Goal: Task Accomplishment & Management: Manage account settings

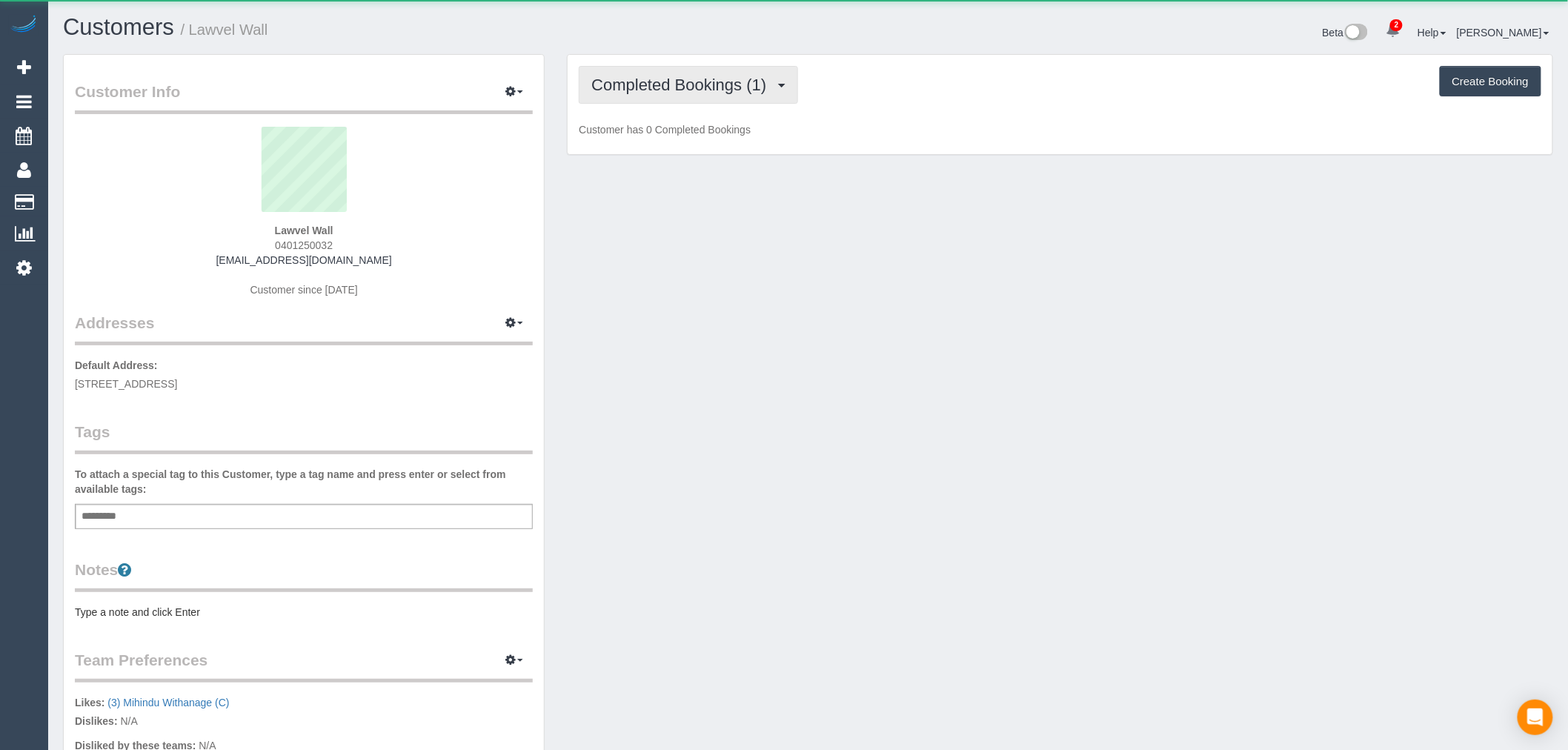
click at [753, 79] on span "Completed Bookings (1)" at bounding box center [682, 85] width 182 height 18
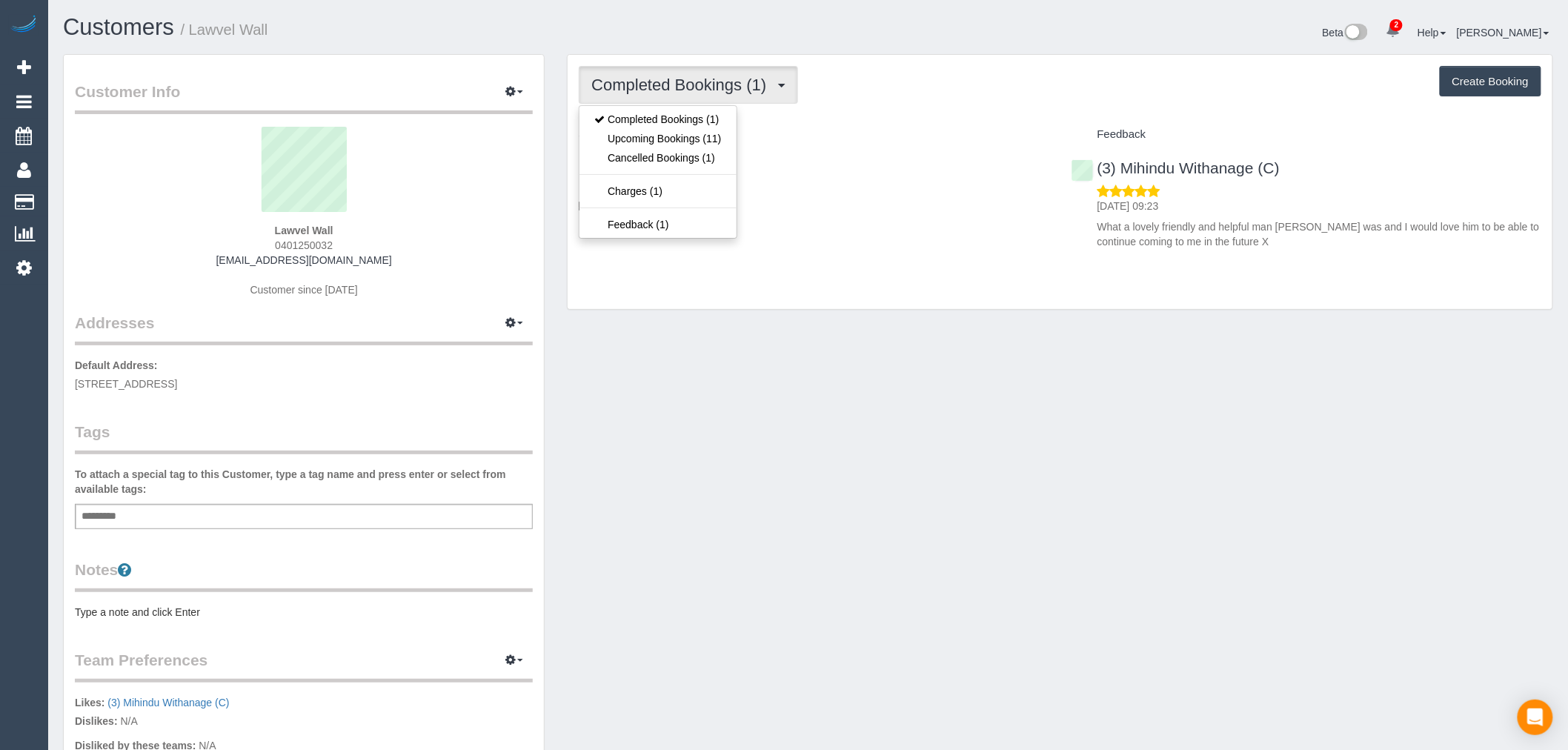
click at [997, 76] on div "Completed Bookings (1) Completed Bookings (1) Upcoming Bookings (11) Cancelled …" at bounding box center [1060, 85] width 963 height 38
click at [750, 92] on span "Completed Bookings (1)" at bounding box center [682, 85] width 182 height 18
click at [721, 134] on link "Upcoming Bookings (11)" at bounding box center [657, 138] width 156 height 19
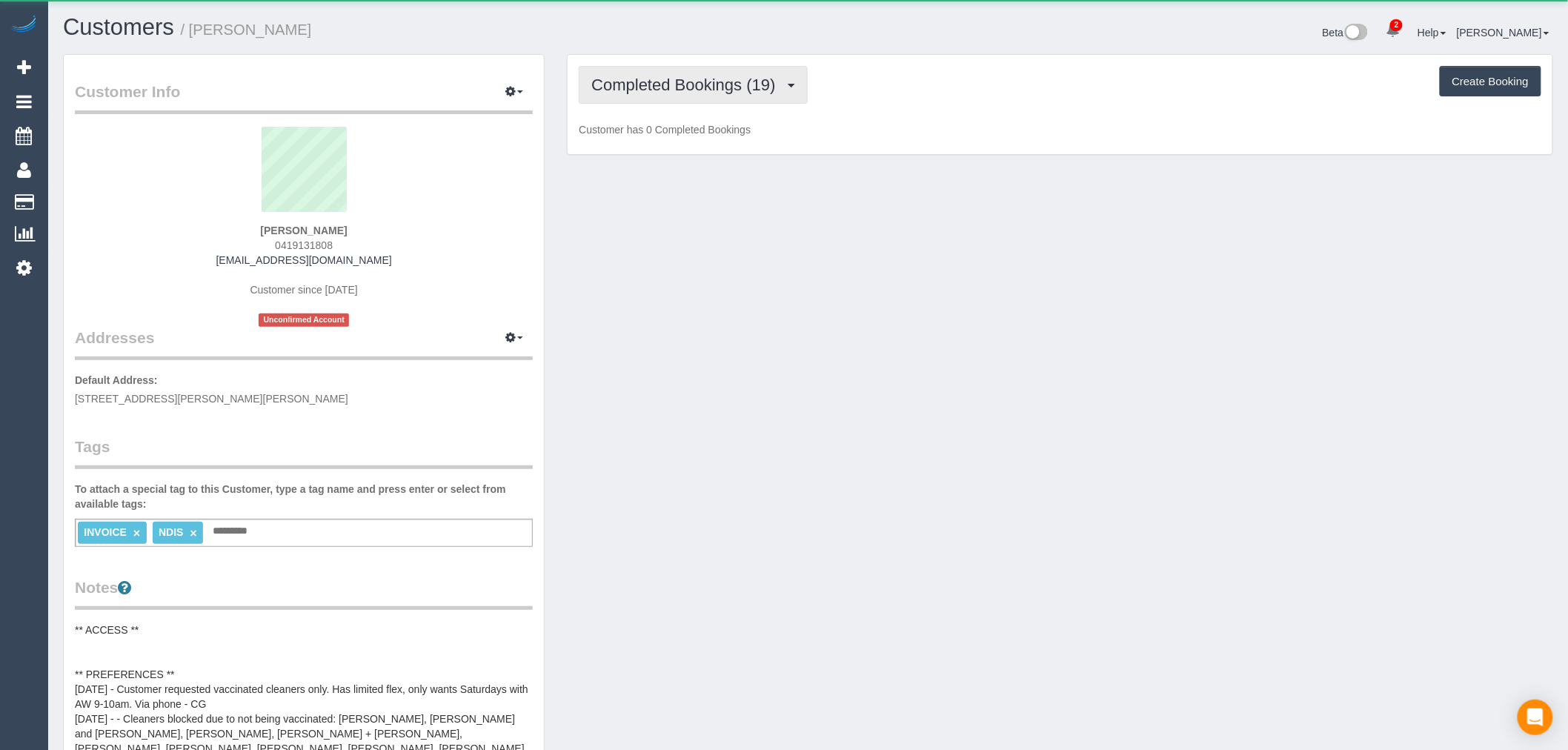
click at [700, 90] on span "Completed Bookings (19)" at bounding box center [687, 85] width 191 height 18
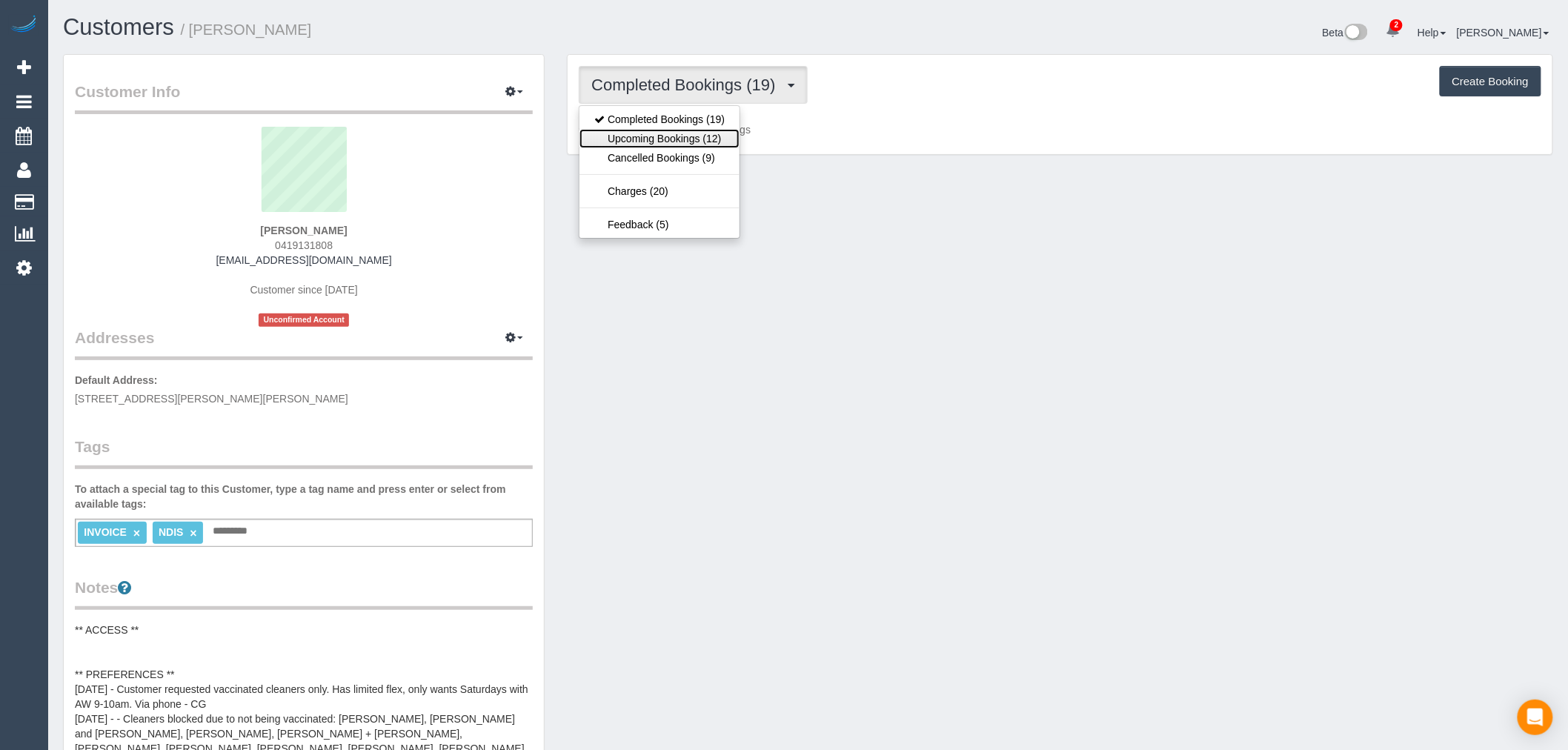
click at [699, 137] on link "Upcoming Bookings (12)" at bounding box center [660, 138] width 160 height 19
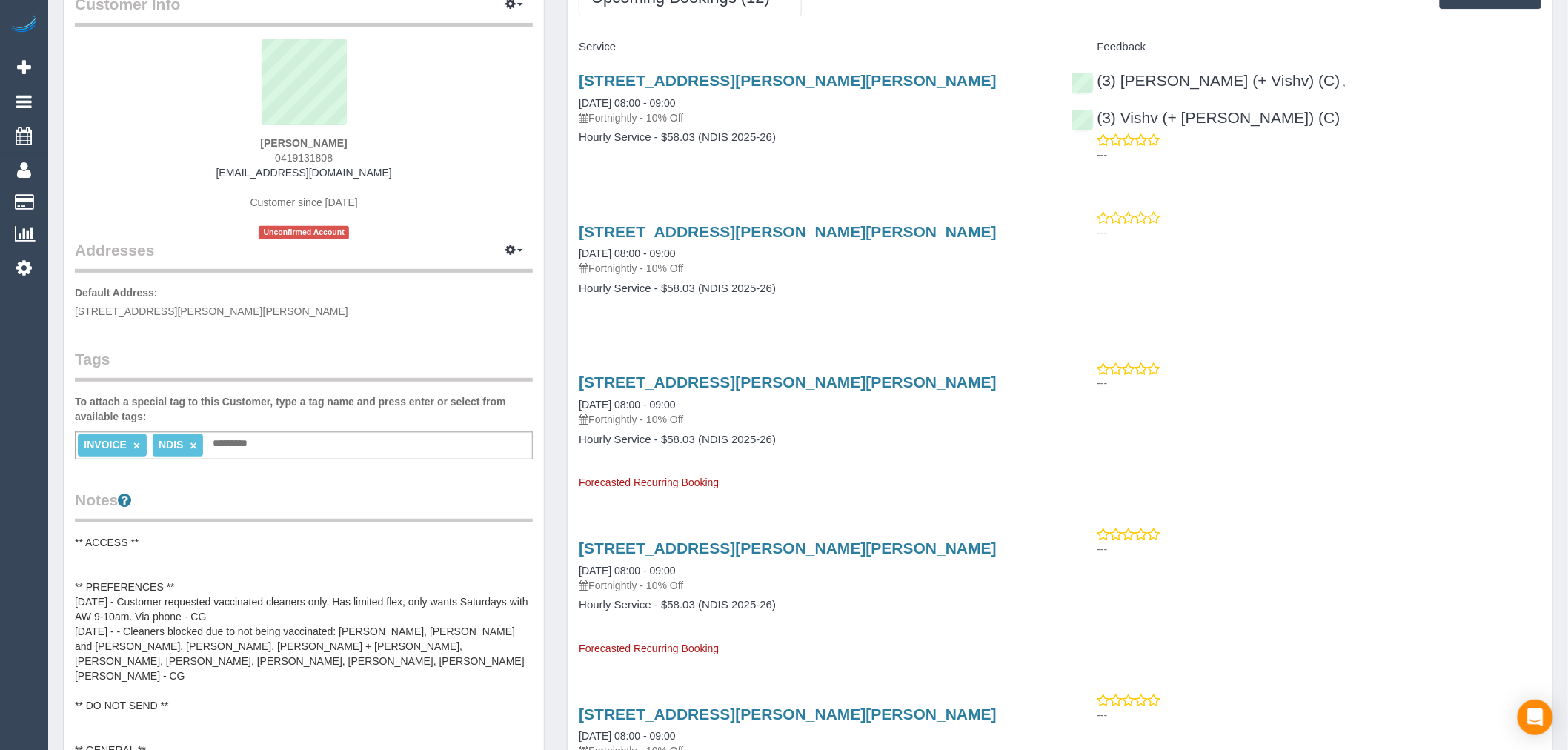
scroll to position [82, 0]
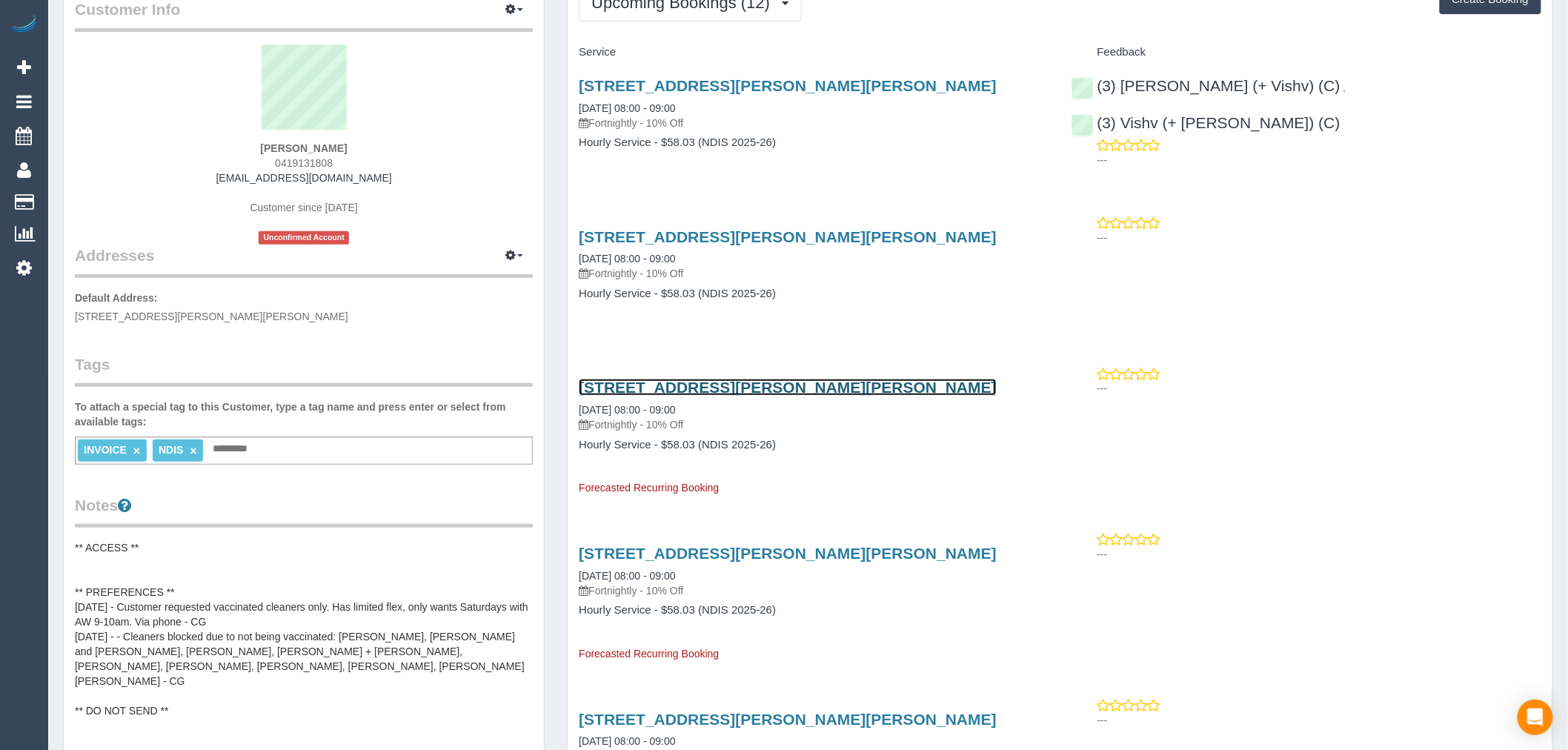
click at [835, 382] on link "34 Forest Glen Ave, Blackburn South, VIC 3130" at bounding box center [788, 387] width 418 height 17
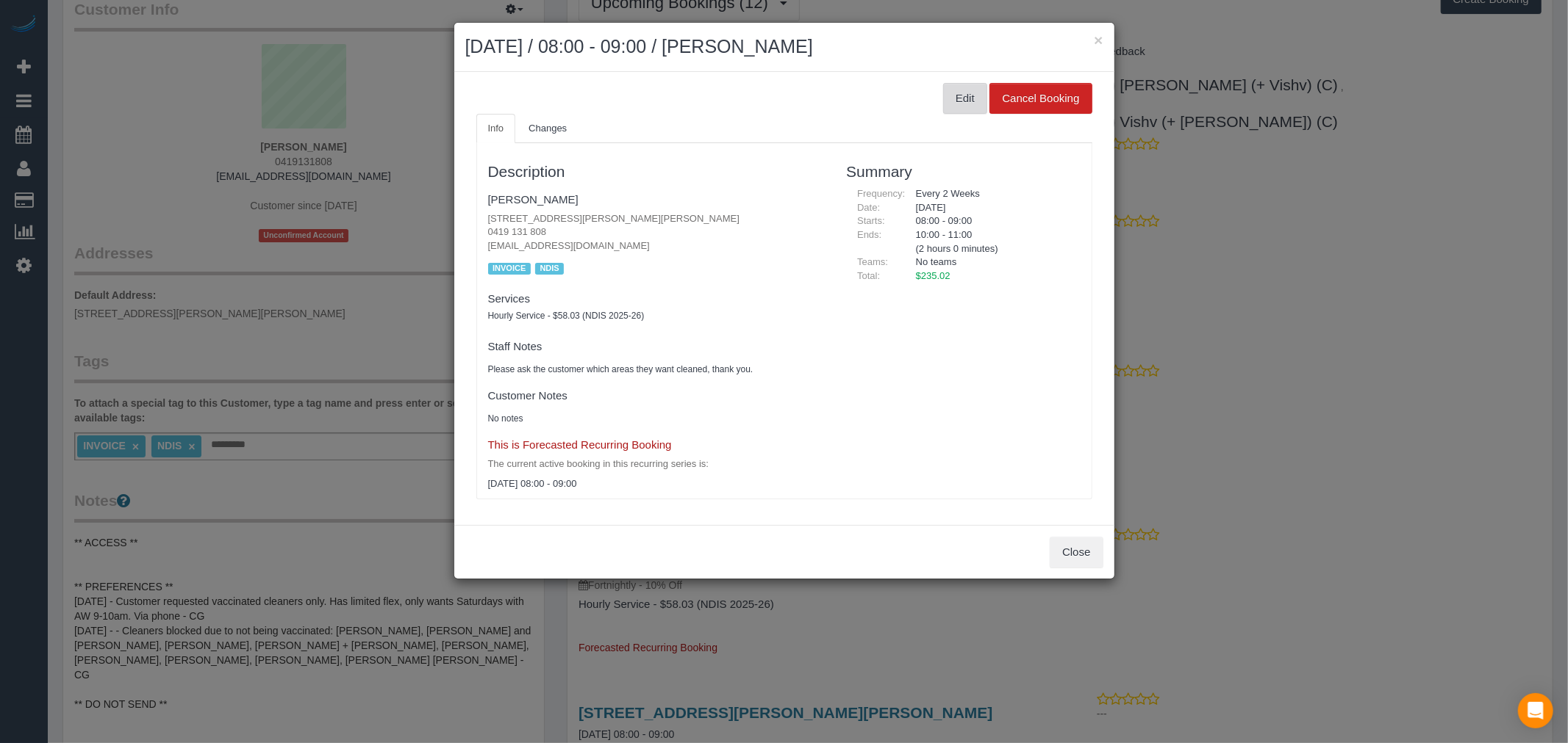
click at [971, 107] on button "Edit" at bounding box center [965, 98] width 44 height 31
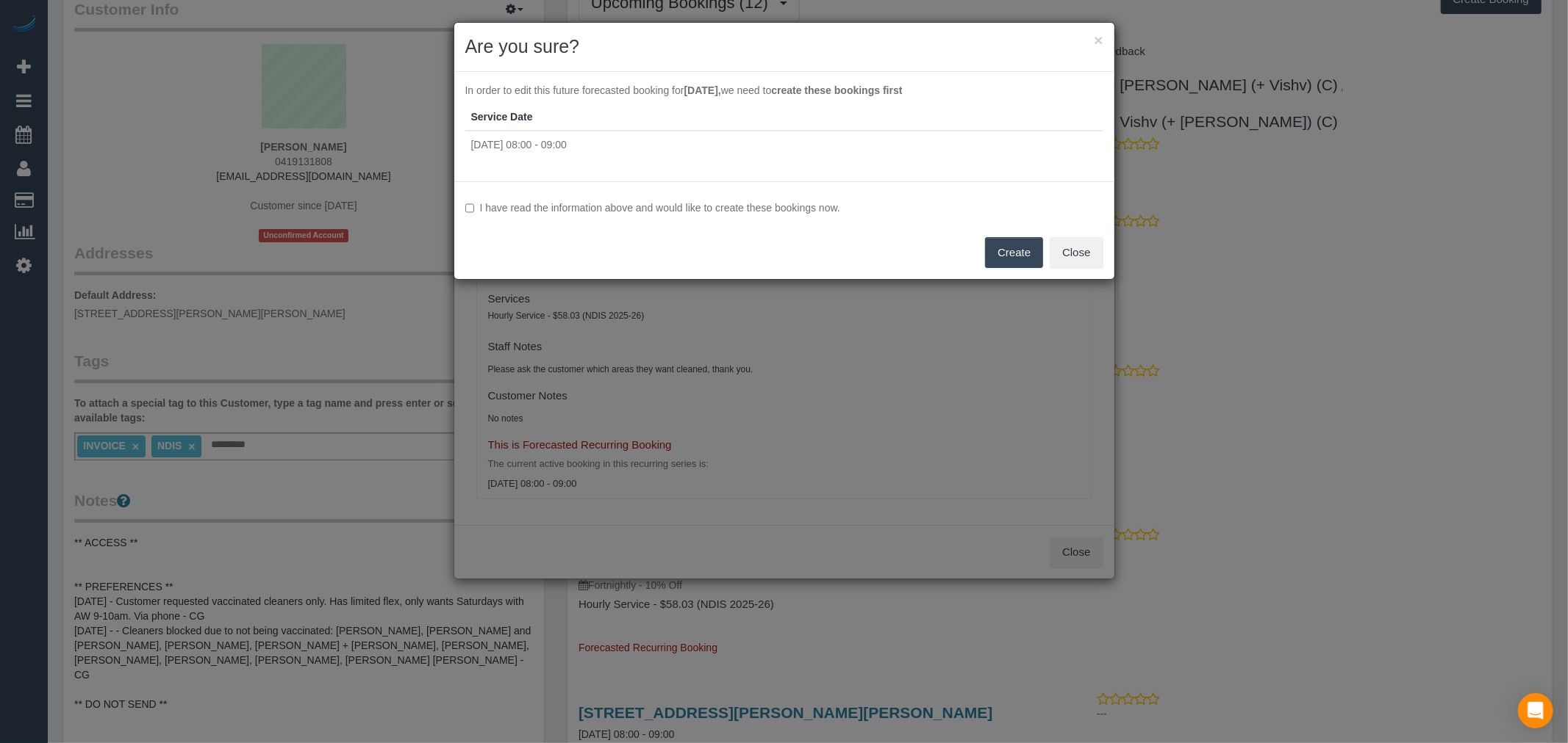
click at [703, 212] on label "I have read the information above and would like to create these bookings now." at bounding box center [784, 207] width 638 height 14
click at [996, 247] on button "Create" at bounding box center [1014, 253] width 58 height 31
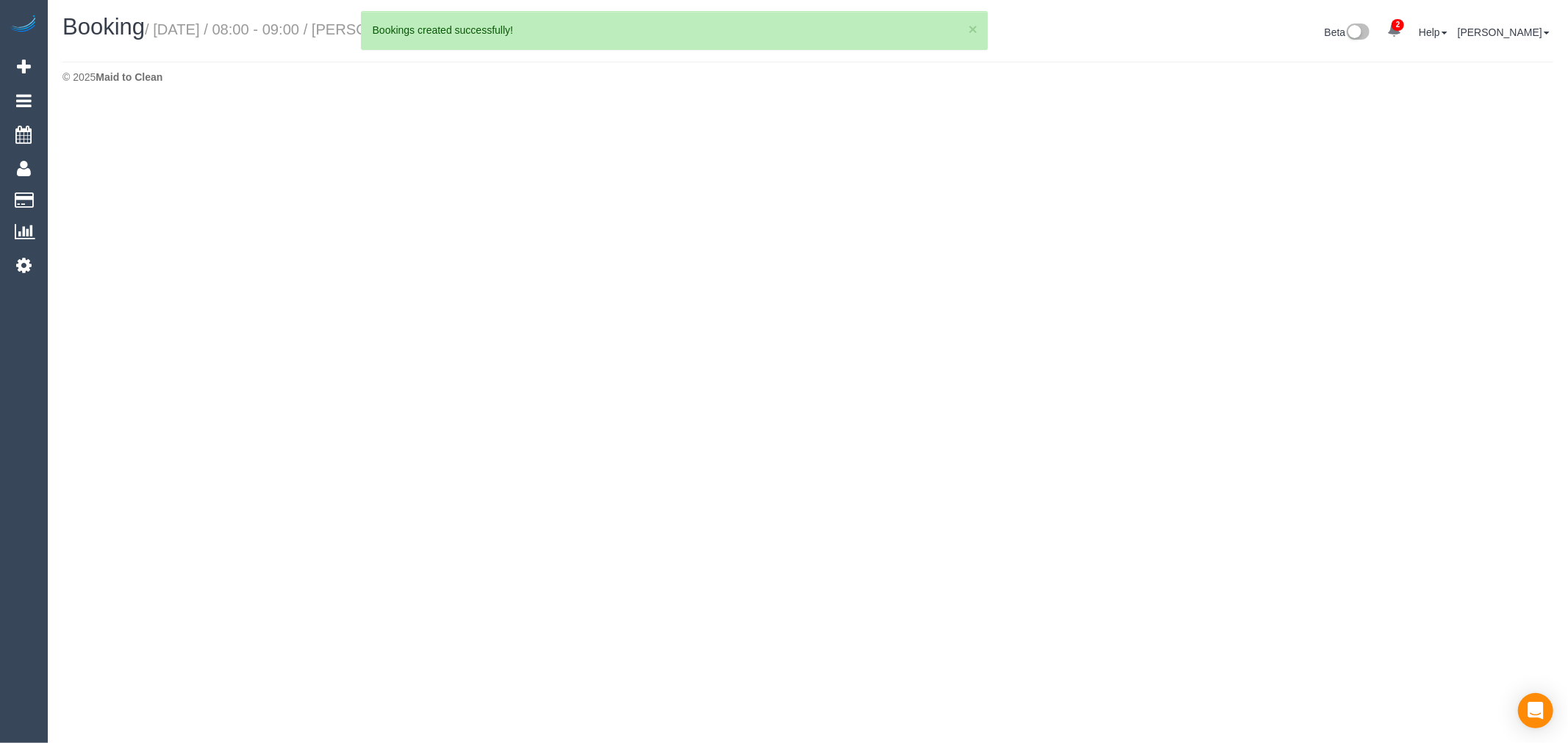
select select "VIC"
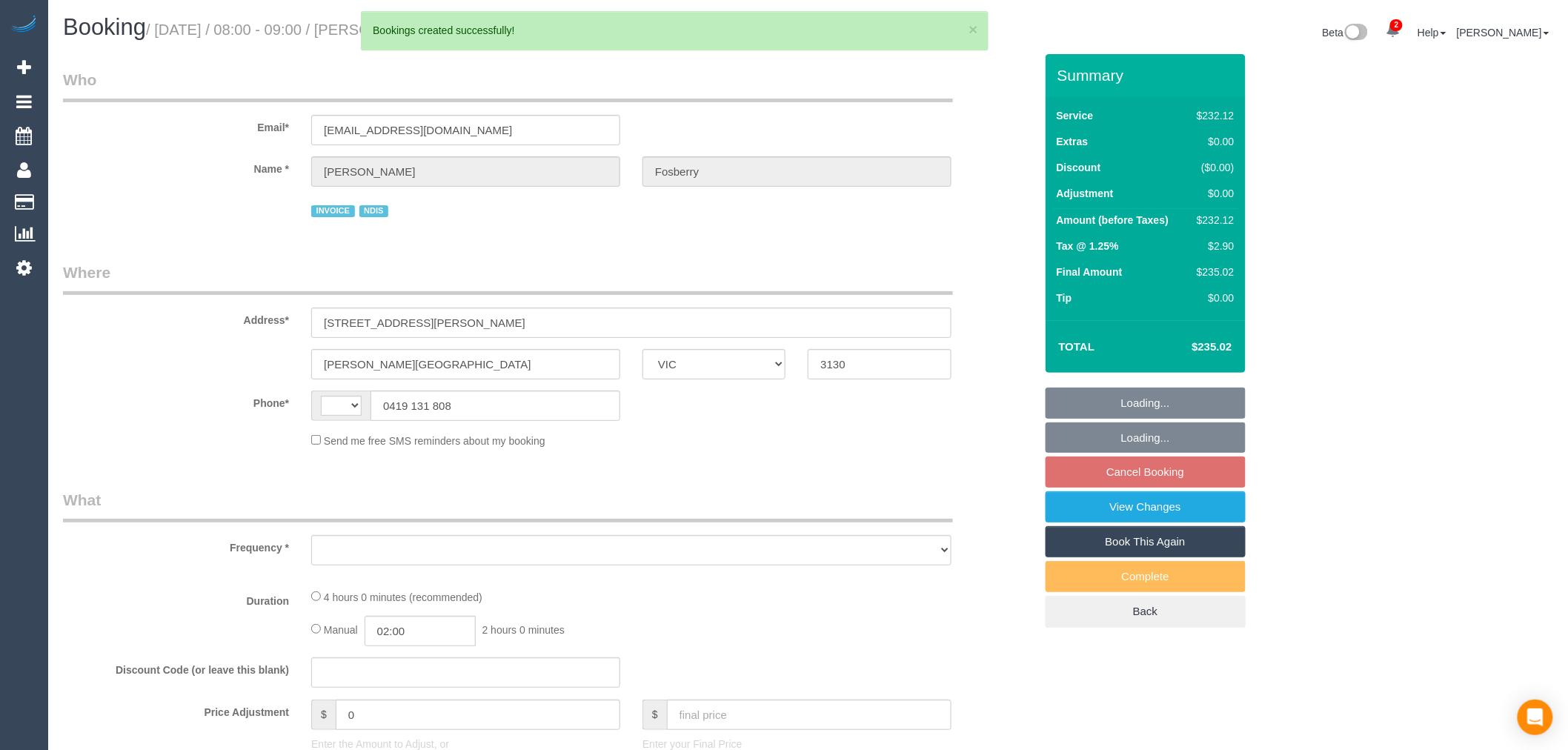
select select "object:2411"
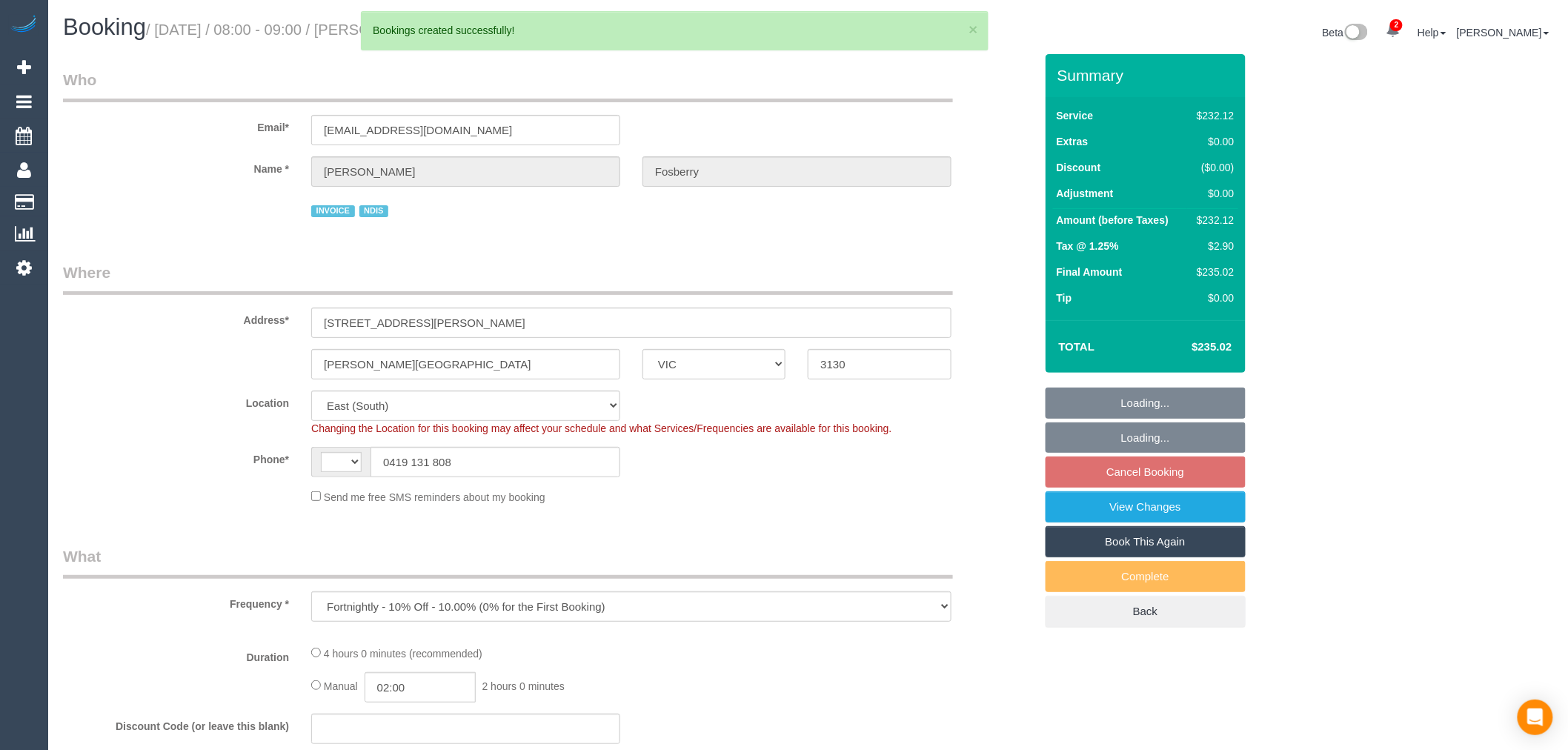
select select "string:AU"
select select "240"
select select "object:2722"
select select "number:28"
select select "number:14"
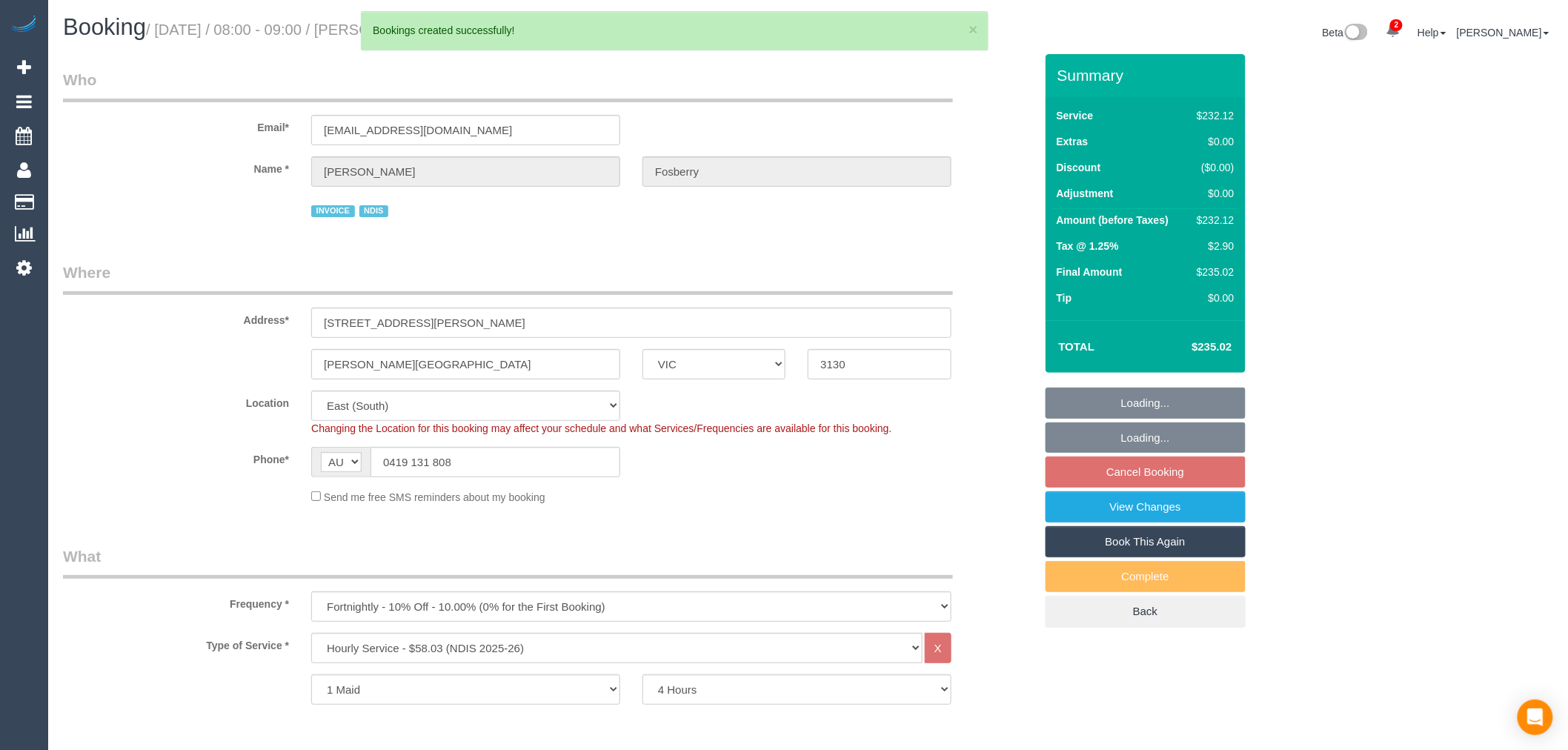
select select "number:19"
select select "number:25"
select select "number:35"
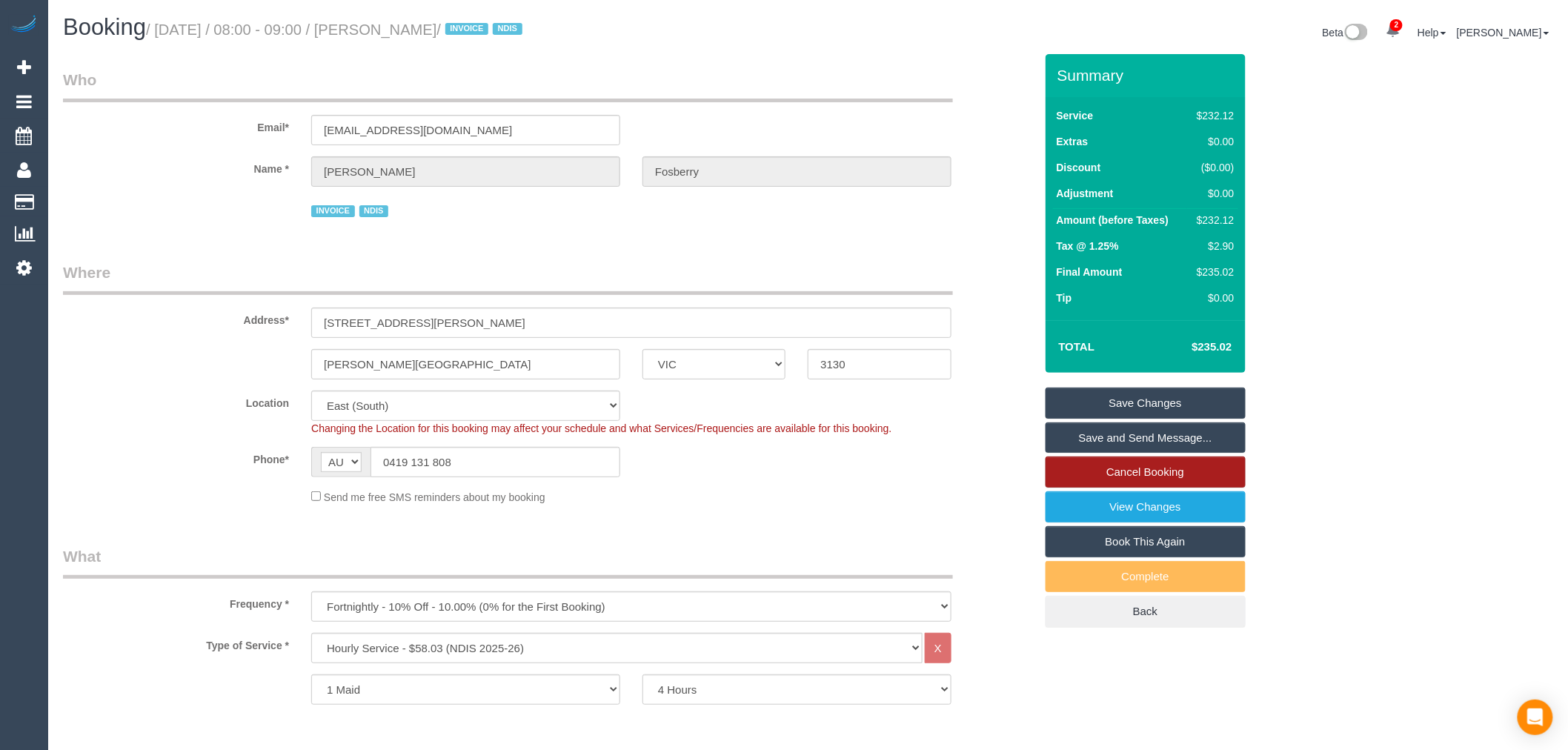
click at [1164, 477] on link "Cancel Booking" at bounding box center [1146, 472] width 200 height 31
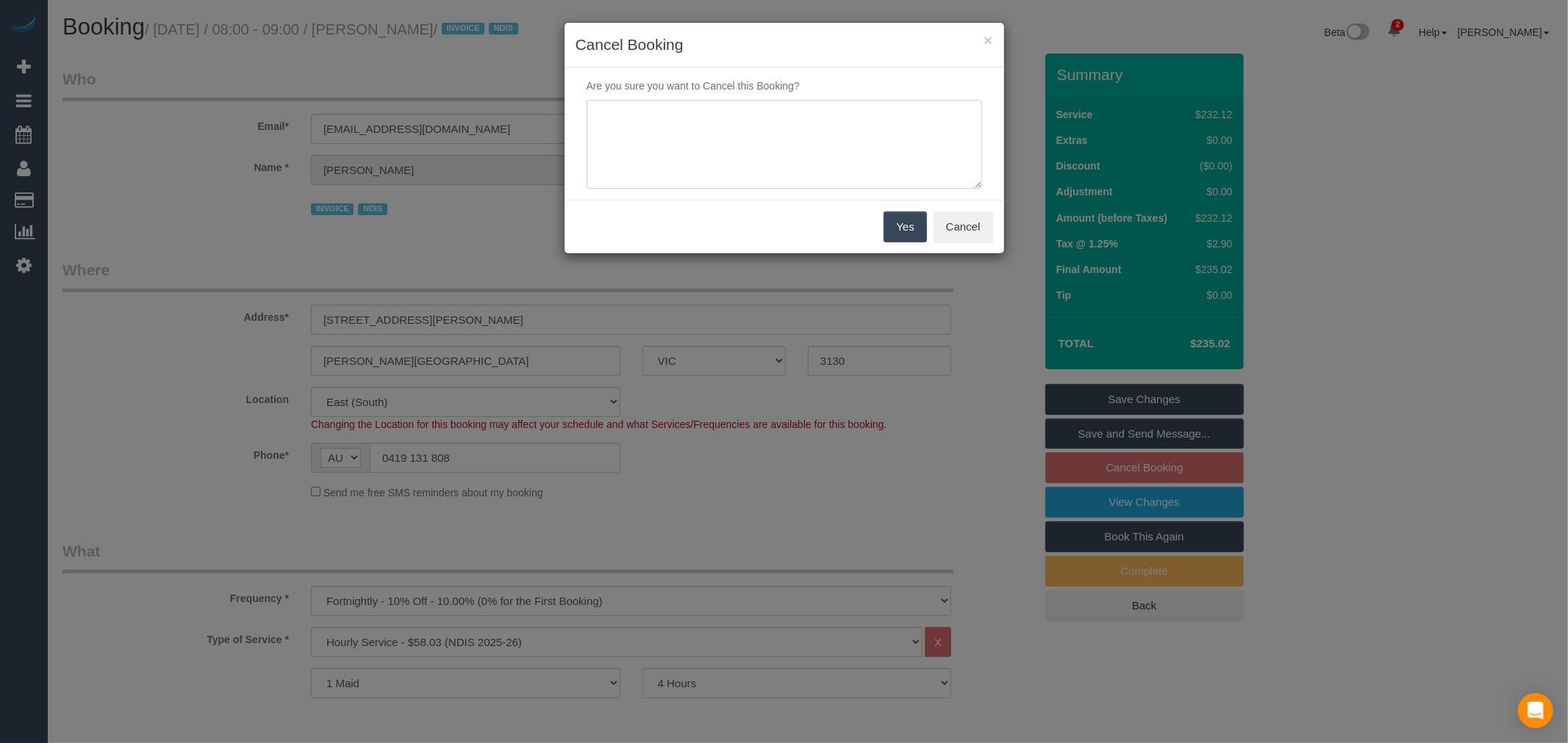
click at [862, 153] on textarea at bounding box center [784, 145] width 395 height 89
type textarea "Requested via email - TP"
click at [900, 223] on button "Yes" at bounding box center [905, 227] width 42 height 31
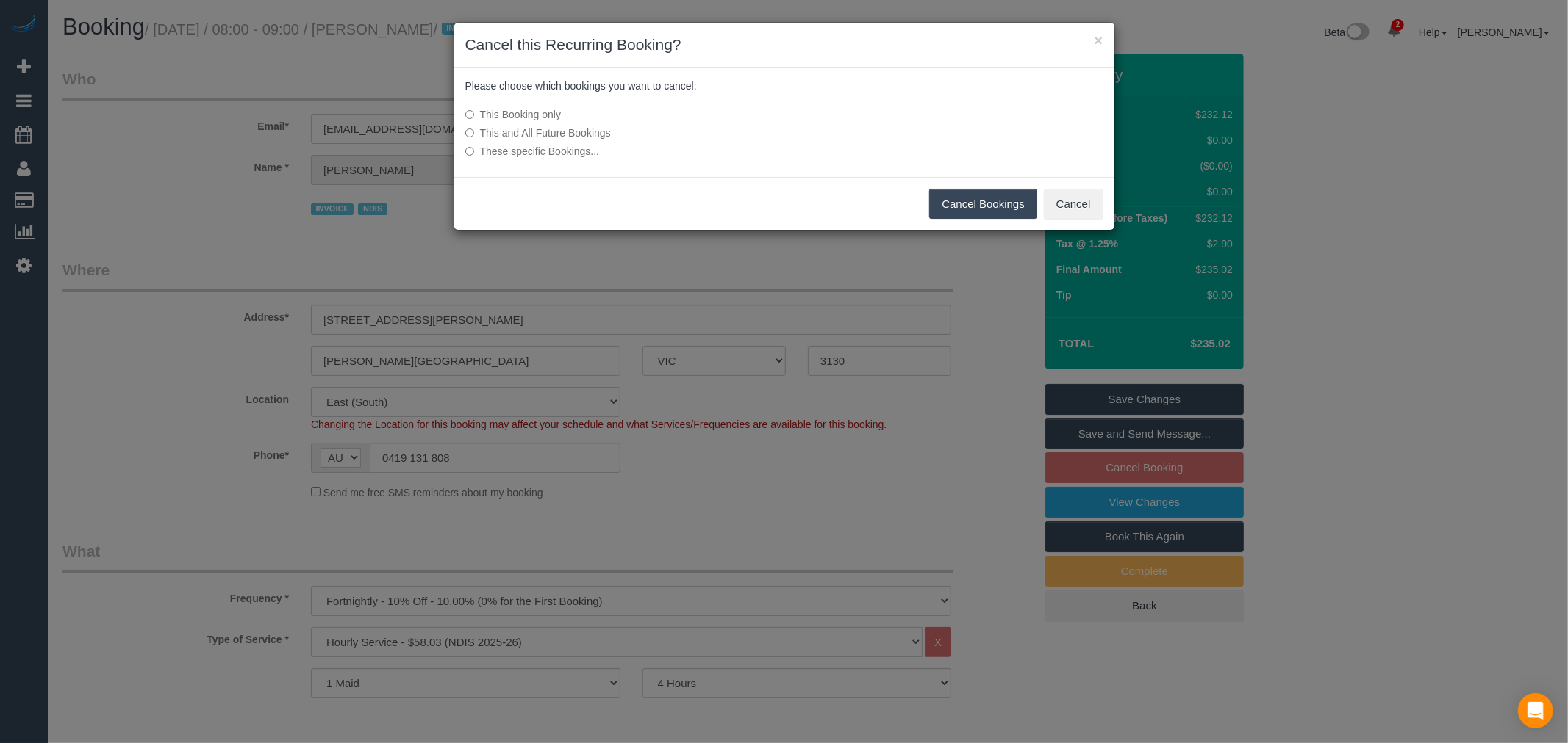
click at [954, 203] on button "Cancel Bookings" at bounding box center [983, 204] width 108 height 31
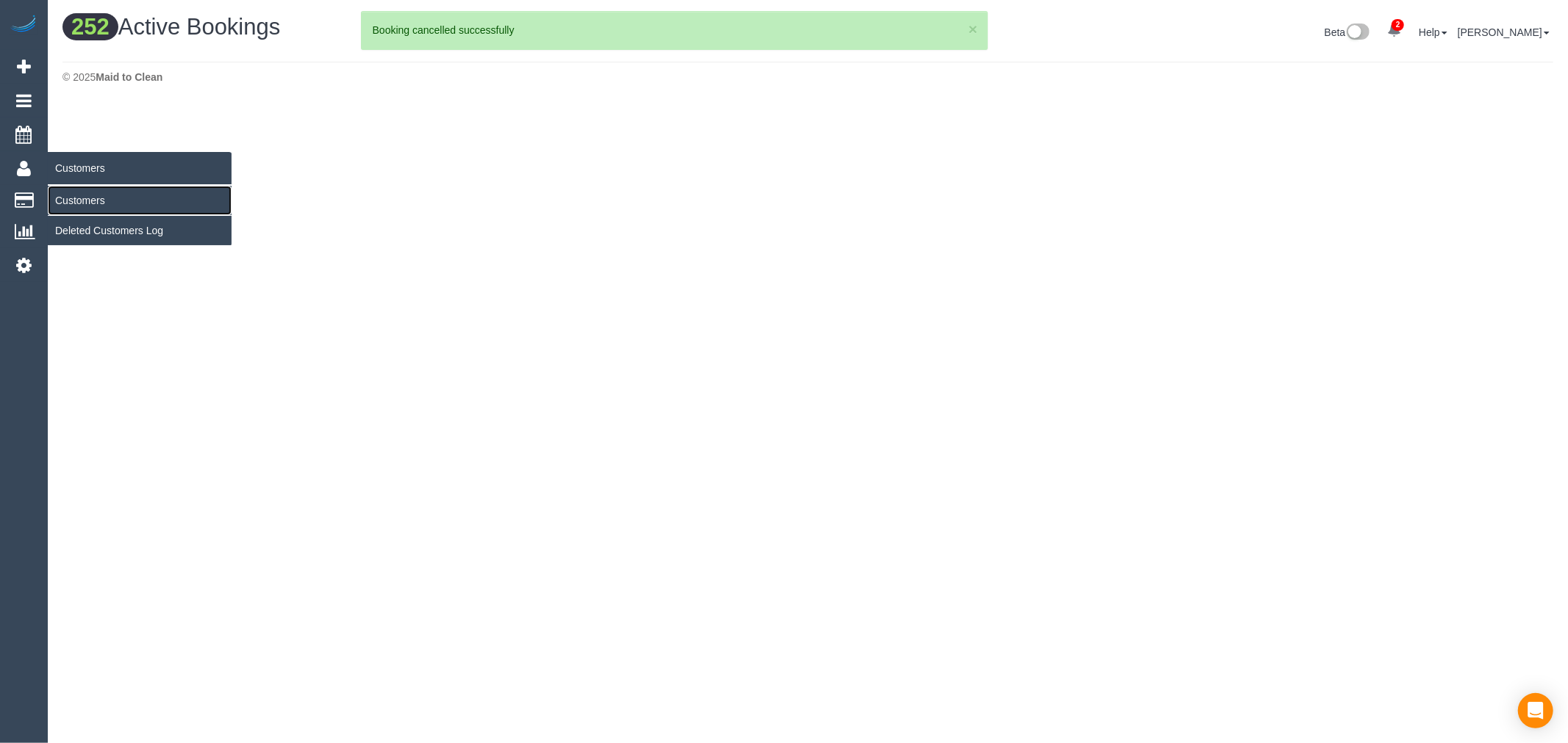
click at [114, 206] on link "Customers" at bounding box center [139, 201] width 184 height 30
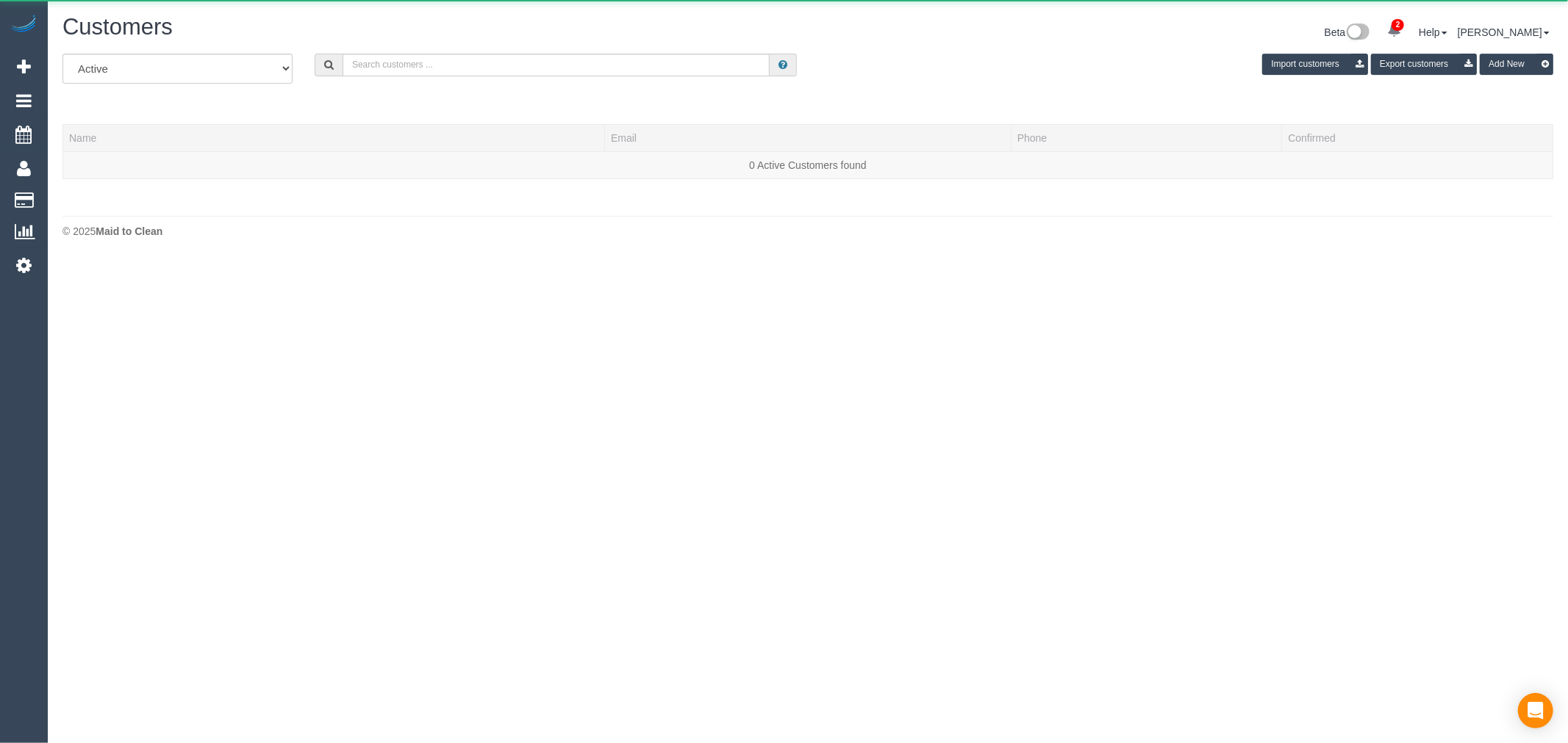
click at [613, 82] on div "All Active Archived Import customers Export customers Add New" at bounding box center [808, 74] width 1513 height 41
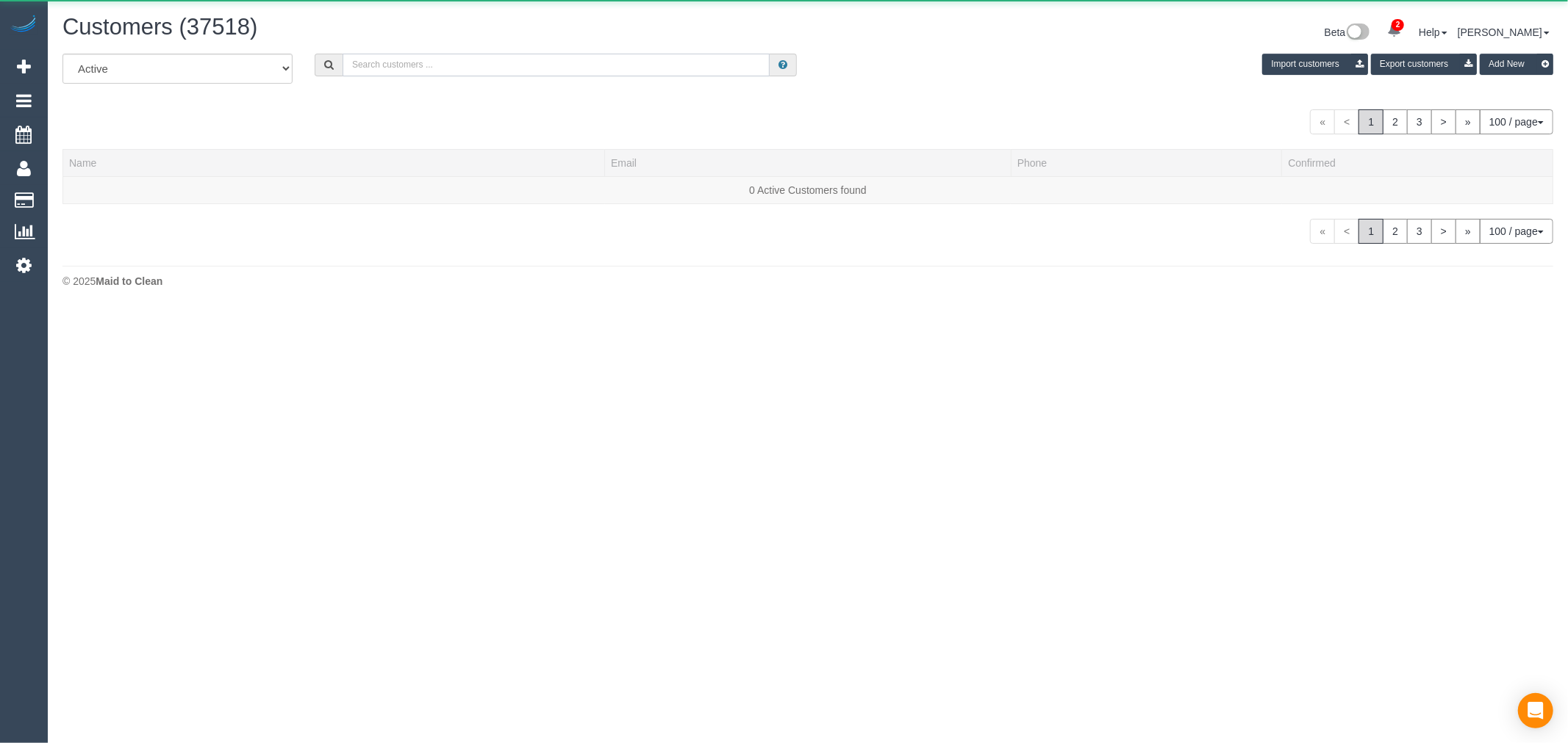
click at [600, 64] on input "text" at bounding box center [556, 65] width 427 height 23
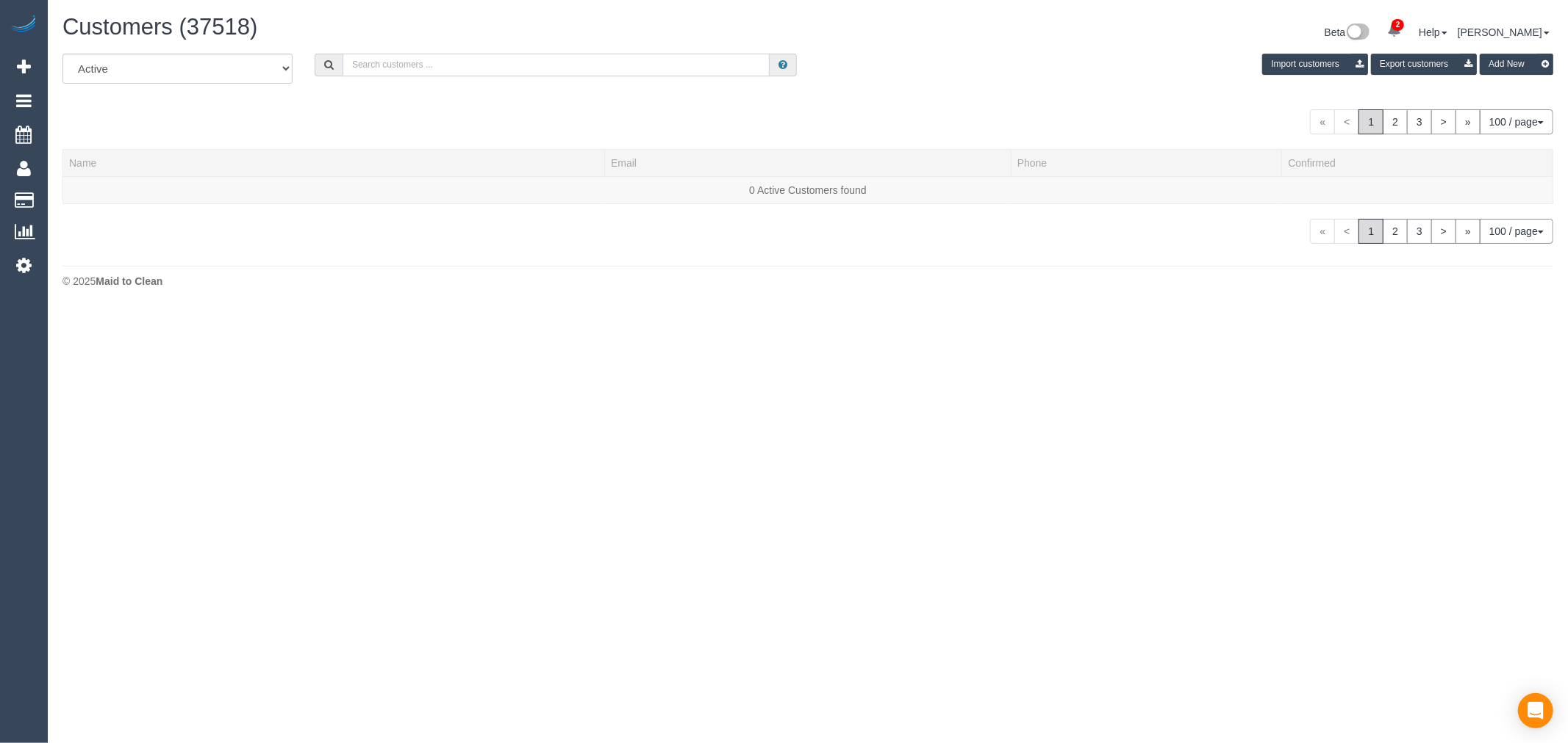
paste input "mazfossy@hotmail.com"
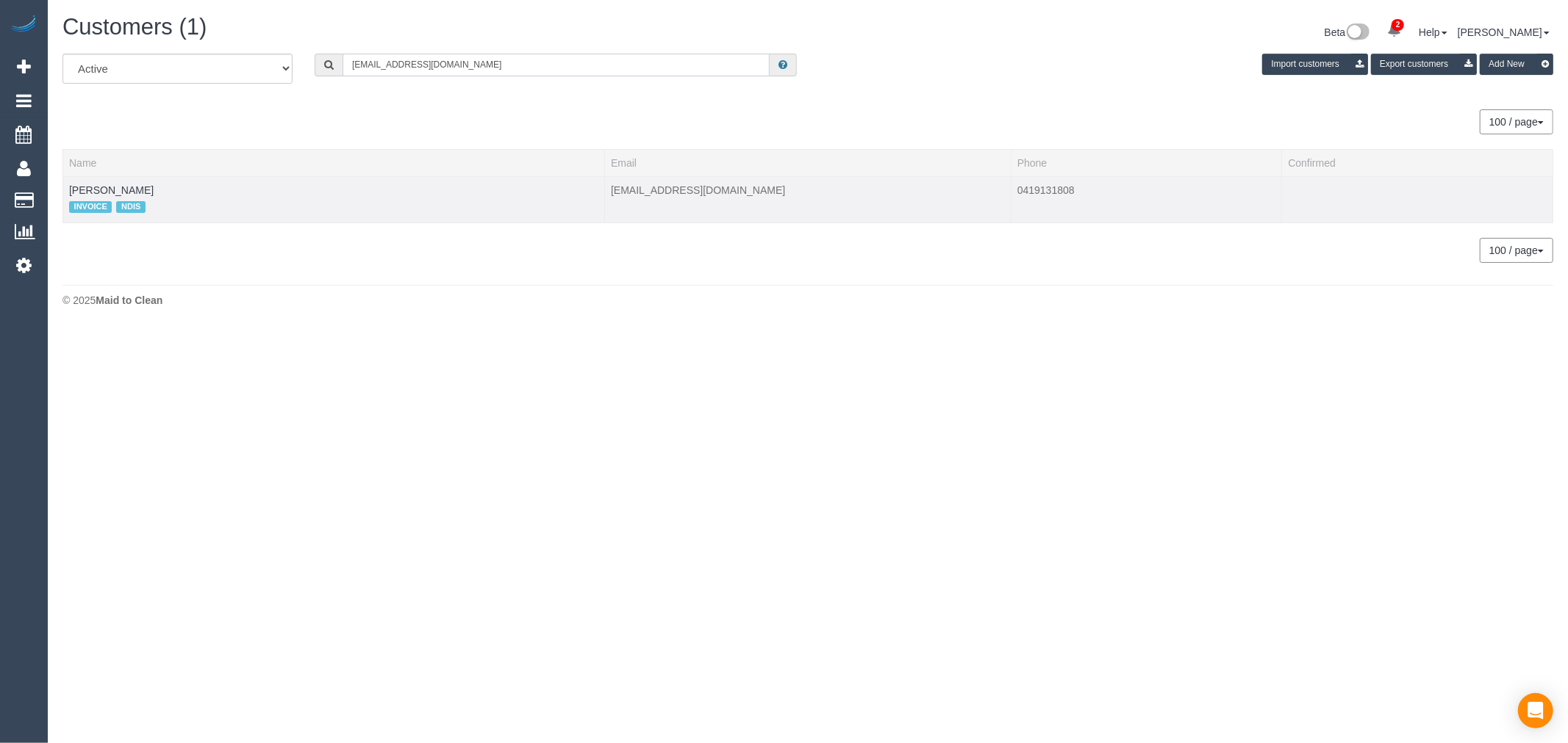
type input "mazfossy@hotmail.com"
click at [115, 201] on div "INVOICE NDIS" at bounding box center [333, 207] width 529 height 19
click at [118, 196] on td "Marion Fosberry INVOICE NDIS" at bounding box center [333, 199] width 541 height 46
click at [120, 191] on link "Marion Fosberry" at bounding box center [111, 191] width 85 height 12
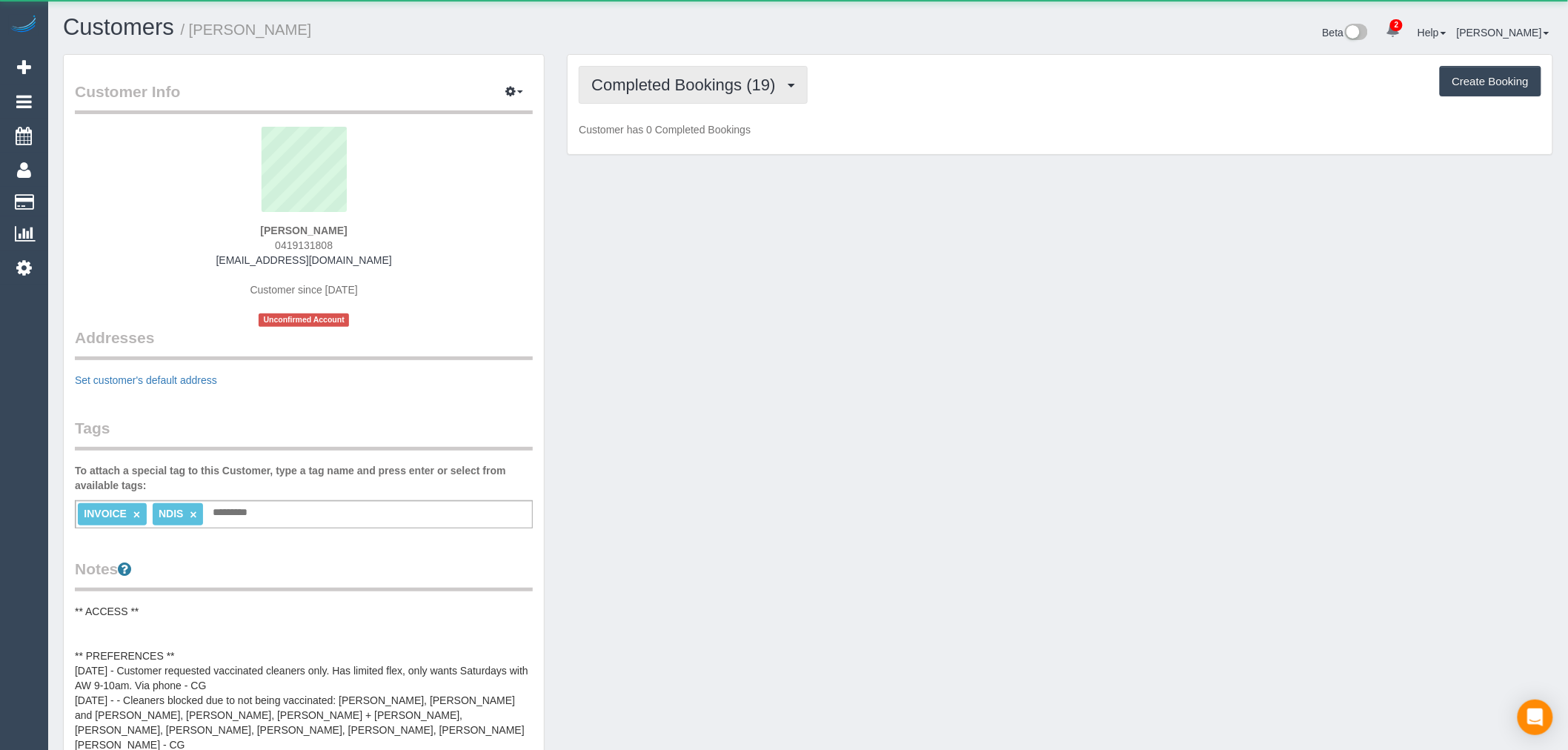
click at [673, 86] on span "Completed Bookings (19)" at bounding box center [687, 85] width 191 height 18
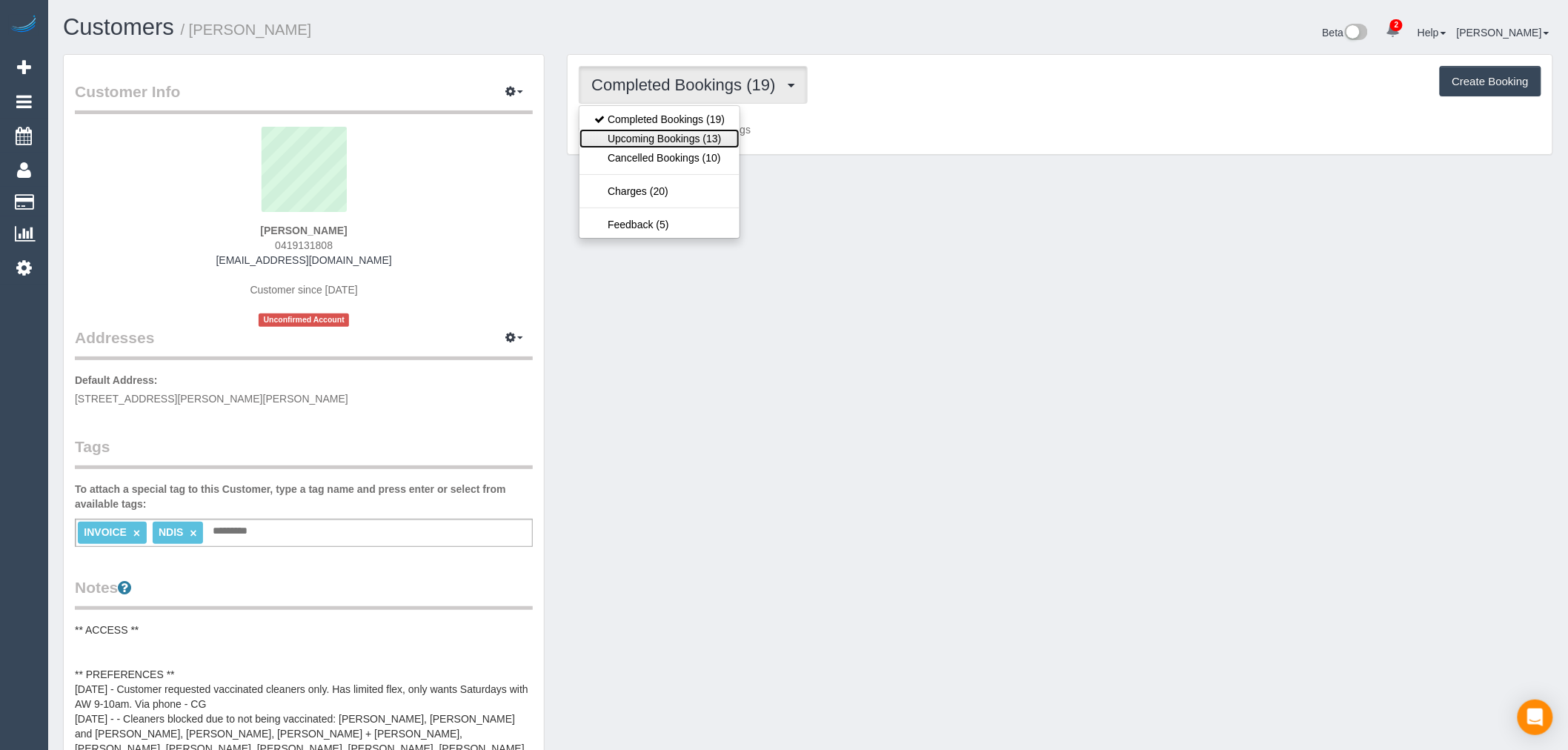
click at [686, 147] on link "Upcoming Bookings (13)" at bounding box center [660, 138] width 160 height 19
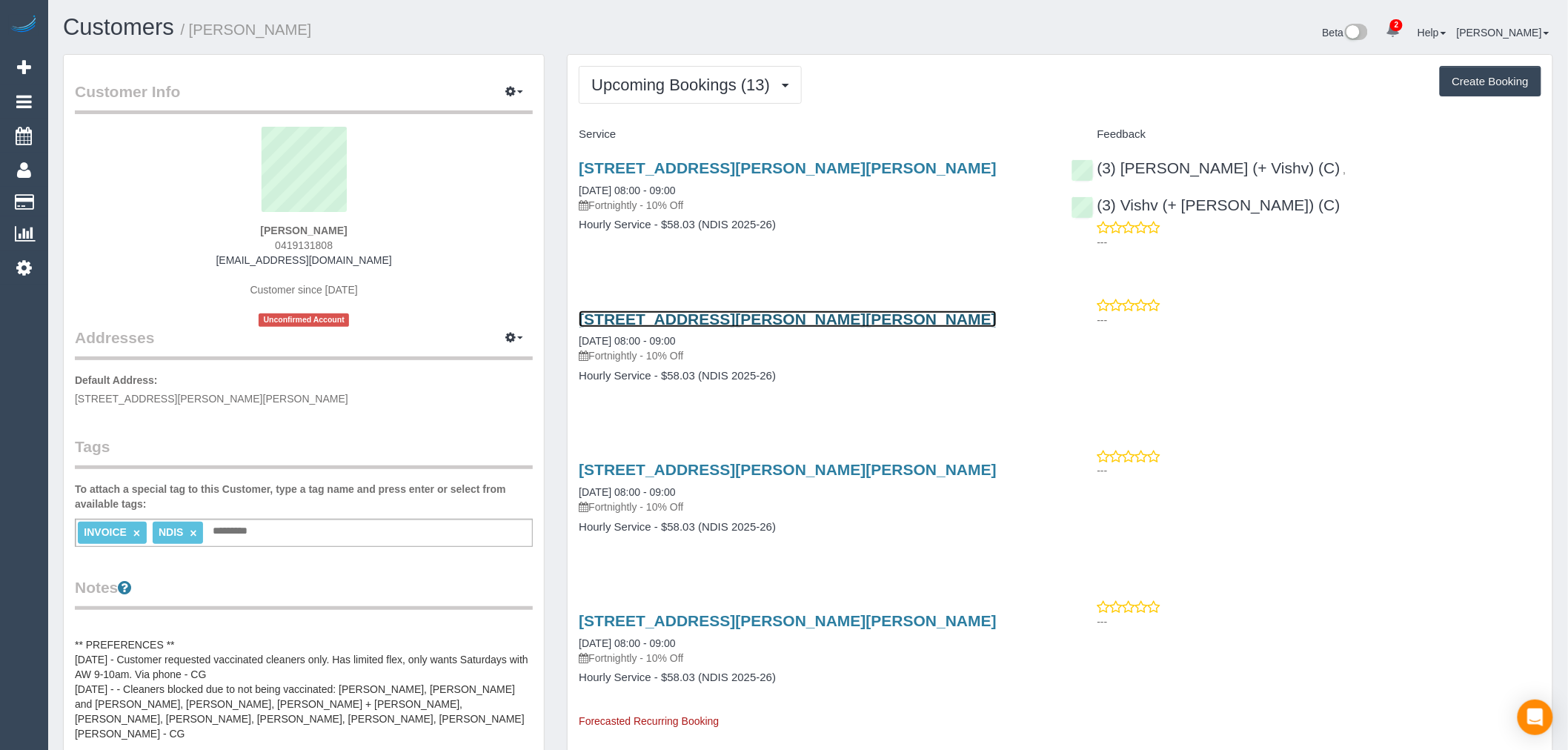
click at [861, 316] on link "34 Forest Glen Ave, Blackburn South, VIC 3130" at bounding box center [788, 319] width 418 height 17
click at [131, 32] on link "Customers" at bounding box center [119, 27] width 111 height 26
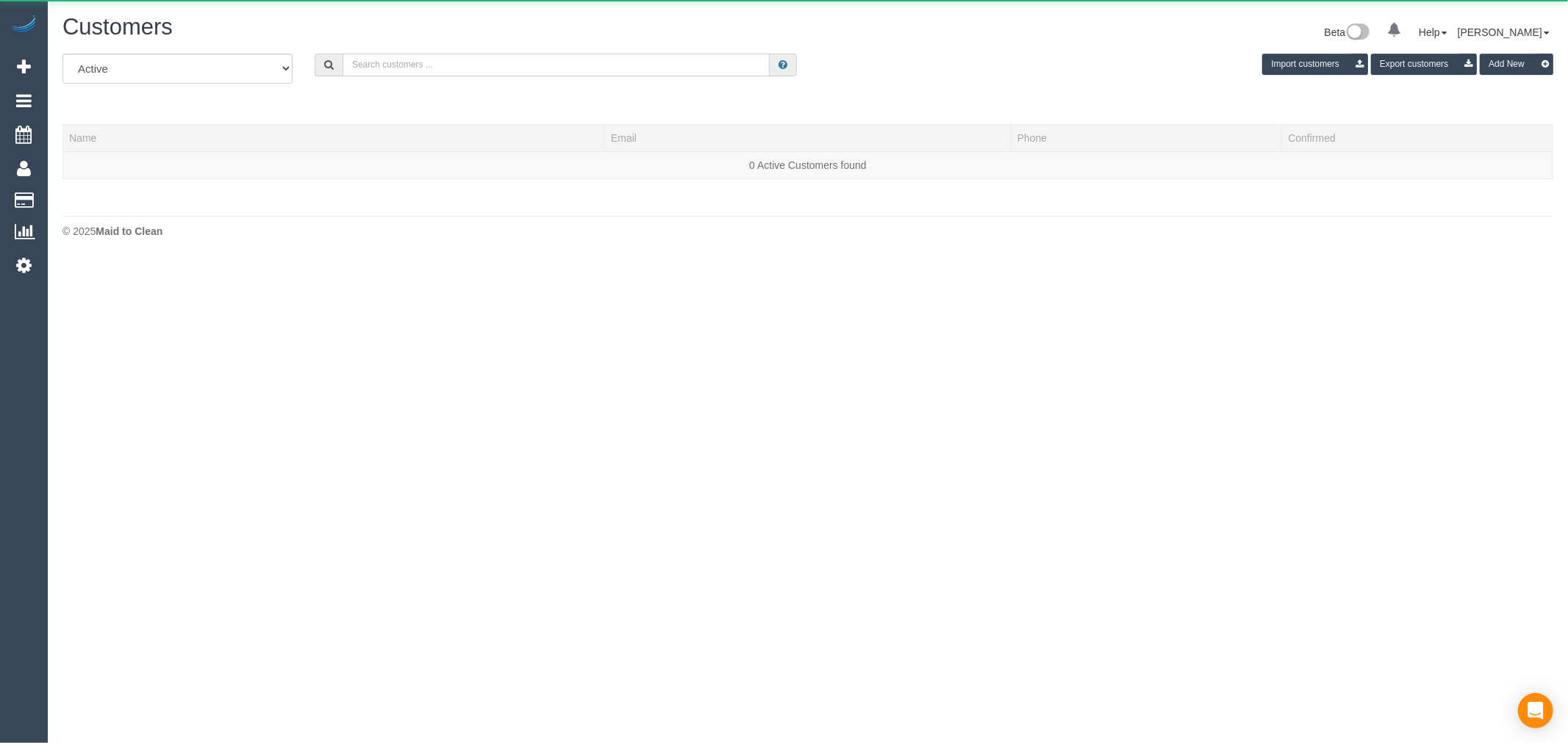
drag, startPoint x: 466, startPoint y: 61, endPoint x: 484, endPoint y: 61, distance: 18.0
click at [466, 61] on input "text" at bounding box center [556, 65] width 427 height 23
paste input "gillan.holl@gmail.com"
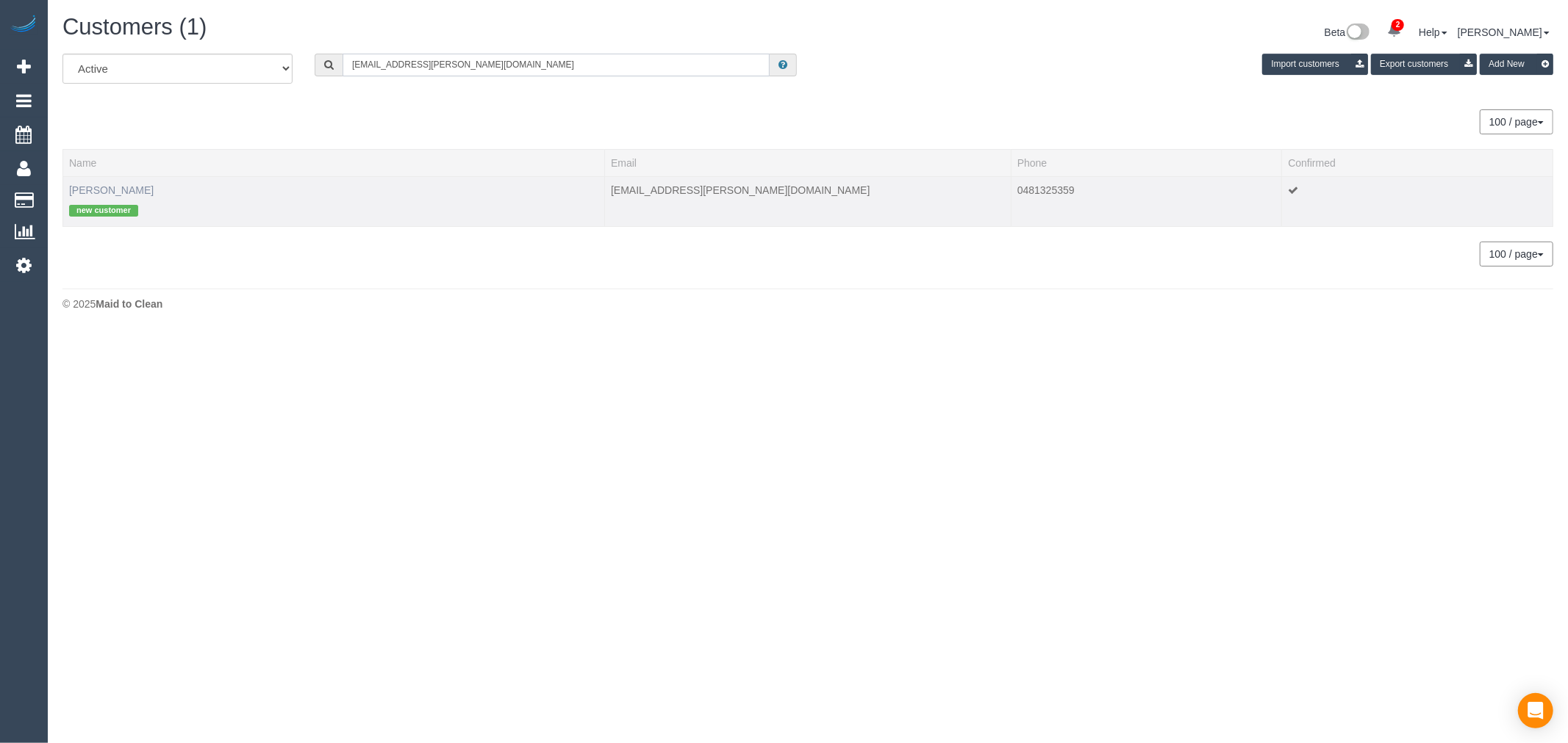
type input "gillan.holl@gmail.com"
click at [120, 186] on link "Holly Gillan" at bounding box center [111, 191] width 85 height 12
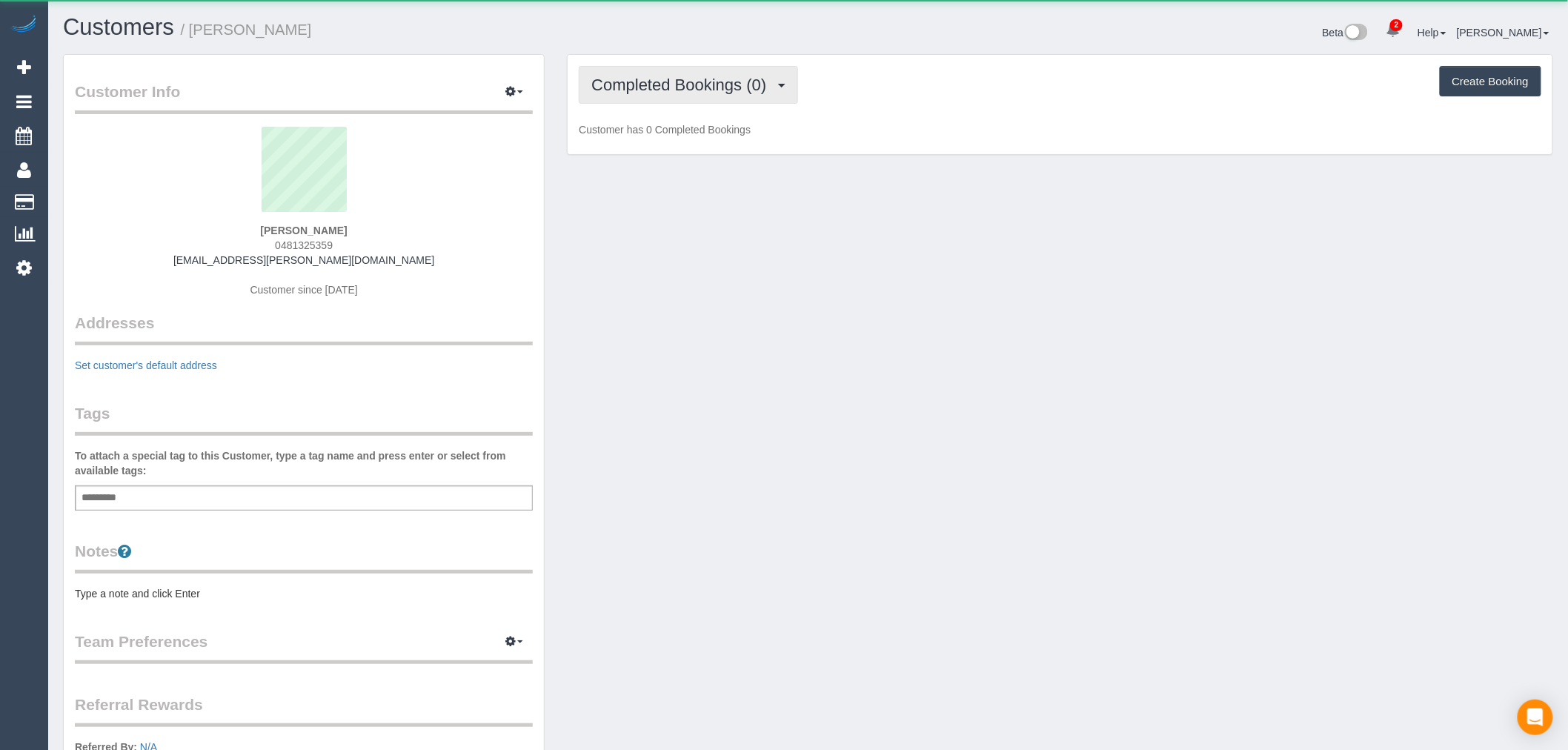
click at [717, 98] on button "Completed Bookings (0)" at bounding box center [688, 85] width 219 height 38
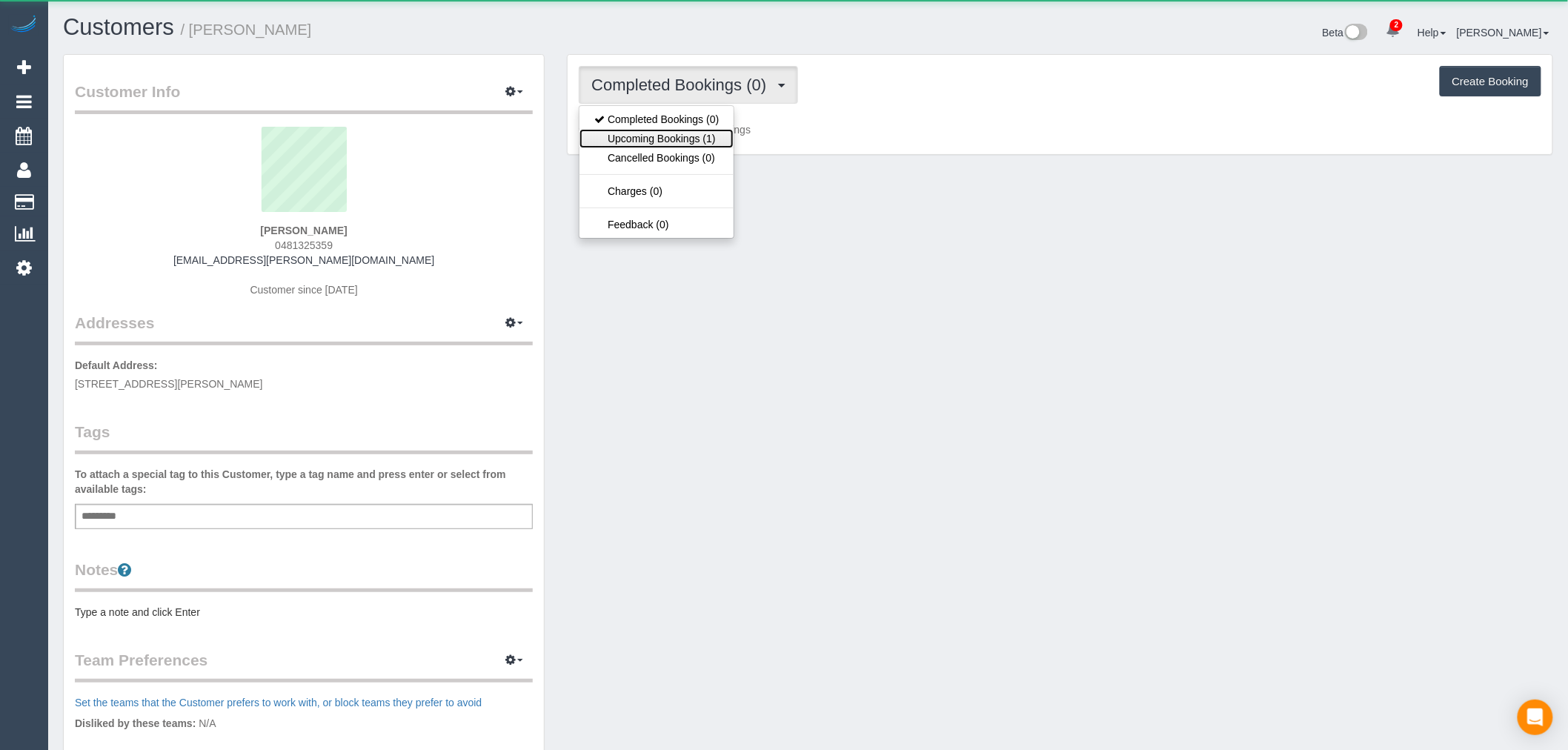
click at [706, 145] on link "Upcoming Bookings (1)" at bounding box center [657, 138] width 154 height 19
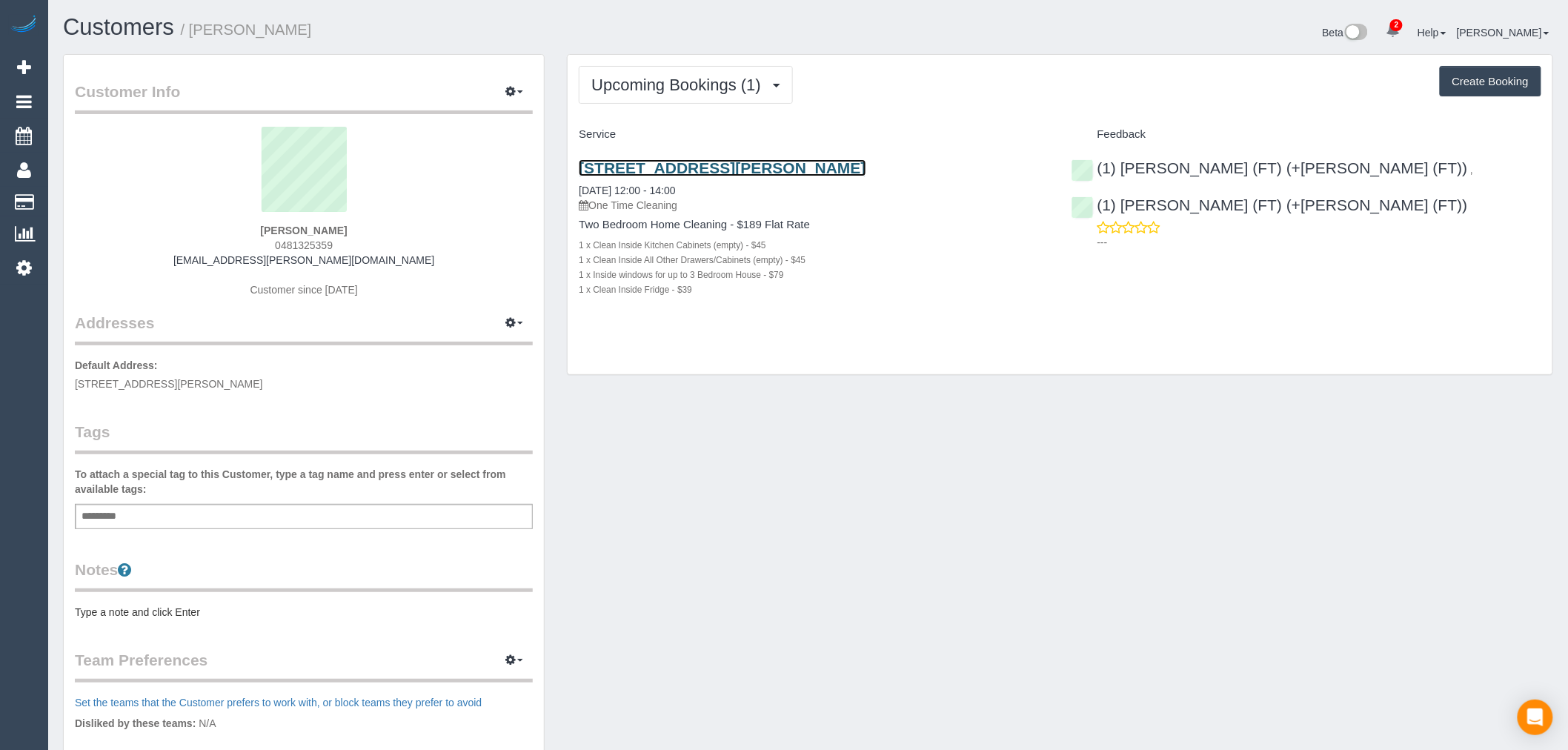
click at [738, 161] on link "10 Millward St, 4, Brusnwick, VIC 3056" at bounding box center [722, 168] width 287 height 17
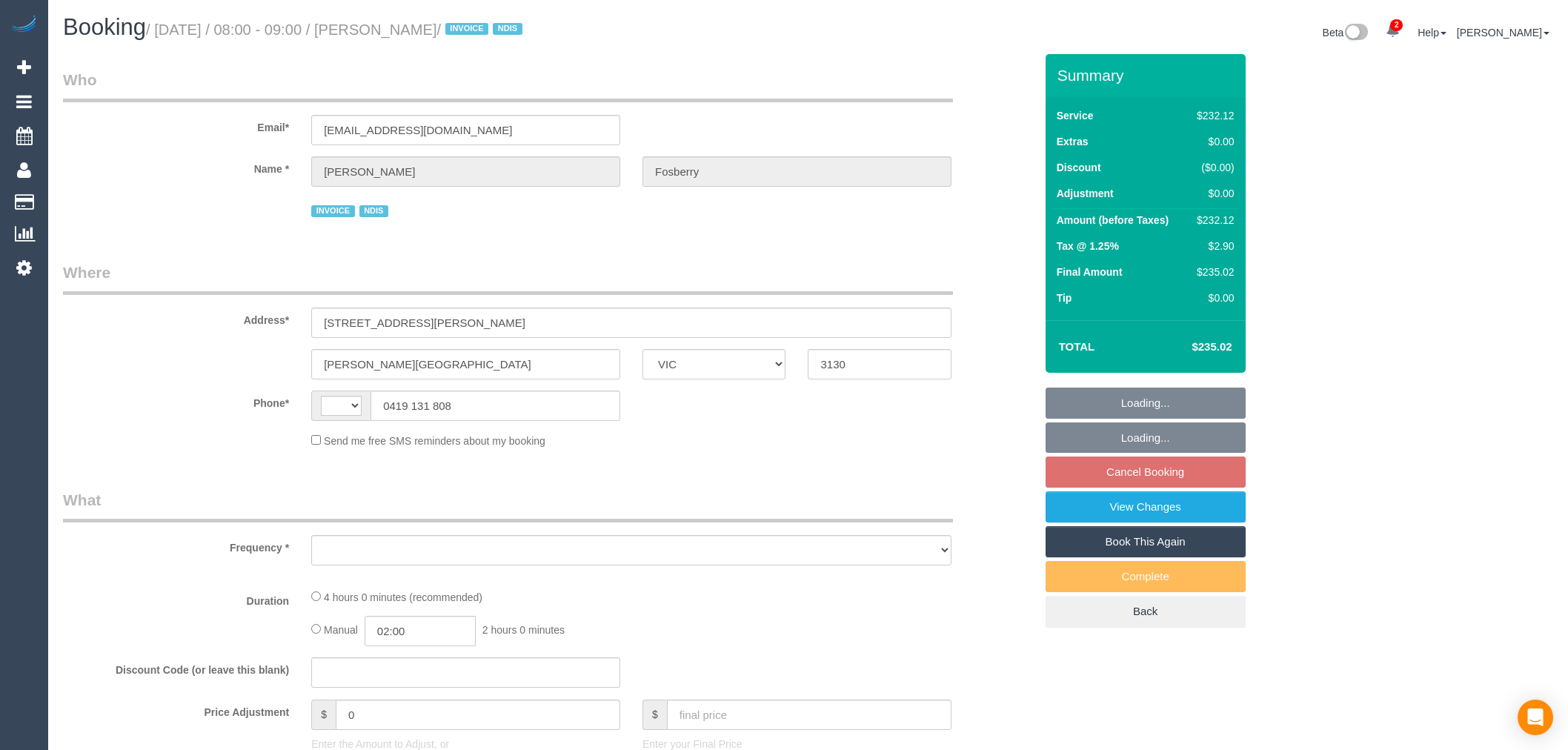
select select "VIC"
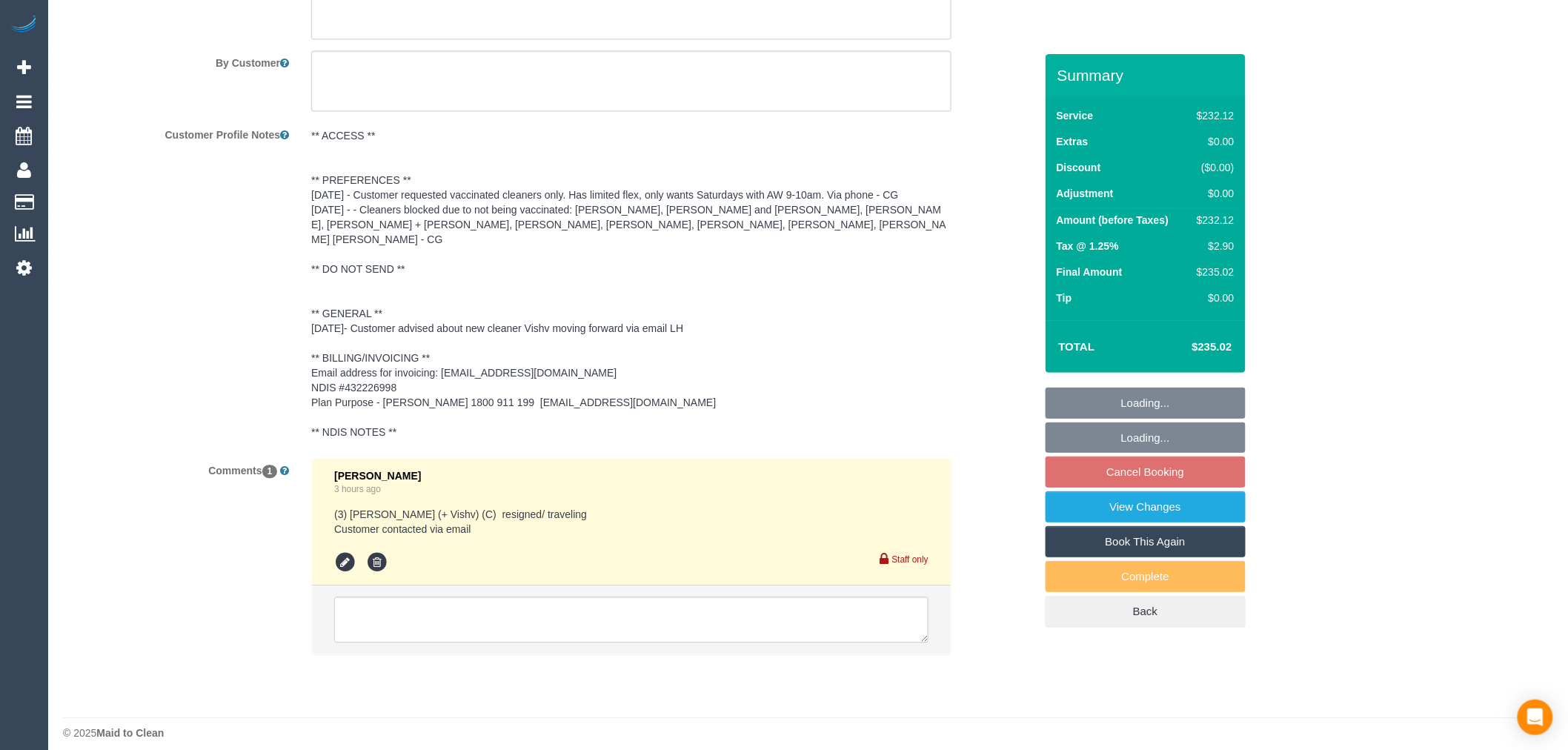
select select "object:754"
select select "string:AU"
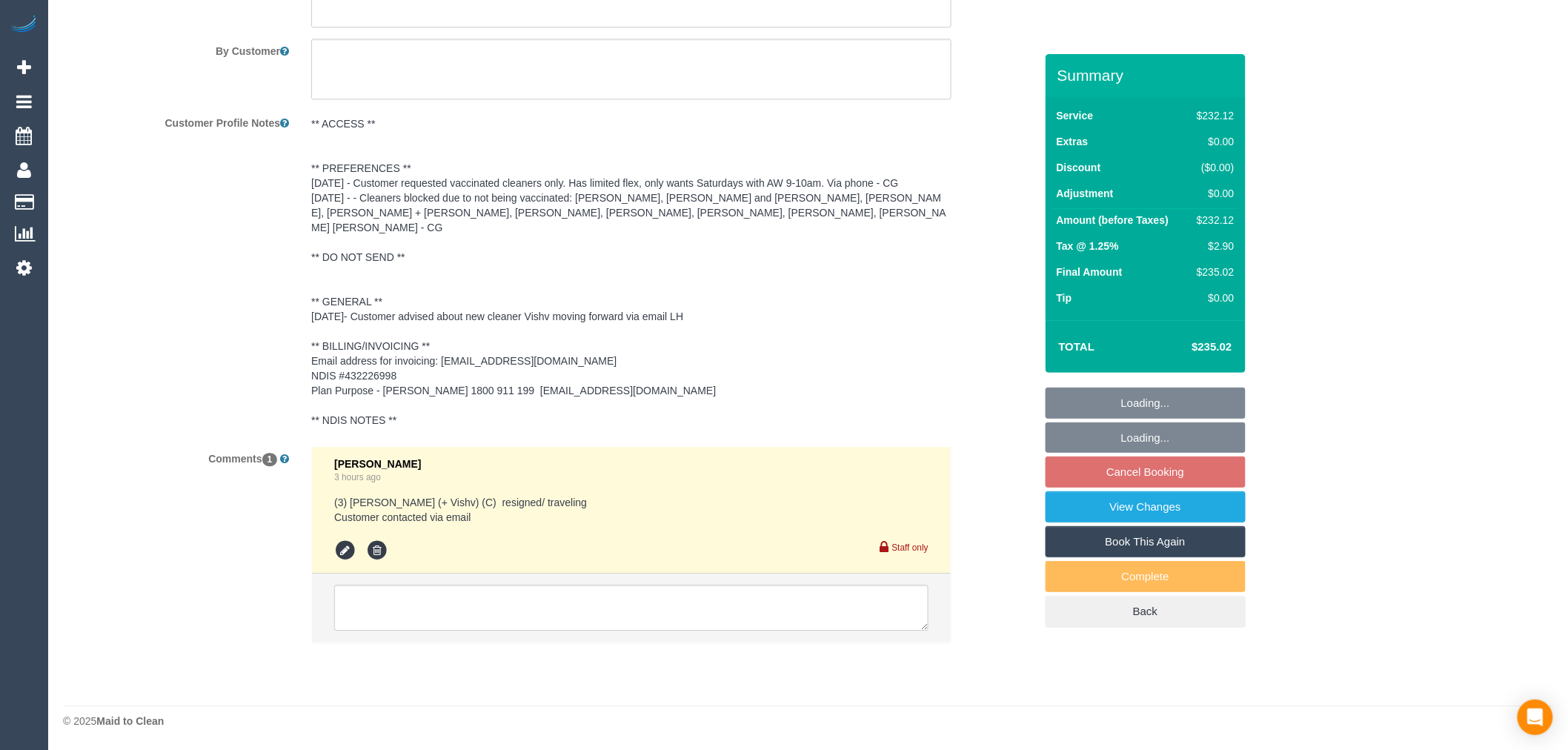
scroll to position [2134, 0]
select select "240"
select select "number:28"
select select "number:14"
select select "number:19"
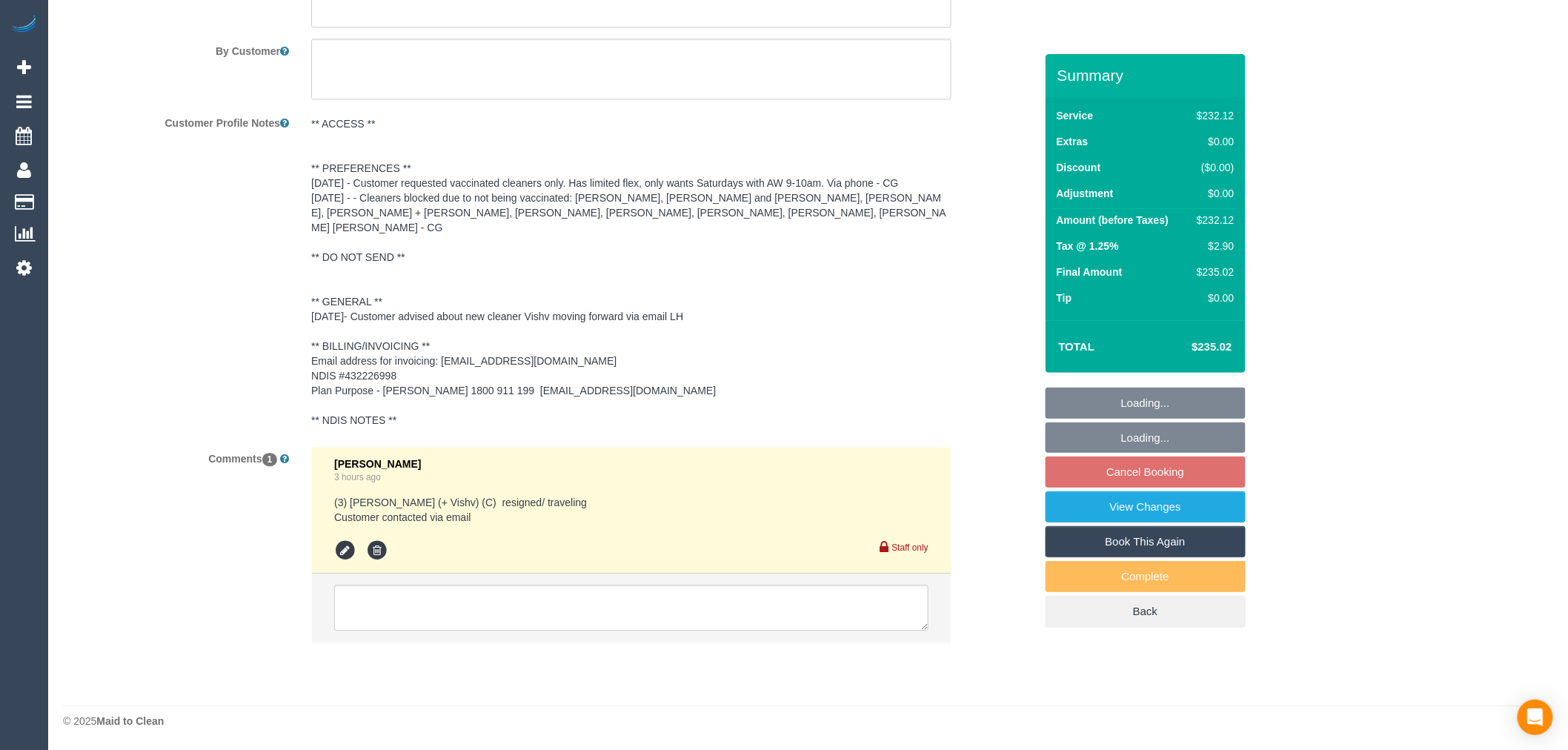
select select "number:25"
select select "number:35"
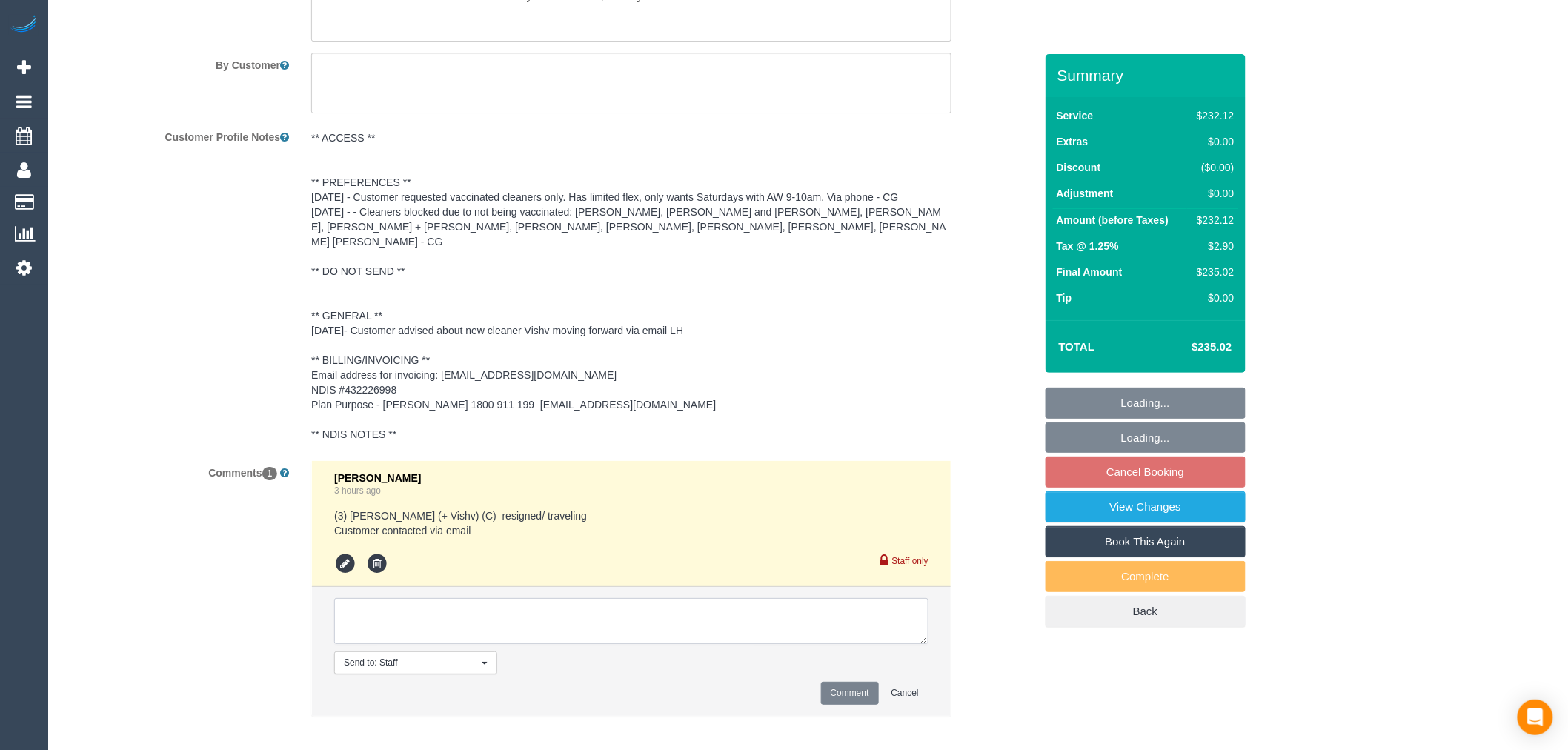
click at [598, 630] on textarea at bounding box center [631, 621] width 595 height 46
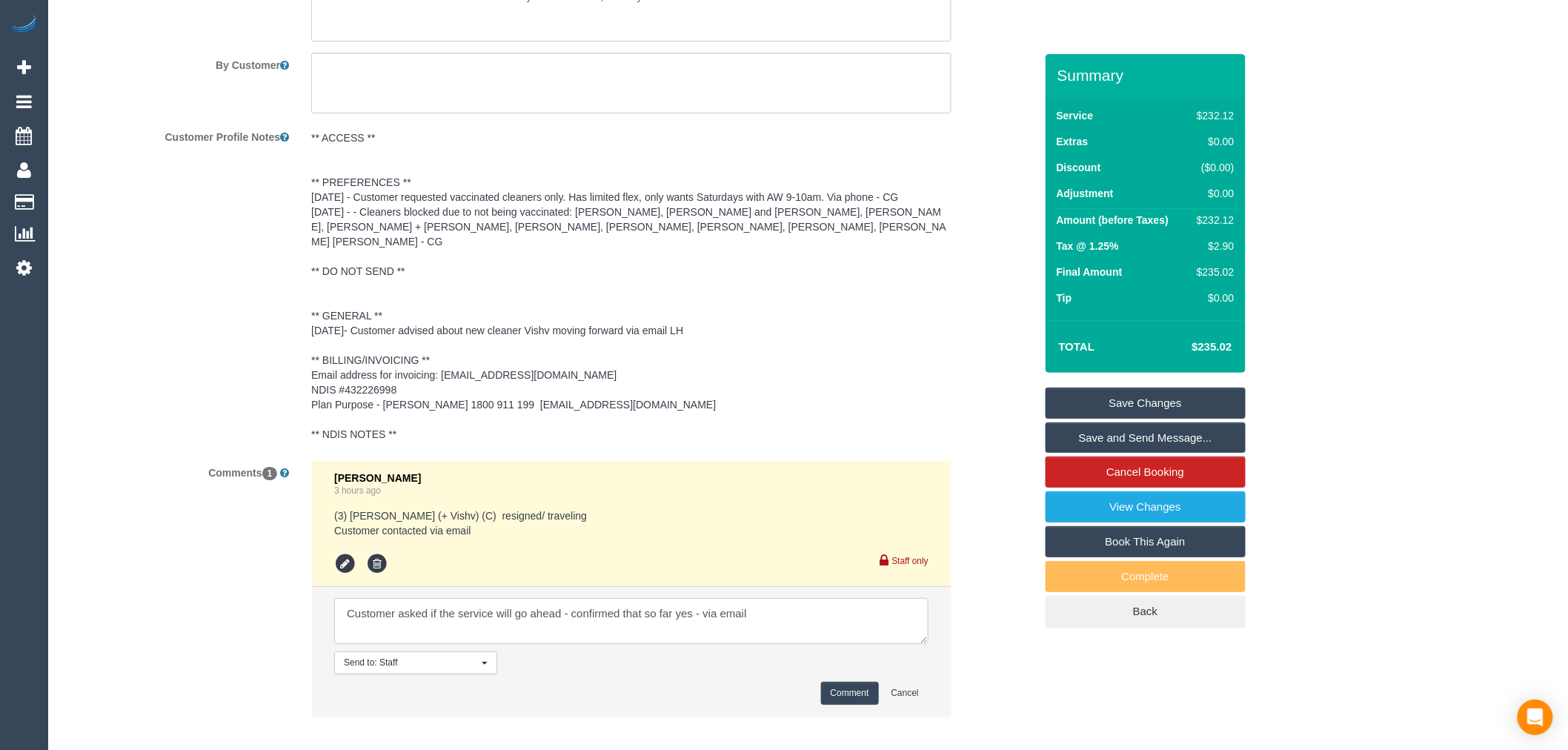
click at [694, 599] on textarea at bounding box center [631, 621] width 595 height 46
type textarea "Customer asked if the service will go ahead - confirmed that so far yes unles p…"
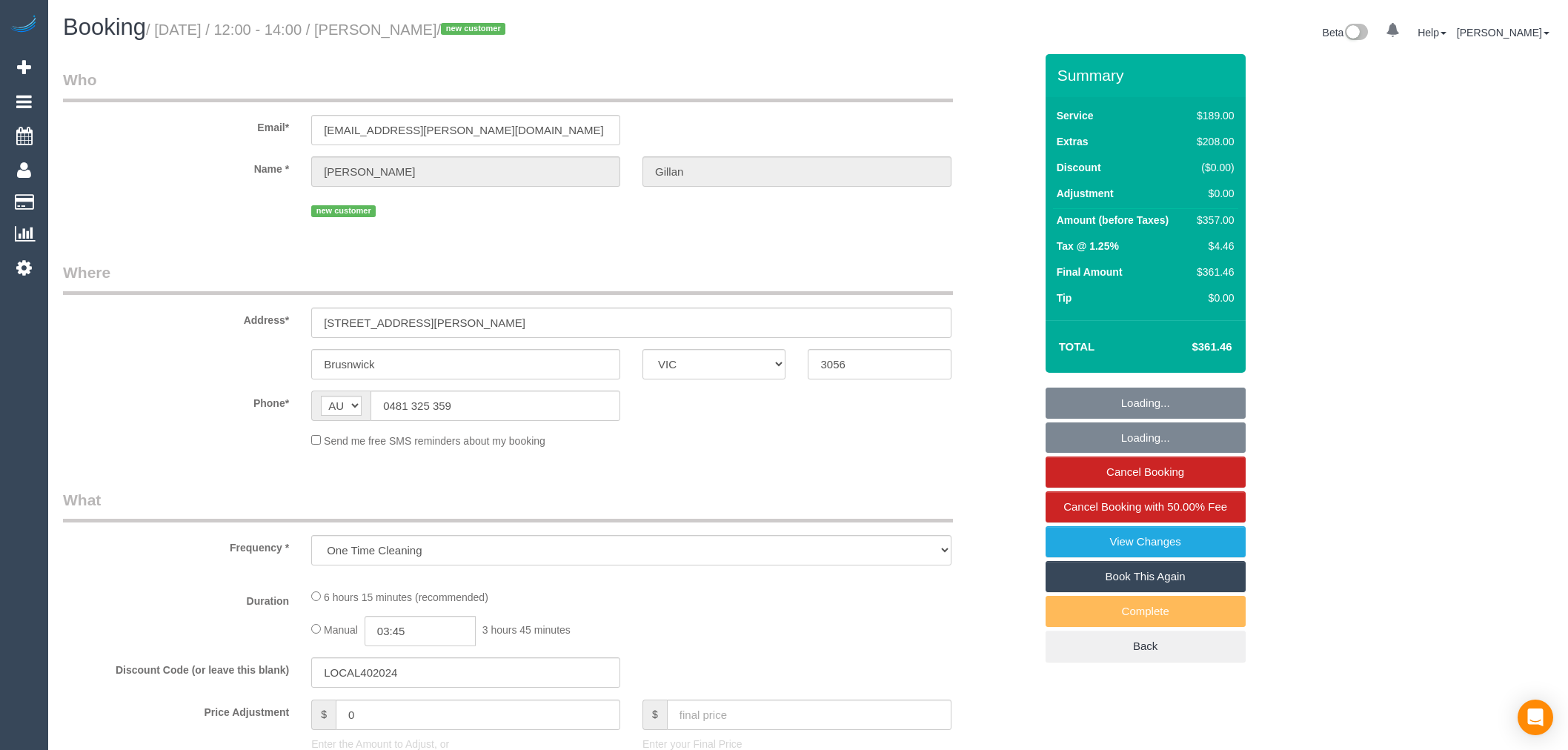
select select "VIC"
select select "string:stripe-pm_1S4bqn2GScqysDRVzMpaZfKa"
select select "number:29"
select select "number:15"
select select "number:19"
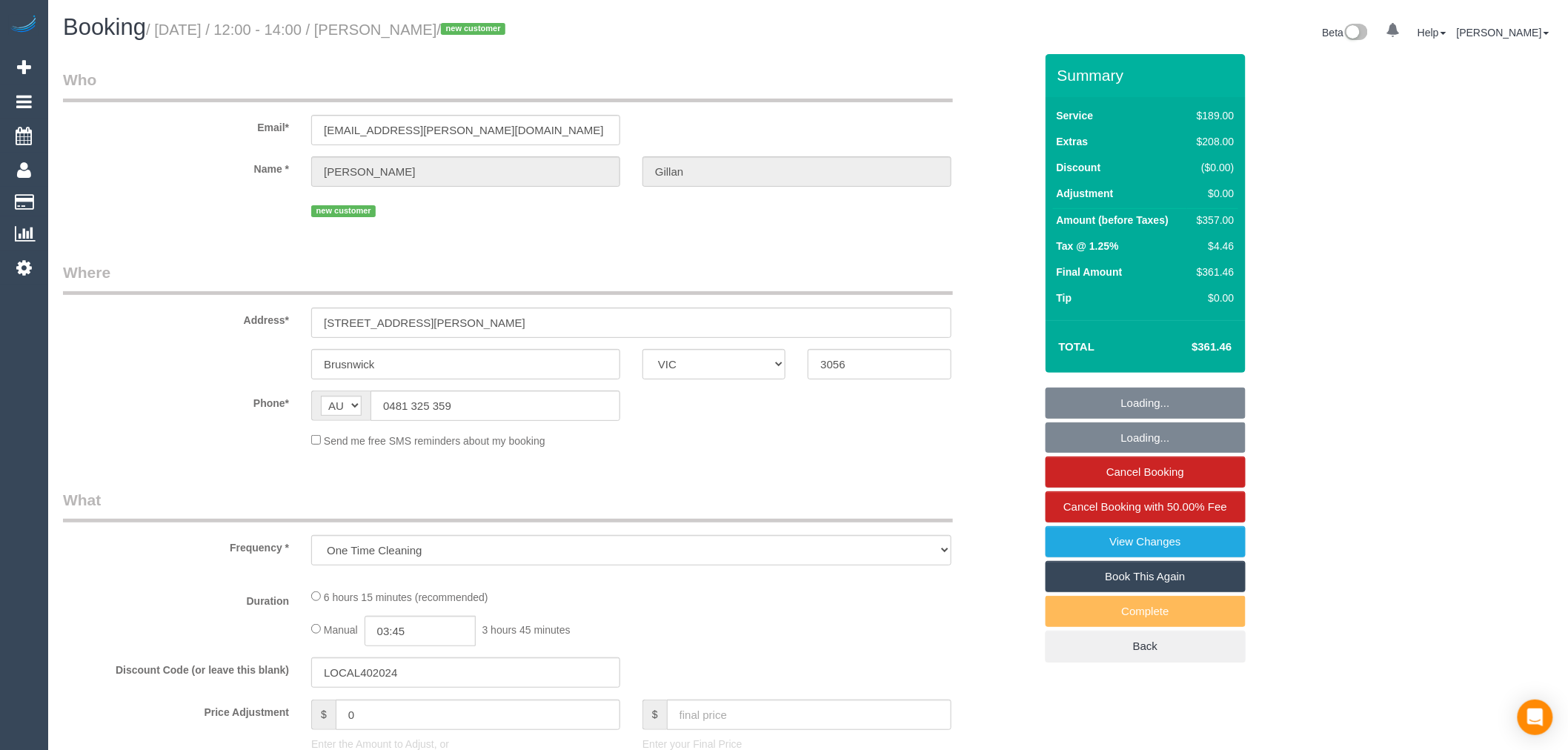
select select "number:24"
select select "number:33"
select select "number:26"
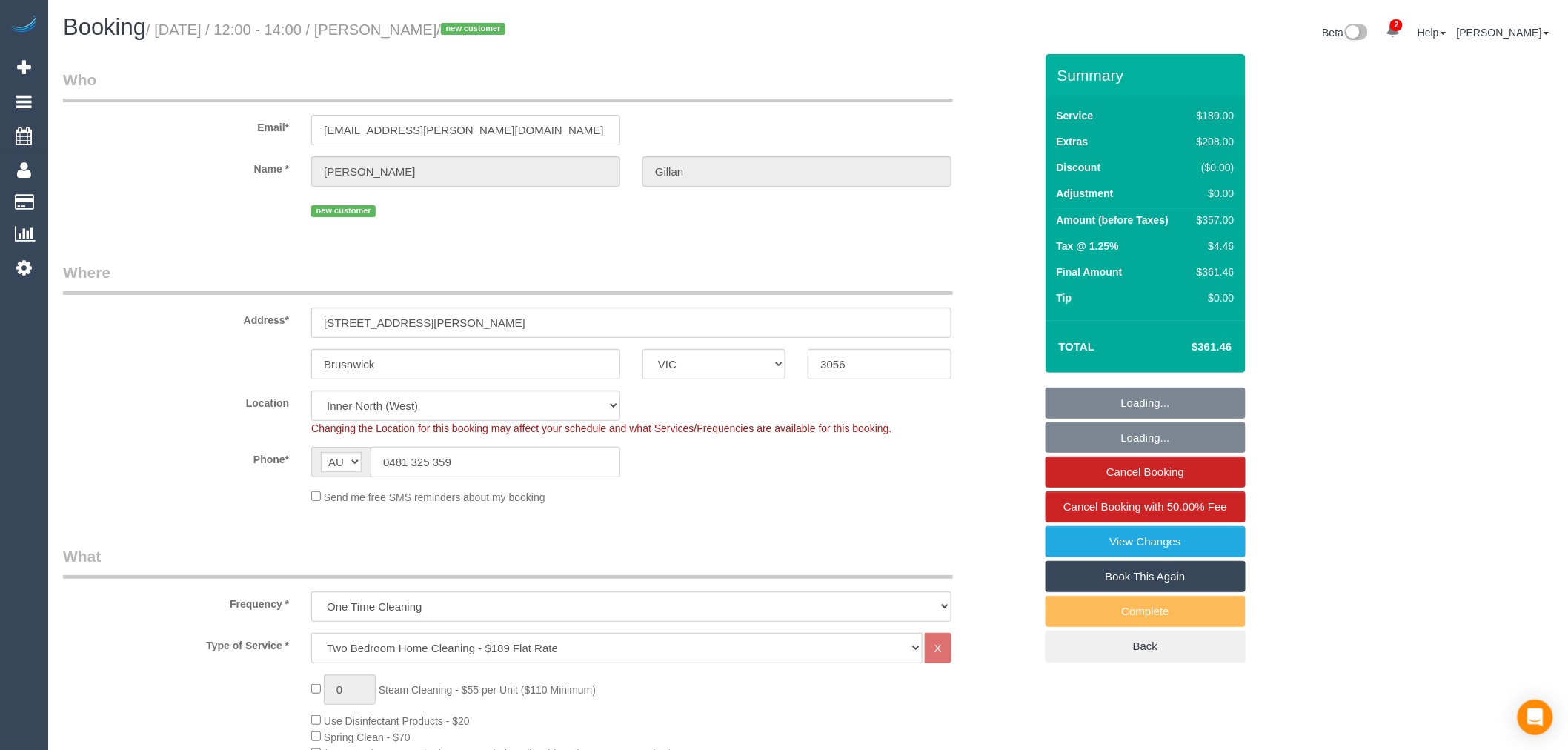
select select "object:856"
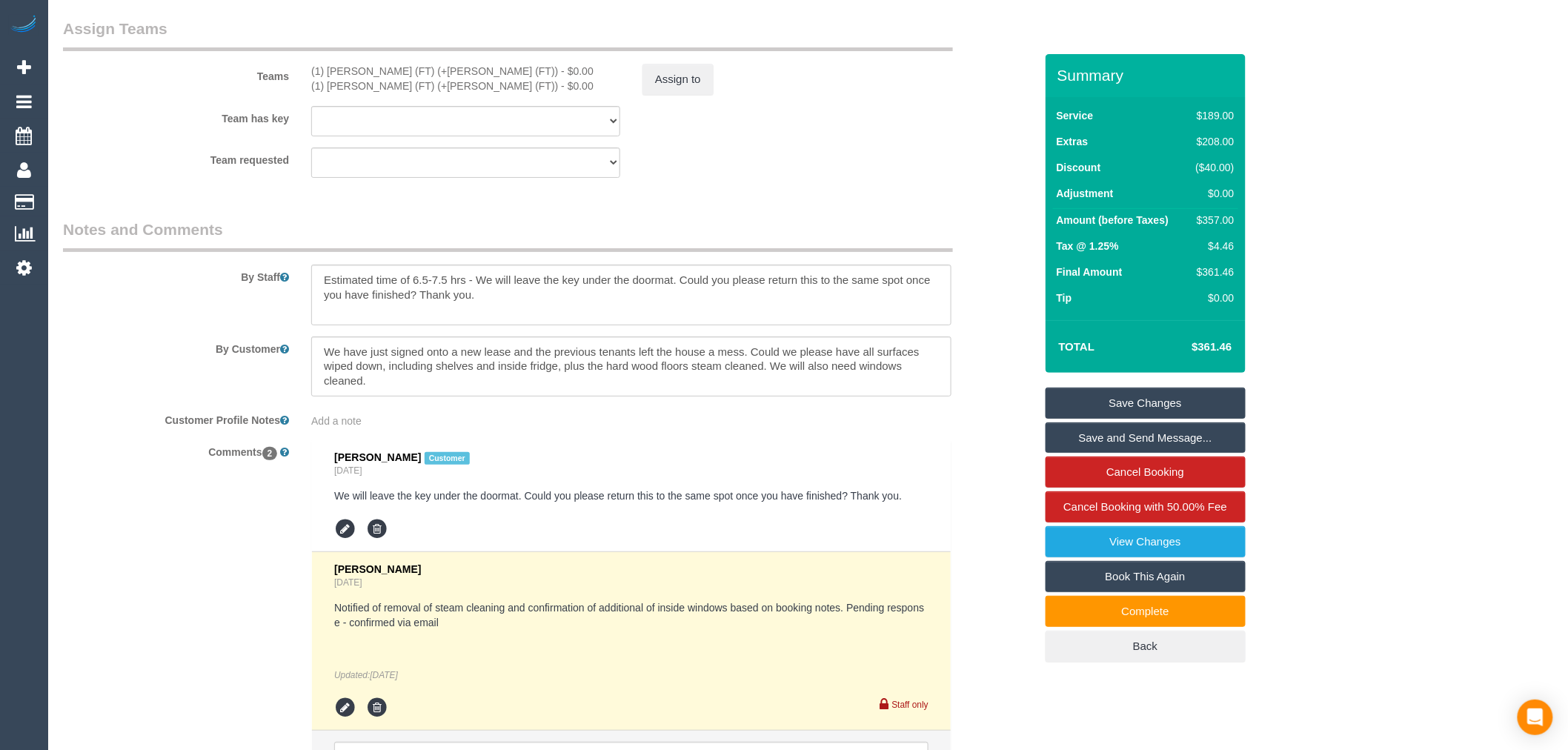
scroll to position [2474, 0]
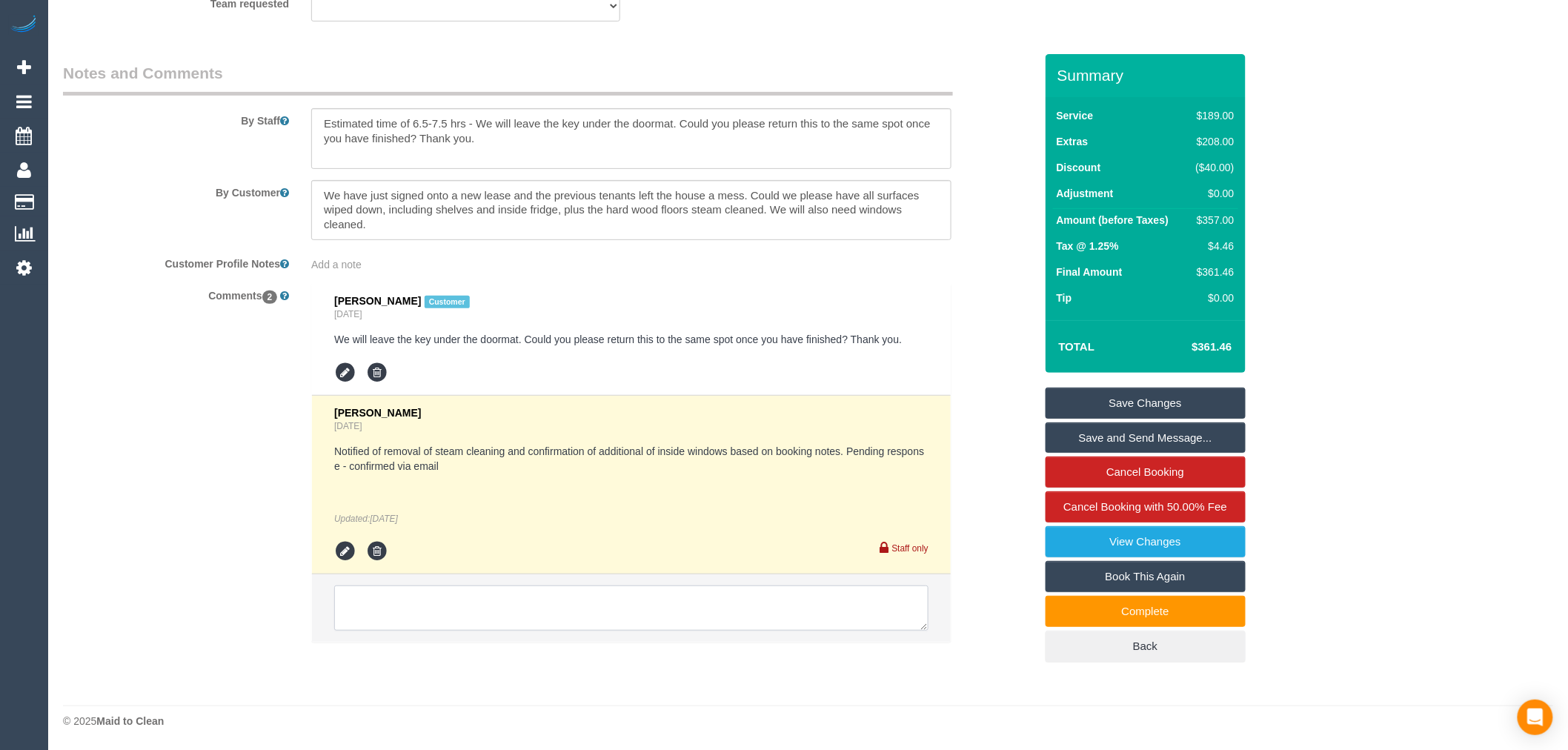
click at [467, 591] on textarea at bounding box center [631, 609] width 595 height 46
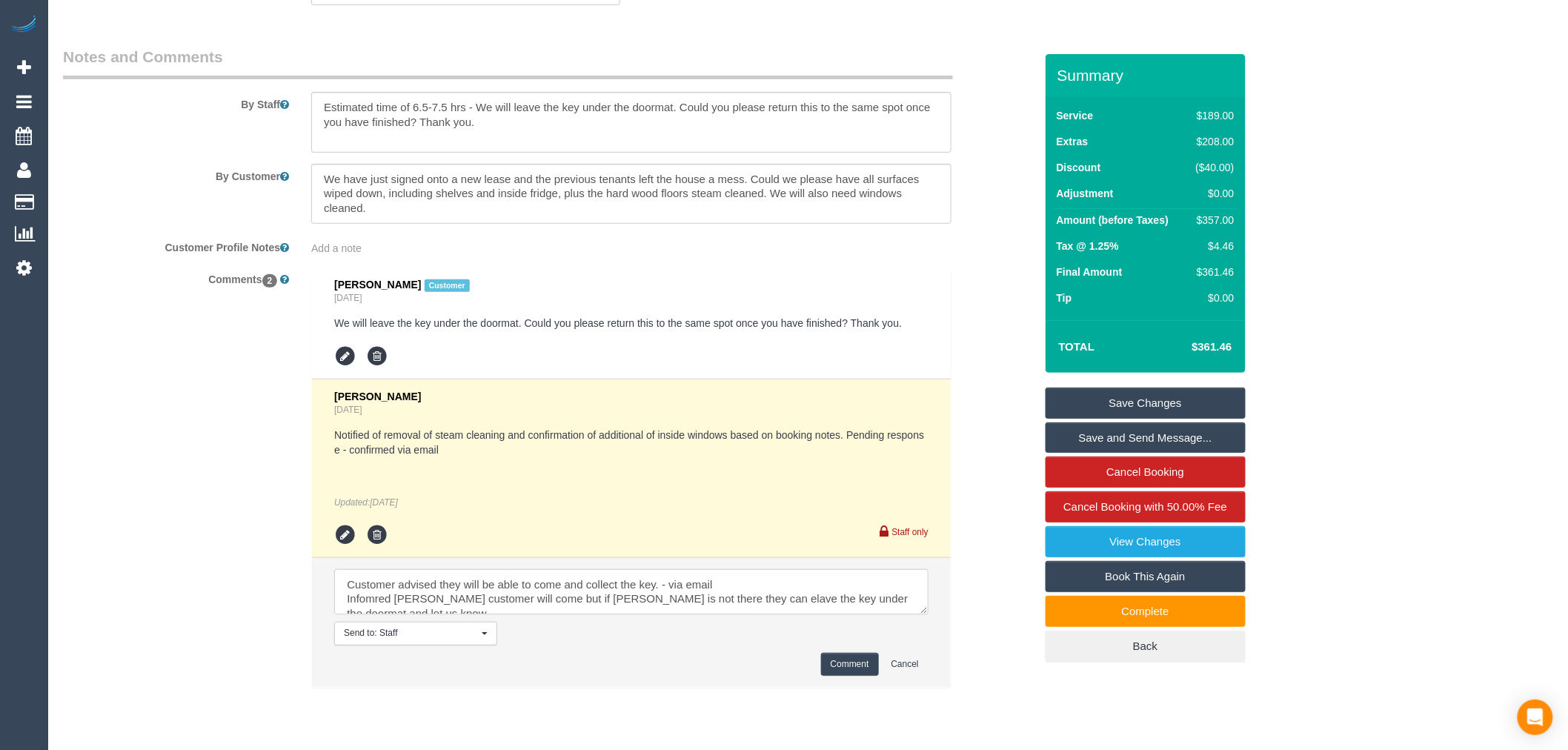
scroll to position [6, 0]
type textarea "Customer advised they will be able to come and collect the key. - via email Inf…"
click at [847, 676] on button "Comment" at bounding box center [850, 664] width 58 height 23
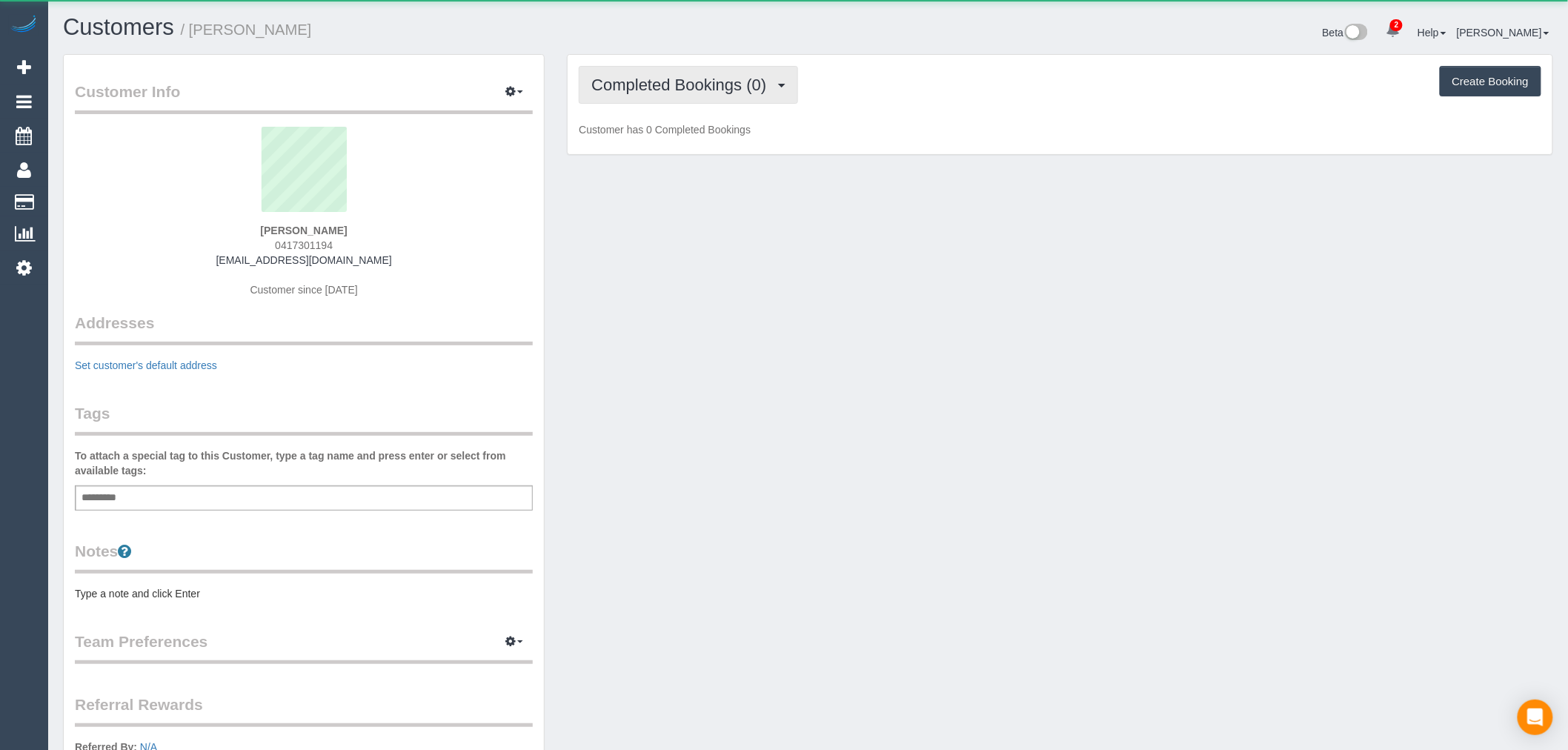
click at [698, 84] on span "Completed Bookings (0)" at bounding box center [682, 85] width 182 height 18
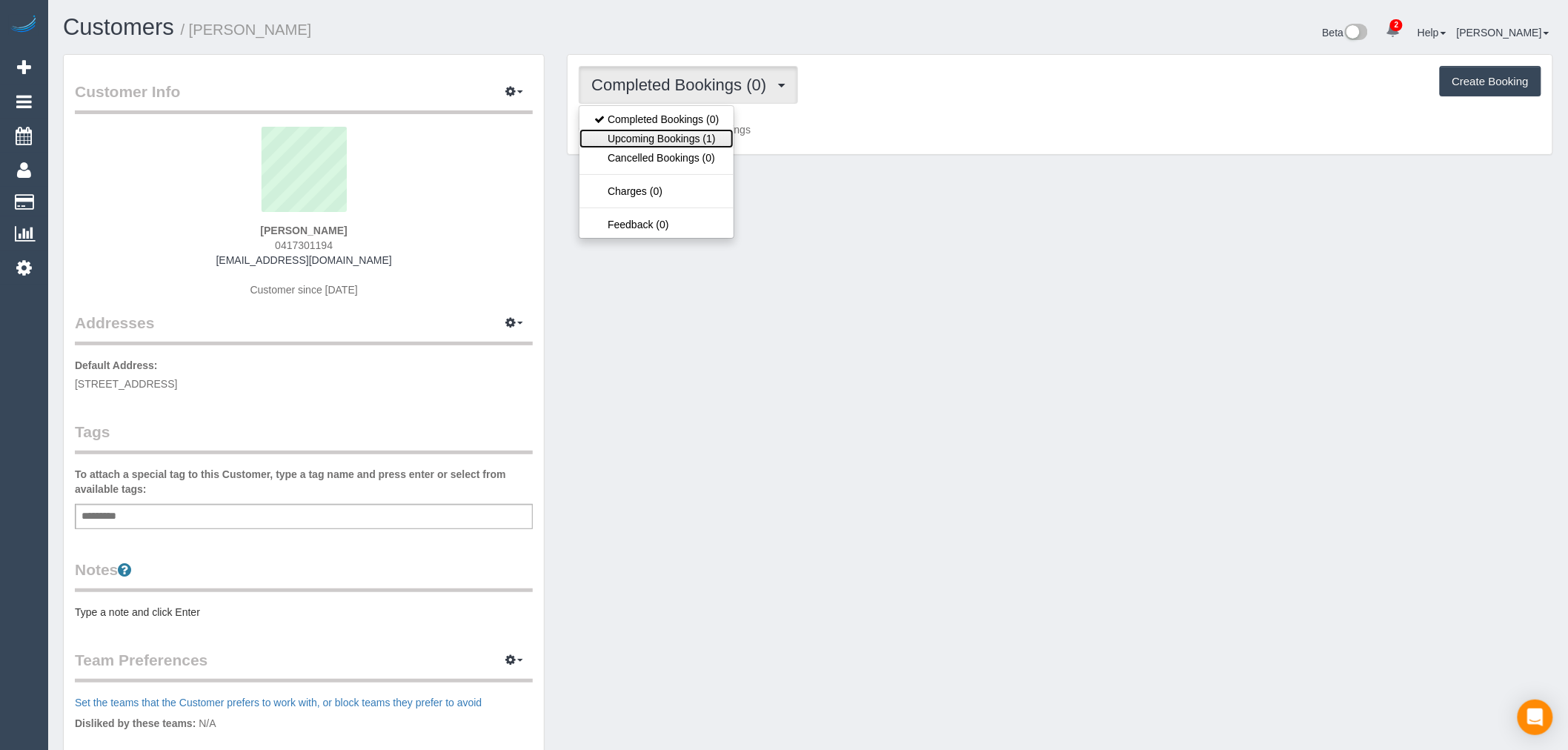
click at [692, 131] on link "Upcoming Bookings (1)" at bounding box center [657, 138] width 154 height 19
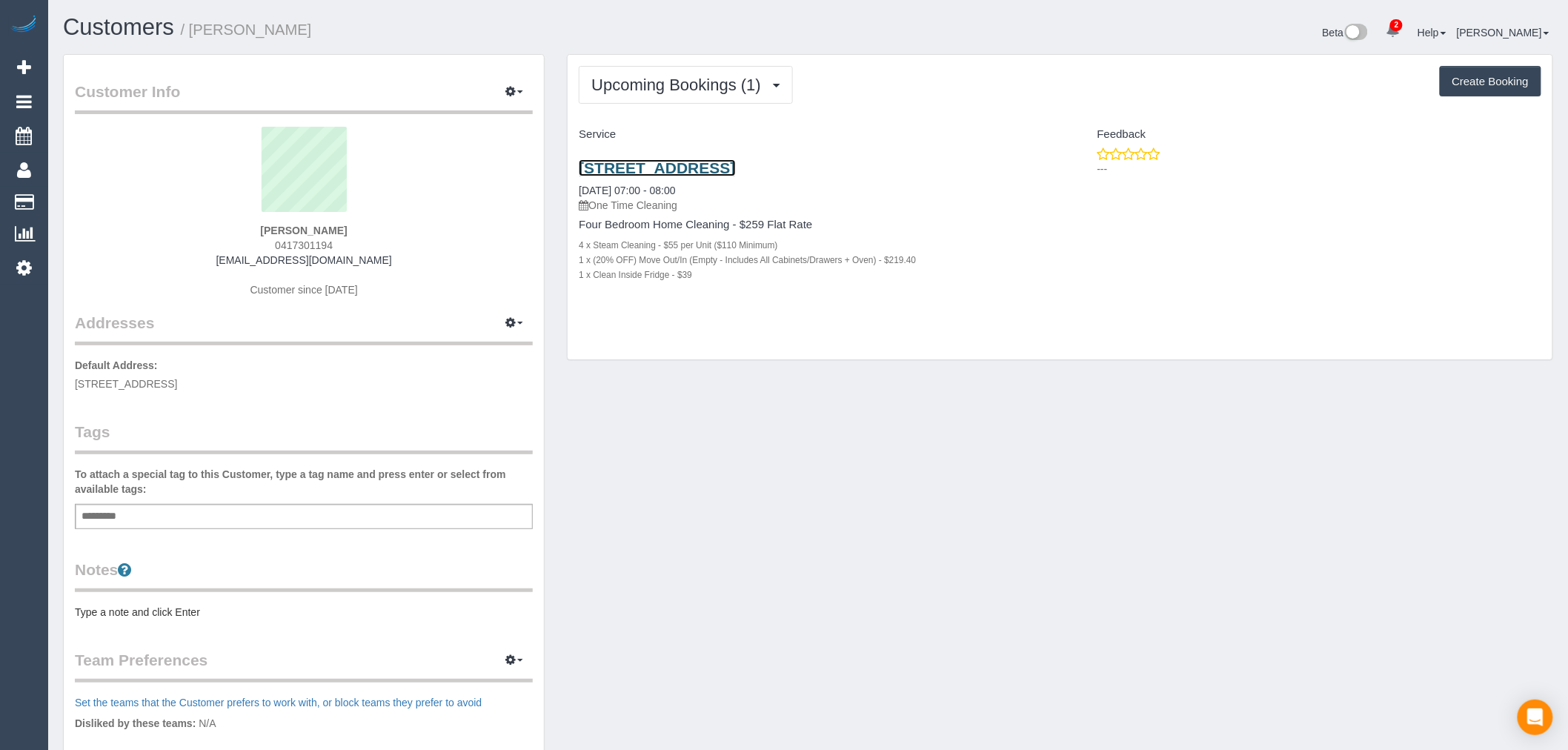
click at [735, 166] on link "13 Dalgetty Road Vic Beaumaris 3193, Beaumaris, VIC 3193" at bounding box center [657, 168] width 156 height 17
drag, startPoint x: 1049, startPoint y: 168, endPoint x: 553, endPoint y: 167, distance: 496.0
click at [553, 167] on div "Customer Info Edit Contact Info Send Message Email Preferences Special Sales Ta…" at bounding box center [808, 536] width 1512 height 964
copy div "Manage Addresses Add New Address Default Address: 13 DALGETTY ROAD VIC BEAUMARI…"
click at [962, 106] on div "Upcoming Bookings (1) Completed Bookings (0) Upcoming Bookings (1) Cancelled Bo…" at bounding box center [1060, 208] width 985 height 305
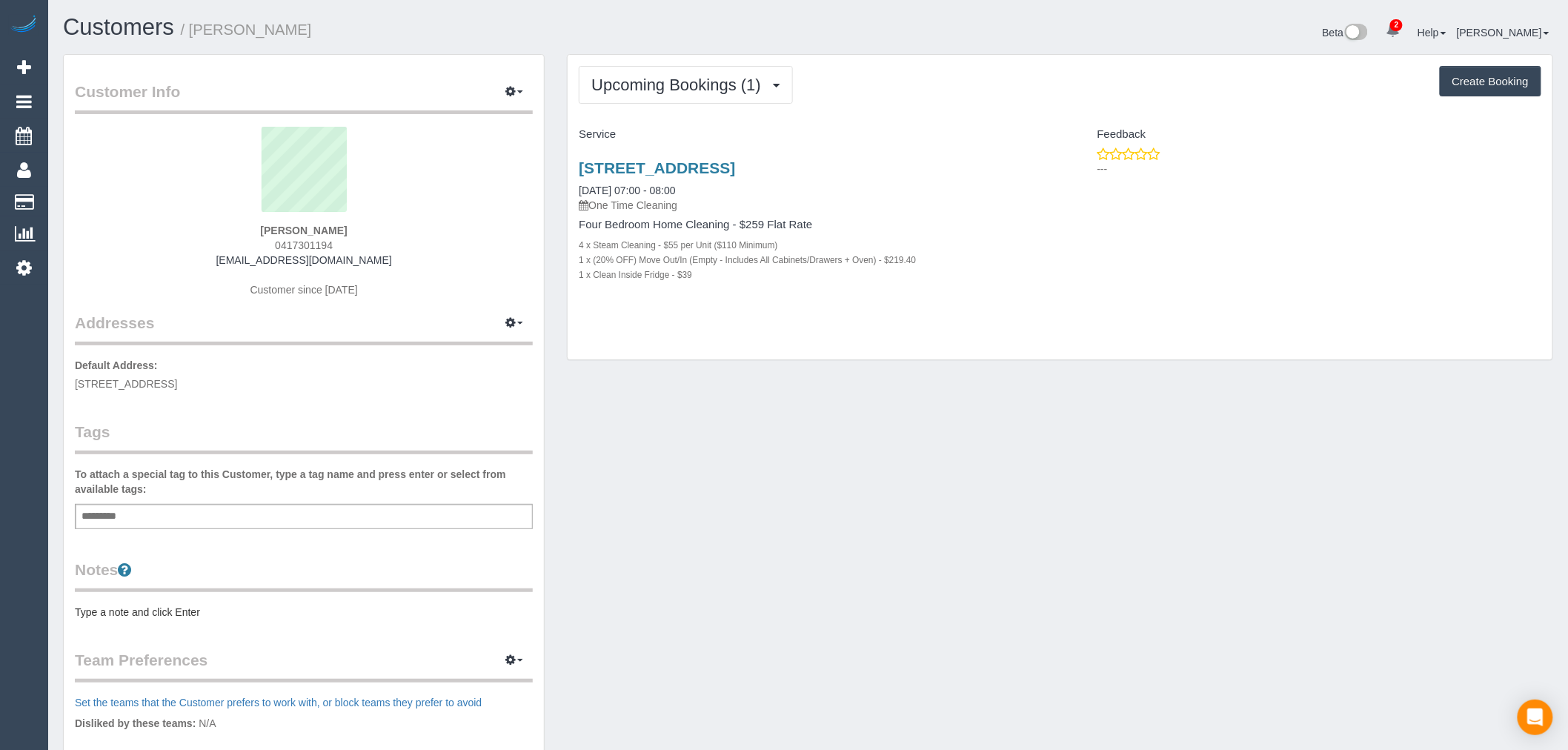
drag, startPoint x: 1028, startPoint y: 168, endPoint x: 578, endPoint y: 174, distance: 450.0
click at [578, 174] on div "[STREET_ADDRESS] [DATE] 07:00 - 08:00 One Time Cleaning Four Bedroom Home Clean…" at bounding box center [814, 229] width 492 height 165
copy link "[STREET_ADDRESS]"
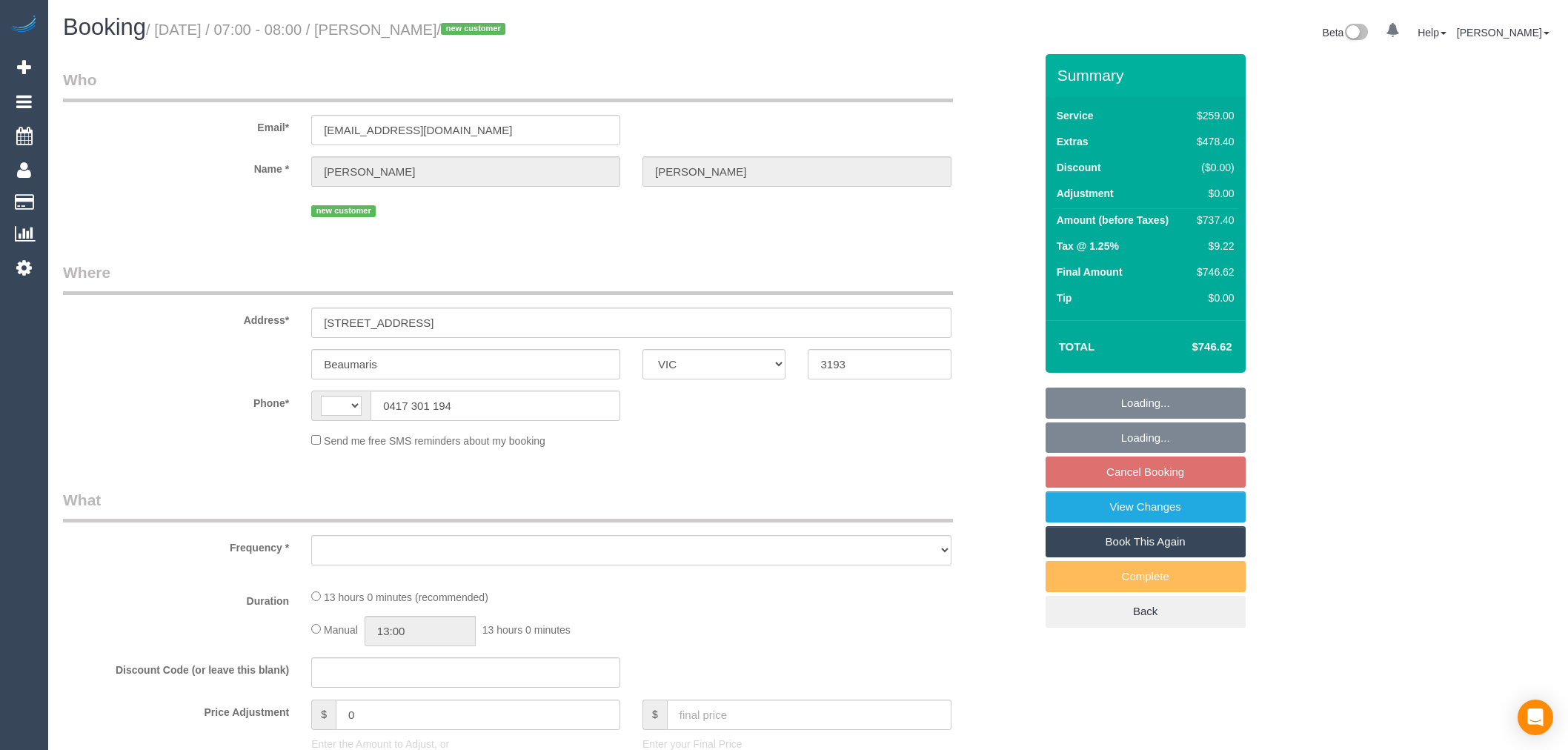
select select "VIC"
select select "string:AU"
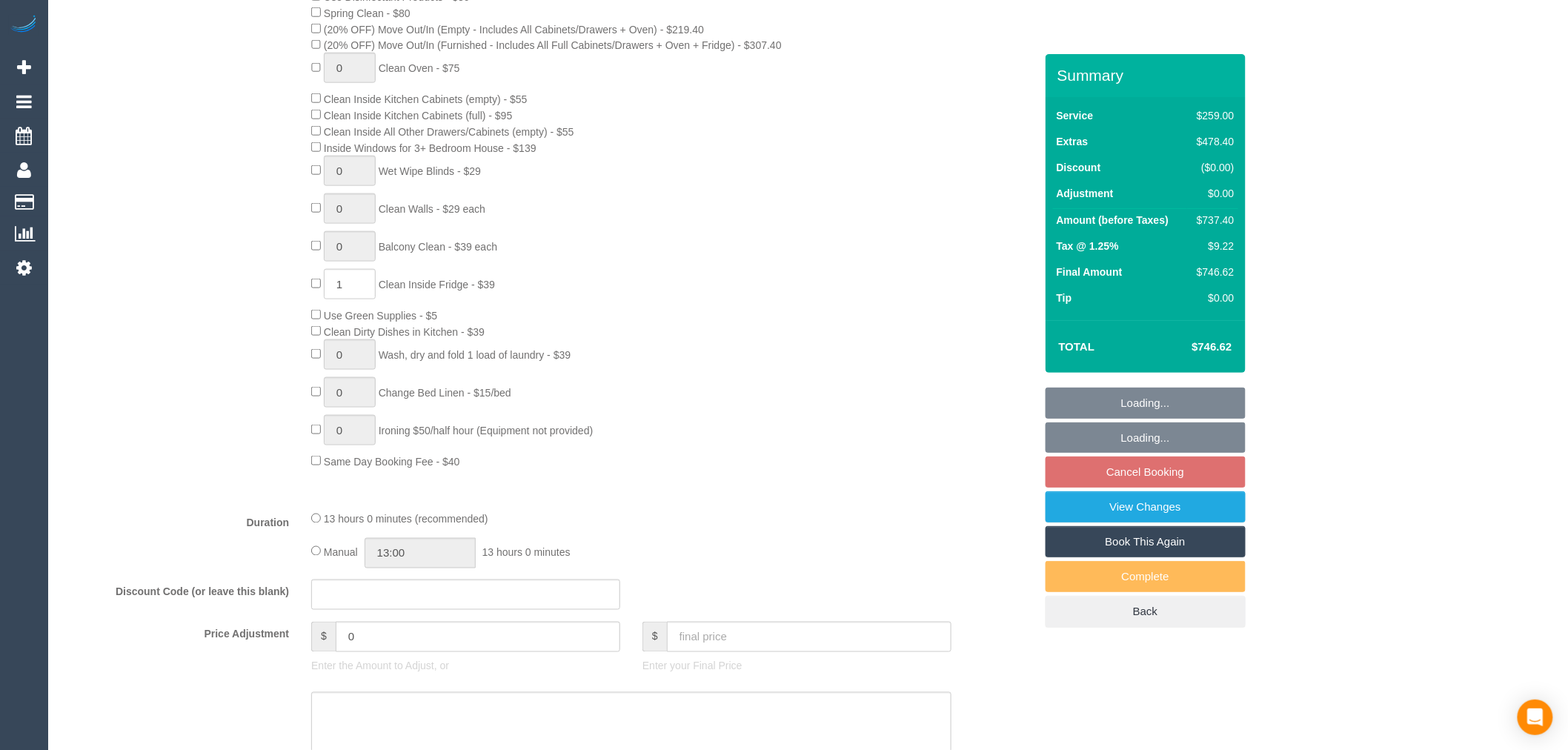
select select "object:647"
select select "string:stripe-pm_1S5xAE2GScqysDRVEWALdEL2"
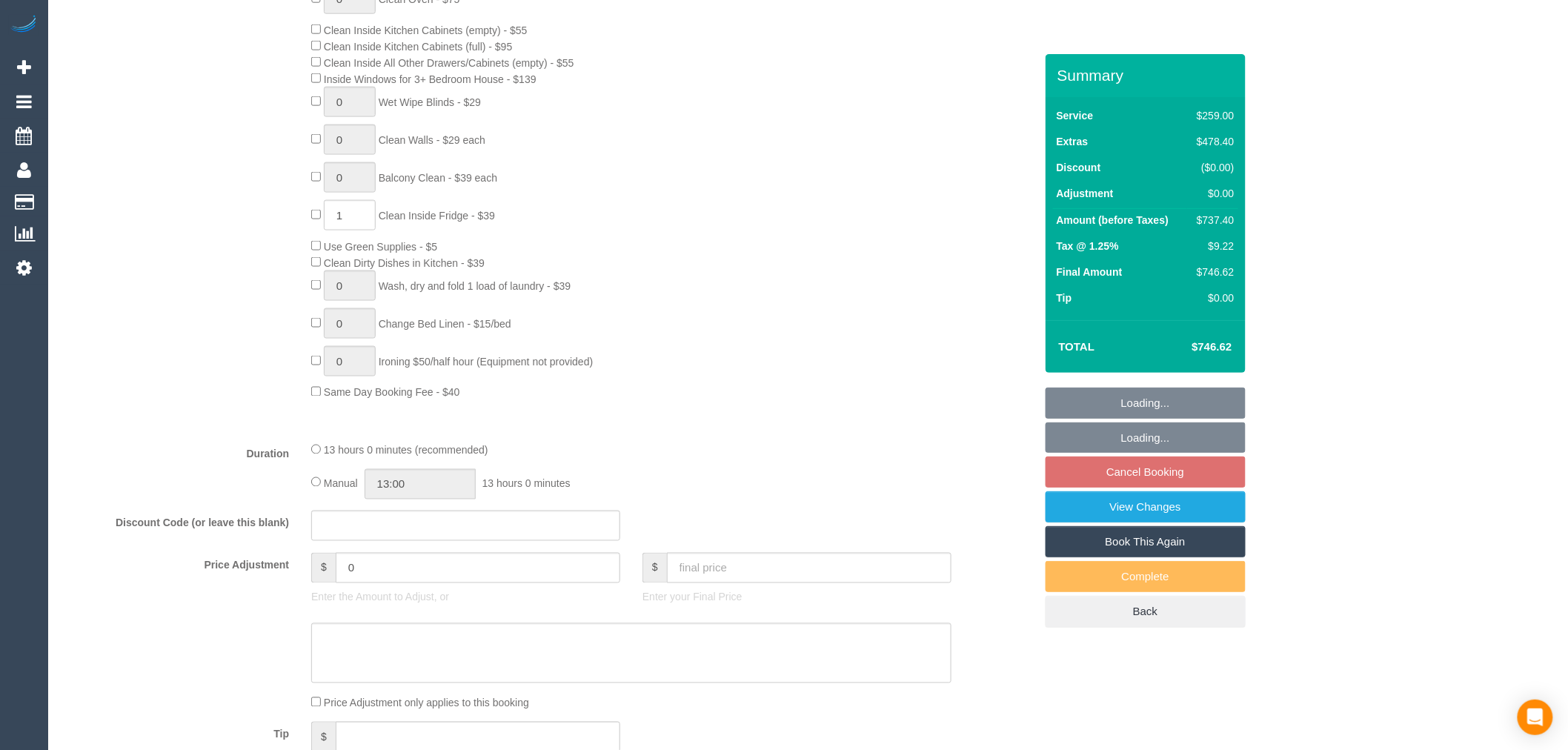
select select "number:27"
select select "number:16"
select select "number:18"
select select "number:24"
select select "number:12"
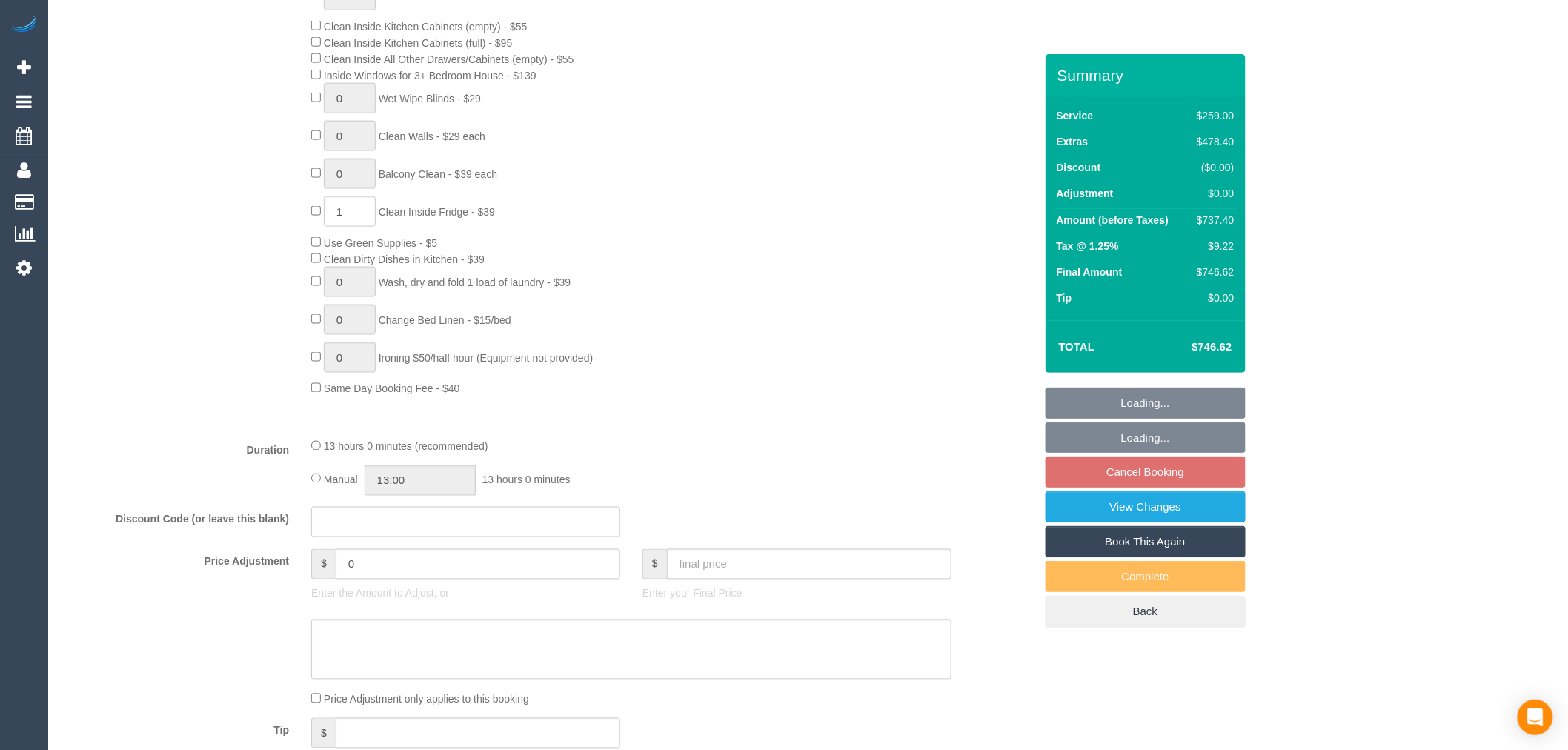
select select "object:1334"
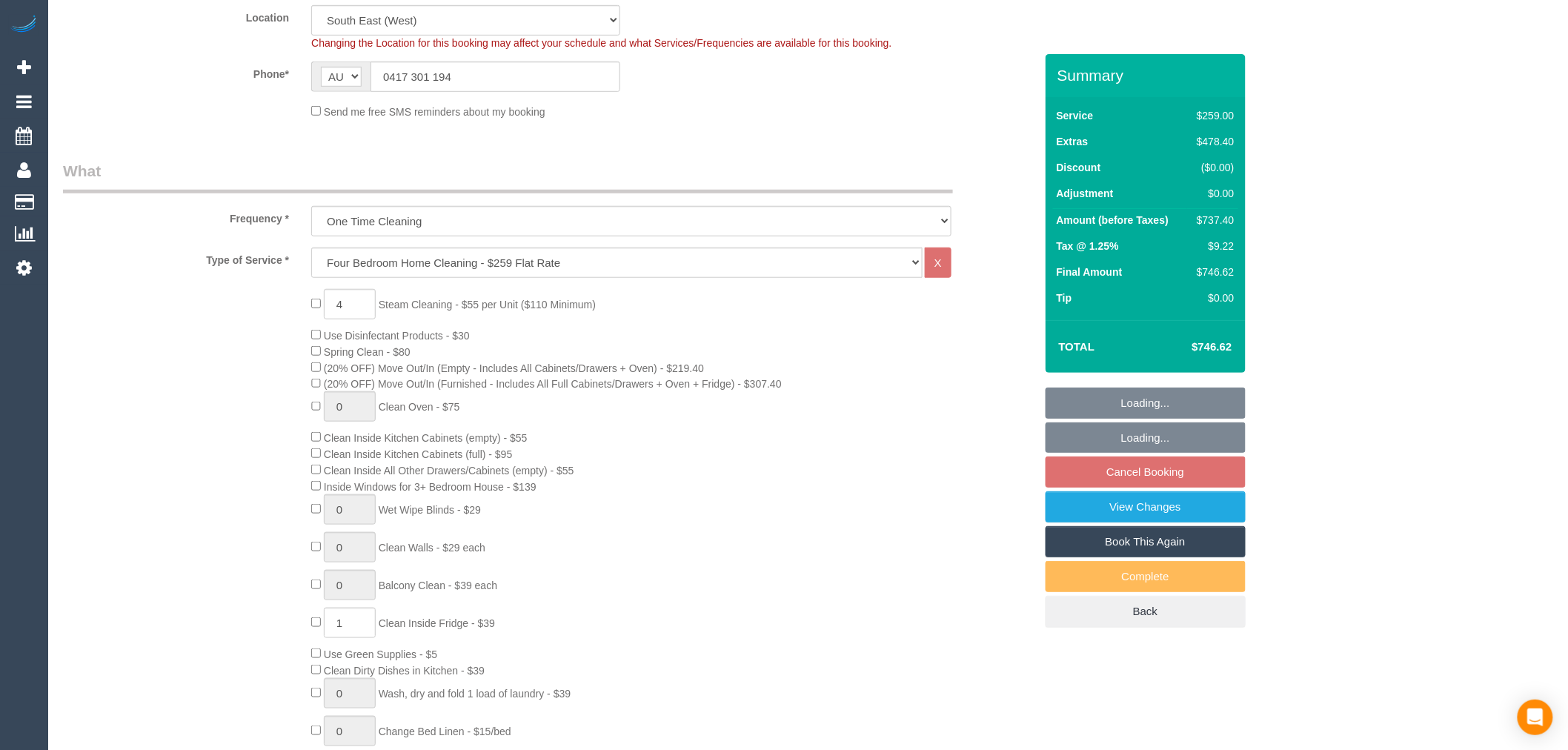
select select "spot1"
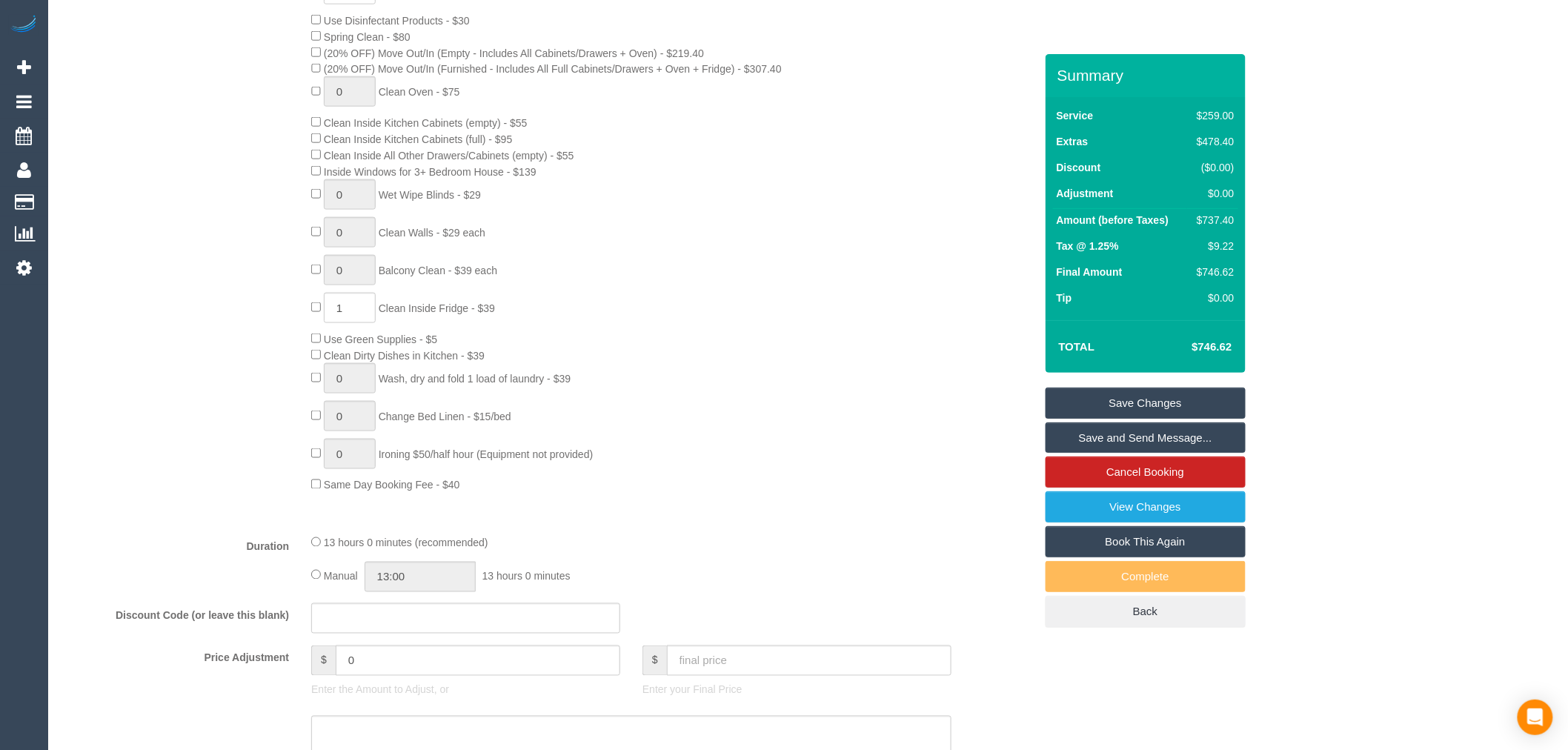
scroll to position [715, 0]
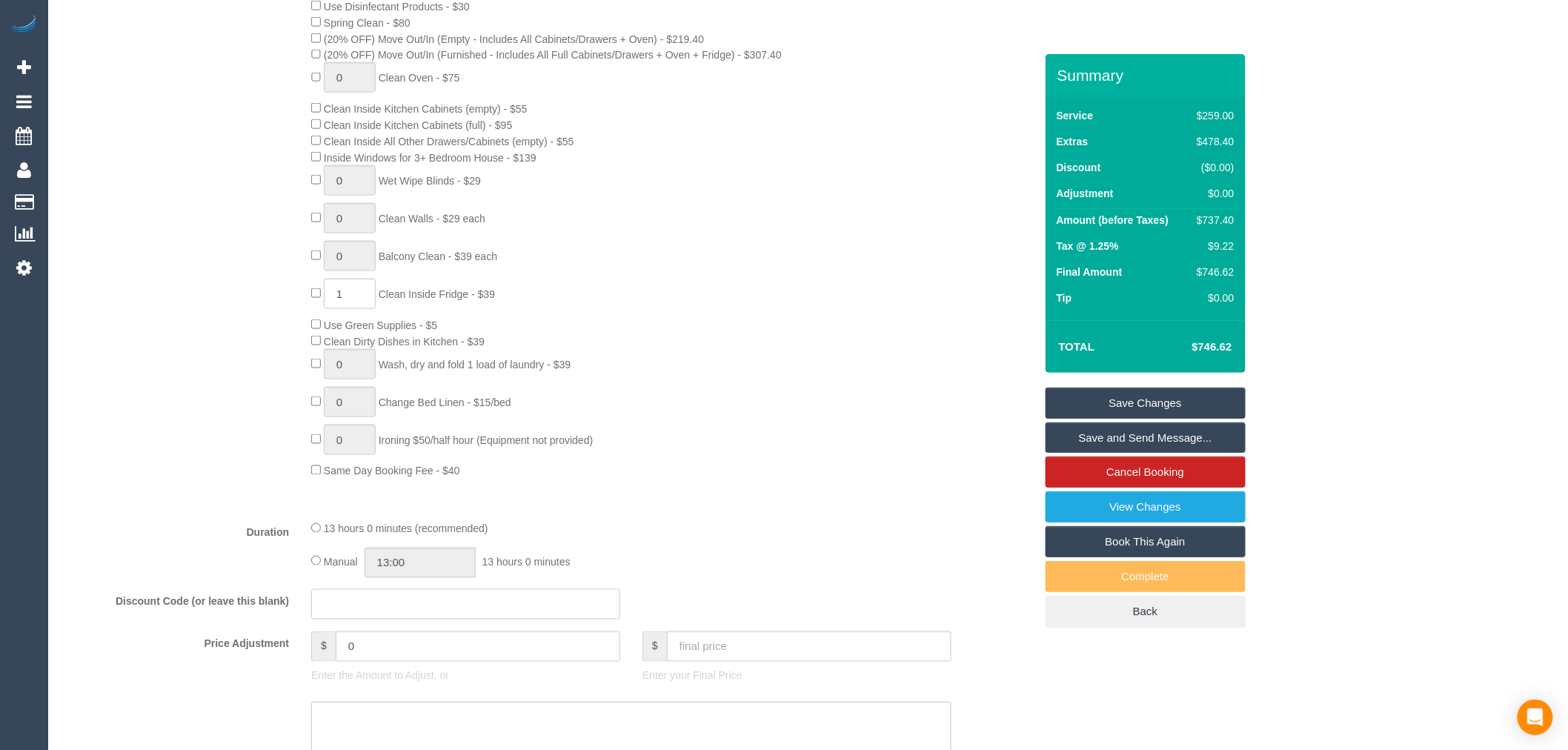
click at [405, 620] on input "text" at bounding box center [466, 605] width 309 height 31
click at [421, 652] on input "0" at bounding box center [478, 647] width 285 height 31
drag, startPoint x: 426, startPoint y: 656, endPoint x: 305, endPoint y: 656, distance: 121.0
click at [307, 655] on div "$ 0 Enter the Amount to Adjust, or" at bounding box center [466, 661] width 331 height 60
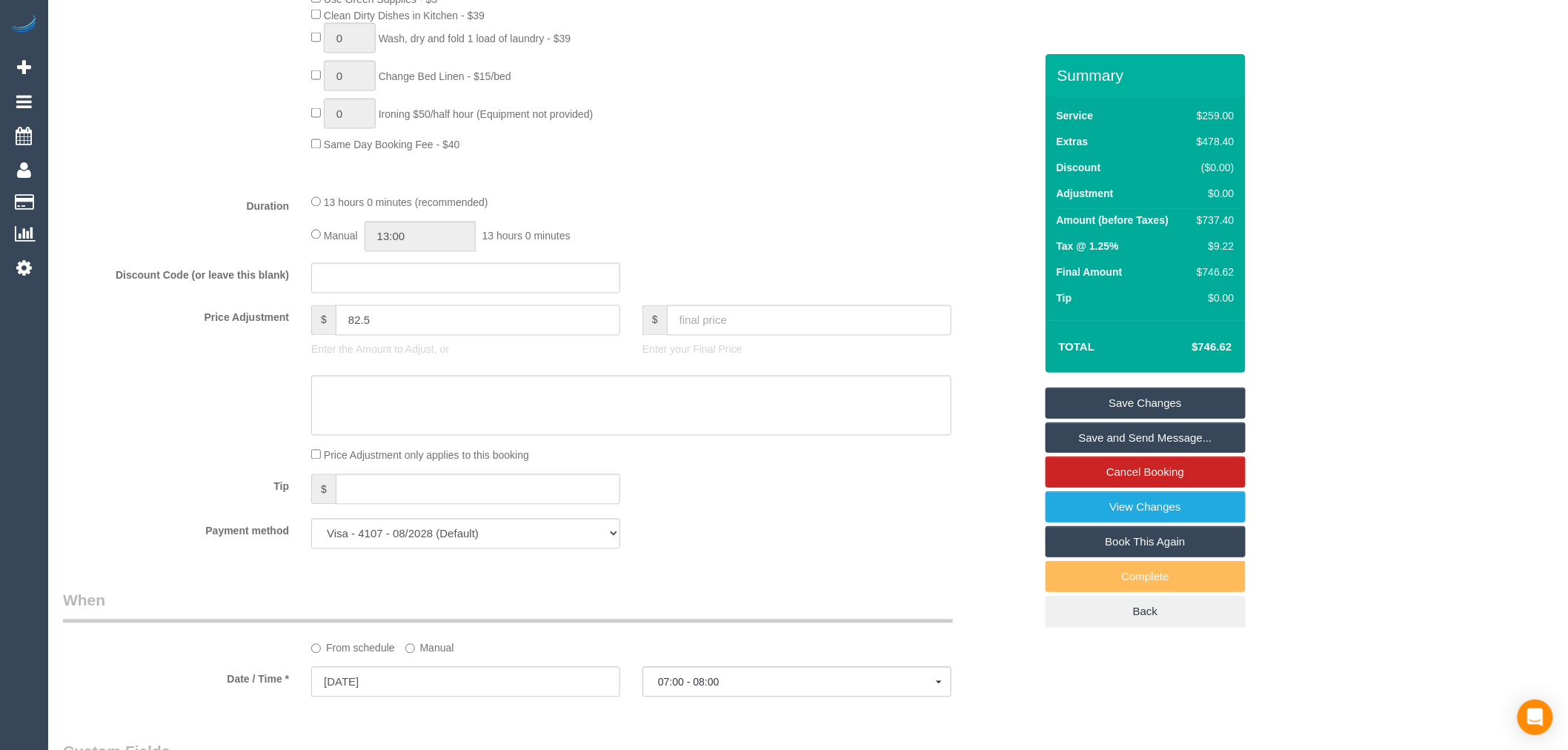
scroll to position [1044, 0]
type input "82.5"
click at [378, 412] on textarea at bounding box center [631, 403] width 640 height 61
type textarea "s"
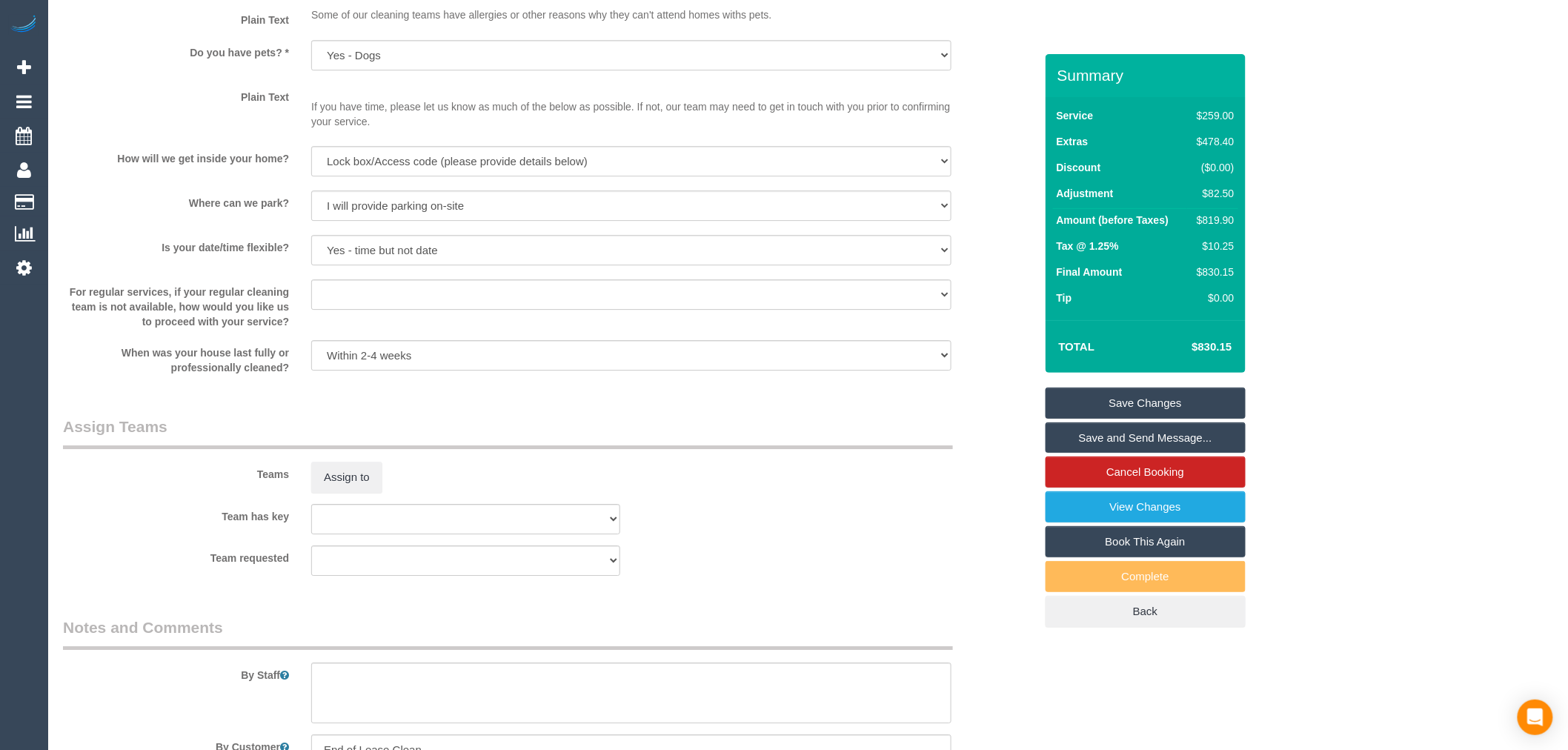
scroll to position [2103, 0]
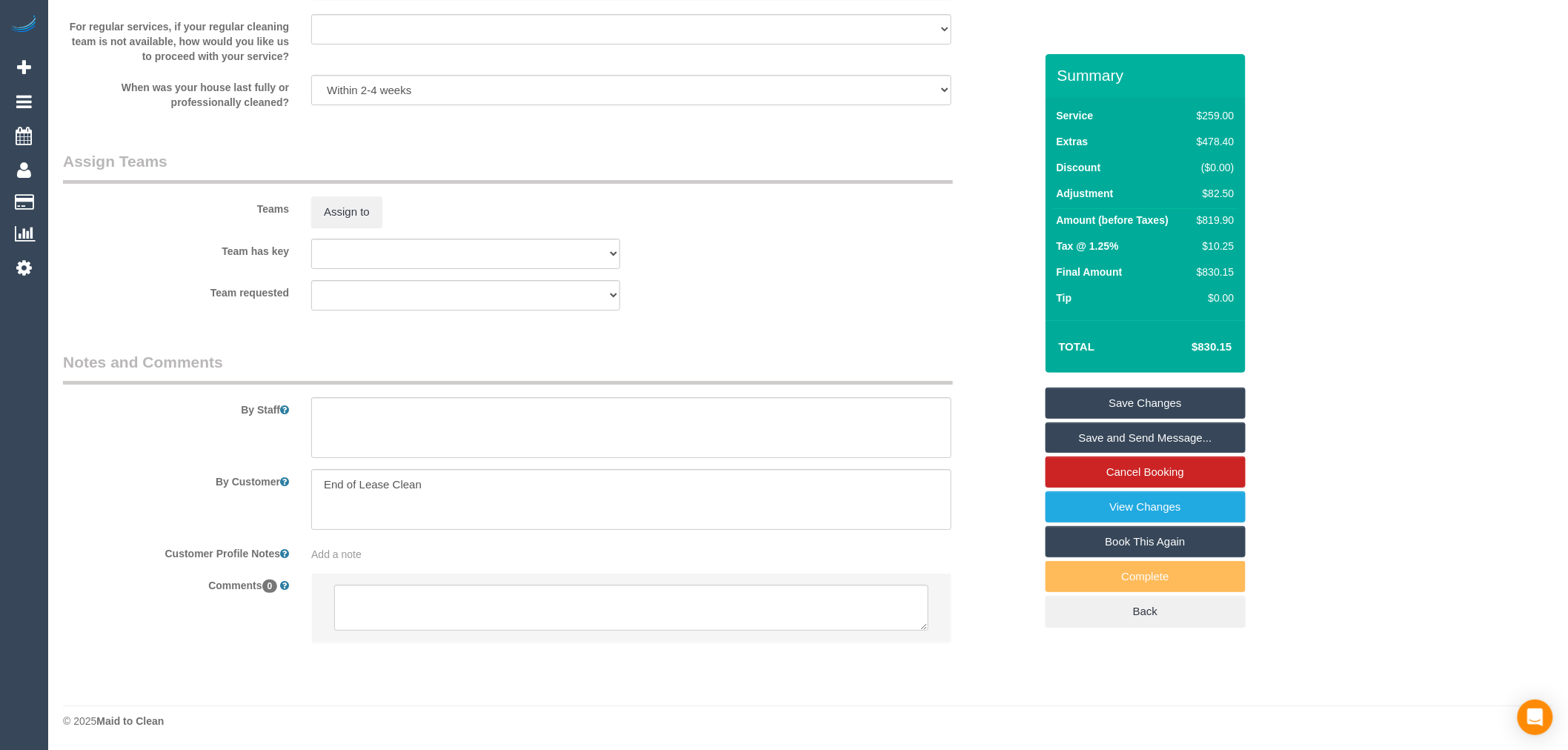
type textarea "+82.5 - steam cleaning of stairs - TP"
click at [471, 435] on textarea at bounding box center [631, 428] width 640 height 61
type textarea "Steam cleaning of 4 bedrooms and stairs."
click at [748, 219] on div "Teams Assign to" at bounding box center [549, 189] width 994 height 77
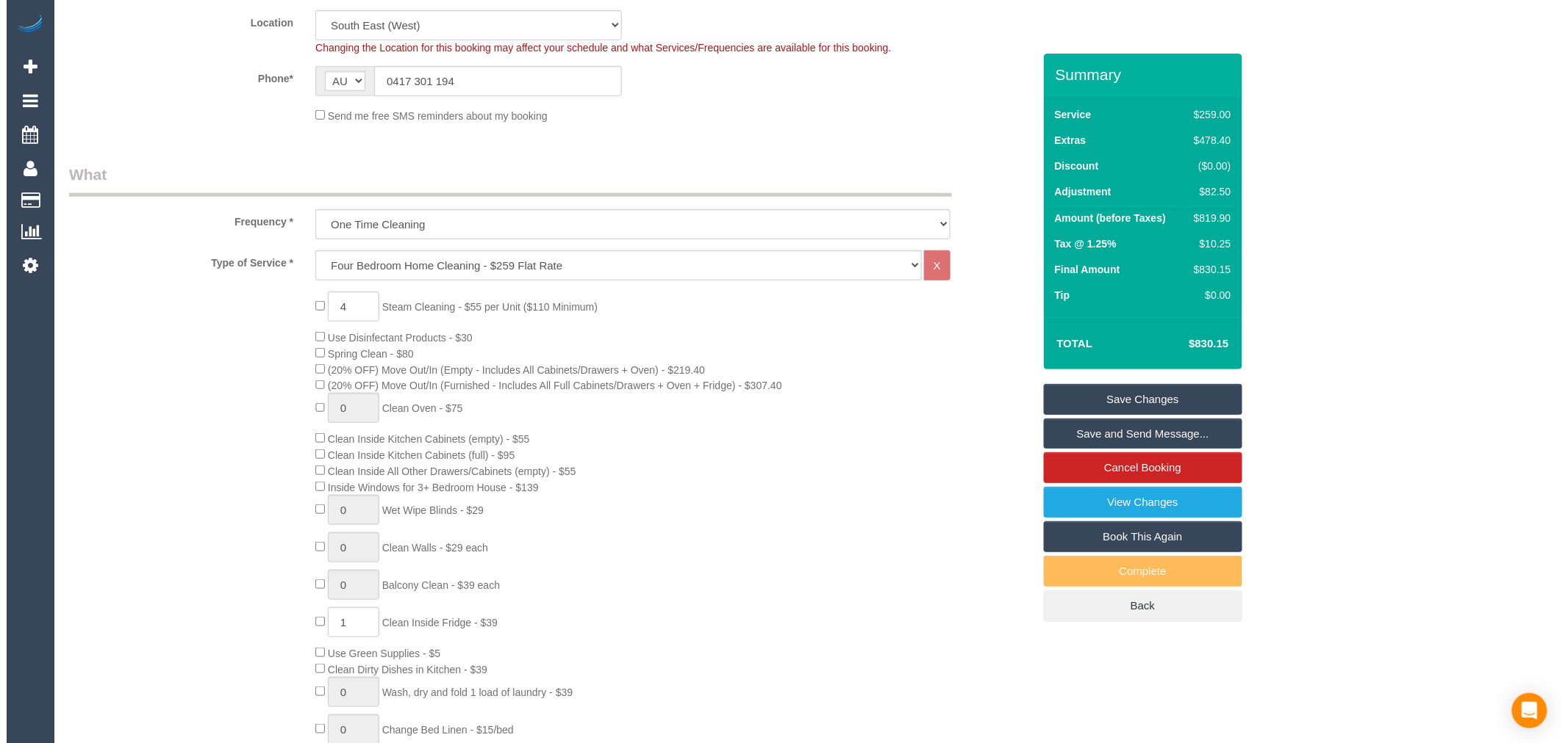
scroll to position [0, 0]
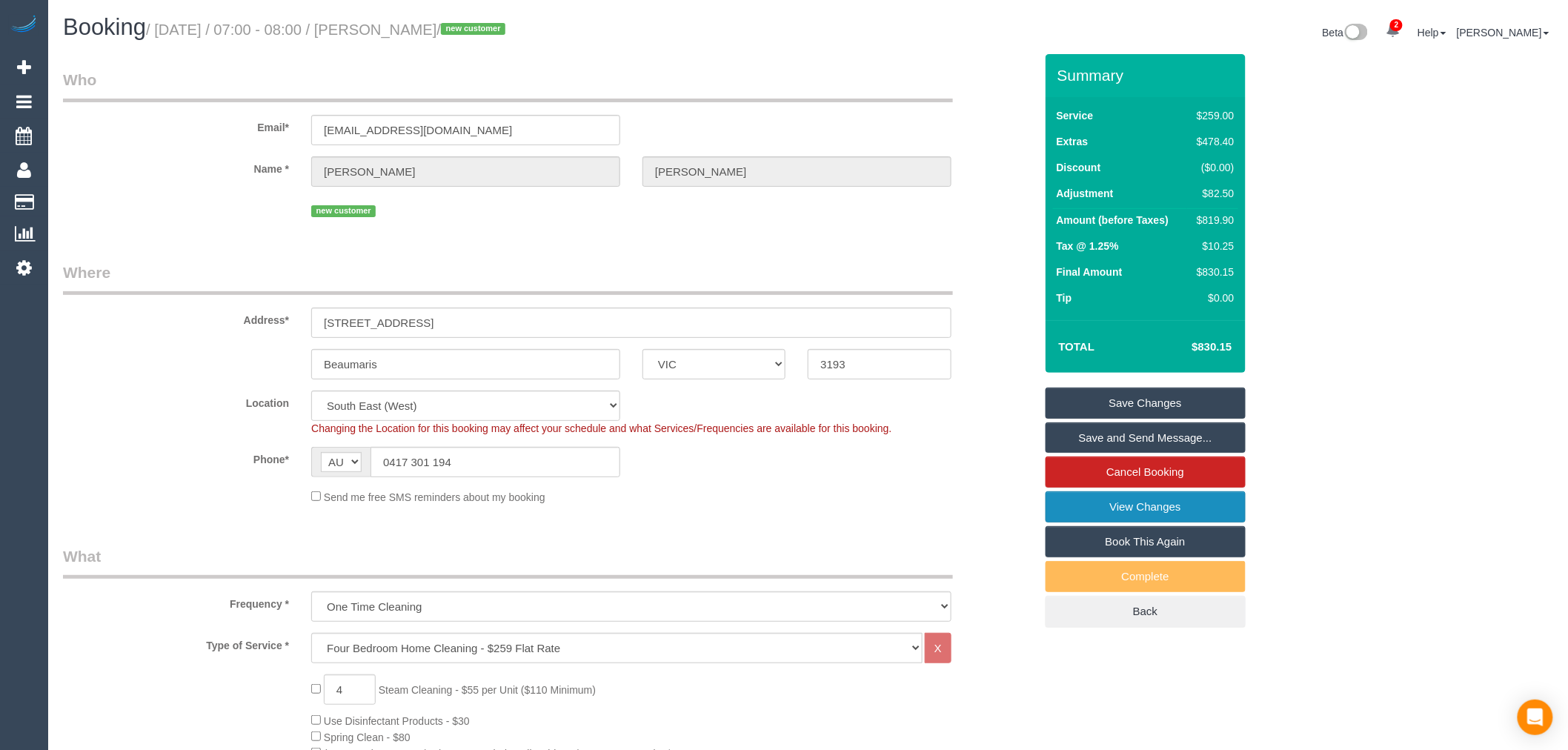
click at [1194, 500] on link "View Changes" at bounding box center [1146, 507] width 200 height 31
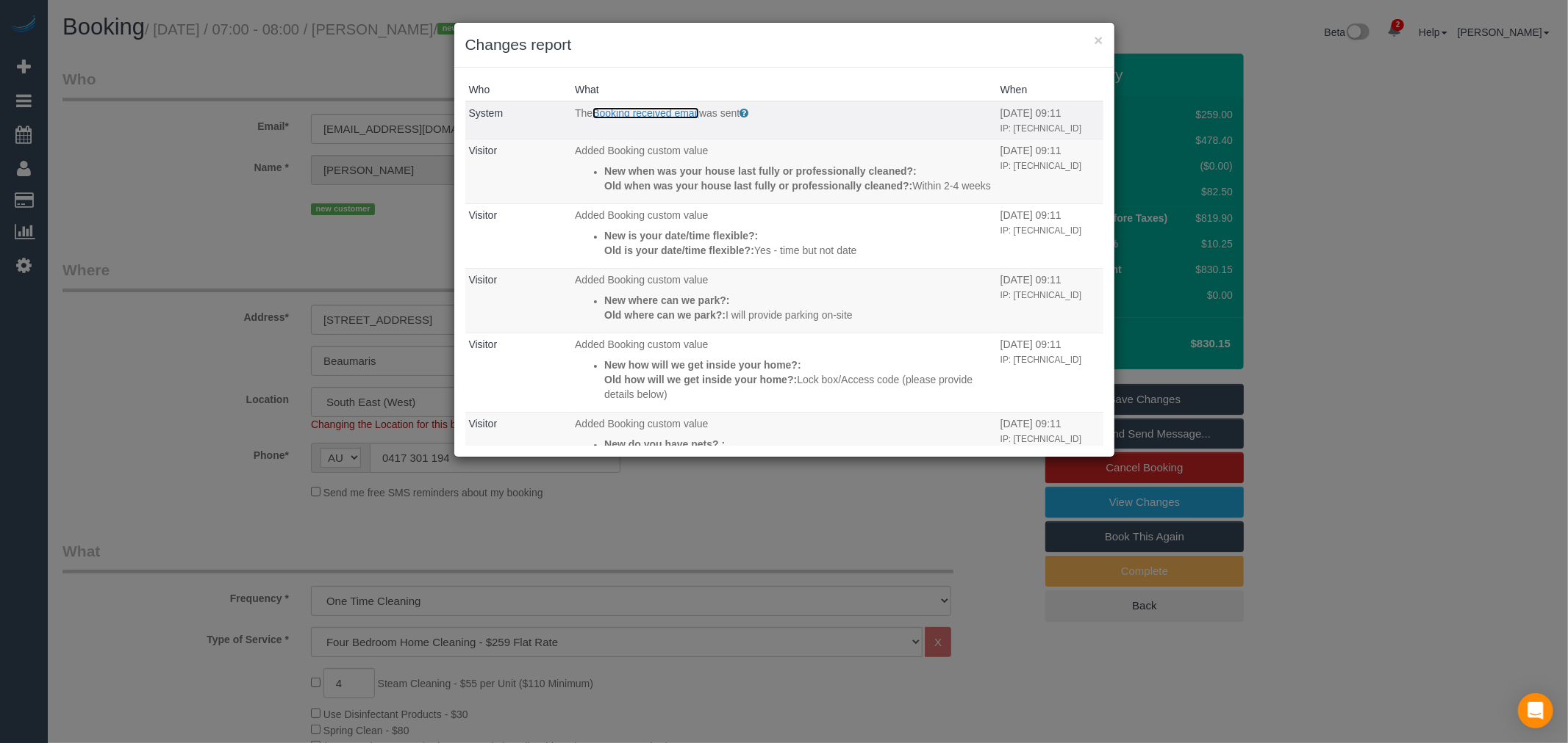
click at [649, 107] on link "Booking received email" at bounding box center [645, 113] width 107 height 12
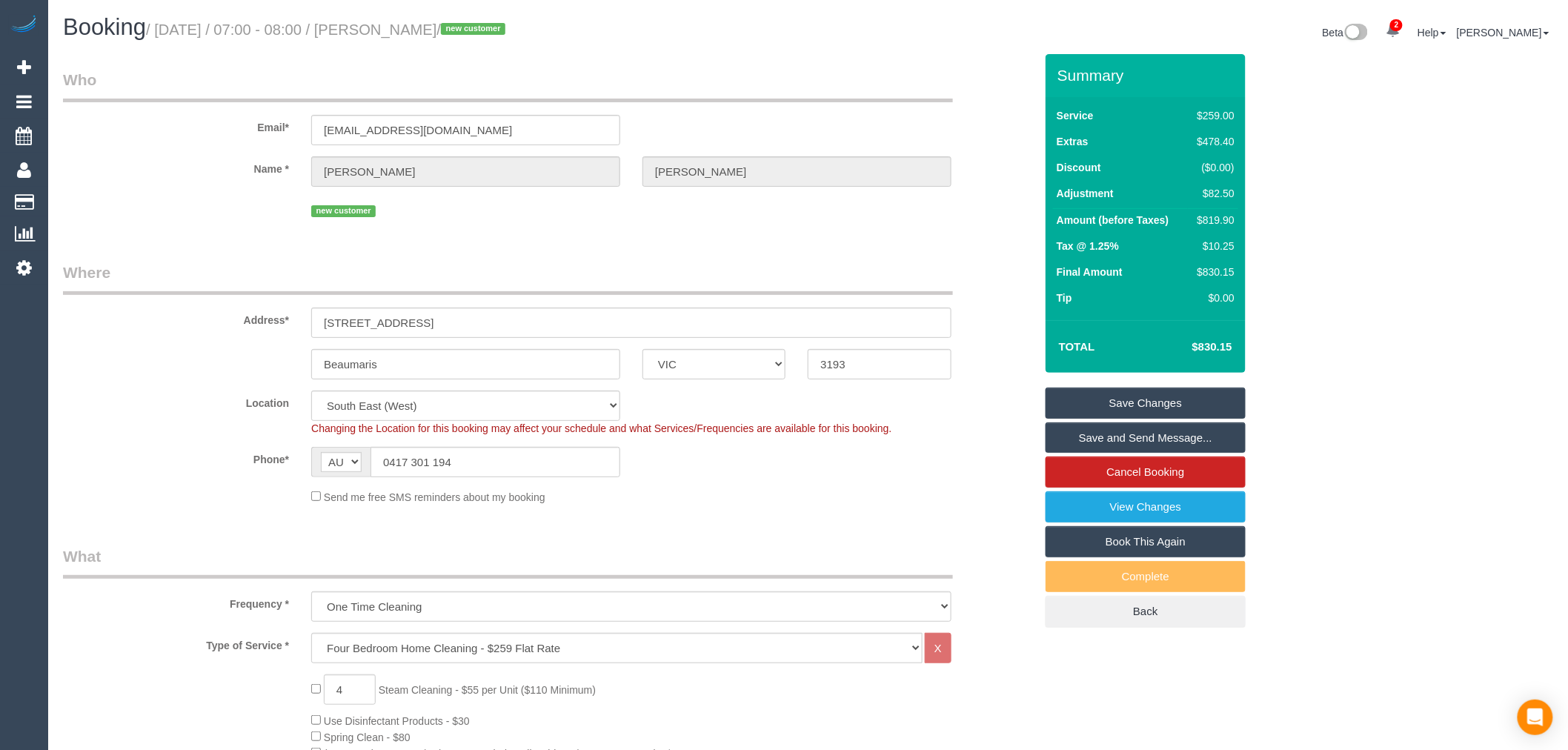
click at [224, 466] on label "Phone*" at bounding box center [176, 457] width 248 height 20
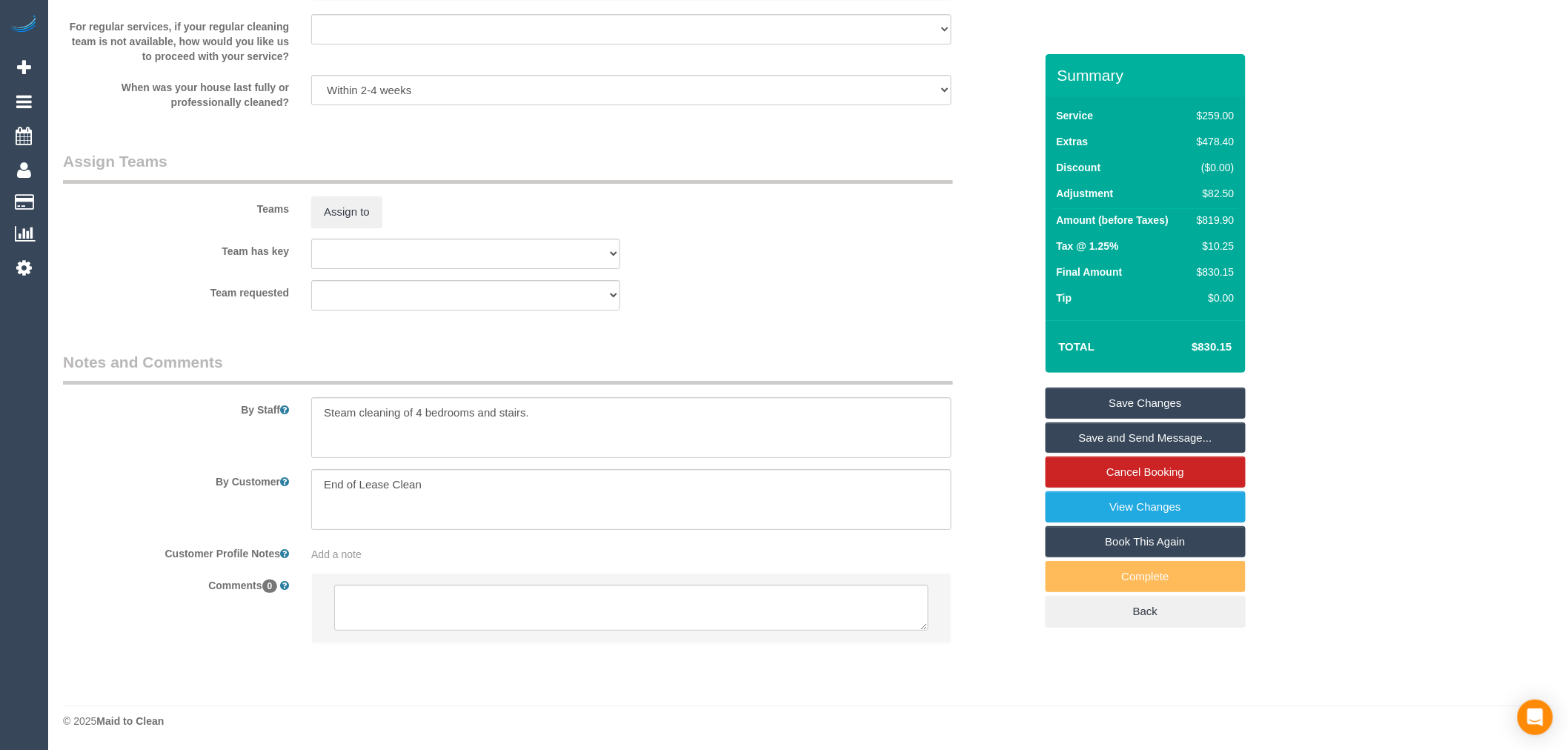
scroll to position [2103, 0]
click at [519, 588] on textarea at bounding box center [631, 608] width 595 height 46
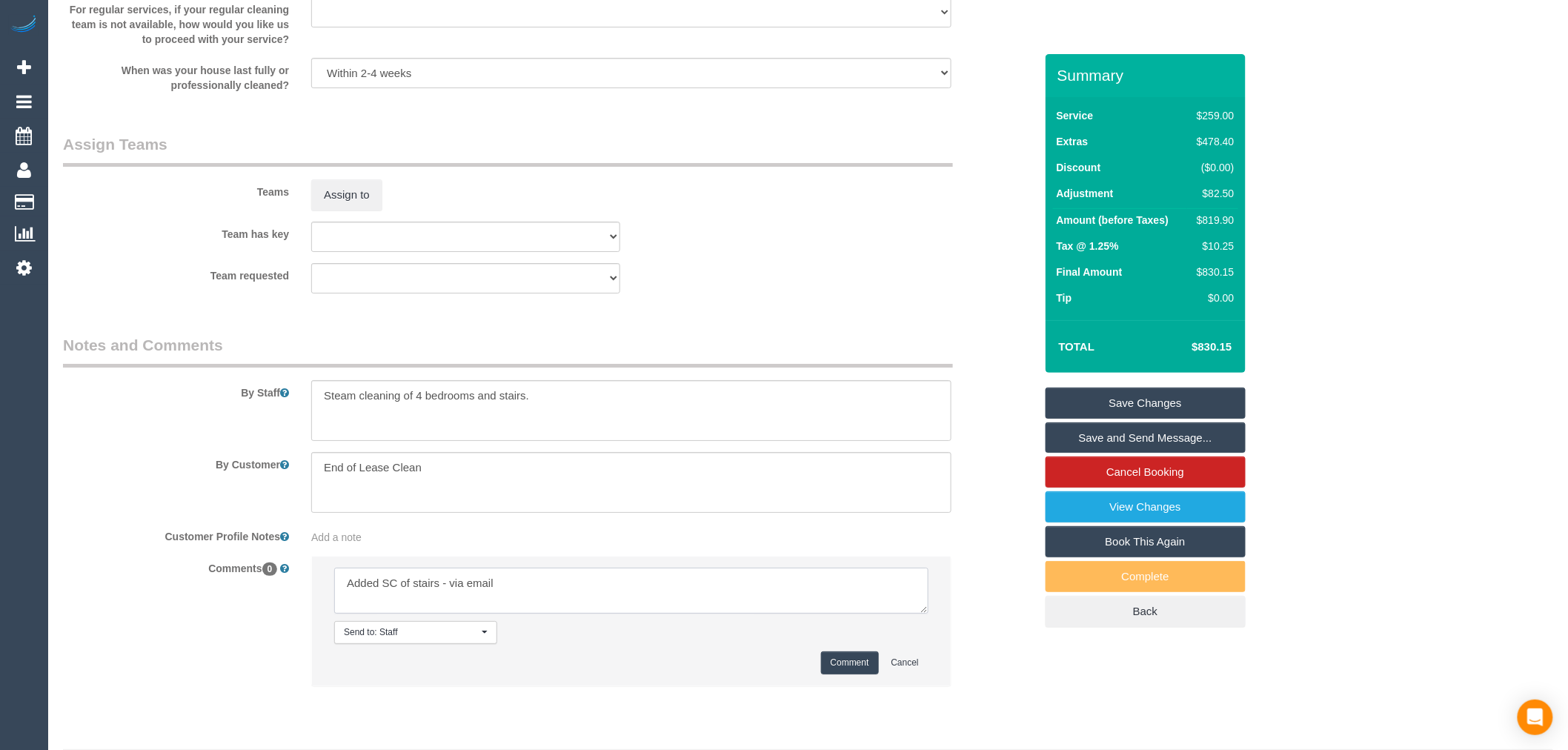
type textarea "Added SC of stairs - via email"
click at [873, 674] on button "Comment" at bounding box center [850, 663] width 58 height 23
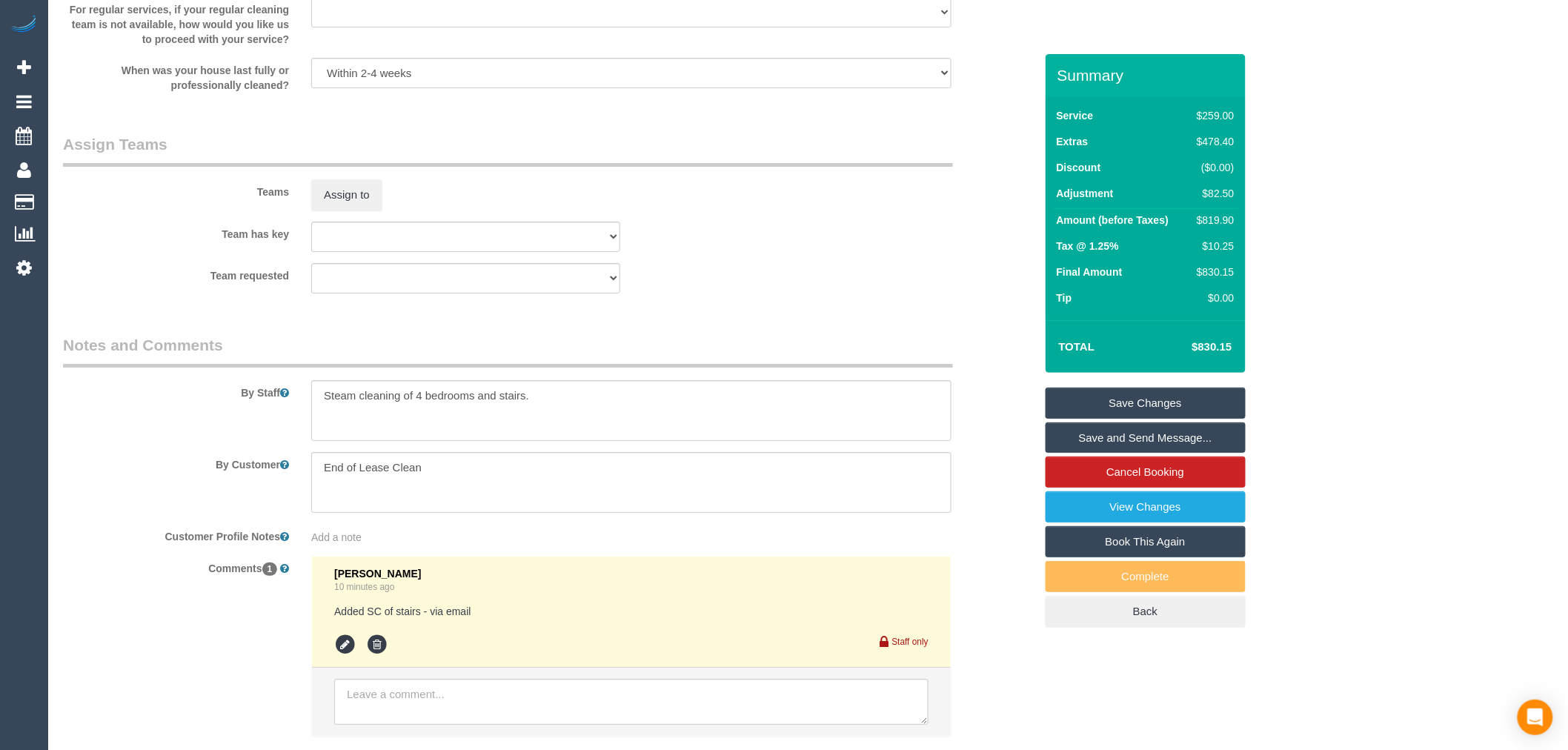
click at [1162, 414] on link "Save Changes" at bounding box center [1146, 403] width 200 height 31
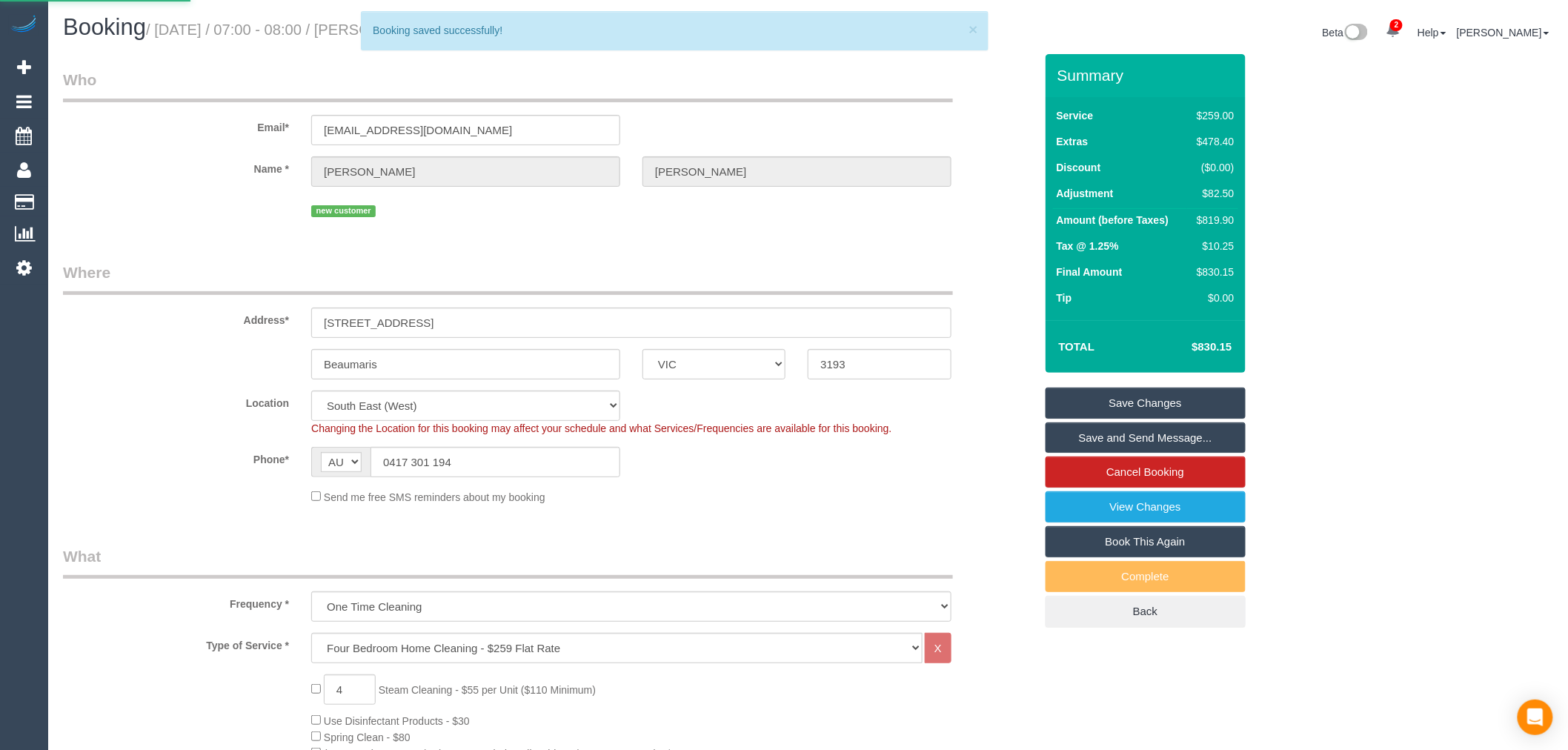
scroll to position [576, 0]
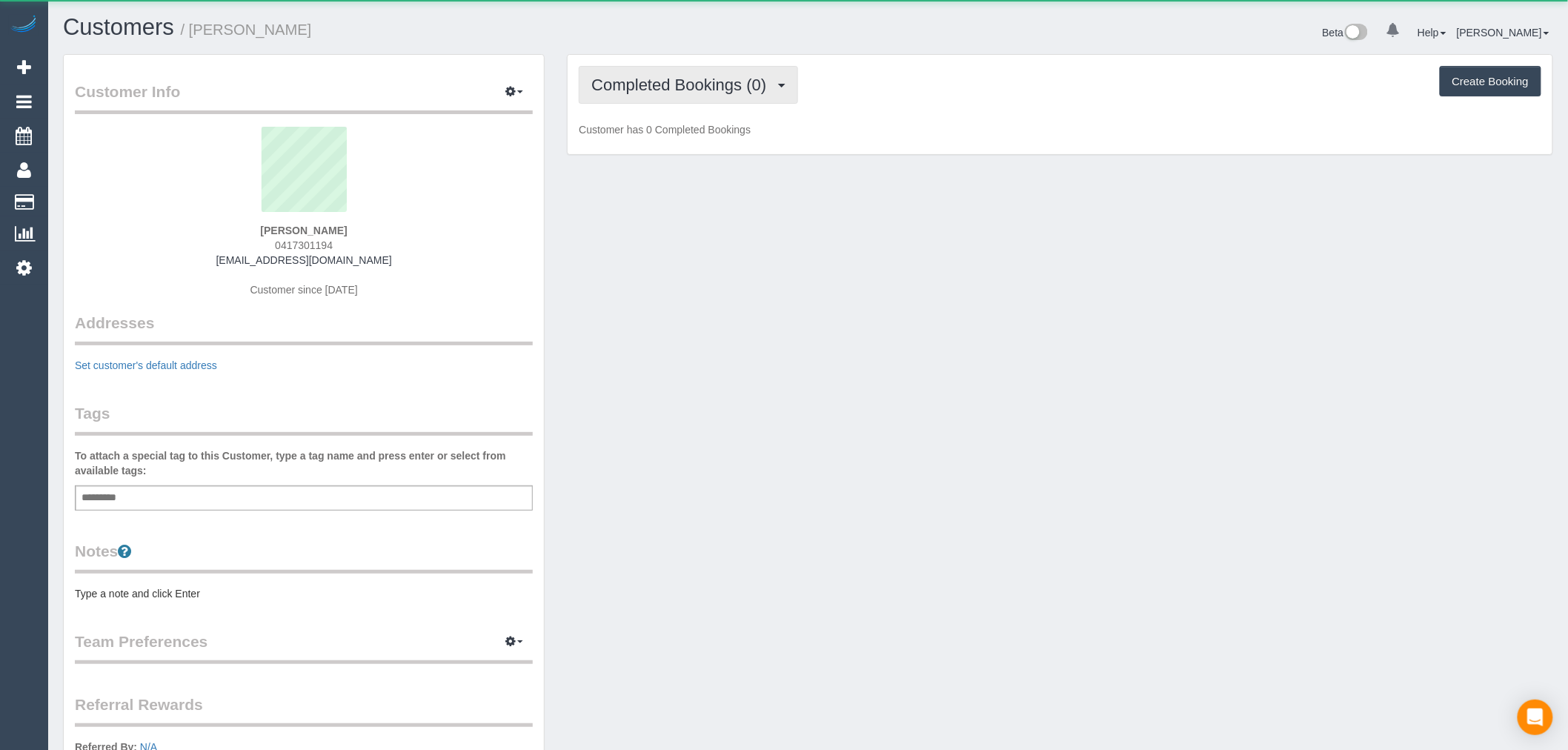
click at [638, 71] on button "Completed Bookings (0)" at bounding box center [688, 85] width 219 height 38
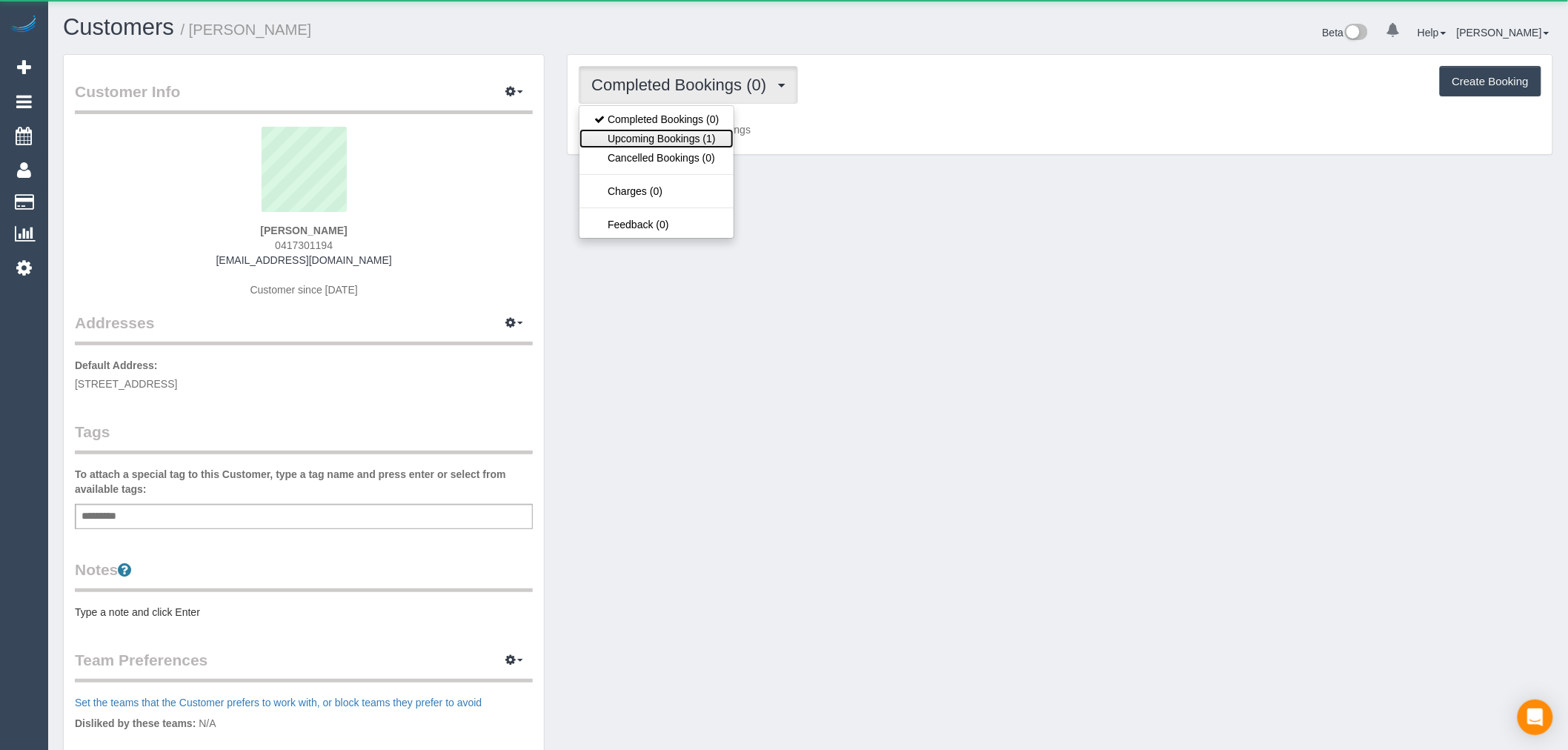
click at [670, 147] on link "Upcoming Bookings (1)" at bounding box center [657, 138] width 154 height 19
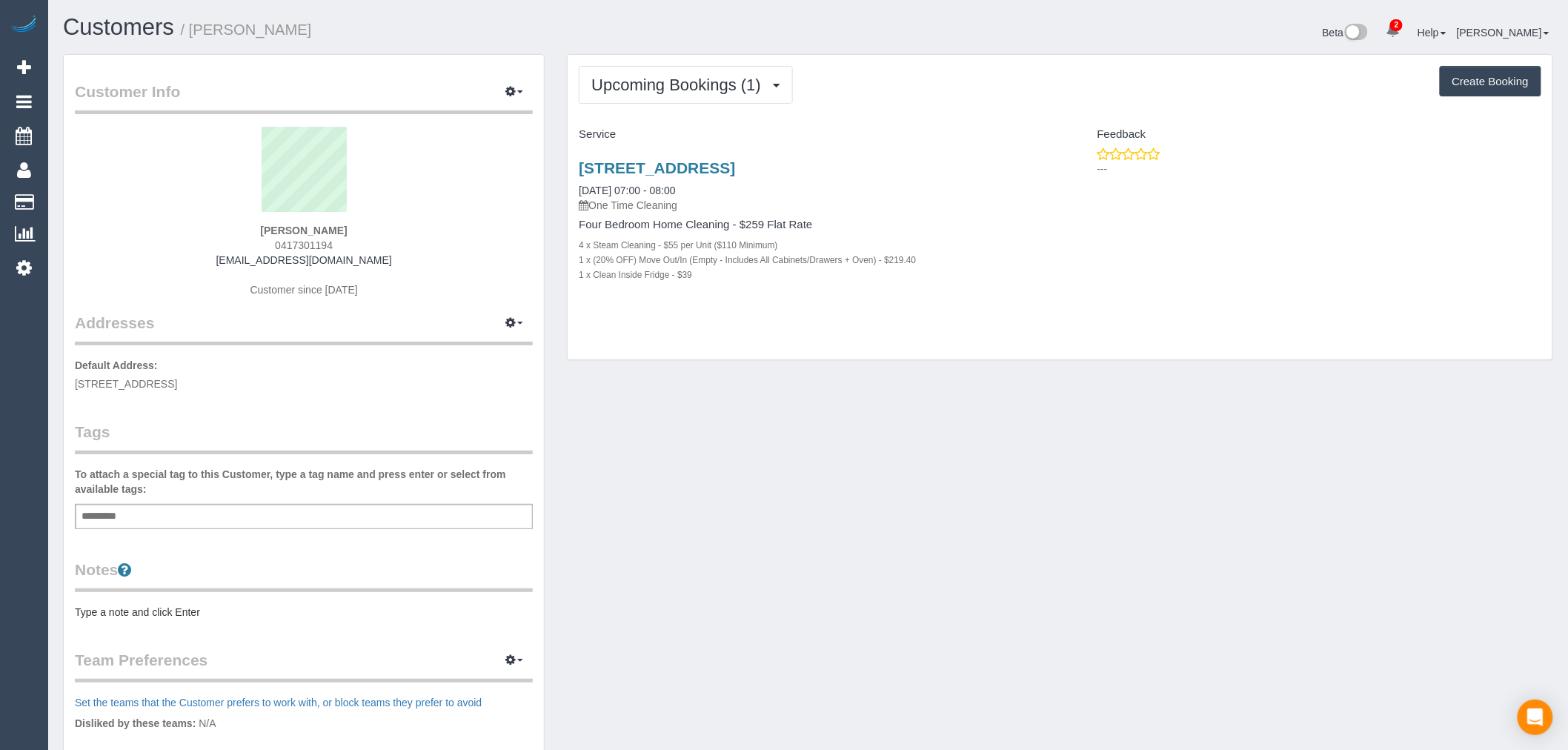
click at [724, 157] on div "13 Dalgetty Road Vic Beaumaris 3193, Beaumaris, VIC 3193 06/10/2025 07:00 - 08:…" at bounding box center [814, 229] width 492 height 165
click at [688, 165] on link "13 Dalgetty Road Vic Beaumaris 3193, Beaumaris, VIC 3193" at bounding box center [657, 168] width 156 height 17
click at [150, 20] on link "Customers" at bounding box center [119, 27] width 111 height 26
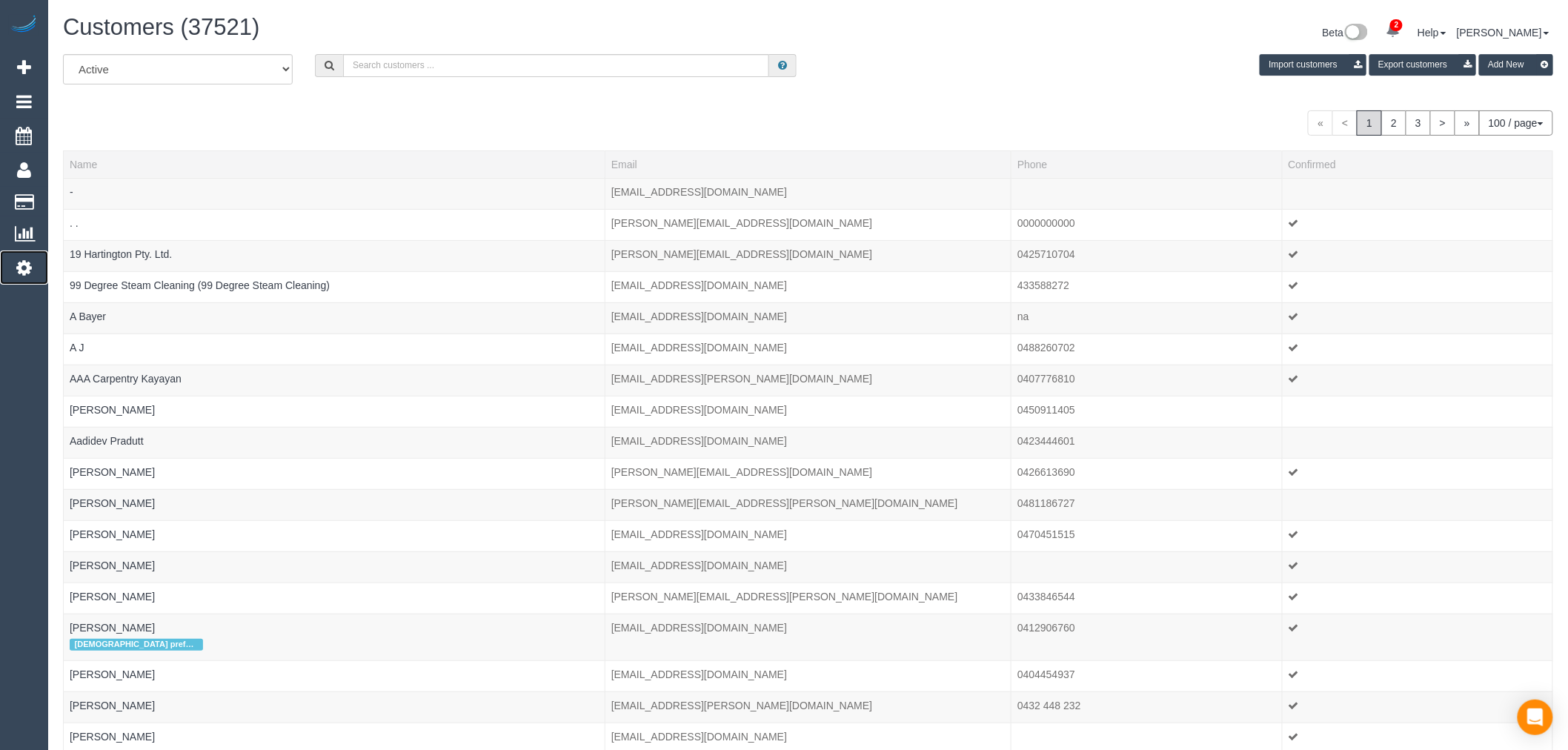
click at [30, 272] on icon at bounding box center [24, 267] width 15 height 18
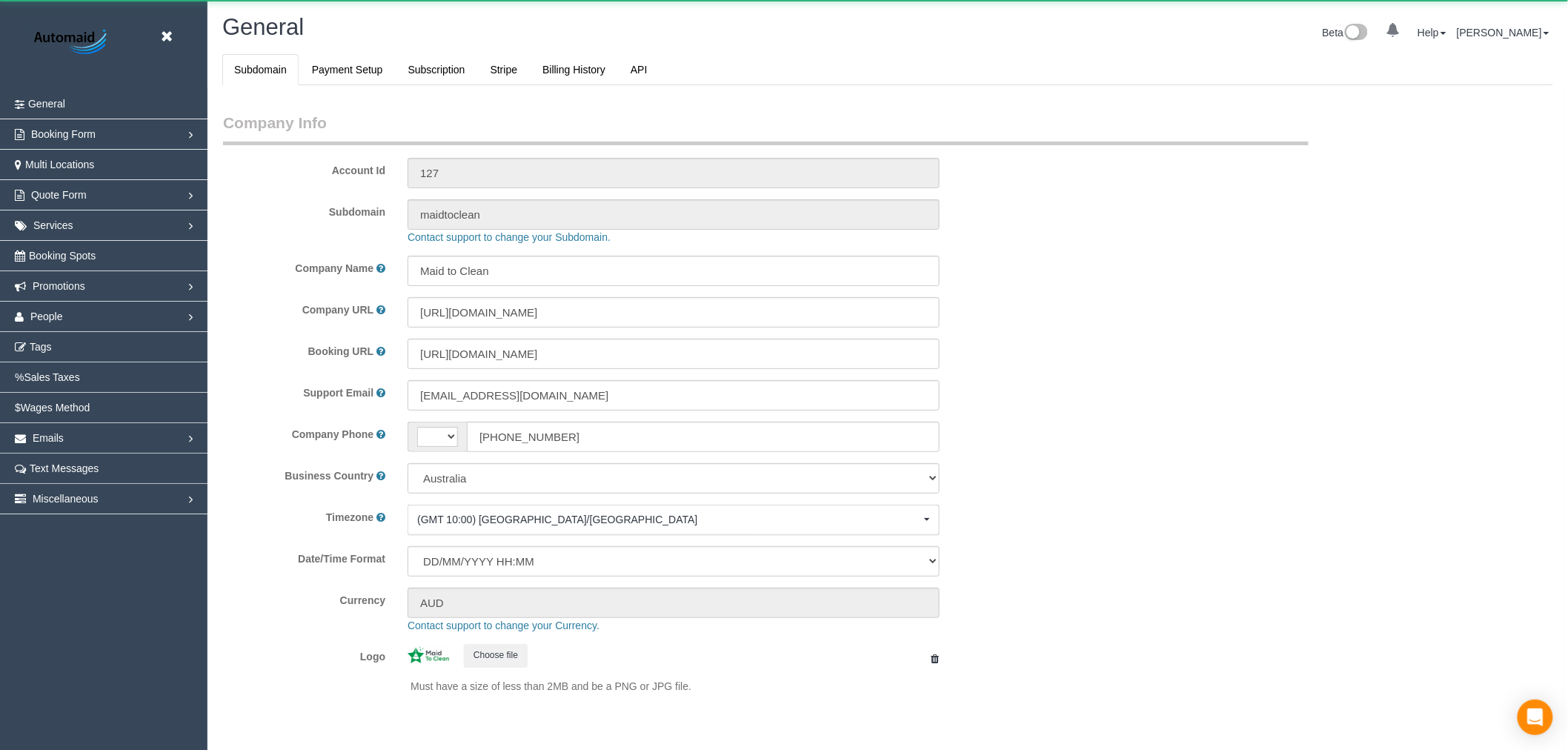
select select "string:AU"
select select "1"
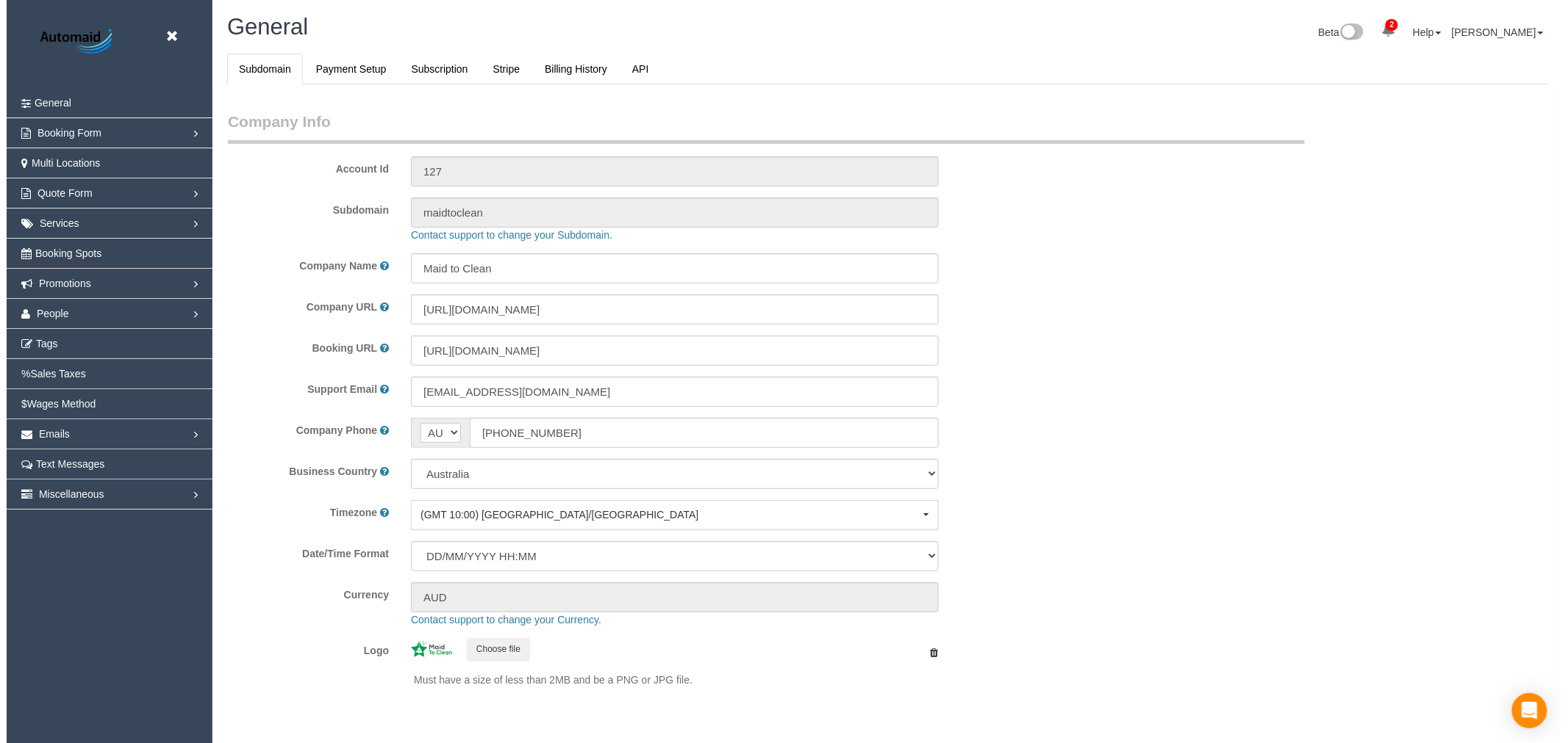
scroll to position [3308, 1555]
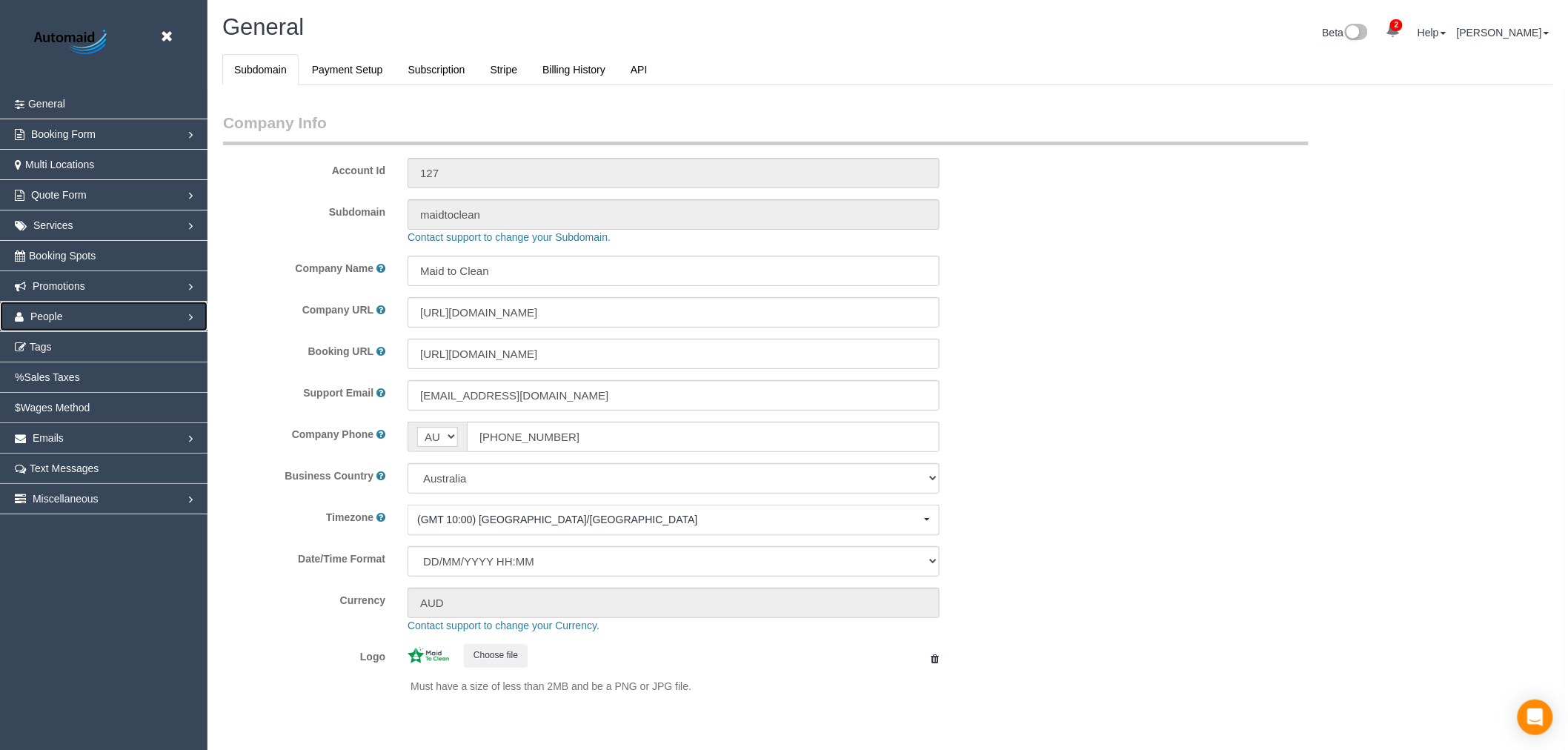
click at [114, 315] on link "People" at bounding box center [104, 316] width 208 height 30
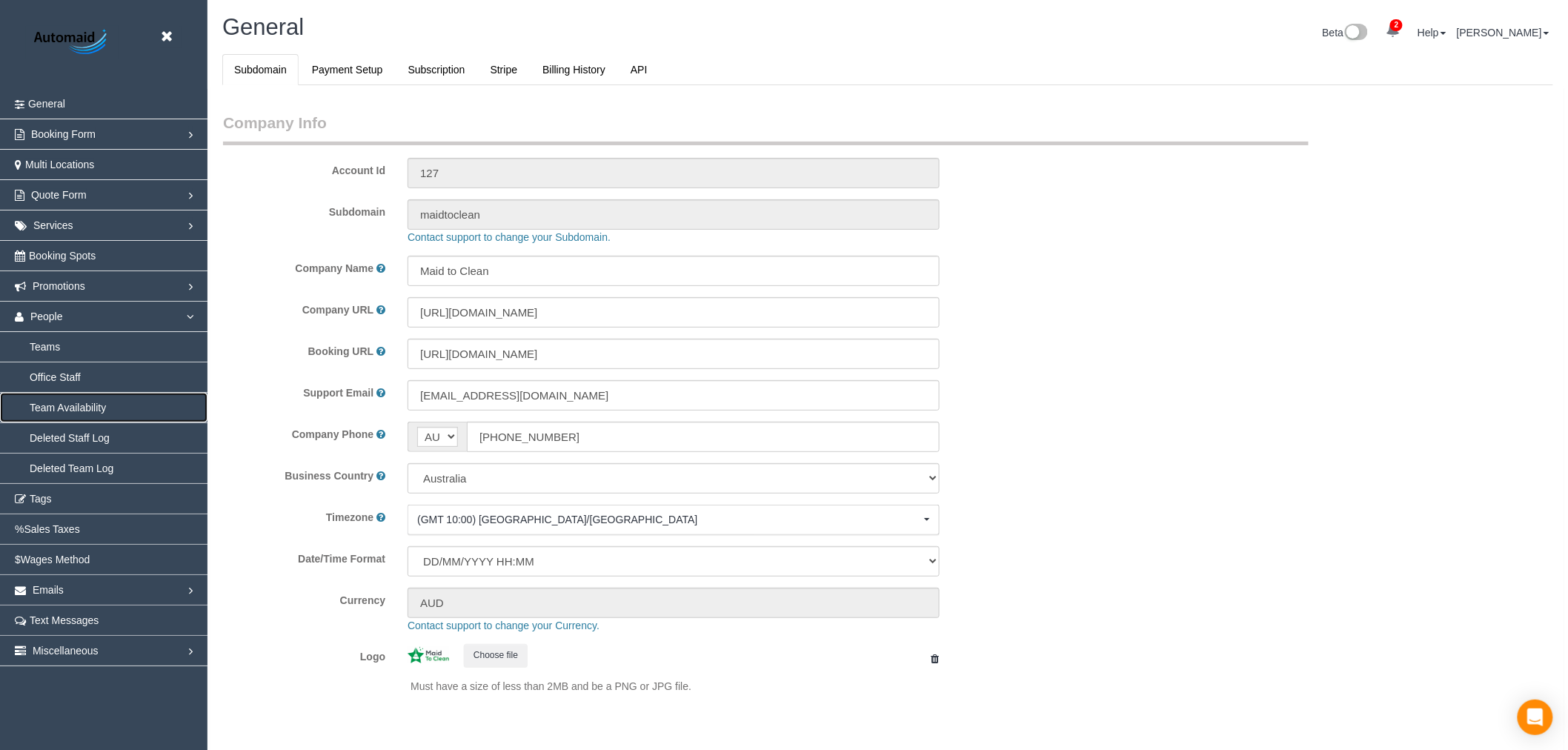
click at [83, 402] on link "Team Availability" at bounding box center [104, 408] width 208 height 30
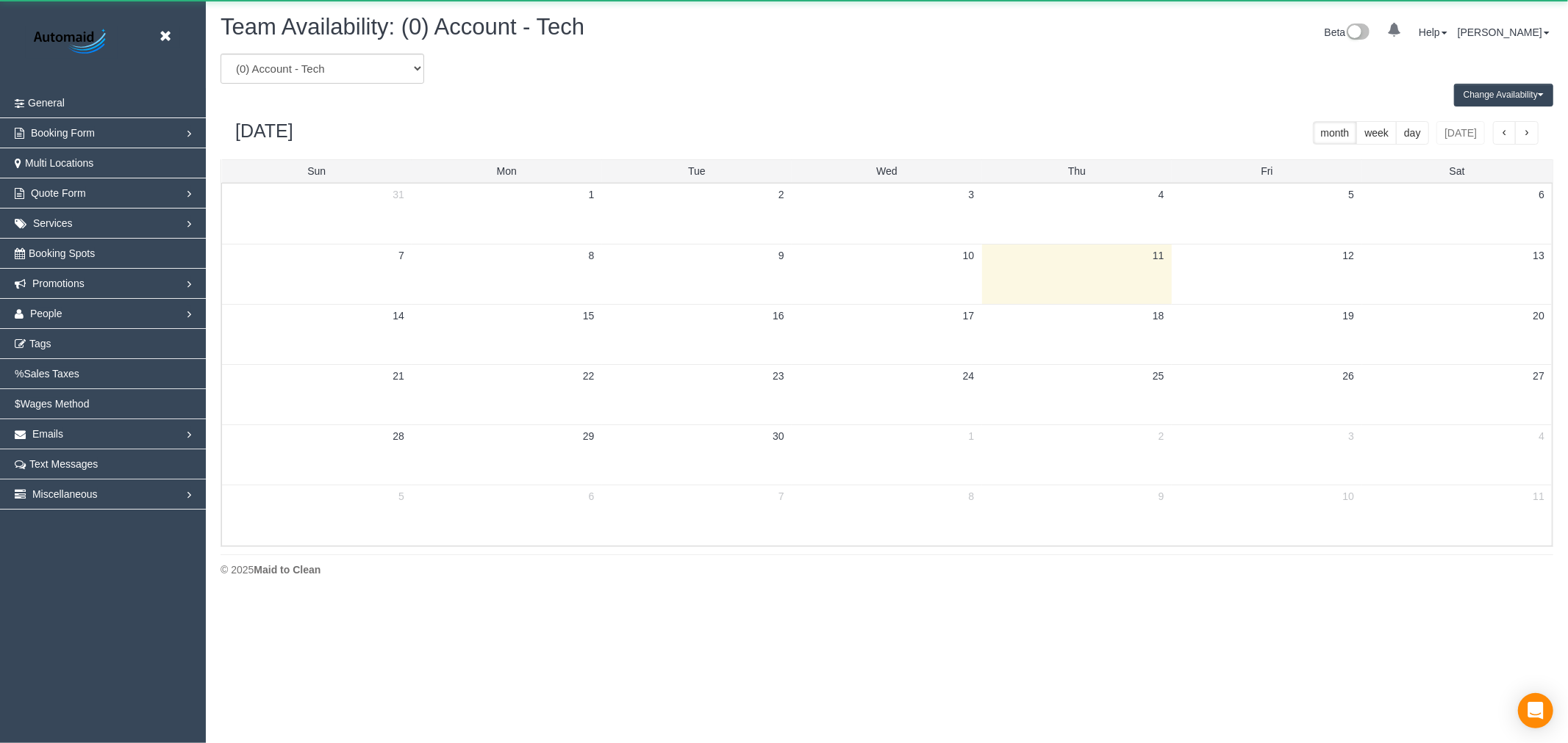
scroll to position [599, 1568]
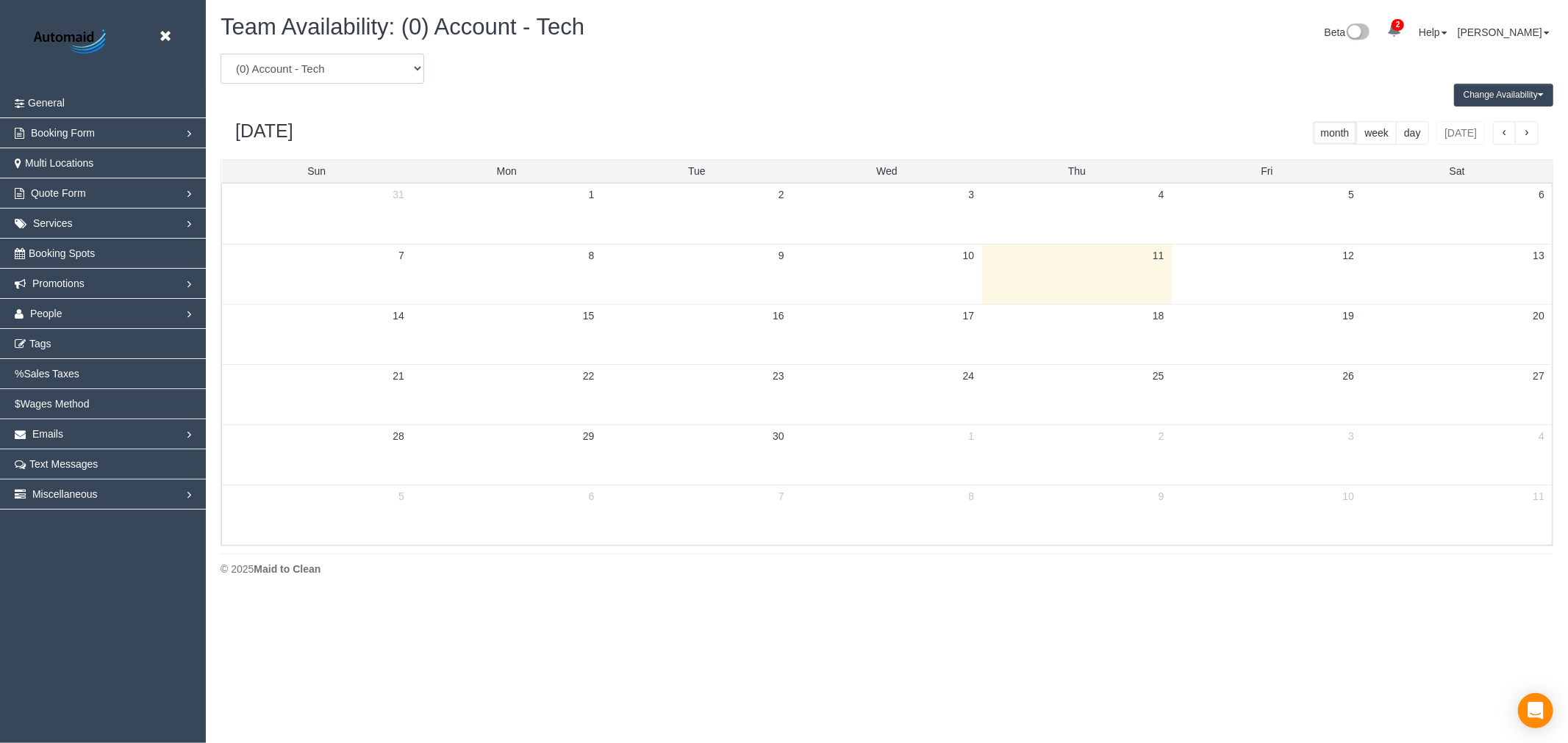
click at [408, 79] on select "(0) Account - Tech (0) Office (0) Raunak Test Account (1) Debbie Brodjanac (FT)…" at bounding box center [322, 69] width 204 height 30
select select "number:26426"
click at [220, 54] on select "(0) Account - Tech (0) Office (0) Raunak Test Account (1) Debbie Brodjanac (FT)…" at bounding box center [322, 69] width 204 height 30
click at [704, 127] on div "September 2025 month week day today" at bounding box center [887, 133] width 1333 height 53
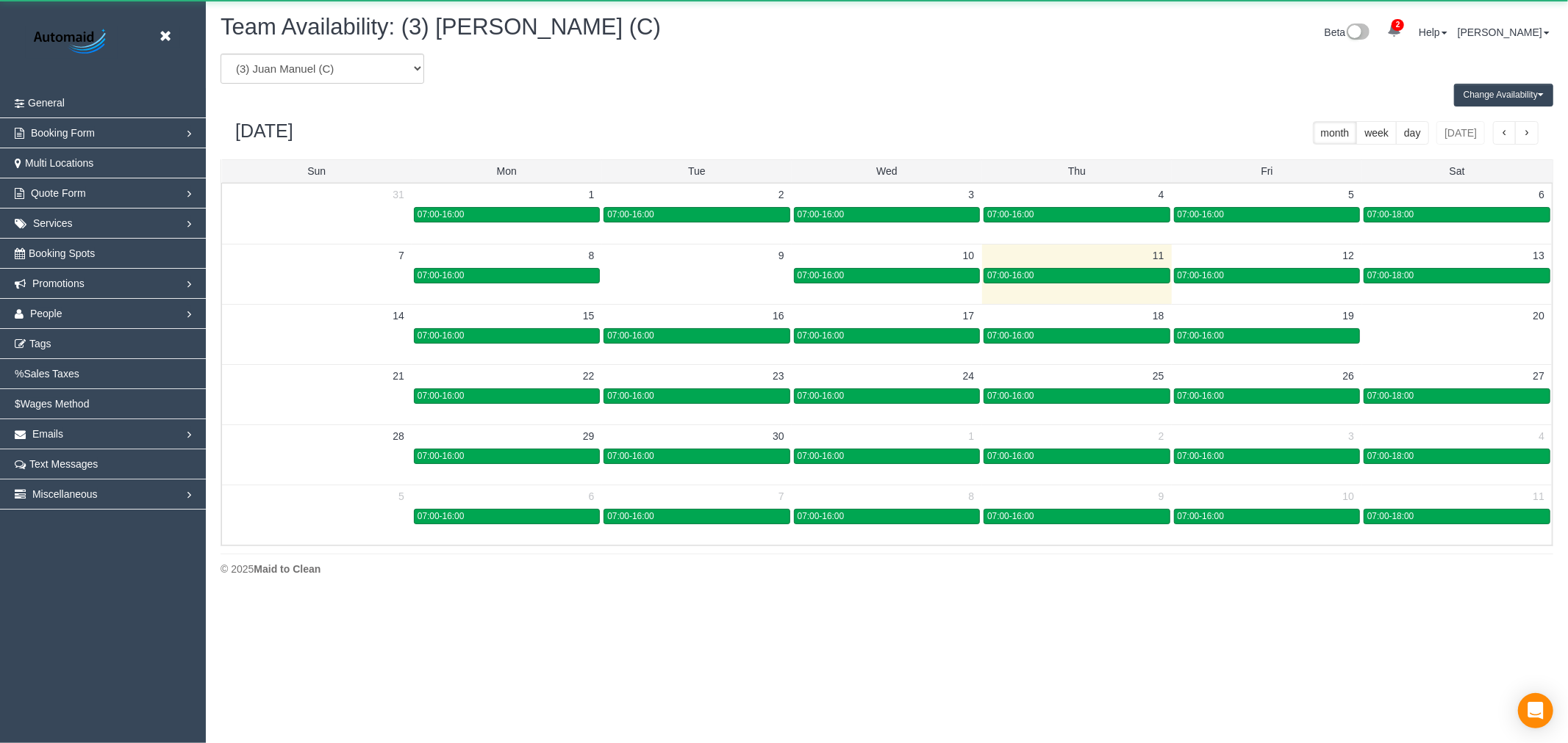
scroll to position [72852, 71932]
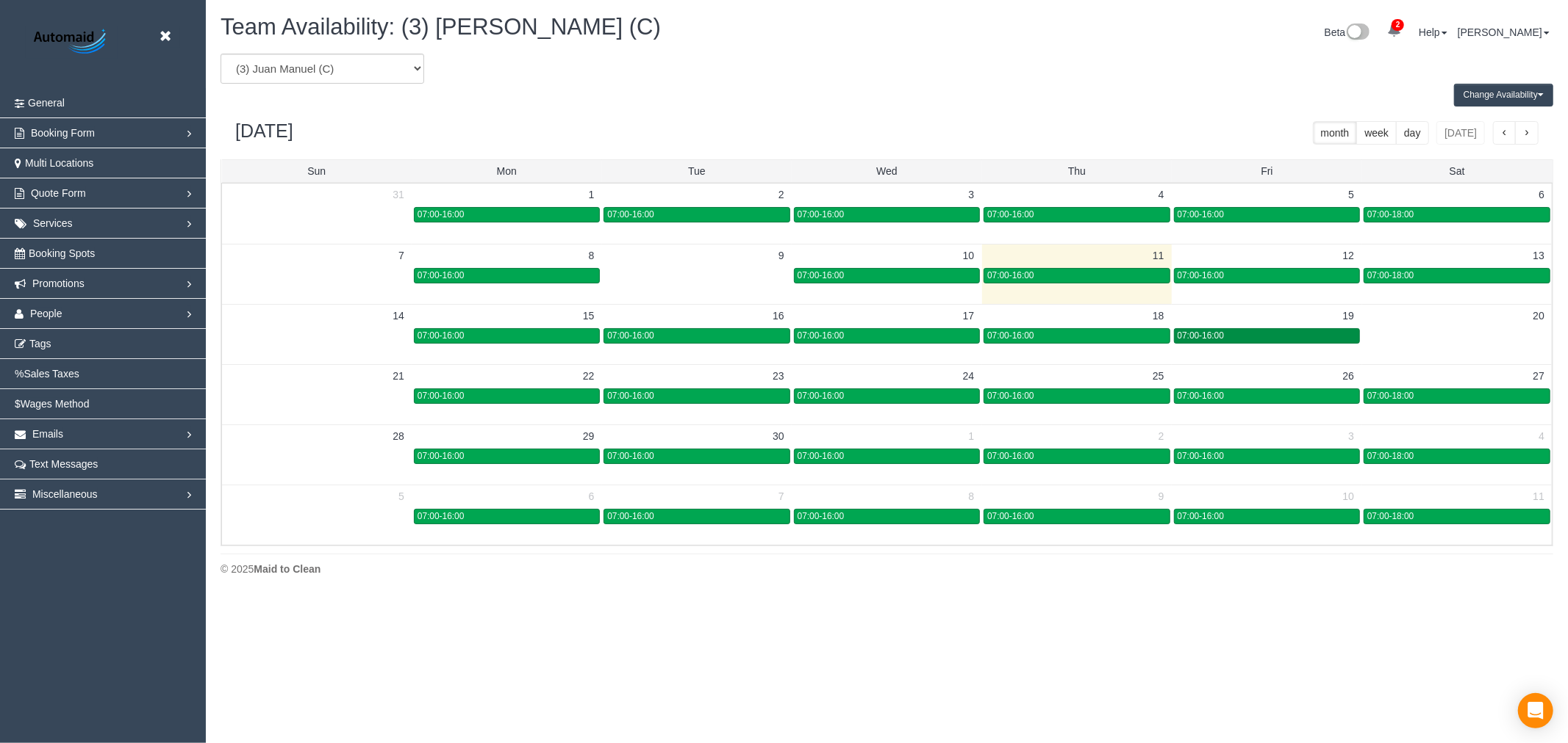
click at [1301, 335] on div "07:00-16:00" at bounding box center [1267, 336] width 179 height 11
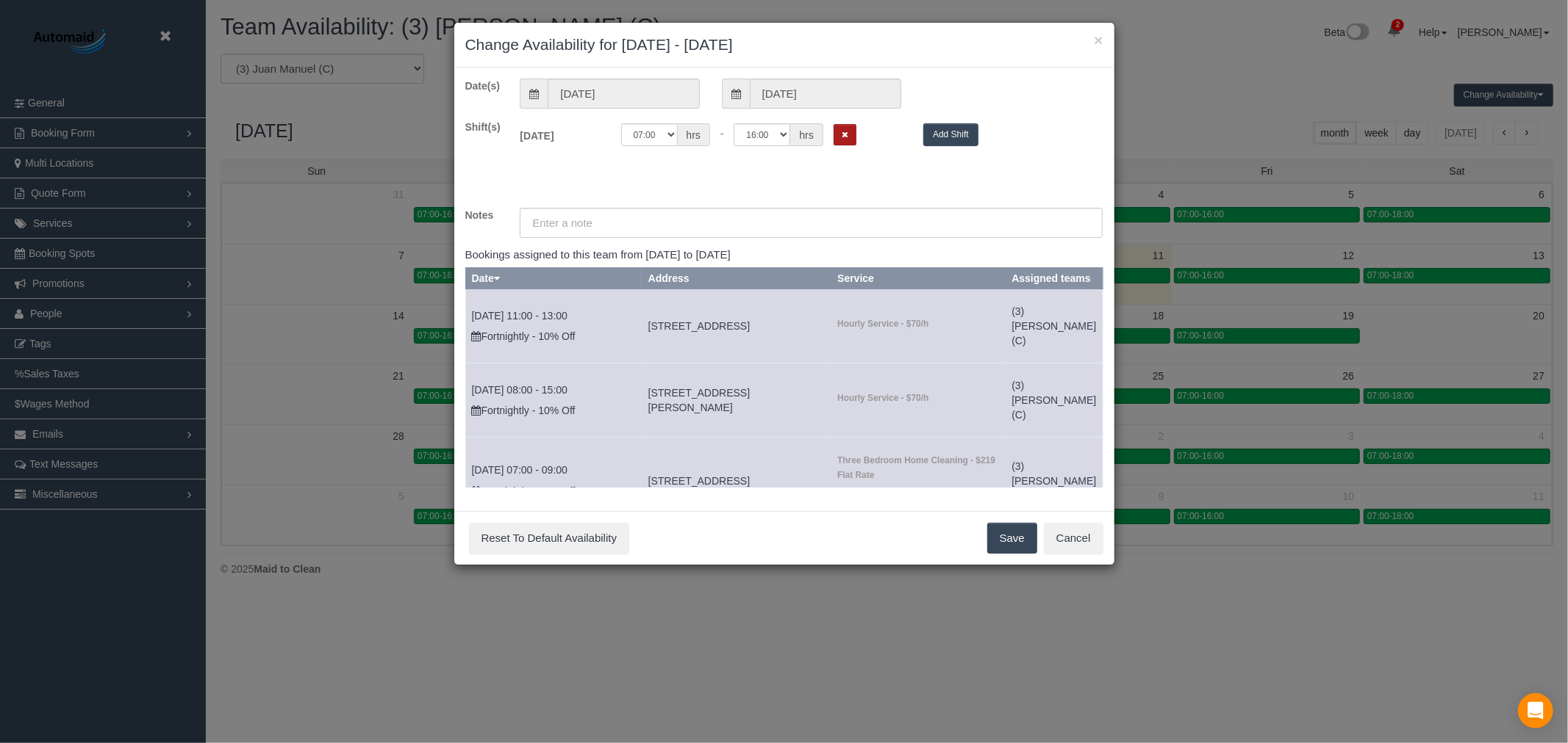
click at [849, 134] on button "Remove Shift" at bounding box center [845, 135] width 23 height 21
click at [1017, 534] on button "Save" at bounding box center [1012, 538] width 50 height 31
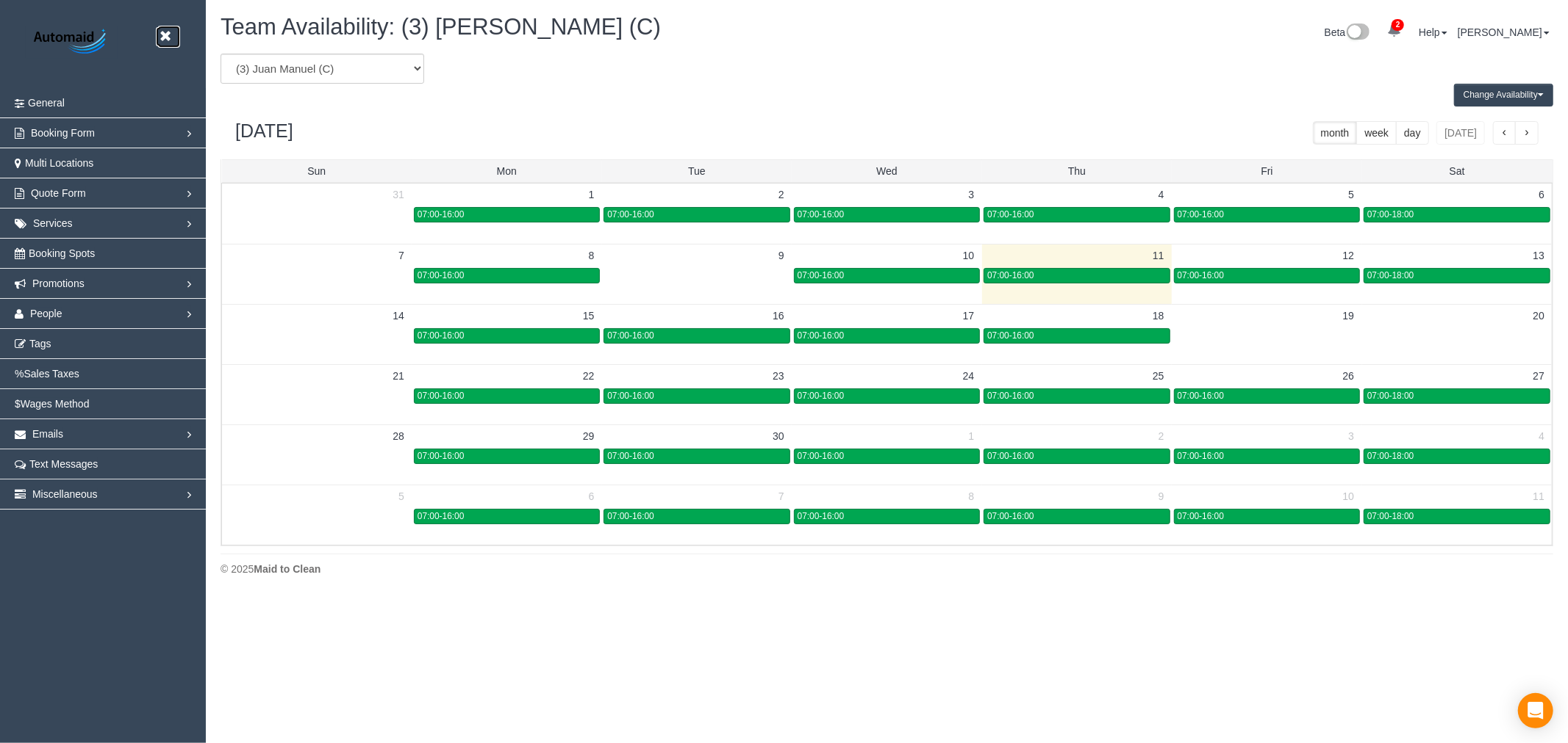
click at [162, 34] on icon at bounding box center [165, 36] width 18 height 18
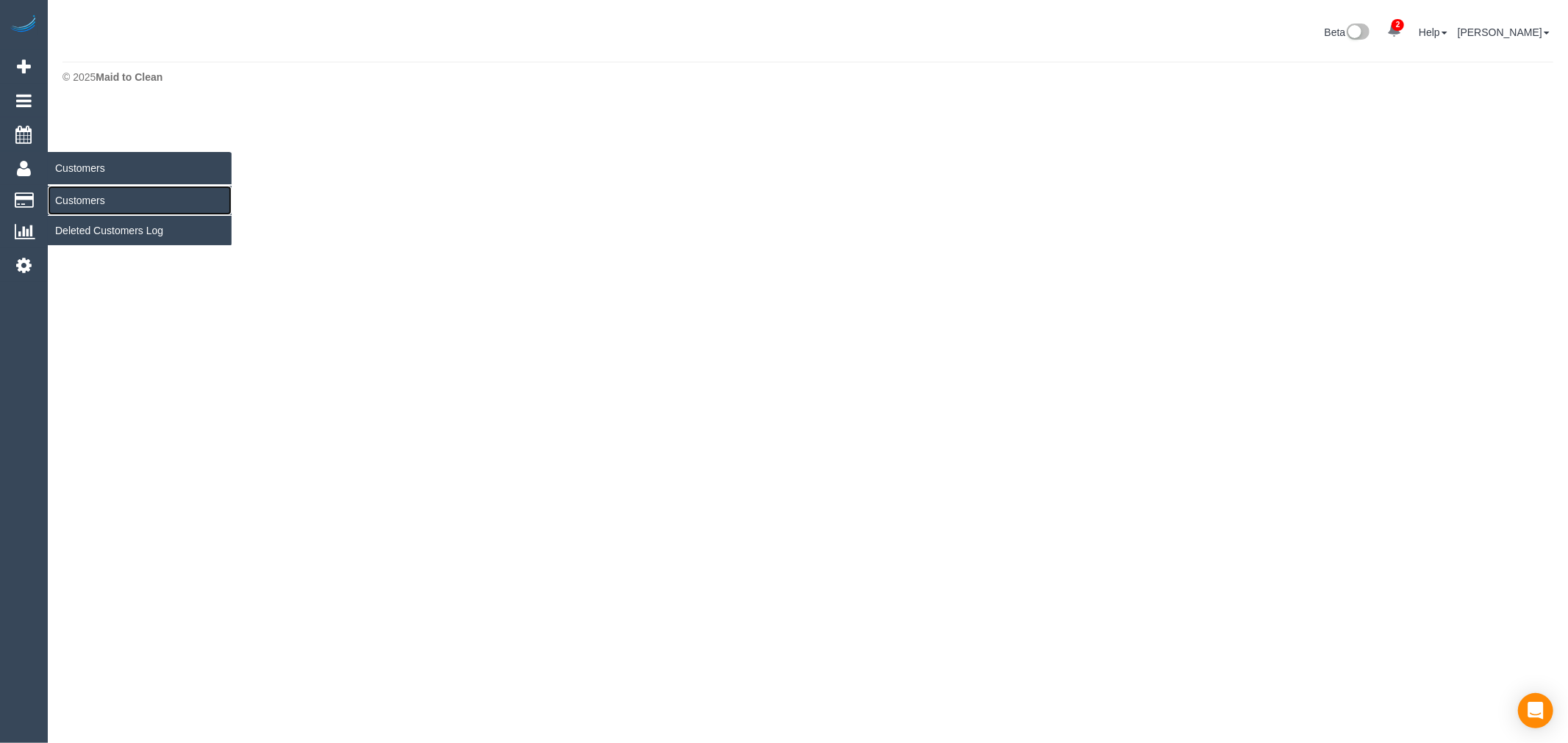
click at [81, 206] on link "Customers" at bounding box center [139, 201] width 184 height 30
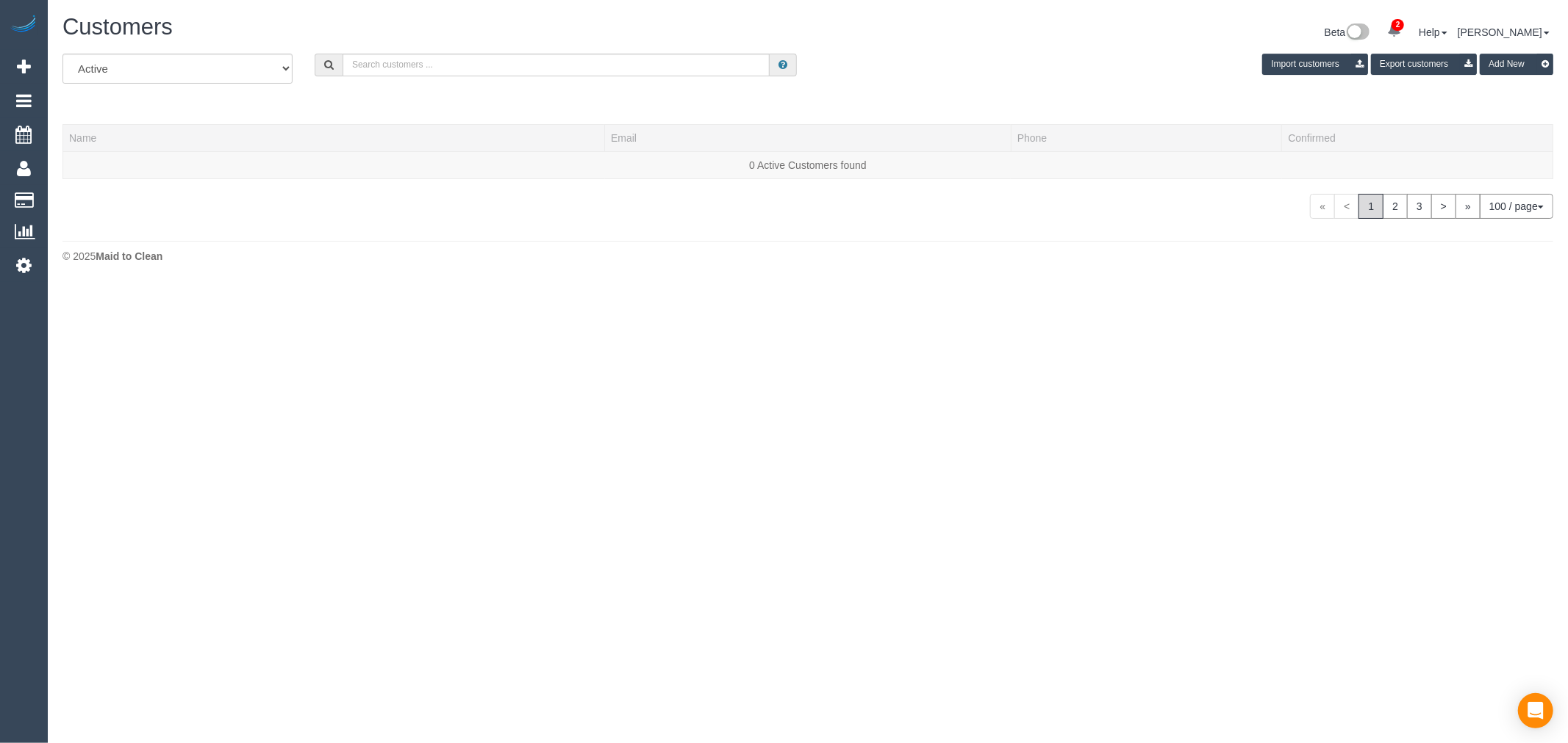
scroll to position [285, 1568]
click at [678, 61] on input "text" at bounding box center [556, 65] width 427 height 23
paste input "eakins.tim@gmail.com"
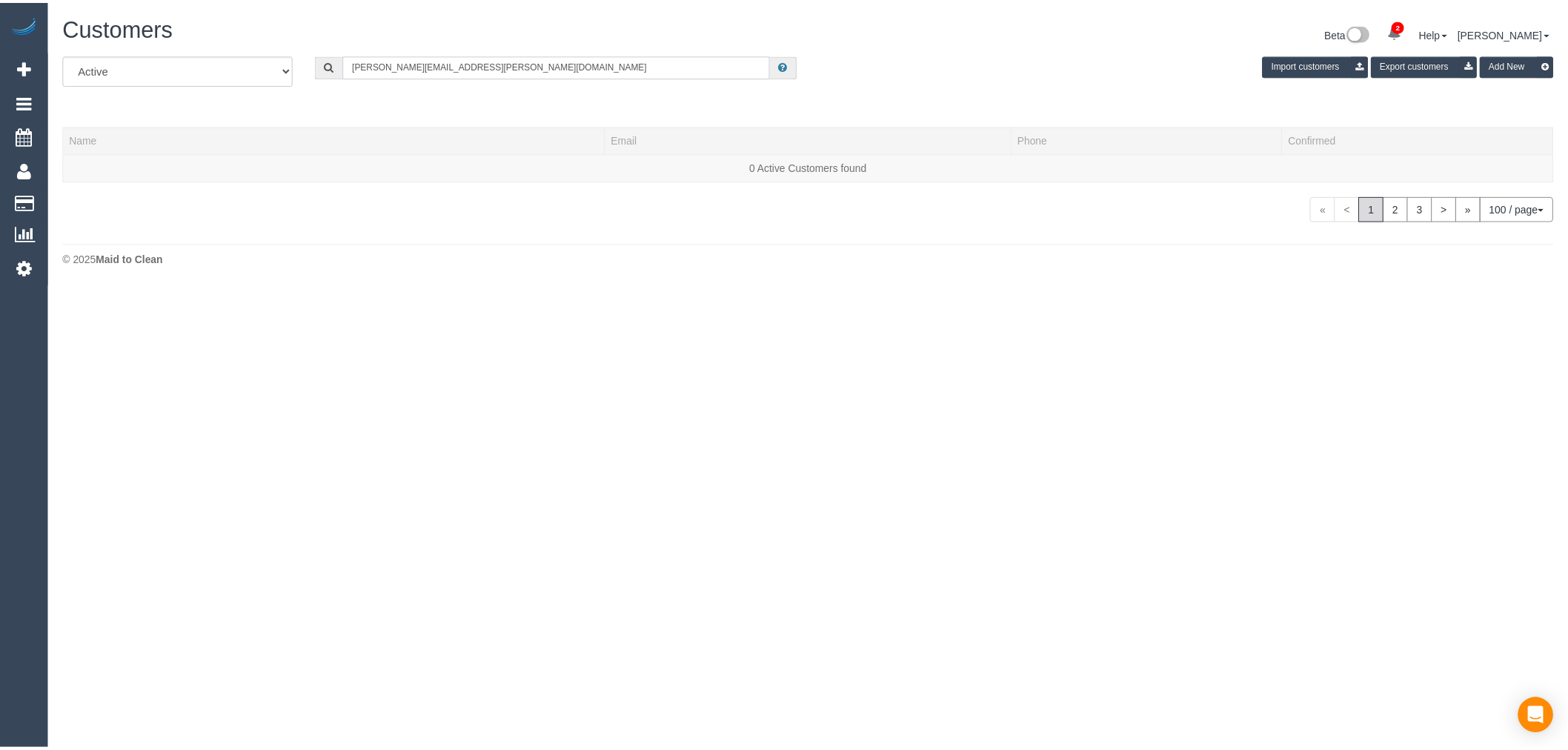
scroll to position [317, 1581]
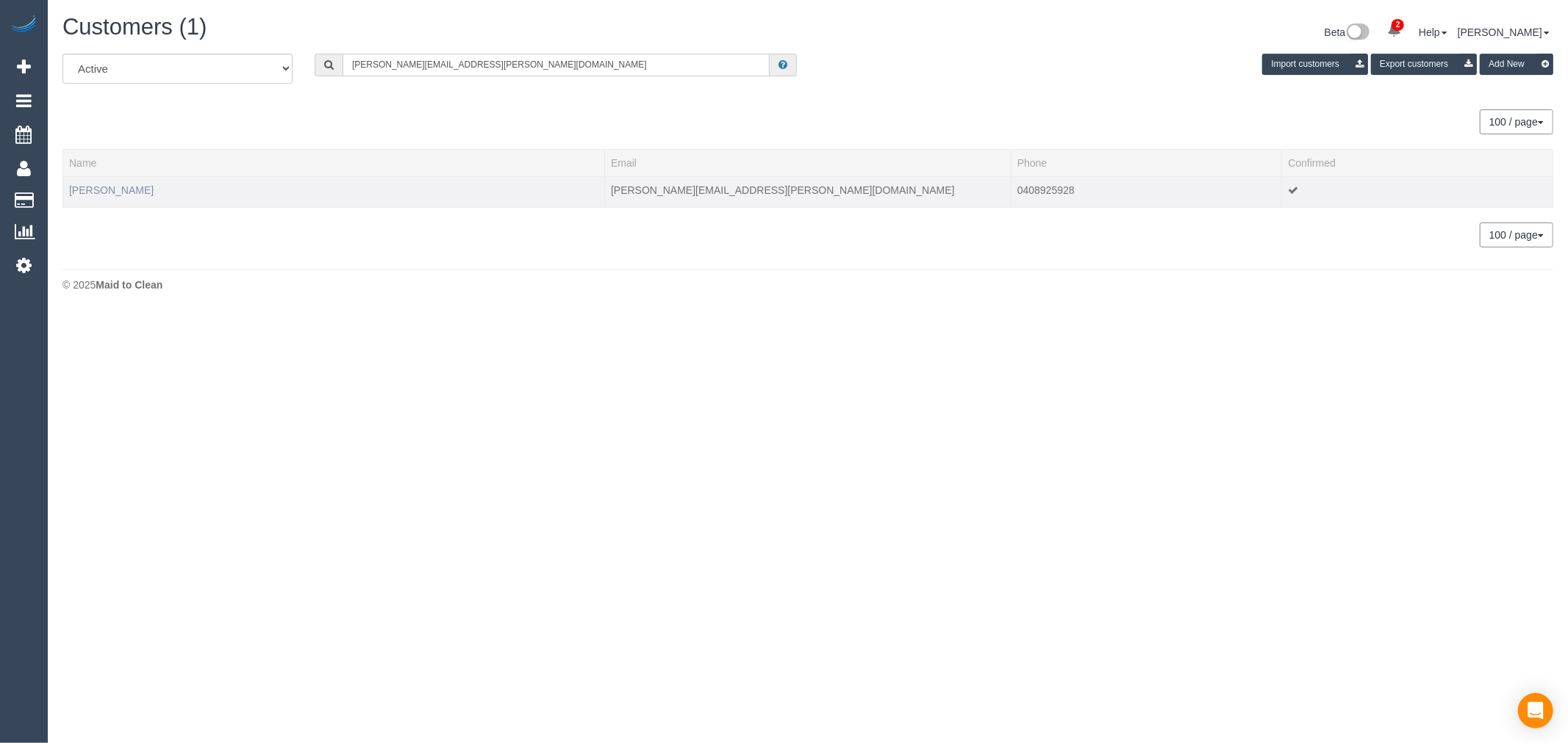
type input "eakins.tim@gmail.com"
click at [107, 191] on link "Tim Eakins" at bounding box center [111, 191] width 85 height 12
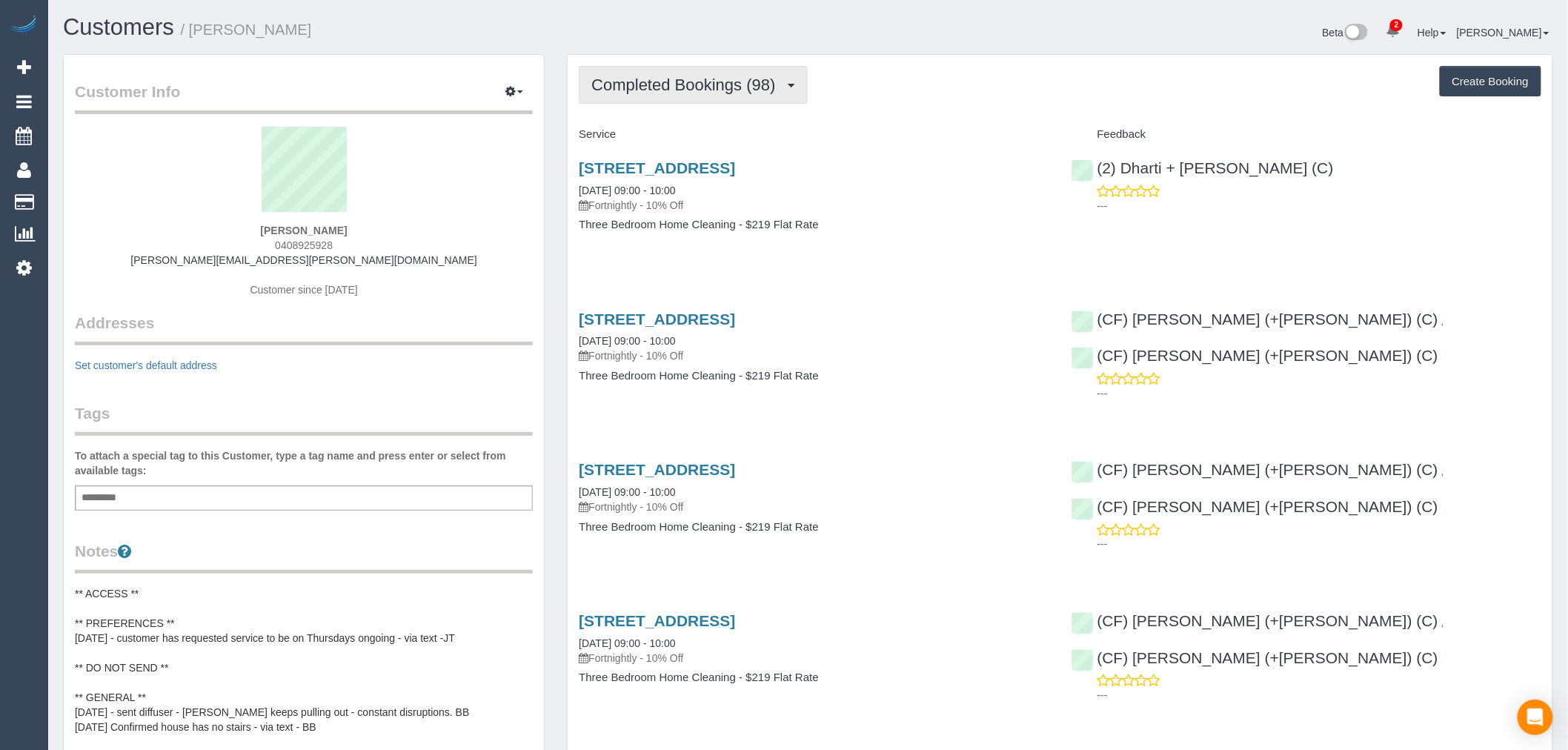
scroll to position [70077, 72539]
click at [734, 92] on span "Completed Bookings (98)" at bounding box center [687, 85] width 191 height 18
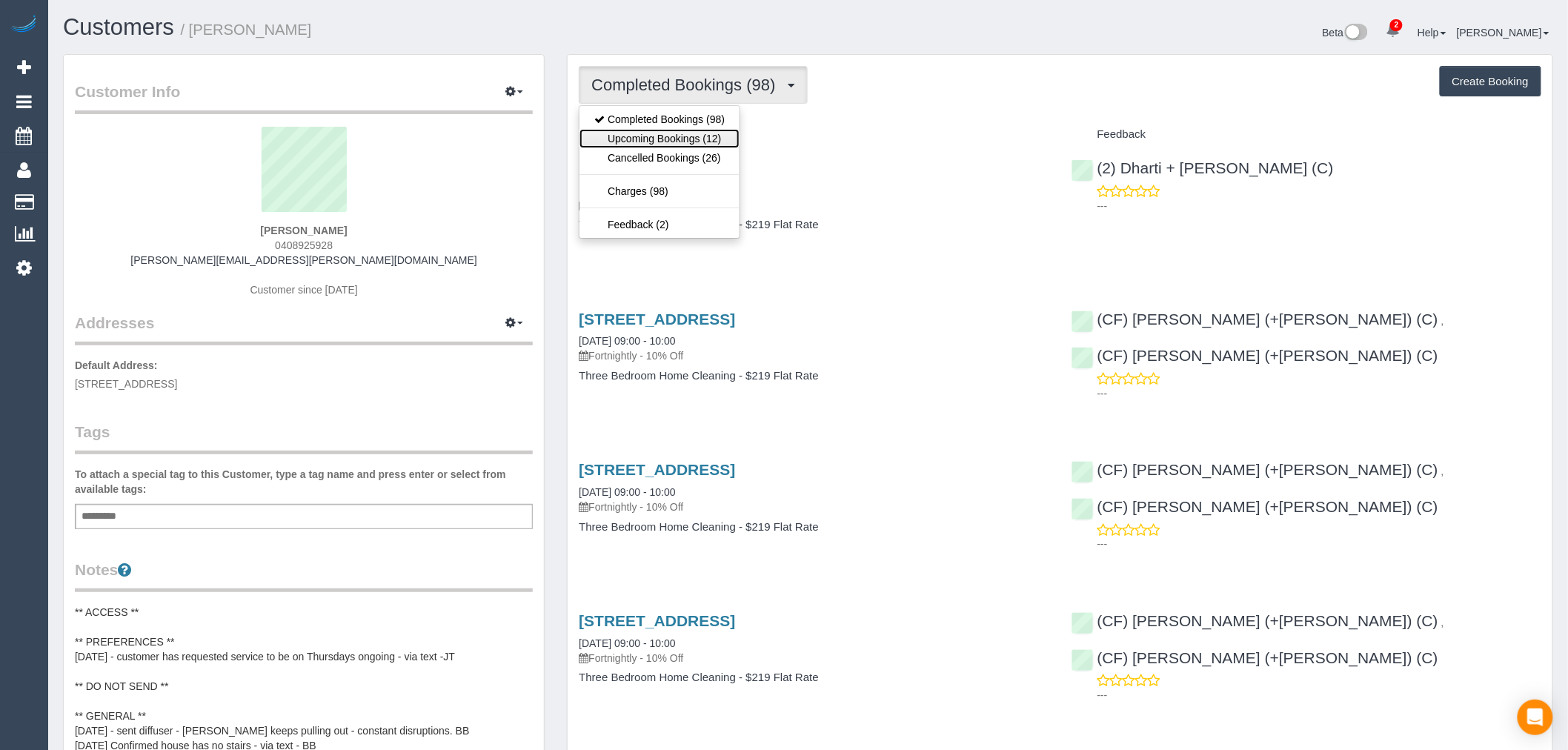
click at [716, 139] on link "Upcoming Bookings (12)" at bounding box center [660, 138] width 160 height 19
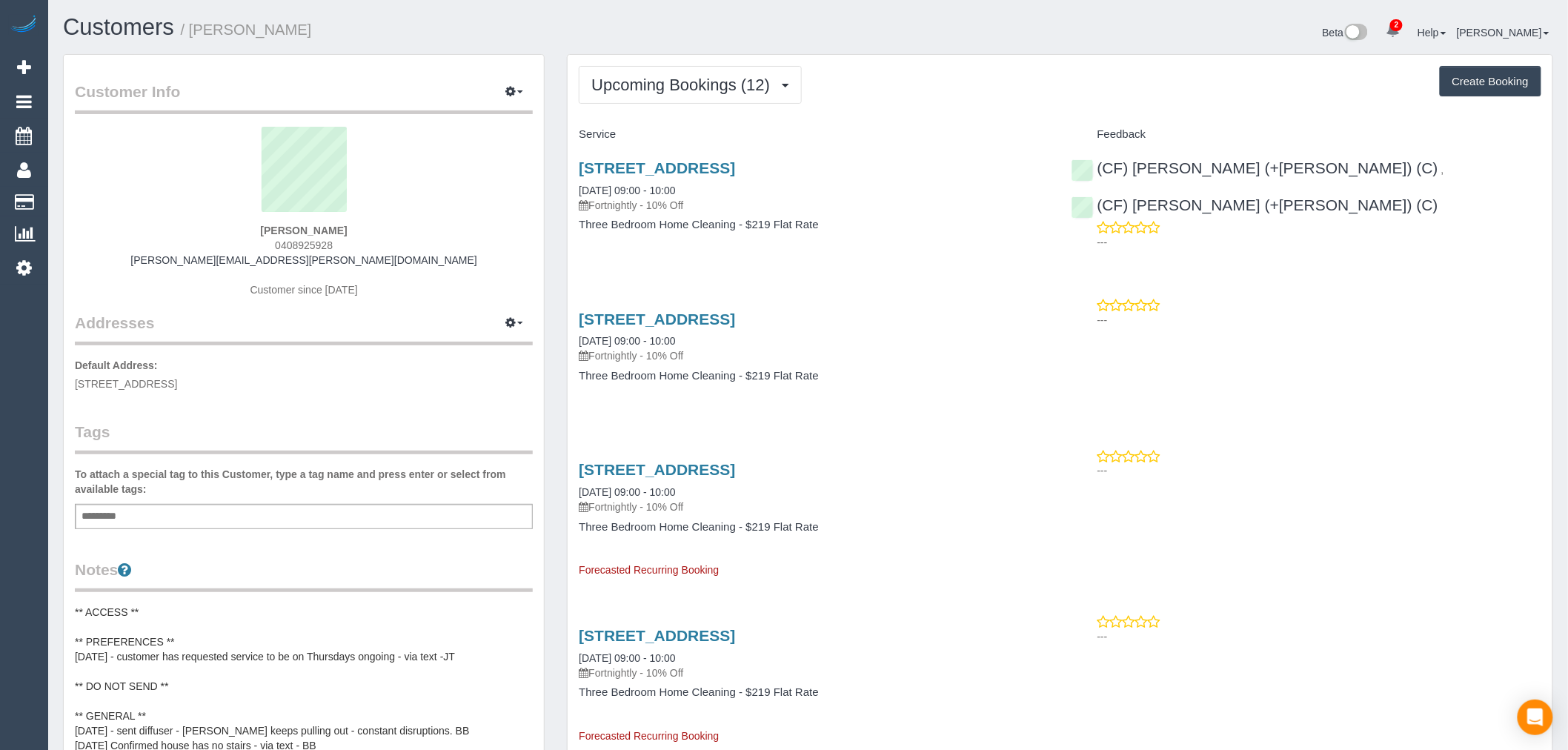
scroll to position [2185, 1568]
click at [735, 315] on link "913b Park Street, Brunswick West, VIC 3055" at bounding box center [657, 319] width 156 height 17
click at [777, 80] on span "Upcoming Bookings (12)" at bounding box center [685, 85] width 186 height 18
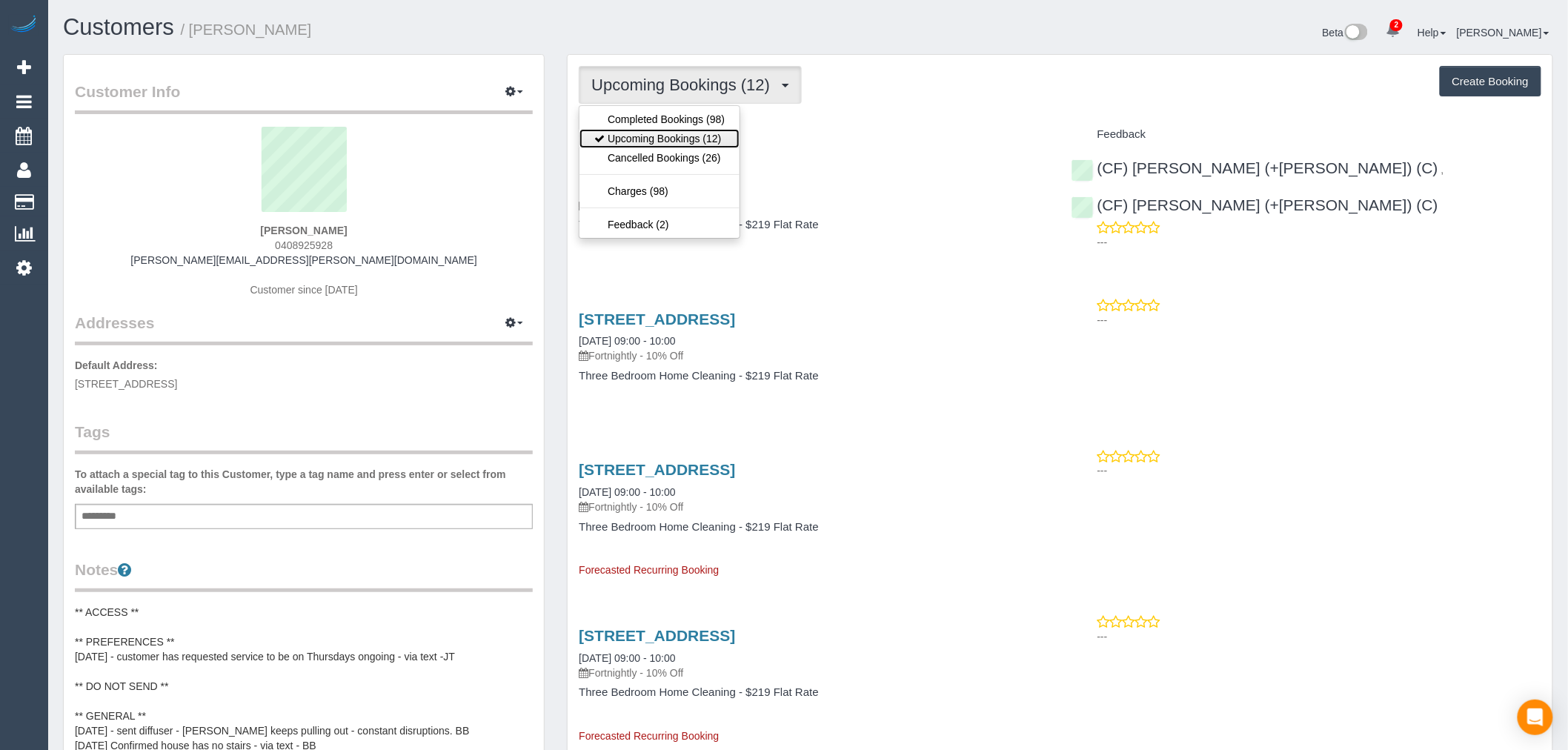
click at [682, 142] on link "Upcoming Bookings (12)" at bounding box center [660, 138] width 160 height 19
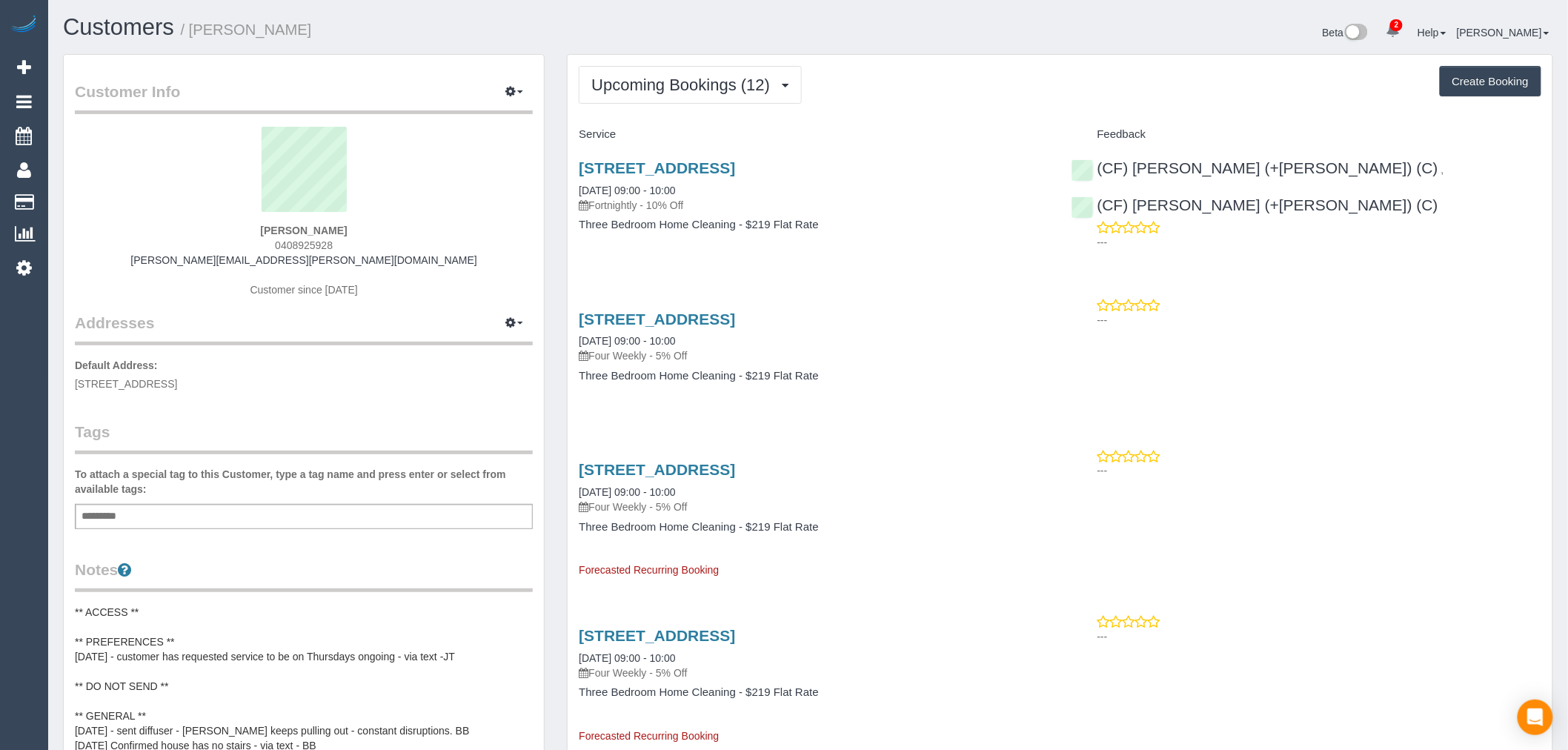
click at [137, 23] on link "Customers" at bounding box center [119, 27] width 111 height 26
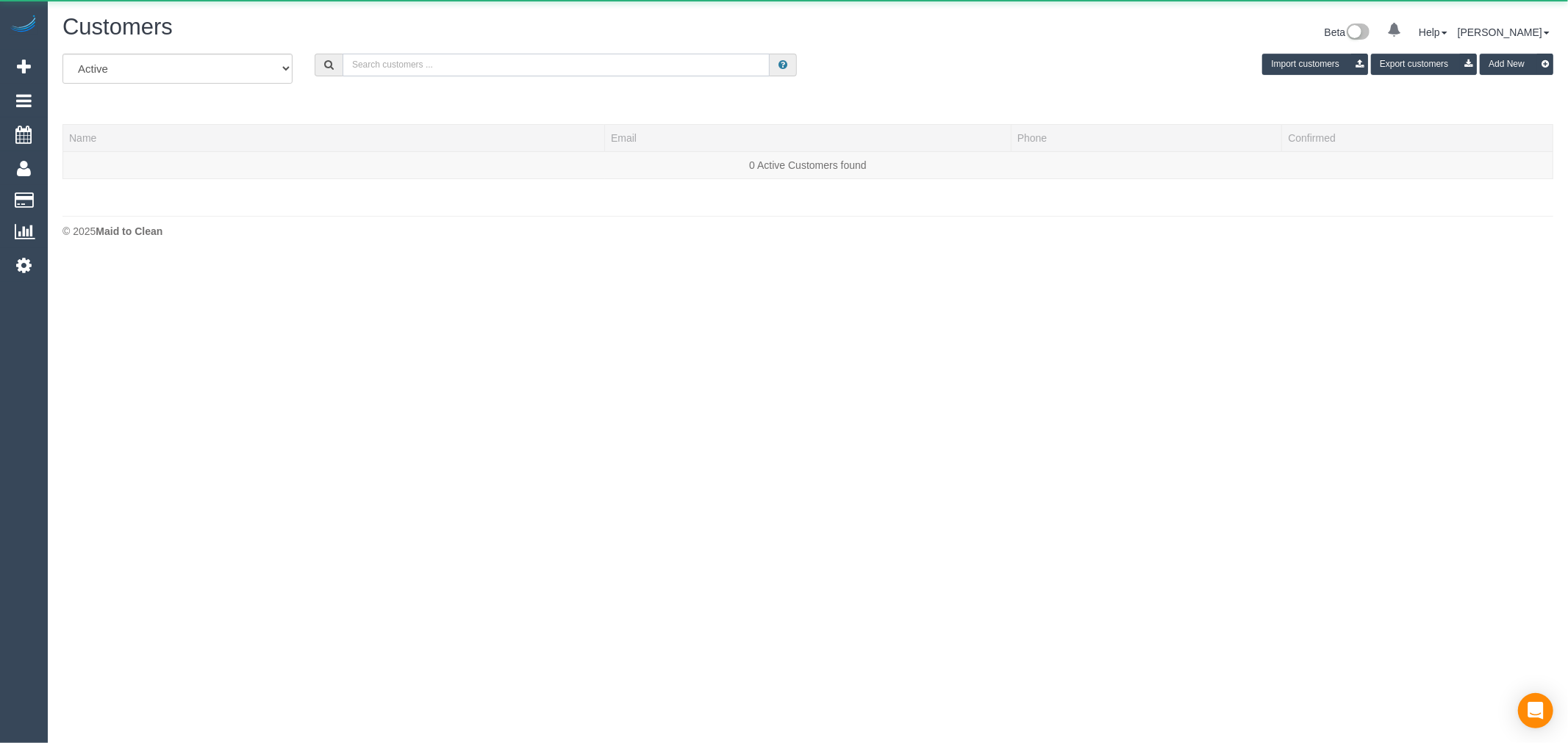
drag, startPoint x: 381, startPoint y: 68, endPoint x: 419, endPoint y: 64, distance: 38.2
click at [381, 68] on input "text" at bounding box center [556, 65] width 427 height 23
paste input "emilyholt90@gmail.com"
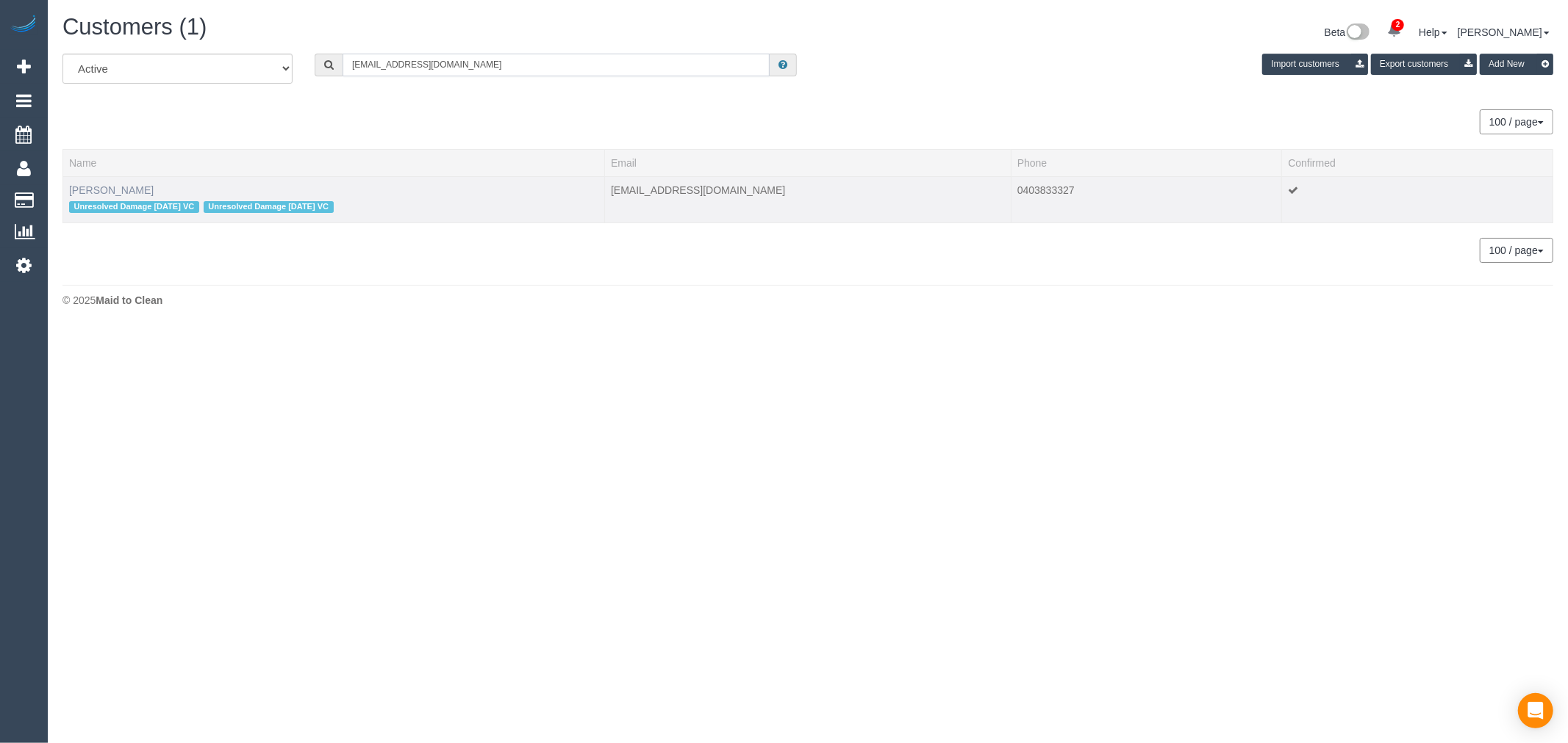
type input "emilyholt90@gmail.com"
click at [114, 187] on td "Emily Holt Unresolved Damage 02/10/24 VC Unresolved Damage 30/10/24 VC" at bounding box center [333, 199] width 541 height 46
click at [111, 188] on link "Emily Holt" at bounding box center [111, 191] width 85 height 12
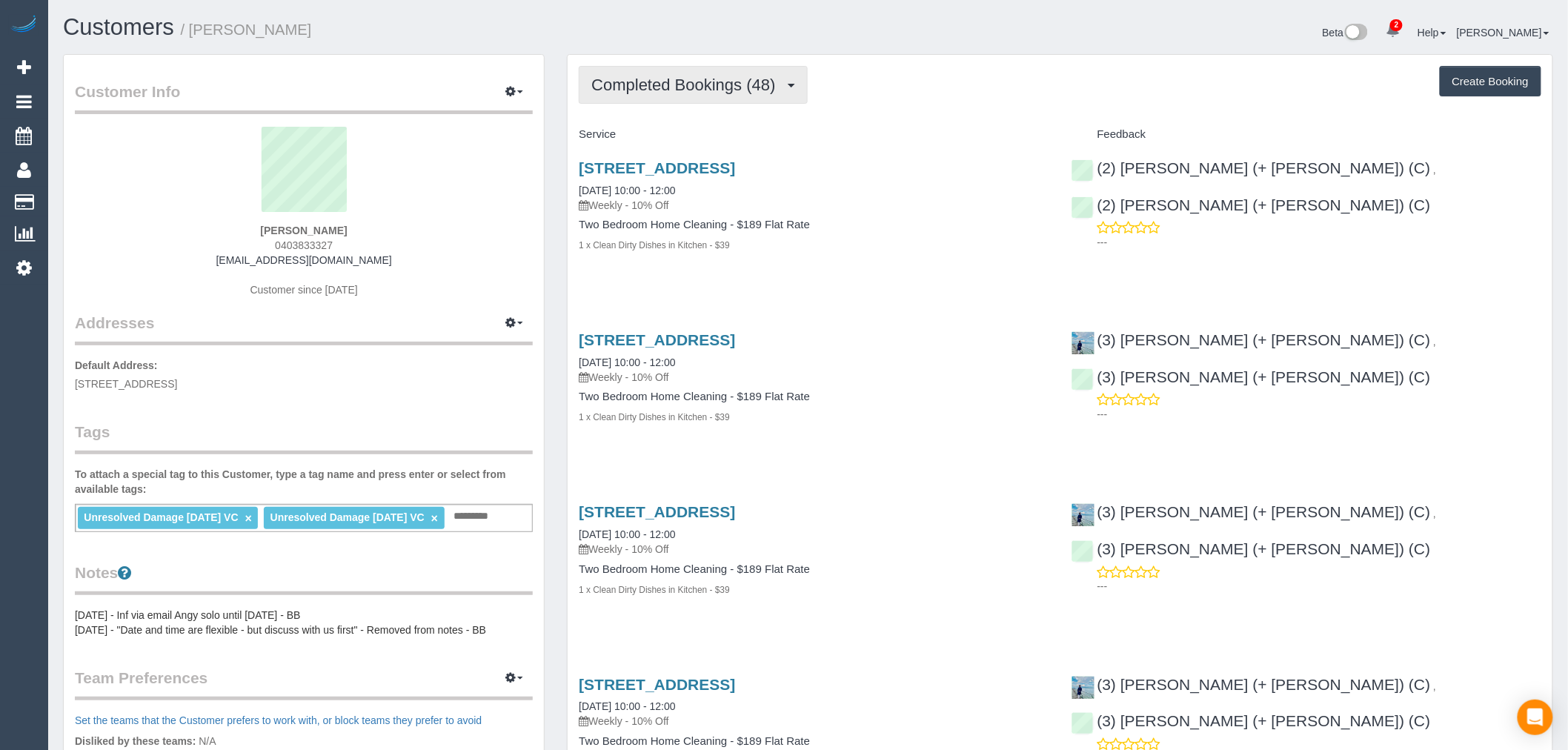
click at [789, 94] on button "Completed Bookings (48)" at bounding box center [692, 85] width 228 height 38
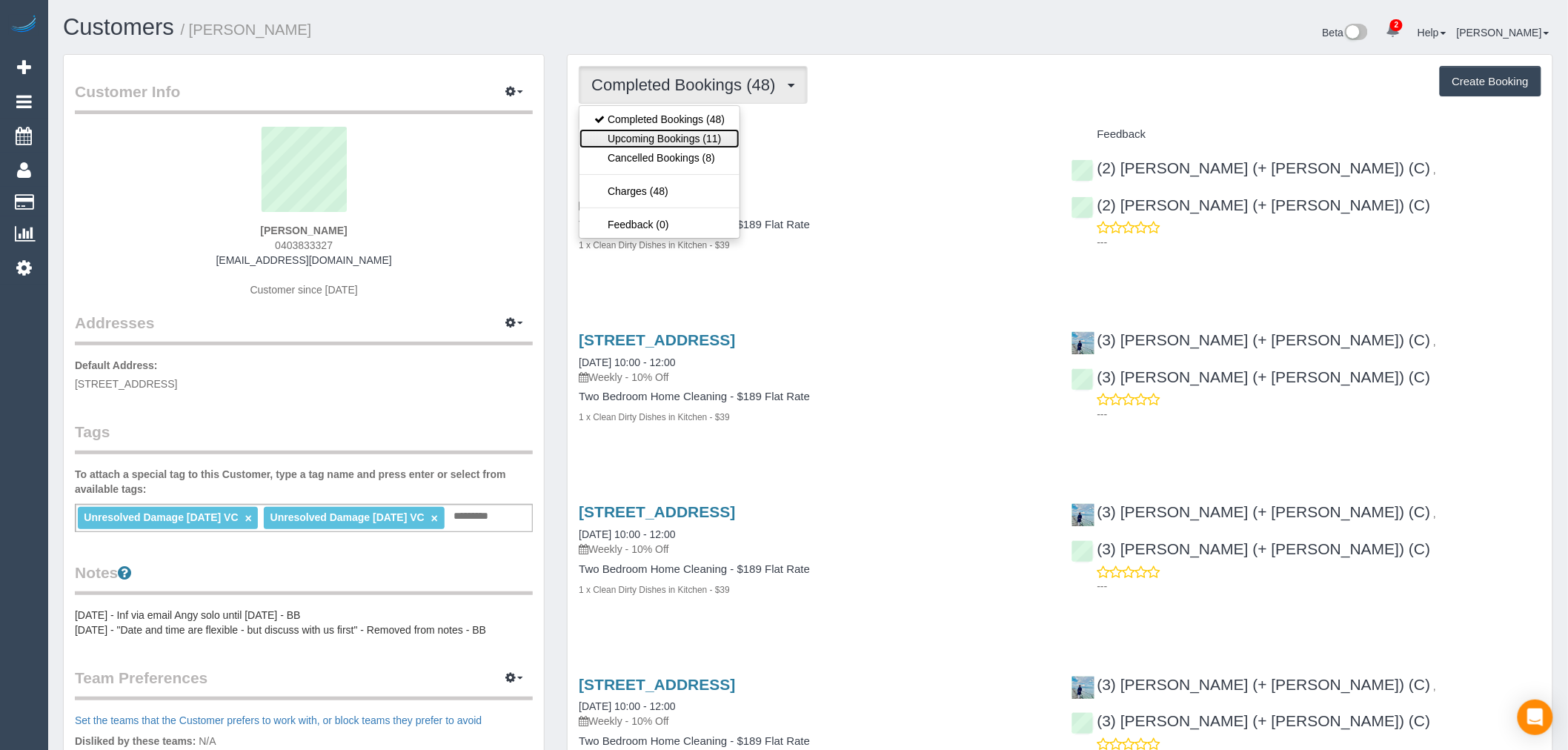
click at [724, 139] on link "Upcoming Bookings (11)" at bounding box center [660, 138] width 160 height 19
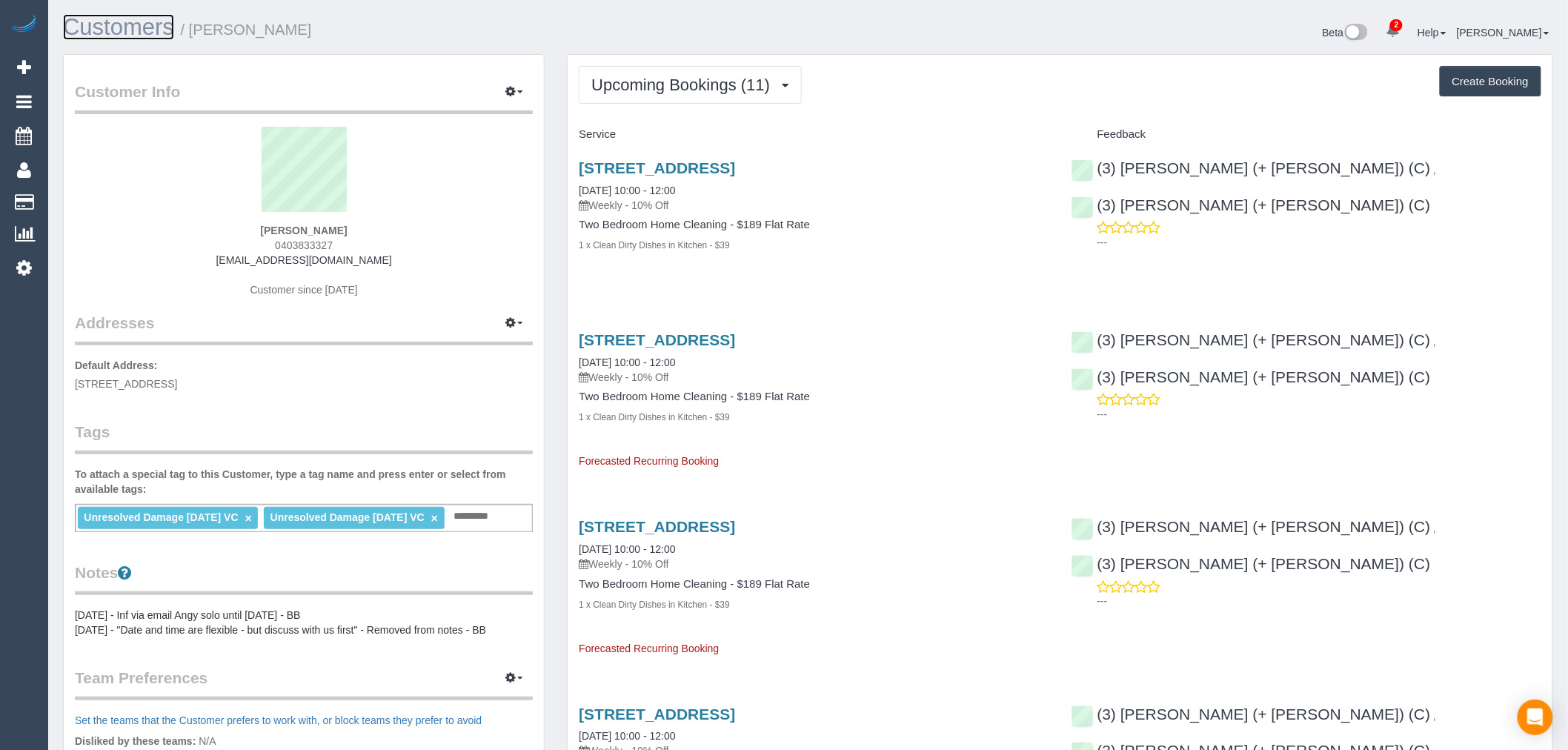
click at [152, 25] on link "Customers" at bounding box center [119, 27] width 111 height 26
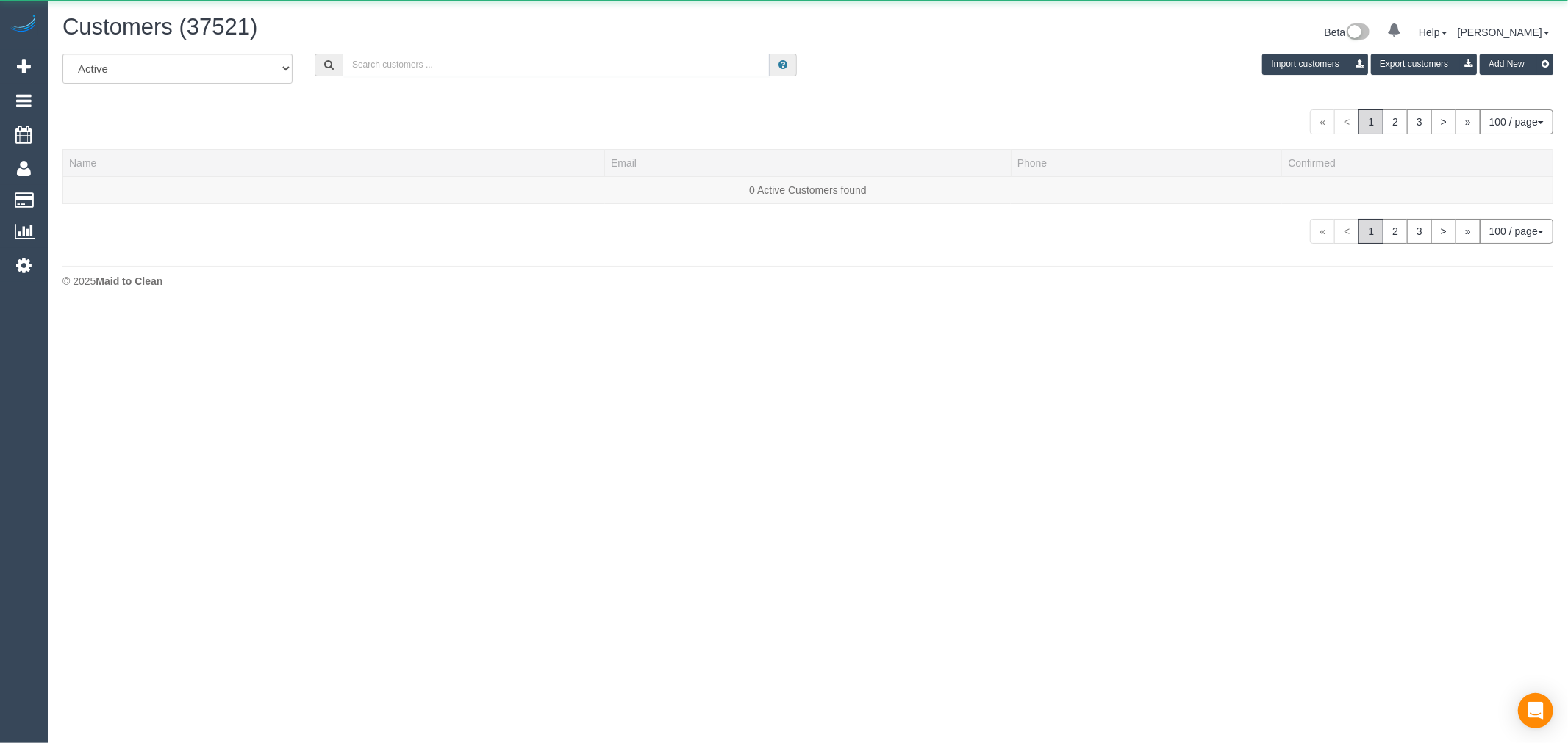
click at [503, 67] on input "text" at bounding box center [556, 65] width 427 height 23
paste input "shea.godsil@gmail.com"
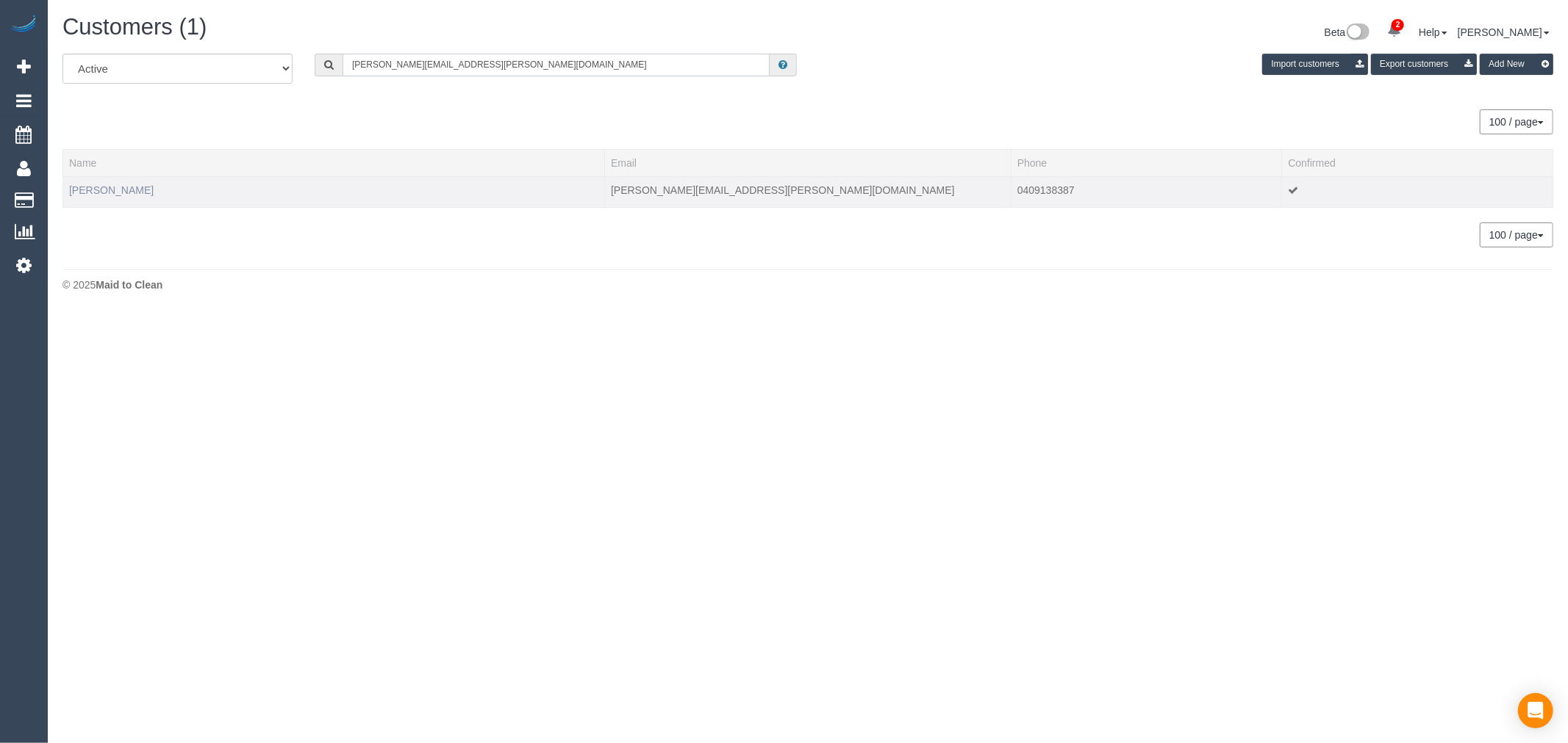
type input "shea.godsil@gmail.com"
click at [120, 189] on link "Shea Godsil" at bounding box center [111, 191] width 85 height 12
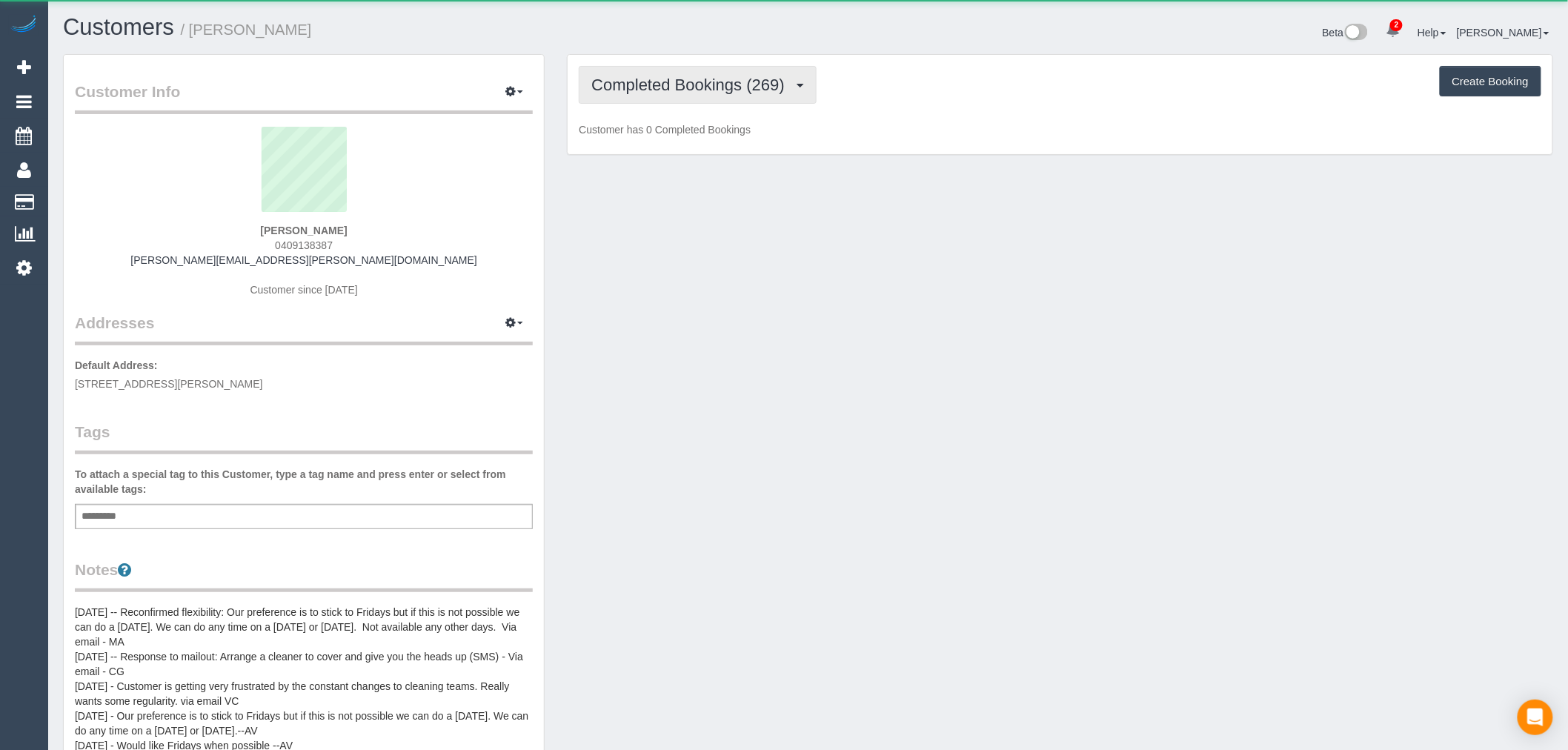
click at [692, 93] on span "Completed Bookings (269)" at bounding box center [692, 85] width 200 height 18
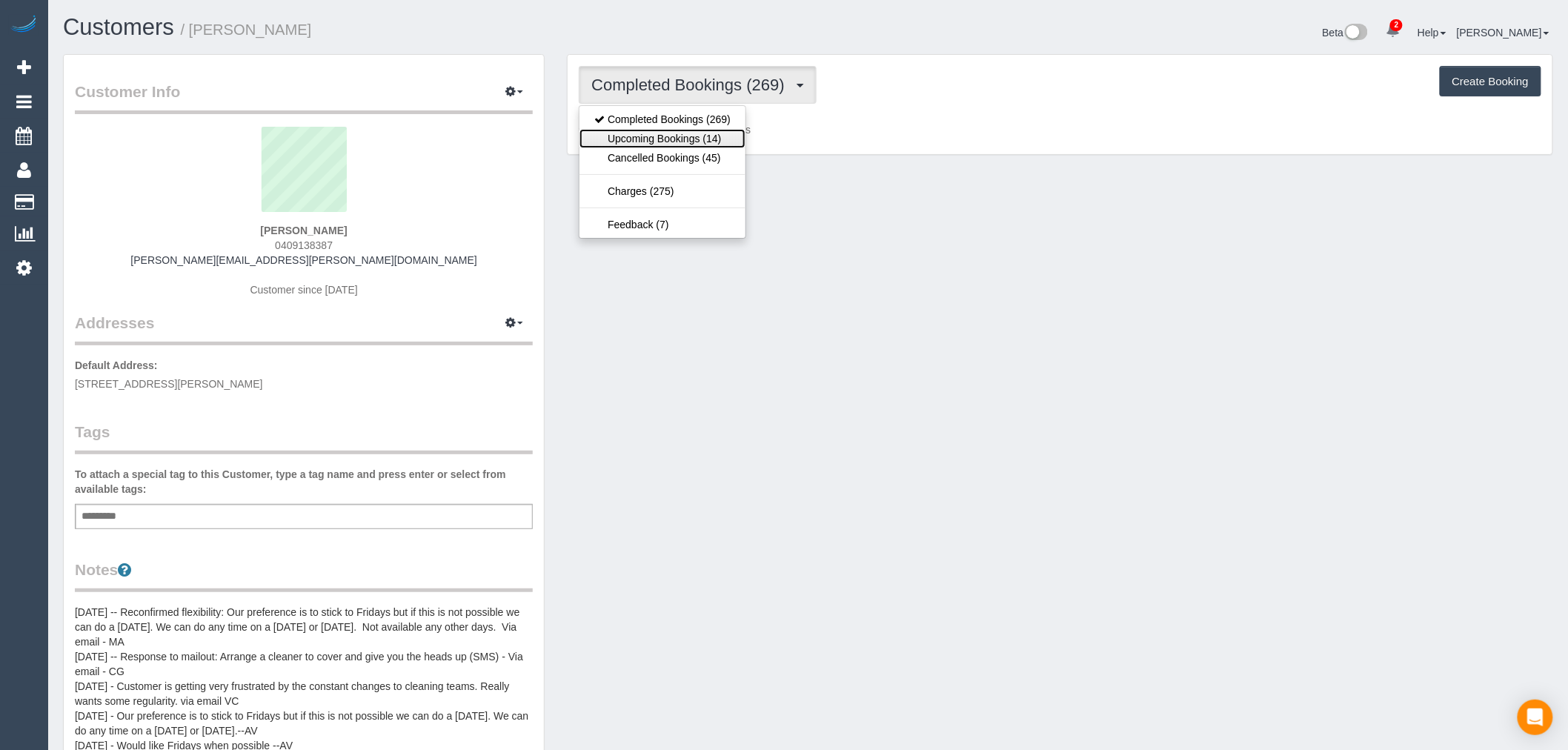
click at [708, 144] on link "Upcoming Bookings (14)" at bounding box center [662, 138] width 166 height 19
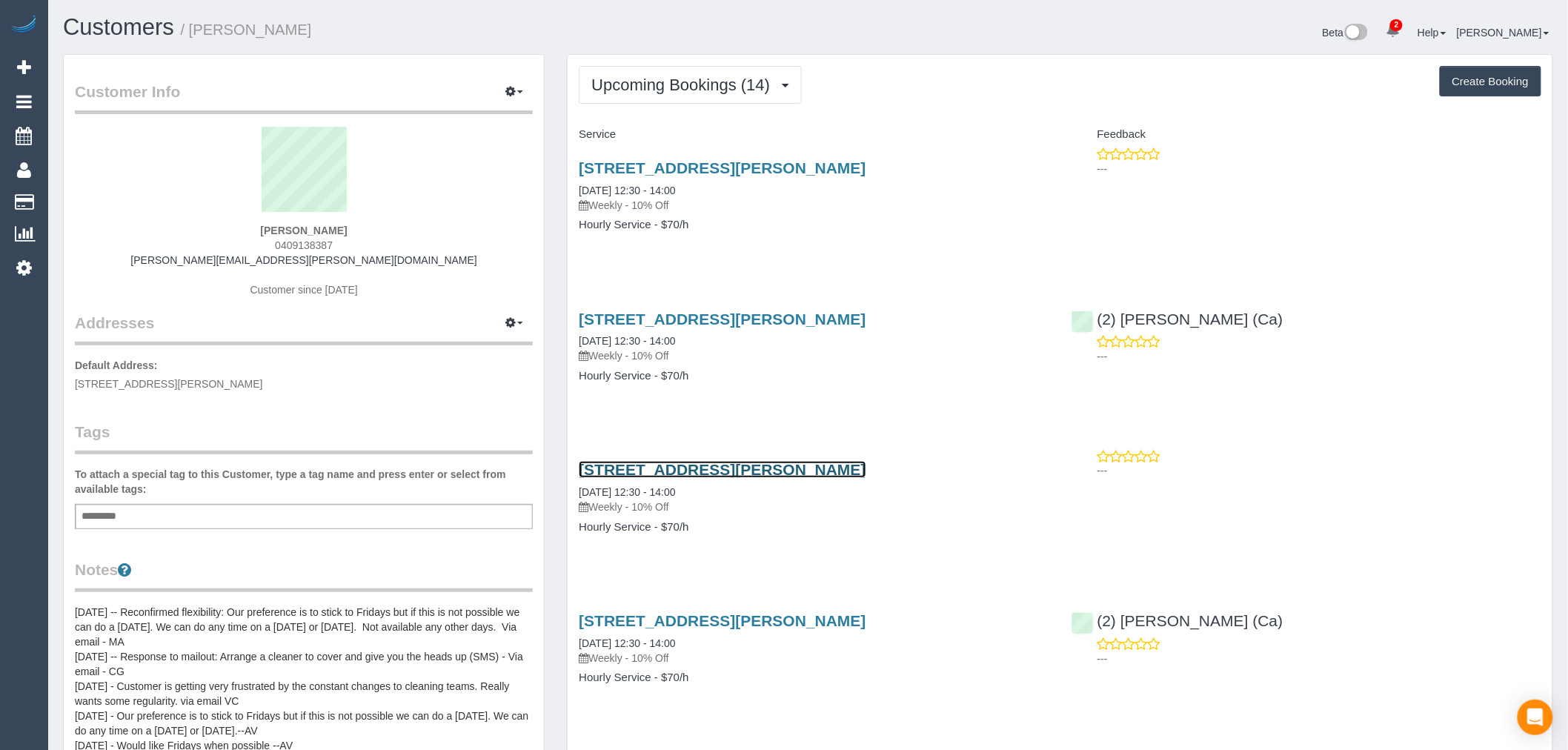
click at [806, 466] on link "34 Jamieson Street, Coburg, VIC 3058" at bounding box center [722, 470] width 287 height 17
click at [128, 25] on link "Customers" at bounding box center [119, 27] width 111 height 26
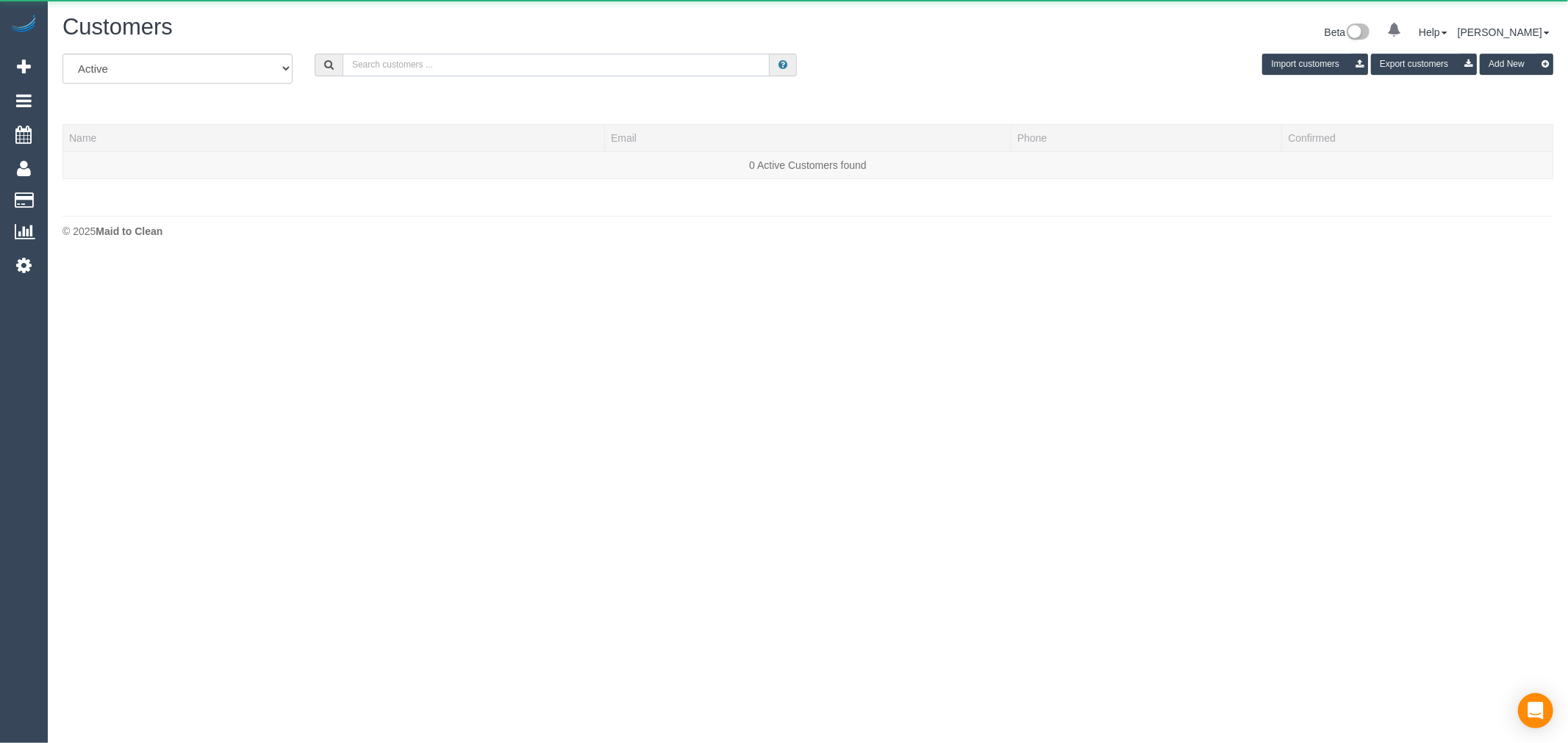
click at [607, 63] on input "text" at bounding box center [556, 65] width 427 height 23
paste input "[EMAIL_ADDRESS][DOMAIN_NAME]"
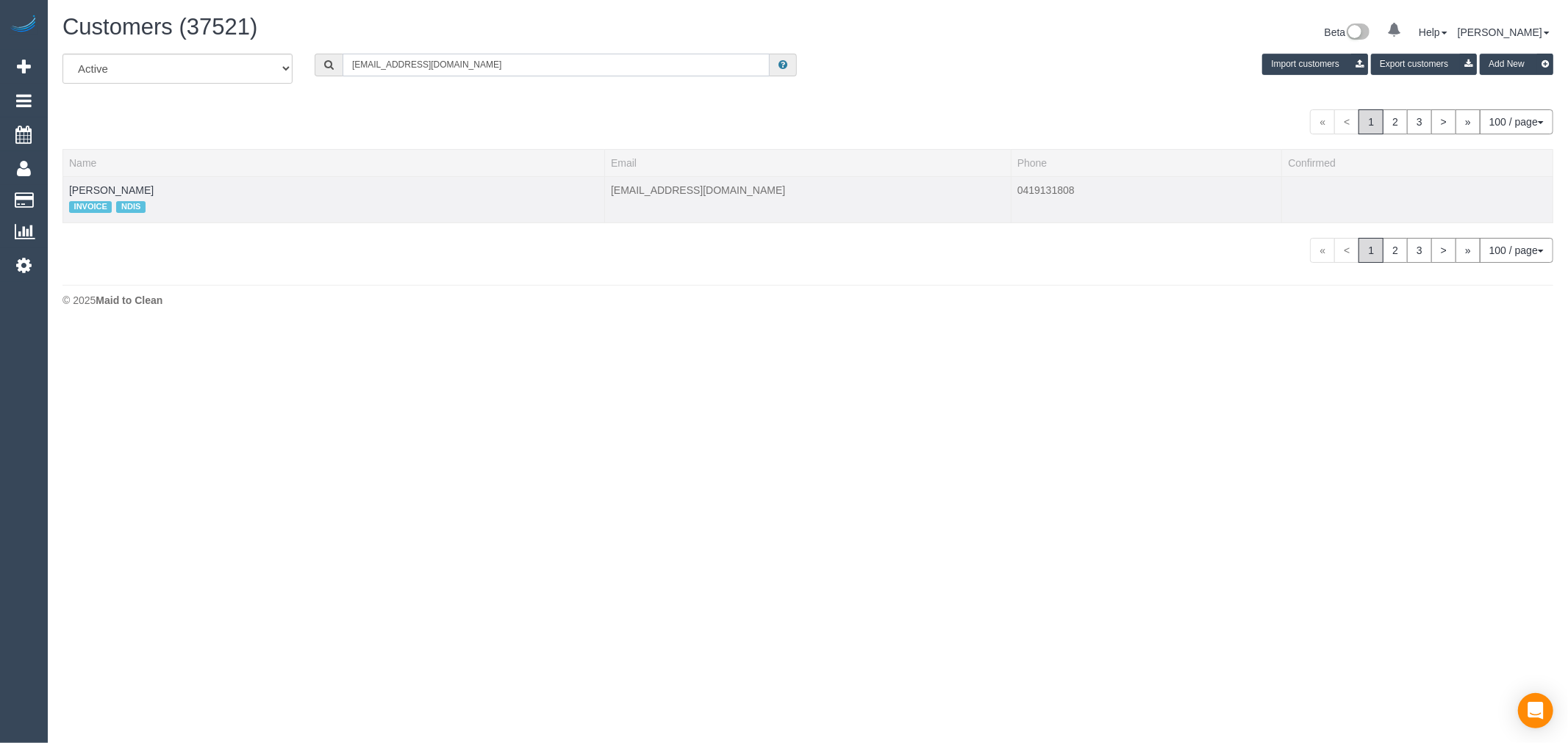
type input "[EMAIL_ADDRESS][DOMAIN_NAME]"
click at [145, 189] on td "Marion Fosberry INVOICE NDIS" at bounding box center [333, 199] width 541 height 46
click at [132, 191] on link "Marion Fosberry" at bounding box center [111, 191] width 85 height 12
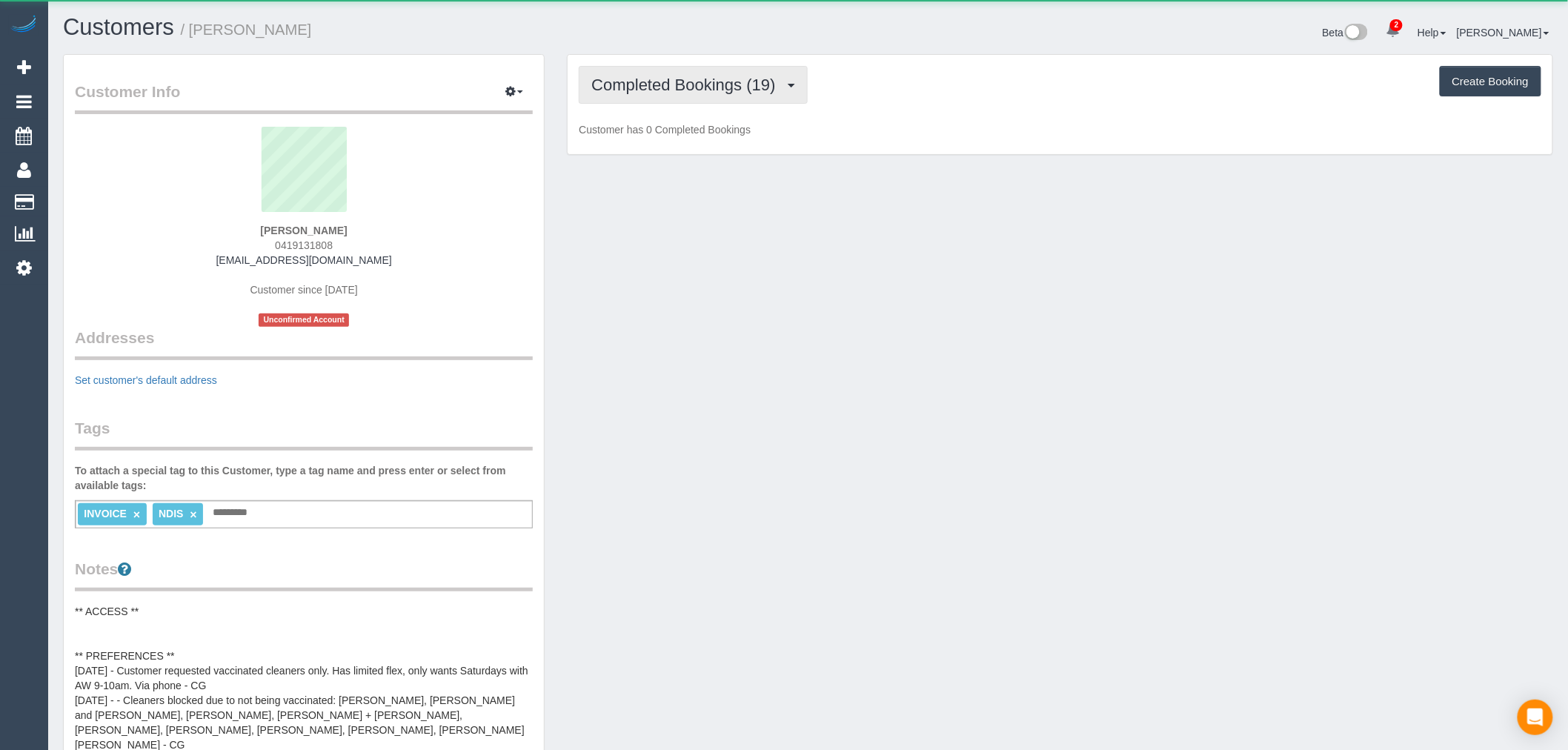
click at [714, 80] on span "Completed Bookings (19)" at bounding box center [687, 85] width 191 height 18
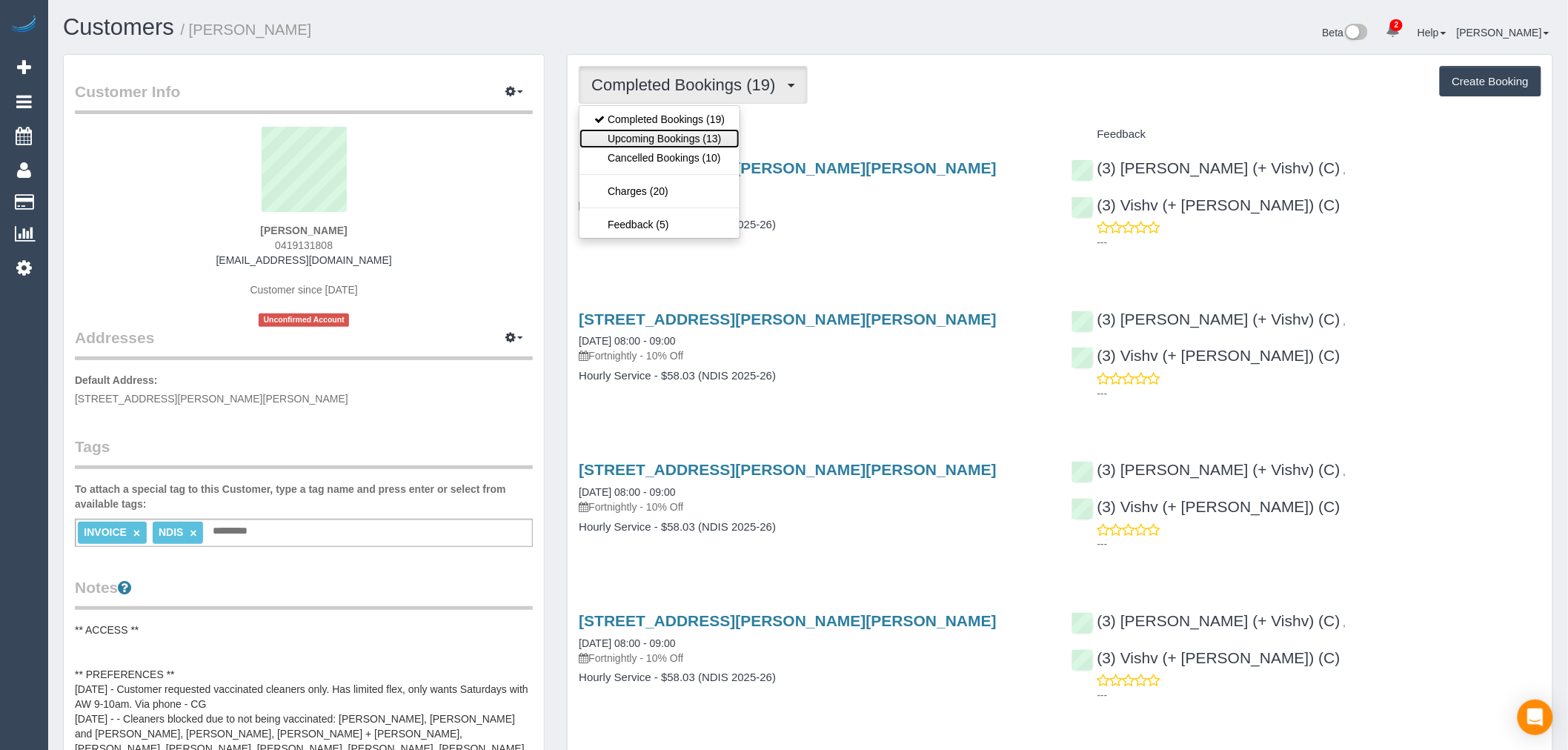
click at [724, 138] on link "Upcoming Bookings (13)" at bounding box center [660, 138] width 160 height 19
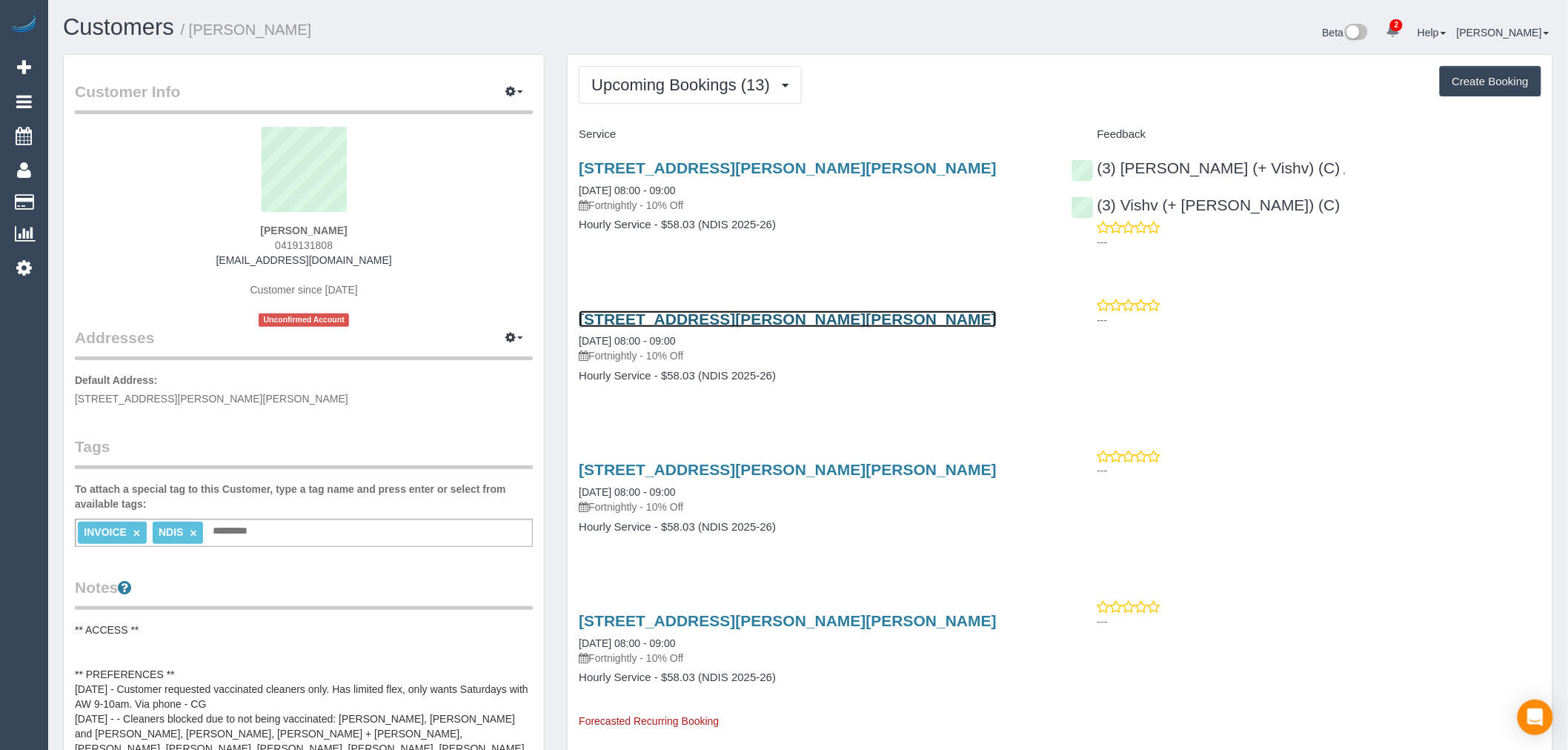
click at [805, 317] on link "34 Forest Glen Ave, Blackburn South, VIC 3130" at bounding box center [788, 319] width 418 height 17
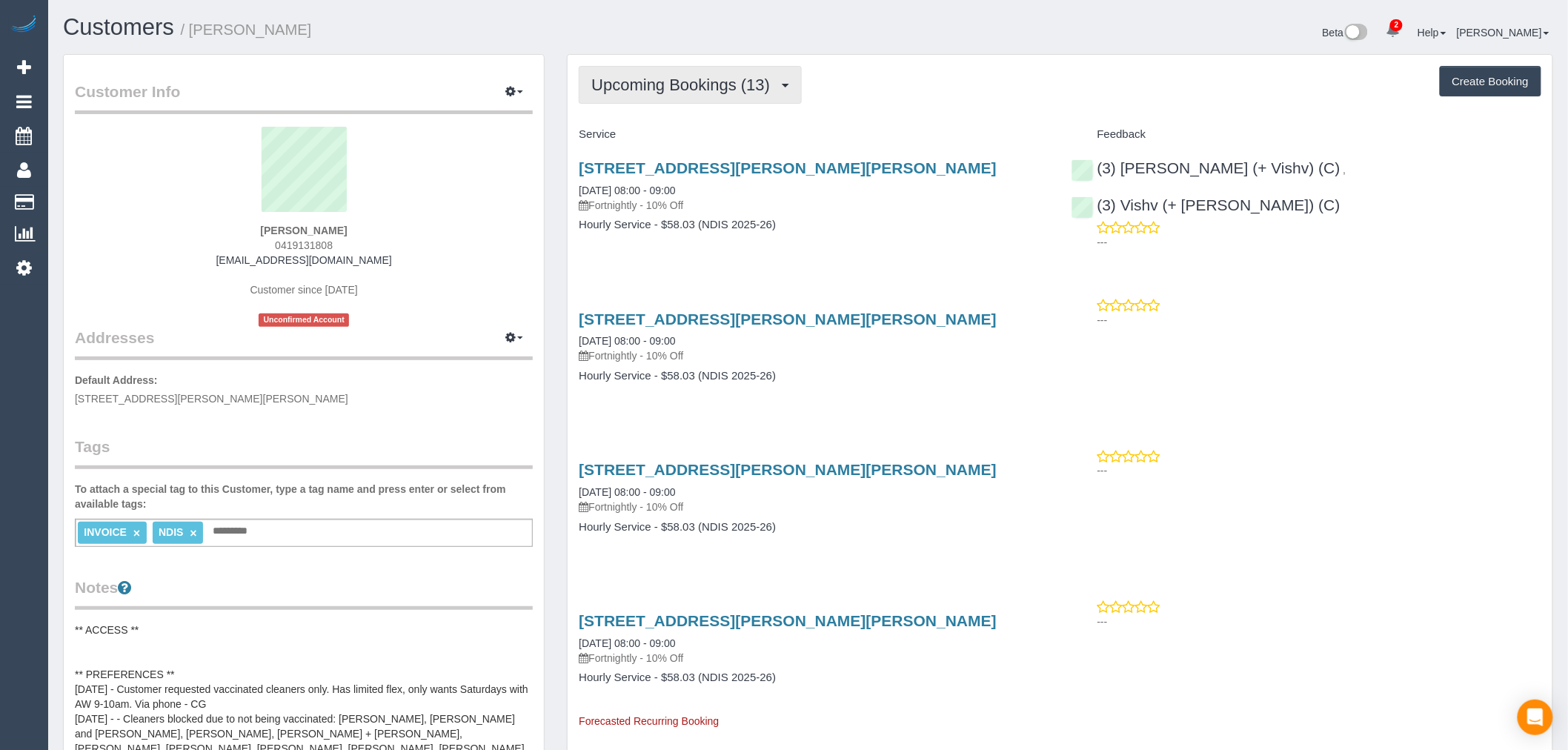
click at [731, 92] on span "Upcoming Bookings (13)" at bounding box center [685, 85] width 186 height 18
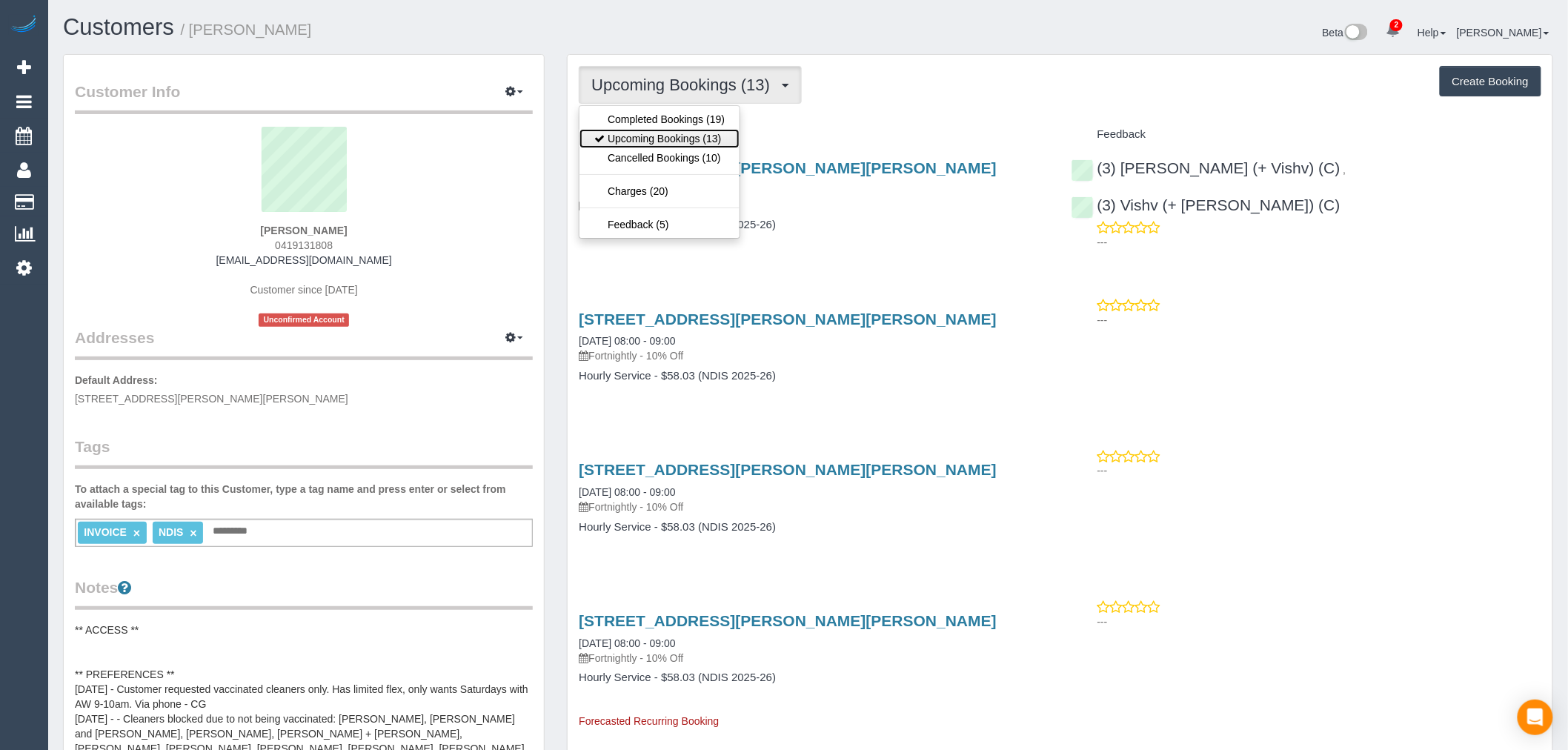
click at [709, 137] on link "Upcoming Bookings (13)" at bounding box center [660, 138] width 160 height 19
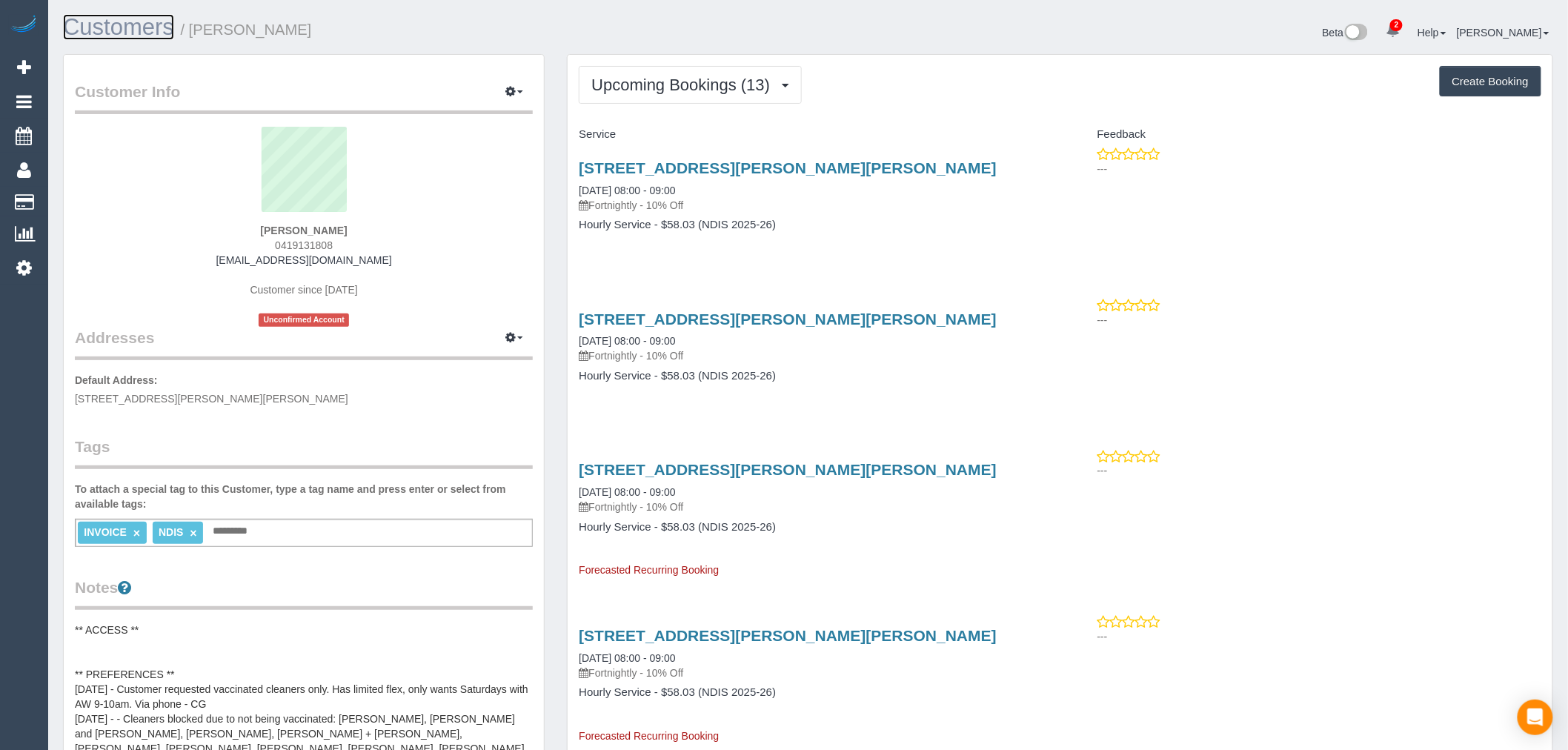
click at [152, 30] on link "Customers" at bounding box center [119, 27] width 111 height 26
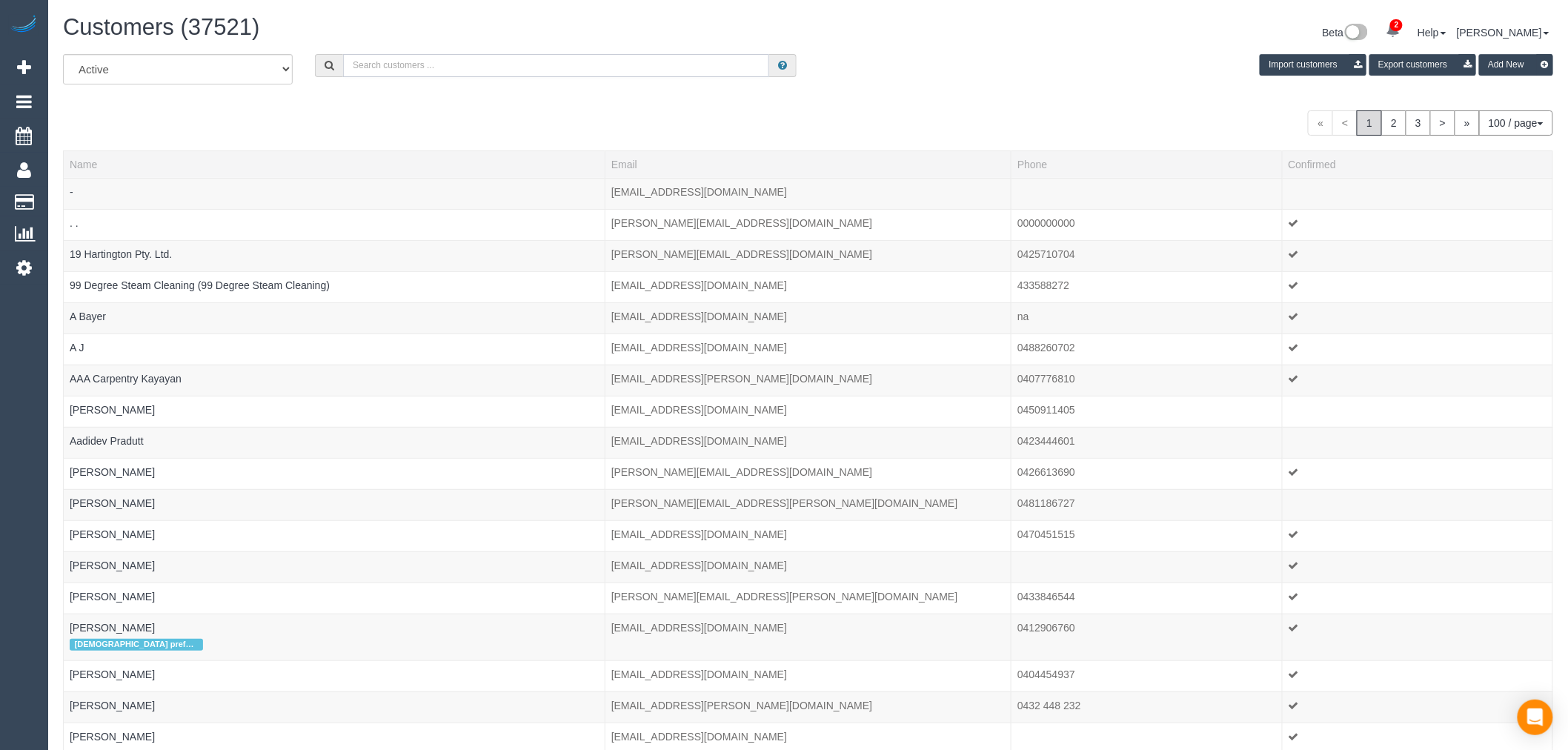
paste input "Kelly Prew"
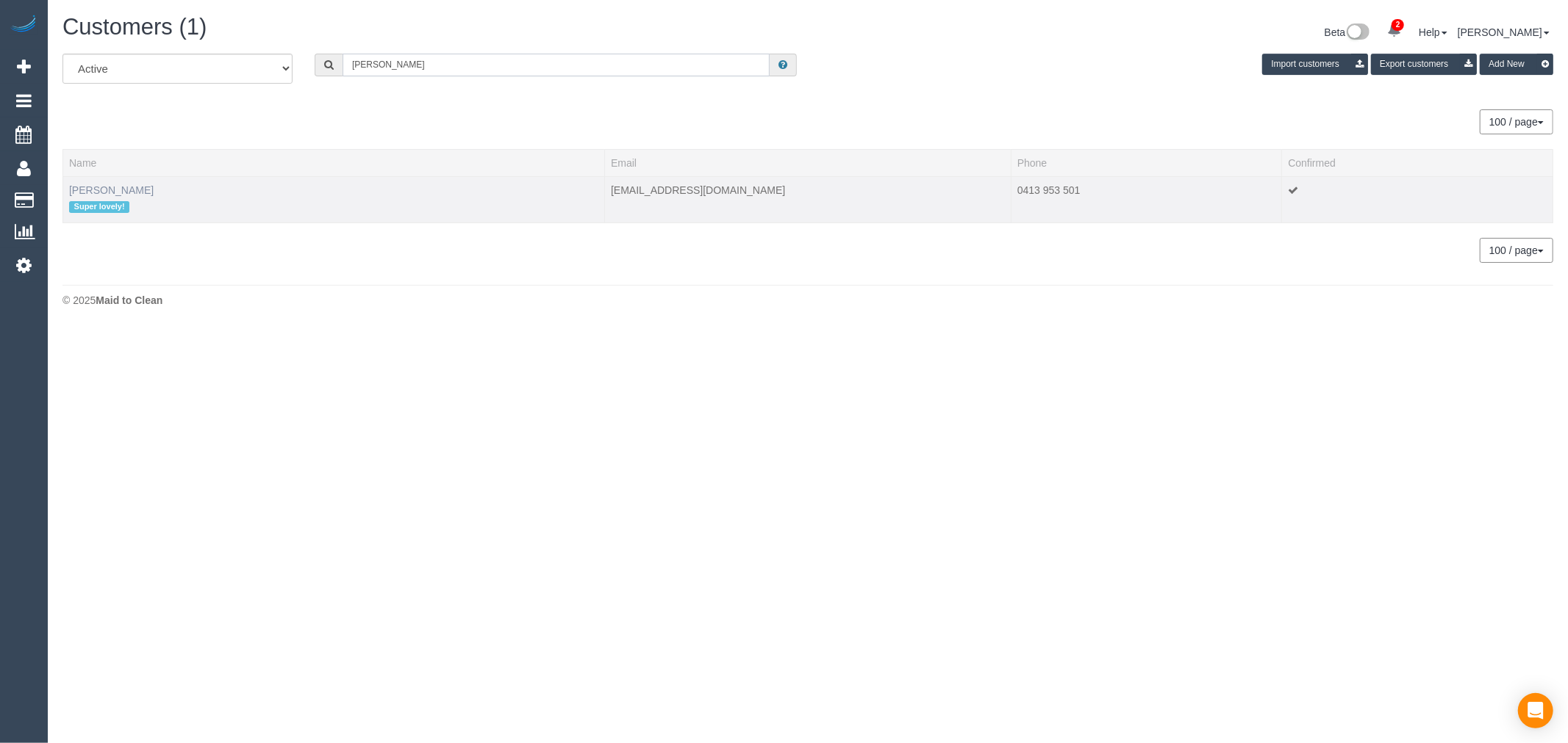
type input "Kelly Prew"
click at [115, 187] on link "Kelly Prew" at bounding box center [111, 191] width 85 height 12
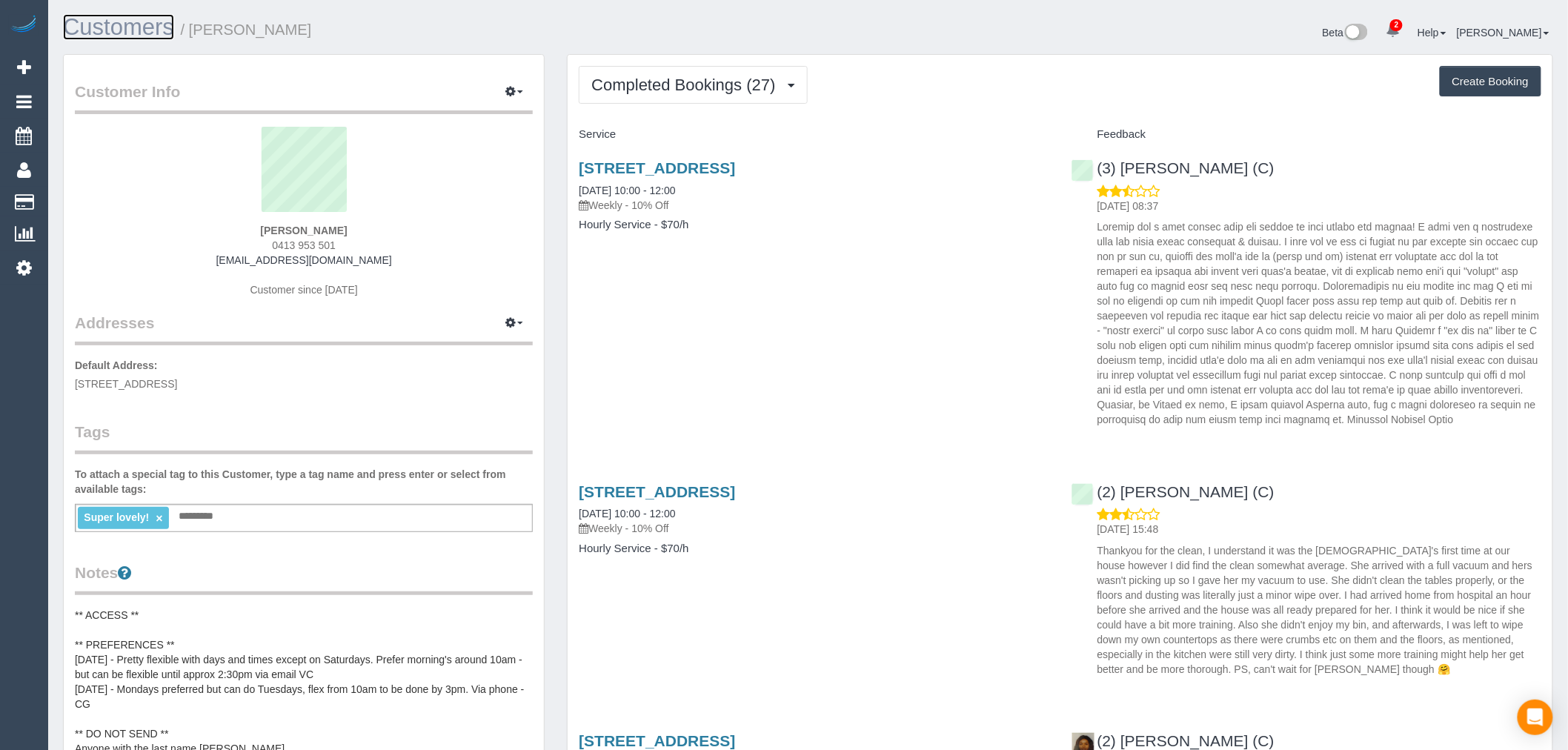
click at [127, 28] on link "Customers" at bounding box center [119, 27] width 111 height 26
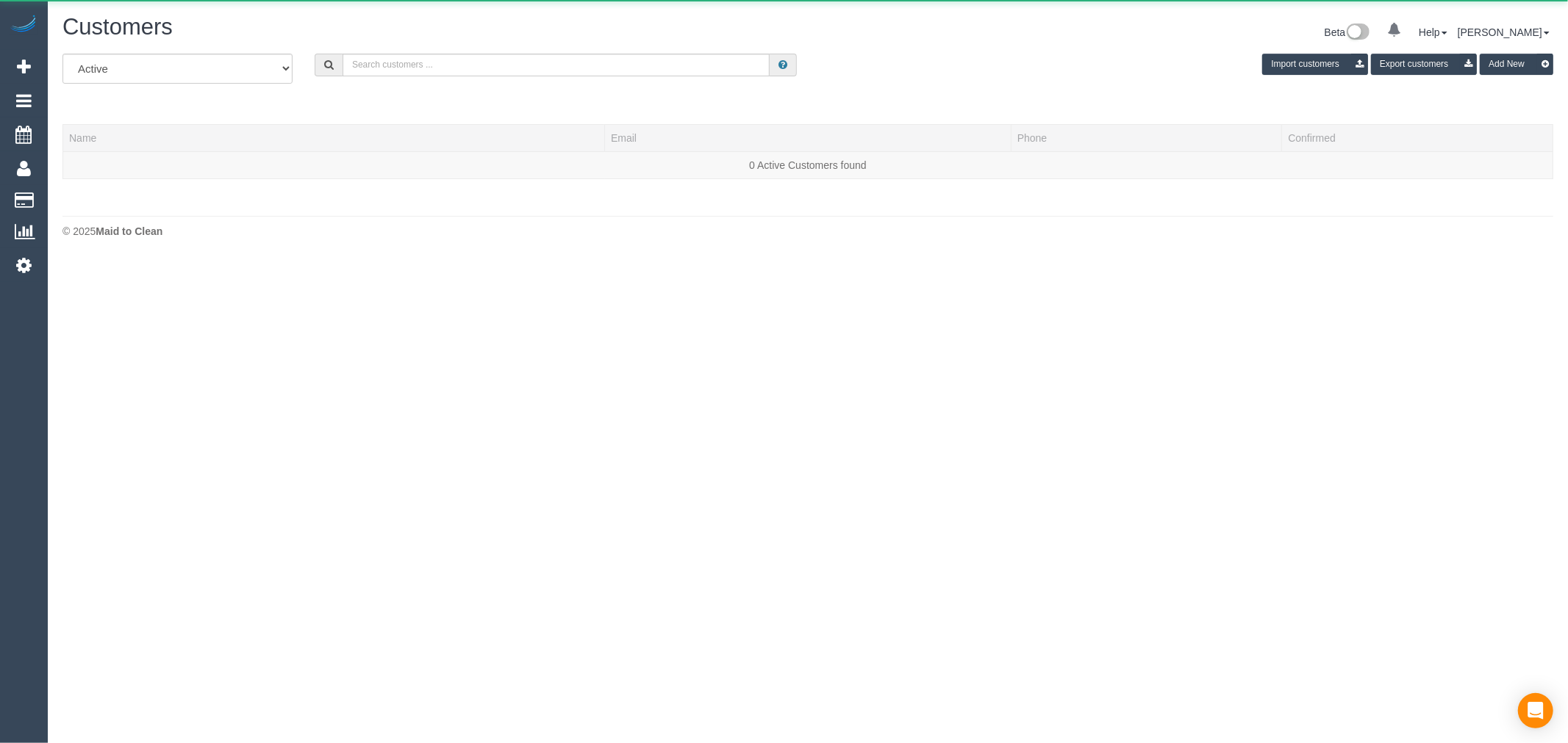
click at [620, 45] on div "Customers" at bounding box center [429, 30] width 756 height 32
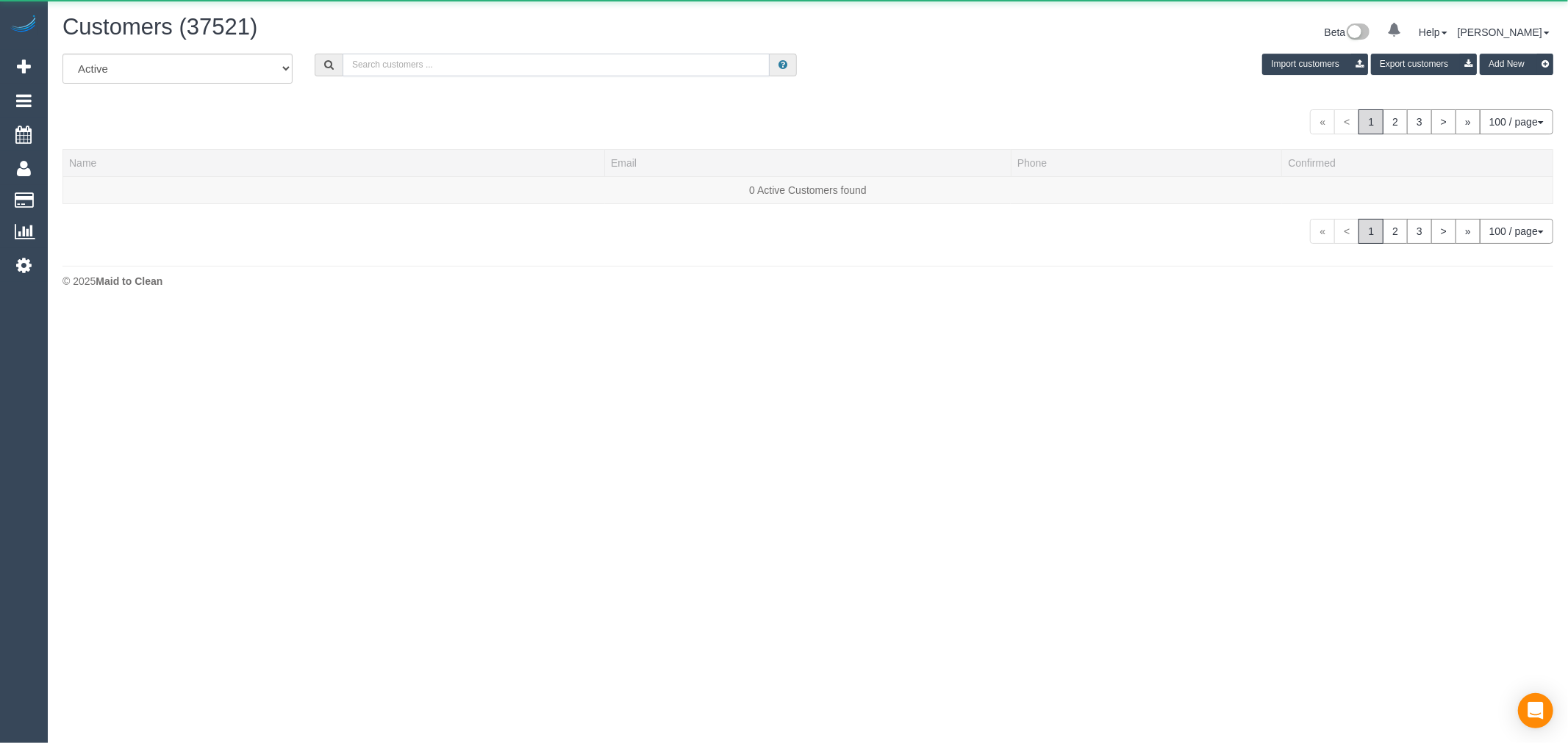
click at [626, 54] on input "text" at bounding box center [556, 65] width 427 height 23
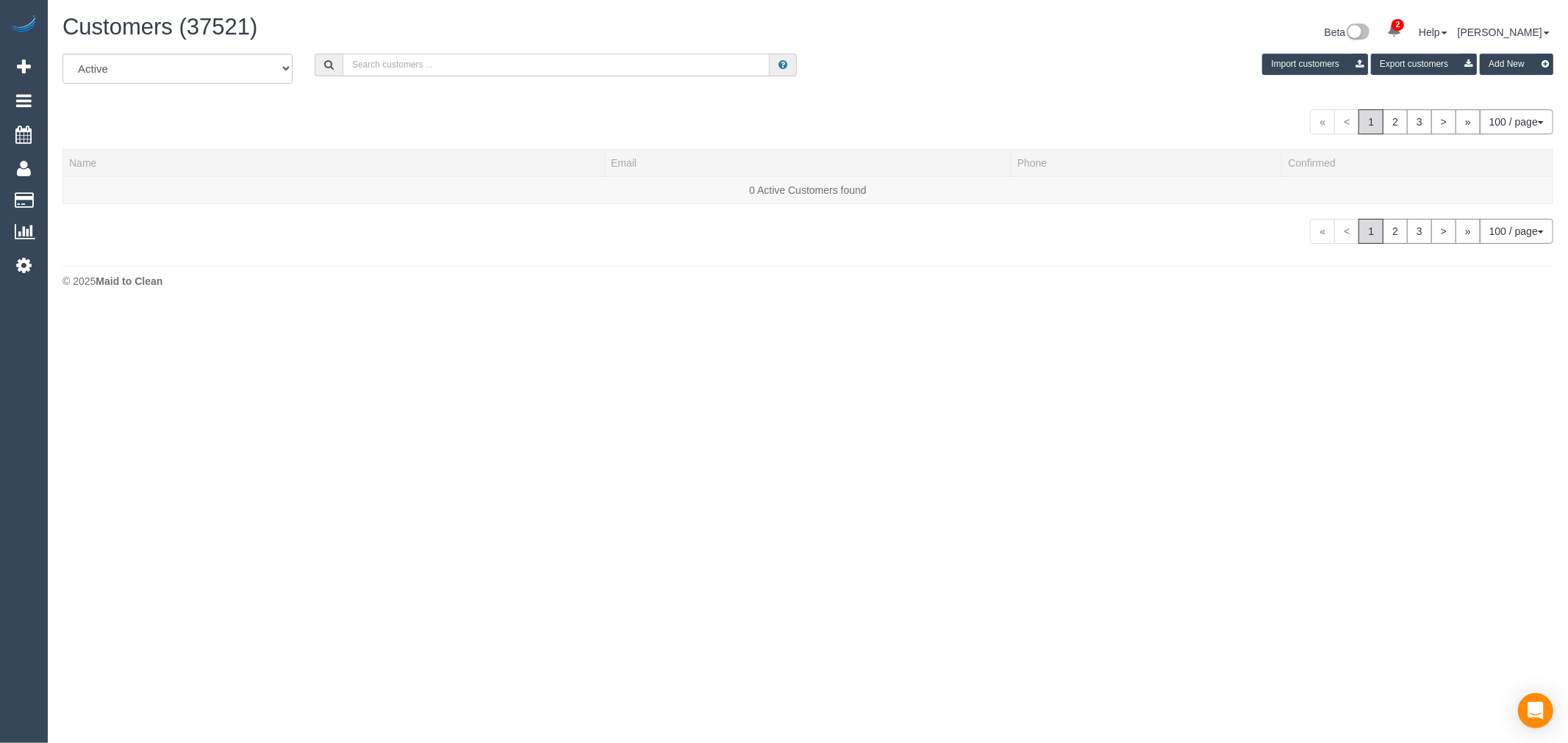
paste input "kirsty.sillence@hotmail.com"
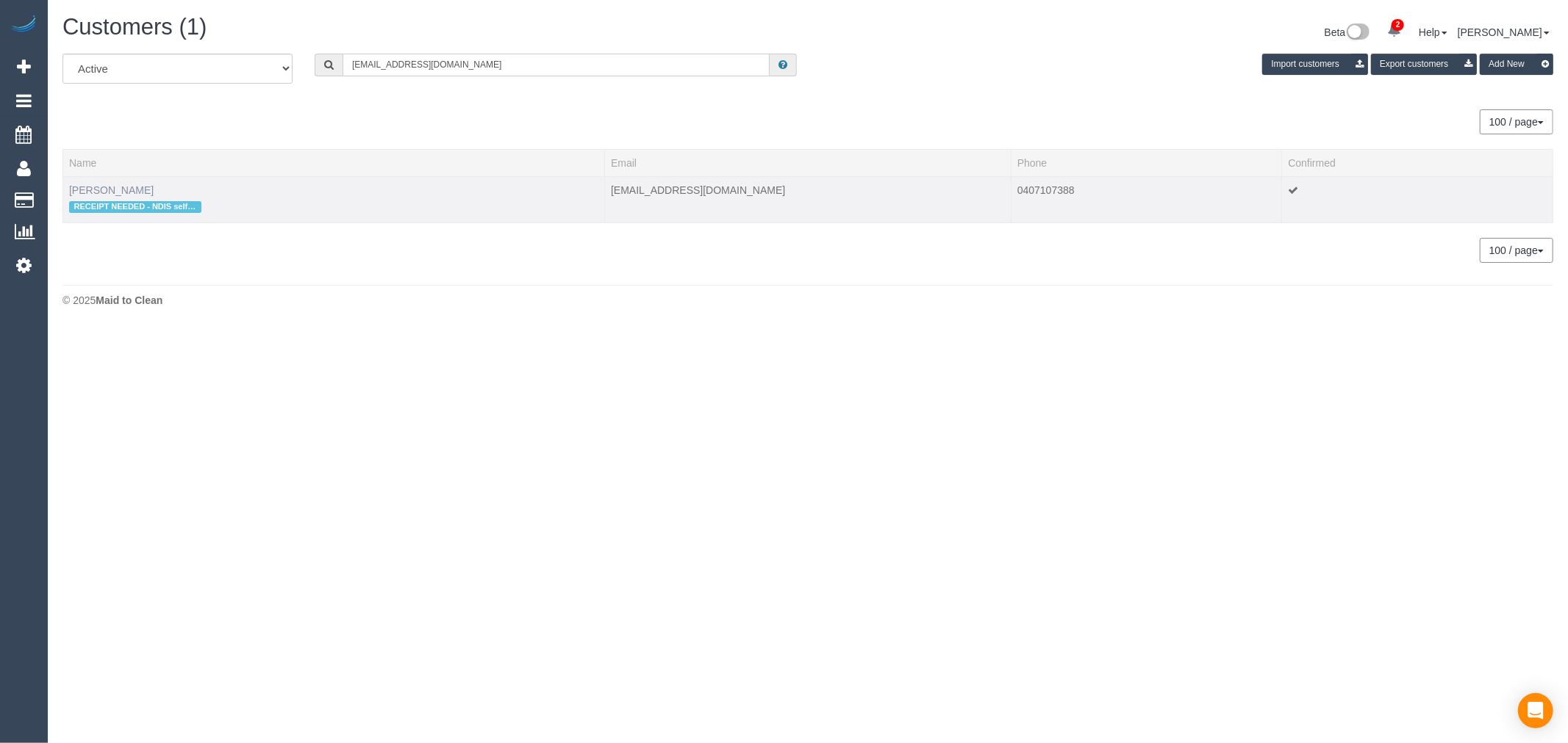
type input "kirsty.sillence@hotmail.com"
click at [90, 194] on link "Kirsty Sillence" at bounding box center [111, 191] width 85 height 12
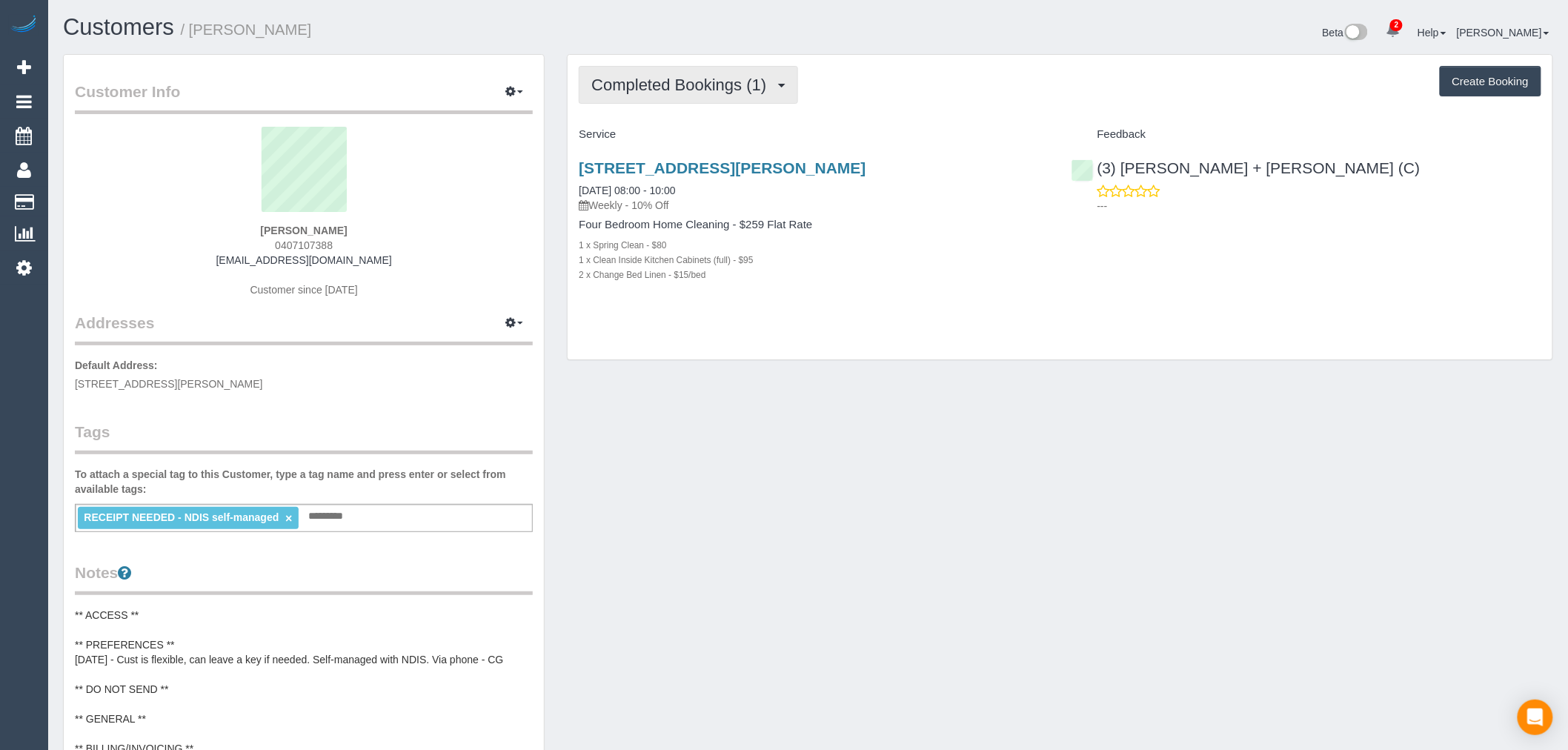
click at [728, 79] on span "Completed Bookings (1)" at bounding box center [682, 85] width 182 height 18
click at [745, 99] on button "Completed Bookings (1)" at bounding box center [688, 85] width 219 height 38
click at [691, 141] on link "Upcoming Bookings (11)" at bounding box center [657, 138] width 156 height 19
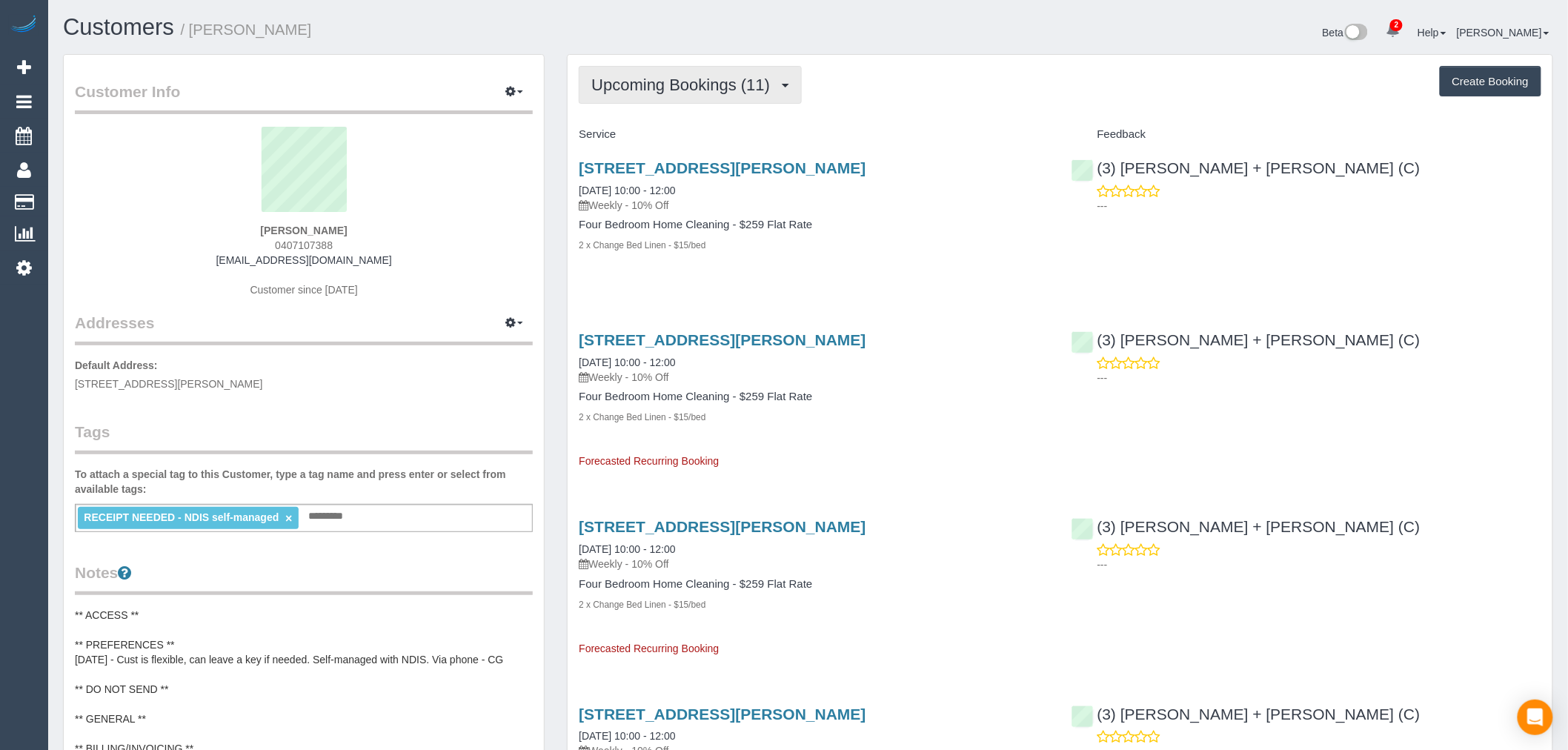
click at [745, 83] on span "Upcoming Bookings (11)" at bounding box center [685, 85] width 186 height 18
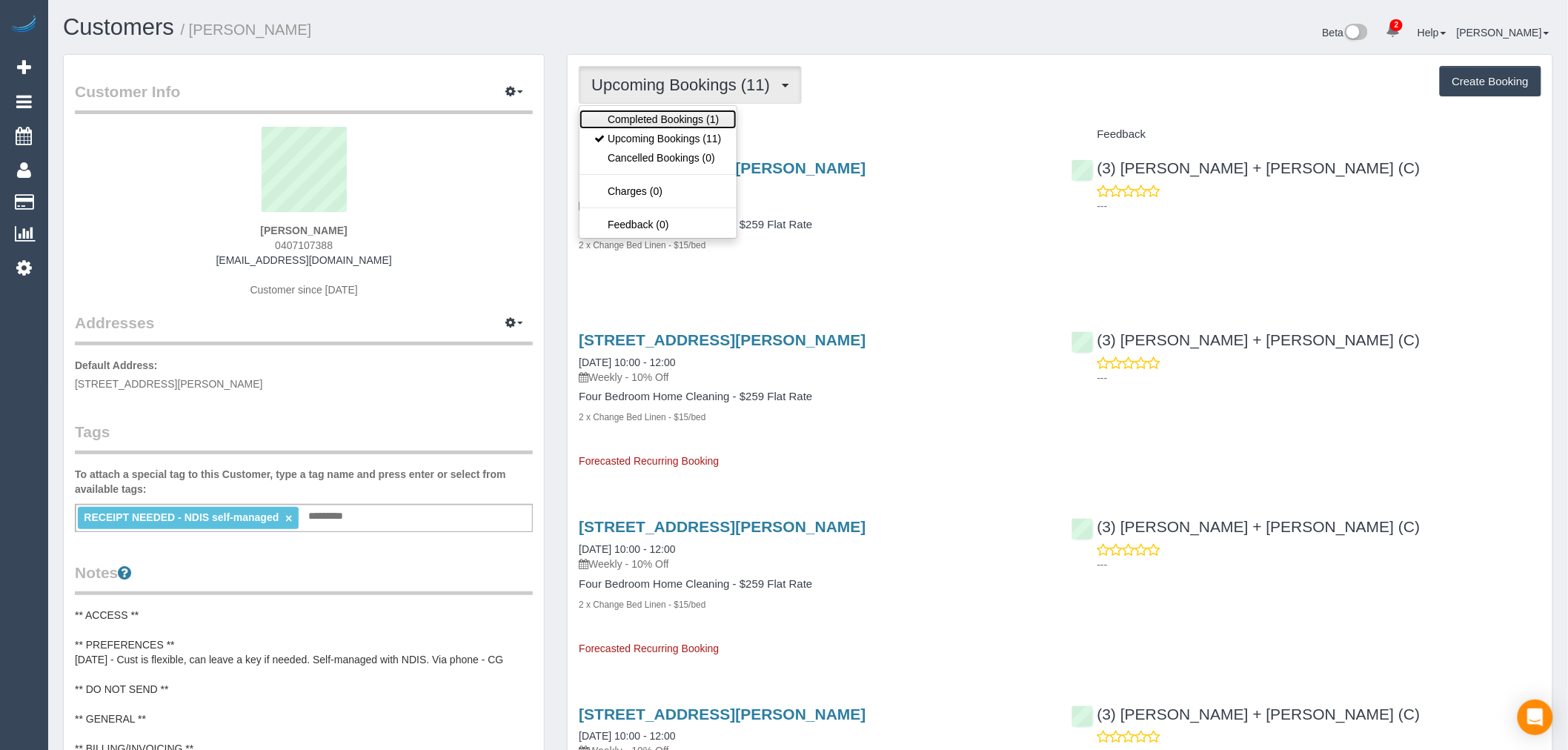
click at [716, 121] on link "Completed Bookings (1)" at bounding box center [657, 119] width 156 height 19
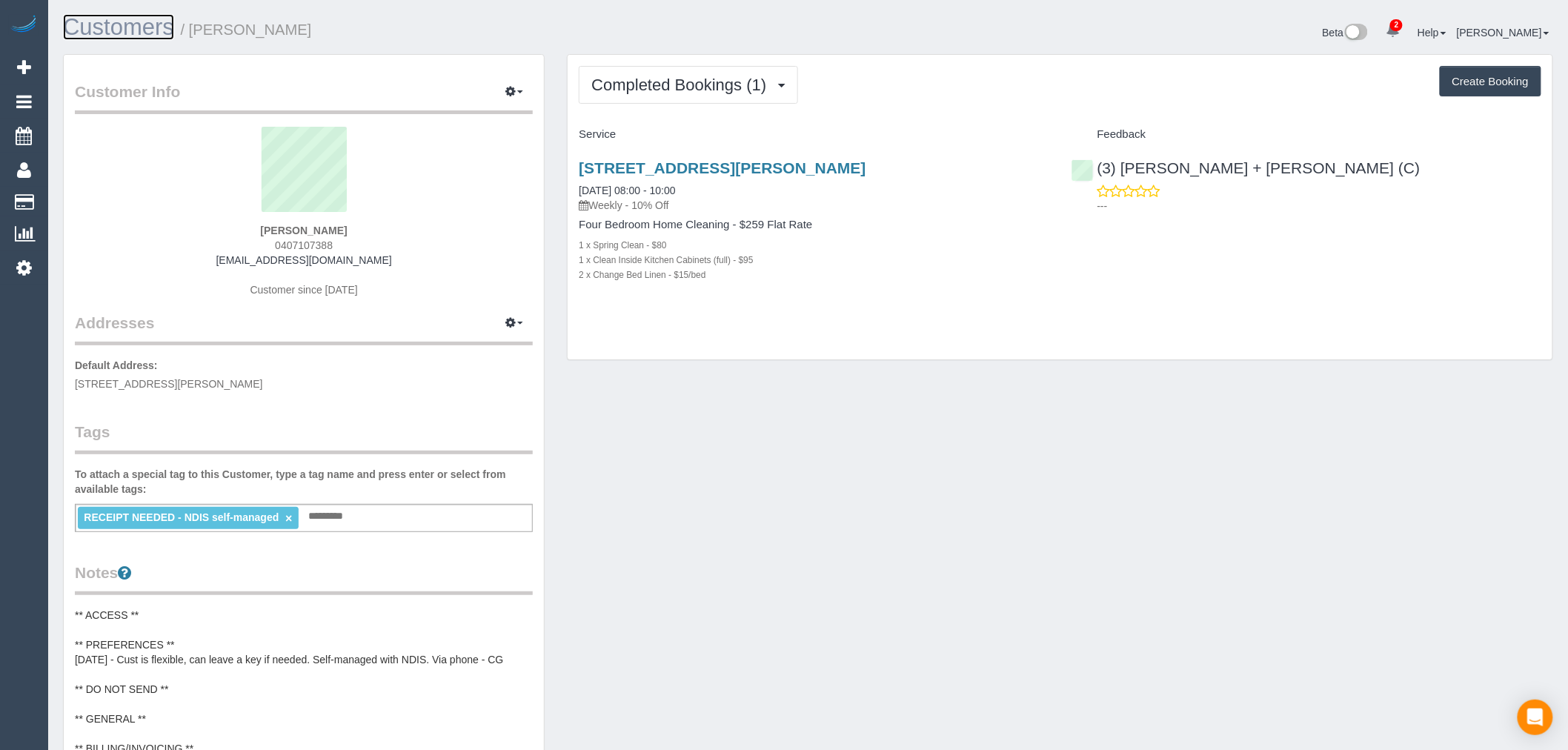
click at [105, 26] on link "Customers" at bounding box center [119, 27] width 111 height 26
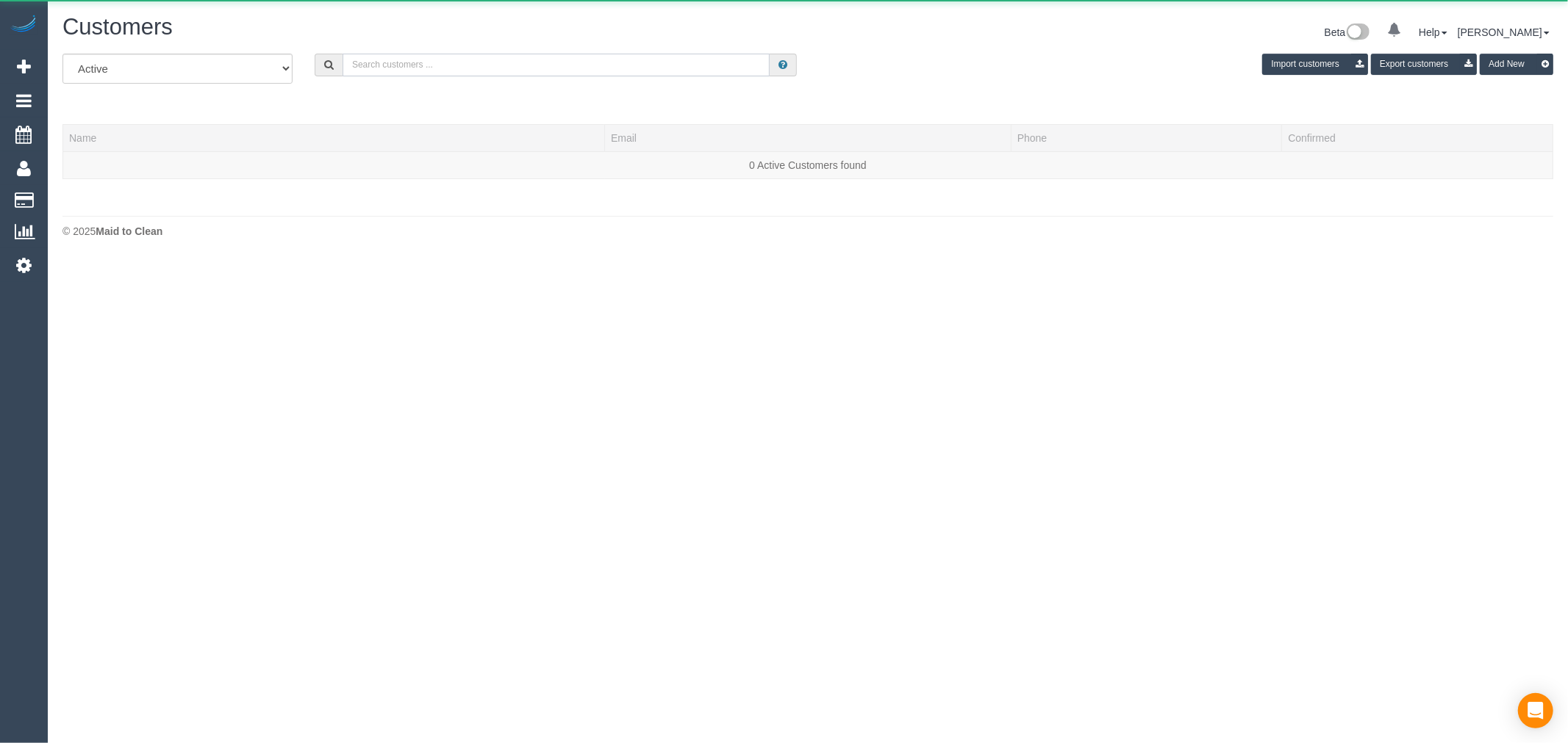
click at [442, 67] on input "text" at bounding box center [556, 65] width 427 height 23
paste input "TASEVSKA Ljubica"
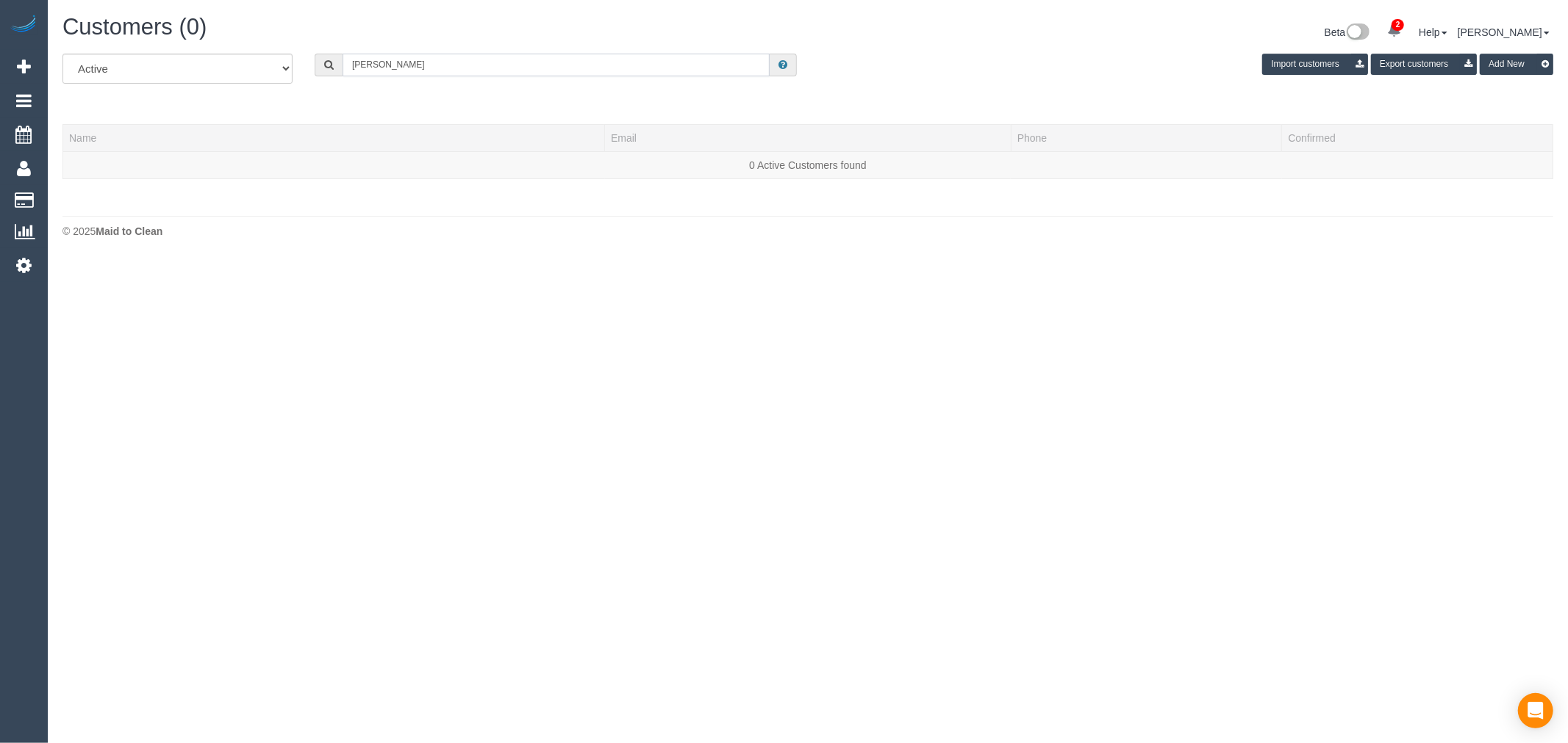
click at [378, 64] on input "TASEVSKA Ljubica" at bounding box center [556, 65] width 427 height 23
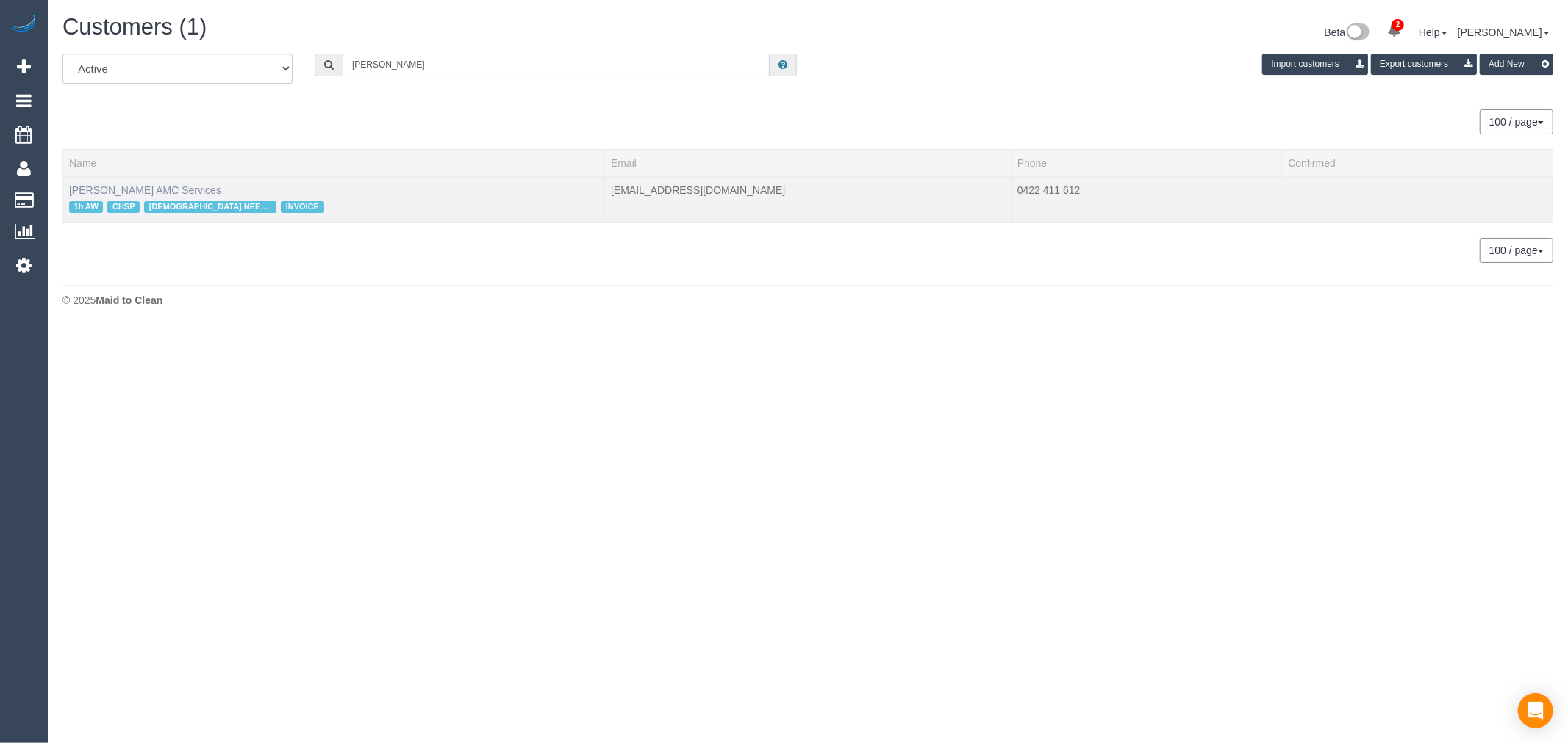
type input "Ljubica"
click at [120, 191] on link "[PERSON_NAME] AMC Services" at bounding box center [145, 191] width 152 height 12
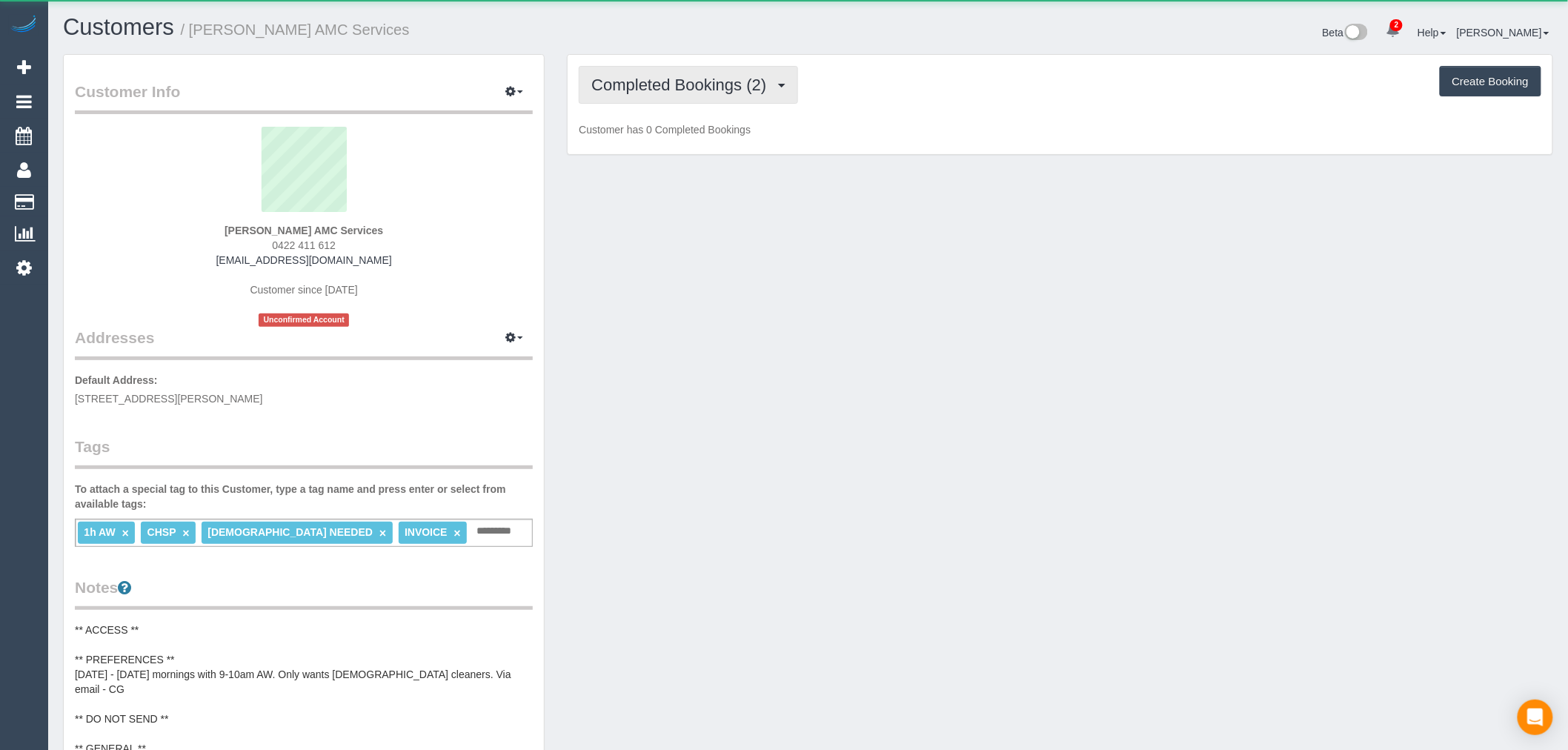
click at [669, 85] on span "Completed Bookings (2)" at bounding box center [682, 85] width 182 height 18
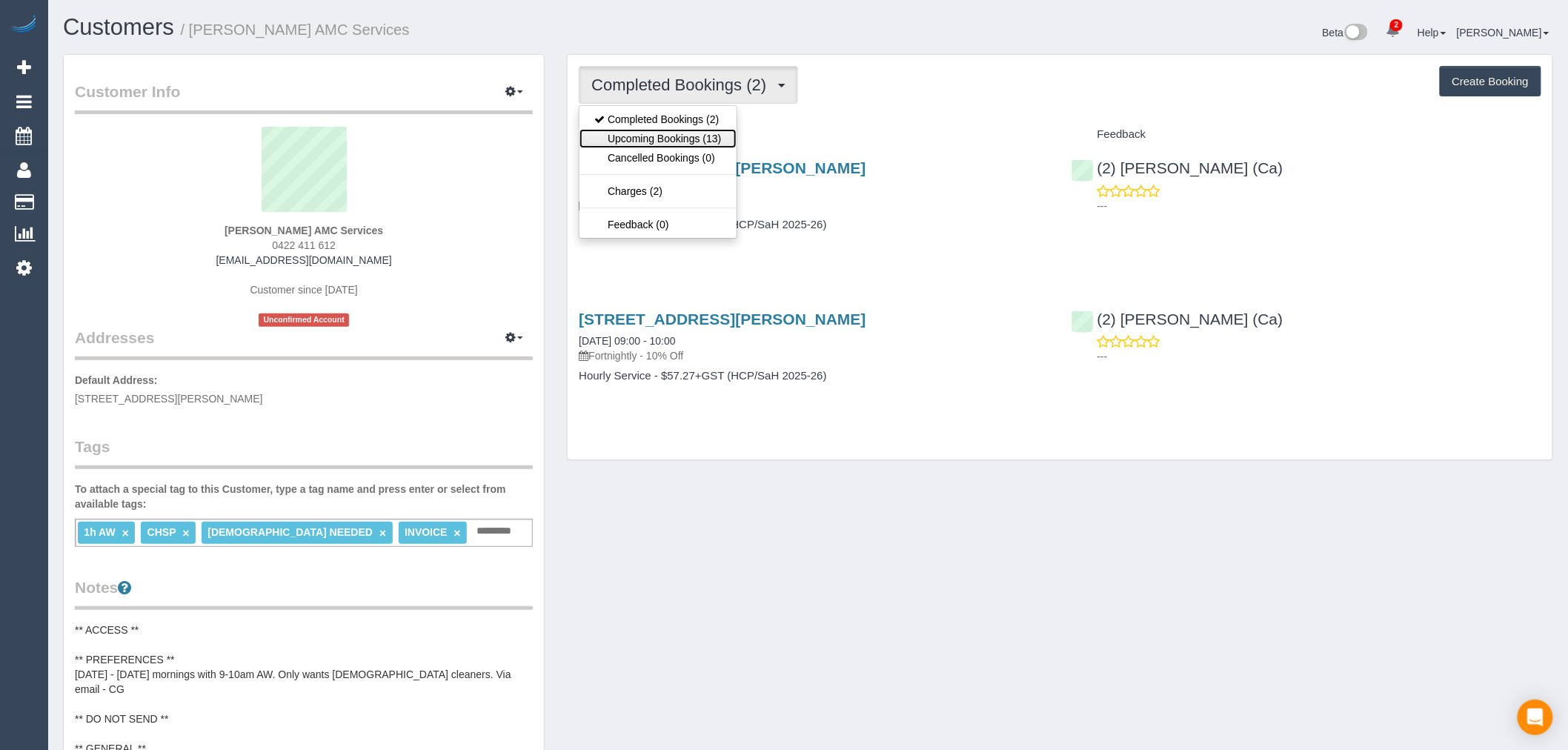
click at [707, 130] on link "Upcoming Bookings (13)" at bounding box center [657, 138] width 156 height 19
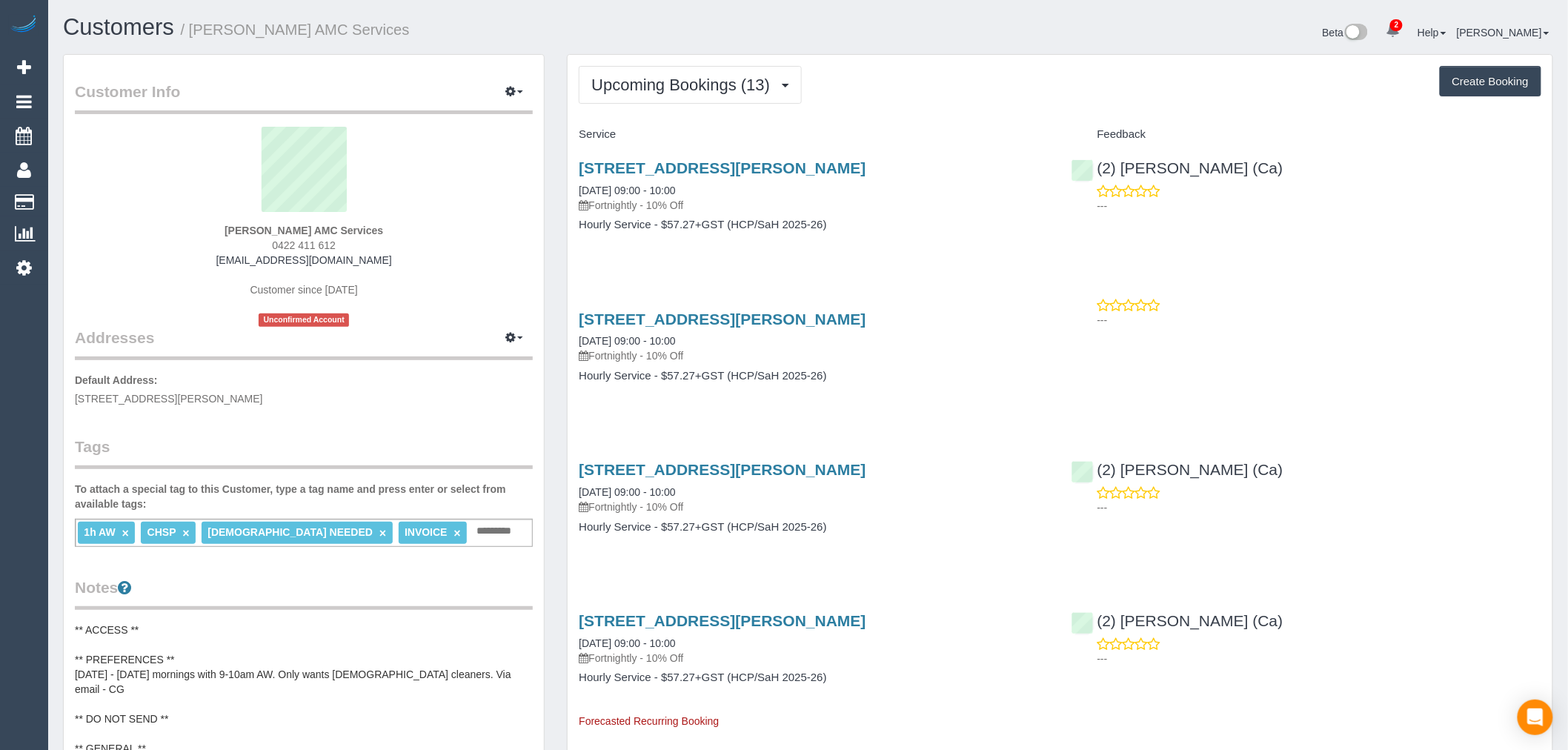
click at [826, 308] on div "Unit 2, 58 William Street, St Albans, VIC 3021 24/09/2025 09:00 - 10:00 Fortnig…" at bounding box center [814, 355] width 492 height 115
click at [831, 321] on link "[STREET_ADDRESS][PERSON_NAME]" at bounding box center [722, 319] width 287 height 17
click at [130, 27] on link "Customers" at bounding box center [119, 27] width 111 height 26
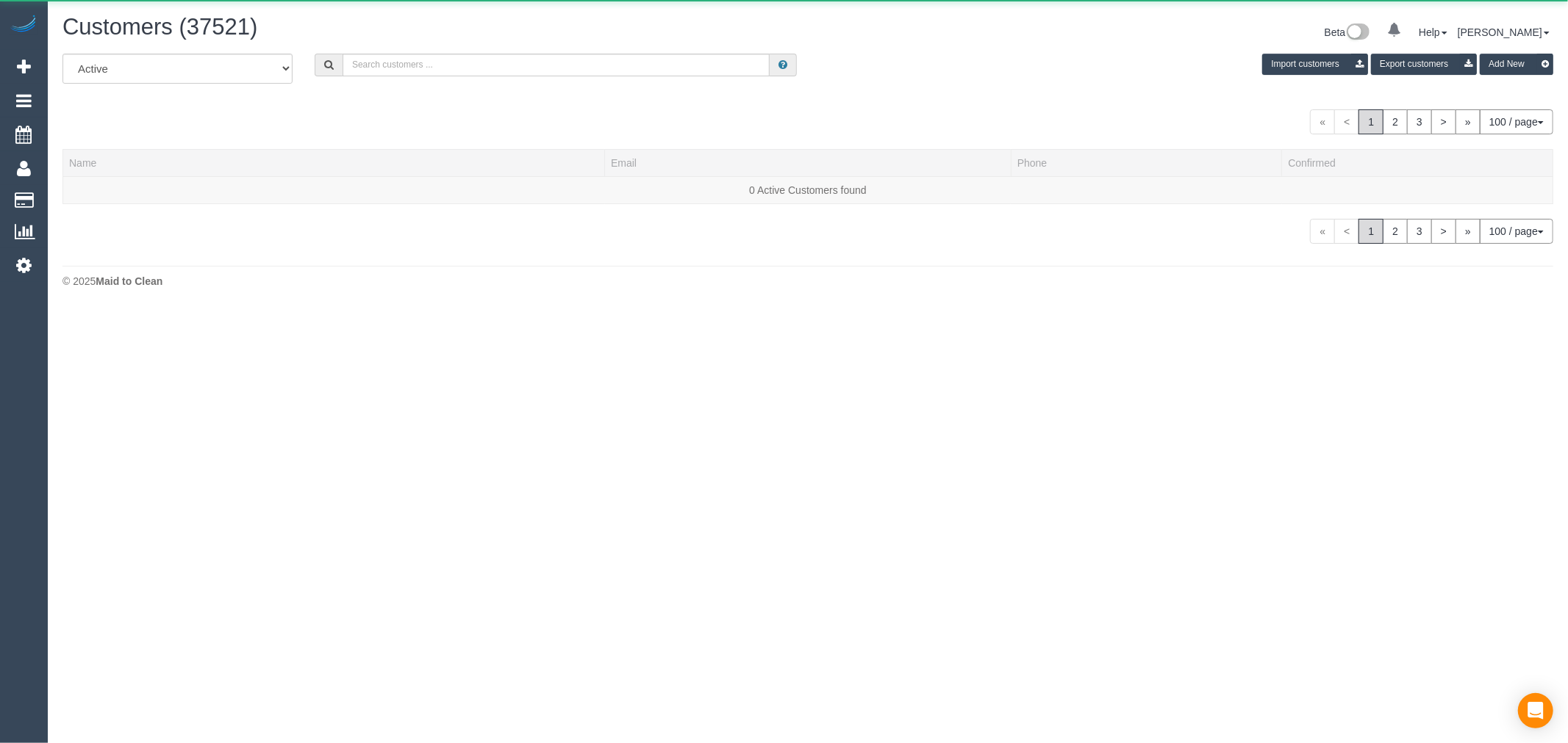
click at [525, 83] on div "All Active Archived Import customers Export customers Add New" at bounding box center [808, 74] width 1513 height 41
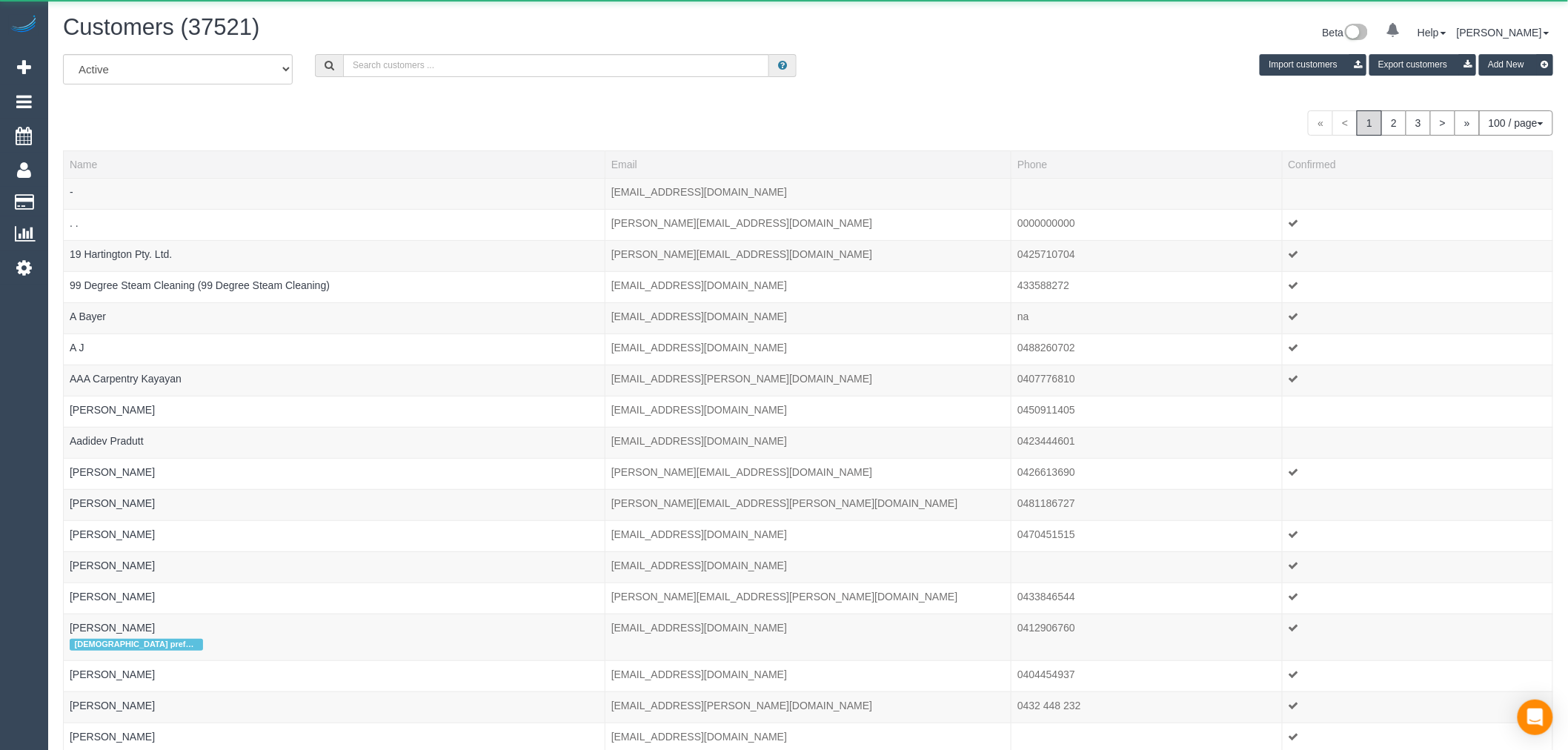
click at [534, 79] on div "All Active Archived Import customers Export customers Add New" at bounding box center [808, 75] width 1512 height 41
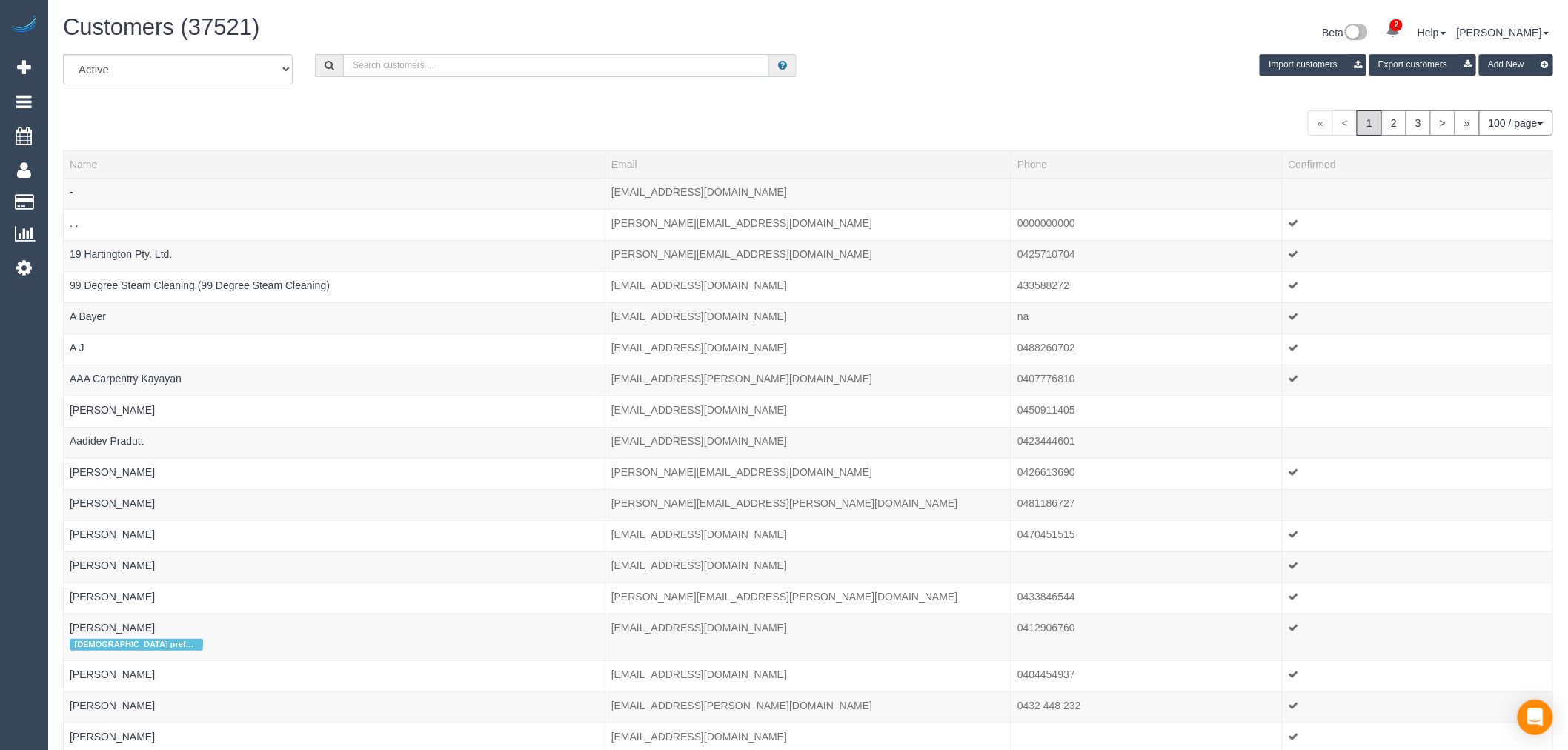
click at [537, 70] on input "text" at bounding box center [556, 66] width 426 height 23
paste input "contactsathish@gmail.com"
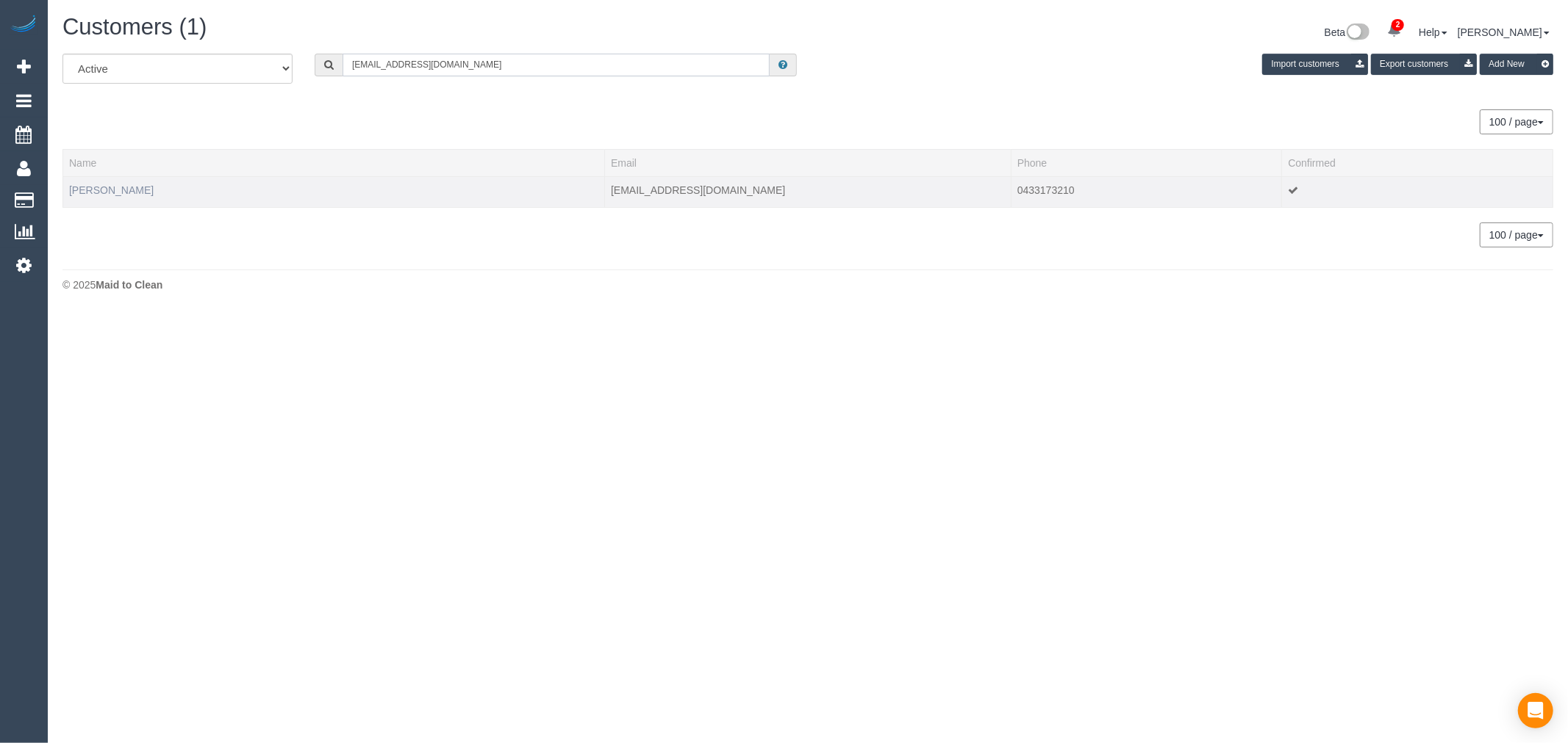
type input "contactsathish@gmail.com"
click at [138, 189] on link "Sathish Kannan" at bounding box center [111, 191] width 85 height 12
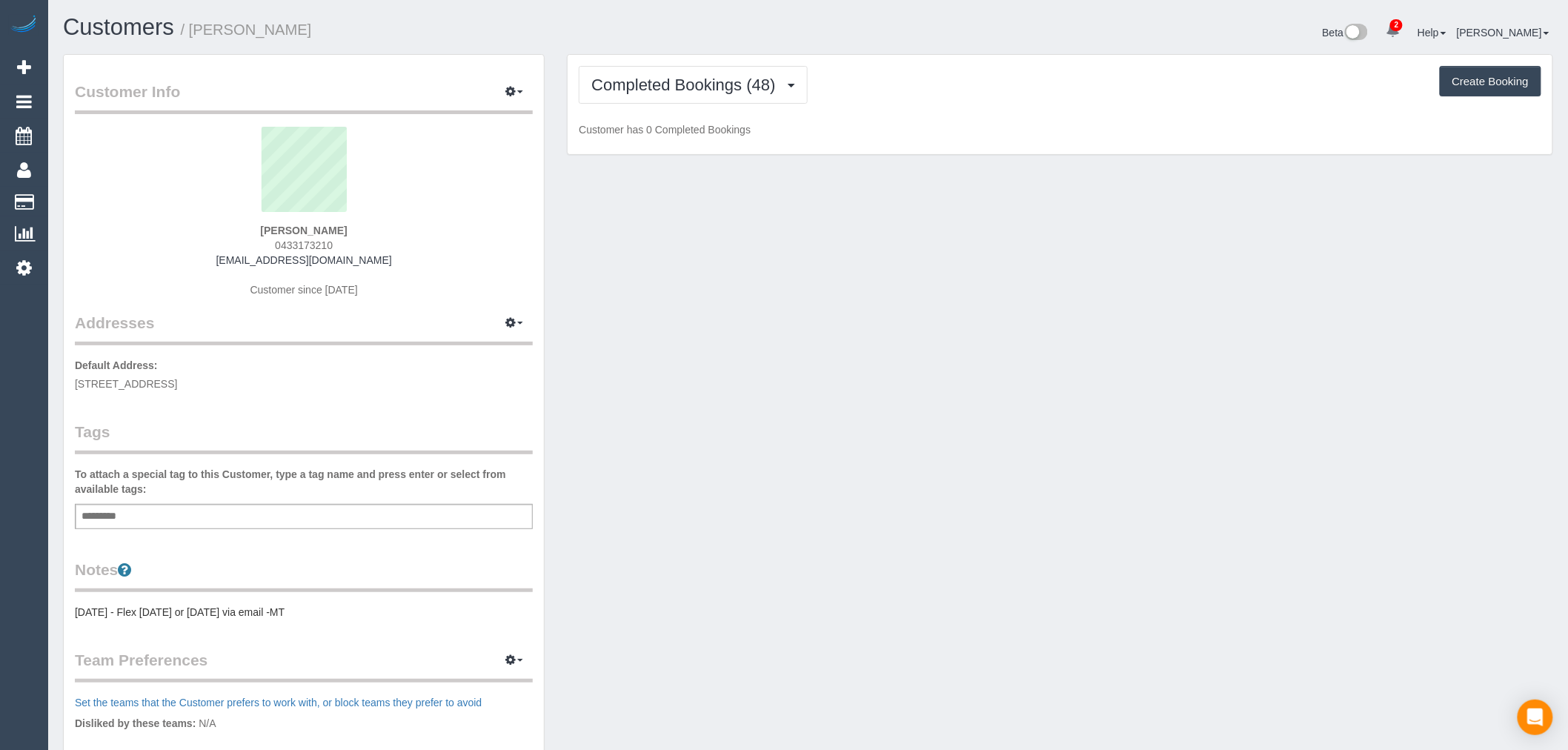
click at [684, 62] on div "Completed Bookings (48) Completed Bookings (48) Upcoming Bookings (12) Cancelle…" at bounding box center [1060, 105] width 985 height 100
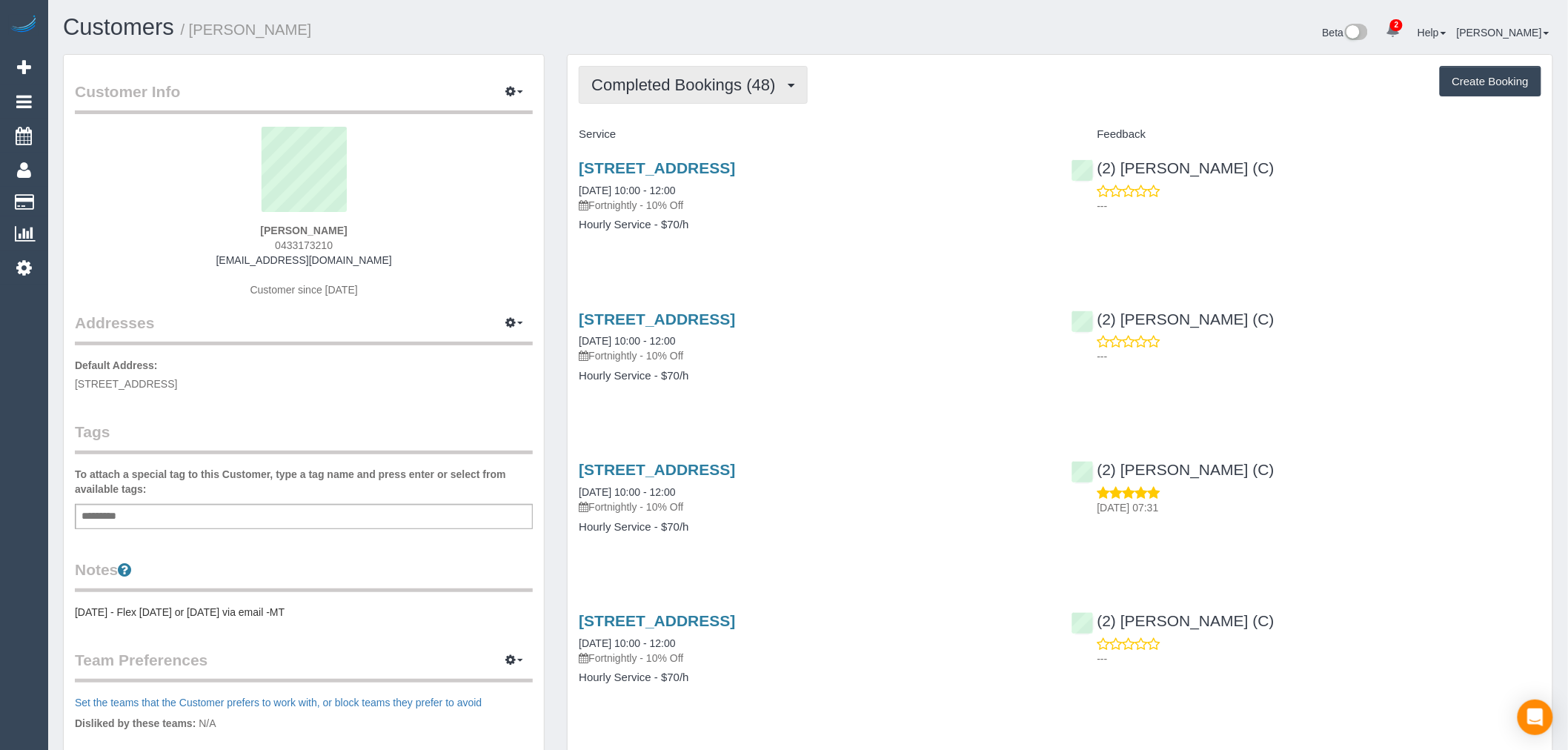
click at [709, 86] on span "Completed Bookings (48)" at bounding box center [687, 85] width 191 height 18
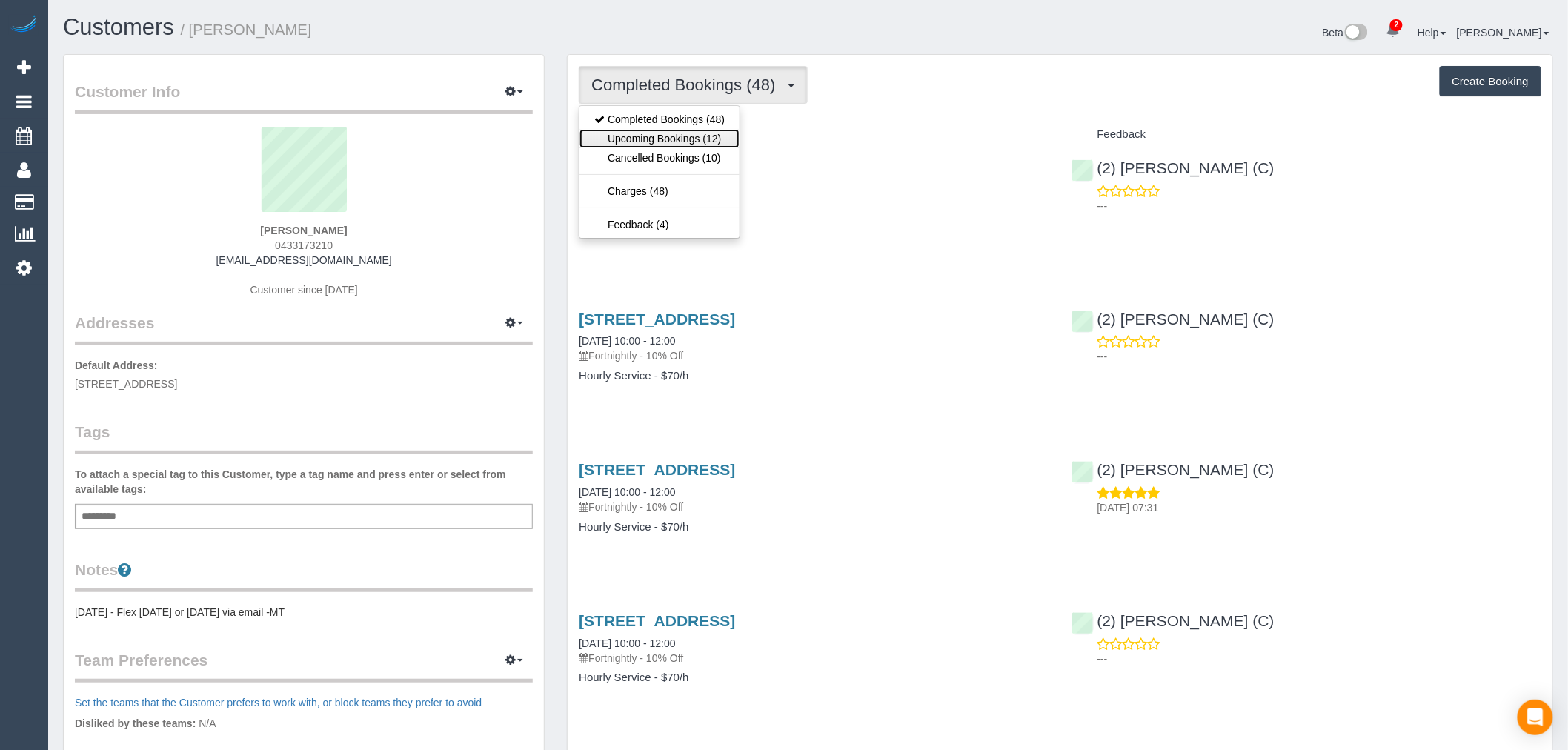
click at [704, 137] on link "Upcoming Bookings (12)" at bounding box center [660, 138] width 160 height 19
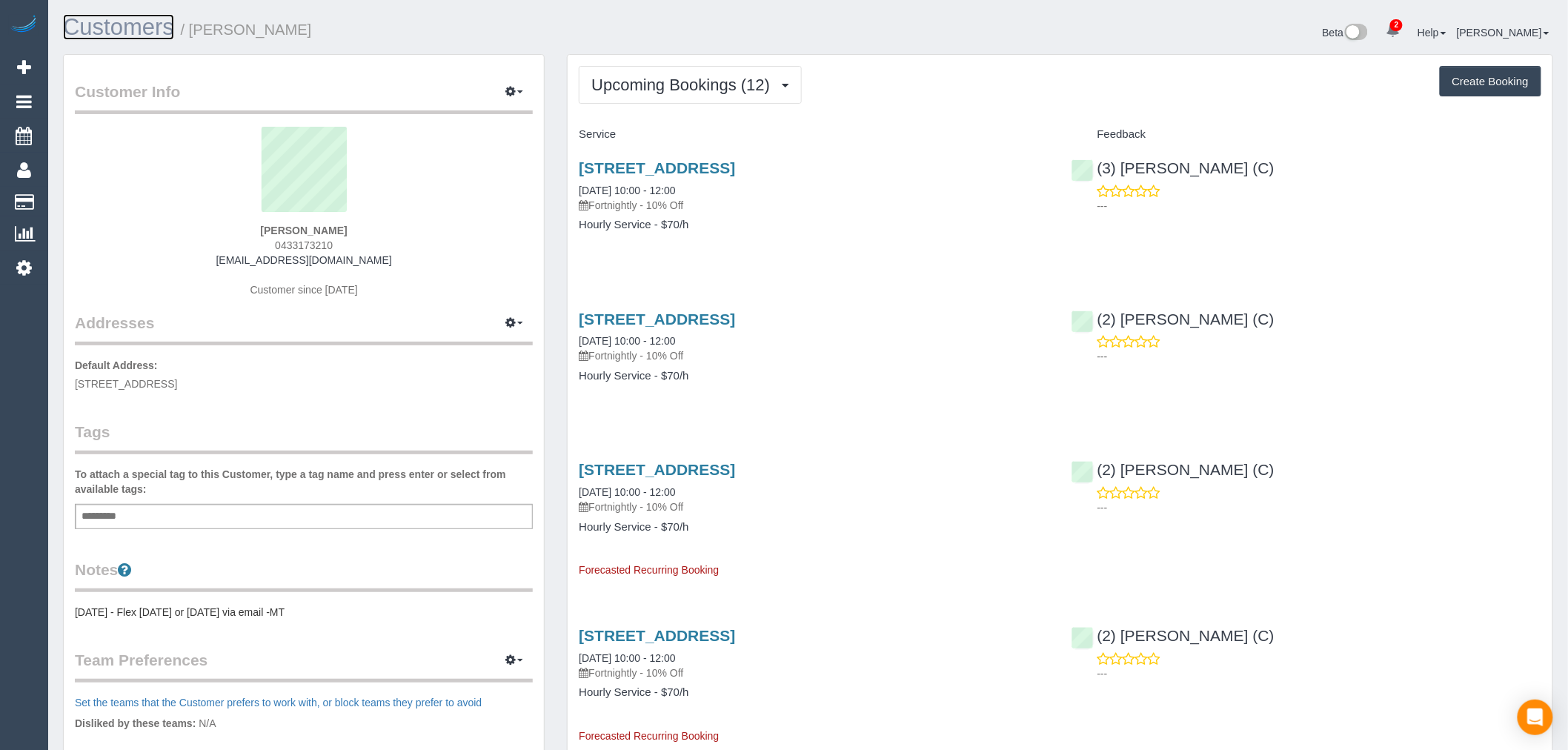
click at [123, 34] on link "Customers" at bounding box center [119, 27] width 111 height 26
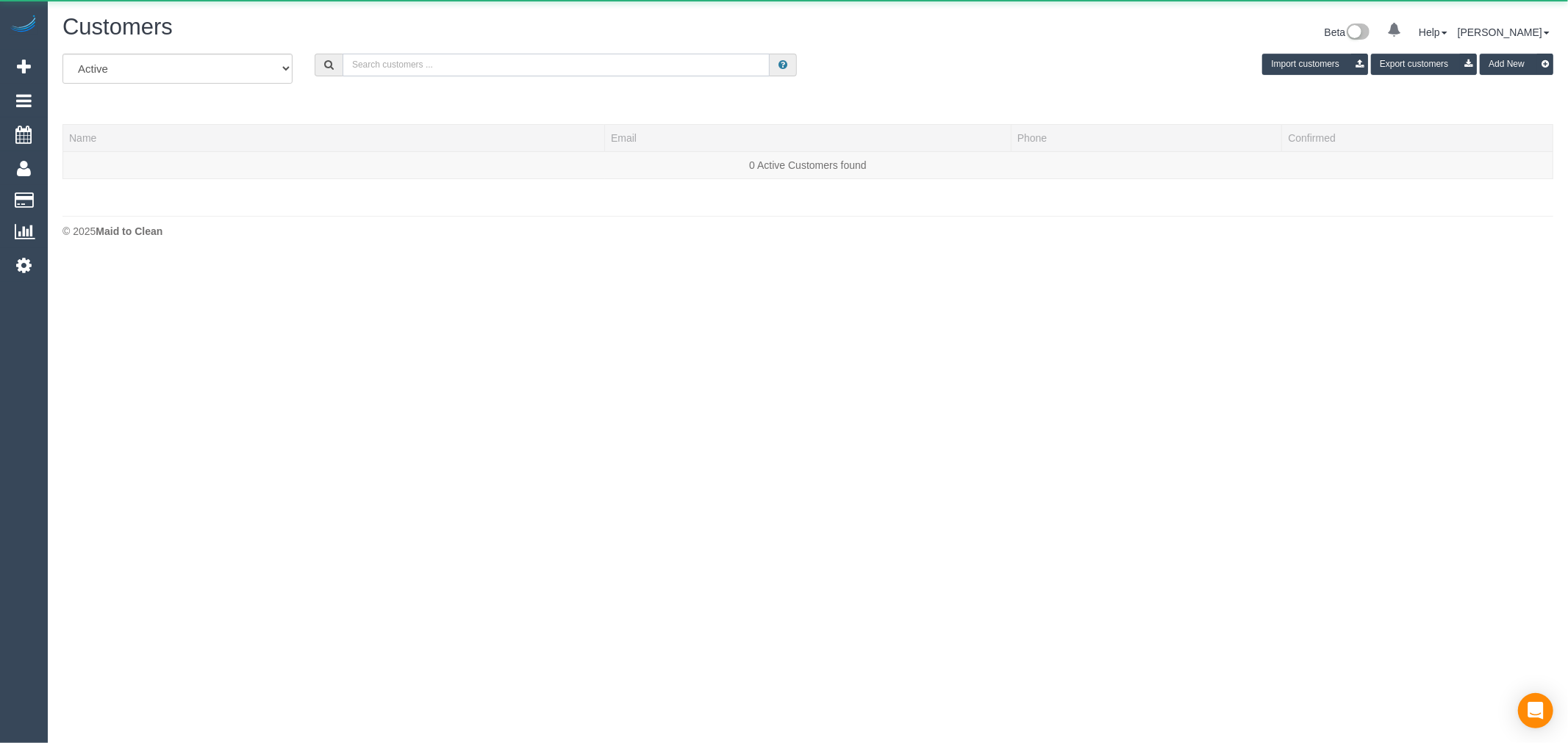
click at [401, 62] on input "text" at bounding box center [556, 65] width 427 height 23
paste input "Ingrid Staebe"
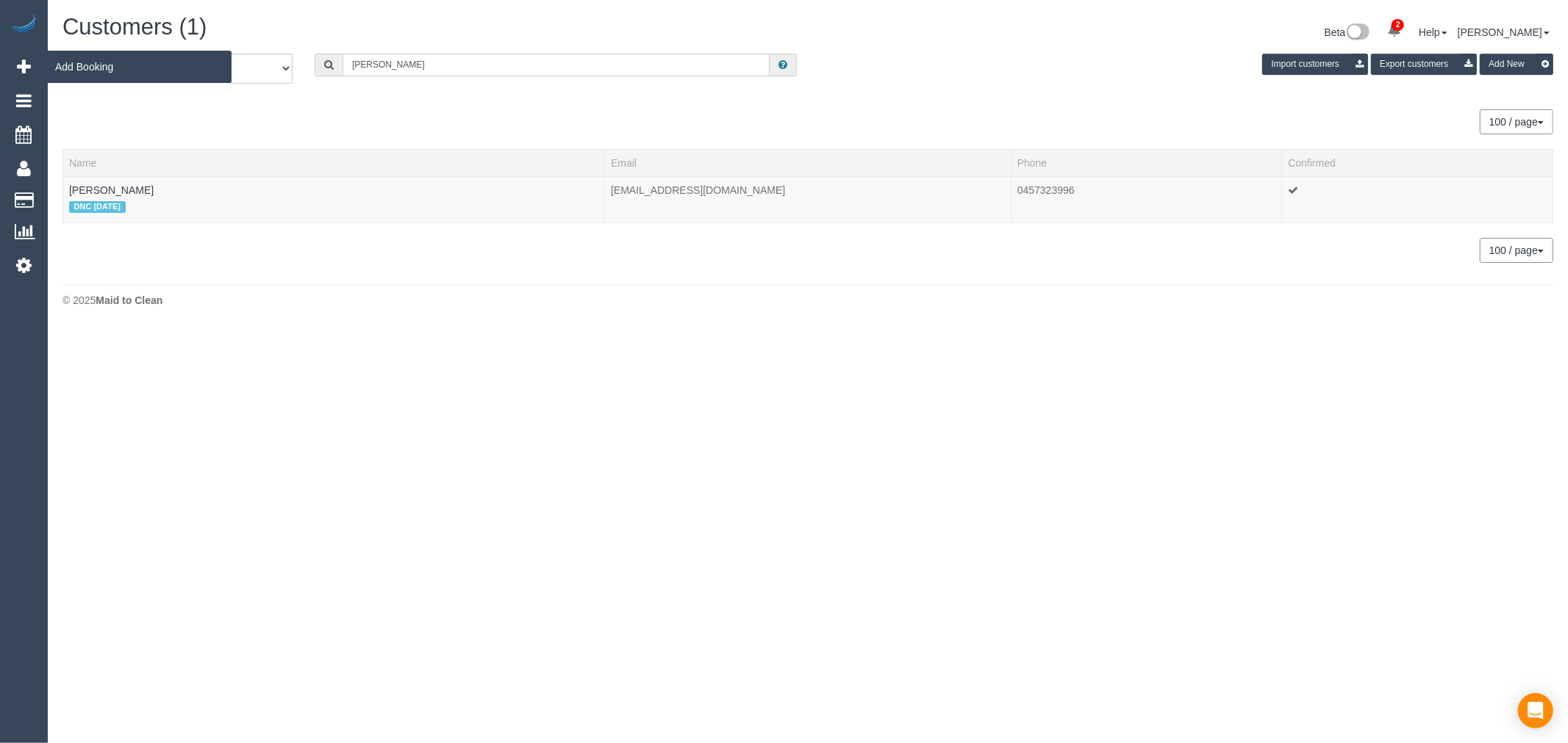
drag, startPoint x: 478, startPoint y: 74, endPoint x: 0, endPoint y: 70, distance: 478.0
click at [4, 86] on div "2 Beta Your Notifications You have 0 alerts × You have 2 to charge for 11/09/20…" at bounding box center [784, 164] width 1568 height 329
paste input "c.bettega@outlook.com"
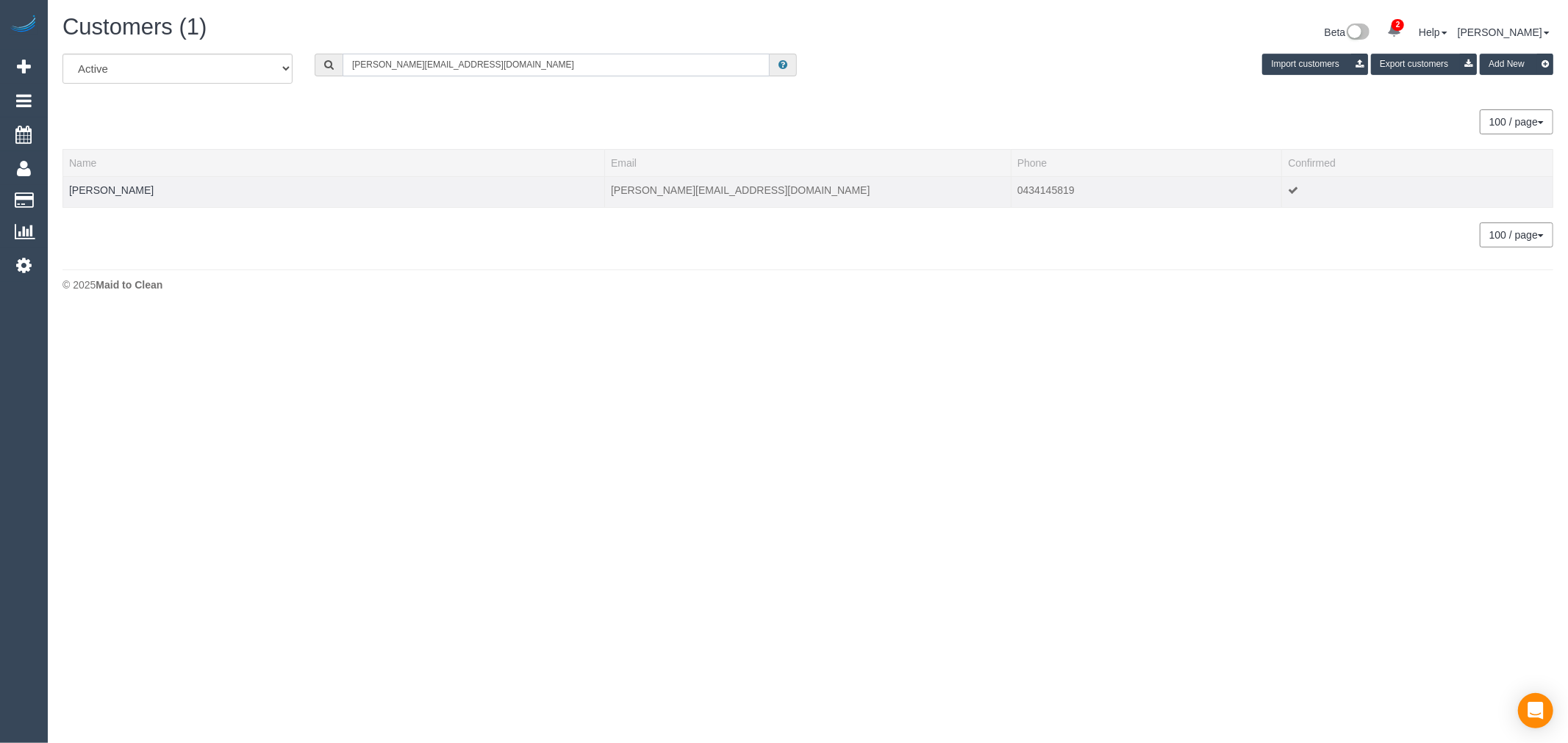
type input "c.bettega@outlook.com"
click at [116, 202] on td "Claire Bettega" at bounding box center [333, 191] width 541 height 31
click at [115, 193] on link "Claire Bettega" at bounding box center [111, 191] width 85 height 12
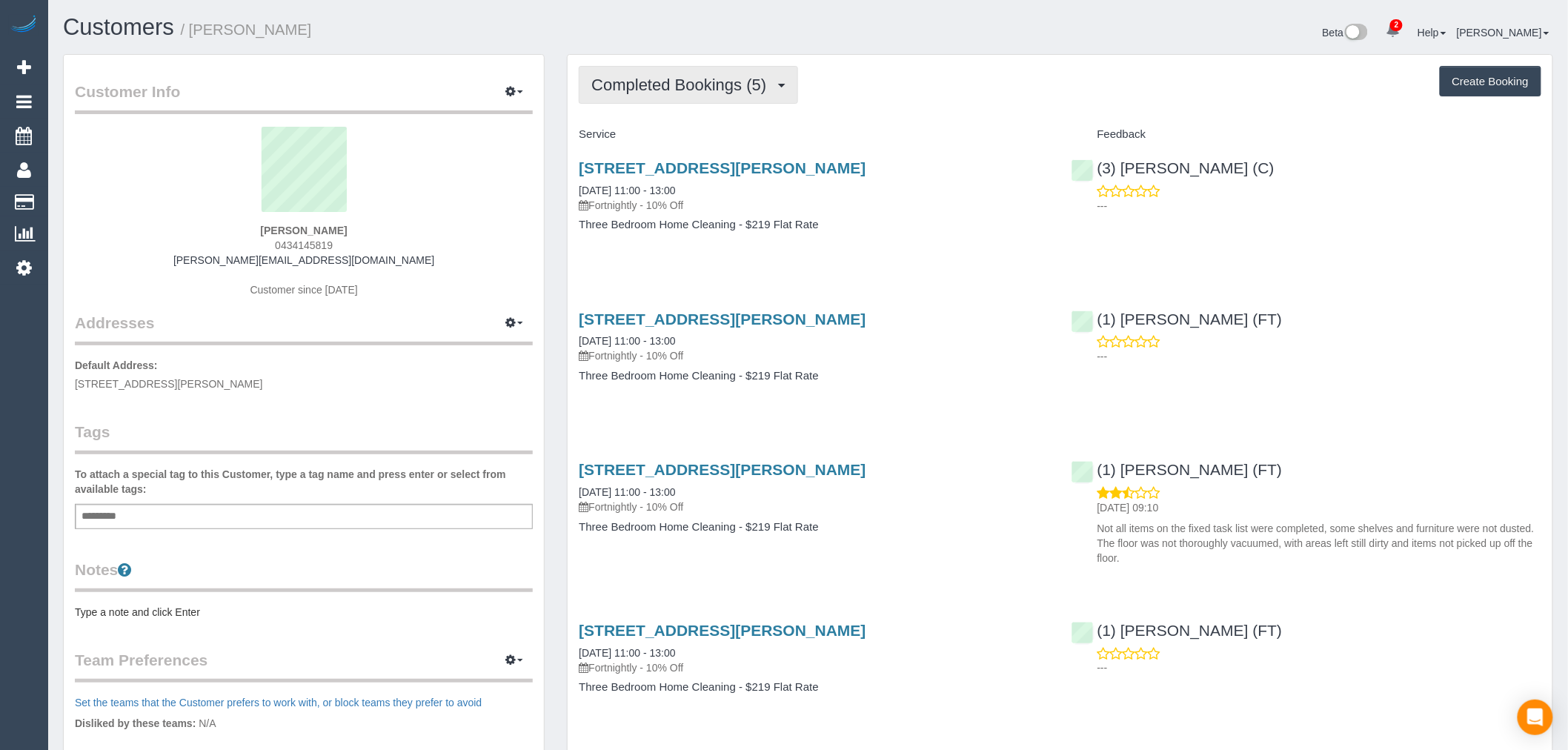
click at [751, 94] on button "Completed Bookings (5)" at bounding box center [688, 85] width 219 height 38
click at [875, 114] on div "Completed Bookings (5) Completed Bookings (5) Upcoming Bookings (0) Cancelled B…" at bounding box center [1060, 489] width 985 height 868
drag, startPoint x: 337, startPoint y: 240, endPoint x: 256, endPoint y: 240, distance: 81.0
click at [256, 240] on div "Claire Bettega 0434145819 c.bettega@outlook.com Customer since 2025" at bounding box center [304, 219] width 458 height 186
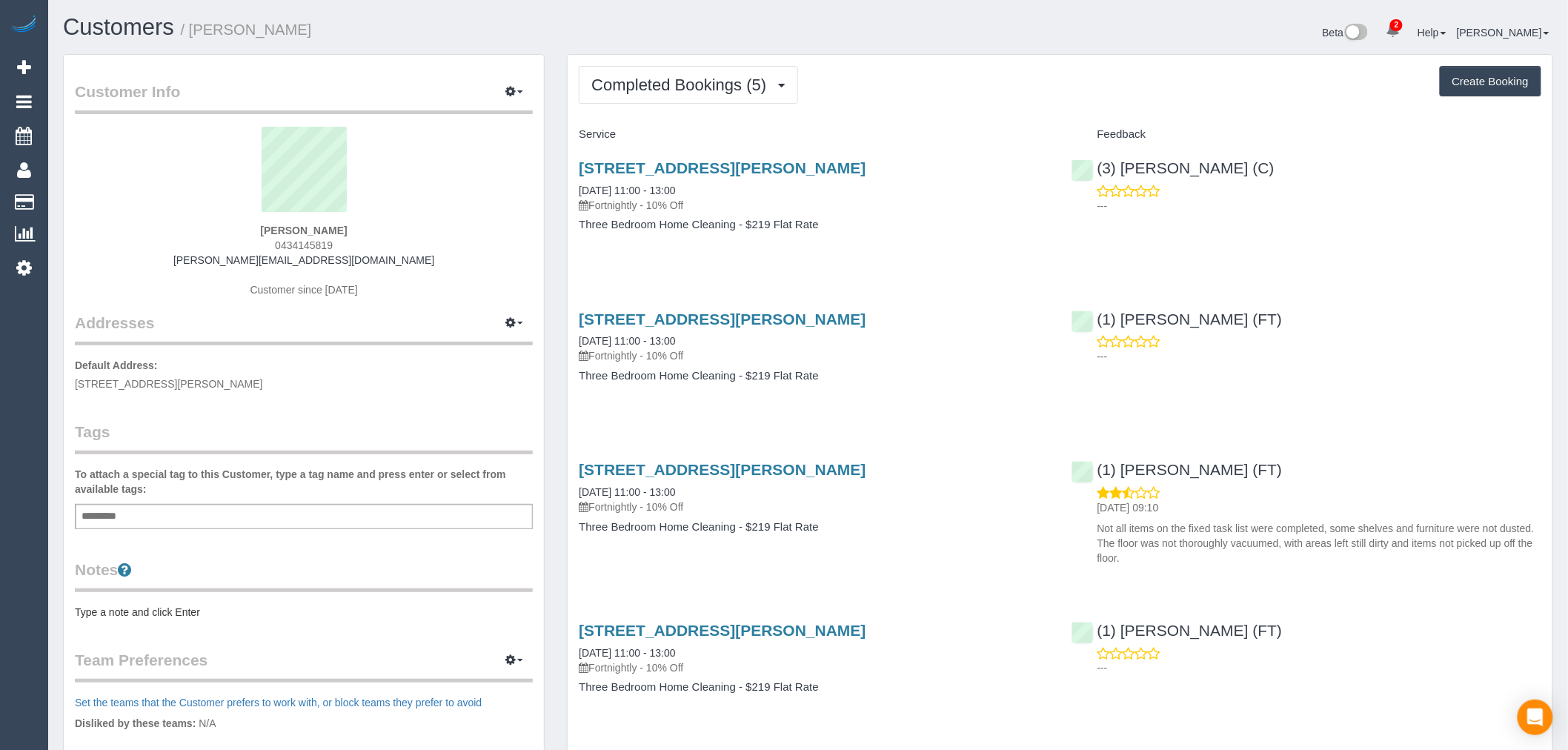
copy span "0434145819"
click at [118, 31] on link "Customers" at bounding box center [119, 27] width 111 height 26
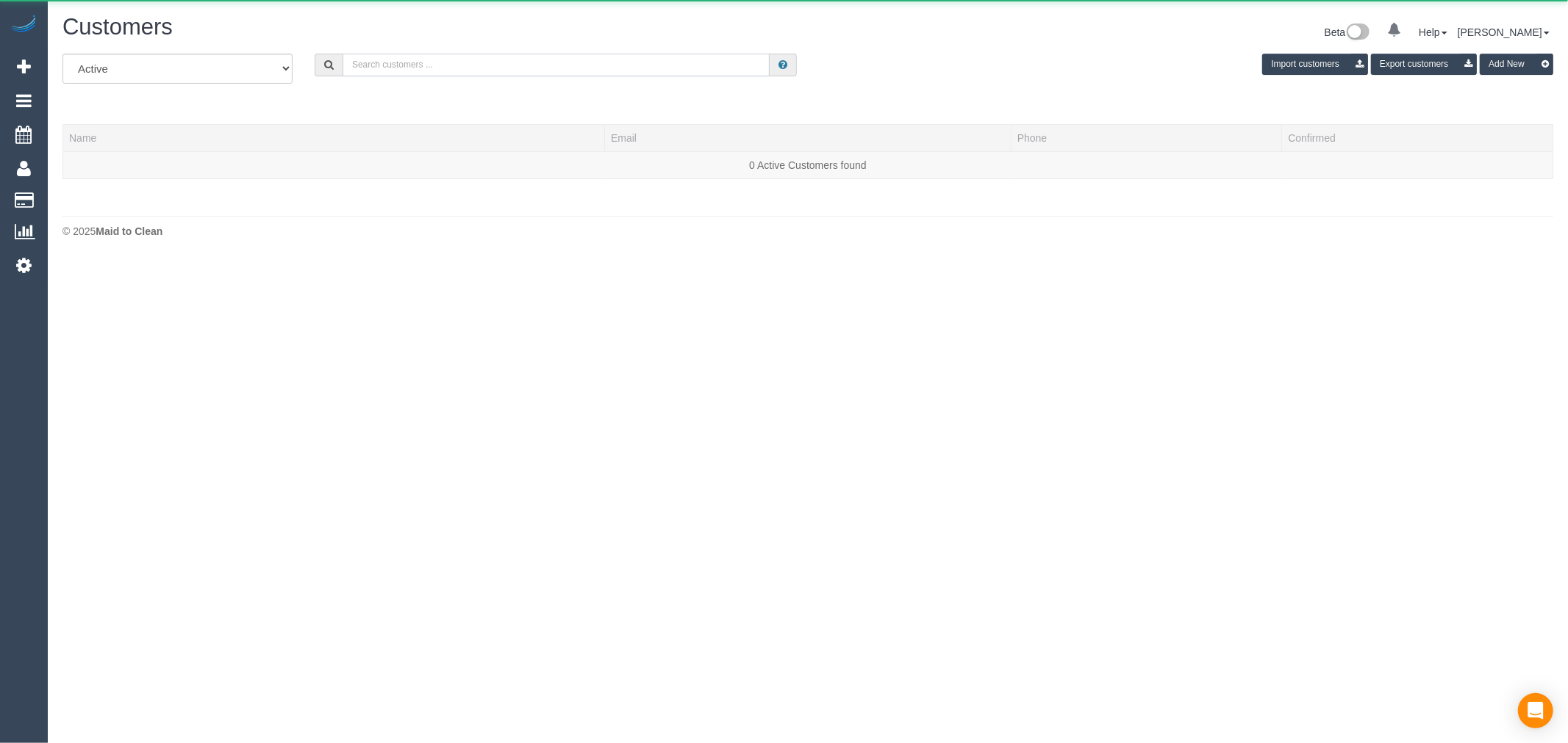
click at [452, 61] on input "text" at bounding box center [556, 65] width 427 height 23
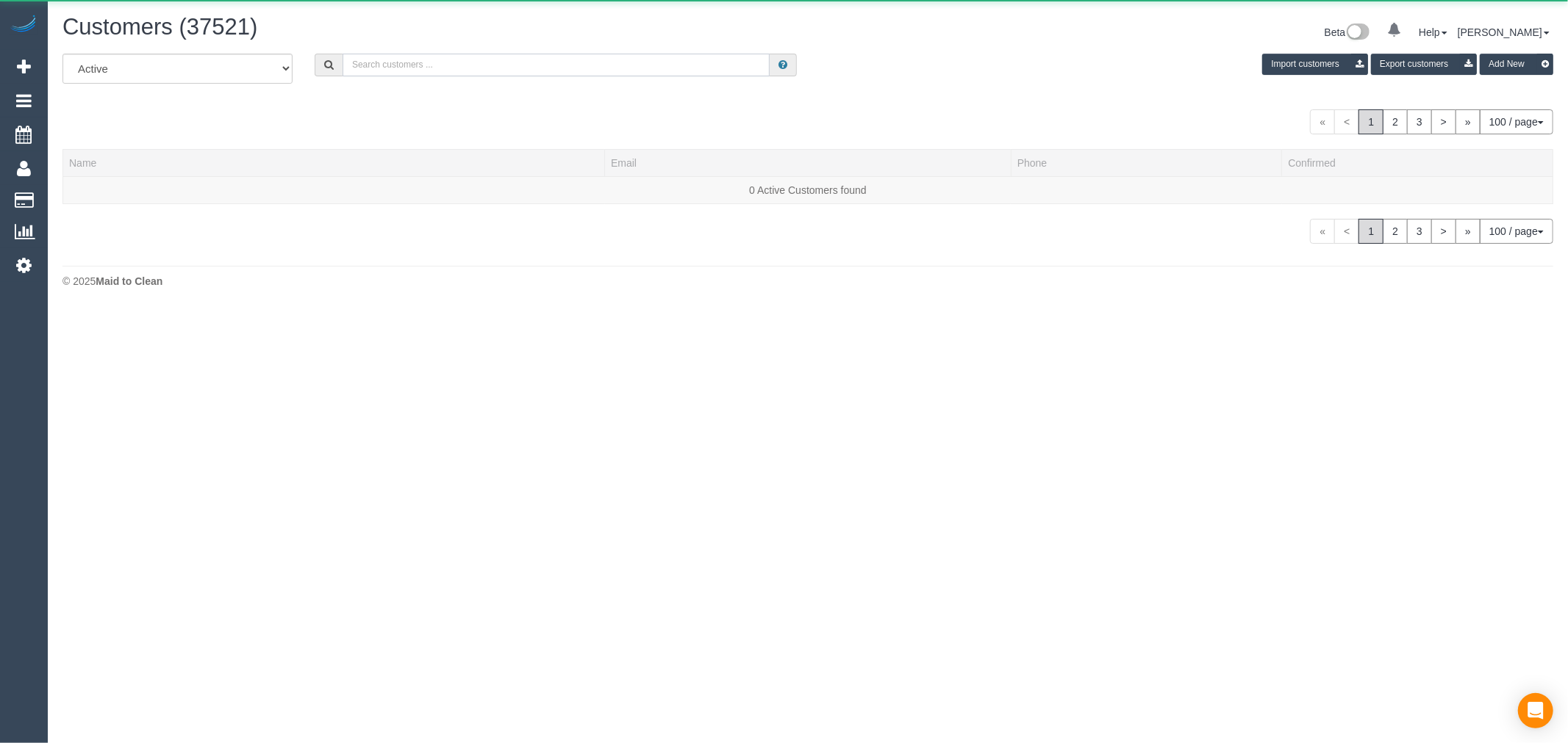
paste input "Lawvel Wall"
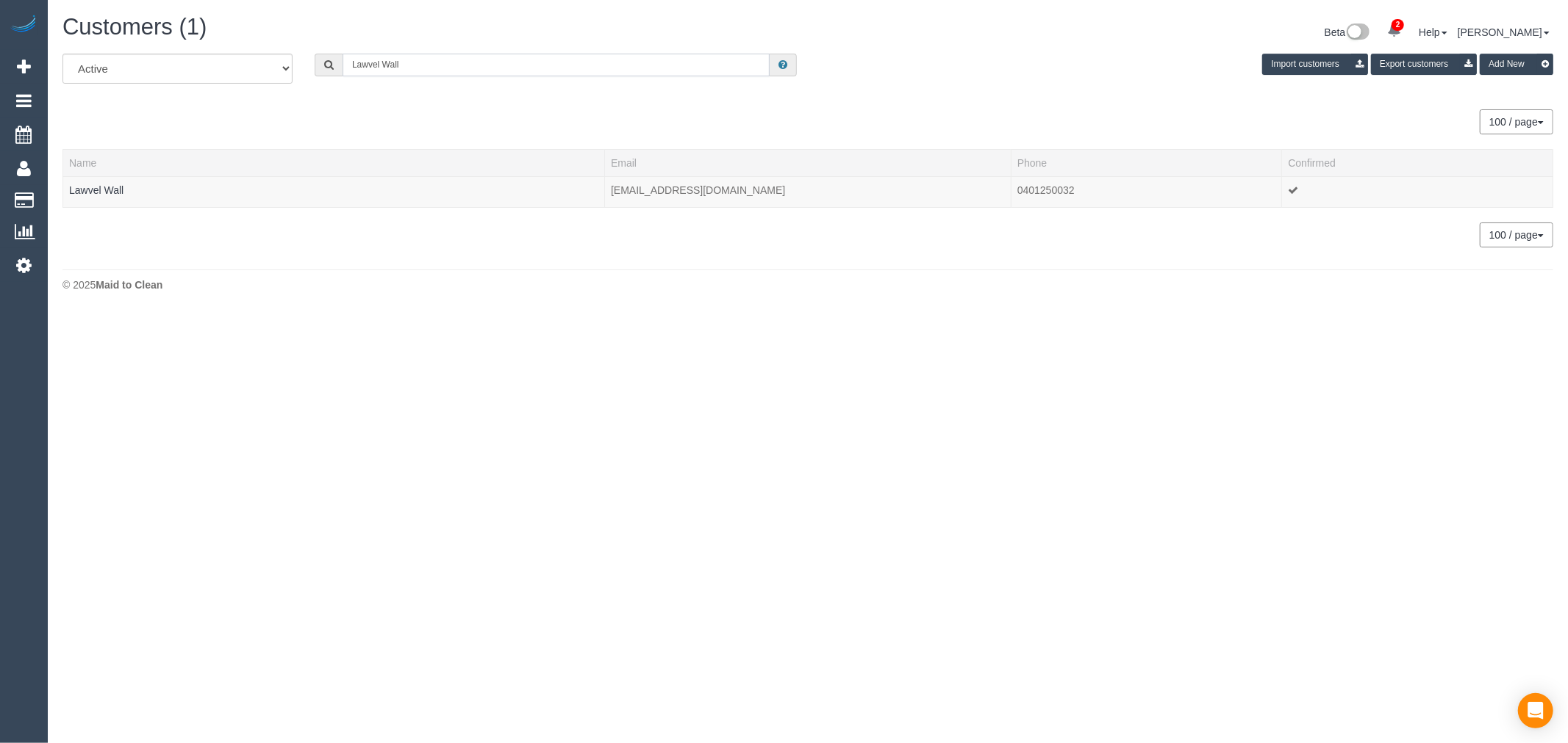
type input "Lawvel Wall"
click at [583, 76] on input "Lawvel Wall" at bounding box center [556, 65] width 427 height 23
click at [96, 191] on link "Lawvel Wall" at bounding box center [96, 191] width 55 height 12
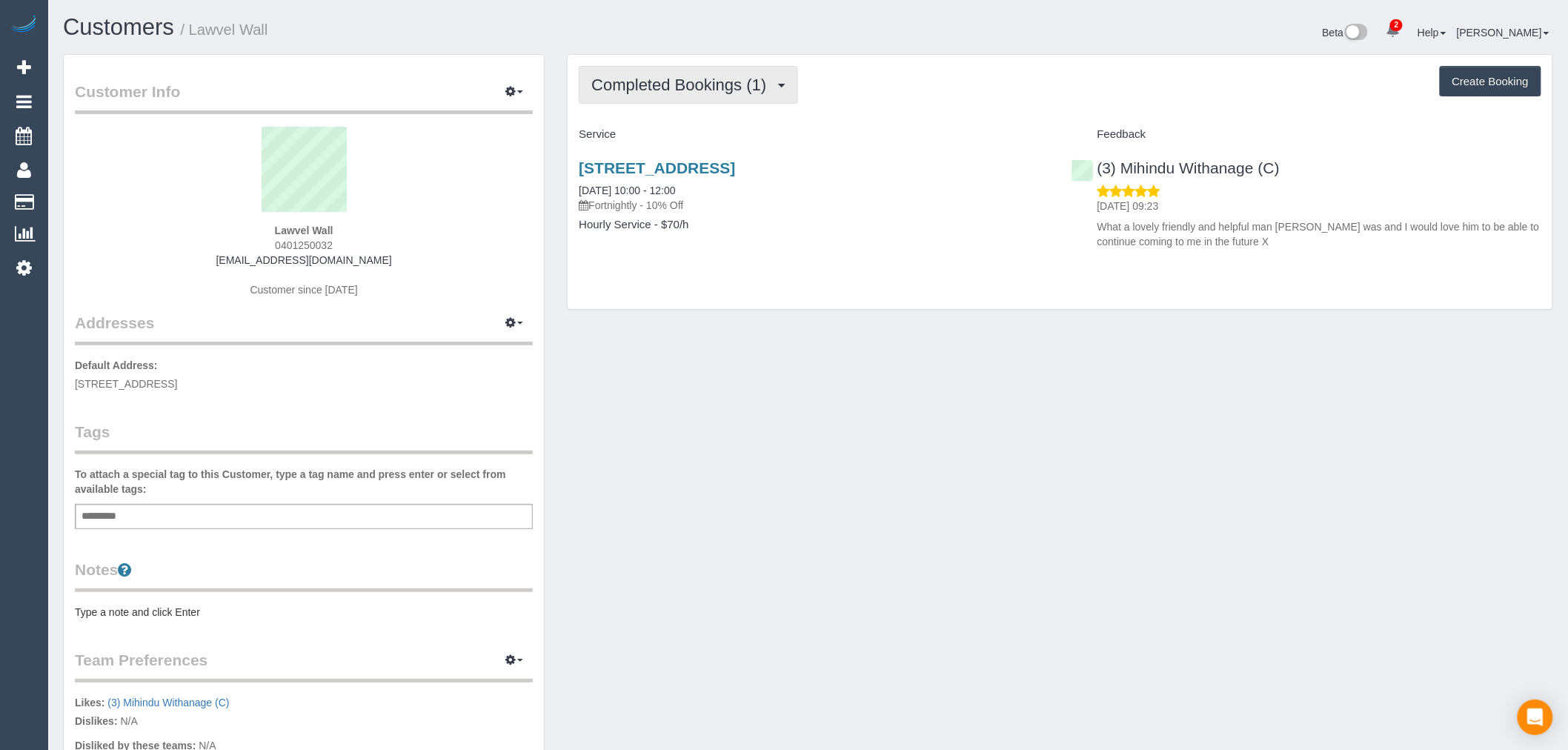
click at [761, 89] on span "Completed Bookings (1)" at bounding box center [682, 85] width 182 height 18
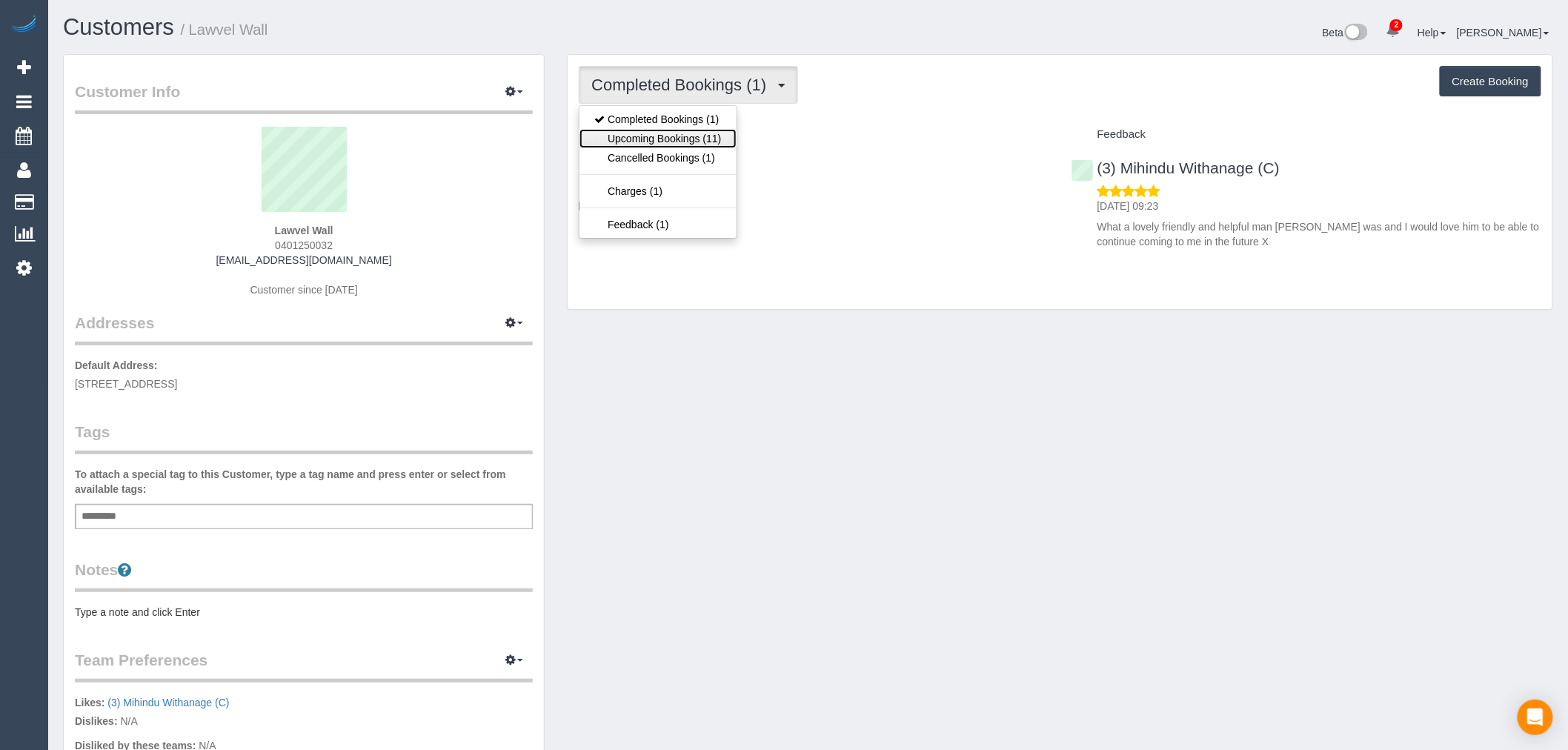
click at [718, 144] on link "Upcoming Bookings (11)" at bounding box center [657, 138] width 156 height 19
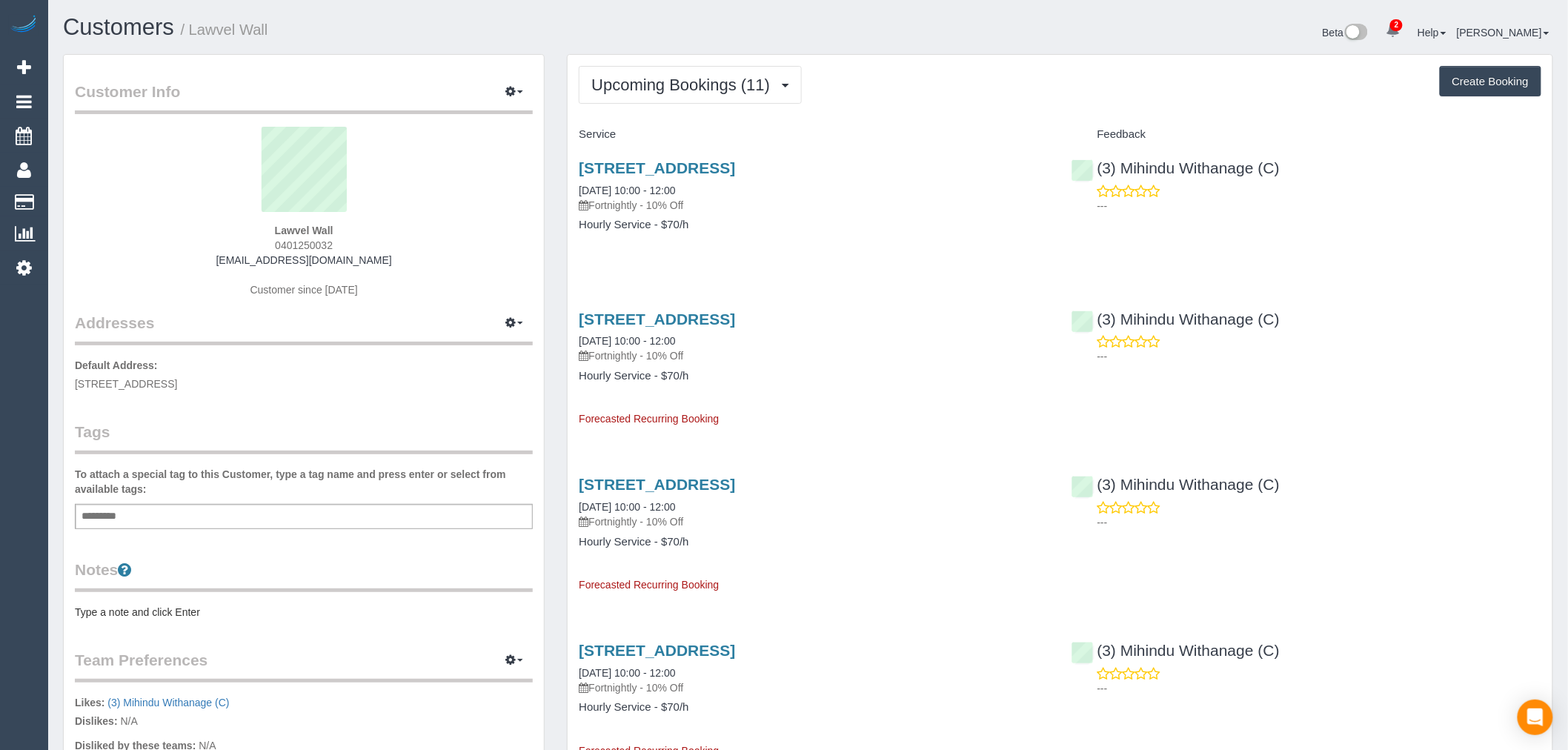
copy link "89 Oronsay Crescent, Diamond Creek, VIC 3089"
drag, startPoint x: 964, startPoint y: 160, endPoint x: 572, endPoint y: 165, distance: 392.0
click at [572, 165] on div "89 Oronsay Crescent, Diamond Creek, VIC 3089 23/09/2025 10:00 - 12:00 Fortnight…" at bounding box center [814, 204] width 492 height 115
click at [810, 159] on div "89 Oronsay Crescent, Diamond Creek, VIC 3089 23/09/2025 10:00 - 12:00 Fortnight…" at bounding box center [814, 204] width 492 height 115
click at [735, 165] on link "89 Oronsay Crescent, Diamond Creek, VIC 3089" at bounding box center [657, 168] width 156 height 17
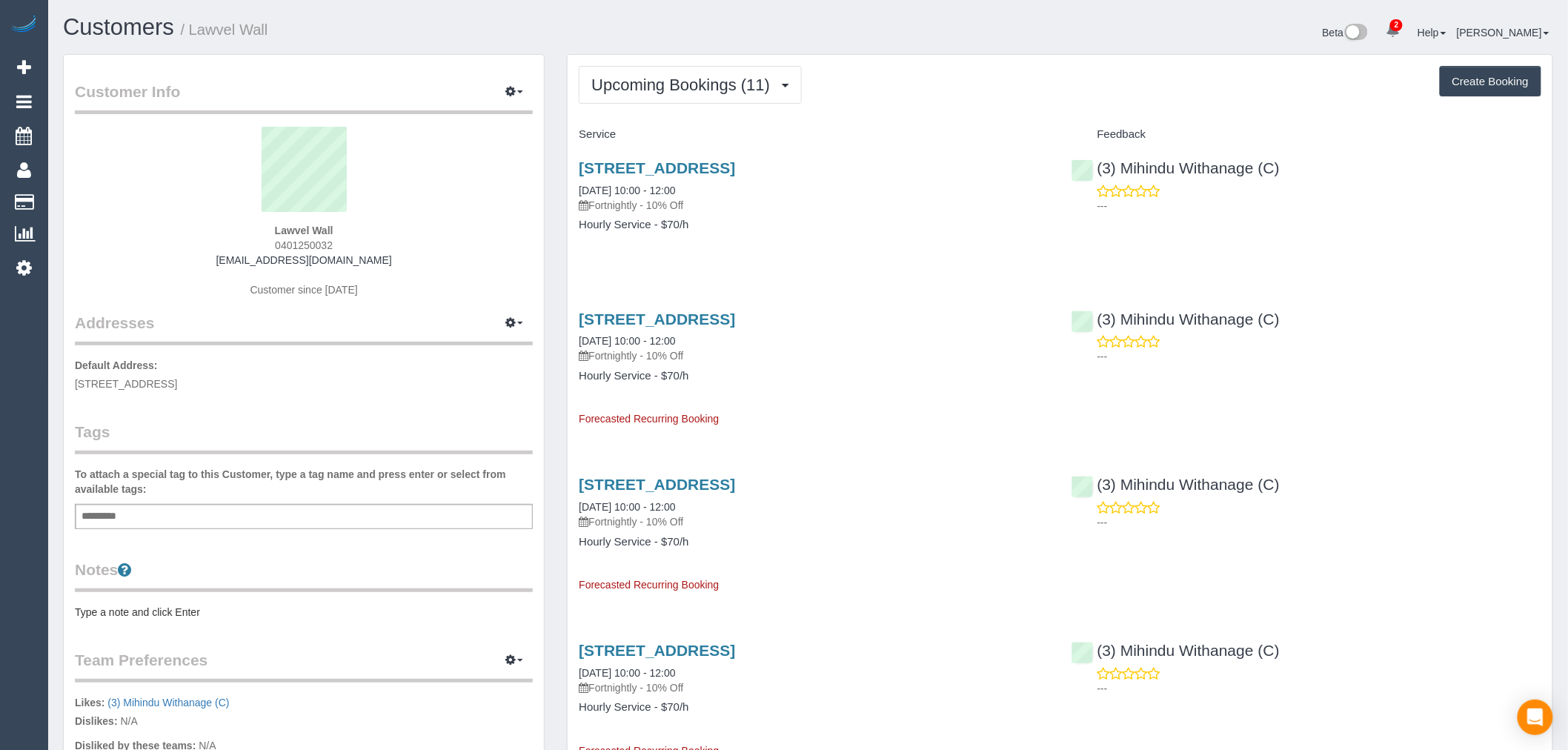
drag, startPoint x: 294, startPoint y: 246, endPoint x: 208, endPoint y: 247, distance: 86.0
click at [208, 247] on div "Lawvel Wall 0401250032 lawvel@ozemail.com.au Customer since 2025" at bounding box center [304, 219] width 458 height 186
copy span "0401250032"
click at [140, 18] on link "Customers" at bounding box center [119, 27] width 111 height 26
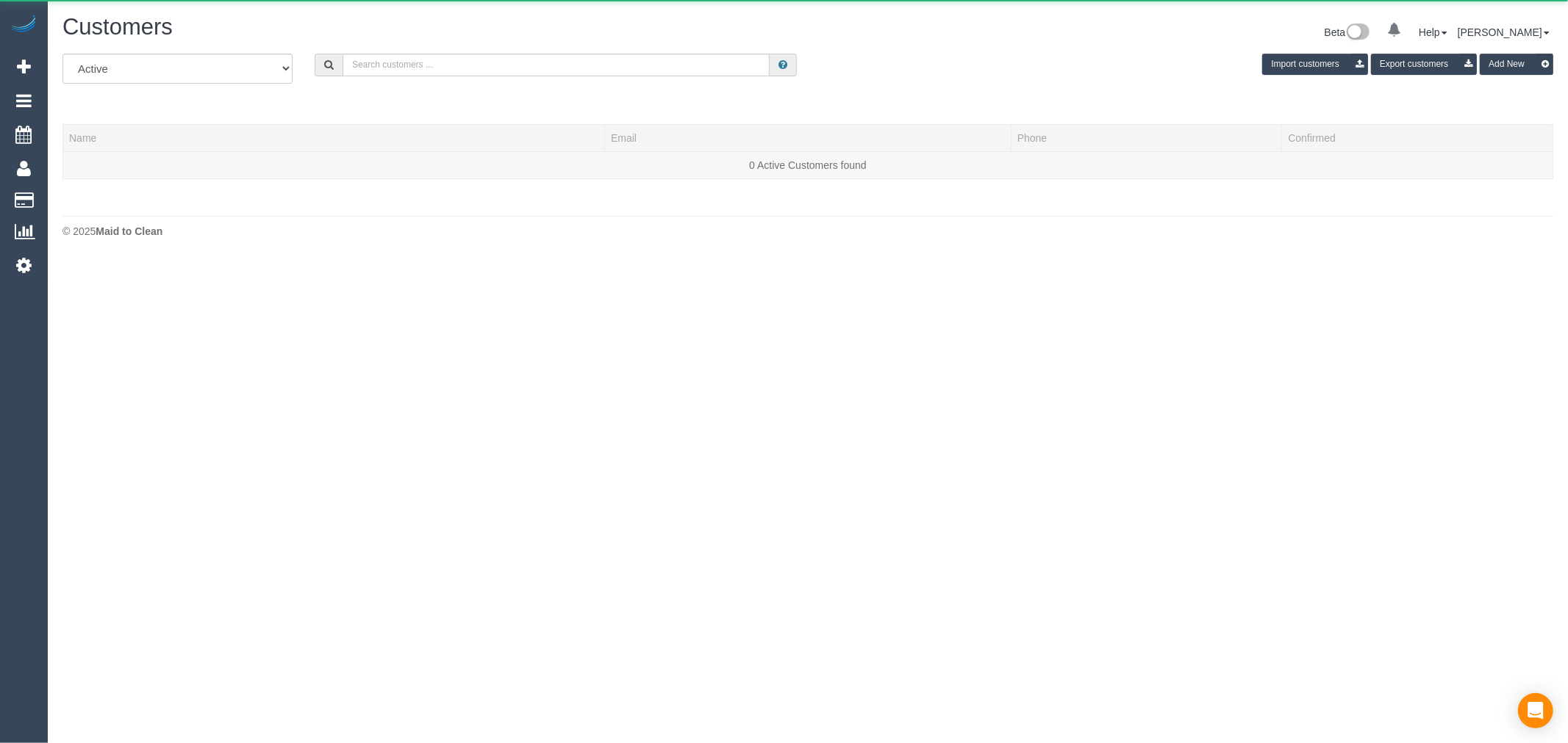
click at [451, 96] on div "All Active Archived Import customers Export customers Add New Name Email Phone …" at bounding box center [808, 123] width 1491 height 140
click at [480, 61] on input "text" at bounding box center [556, 65] width 427 height 23
paste input "Matthew Dussin"
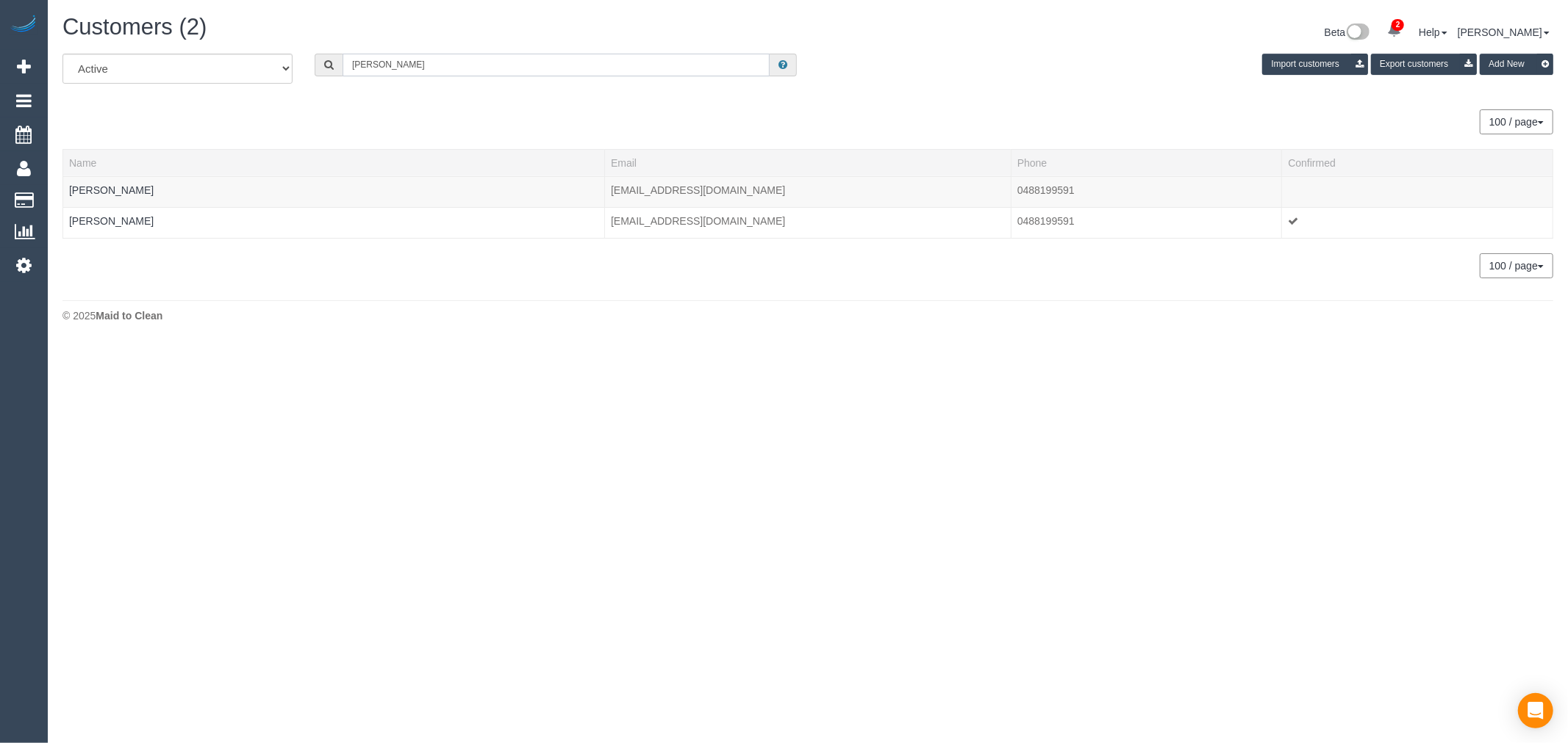
type input "Matthew Dussin"
click at [108, 187] on link "Matthew Dussin" at bounding box center [111, 191] width 85 height 12
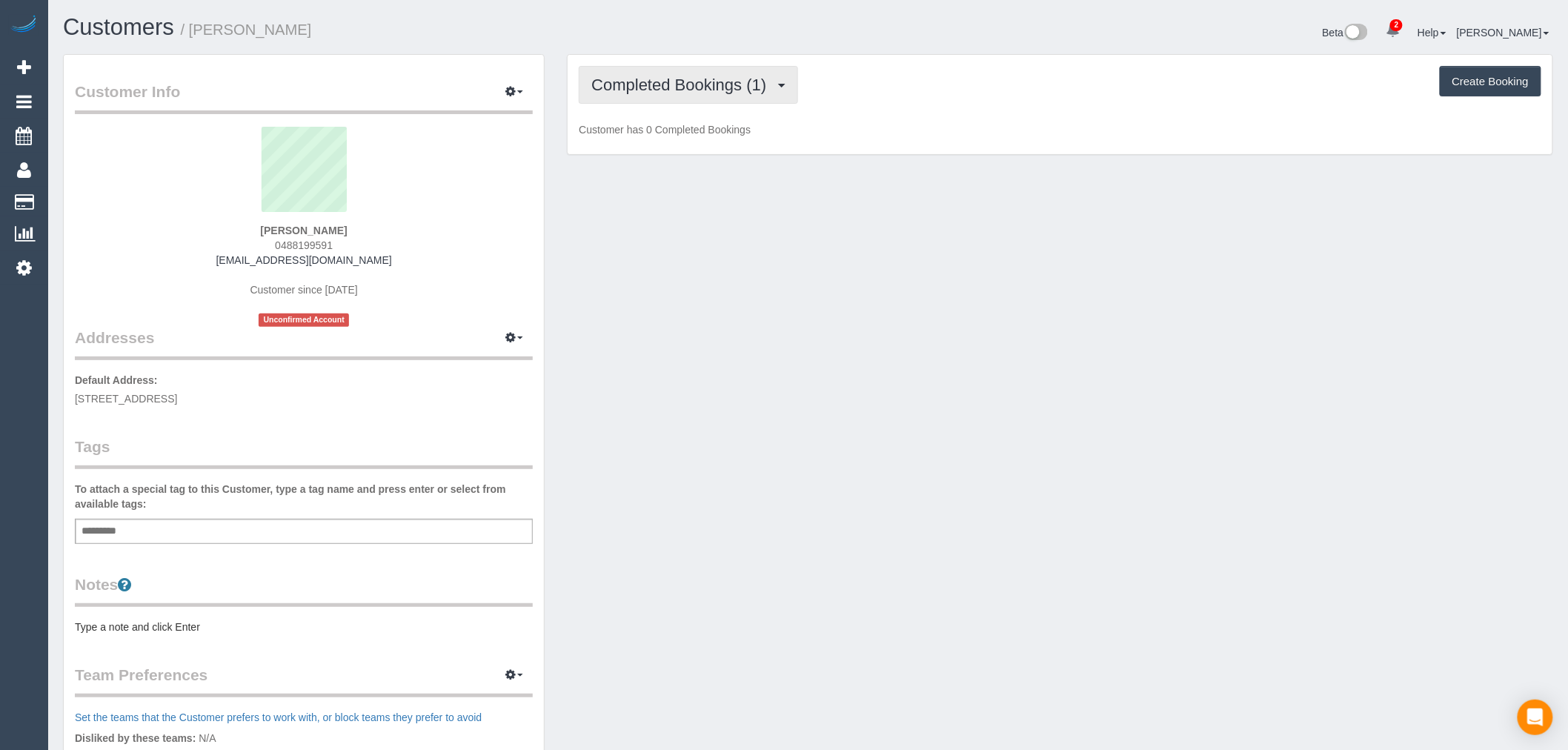
click at [731, 97] on button "Completed Bookings (1)" at bounding box center [688, 85] width 219 height 38
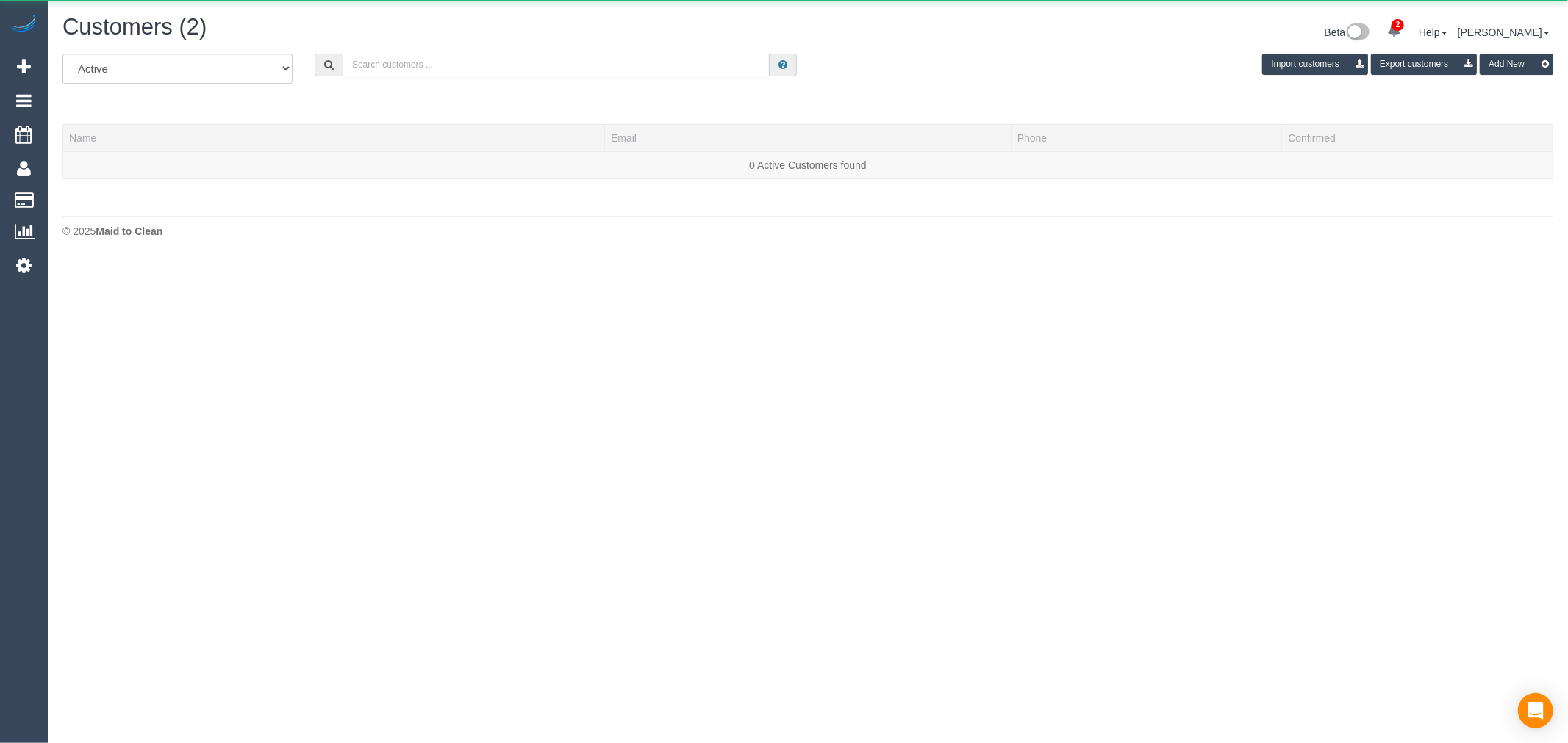
click at [432, 72] on input "text" at bounding box center [556, 65] width 427 height 23
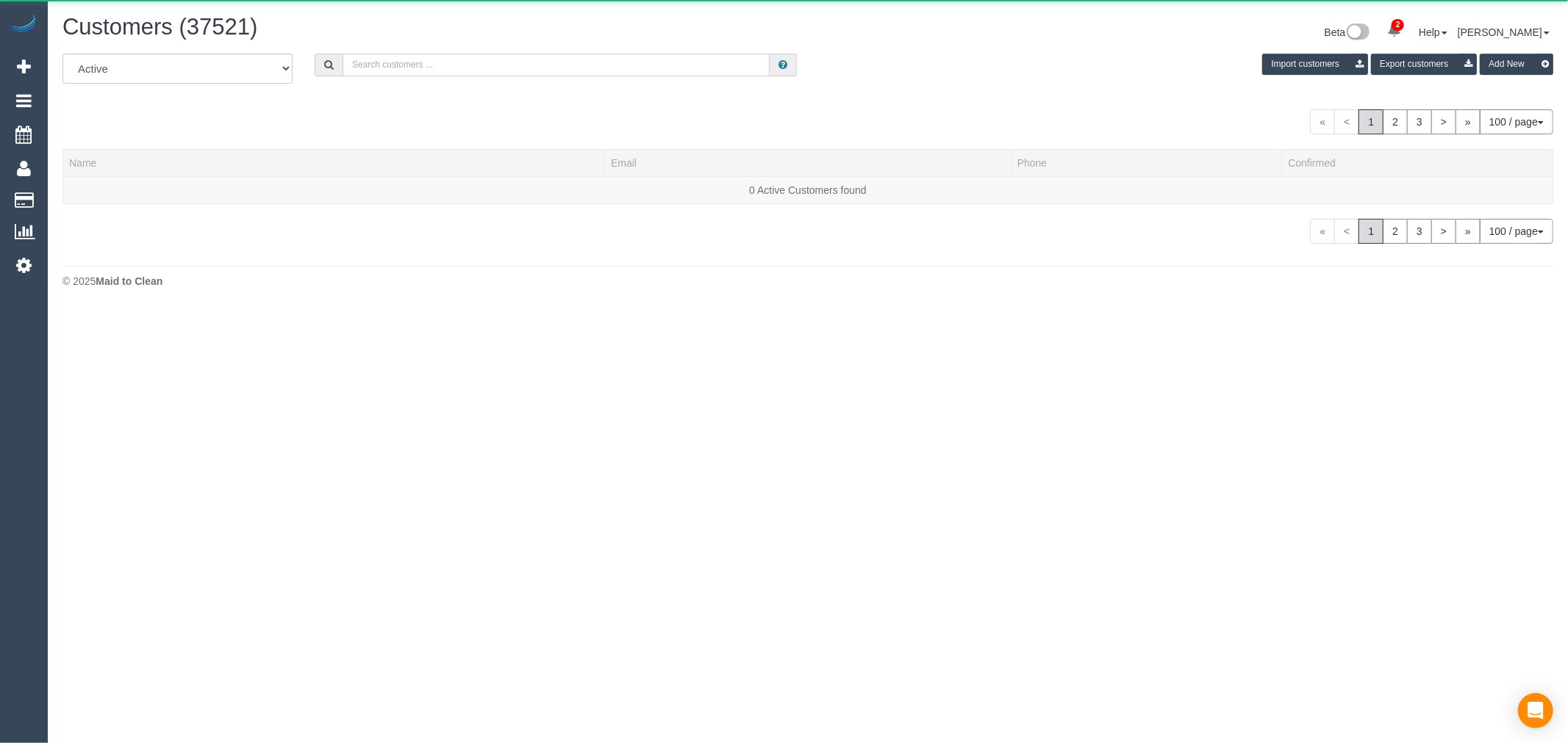
paste input "Matthew Dussin"
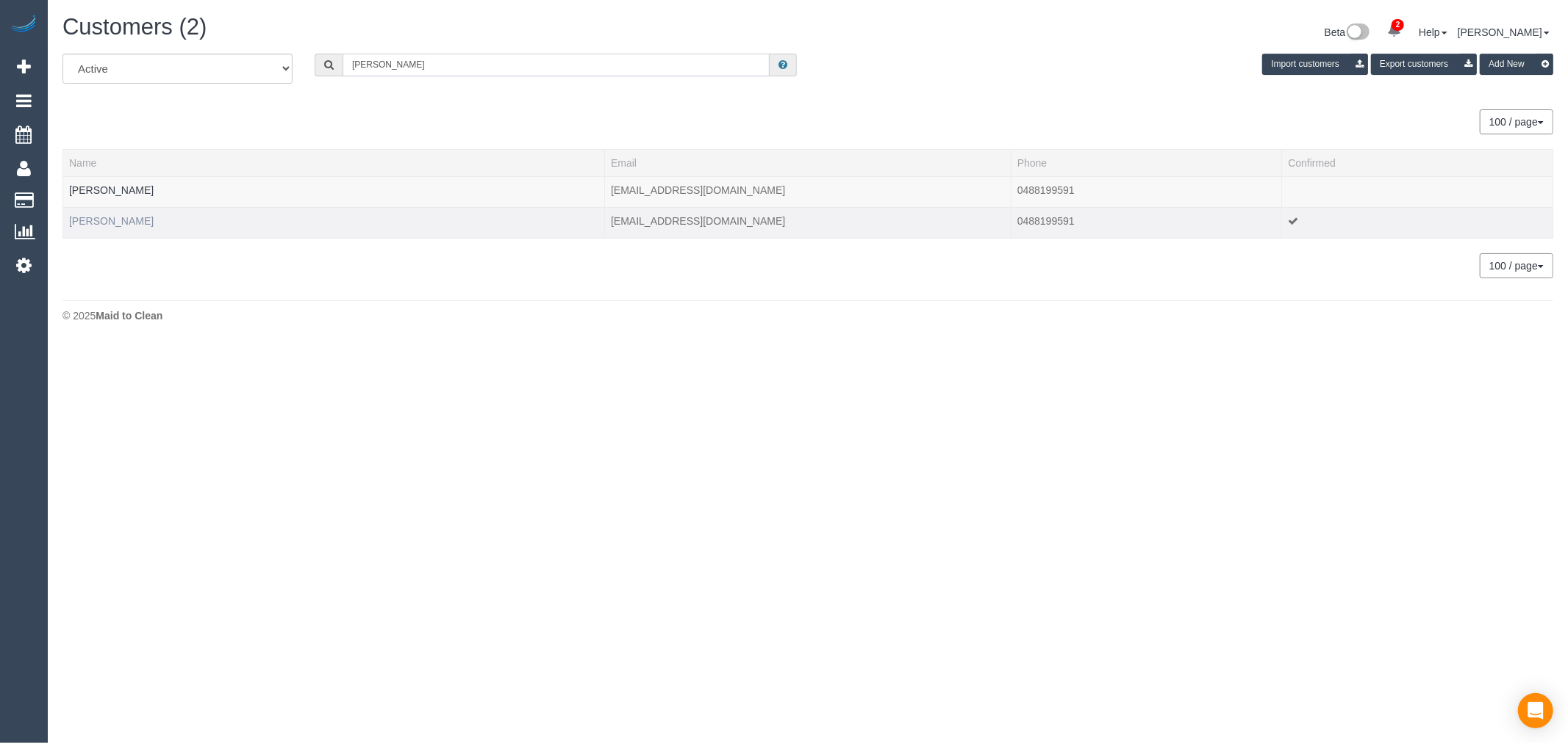
type input "Matthew Dussin"
click at [129, 226] on link "Matthew Dussin" at bounding box center [111, 221] width 85 height 12
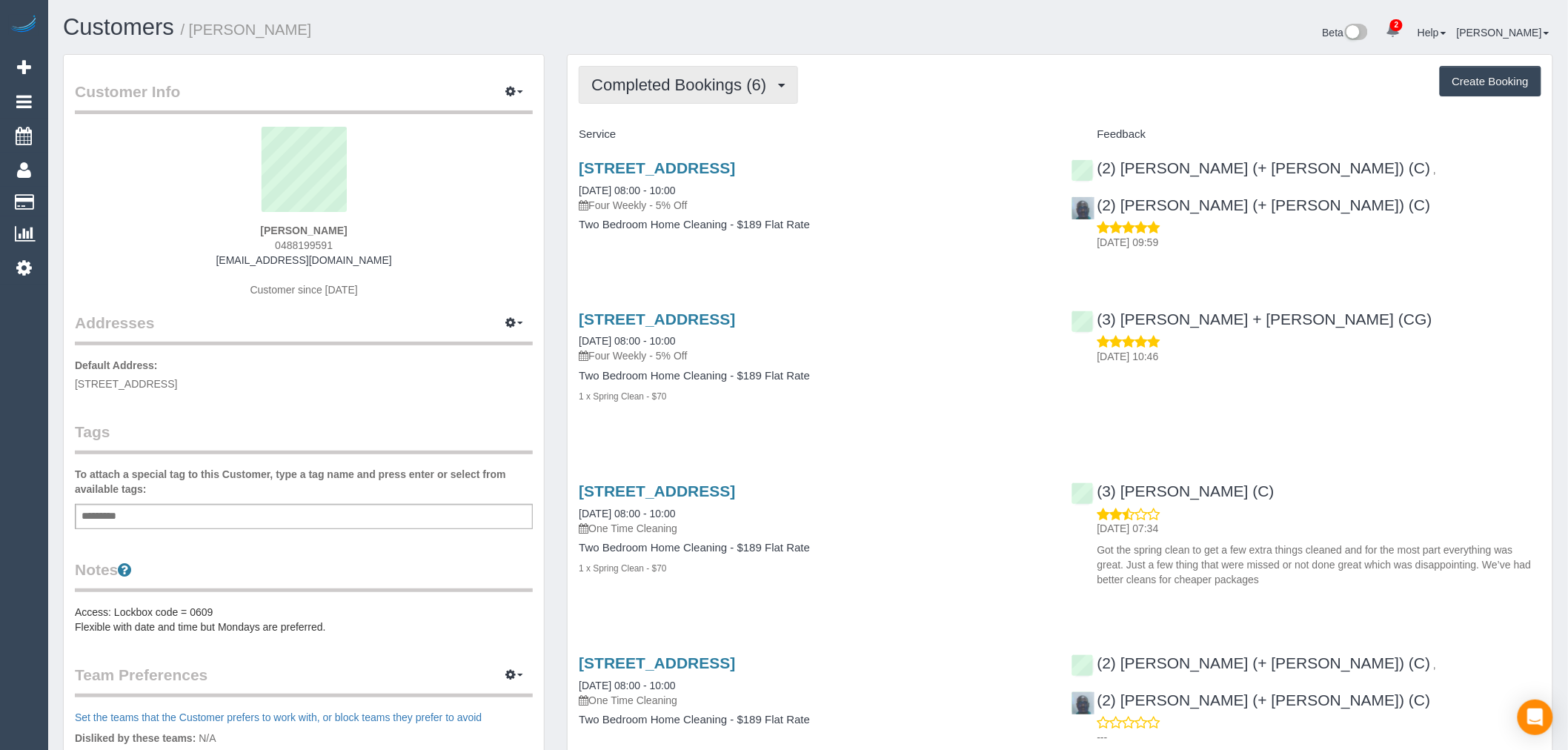
click at [789, 94] on button "Completed Bookings (6)" at bounding box center [688, 85] width 219 height 38
click at [705, 134] on link "Upcoming Bookings (1)" at bounding box center [657, 138] width 154 height 19
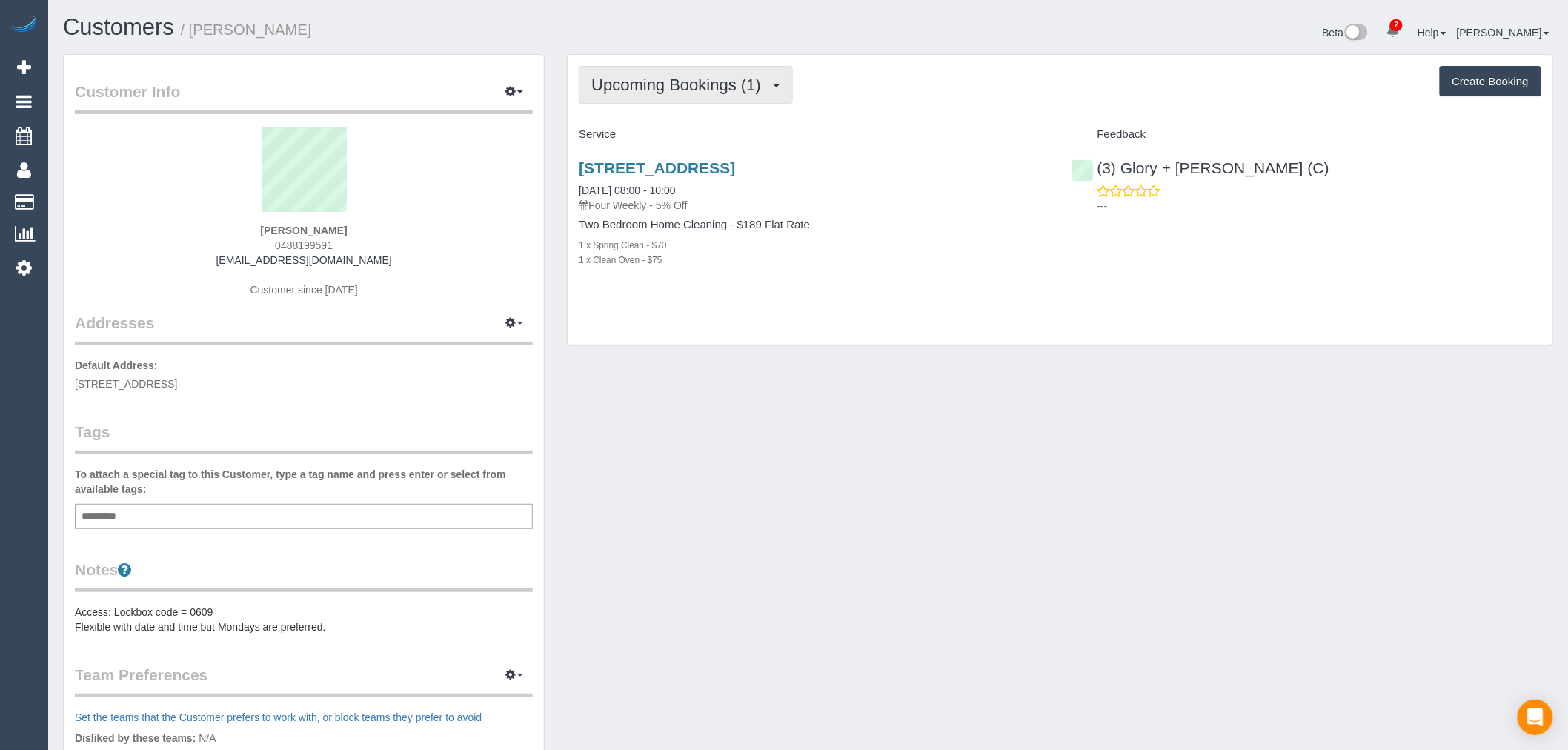
click at [767, 92] on span "Upcoming Bookings (1)" at bounding box center [680, 85] width 177 height 18
click at [730, 123] on link "Completed Bookings (6)" at bounding box center [657, 119] width 154 height 19
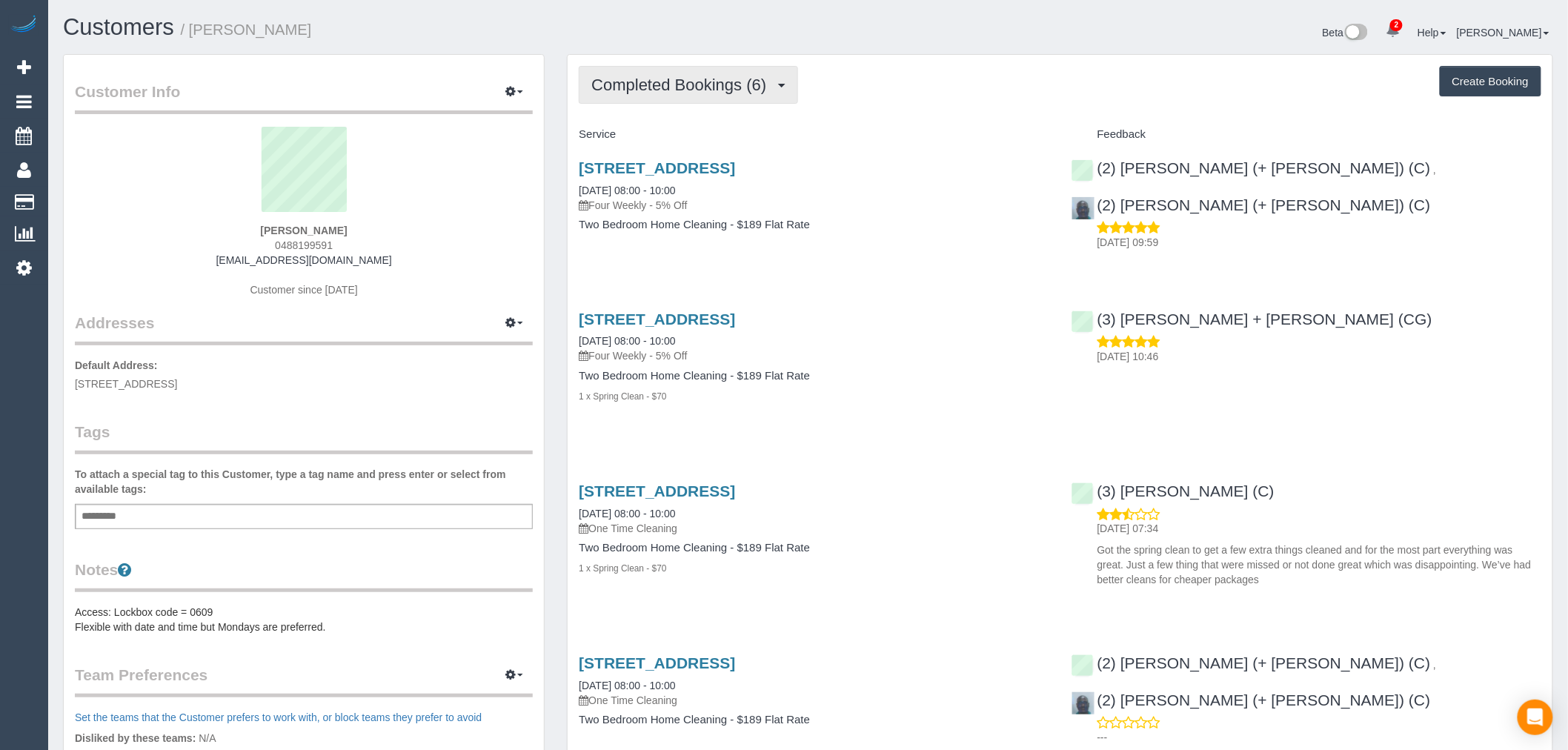
click at [751, 83] on span "Completed Bookings (6)" at bounding box center [682, 85] width 182 height 18
click at [708, 134] on link "Upcoming Bookings (1)" at bounding box center [657, 138] width 154 height 19
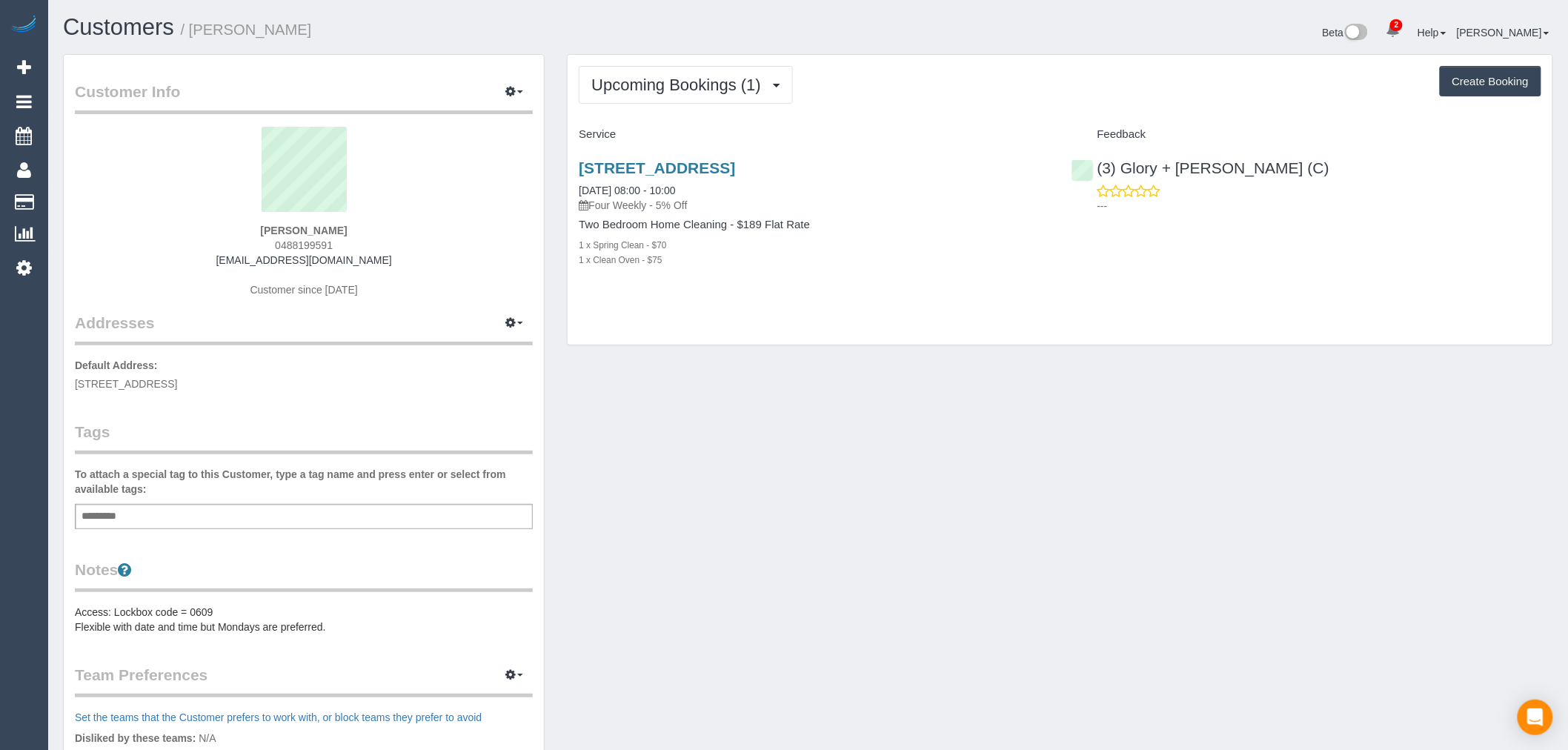
click at [805, 159] on div "Unit 2 51 Golden Ave, Chelsea, VIC 3196 15/09/2025 08:00 - 10:00 Four Weekly - …" at bounding box center [814, 221] width 492 height 150
click at [735, 162] on link "Unit 2 51 Golden Ave, Chelsea, VIC 3196" at bounding box center [657, 168] width 156 height 17
click at [702, 86] on span "Upcoming Bookings (1)" at bounding box center [680, 85] width 177 height 18
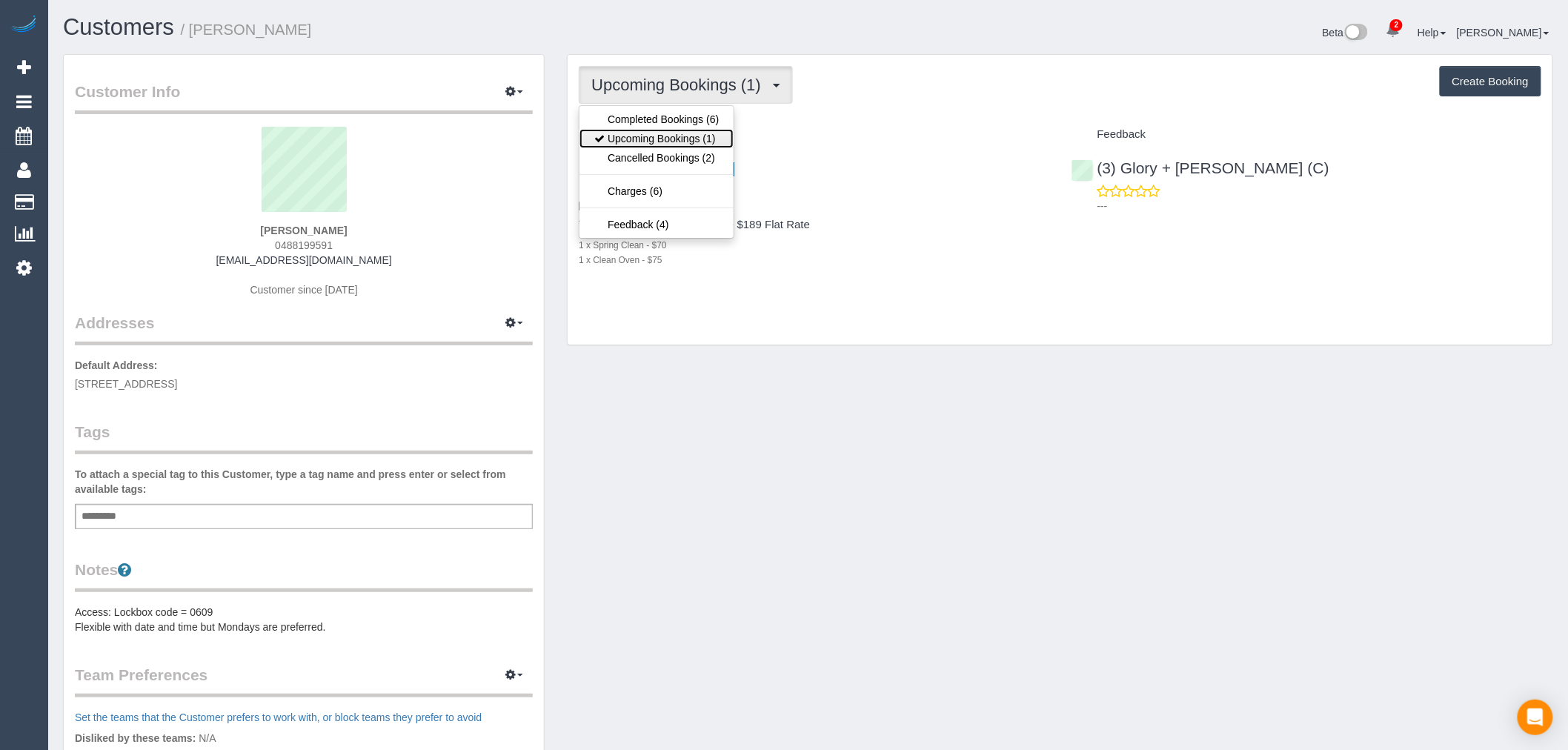
click at [697, 143] on link "Upcoming Bookings (1)" at bounding box center [657, 138] width 154 height 19
click at [741, 89] on span "Upcoming Bookings (1)" at bounding box center [680, 85] width 177 height 18
click at [716, 130] on link "Upcoming Bookings (1)" at bounding box center [657, 138] width 154 height 19
click at [701, 101] on button "Upcoming Bookings (1)" at bounding box center [686, 85] width 215 height 38
click at [709, 135] on link "Upcoming Bookings (1)" at bounding box center [657, 138] width 154 height 19
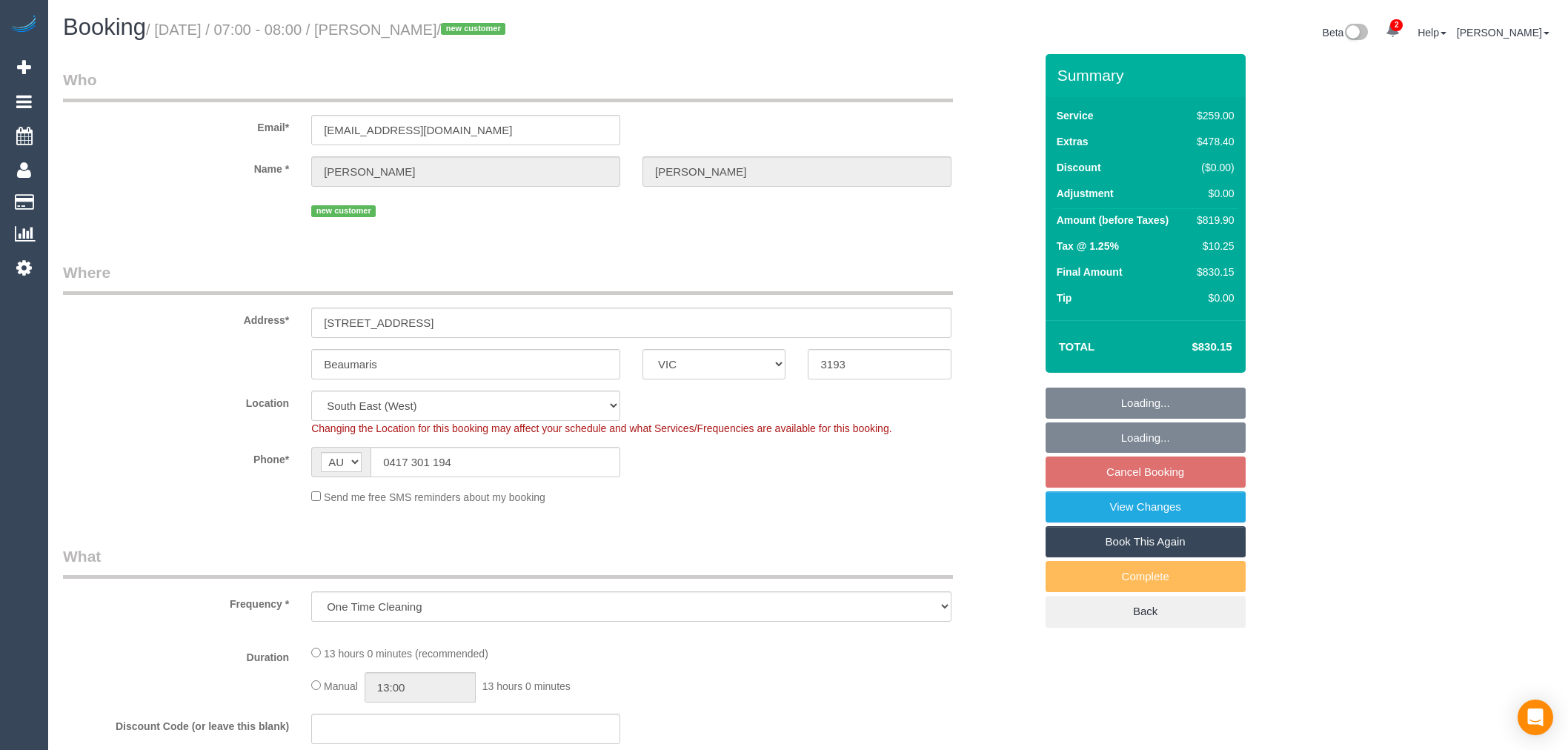
select select "VIC"
select select "number:27"
select select "number:16"
select select "number:18"
select select "number:24"
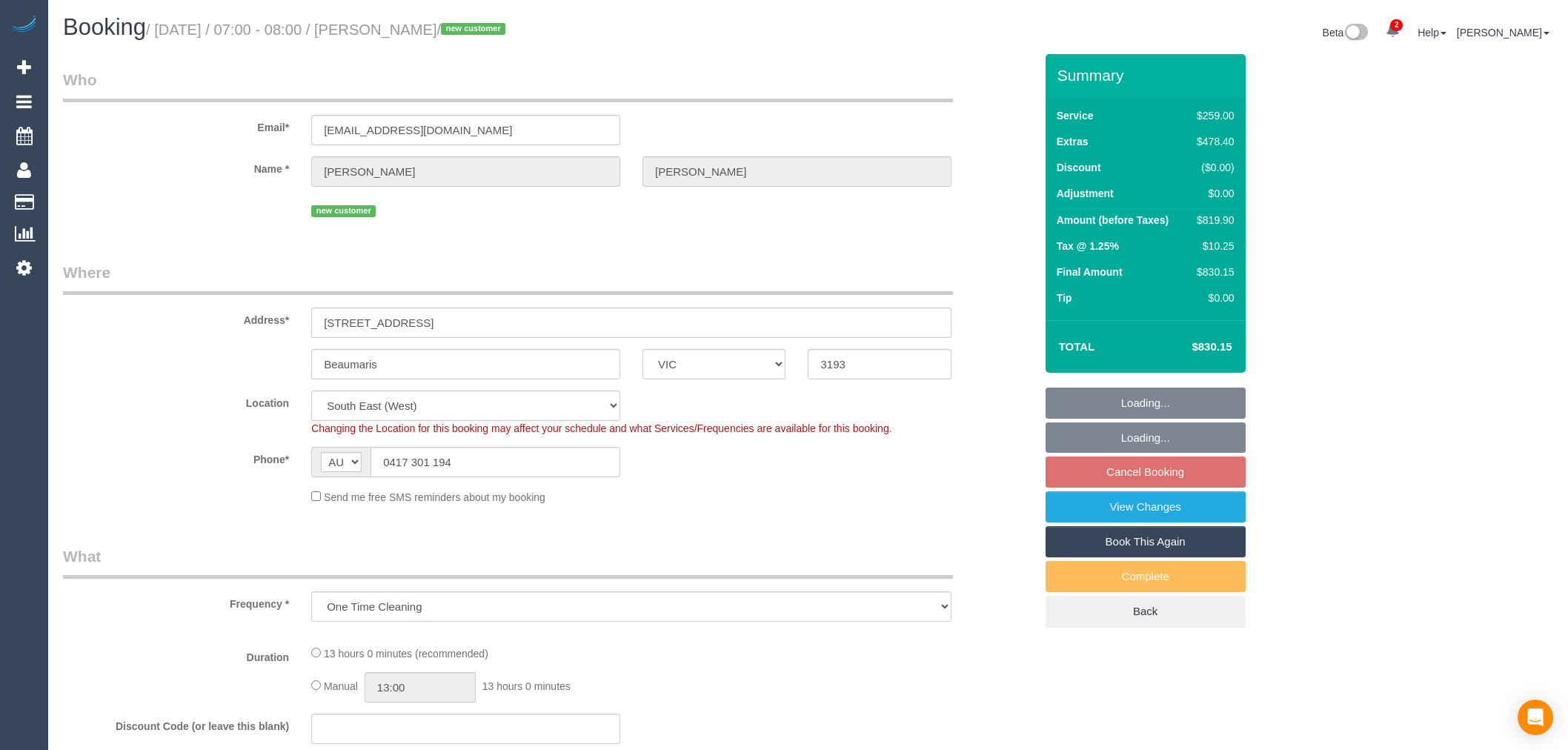
select select "number:12"
select select "object:819"
select select "spot1"
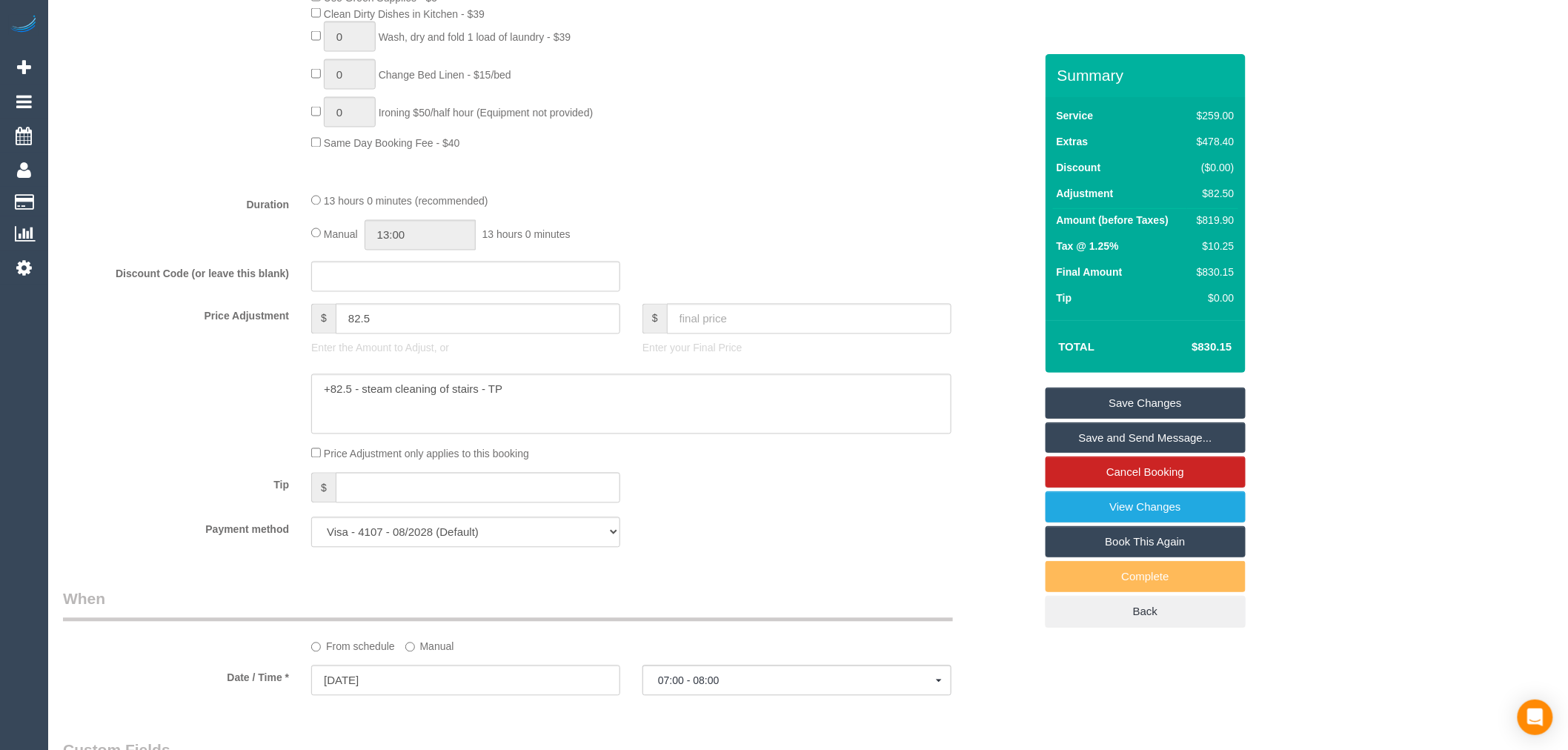
scroll to position [1071, 0]
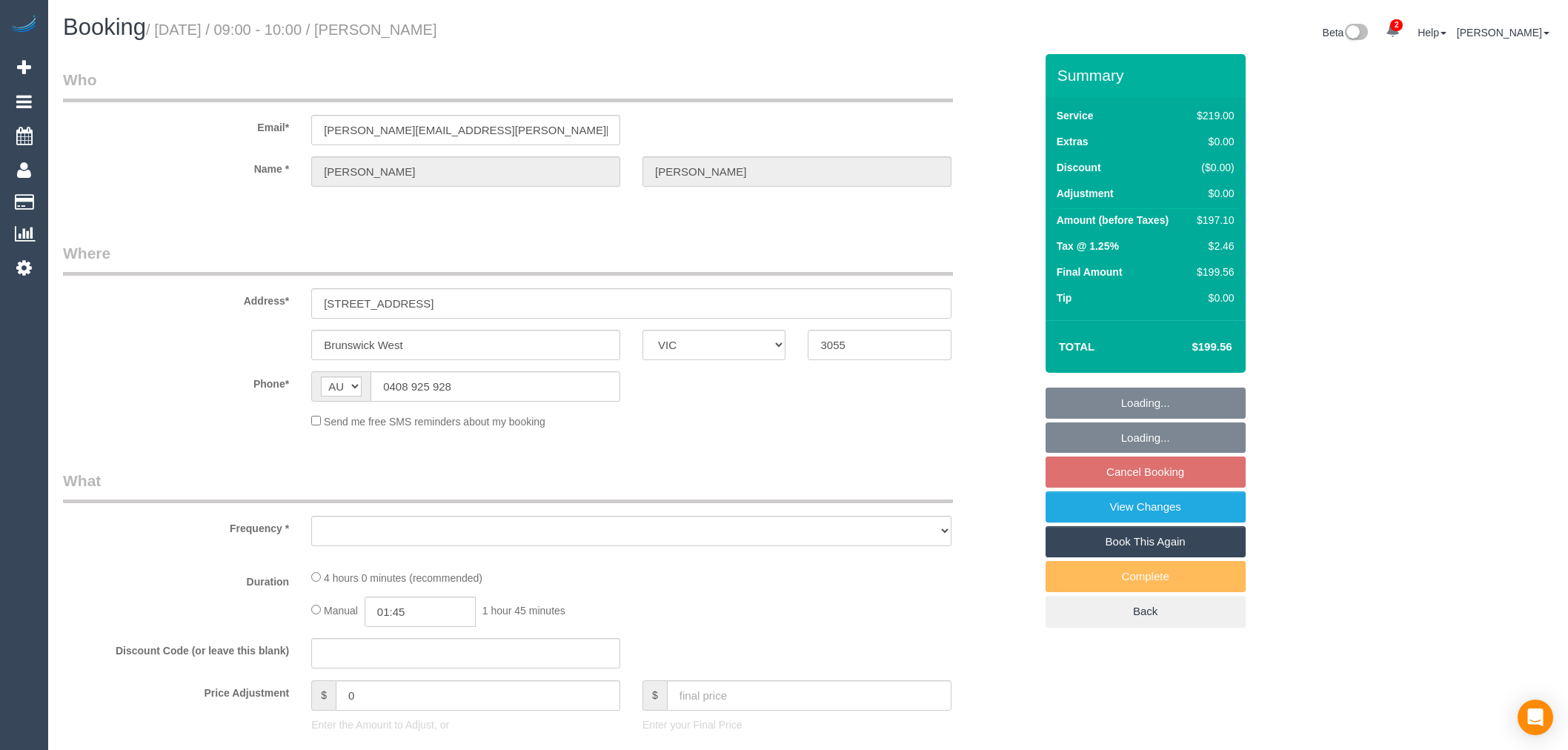
select select "VIC"
select select "number:28"
select select "number:15"
select select "number:18"
select select "number:22"
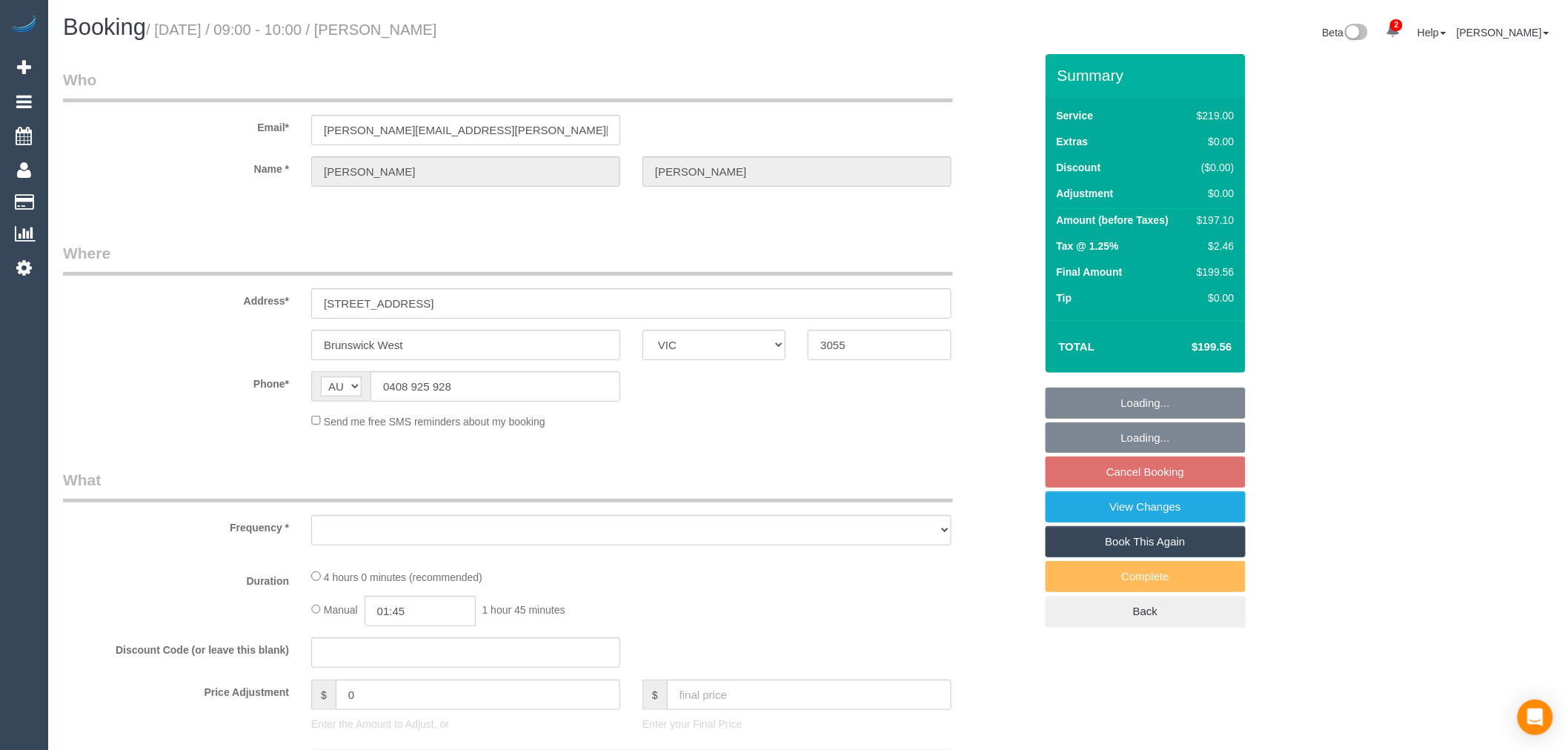
select select "number:12"
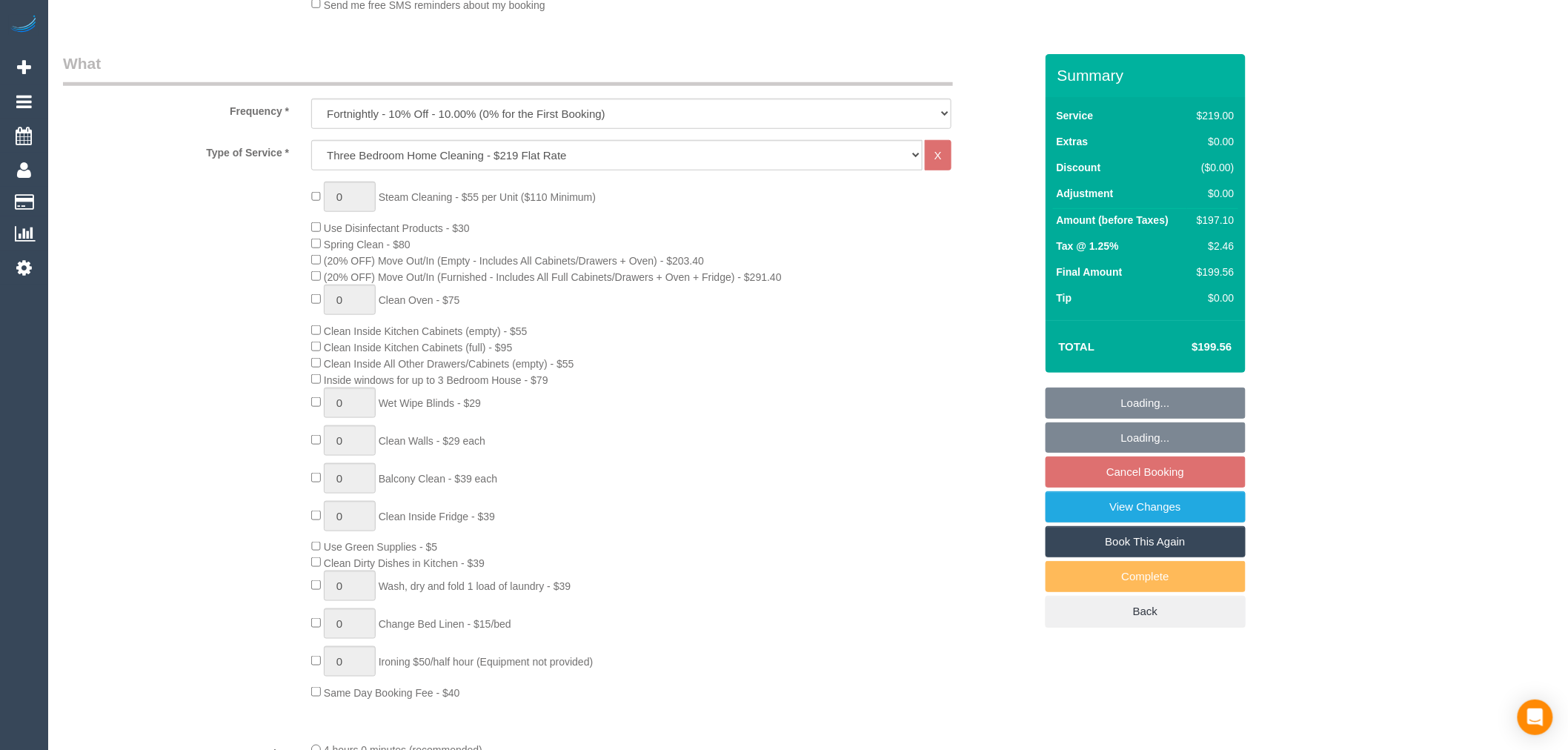
scroll to position [247, 0]
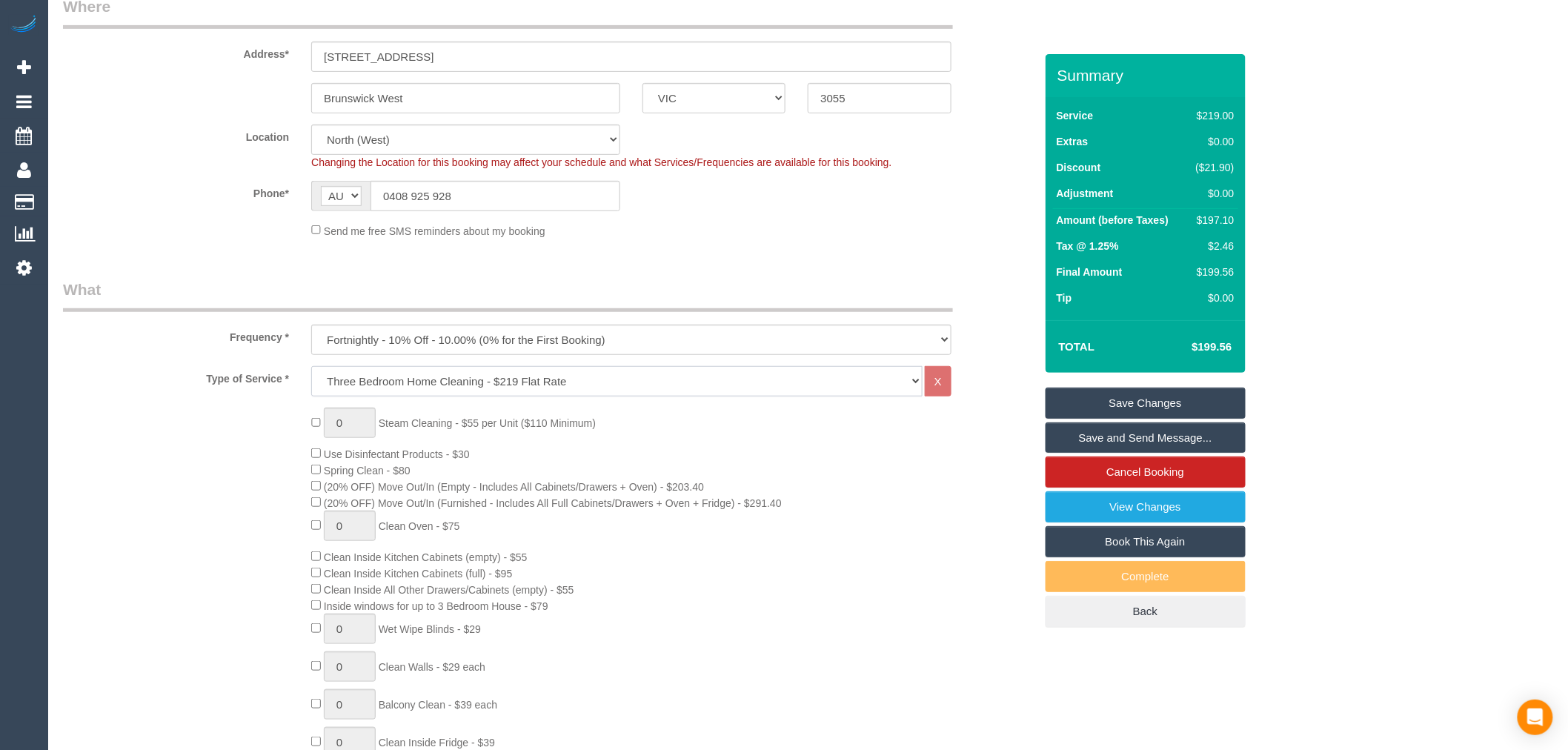
click at [507, 392] on select "Hourly Service - $70/h Hourly Service - $65/h Hourly Service - $60/h Hourly Ser…" at bounding box center [617, 382] width 611 height 31
click at [121, 325] on label "Frequency *" at bounding box center [176, 335] width 248 height 20
click at [425, 329] on select "One Time Cleaning Weekly - 10% Off - 10.00% (0% for the First Booking) Fortnigh…" at bounding box center [631, 340] width 640 height 31
select select "object:828"
click at [311, 325] on select "One Time Cleaning Weekly - 10% Off - 10.00% (0% for the First Booking) Fortnigh…" at bounding box center [631, 340] width 640 height 31
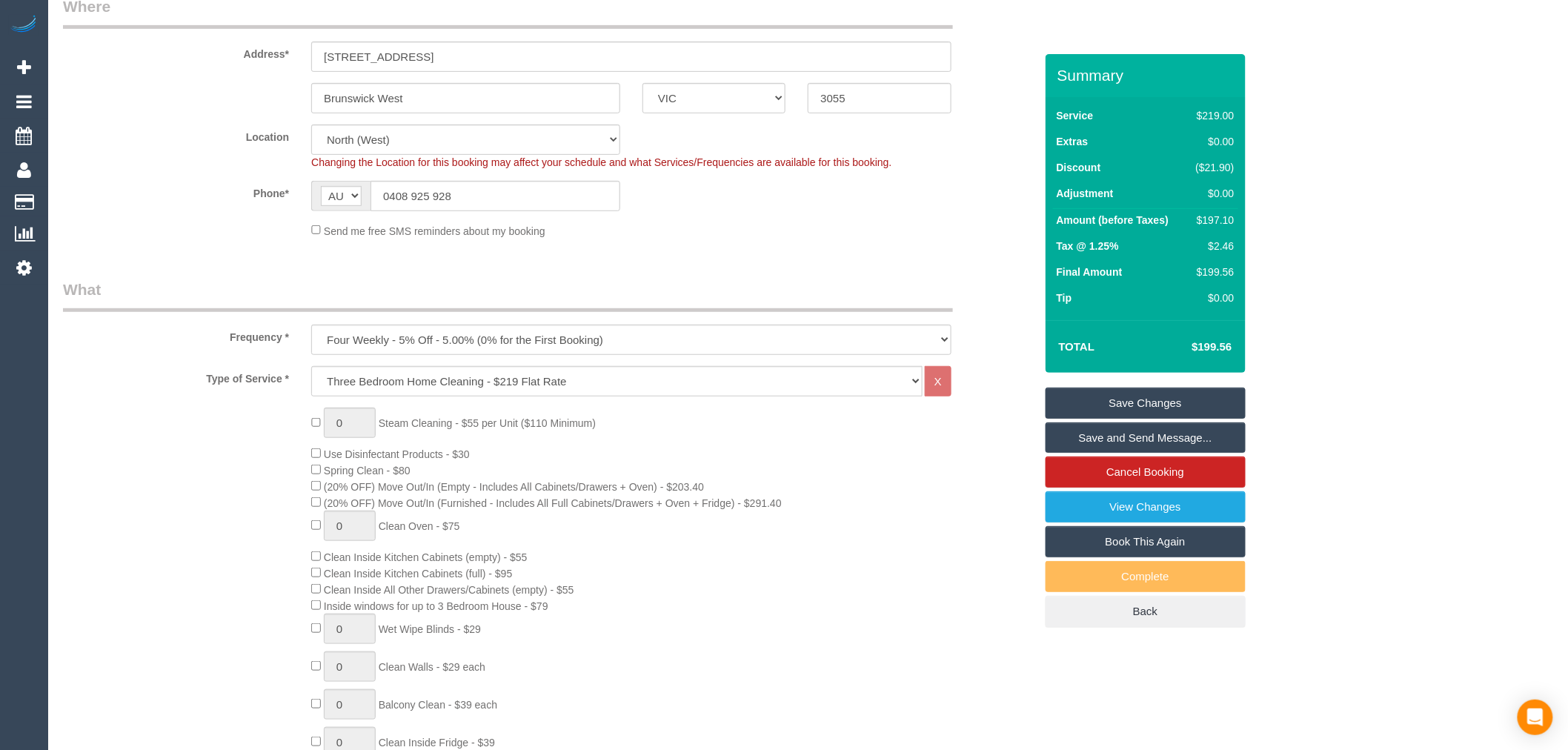
click at [215, 315] on div "Frequency * One Time Cleaning Weekly - 10% Off - 10.00% (0% for the First Booki…" at bounding box center [549, 317] width 994 height 76
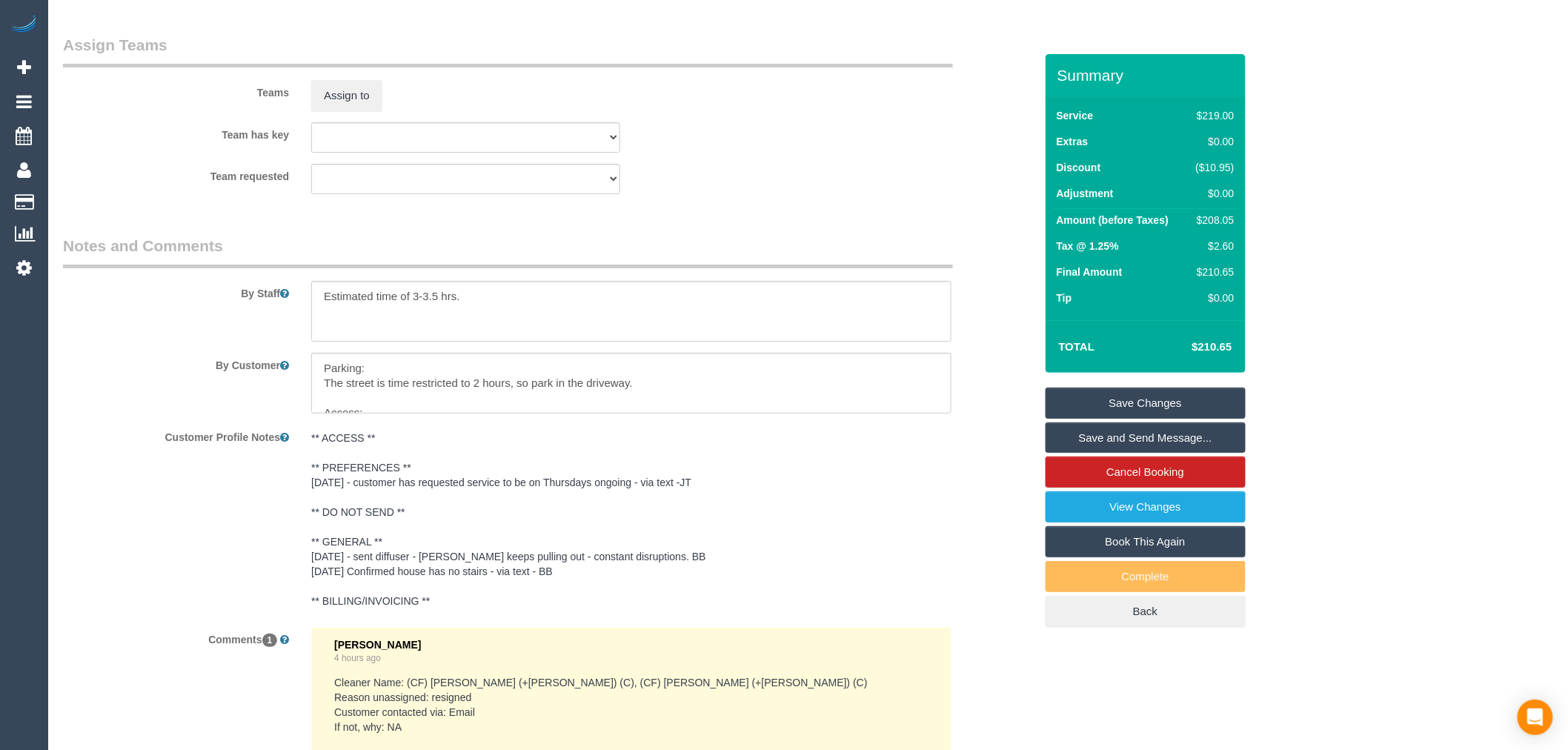
scroll to position [2490, 0]
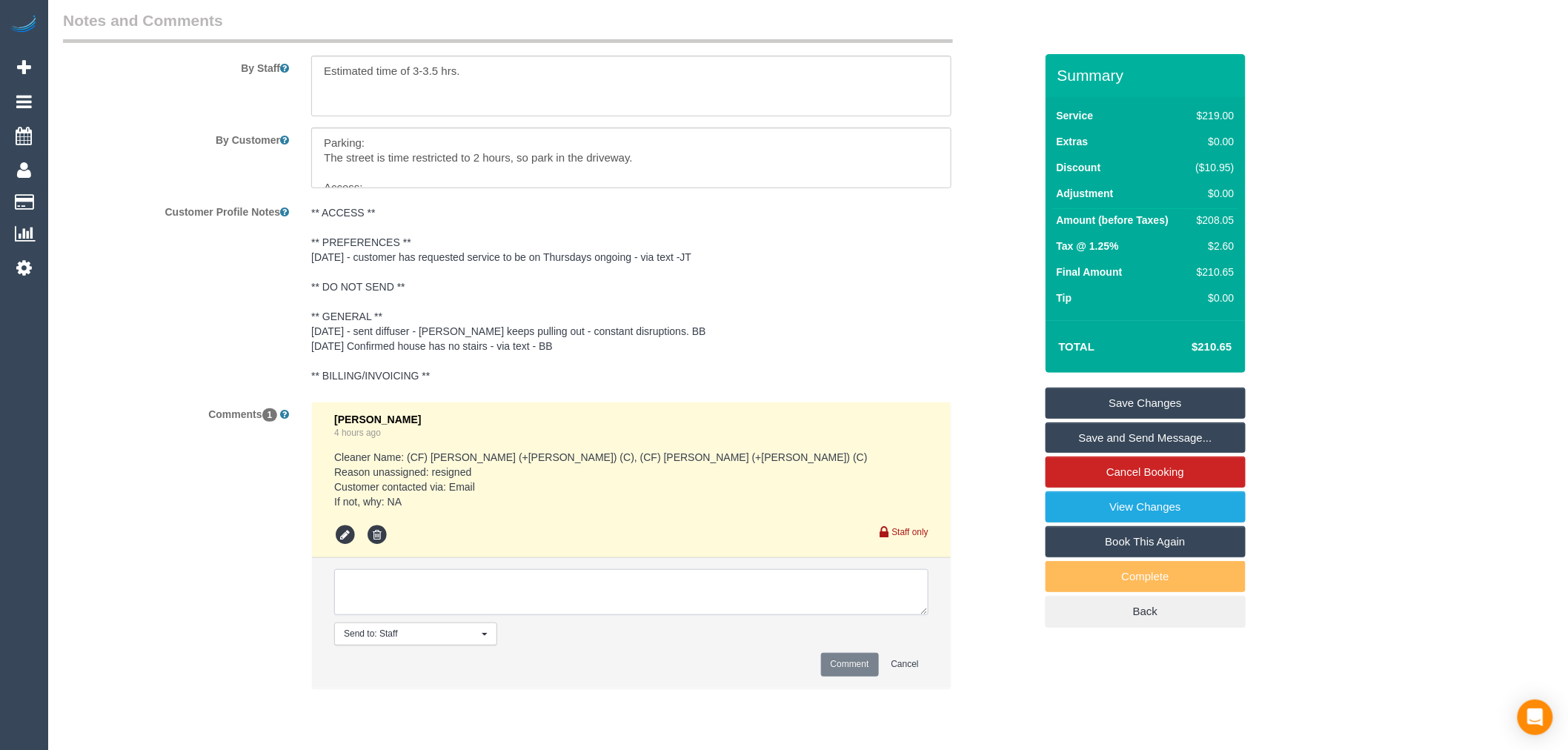
click at [676, 591] on textarea at bounding box center [631, 593] width 595 height 46
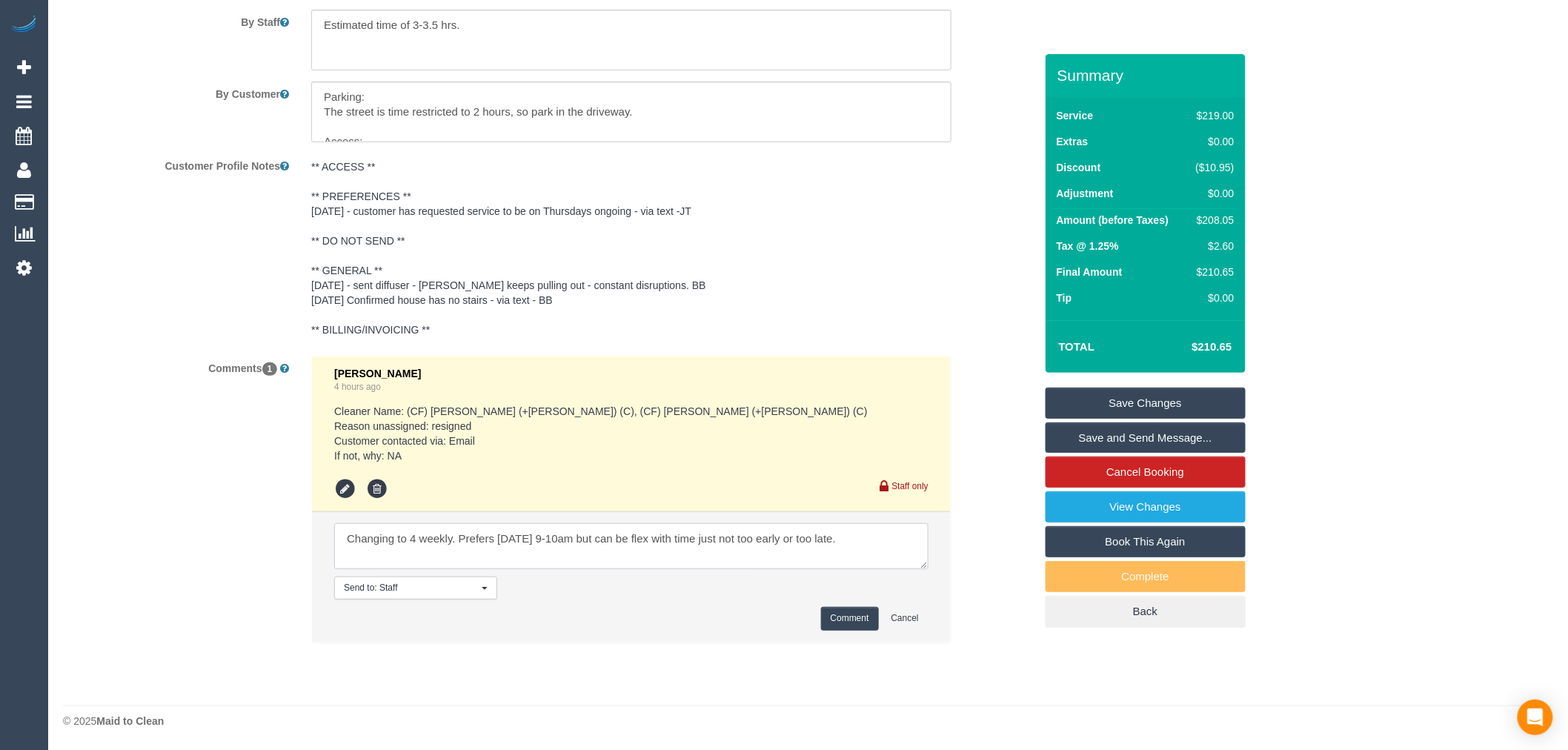
scroll to position [2552, 0]
type textarea "Changing to 4 weekly. Prefers [DATE] 9-10am but can be flex with time just not …"
click at [823, 626] on button "Comment" at bounding box center [850, 619] width 58 height 23
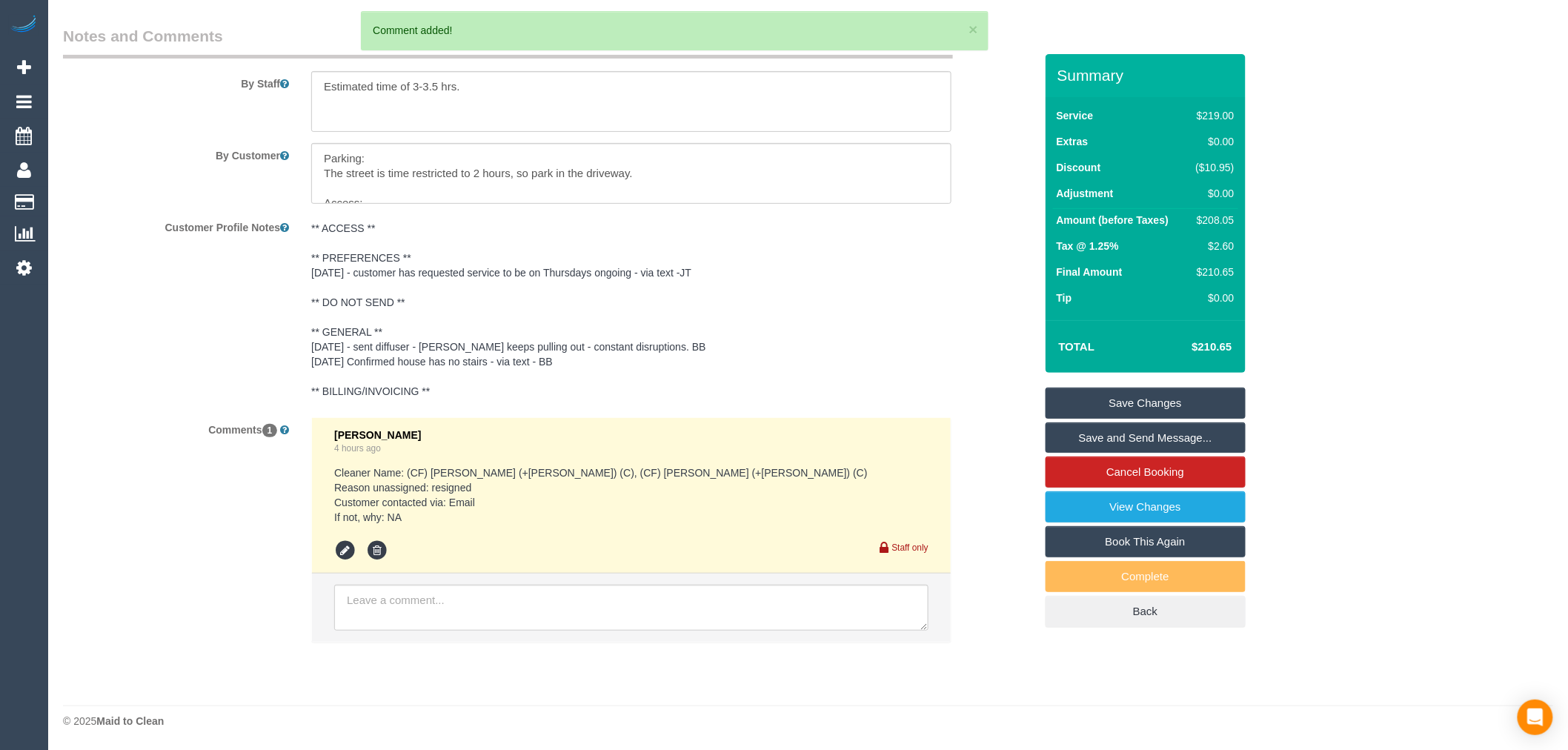
click at [1164, 403] on link "Save Changes" at bounding box center [1146, 403] width 200 height 31
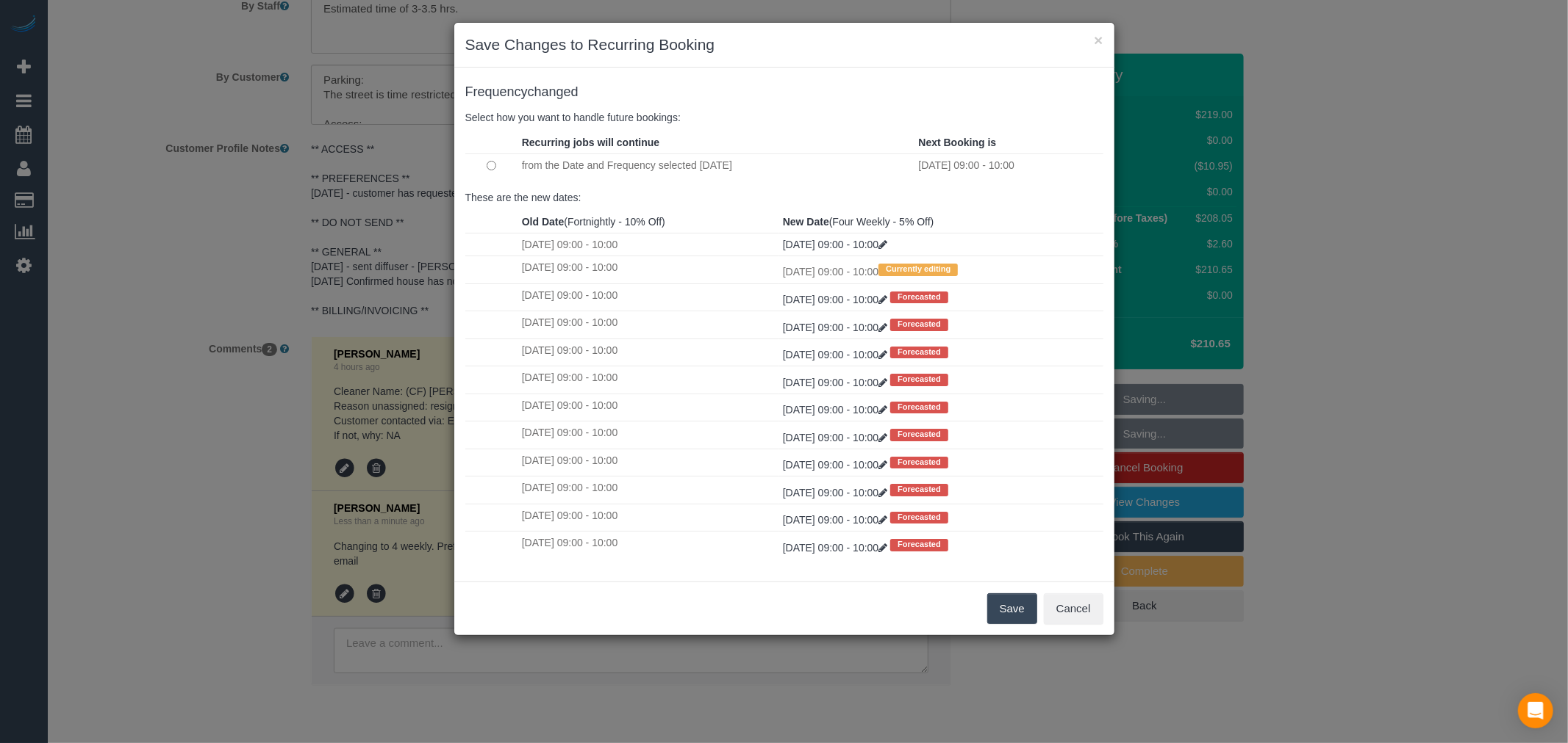
click at [1005, 601] on button "Save" at bounding box center [1012, 608] width 50 height 31
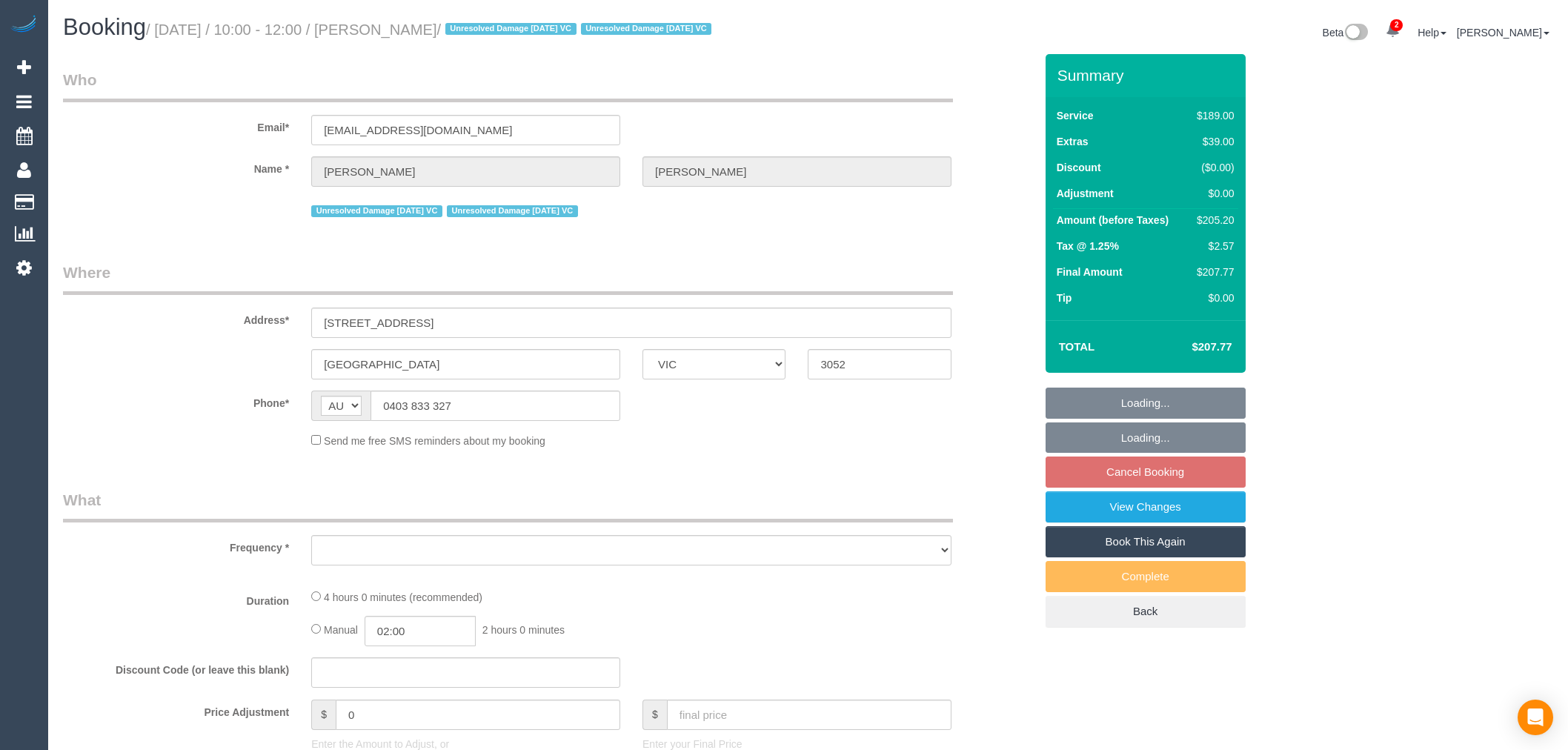
select select "VIC"
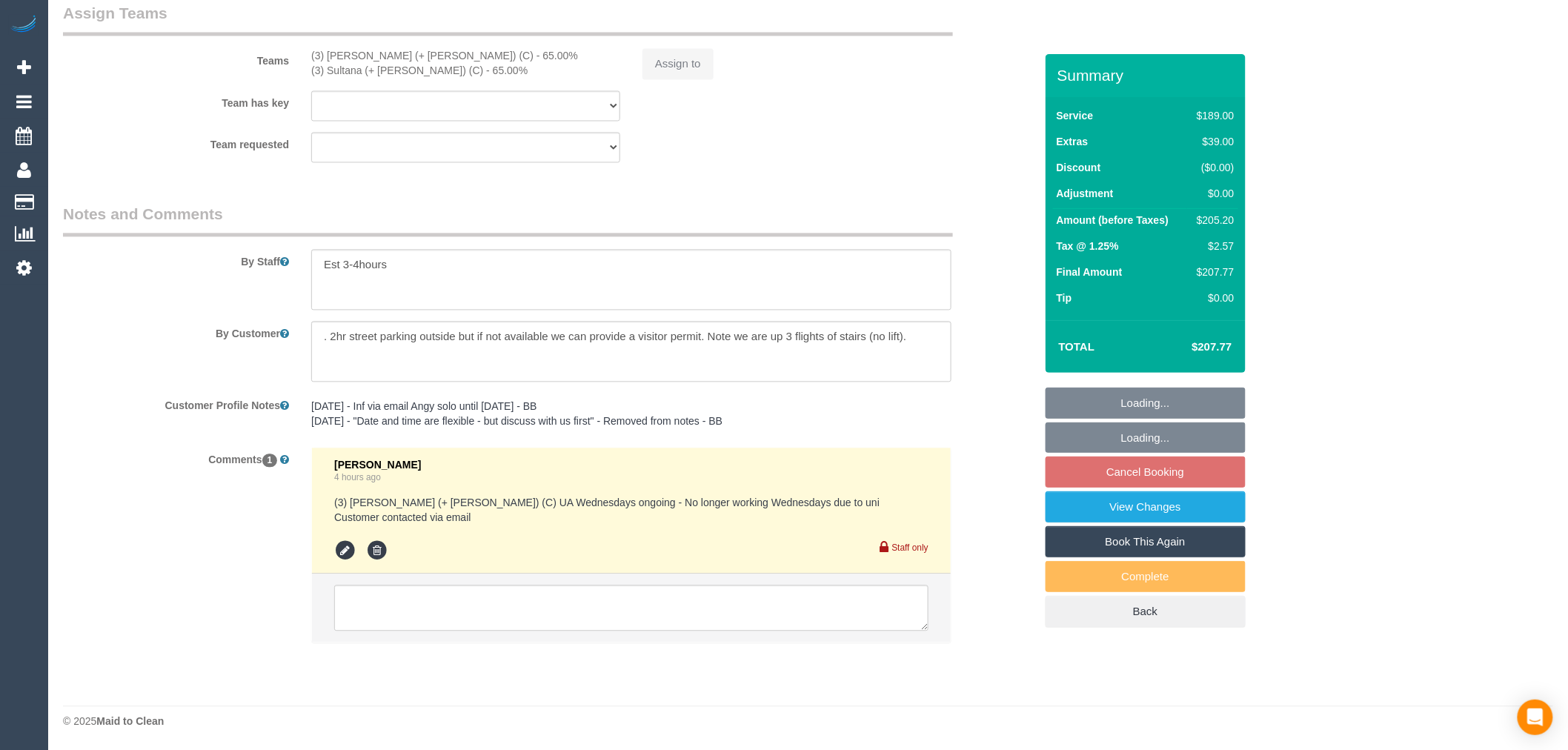
select select "string:stripe-pm_1PvTZw2GScqysDRVe0SddR0N"
select select "number:29"
select select "number:14"
select select "number:21"
select select "number:36"
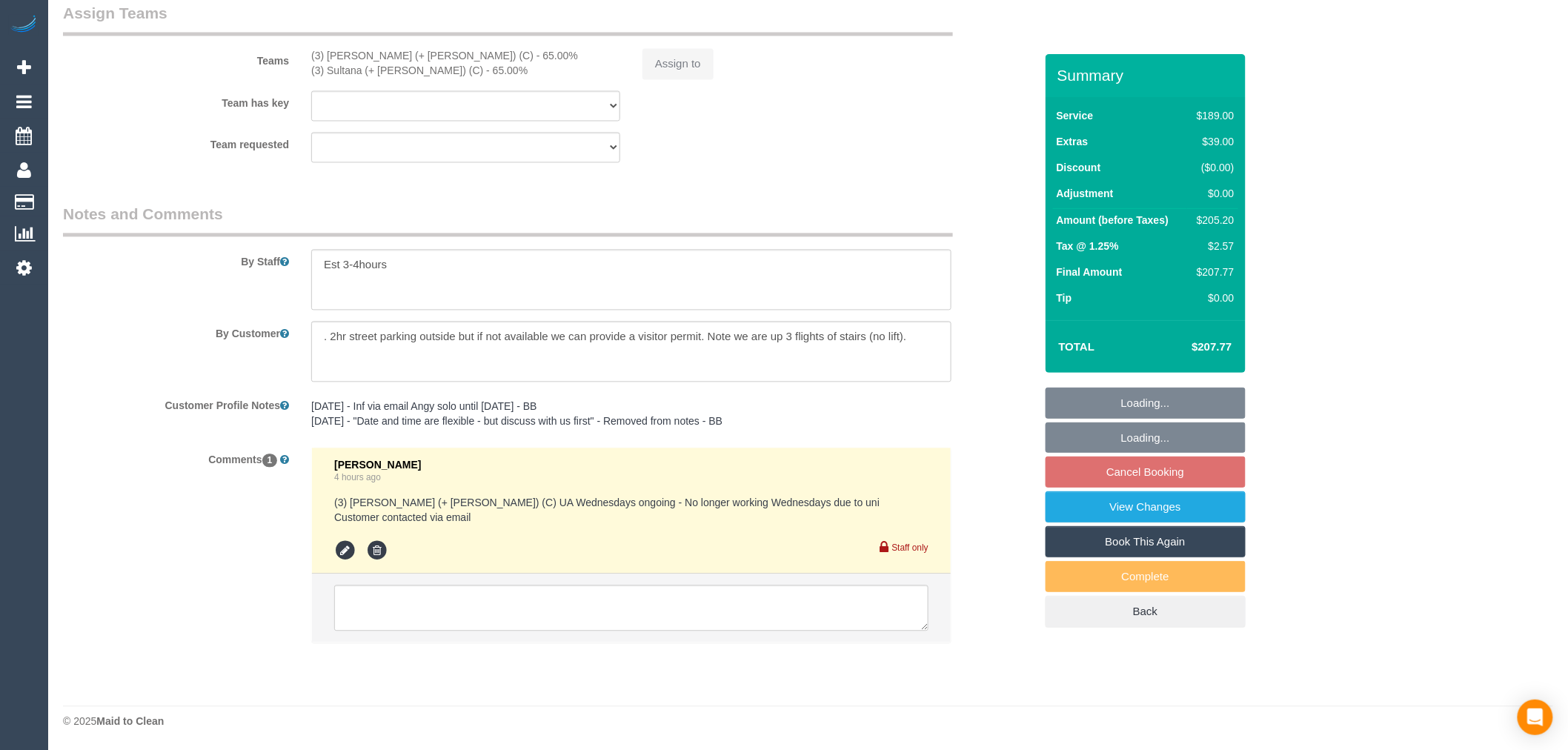
select select "number:34"
select select "number:13"
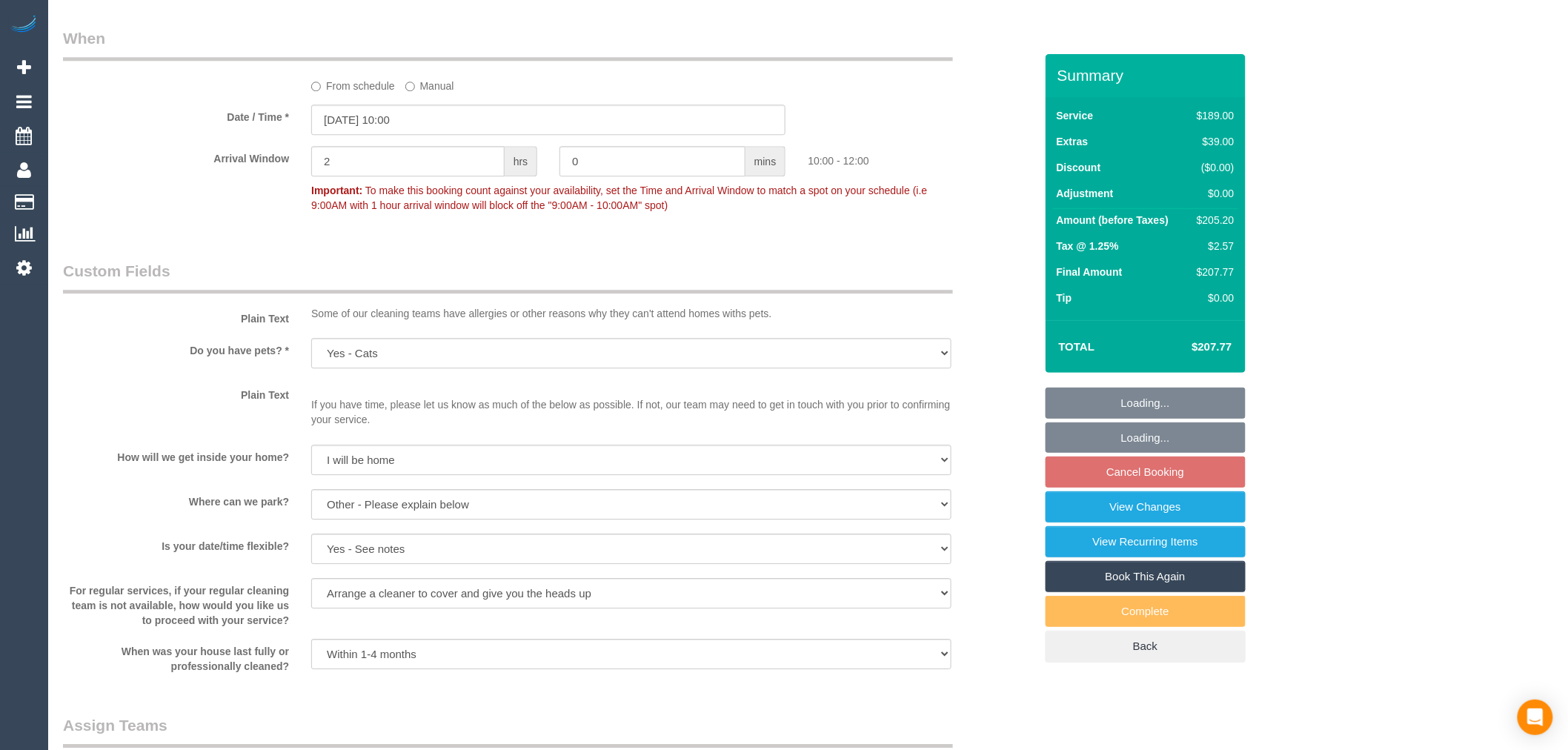
select select "object:2140"
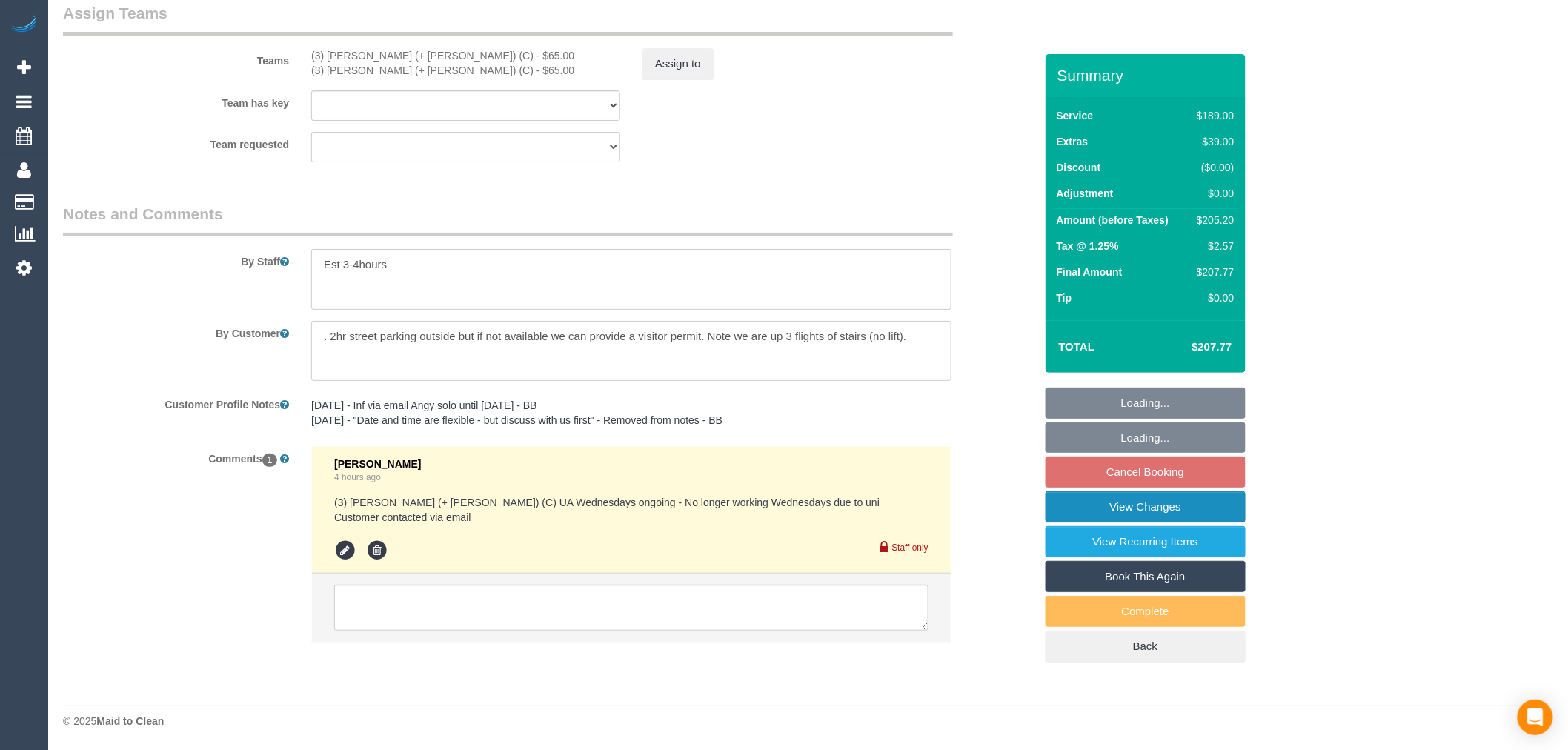
click at [1204, 509] on link "View Changes" at bounding box center [1146, 507] width 200 height 31
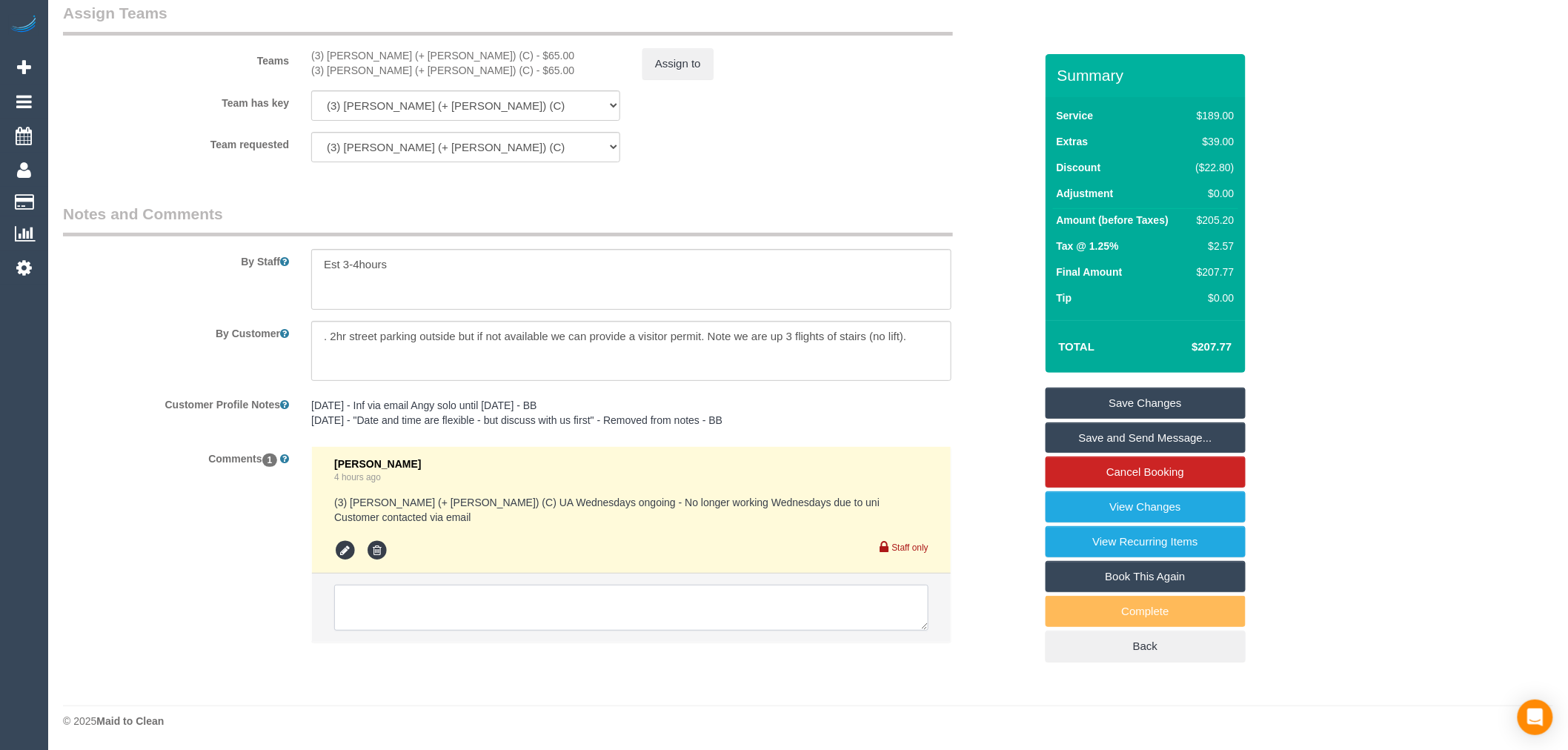
click at [435, 621] on textarea at bounding box center [631, 608] width 595 height 46
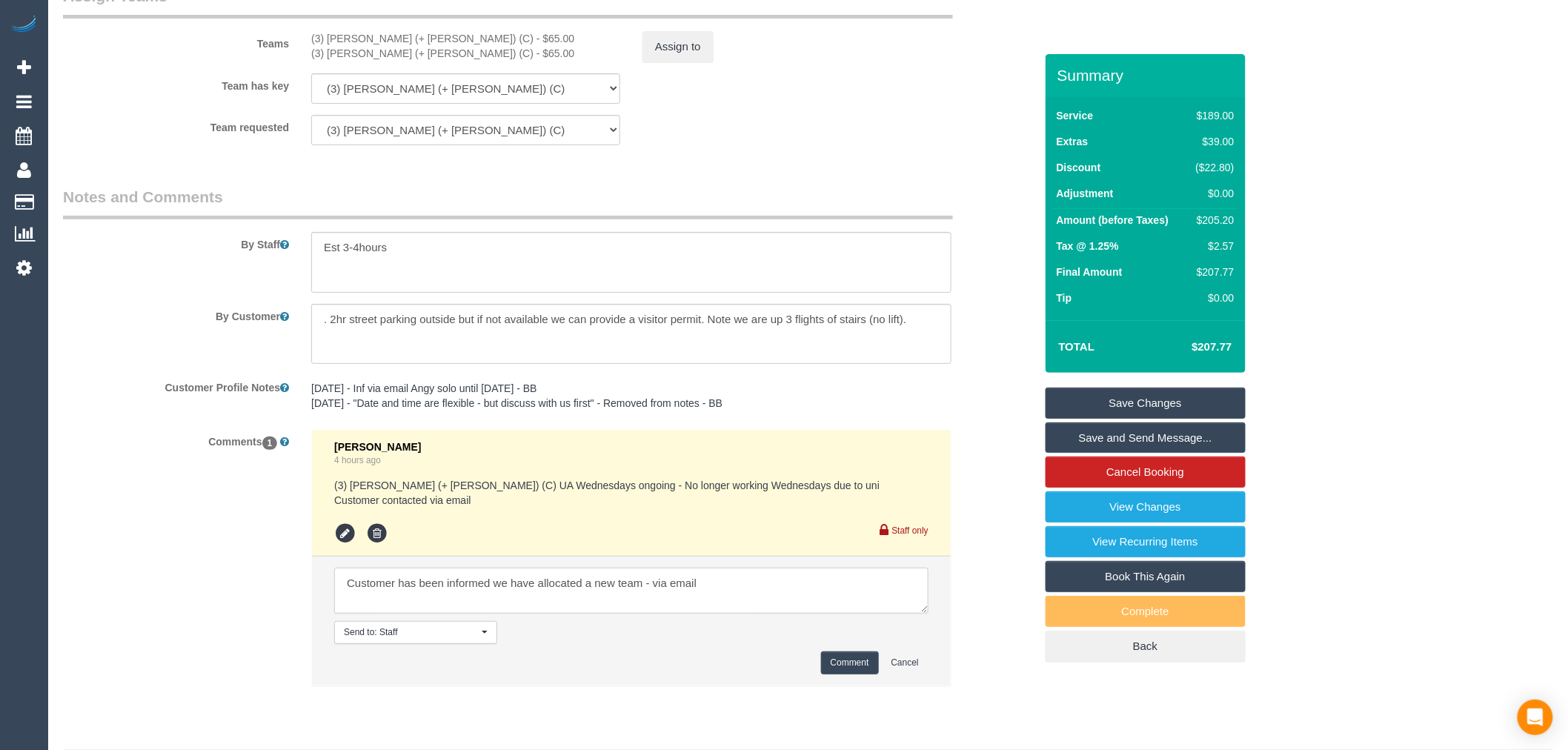
type textarea "Customer has been informed we have allocated a new team - via email"
click at [839, 671] on li "Send to: Staff Nothing selected Send to: Staff Send to: Customer Send to: Team …" at bounding box center [631, 621] width 639 height 129
click at [846, 672] on button "Comment" at bounding box center [850, 663] width 58 height 23
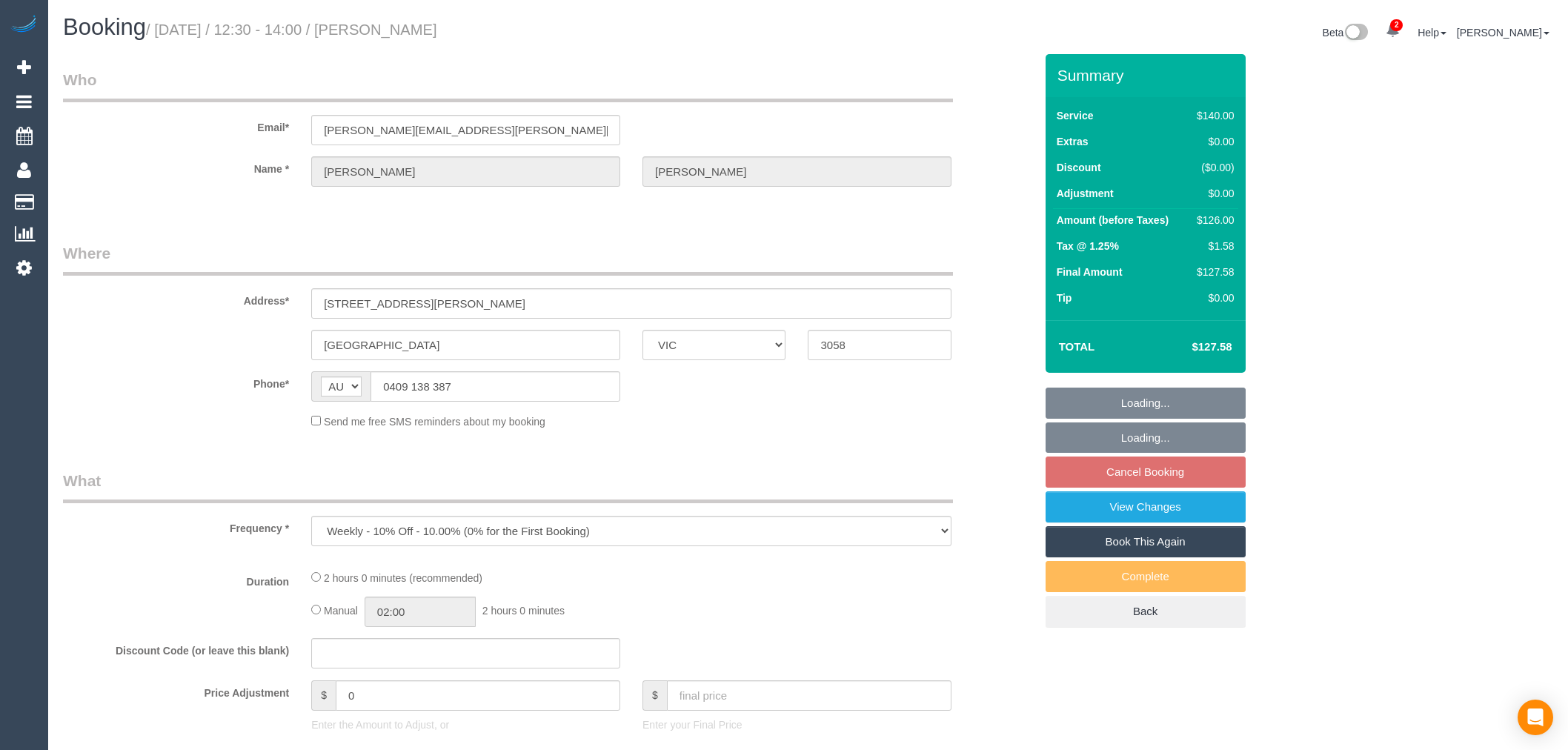
select select "VIC"
select select "number:32"
select select "number:34"
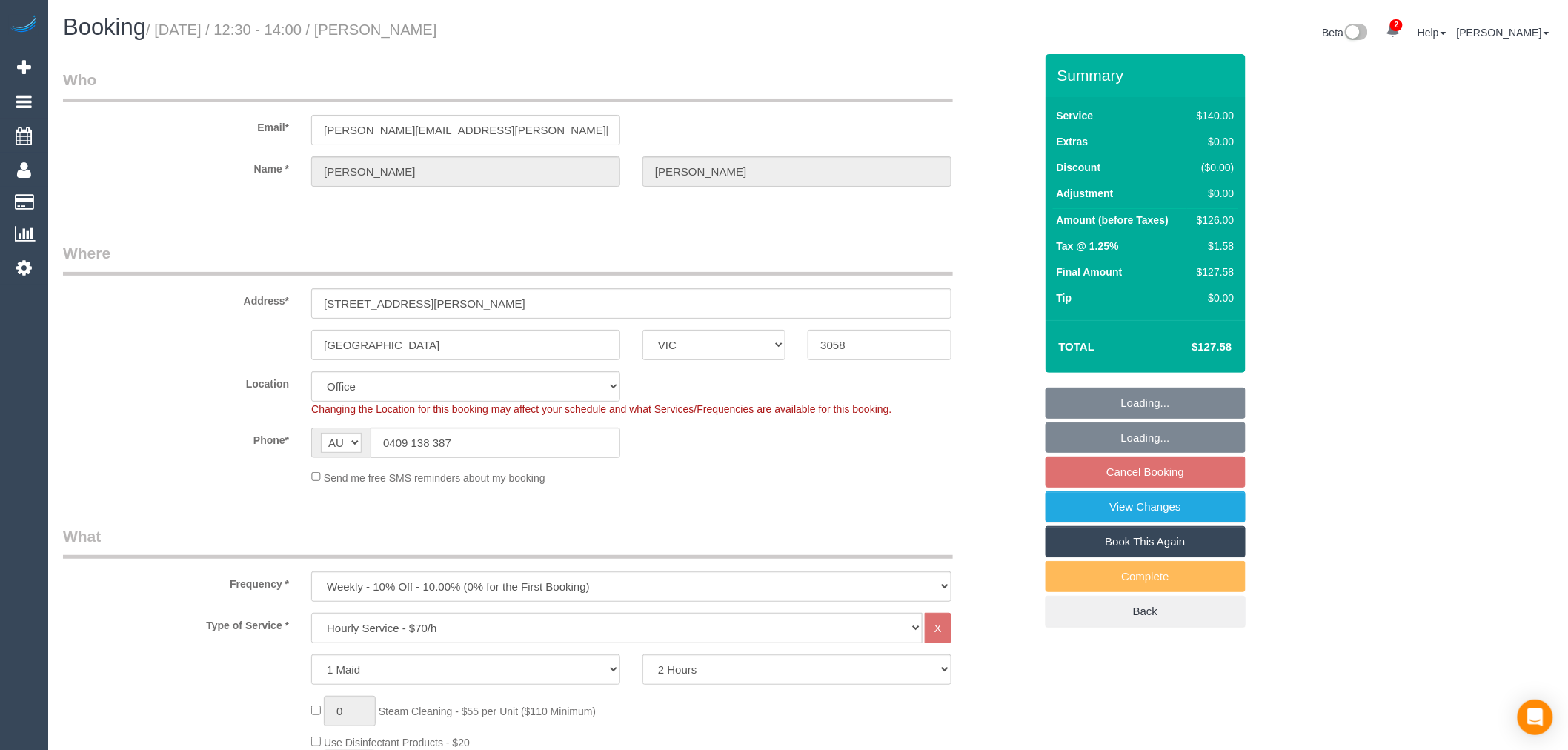
select select "string:stripe-pm_1L0Y122GScqysDRVxA02sPlI"
select select "object:898"
click at [1188, 476] on fieldset "Loading... Loading... Cancel Booking View Changes Book This Again Complete Back" at bounding box center [1146, 508] width 200 height 241
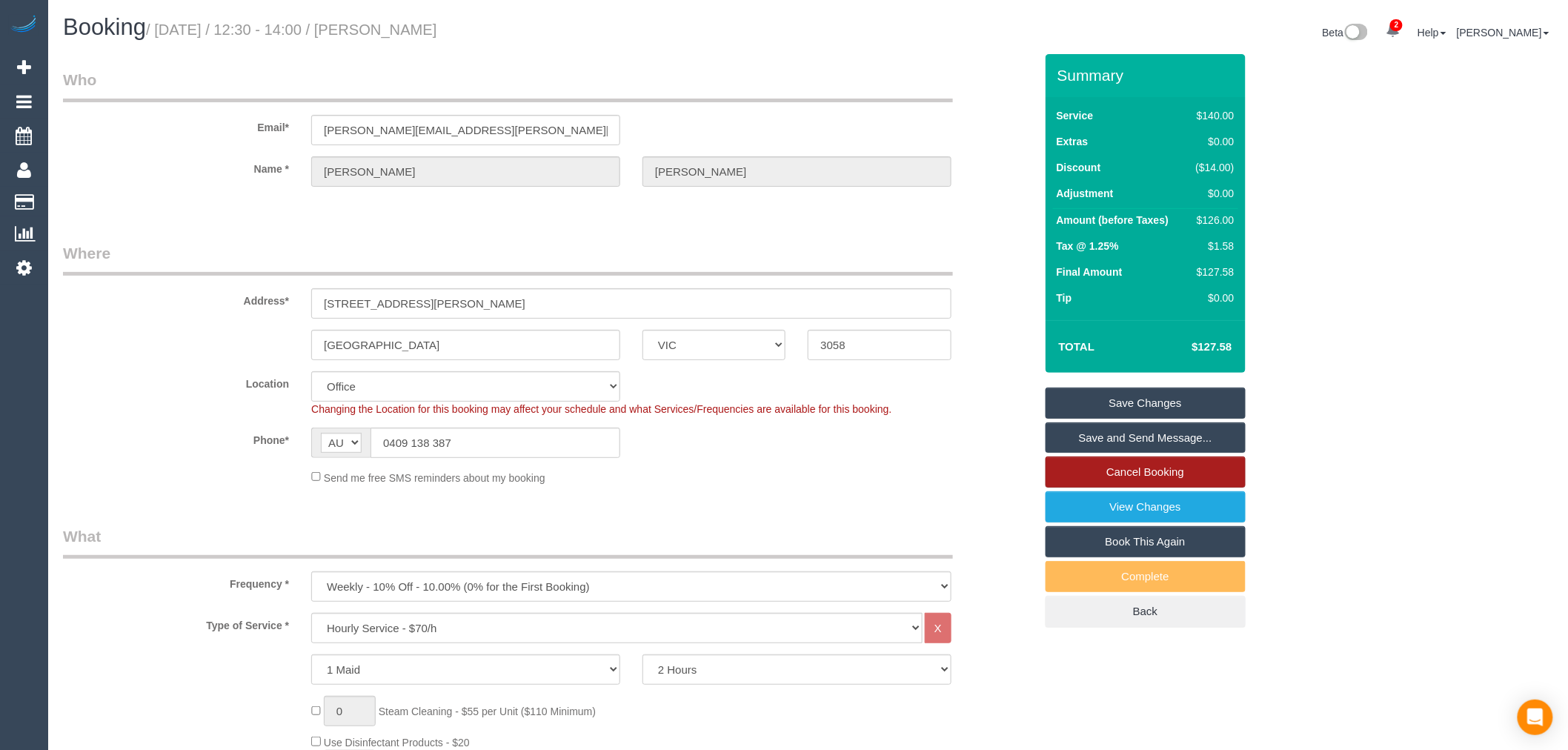
click at [1205, 473] on link "Cancel Booking" at bounding box center [1146, 472] width 200 height 31
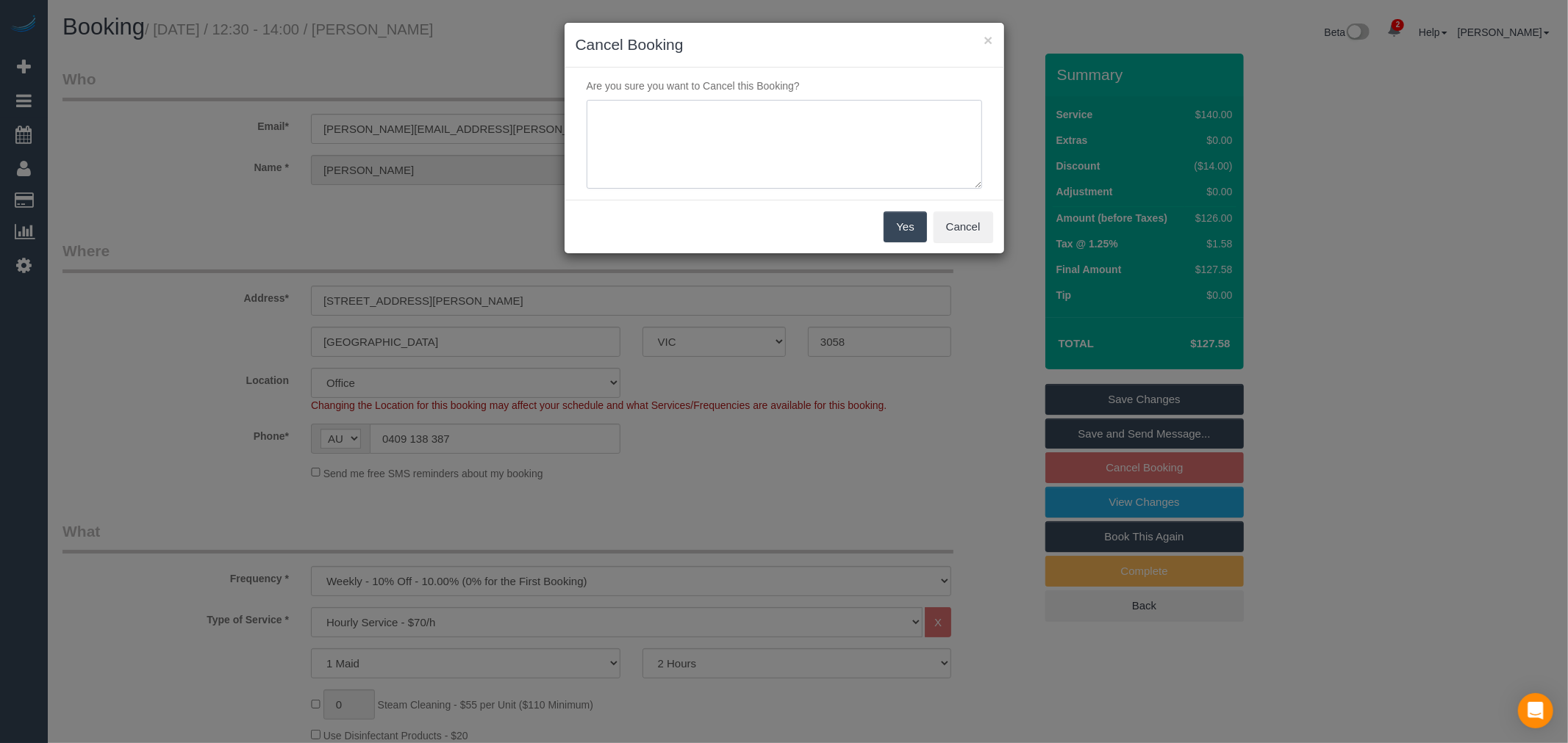
click at [678, 166] on textarea at bounding box center [784, 145] width 395 height 89
type textarea "c"
type textarea "away - via email - TP"
click at [899, 215] on button "Yes" at bounding box center [905, 227] width 42 height 31
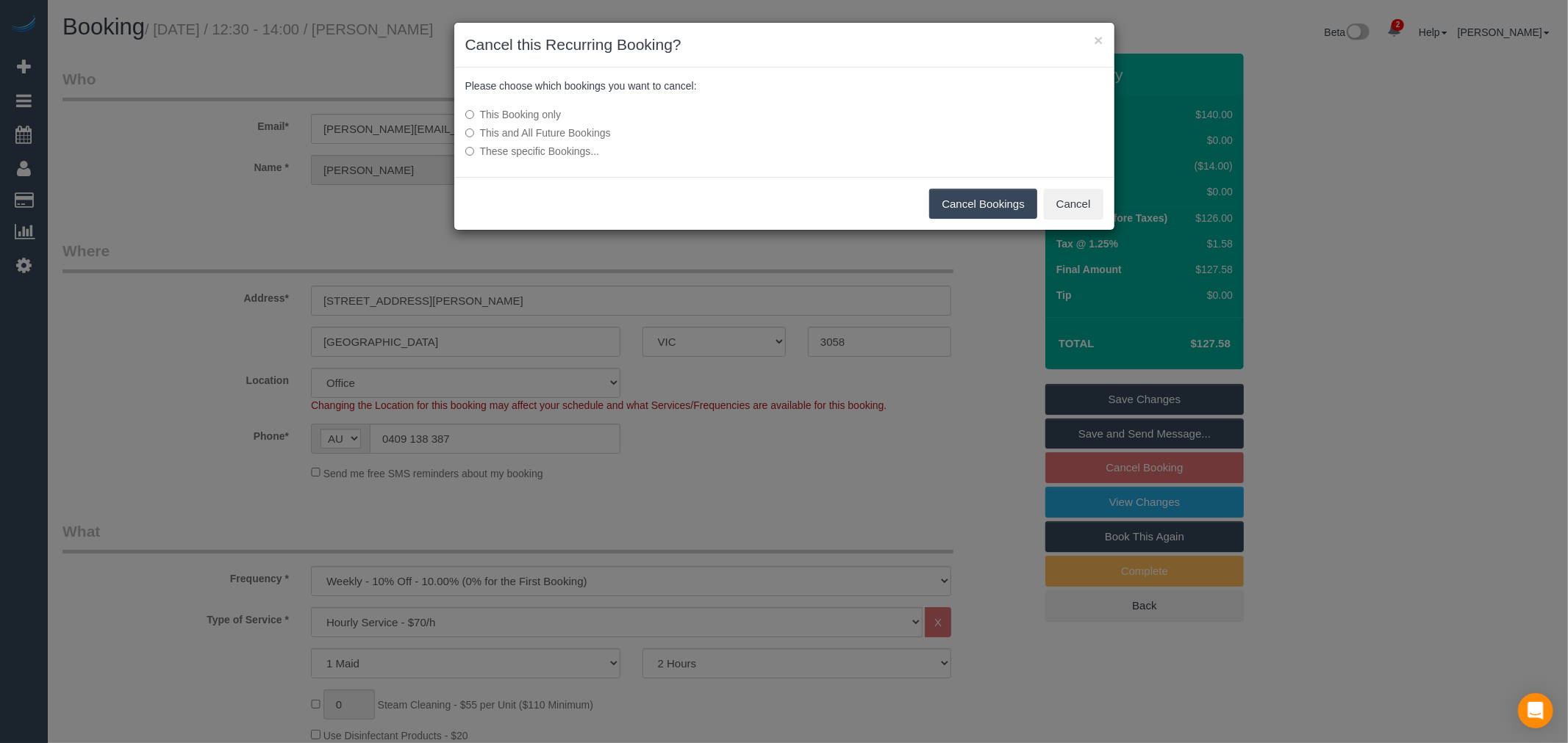
click at [946, 204] on button "Cancel Bookings" at bounding box center [983, 204] width 108 height 31
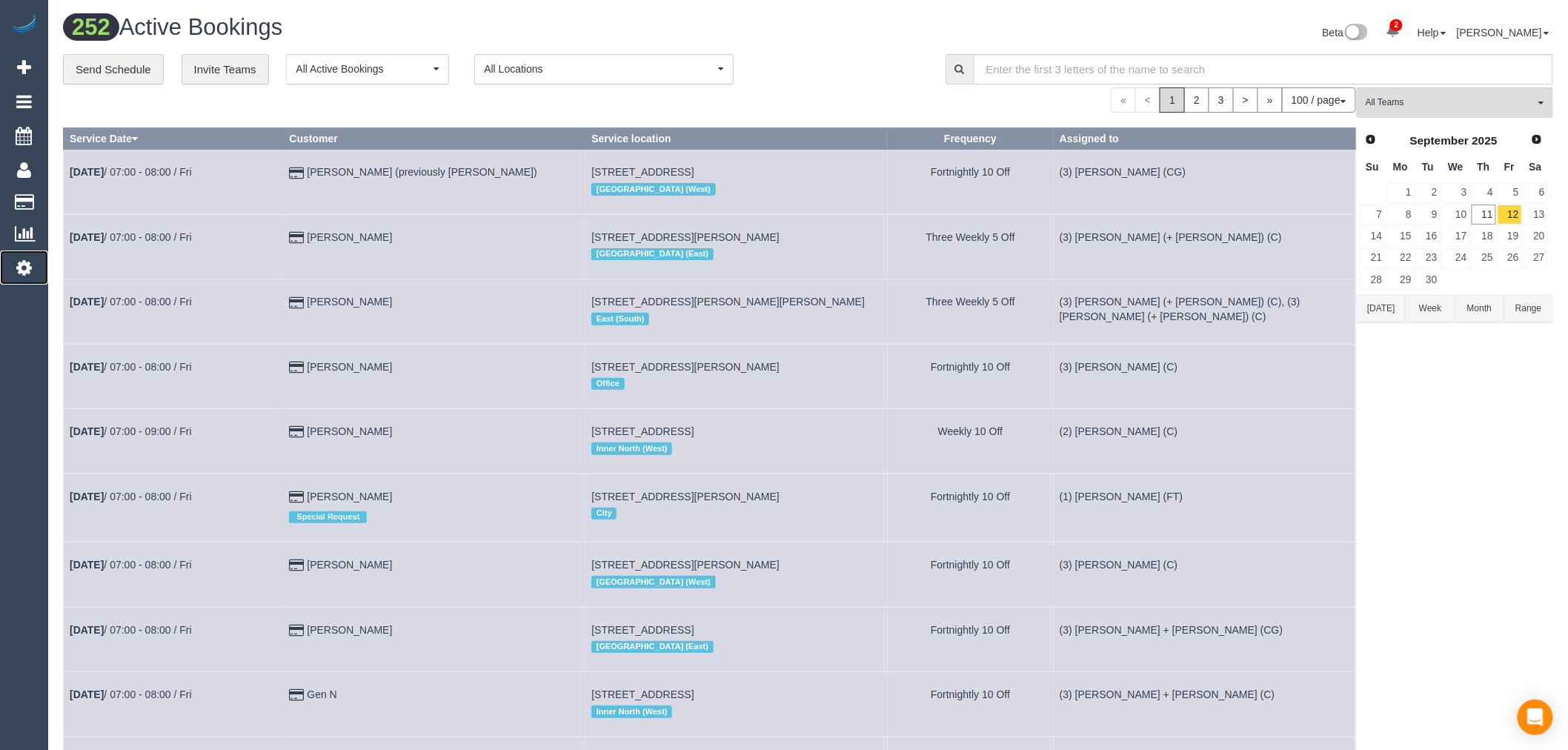
click at [30, 274] on icon at bounding box center [24, 267] width 15 height 18
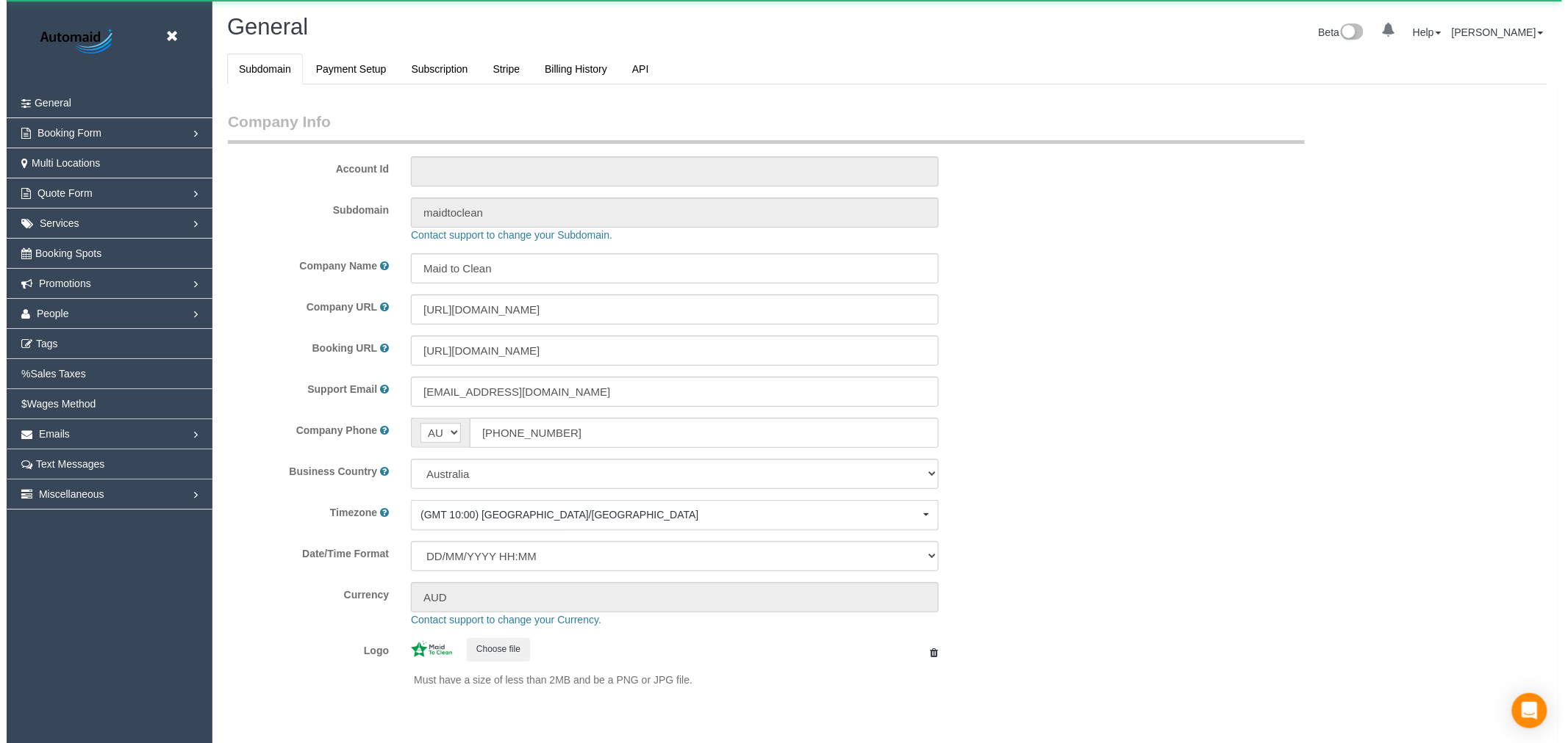
scroll to position [3308, 1555]
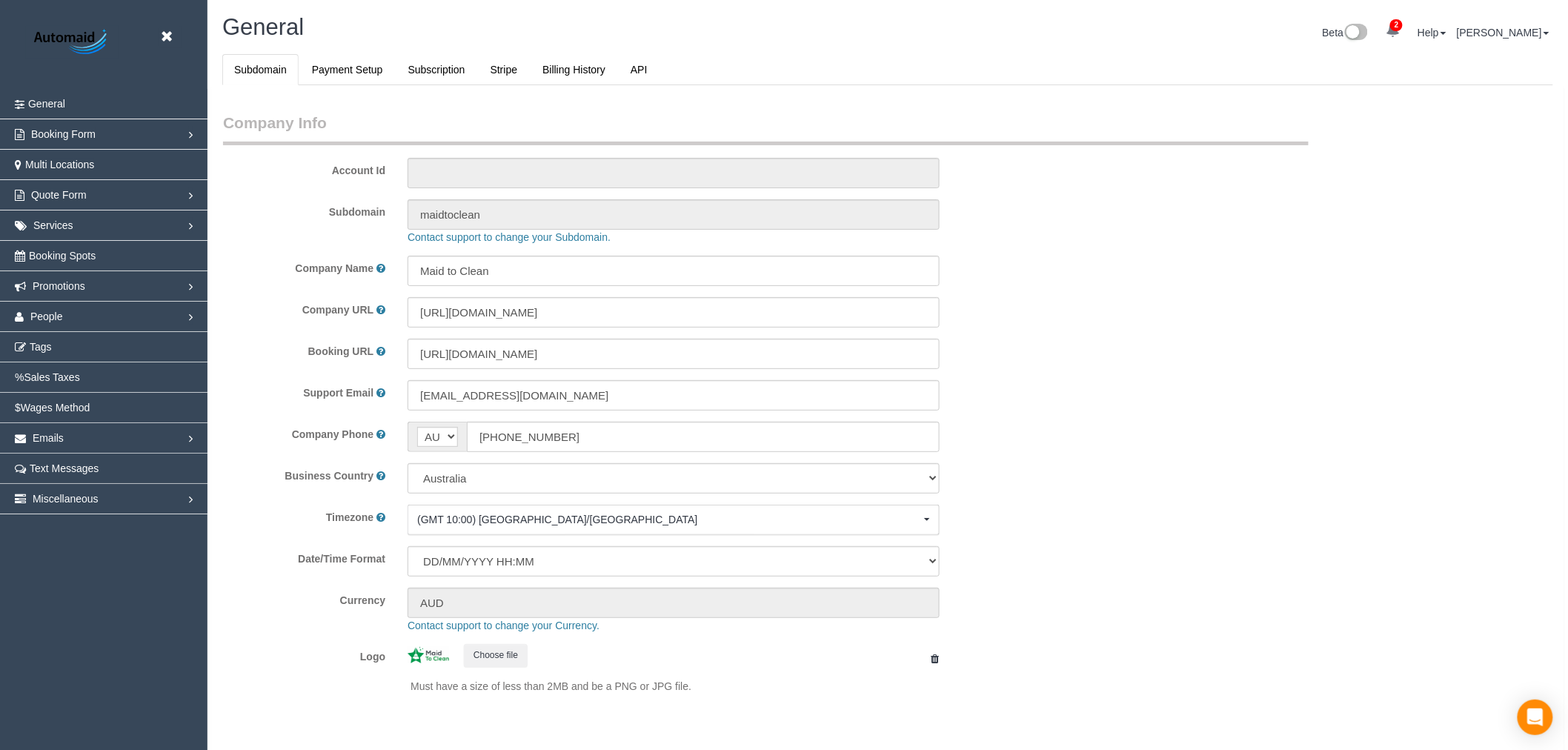
select select "1"
click at [173, 31] on link at bounding box center [170, 37] width 22 height 22
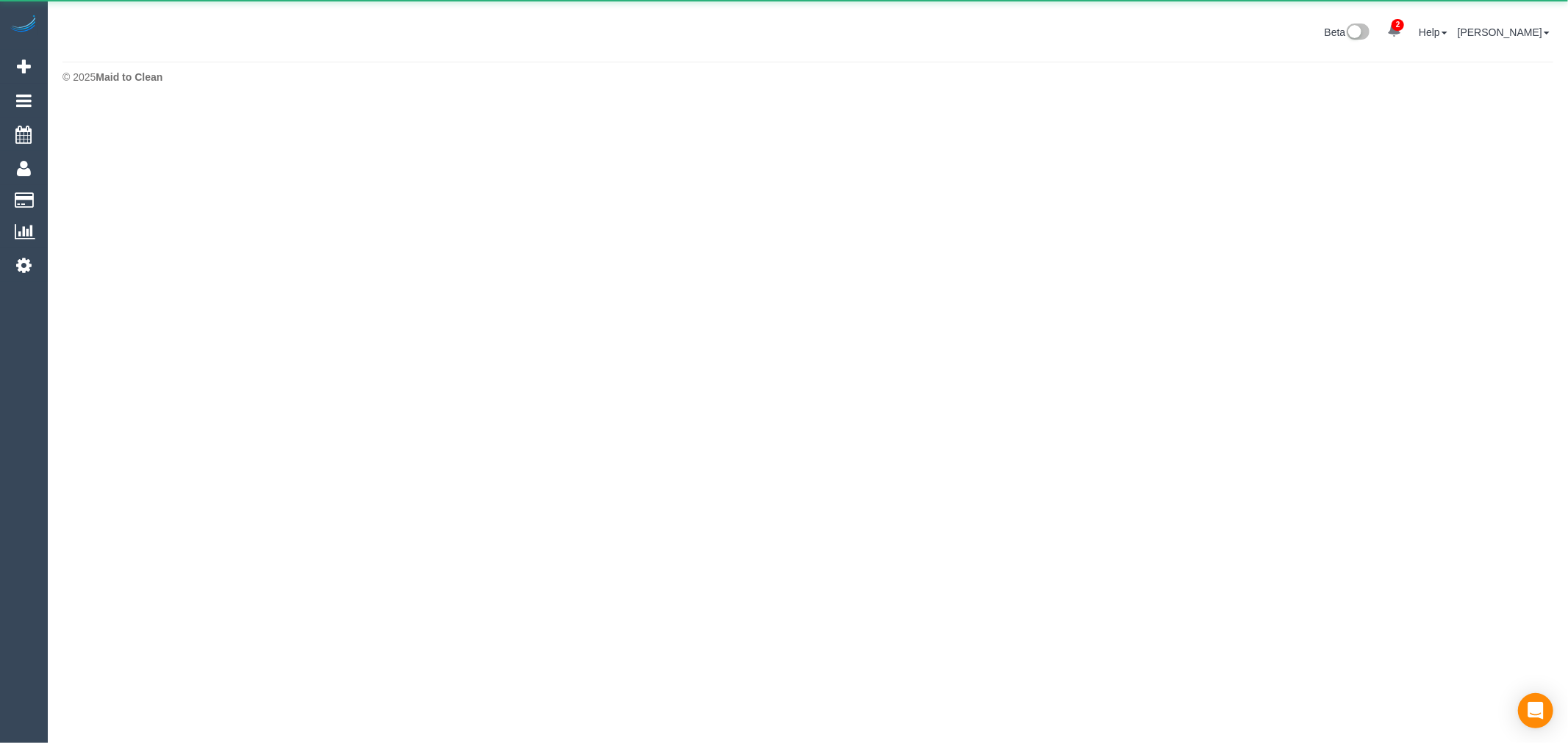
scroll to position [73344, 71932]
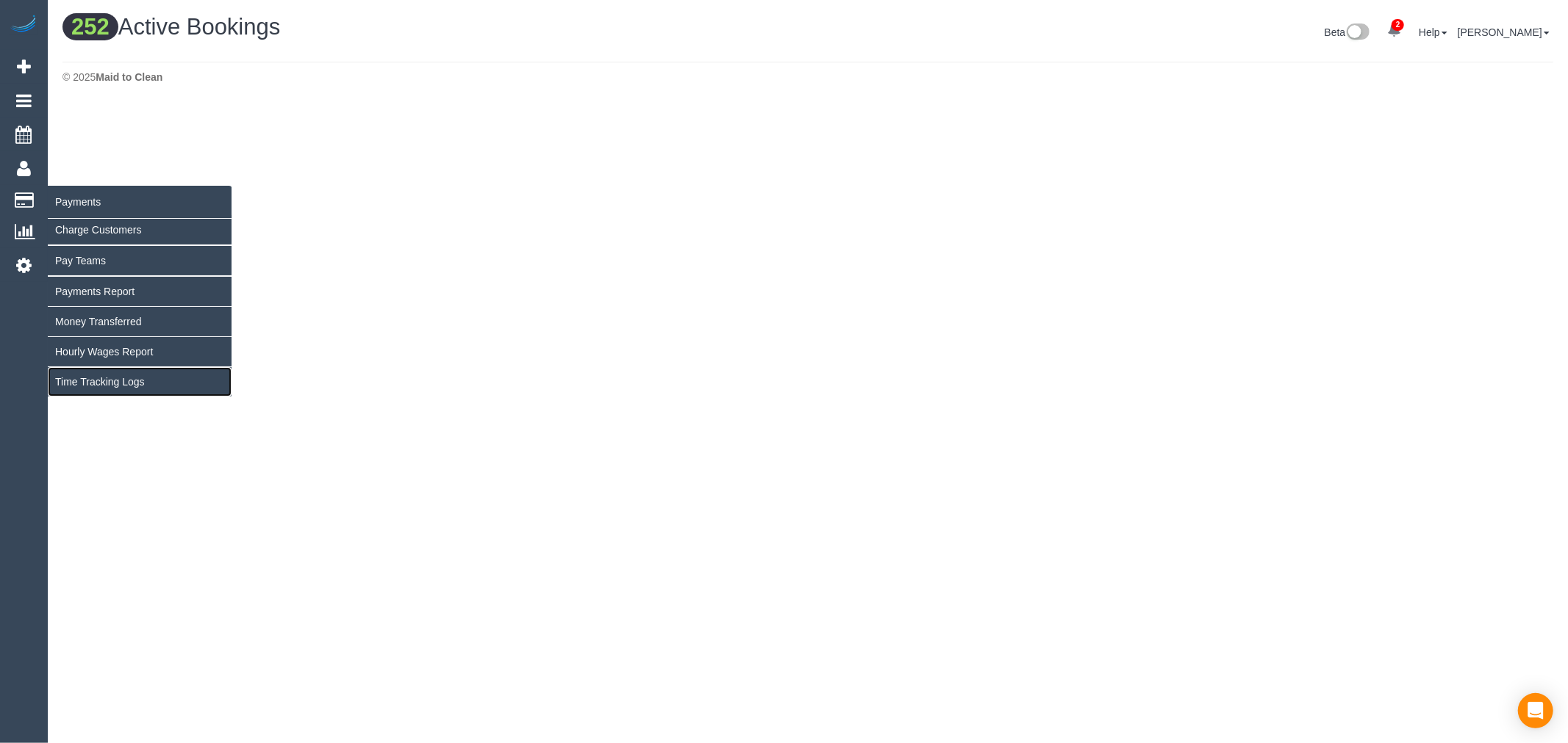
click at [120, 385] on link "Time Tracking Logs" at bounding box center [139, 381] width 184 height 30
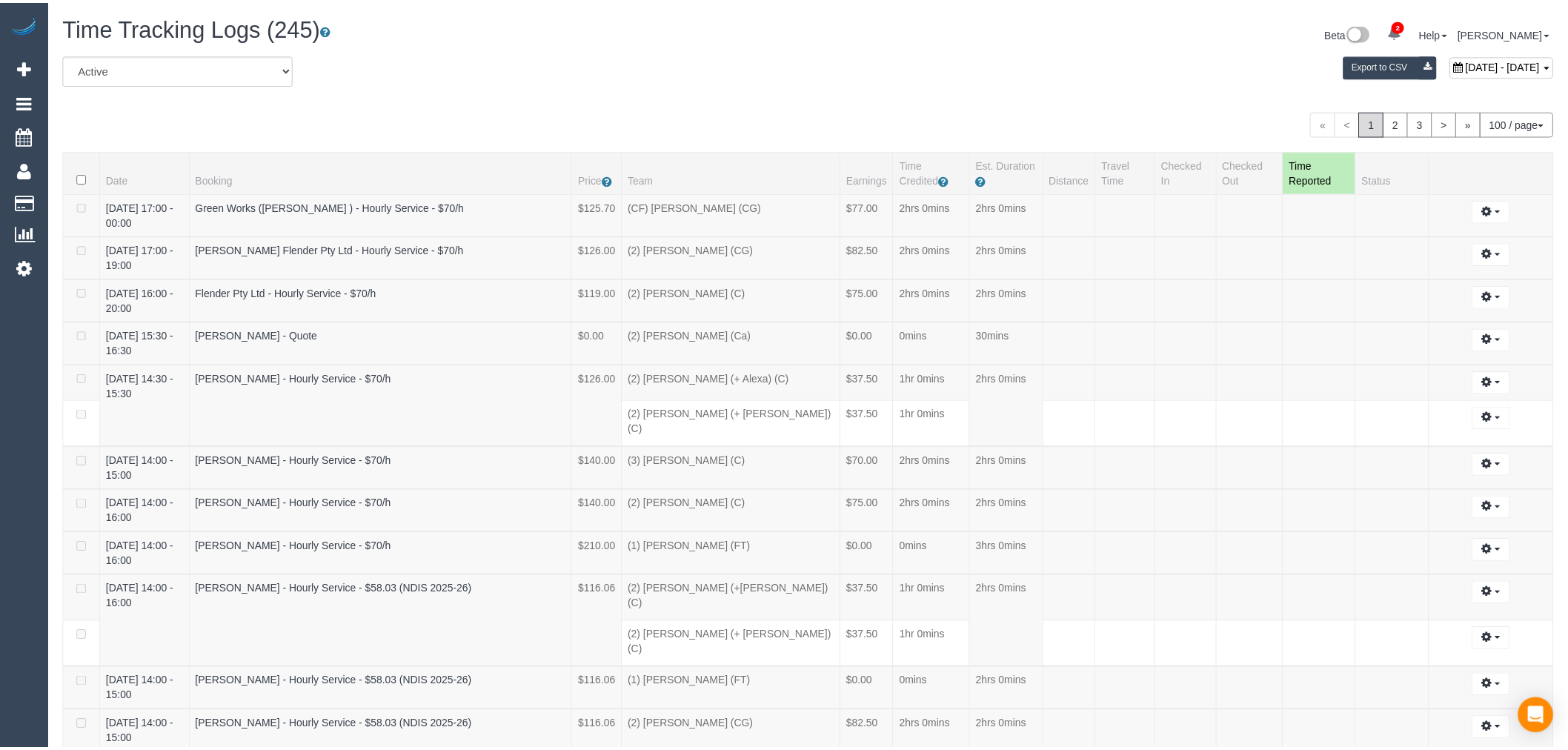
scroll to position [5172, 1568]
click at [1408, 124] on link "3" at bounding box center [1418, 123] width 25 height 25
click at [907, 74] on div "September 11, 2025 - September 11, 2025 Export to CSV" at bounding box center [1060, 69] width 1008 height 30
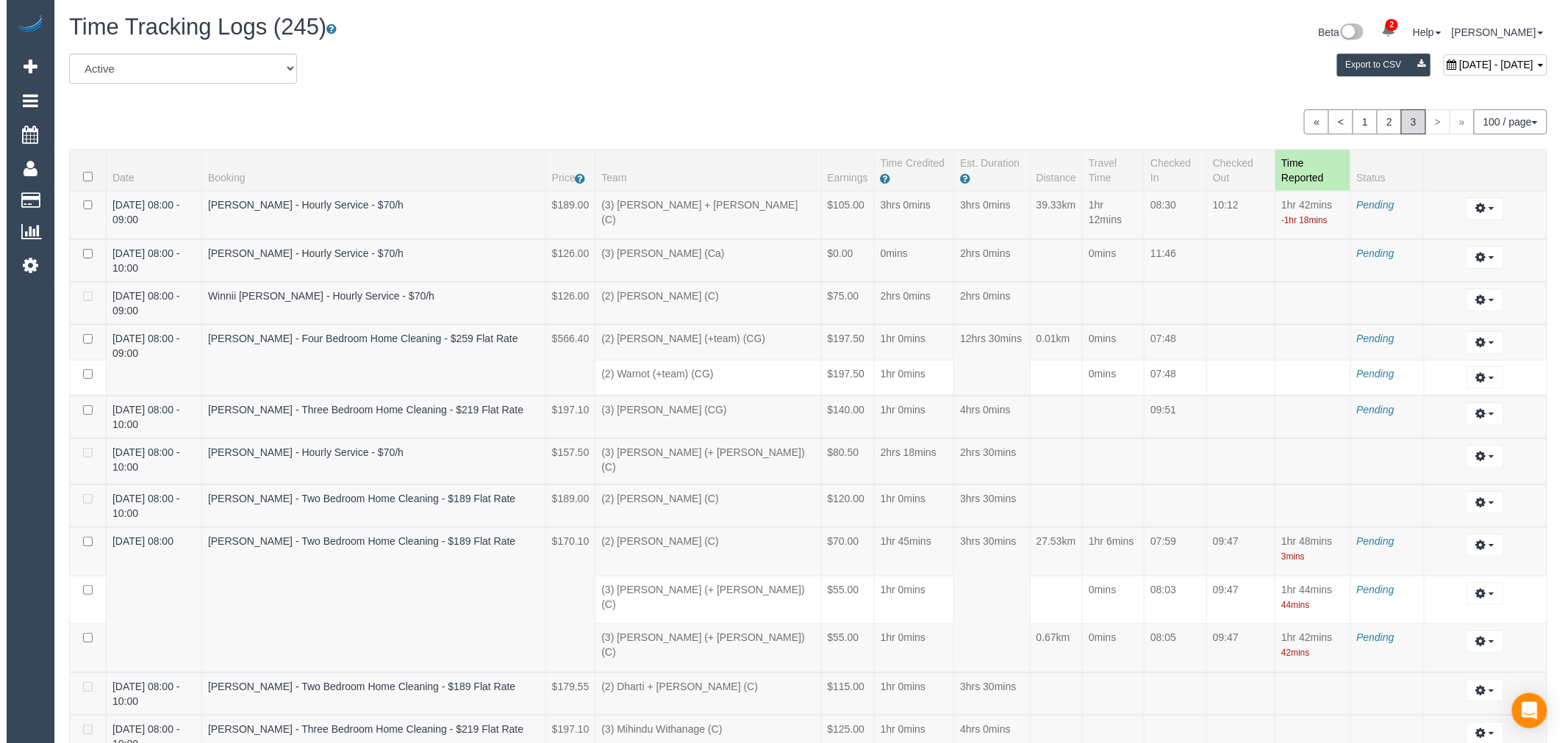
scroll to position [1127, 0]
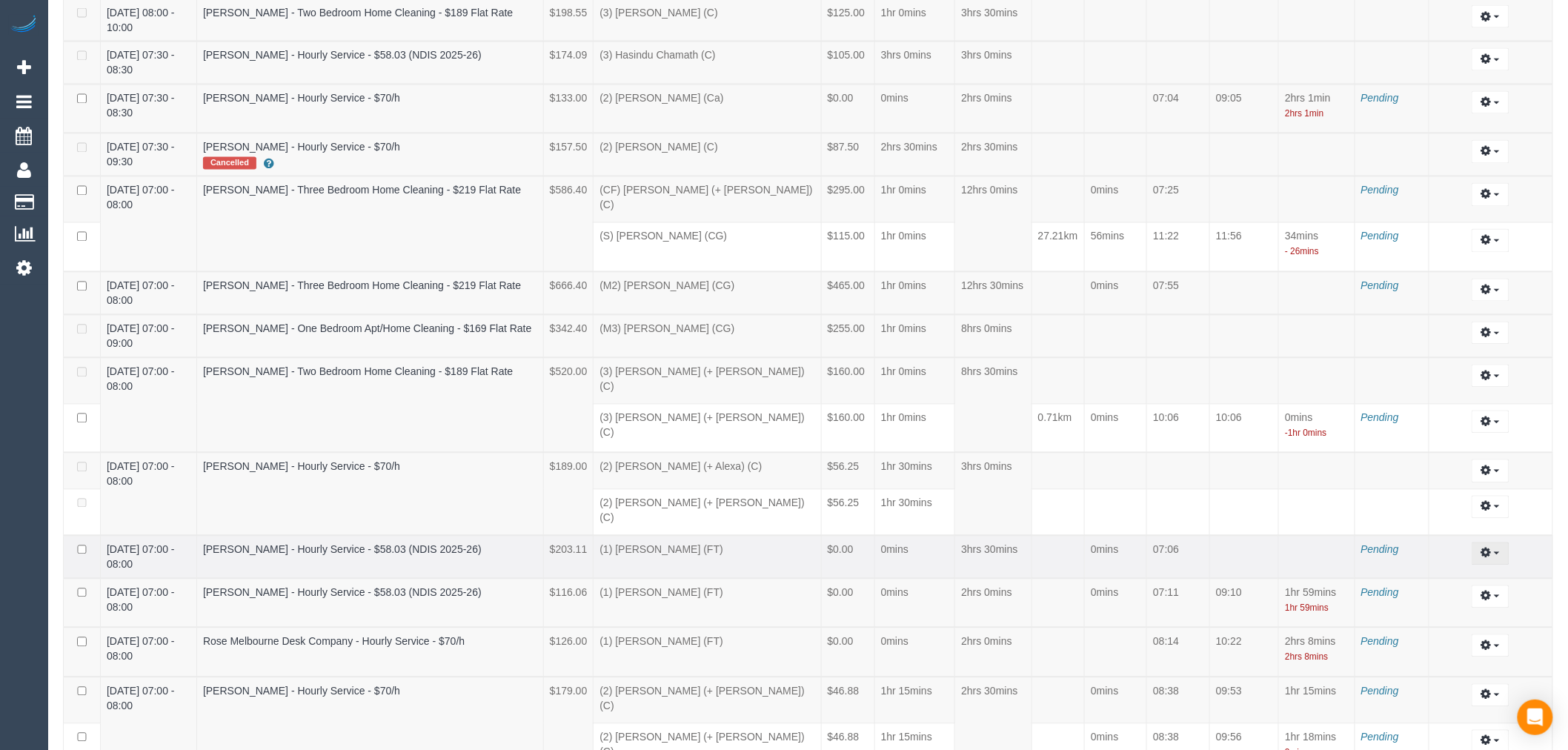
click at [1501, 543] on button "button" at bounding box center [1491, 554] width 38 height 23
click at [1460, 571] on link "Edit" at bounding box center [1450, 580] width 117 height 19
select select "draft"
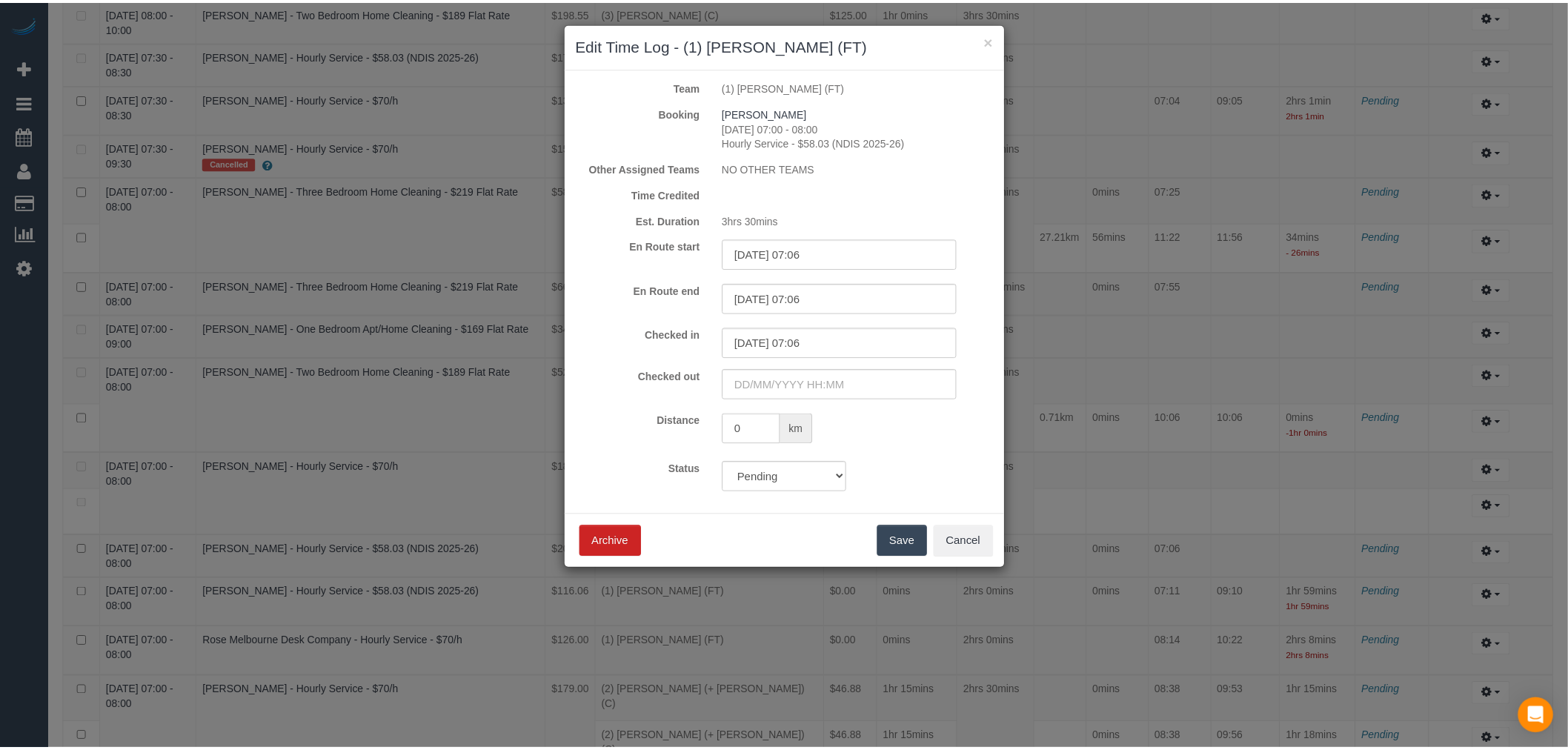
scroll to position [2664, 1581]
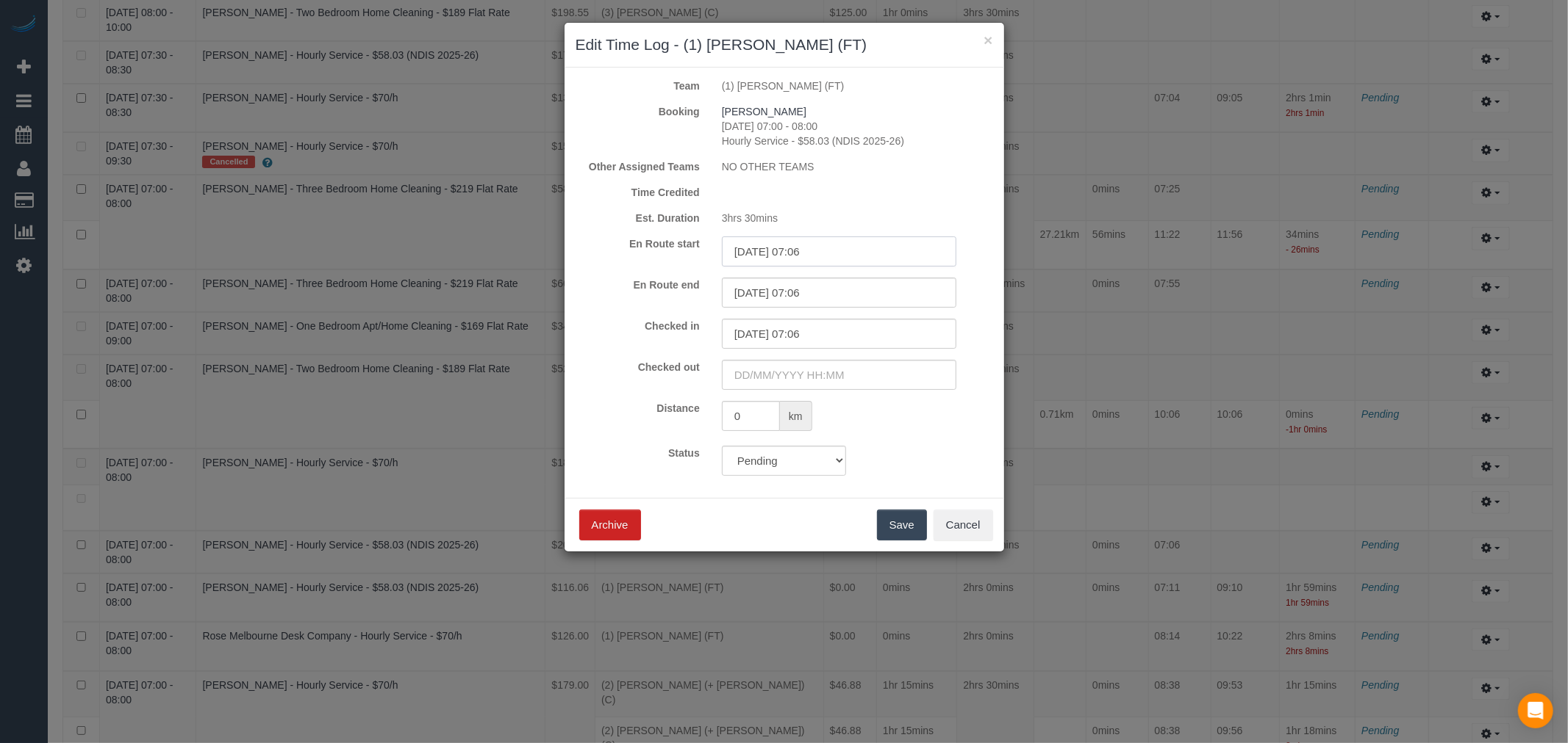
click at [827, 255] on input "11/09/2025 07:06" at bounding box center [839, 252] width 235 height 30
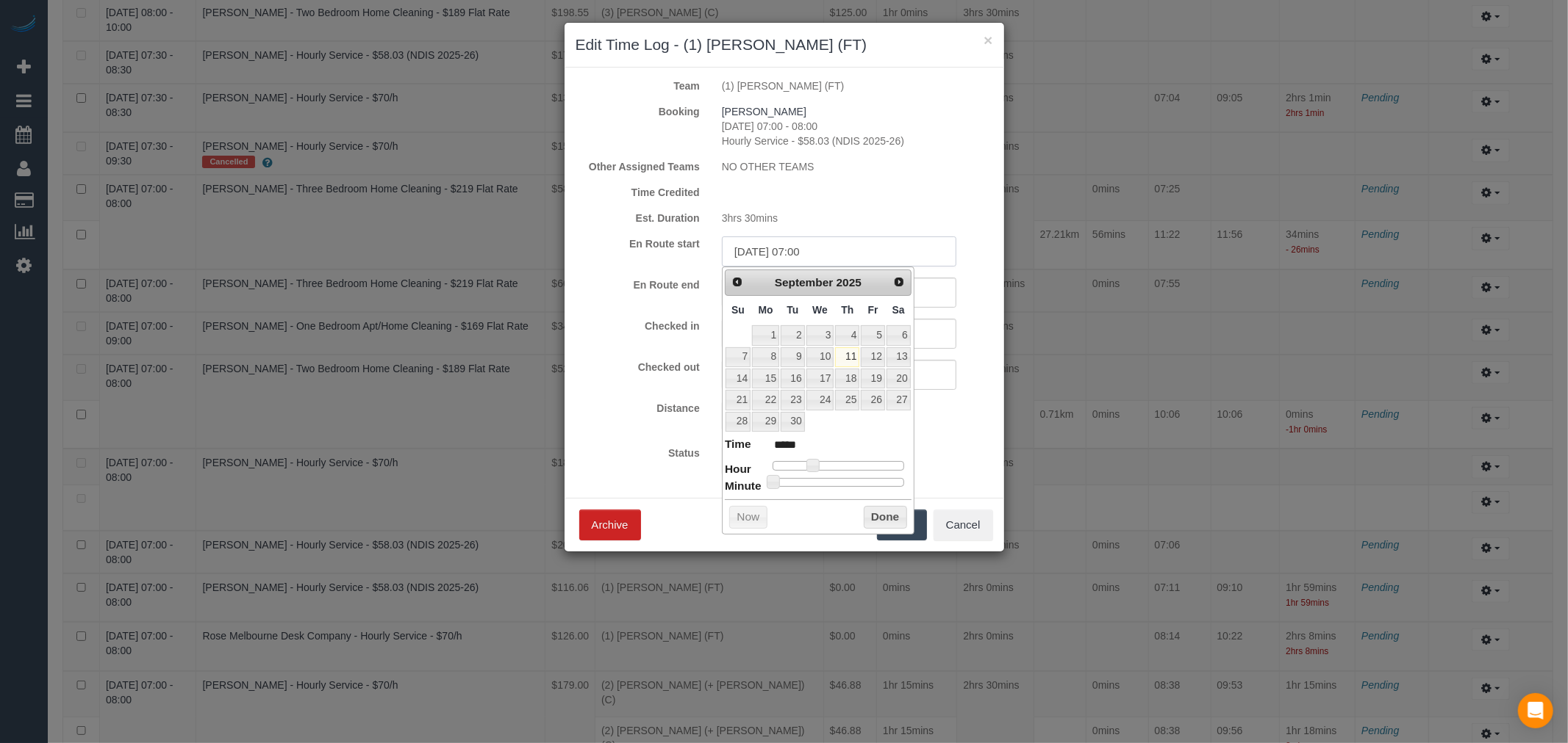
type input "11/09/2025 07:00"
click at [974, 218] on div "3hrs 30mins" at bounding box center [857, 218] width 293 height 14
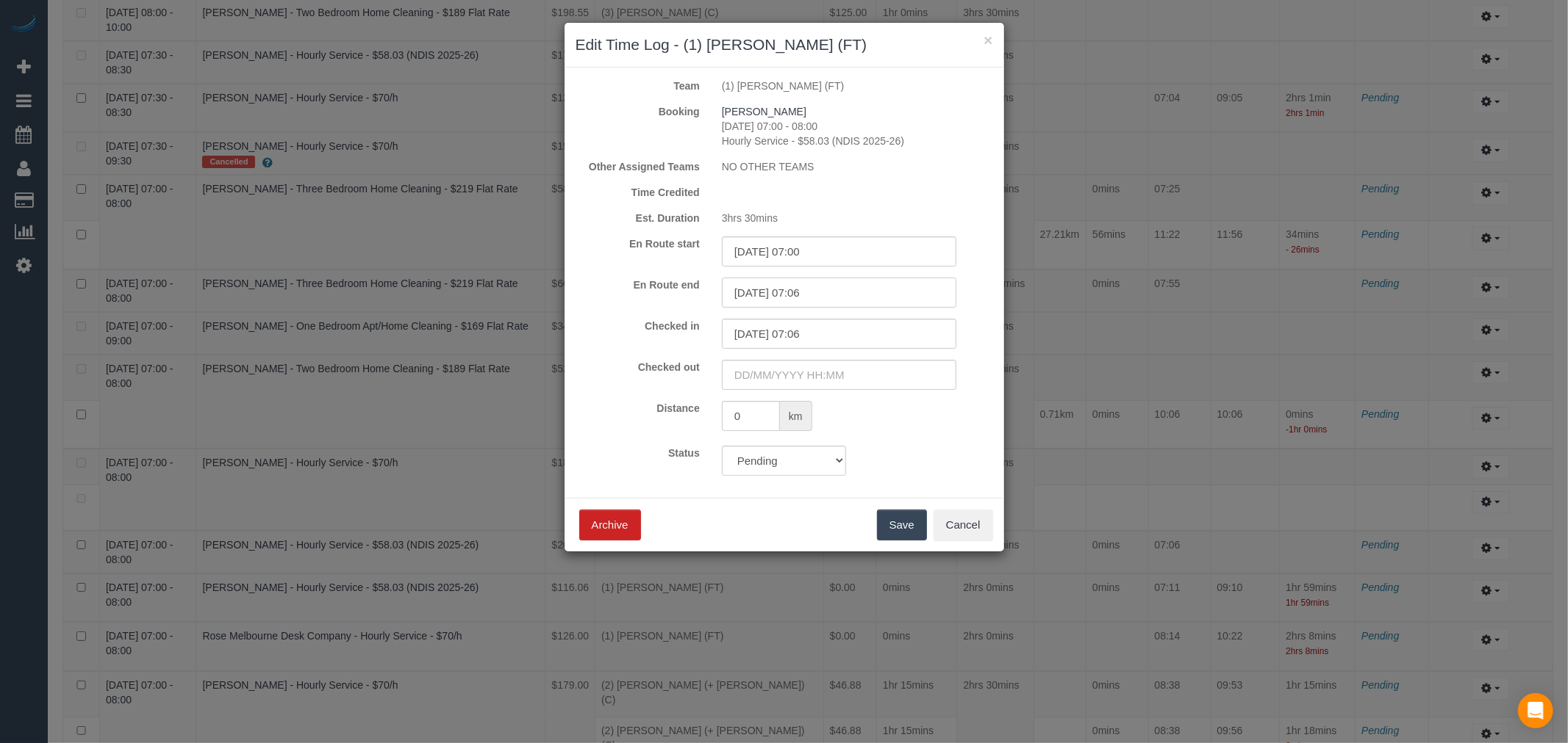
click at [906, 291] on input "11/09/2025 07:06" at bounding box center [839, 293] width 235 height 30
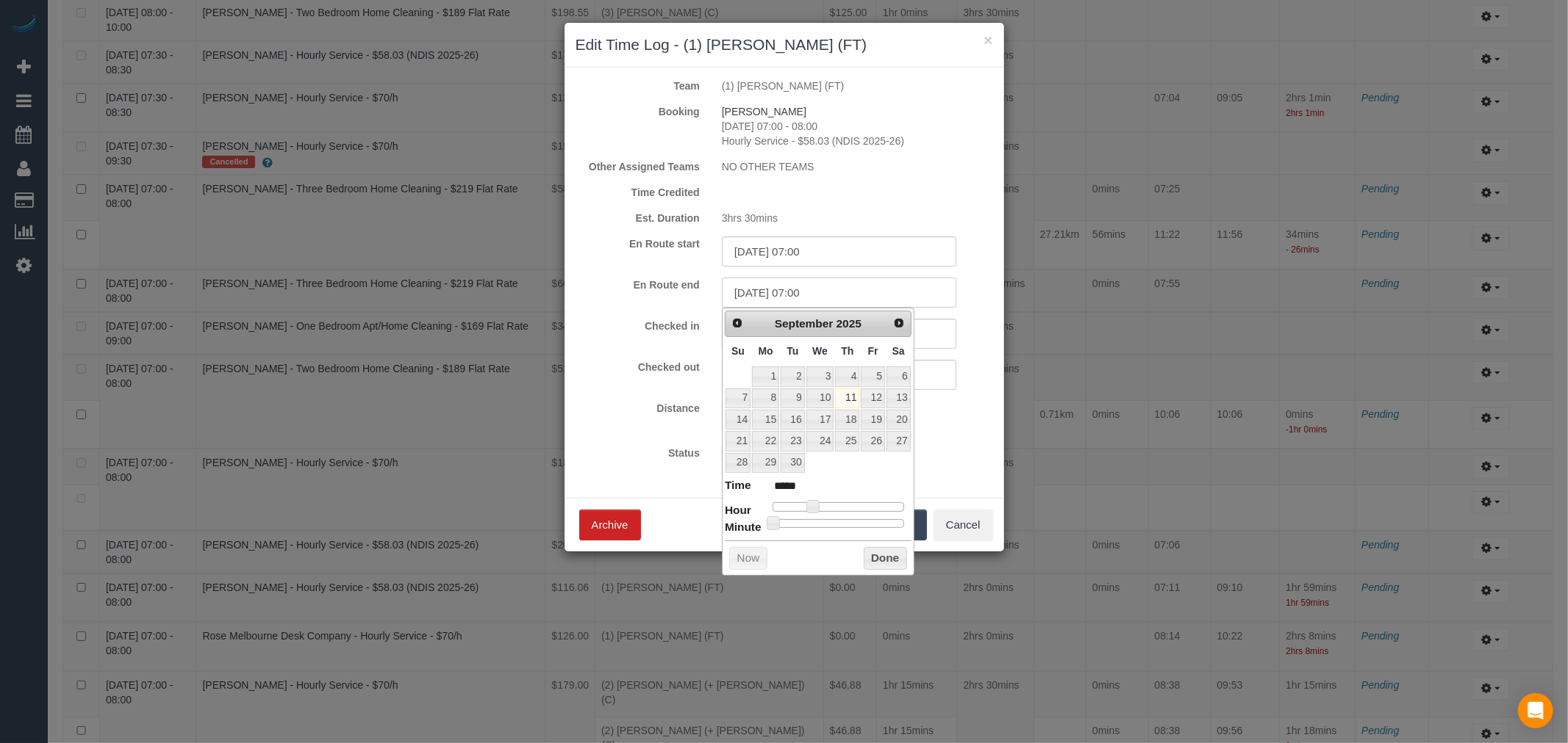
type input "11/09/2025 07:00"
click at [953, 164] on div "NO OTHER TEAMS" at bounding box center [857, 166] width 293 height 14
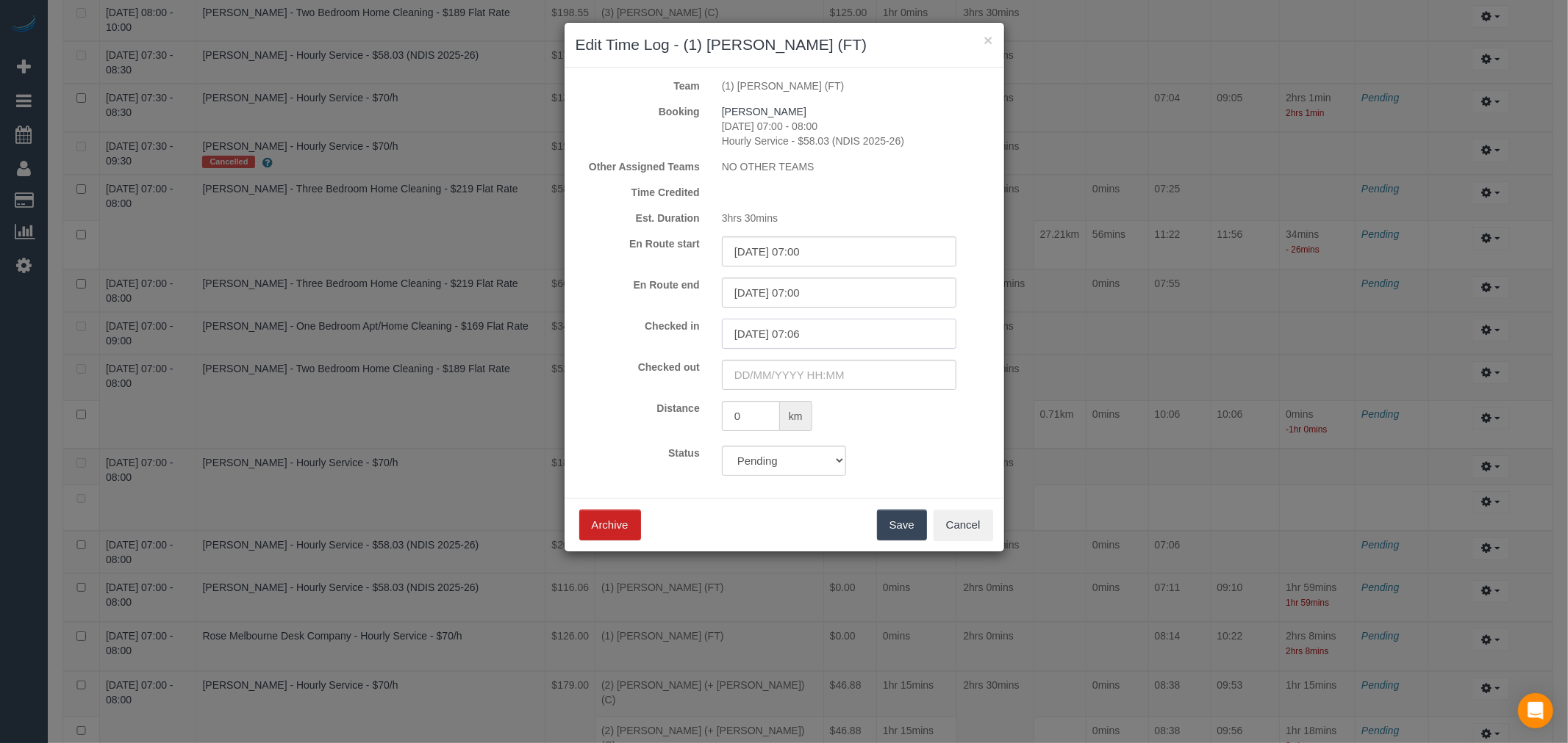
click at [843, 332] on input "11/09/2025 07:06" at bounding box center [839, 334] width 235 height 30
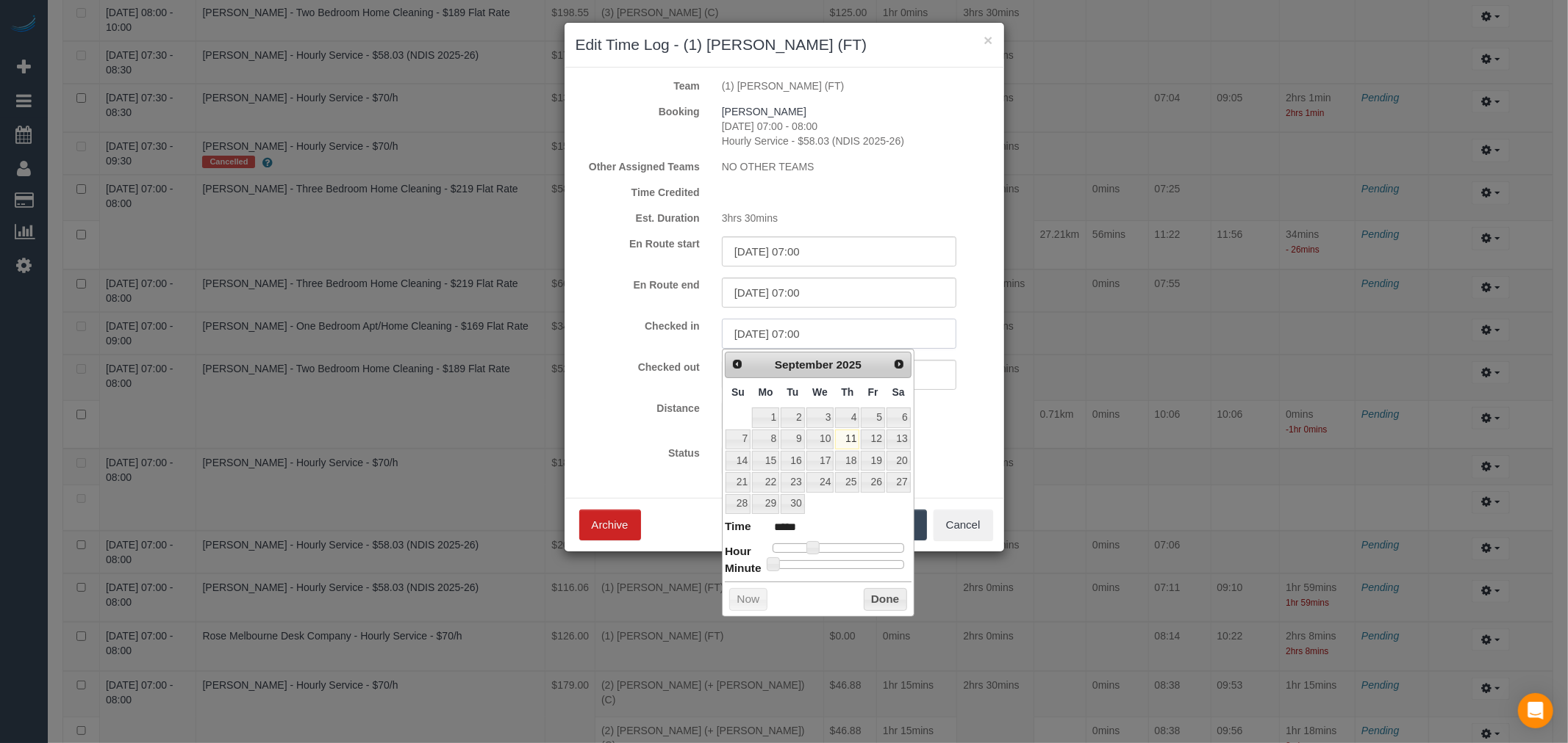
type input "11/09/2025 07:00"
click at [948, 377] on input "text" at bounding box center [839, 375] width 235 height 30
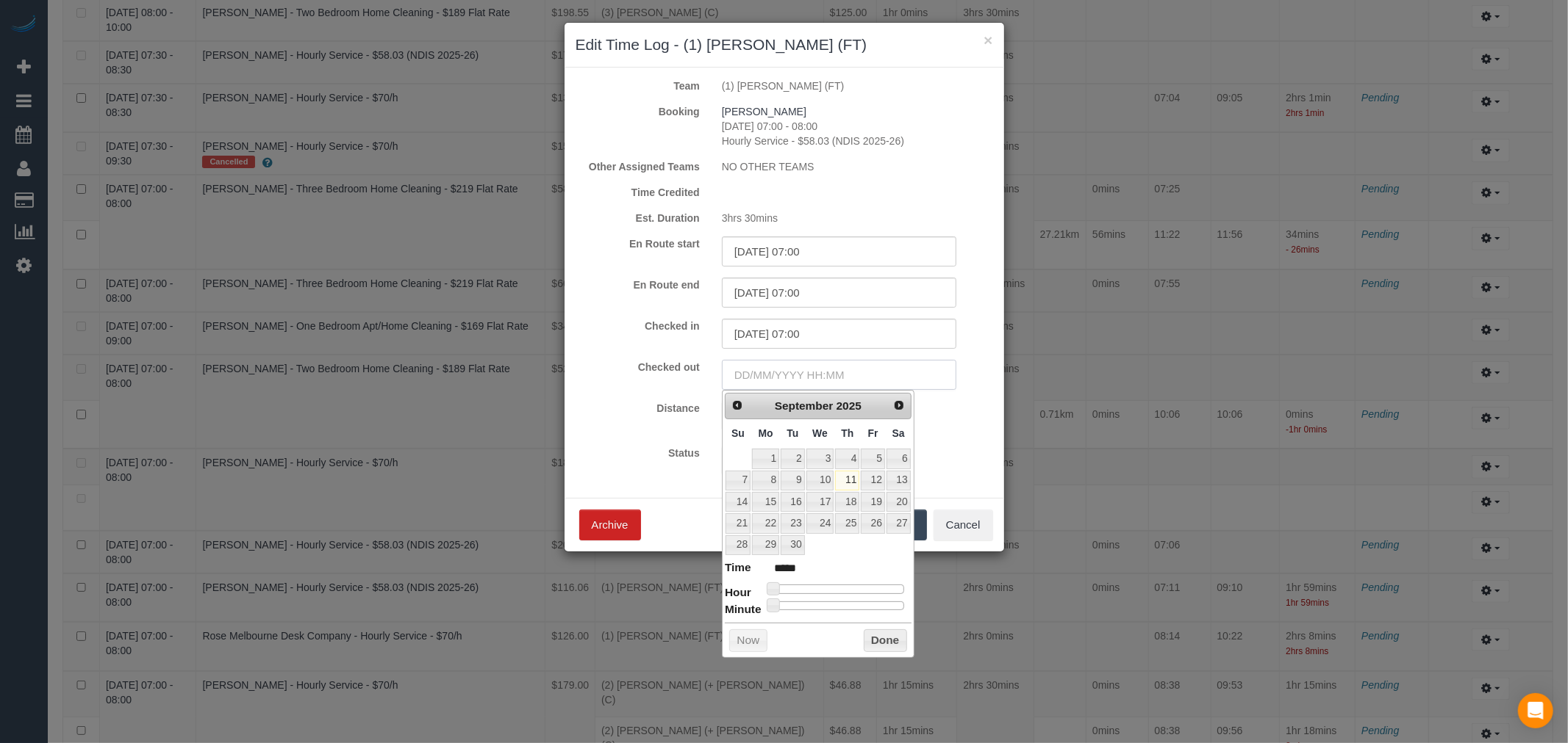
click at [890, 375] on input "text" at bounding box center [839, 375] width 235 height 30
click at [859, 480] on link "11" at bounding box center [847, 480] width 24 height 20
type input "11/09/2025 01:00"
type input "*****"
type input "11/09/2025 02:00"
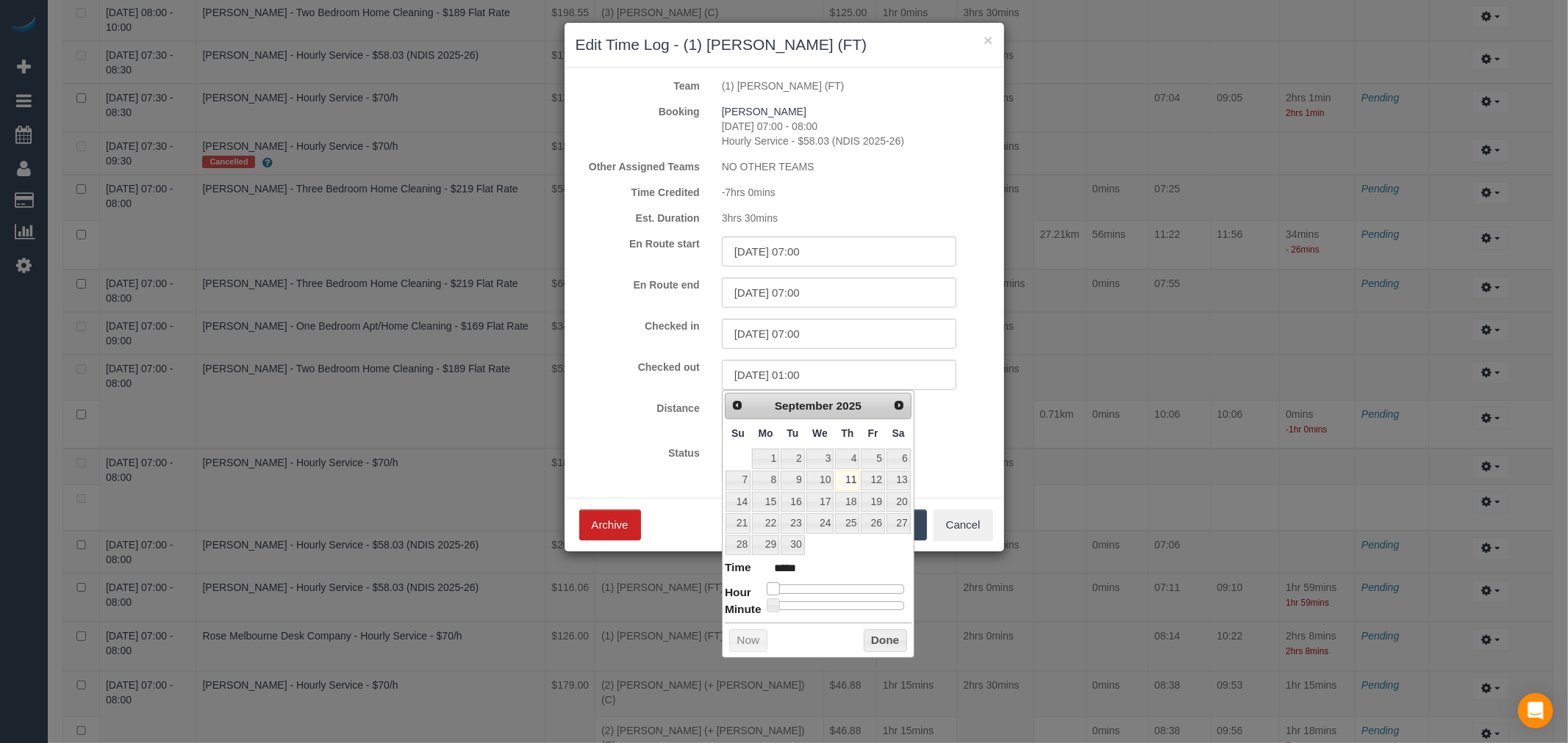
type input "*****"
type input "11/09/2025 03:00"
type input "*****"
type input "11/09/2025 04:00"
type input "*****"
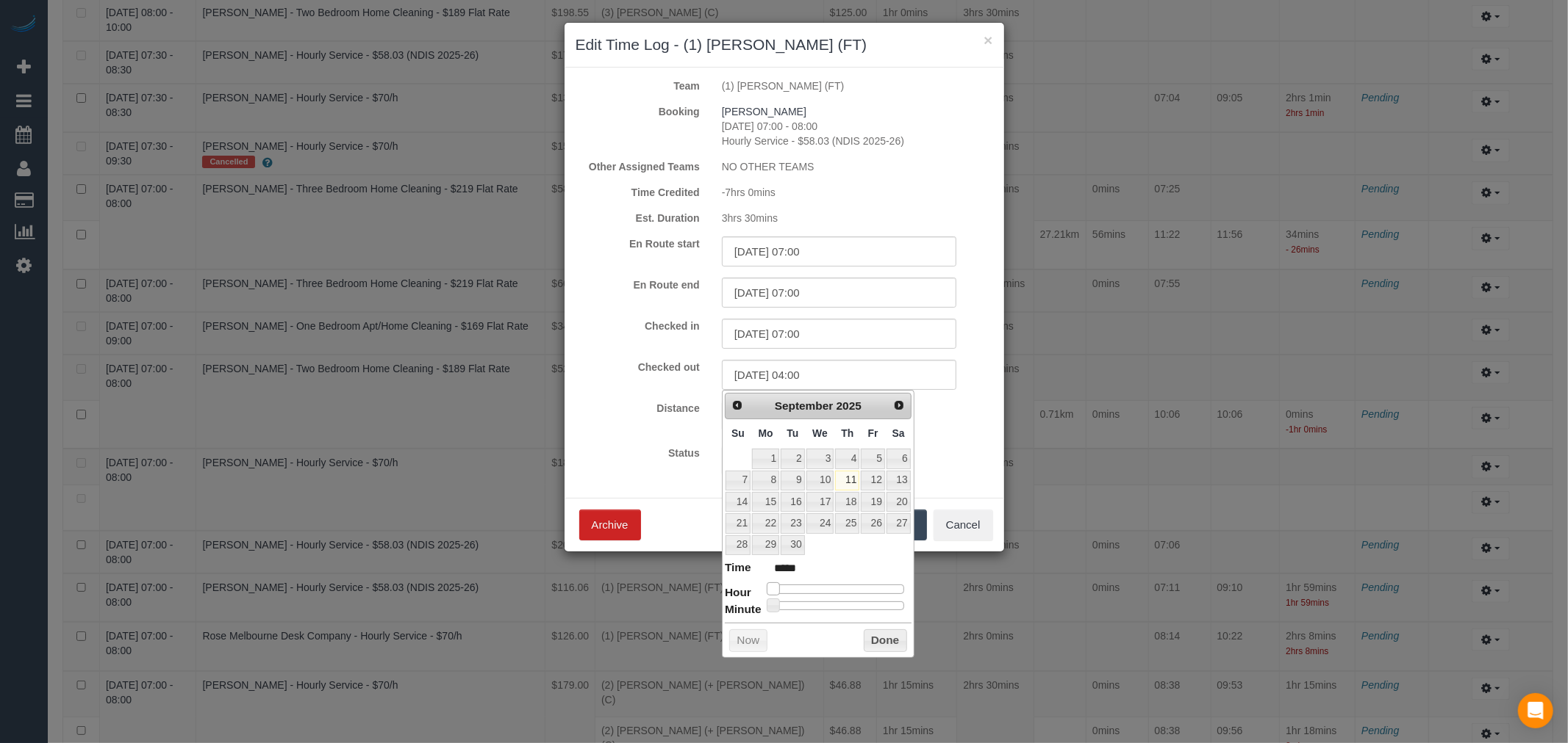
type input "11/09/2025 05:00"
type input "*****"
type input "11/09/2025 06:00"
type input "*****"
type input "11/09/2025 07:00"
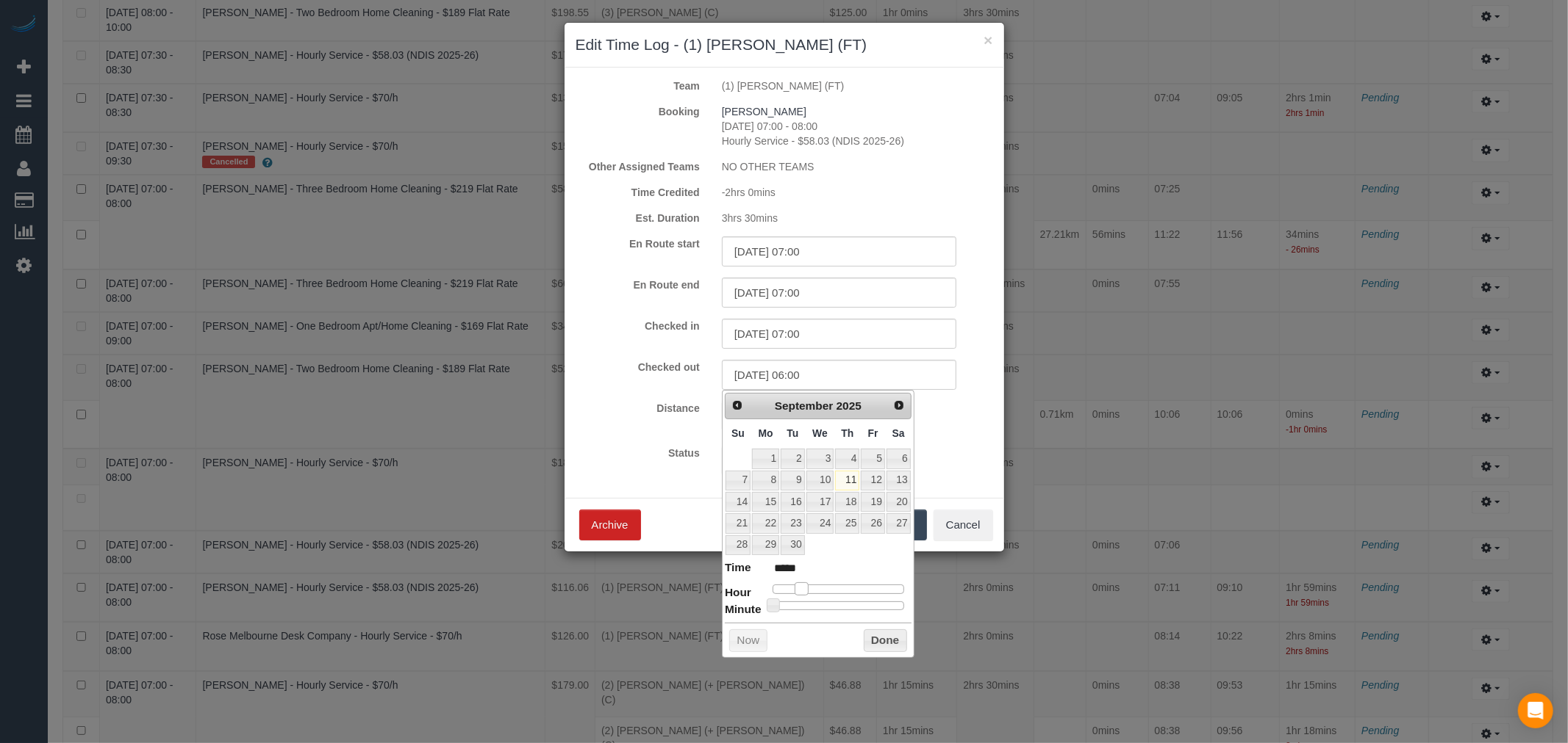
type input "*****"
type input "11/09/2025 06:00"
type input "*****"
type input "11/09/2025 10:00"
type input "*****"
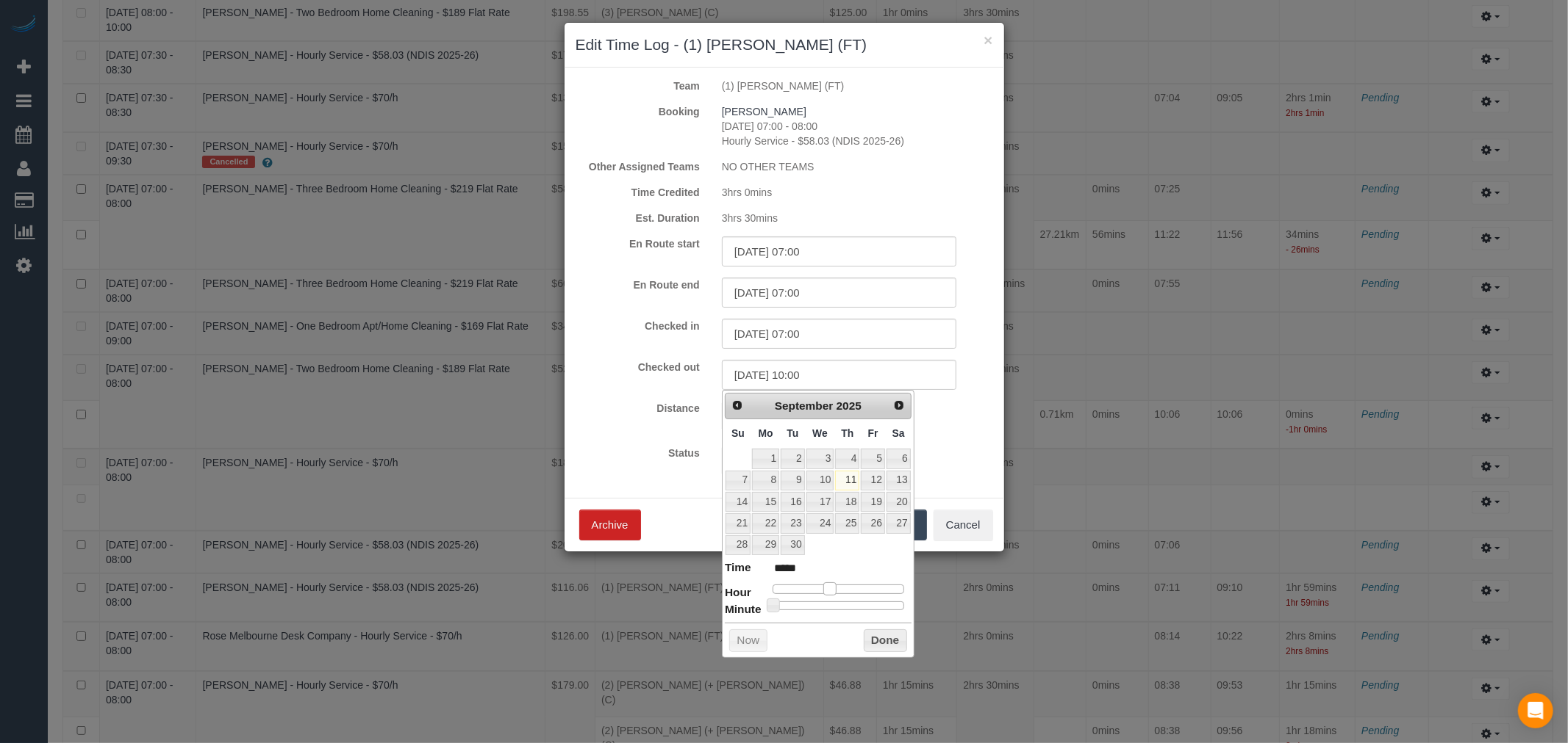
type input "11/09/2025 11:00"
type input "*****"
type input "11/09/2025 12:00"
type input "*****"
type input "11/09/2025 11:00"
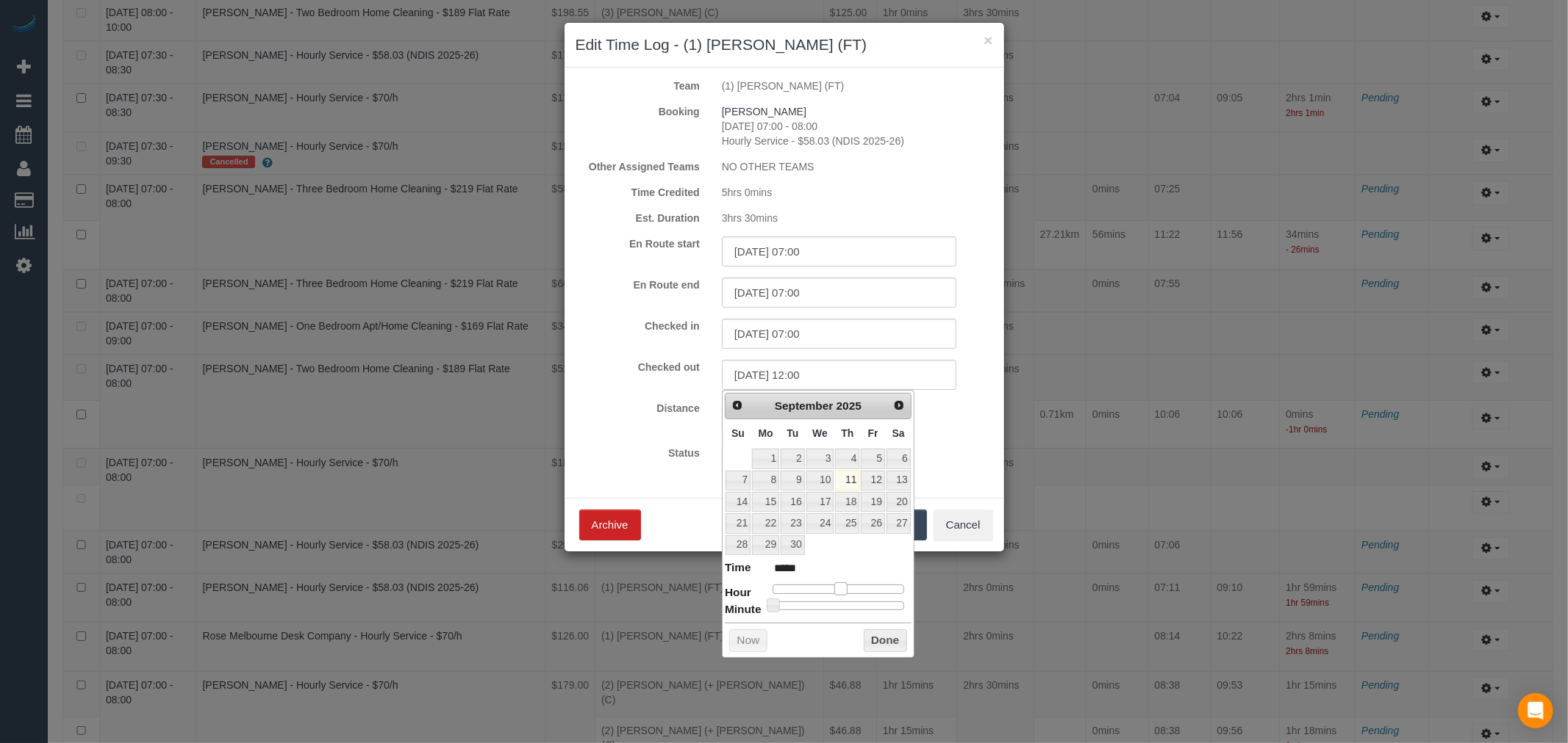
type input "*****"
type input "11/09/2025 10:00"
type input "*****"
drag, startPoint x: 772, startPoint y: 591, endPoint x: 828, endPoint y: 588, distance: 56.1
click at [828, 588] on span at bounding box center [829, 589] width 13 height 13
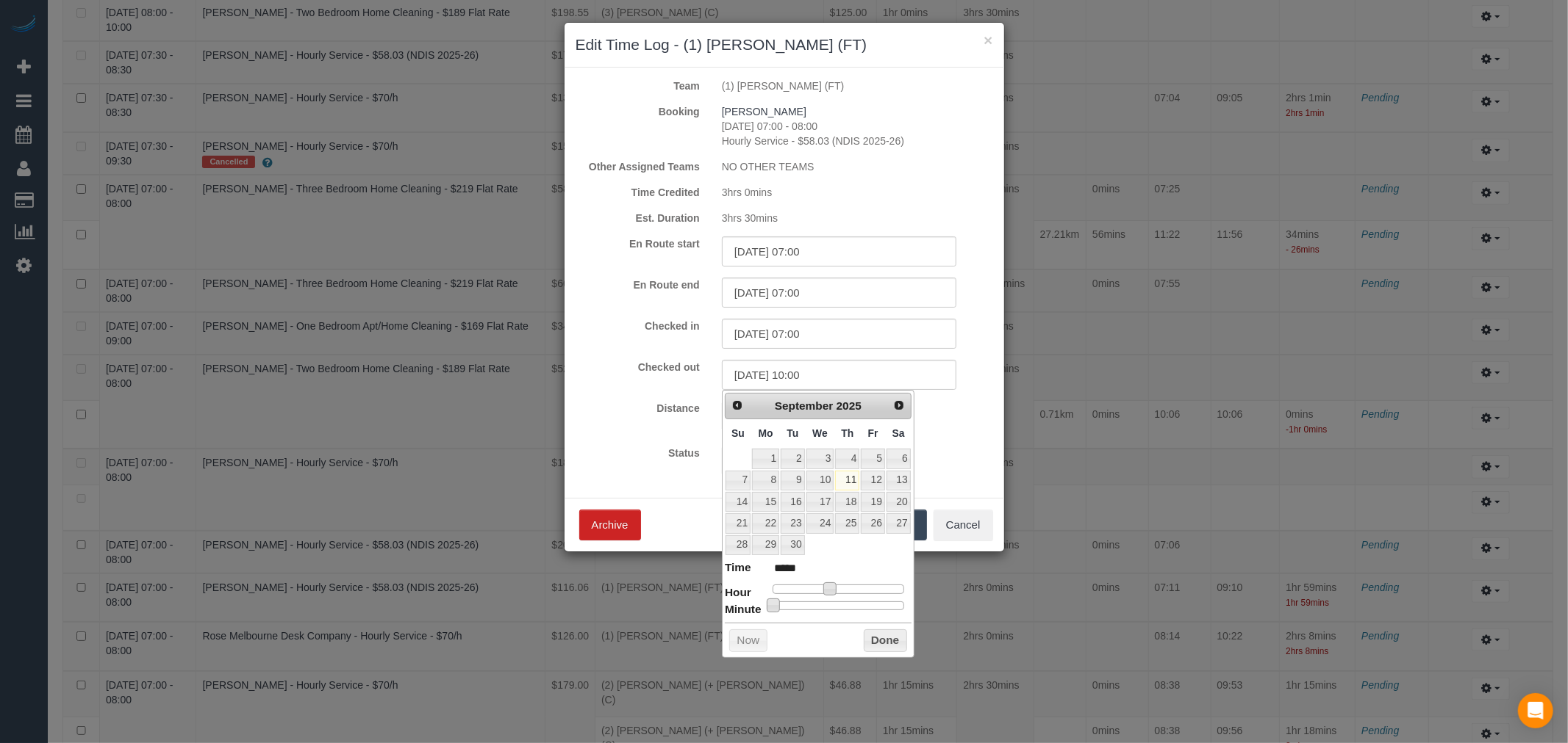
type input "11/09/2025 10:18"
type input "*****"
type input "11/09/2025 10:19"
type input "*****"
type input "11/09/2025 10:20"
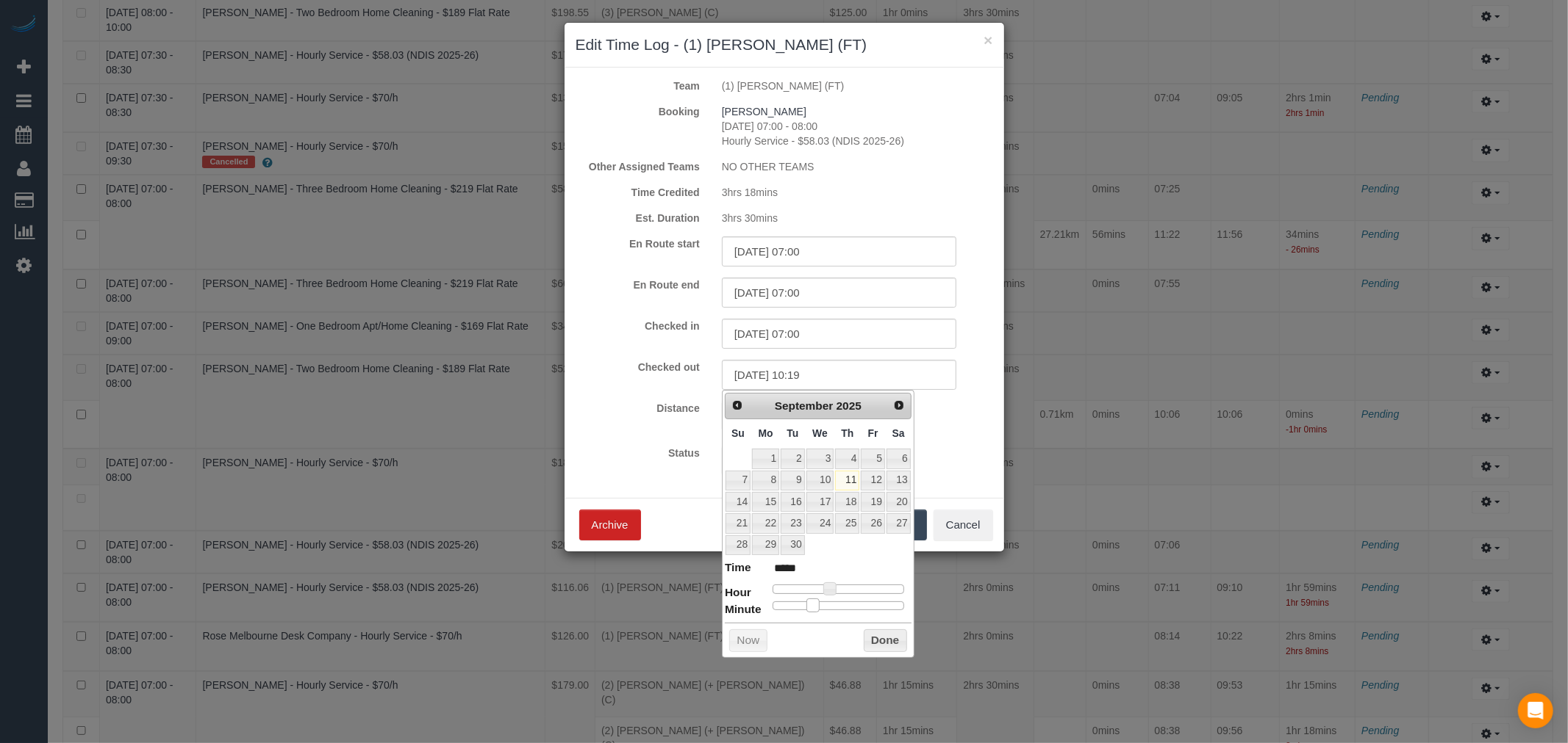
type input "*****"
type input "11/09/2025 10:21"
type input "*****"
type input "11/09/2025 10:22"
type input "*****"
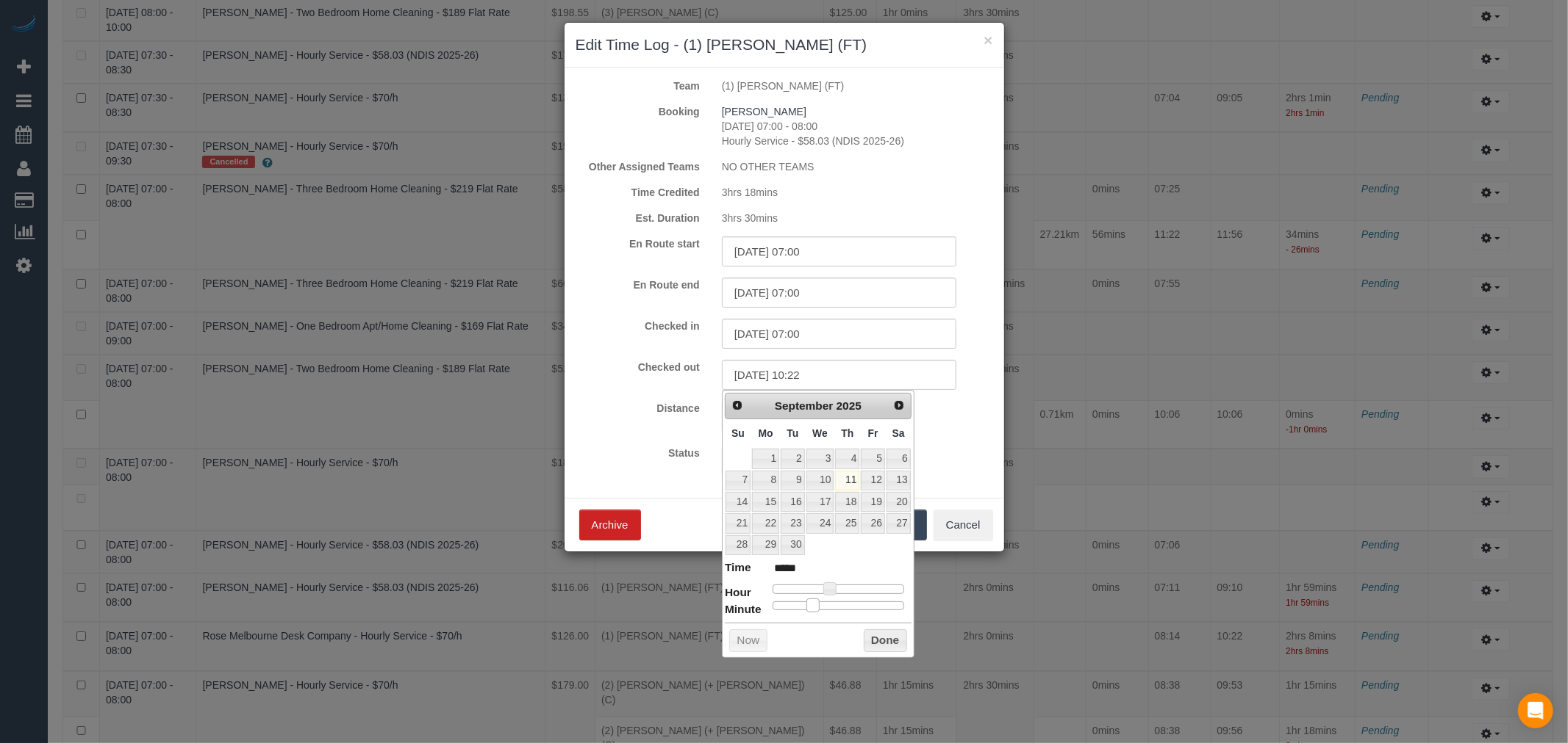
type input "11/09/2025 10:23"
type input "*****"
type input "11/09/2025 10:24"
type input "*****"
type input "11/09/2025 10:25"
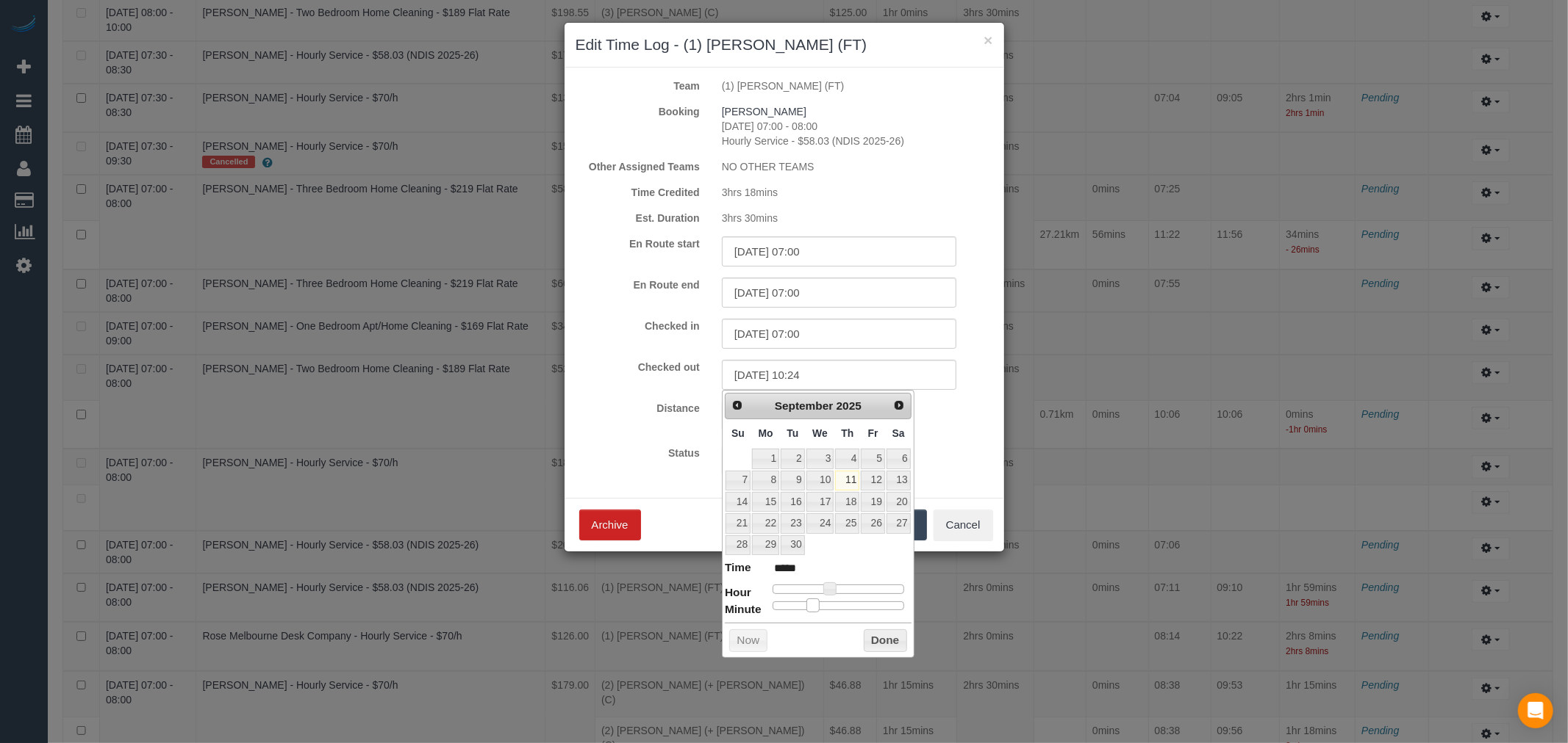
type input "*****"
type input "11/09/2025 10:26"
type input "*****"
type input "11/09/2025 10:27"
type input "*****"
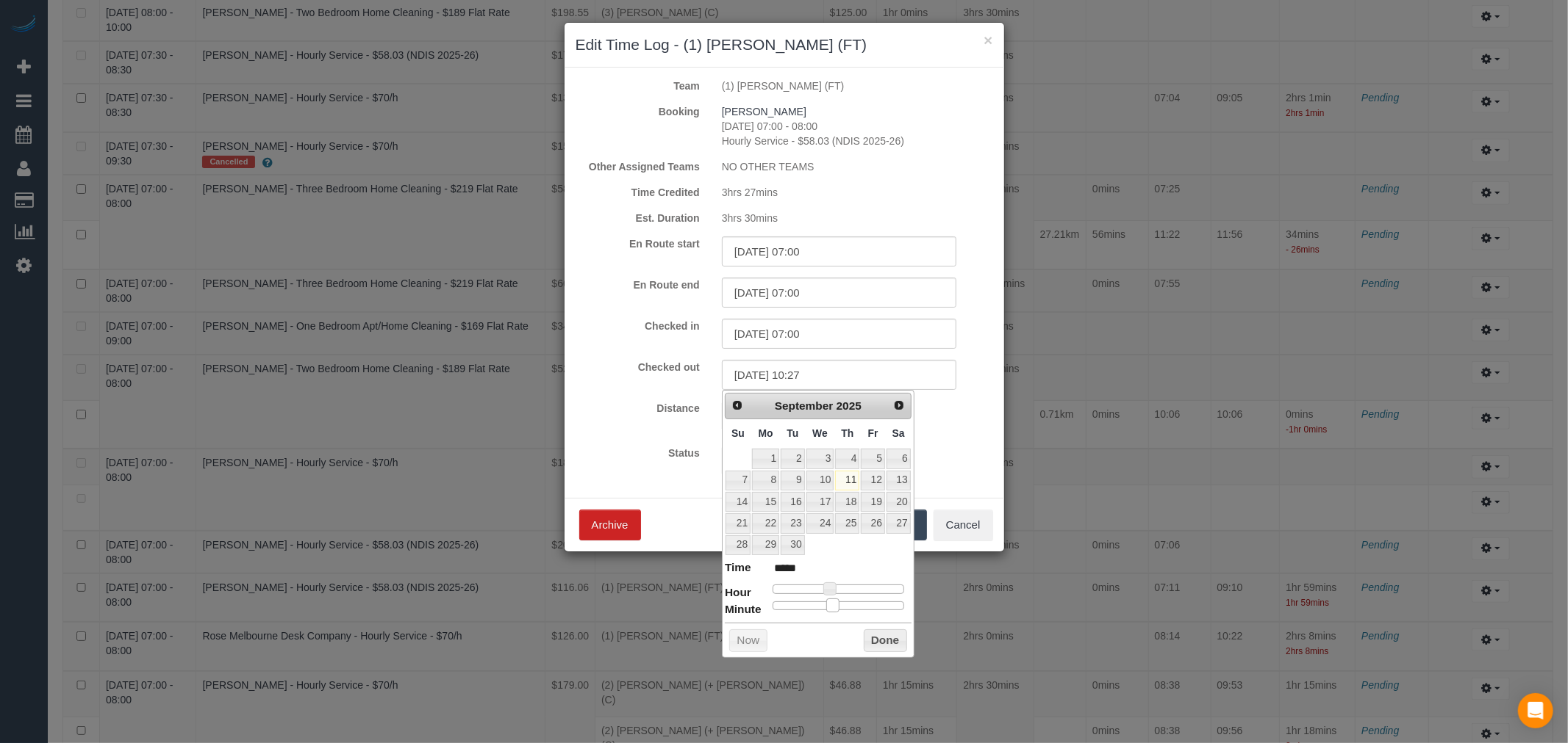
type input "11/09/2025 10:28"
type input "*****"
type input "11/09/2025 10:29"
type input "*****"
type input "11/09/2025 10:30"
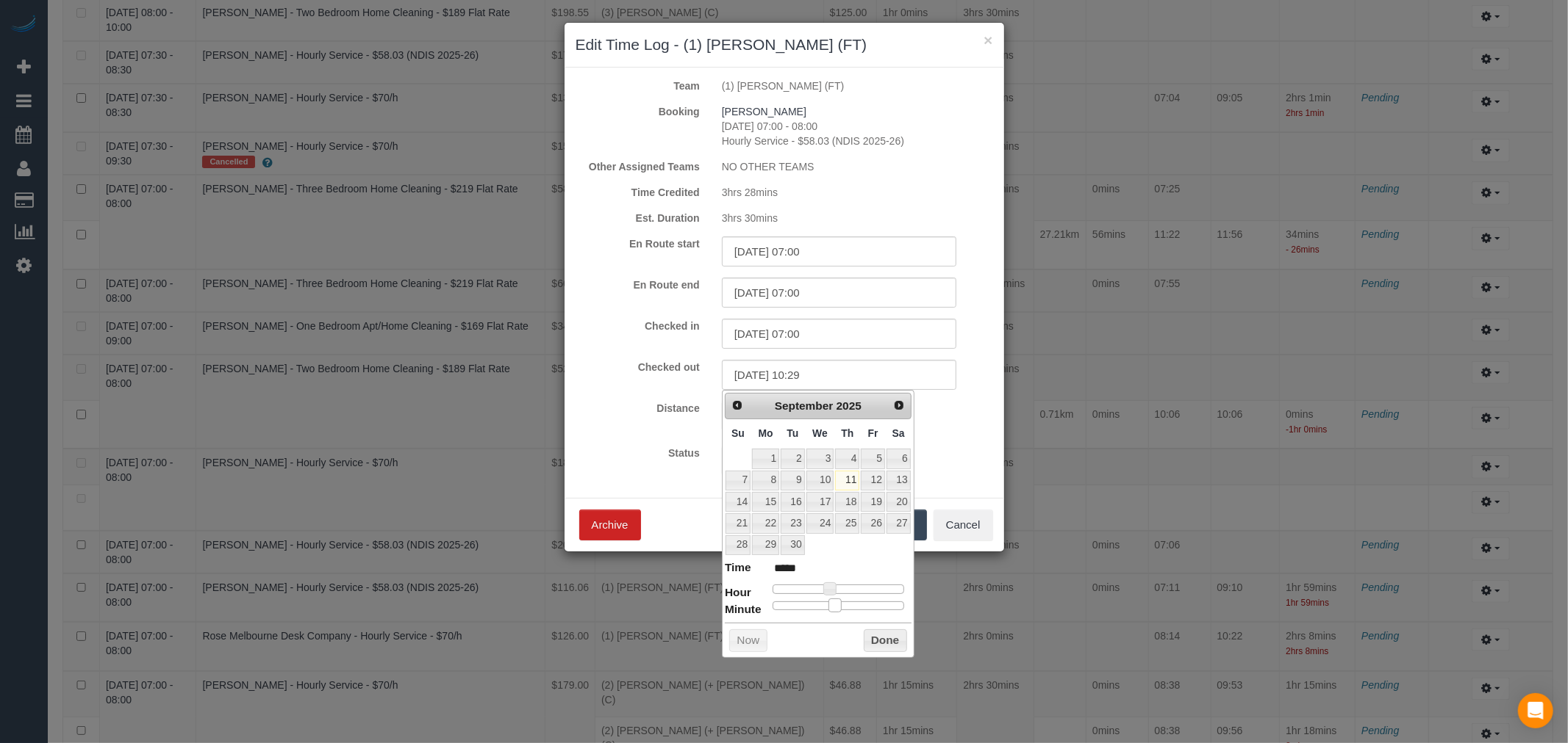
type input "*****"
drag, startPoint x: 775, startPoint y: 606, endPoint x: 843, endPoint y: 604, distance: 68.0
click at [843, 604] on span at bounding box center [839, 605] width 13 height 13
click at [875, 636] on button "Done" at bounding box center [885, 641] width 43 height 23
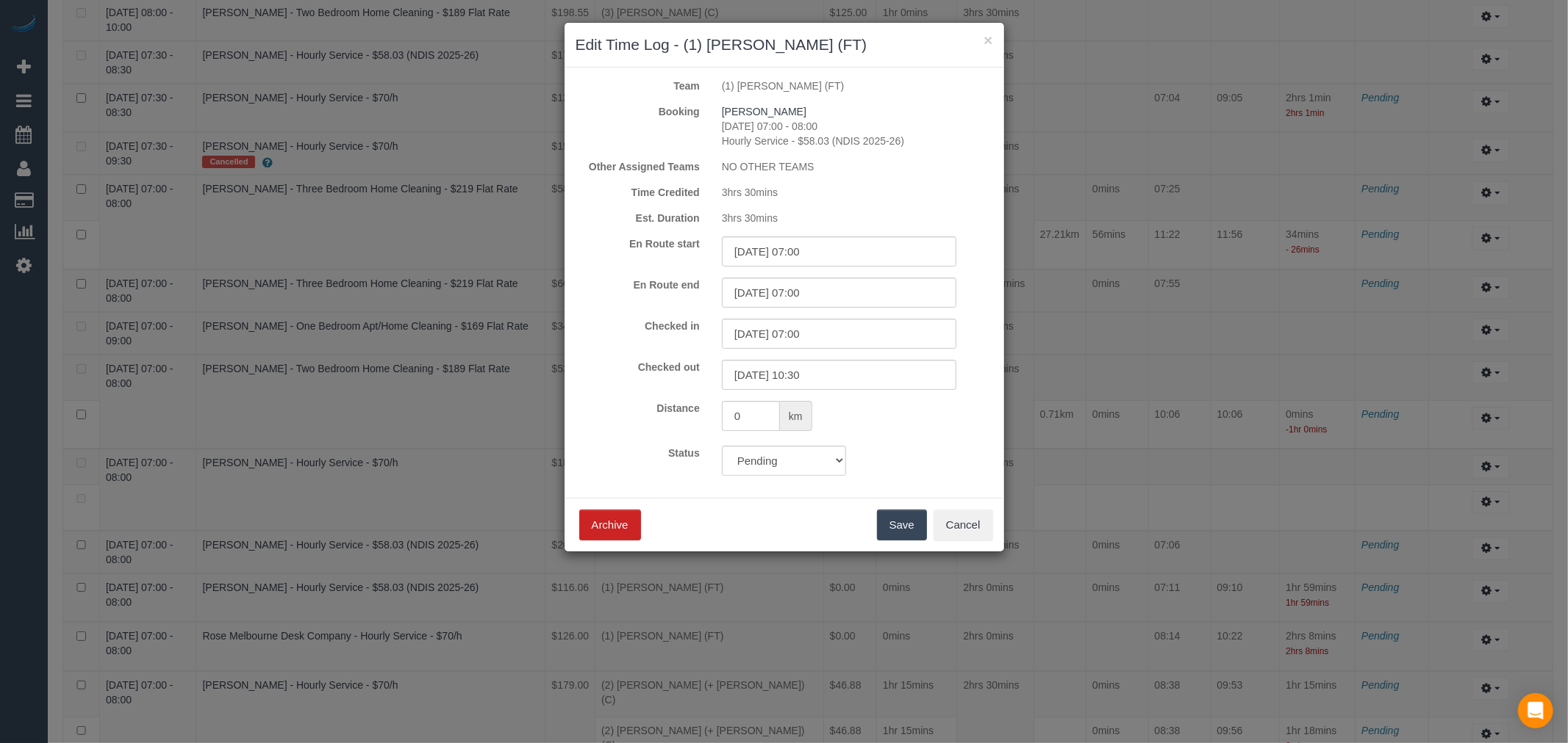
click at [915, 533] on button "Save" at bounding box center [902, 525] width 50 height 31
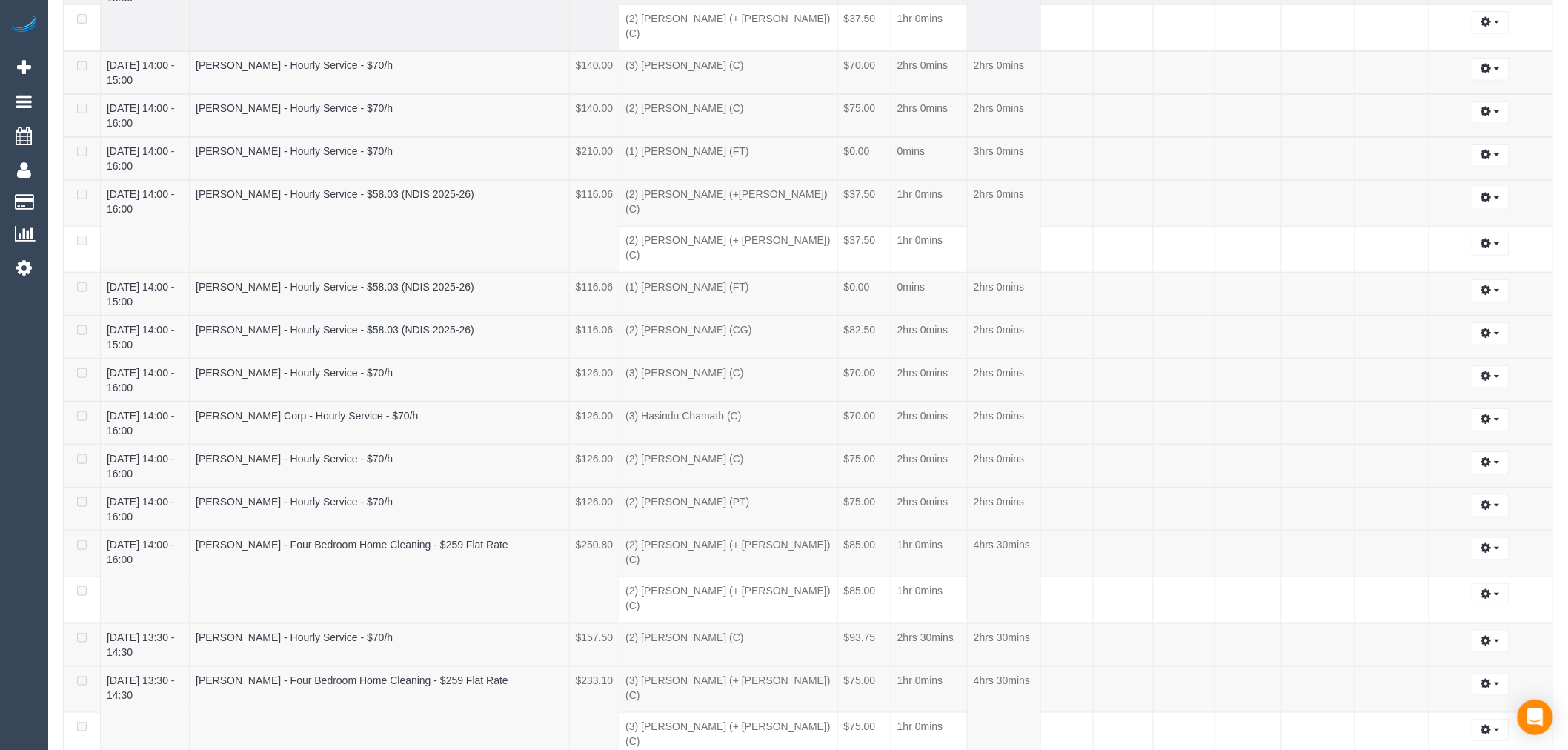
scroll to position [0, 0]
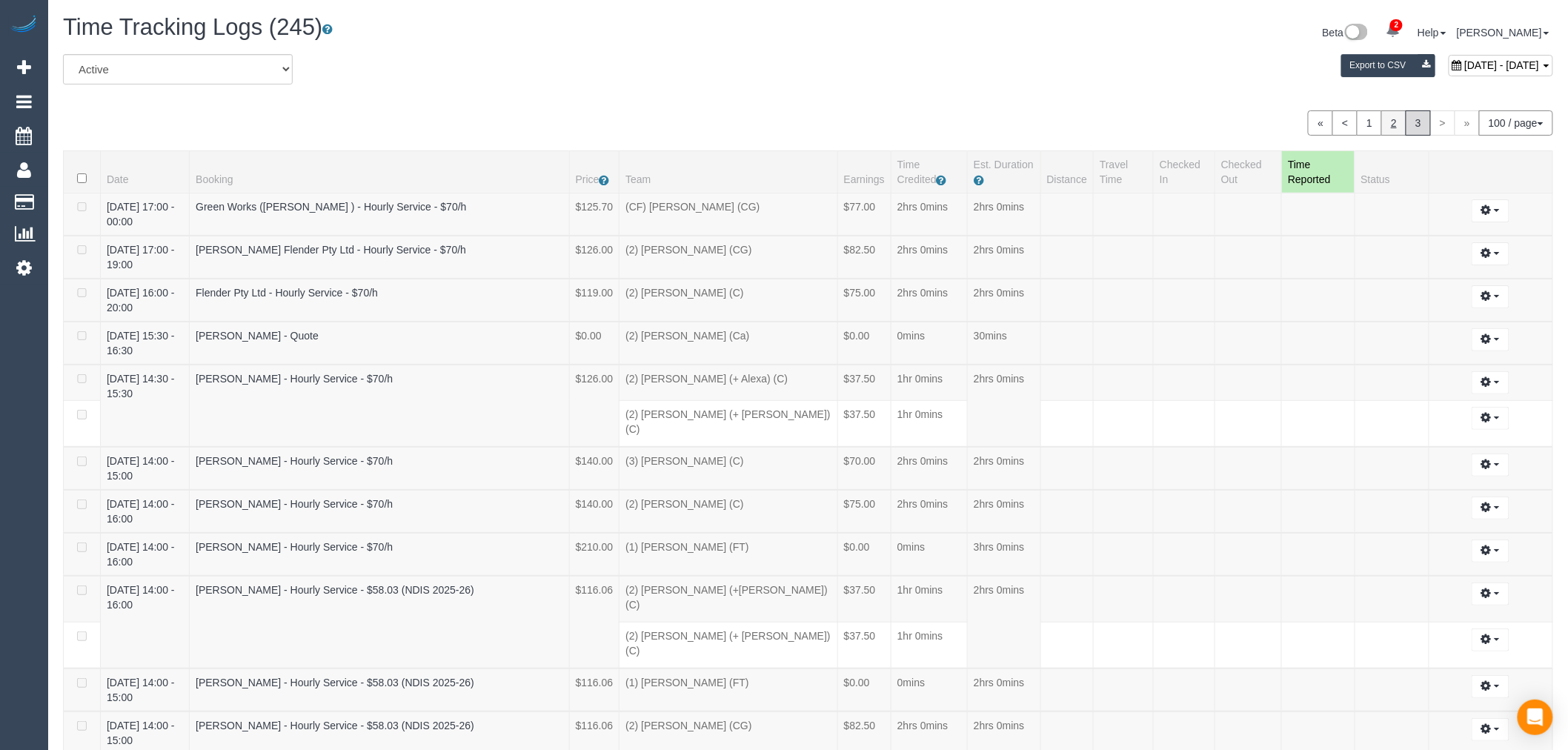
click at [1391, 124] on link "2" at bounding box center [1394, 123] width 25 height 25
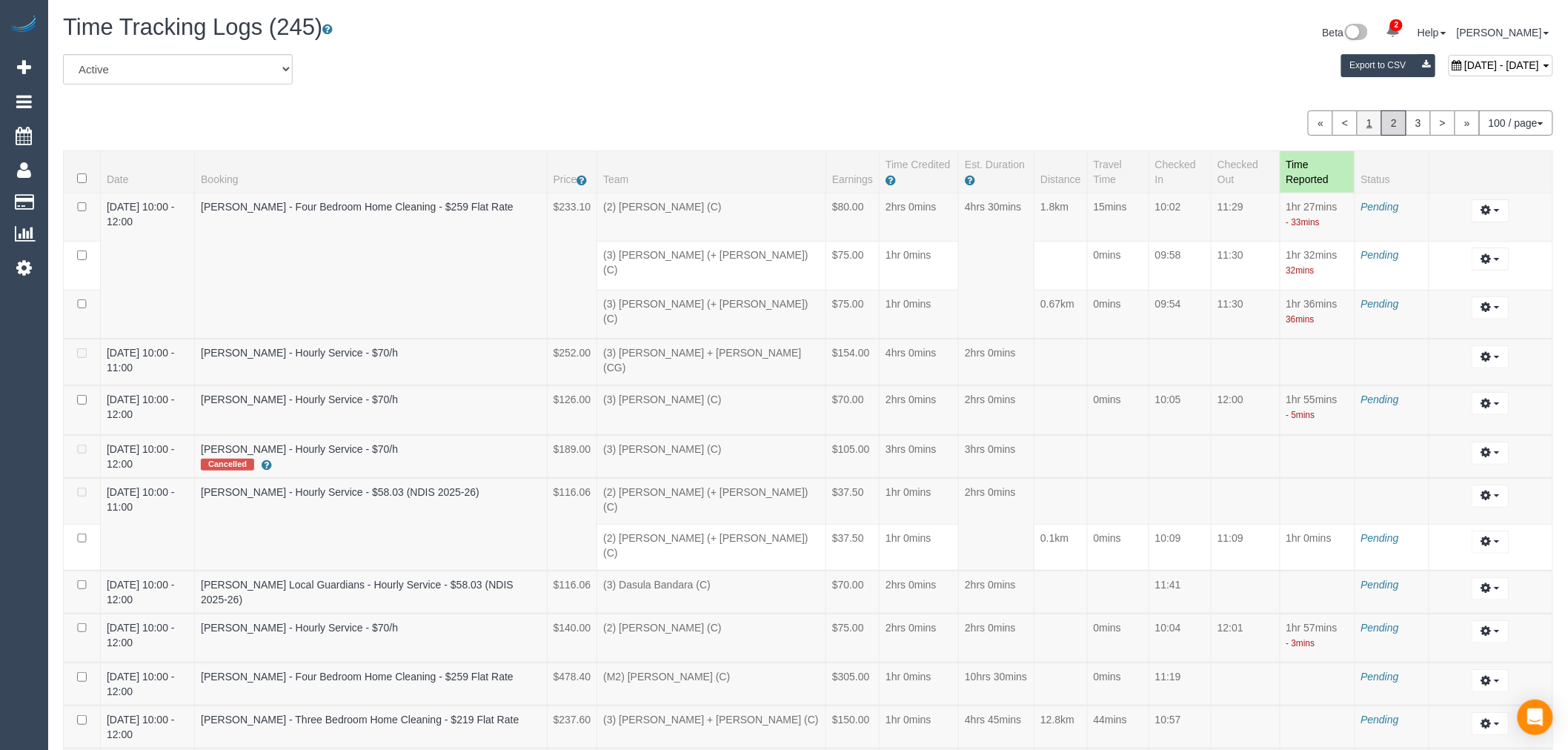
click at [1373, 118] on link "1" at bounding box center [1370, 123] width 25 height 25
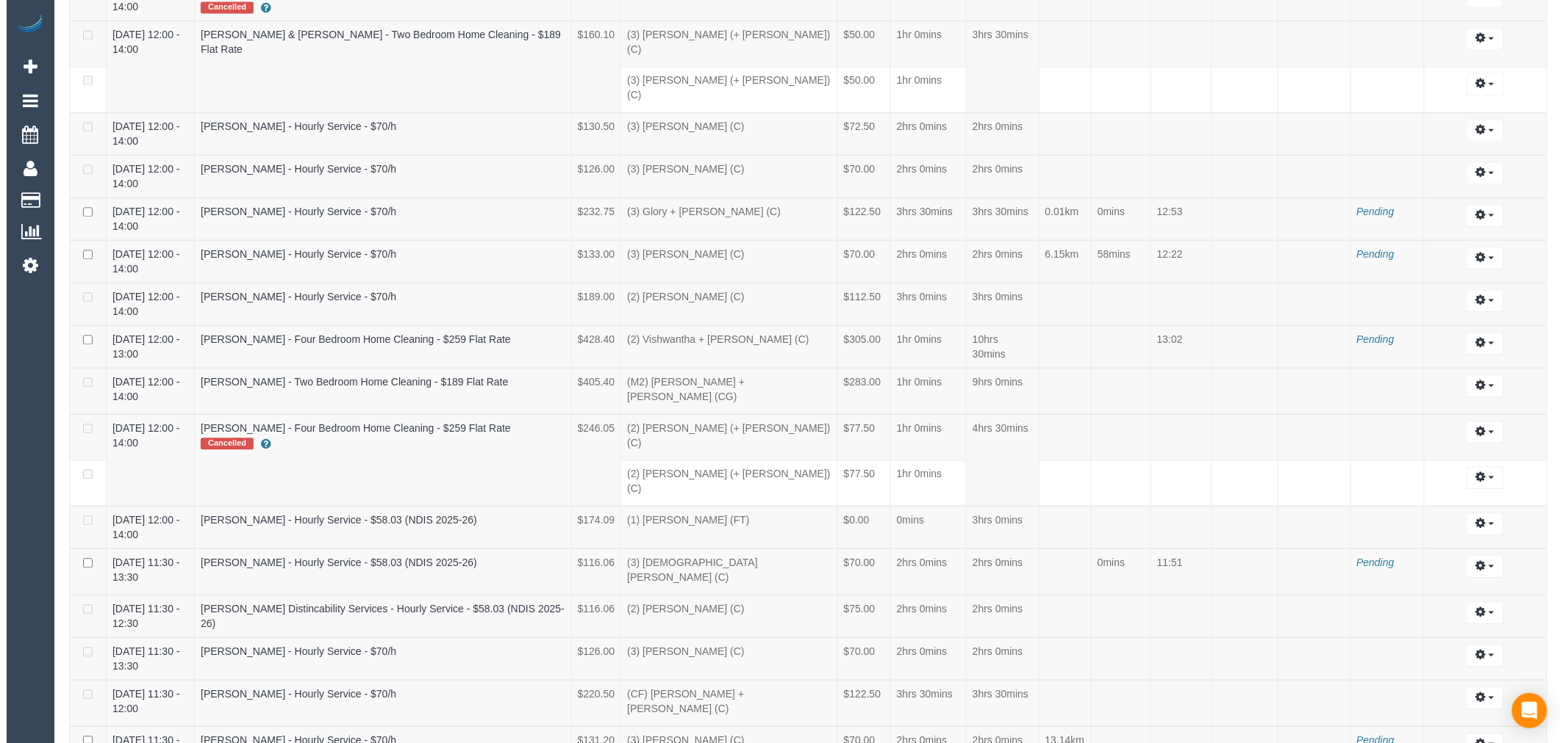
scroll to position [4234, 0]
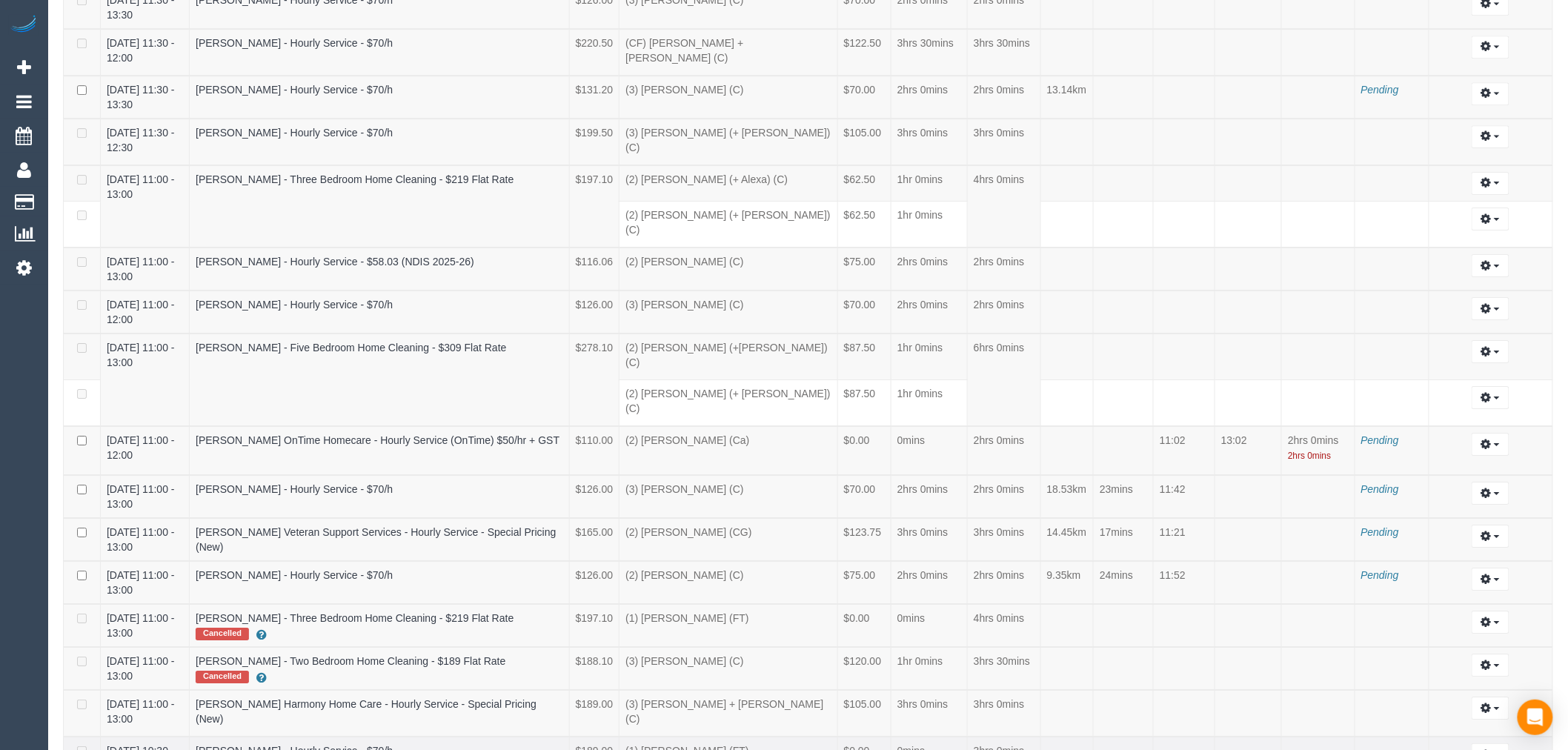
click at [1491, 737] on td "Edit" at bounding box center [1491, 758] width 124 height 43
click at [1492, 737] on td "Edit" at bounding box center [1491, 758] width 124 height 43
click at [1492, 744] on button "button" at bounding box center [1491, 755] width 38 height 23
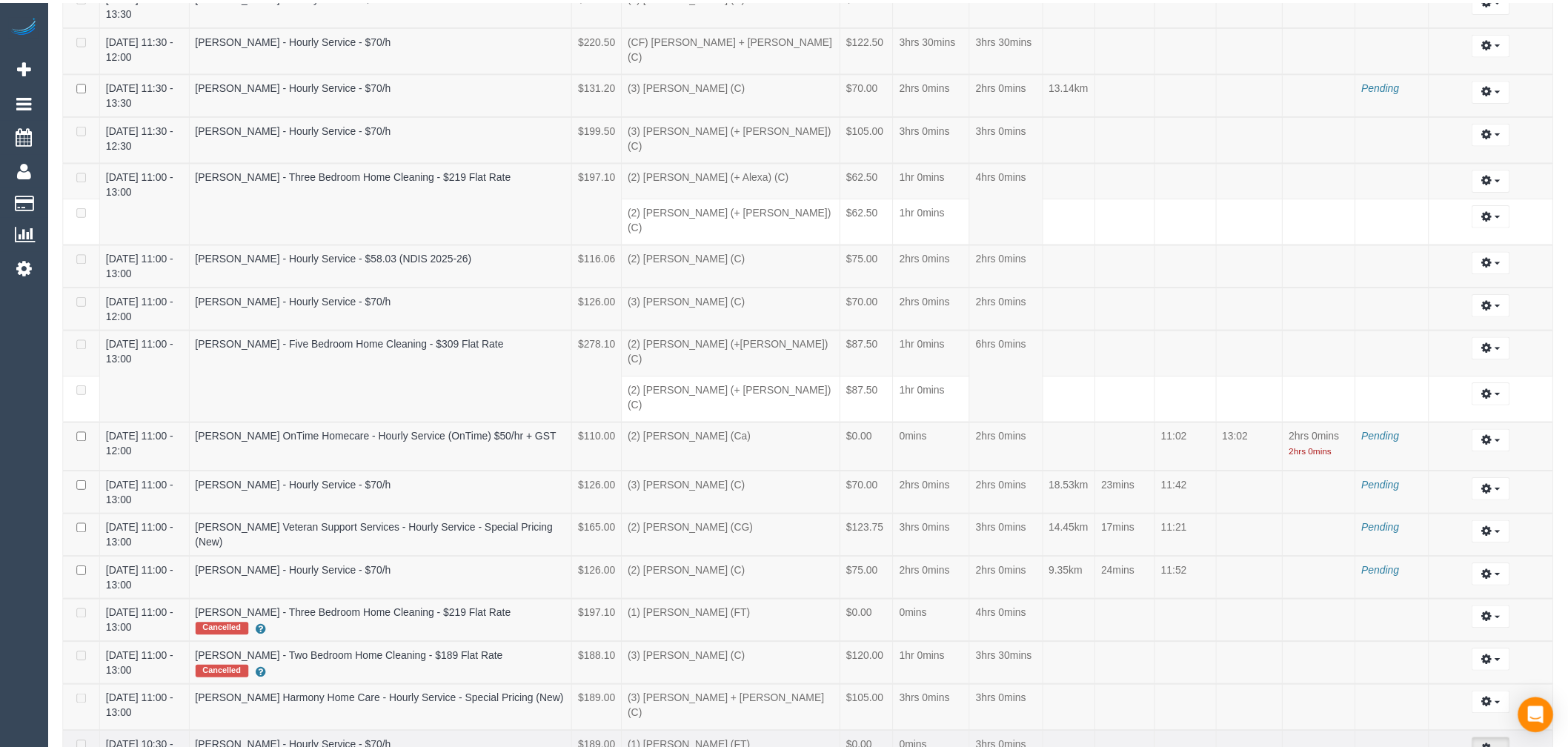
scroll to position [5172, 1581]
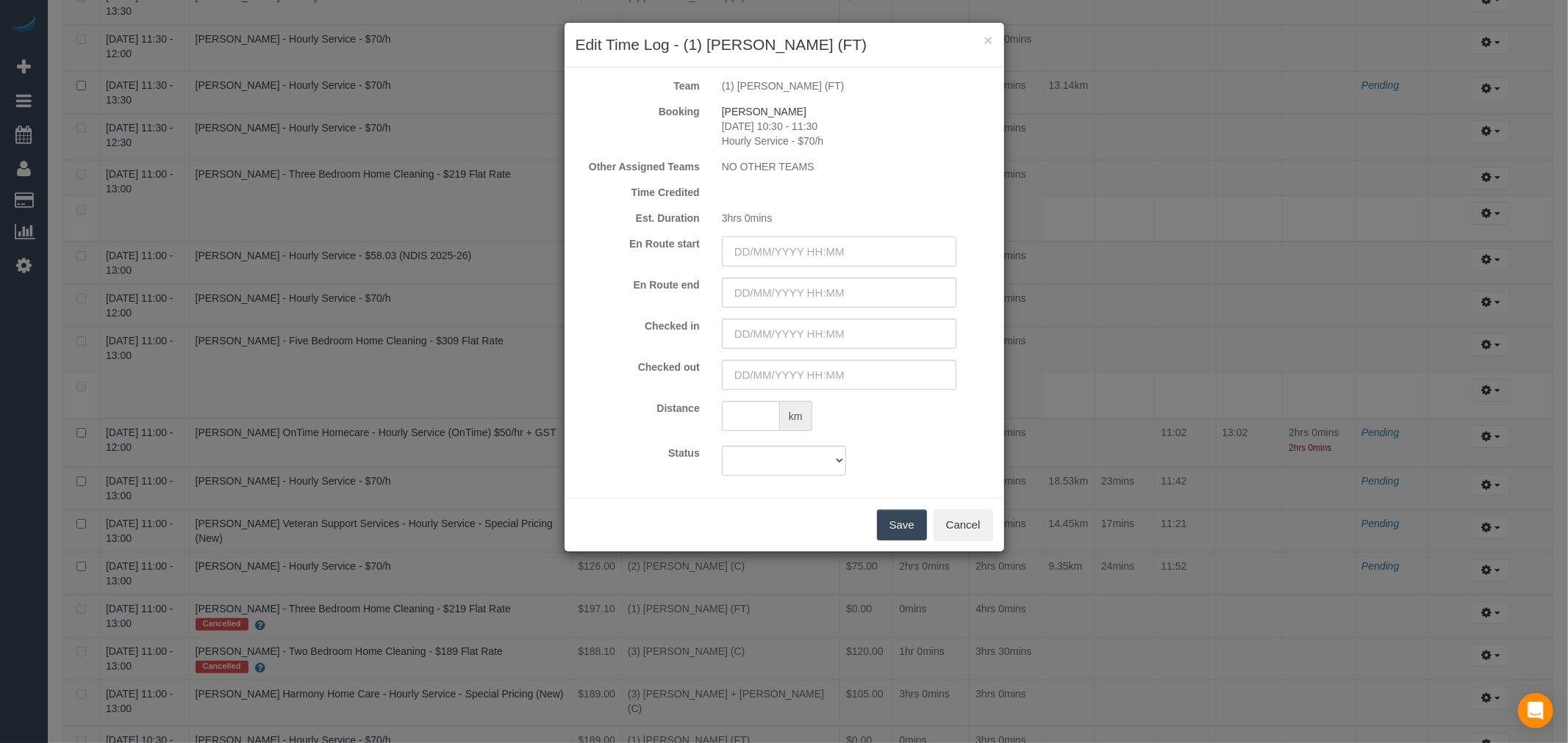
click at [799, 247] on input "text" at bounding box center [839, 252] width 235 height 30
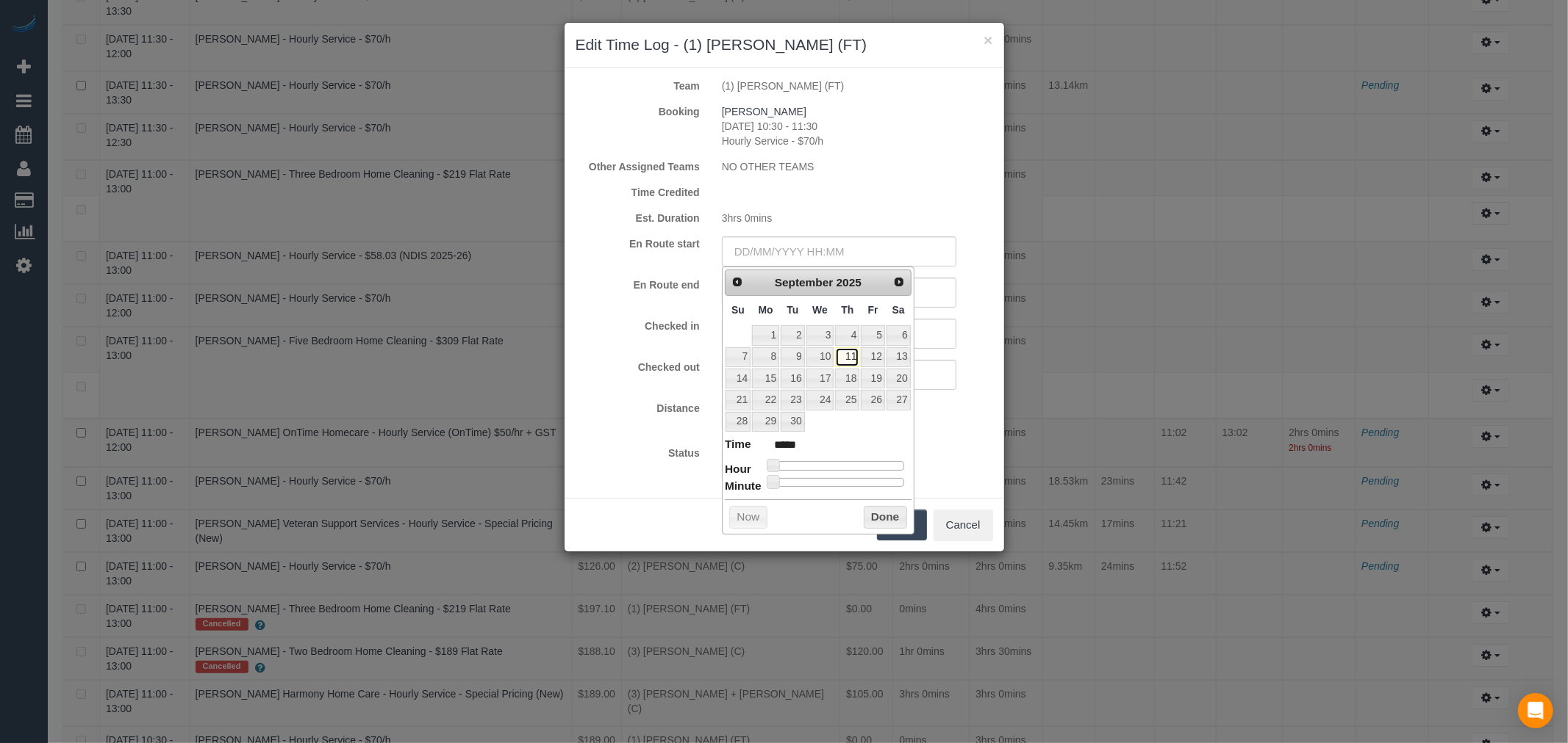
click at [855, 364] on link "11" at bounding box center [847, 357] width 24 height 20
type input "11/09/2025 10:00"
type input "*****"
click at [831, 462] on div at bounding box center [838, 466] width 132 height 9
type input "11/09/2025 10:20"
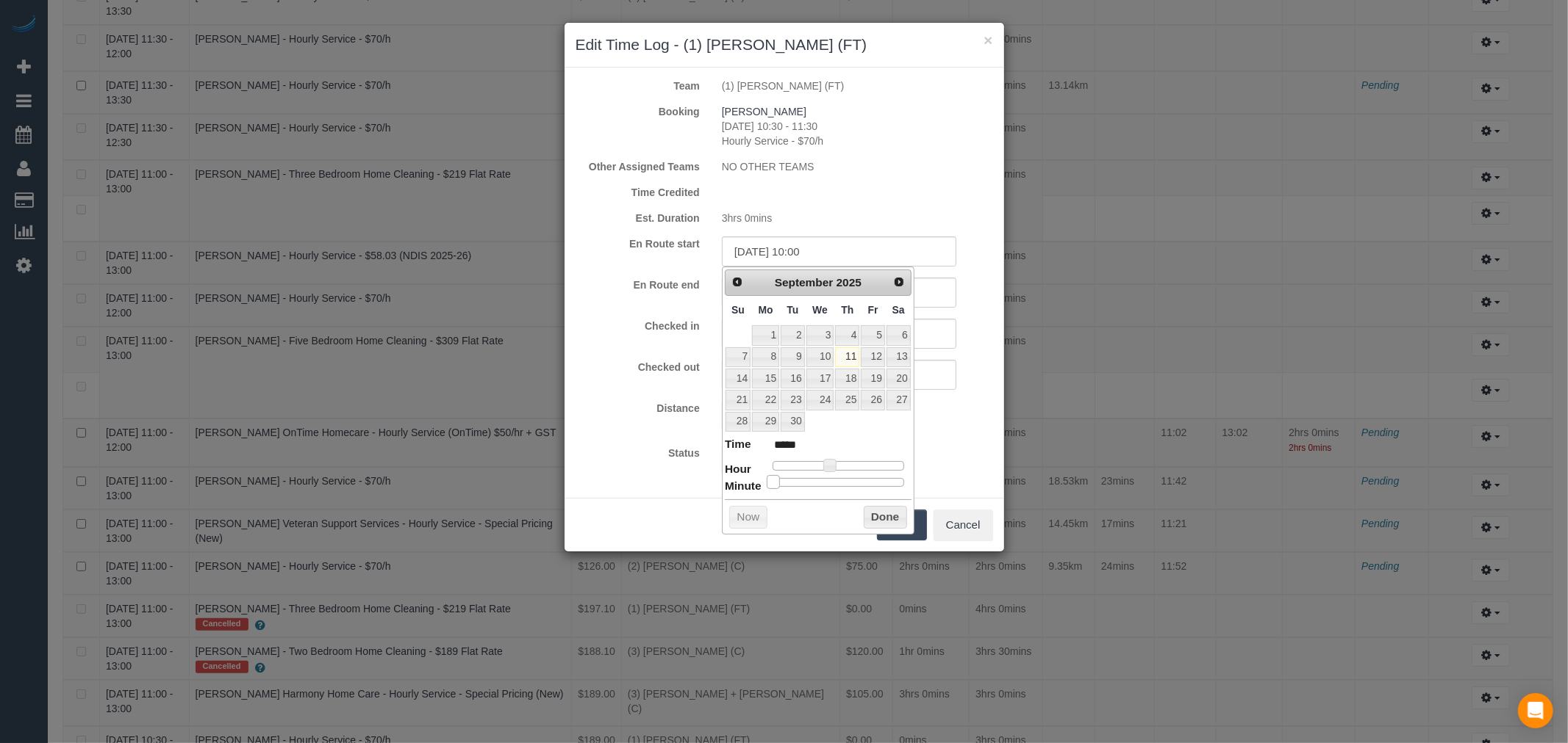
type input "*****"
type input "11/09/2025 10:28"
type input "*****"
type input "11/09/2025 10:29"
type input "*****"
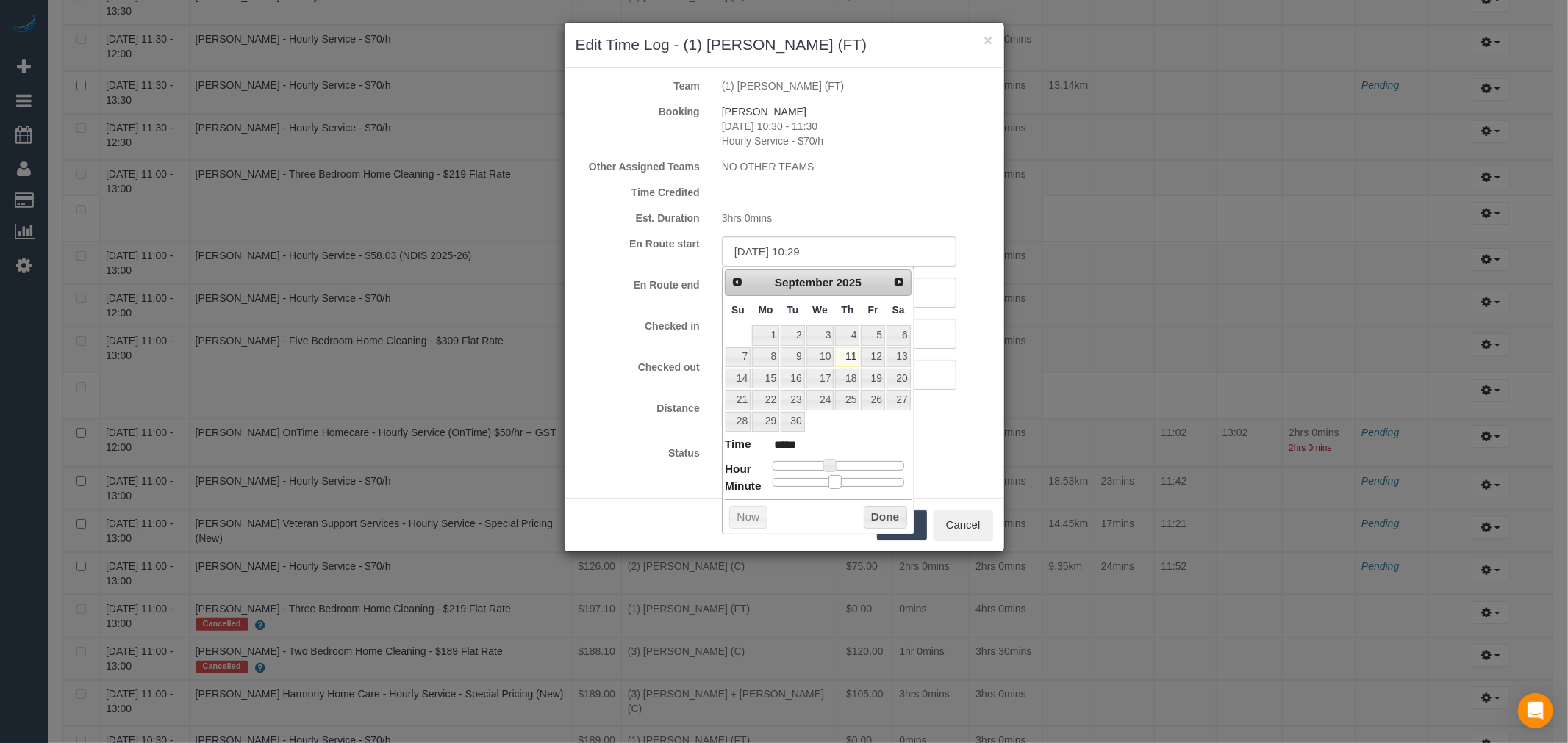
type input "11/09/2025 10:30"
type input "*****"
type input "11/09/2025 10:32"
type input "*****"
type input "11/09/2025 10:33"
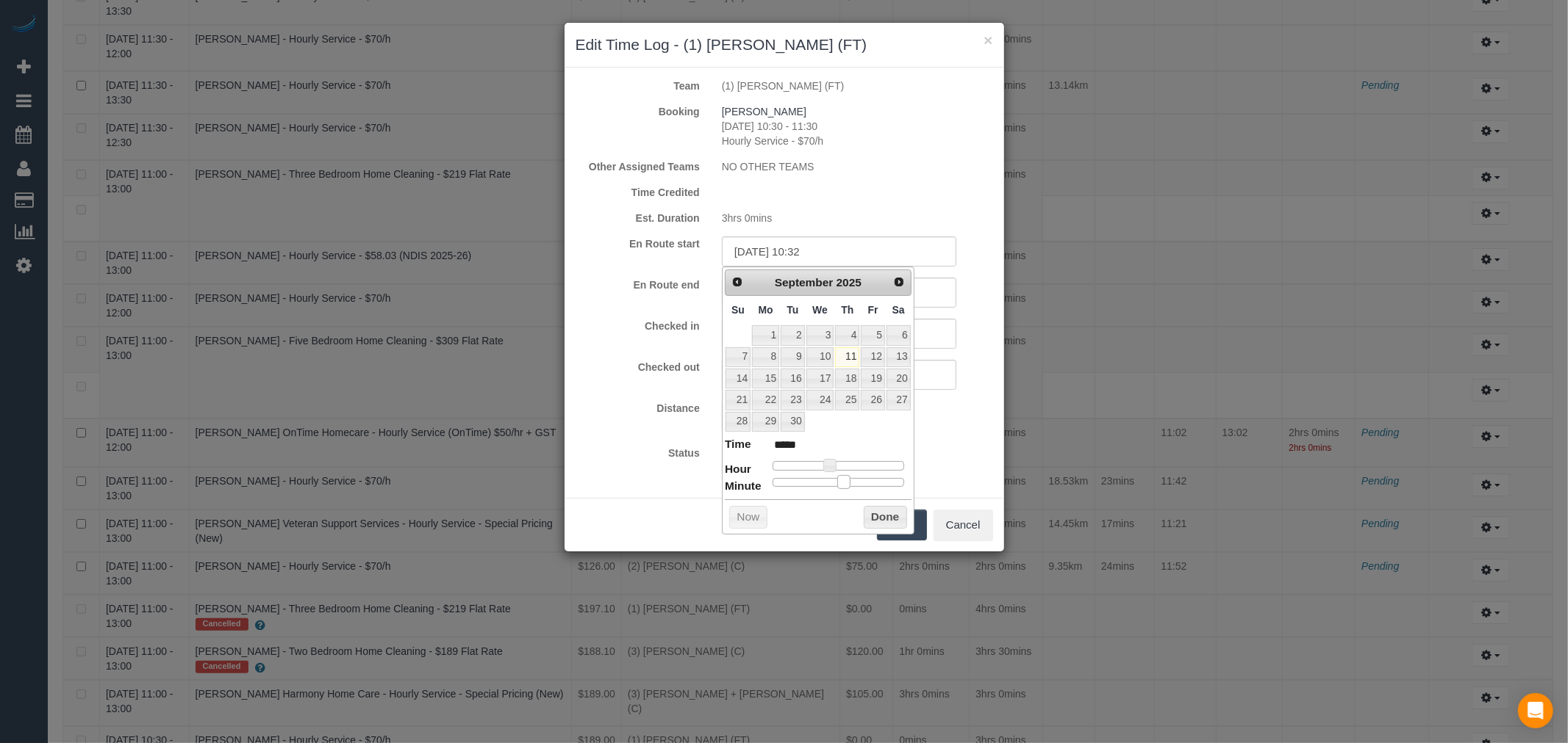
type input "*****"
type input "11/09/2025 10:34"
type input "*****"
type input "11/09/2025 10:35"
type input "*****"
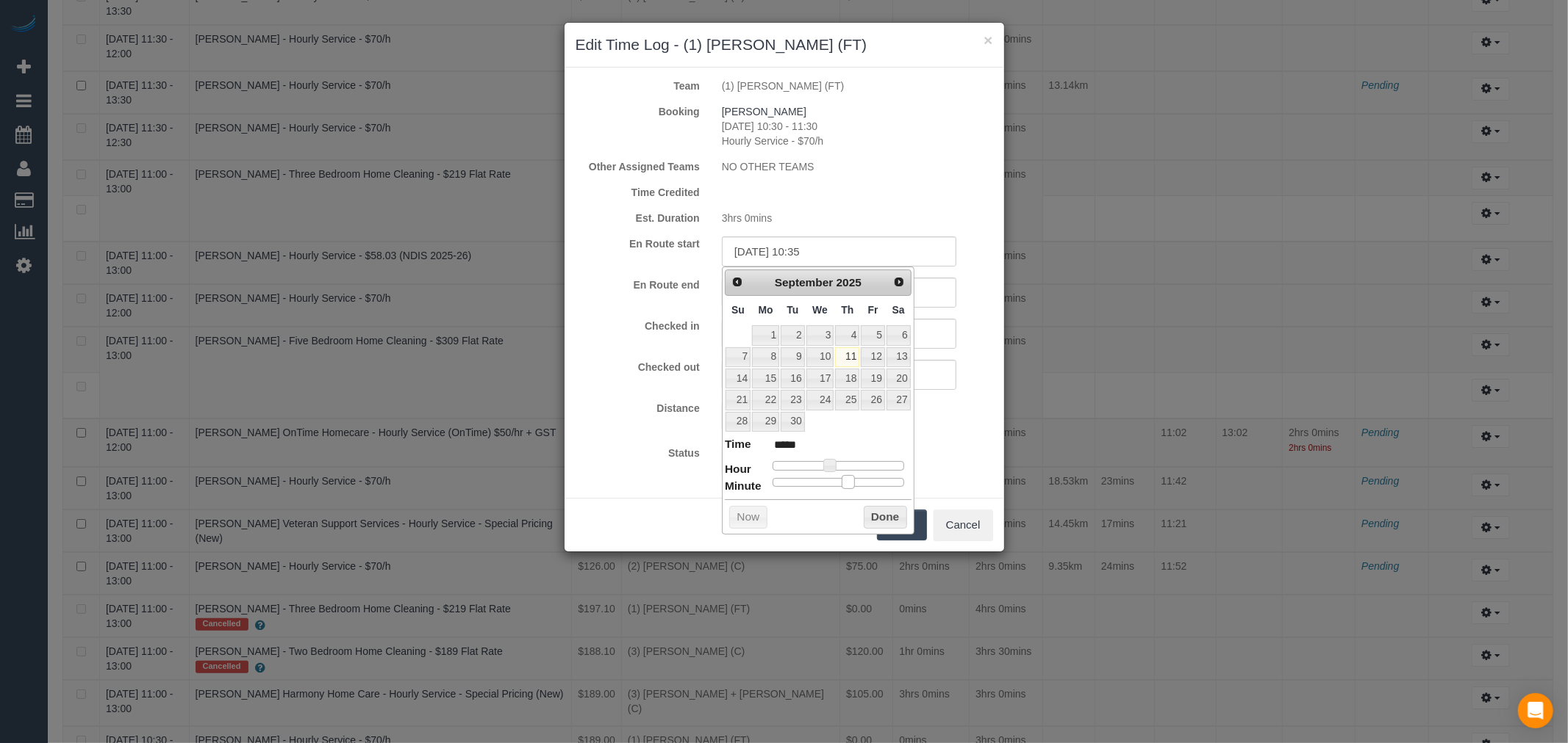
type input "11/09/2025 10:36"
type input "*****"
type input "11/09/2025 10:37"
type input "*****"
type input "11/09/2025 10:38"
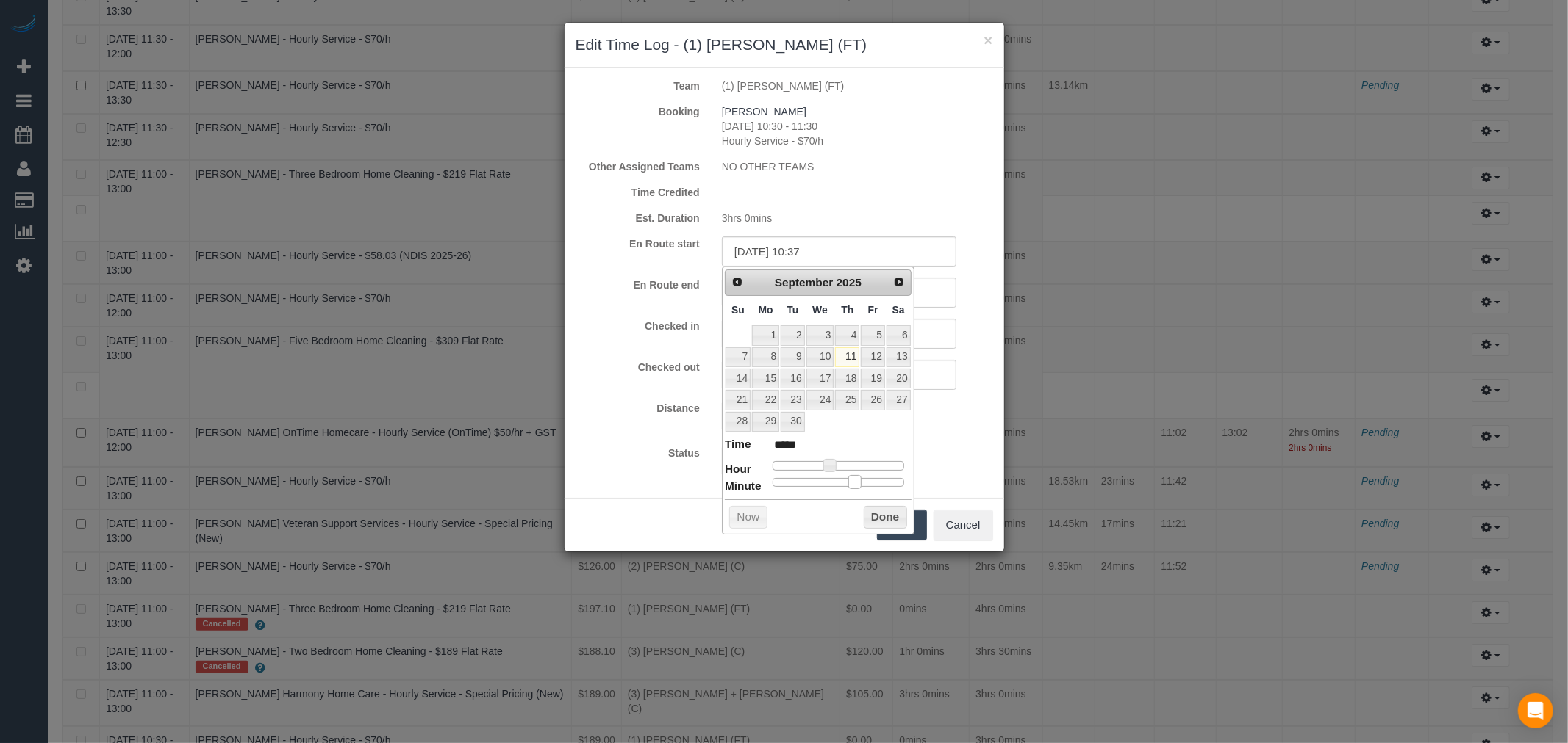
type input "*****"
type input "11/09/2025 10:39"
type input "*****"
type input "11/09/2025 10:40"
type input "*****"
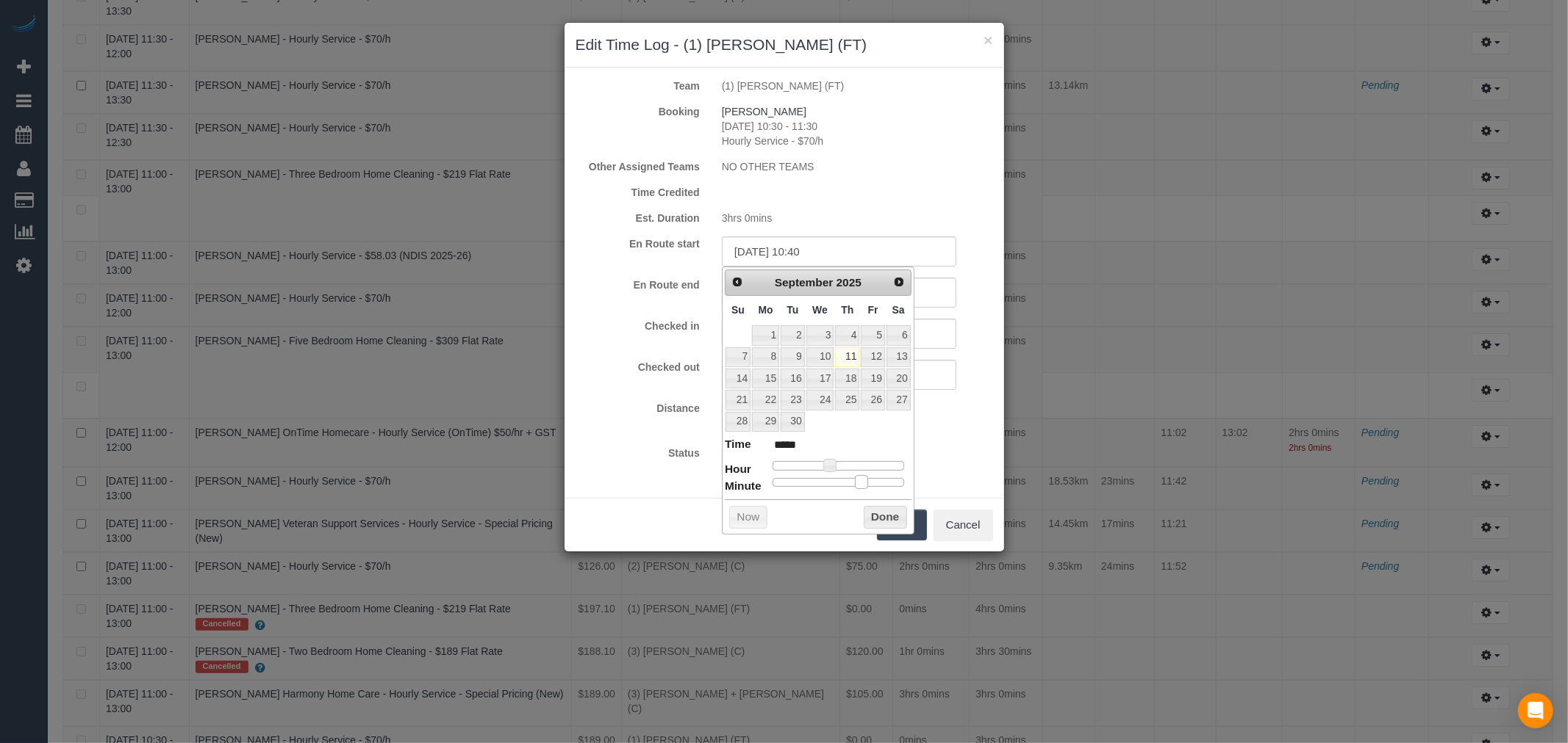
type input "11/09/2025 10:35"
type input "*****"
type input "11/09/2025 10:32"
type input "*****"
type input "11/09/2025 10:31"
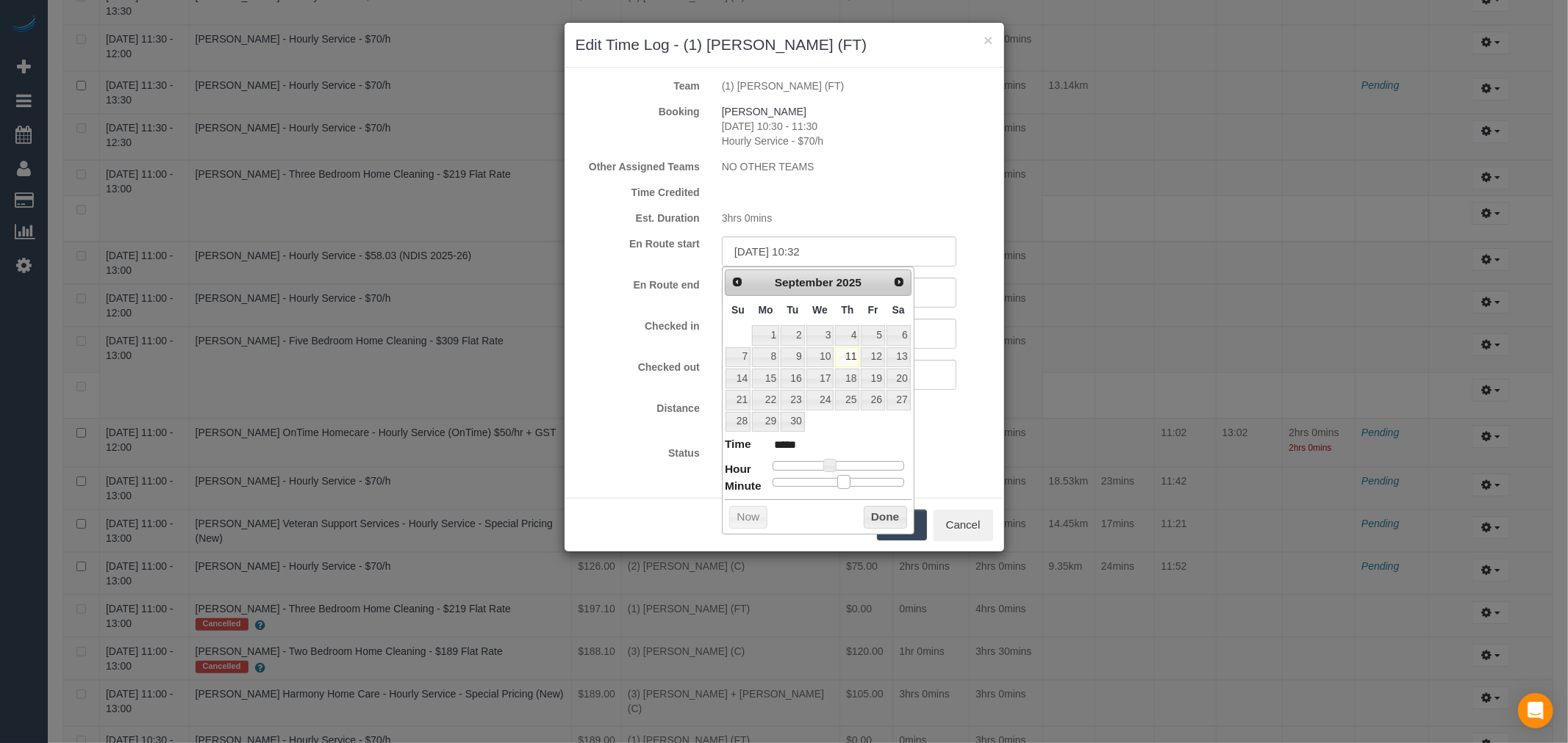
type input "*****"
type input "11/09/2025 10:30"
type input "*****"
type input "11/09/2025 10:29"
type input "*****"
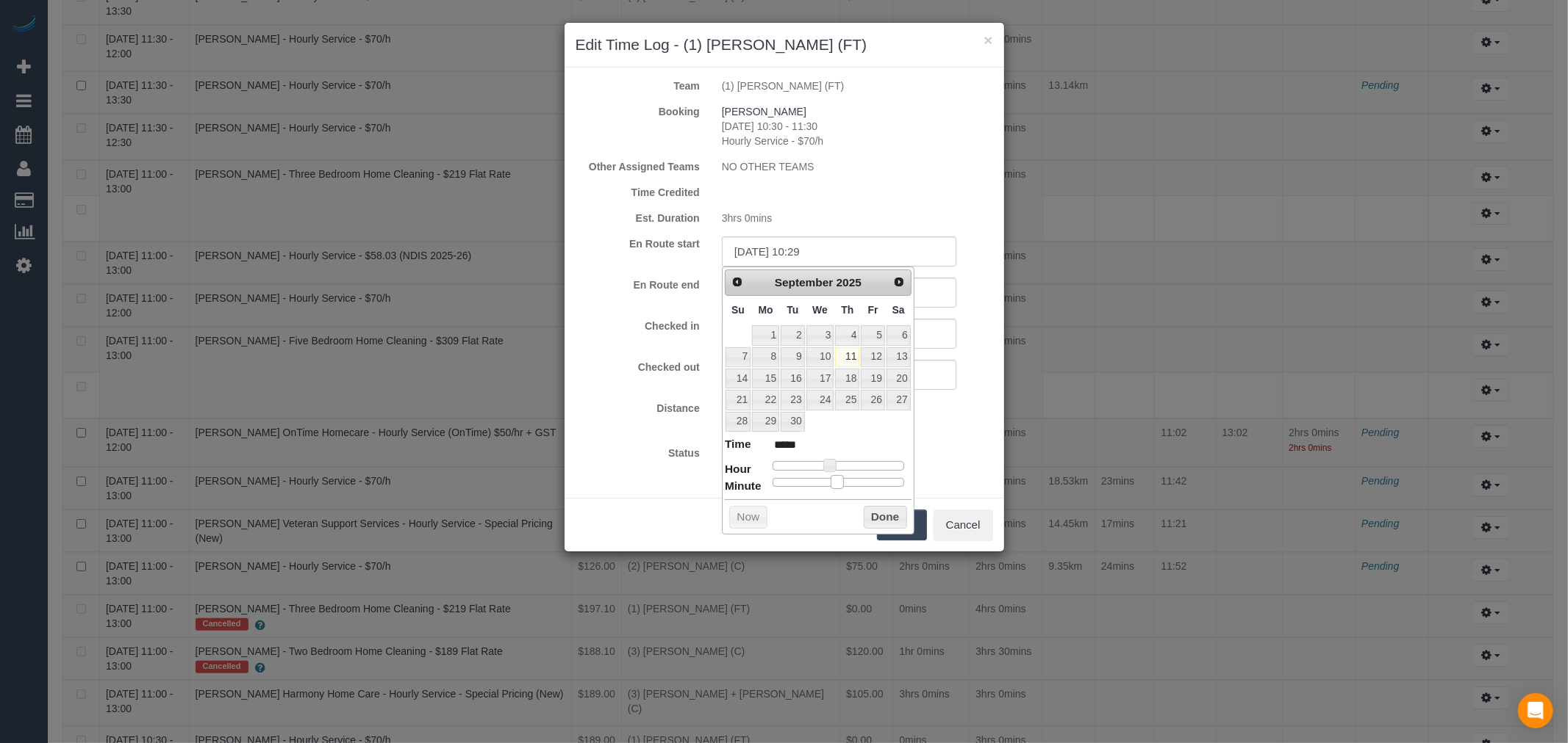
type input "11/09/2025 10:30"
type input "*****"
drag, startPoint x: 772, startPoint y: 483, endPoint x: 839, endPoint y: 493, distance: 67.7
click at [839, 493] on div "Prev Next September 2025 Su Mo Tu We Th Fr Sa 1 2 3 4 5 6 7 8 9 10 11 12 13 14 …" at bounding box center [818, 399] width 192 height 267
click at [883, 522] on button "Done" at bounding box center [885, 518] width 43 height 23
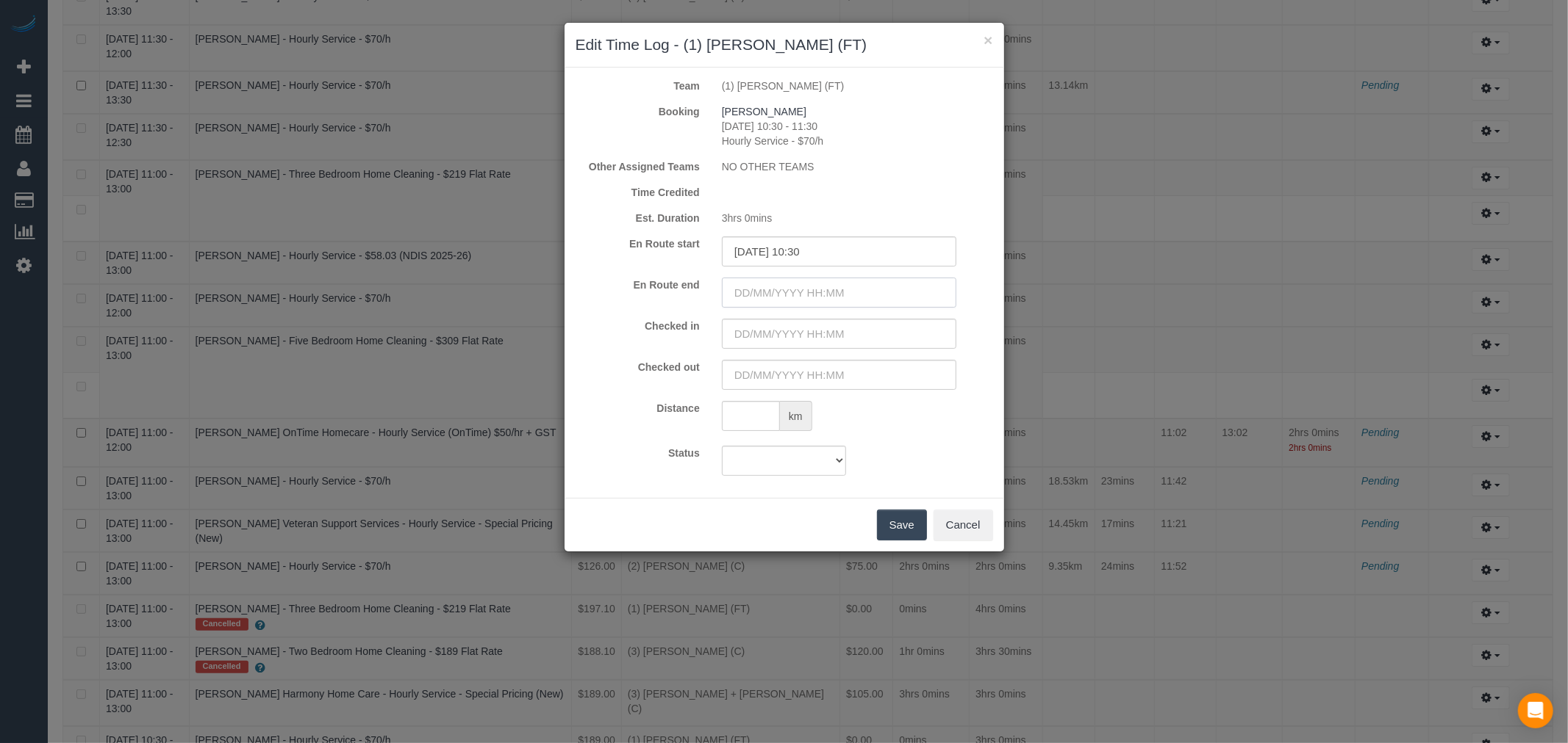
click at [840, 288] on input "text" at bounding box center [839, 293] width 235 height 30
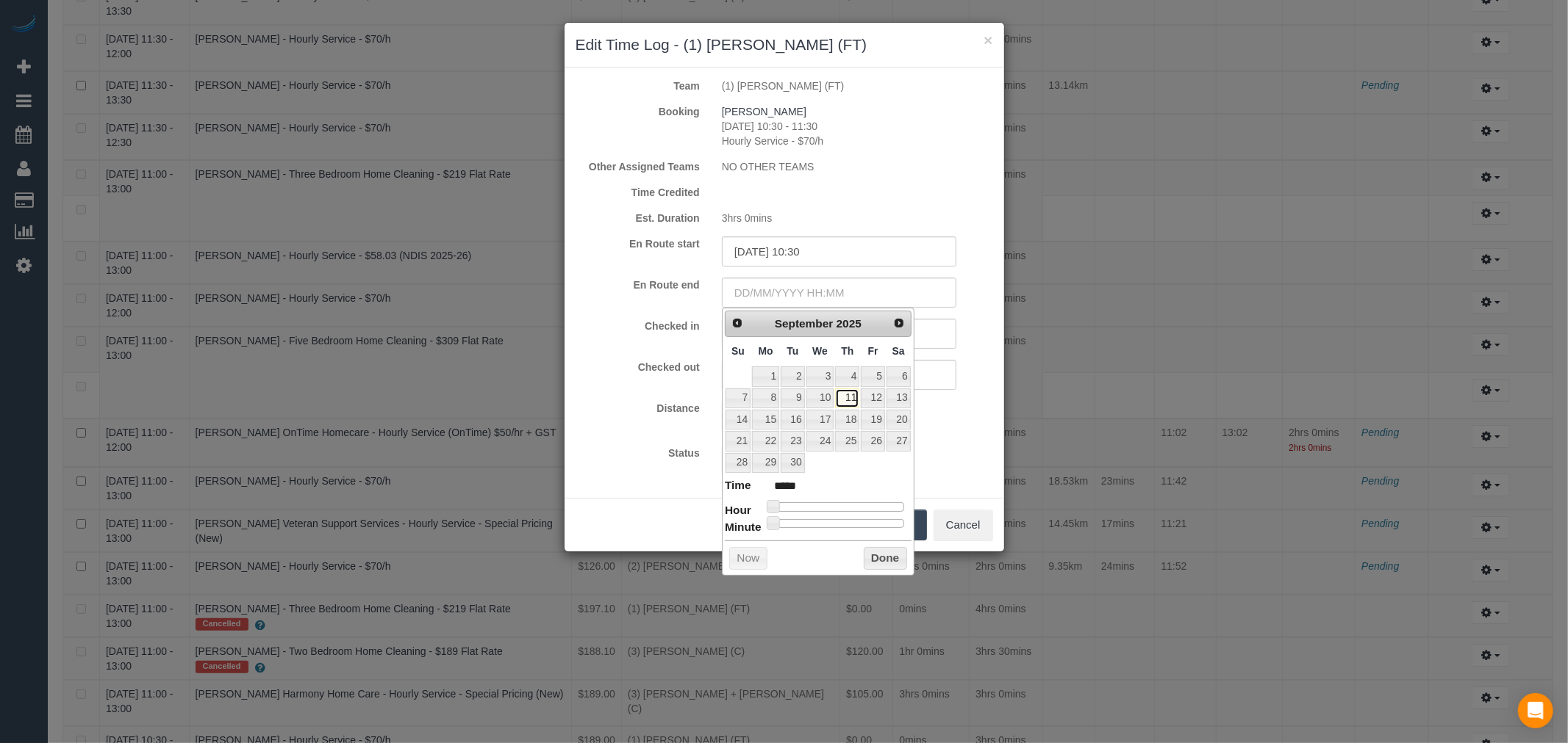
click at [843, 398] on link "11" at bounding box center [847, 399] width 24 height 20
type input "11/09/2025 11:00"
type input "*****"
type input "11/09/2025 12:00"
type input "*****"
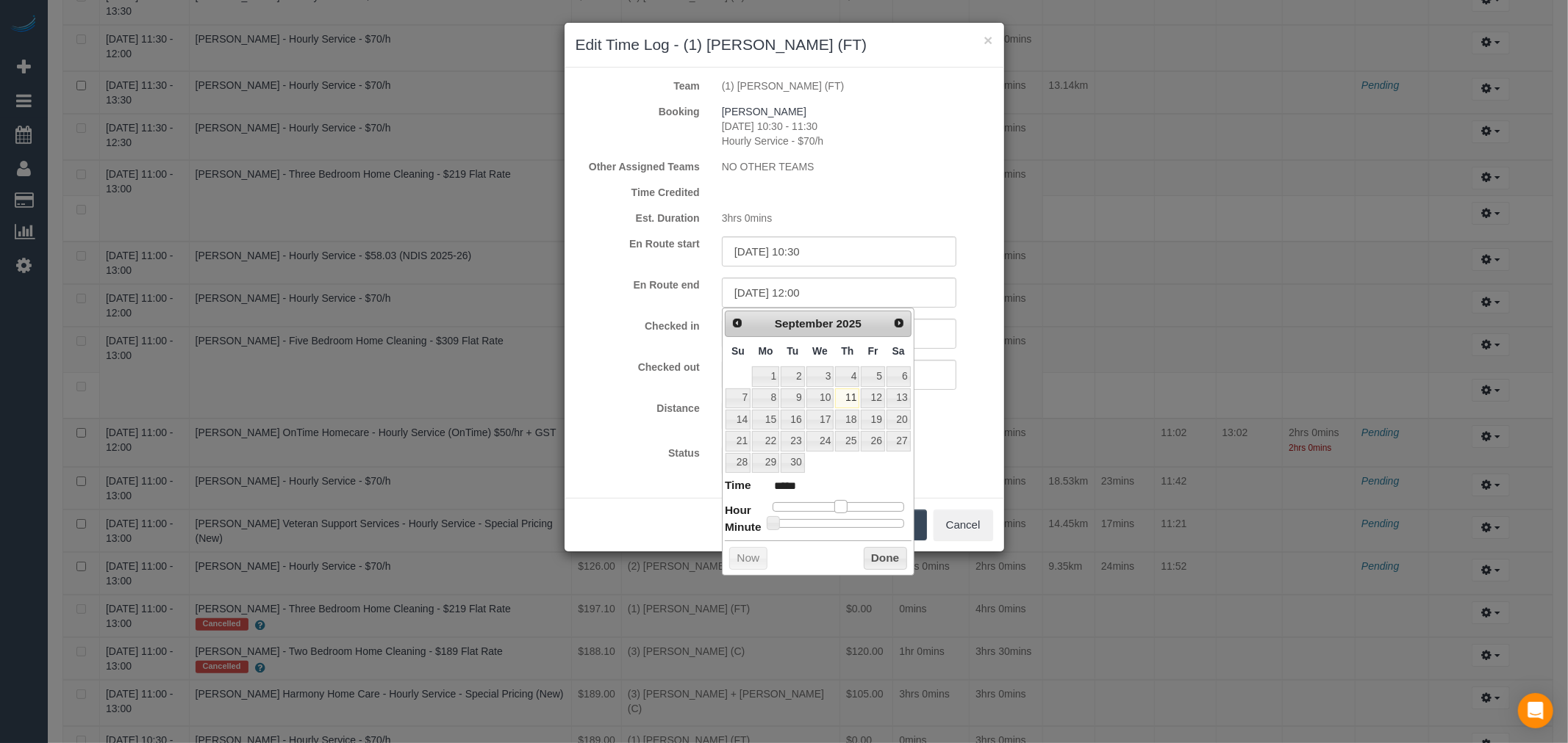
type input "11/09/2025 11:00"
type input "*****"
drag, startPoint x: 772, startPoint y: 504, endPoint x: 838, endPoint y: 508, distance: 66.1
click at [838, 508] on span at bounding box center [834, 506] width 13 height 13
click at [893, 567] on button "Done" at bounding box center [885, 558] width 43 height 23
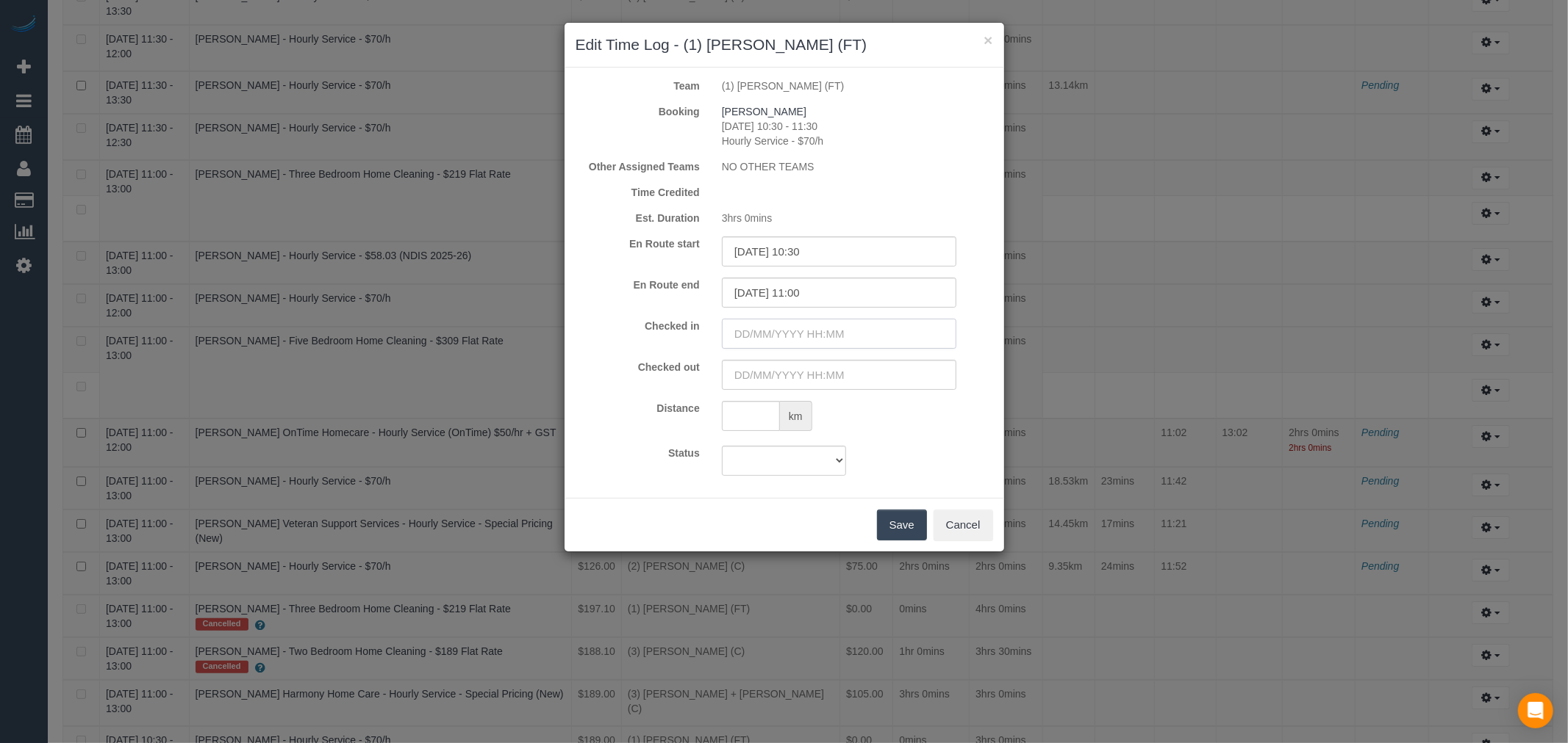
click at [829, 329] on input "text" at bounding box center [839, 334] width 235 height 30
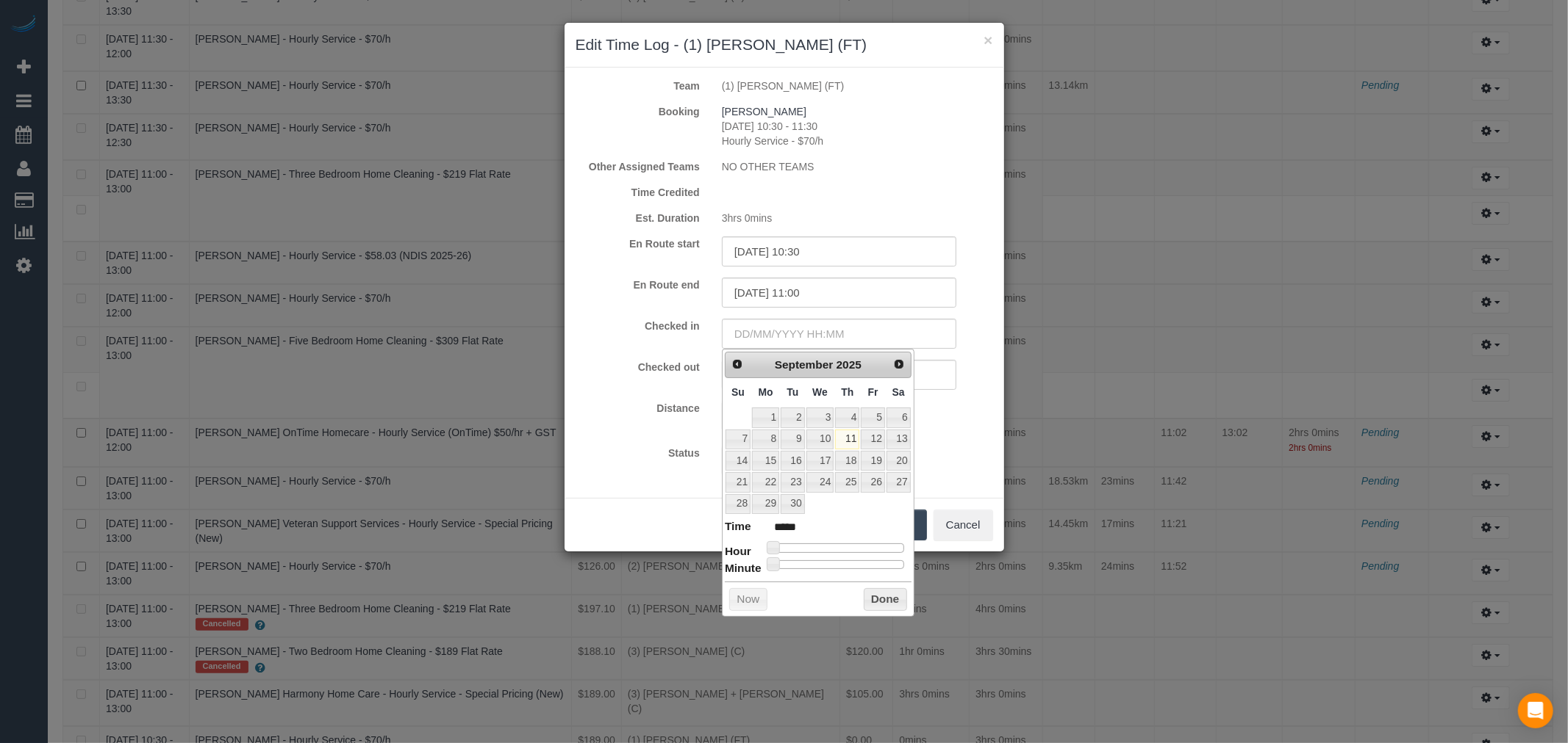
type input "11/09/2025 06:00"
type input "*****"
type input "11/09/2025 07:00"
type input "*****"
type input "11/09/2025 09:00"
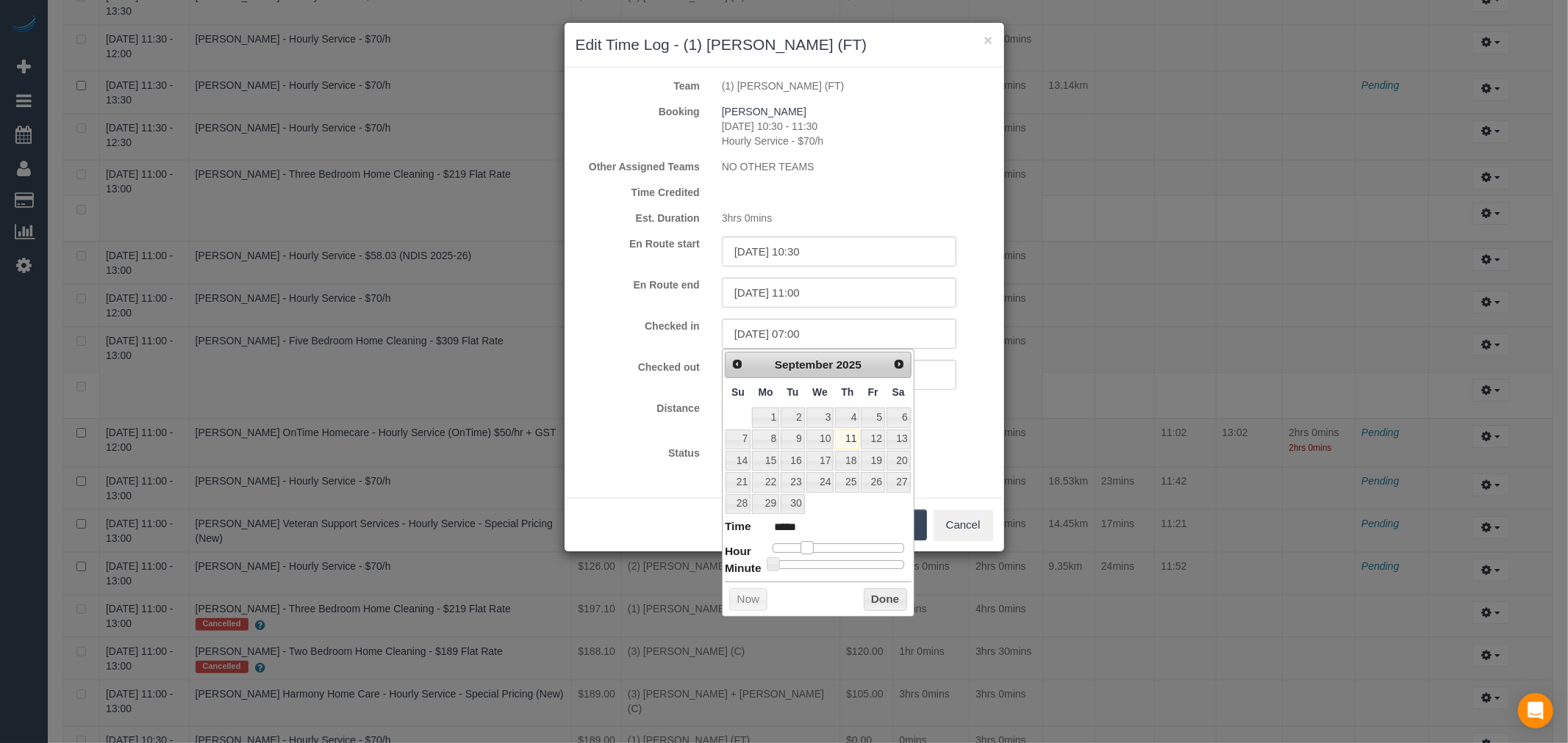
type input "*****"
type input "11/09/2025 10:00"
type input "*****"
type input "11/09/2025 11:00"
type input "*****"
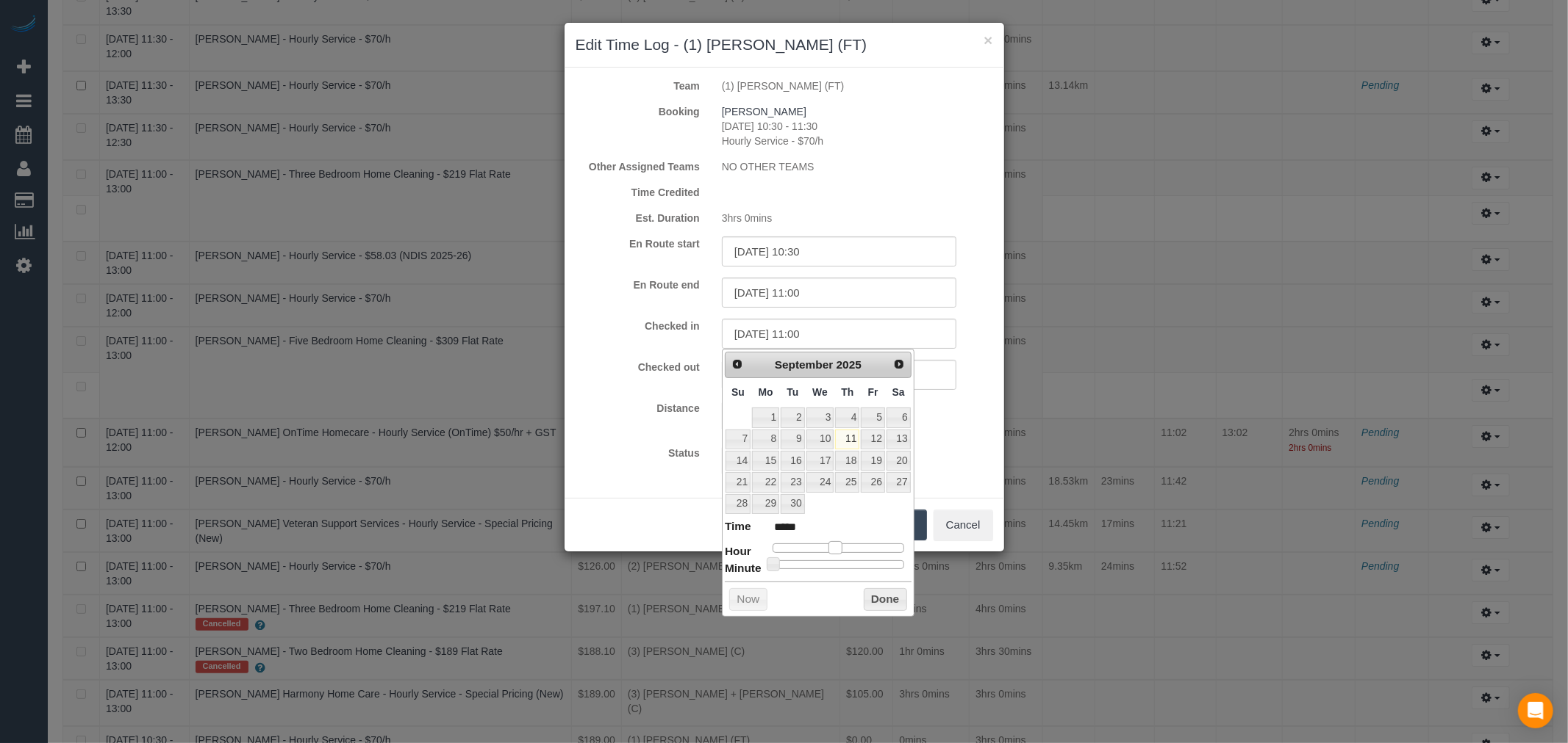
type input "11/09/2025 12:00"
type input "*****"
type input "11/09/2025 11:00"
type input "*****"
drag, startPoint x: 775, startPoint y: 541, endPoint x: 837, endPoint y: 546, distance: 62.2
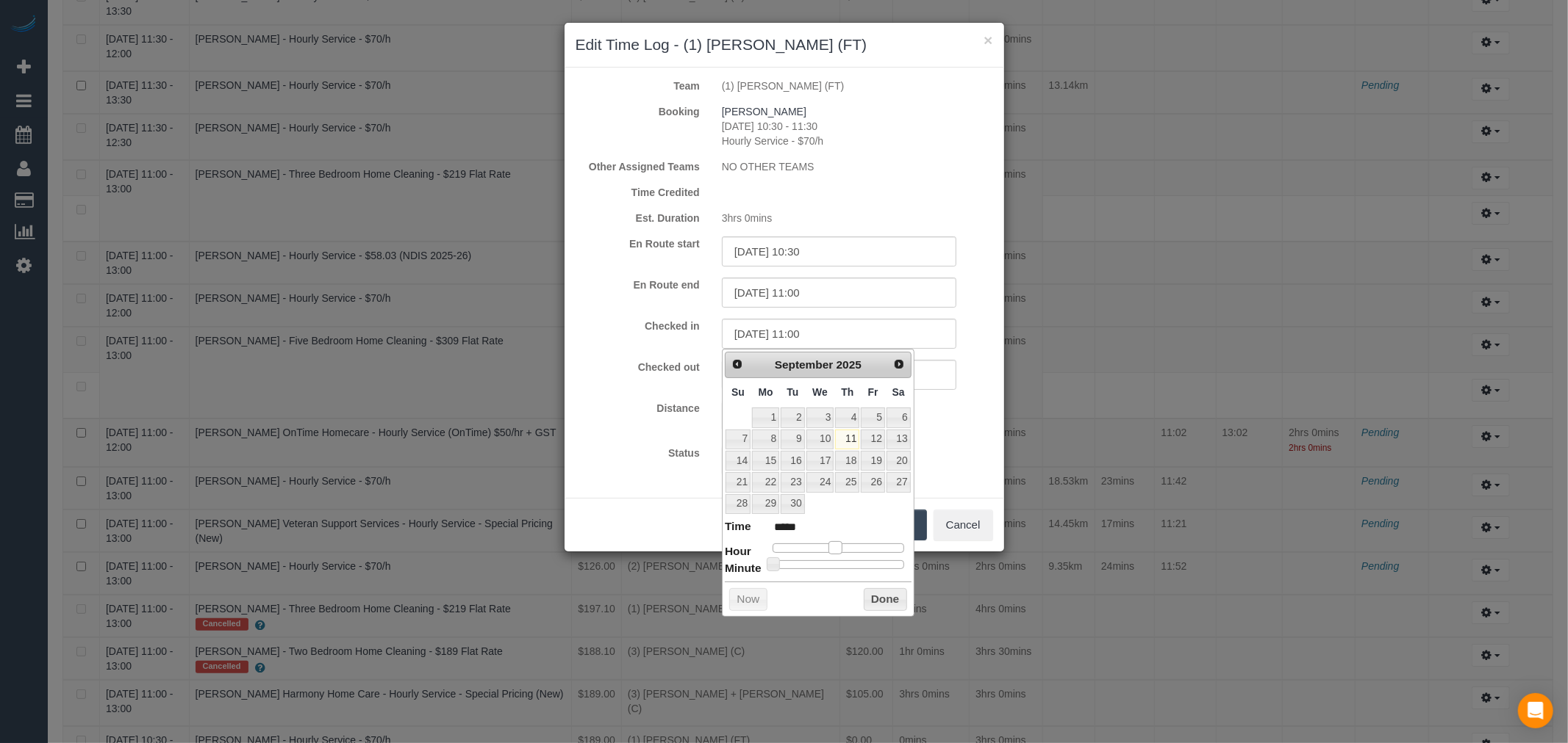
click at [837, 546] on span at bounding box center [834, 547] width 13 height 13
click at [885, 596] on button "Done" at bounding box center [885, 600] width 43 height 23
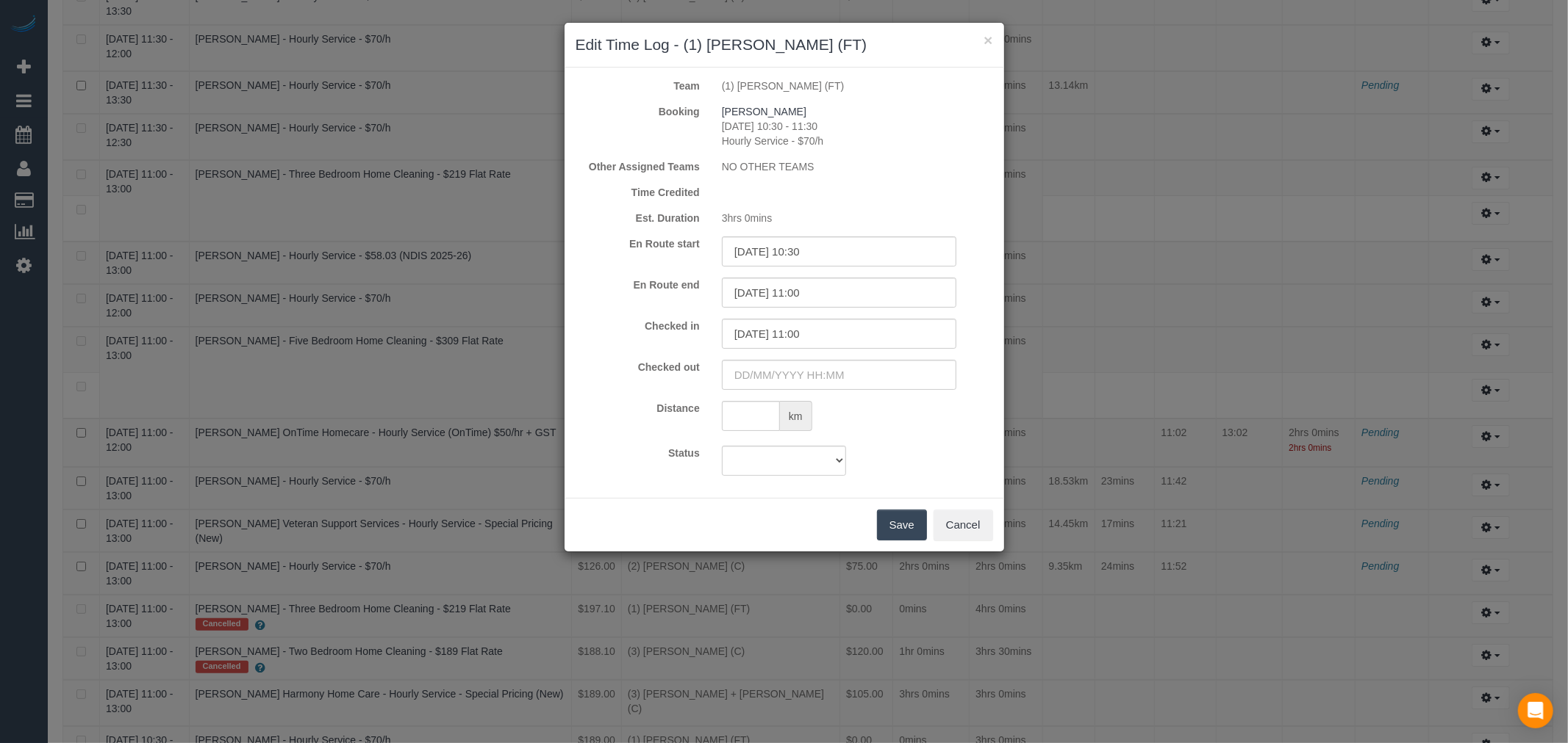
click at [924, 525] on button "Save" at bounding box center [902, 525] width 50 height 31
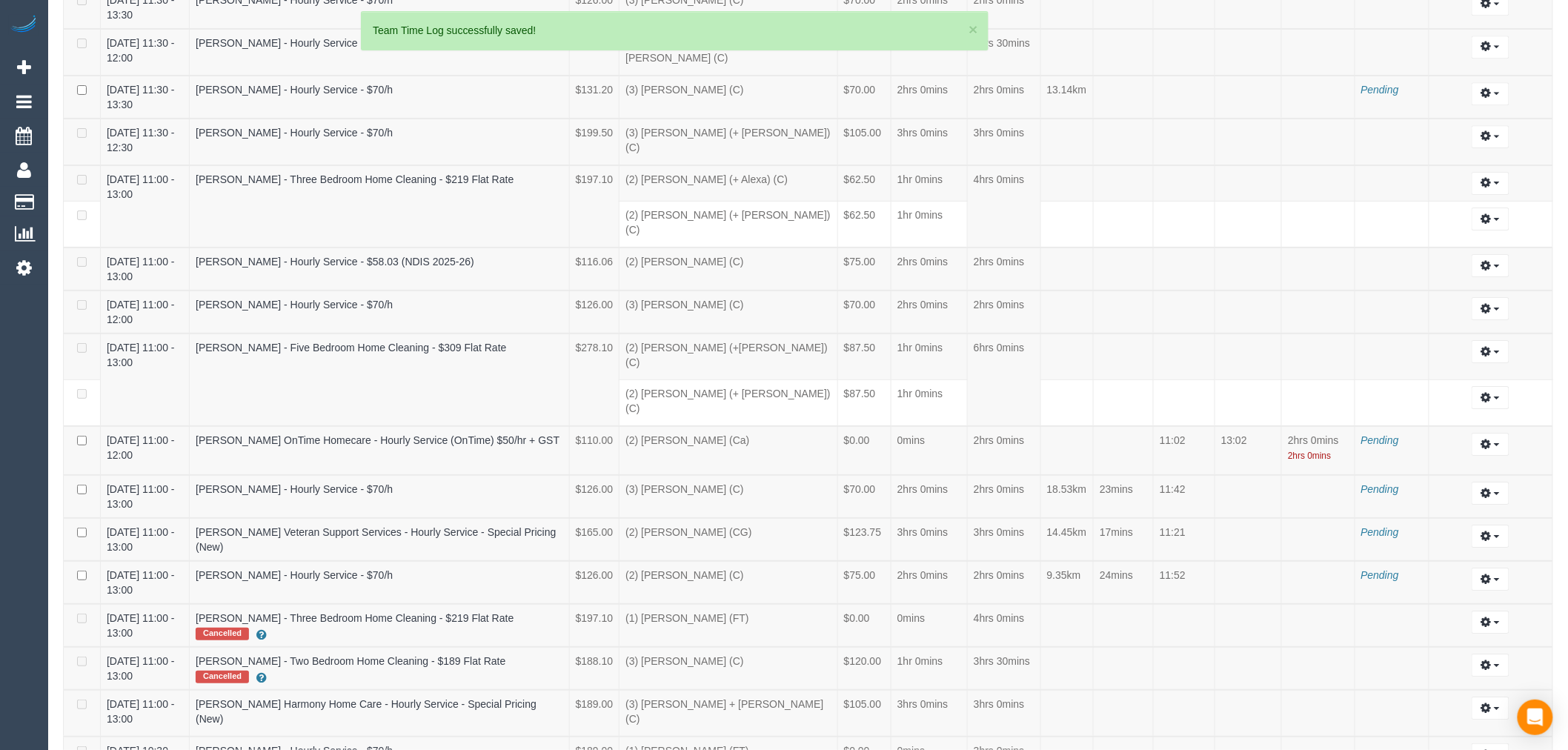
scroll to position [68970, 72539]
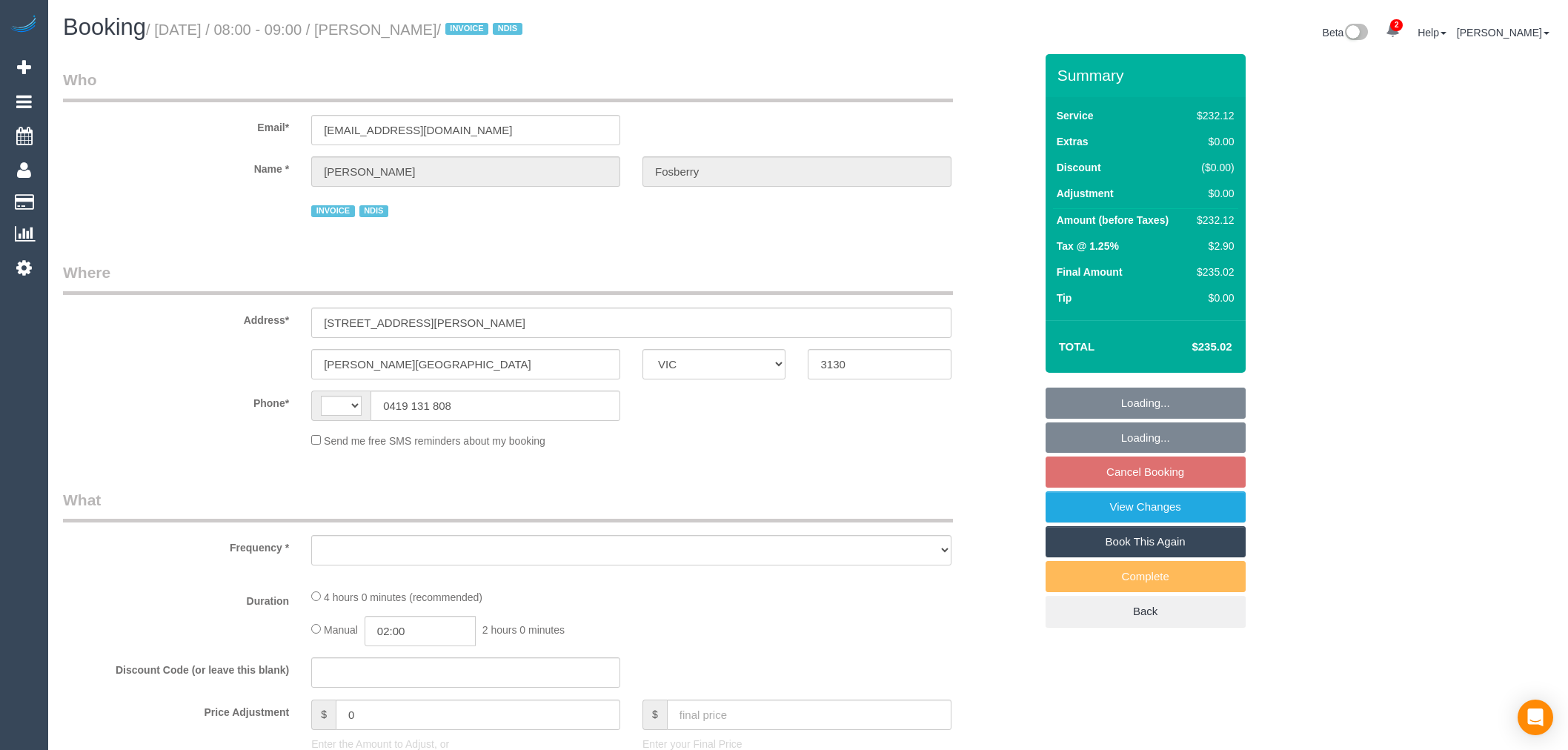
select select "VIC"
select select "number:28"
select select "number:14"
select select "number:19"
select select "number:25"
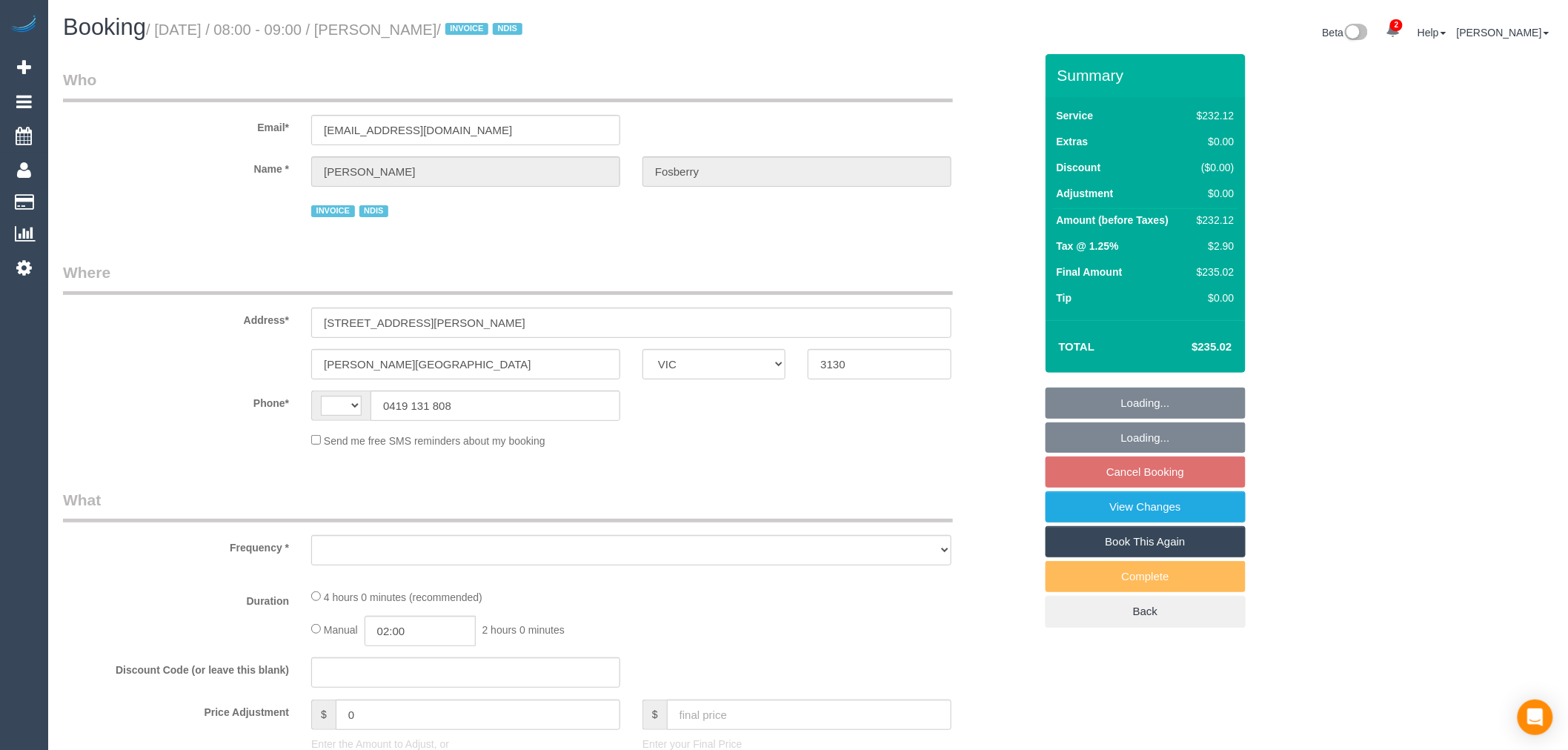
select select "number:35"
select select "string:AU"
select select "object:693"
select select "240"
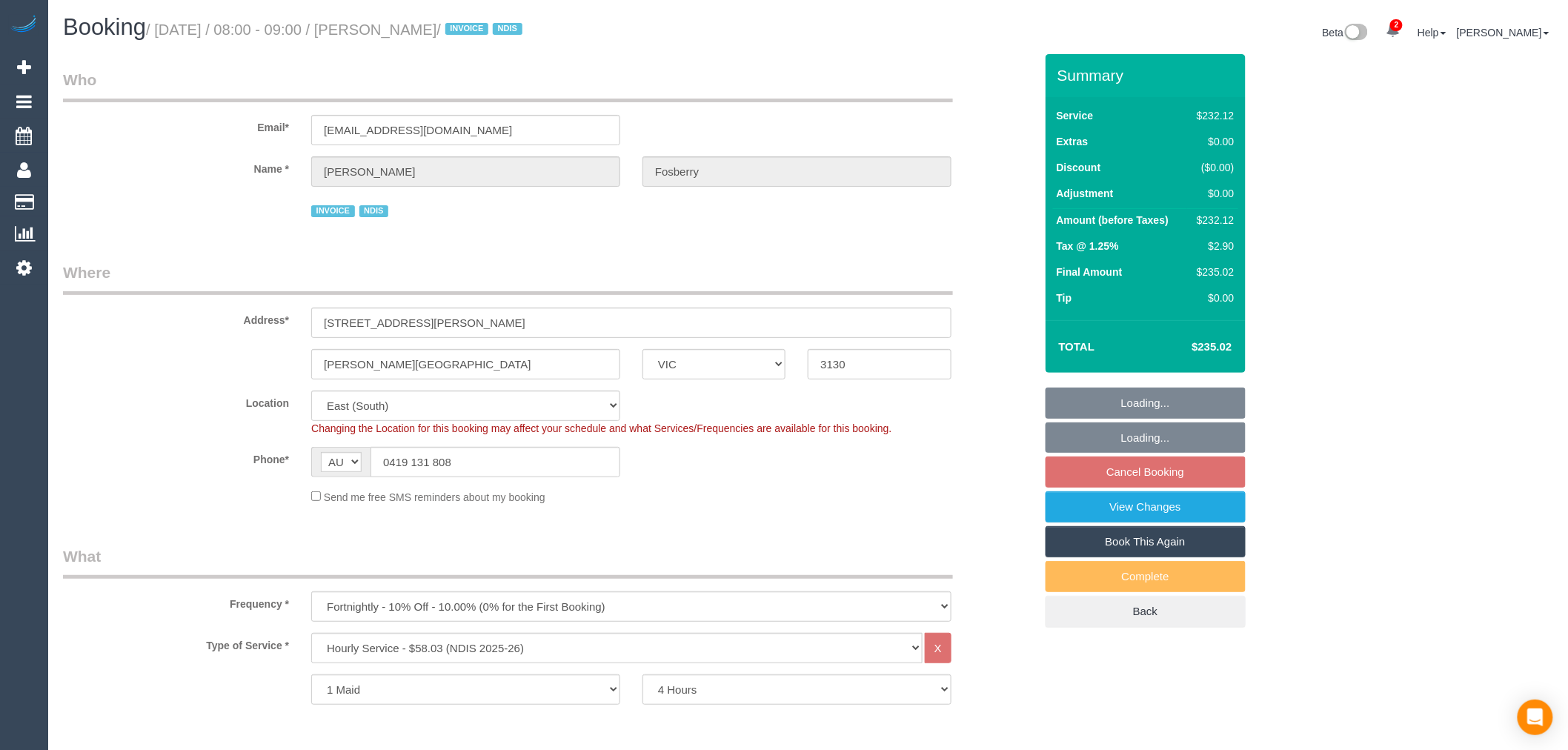
select select "object:759"
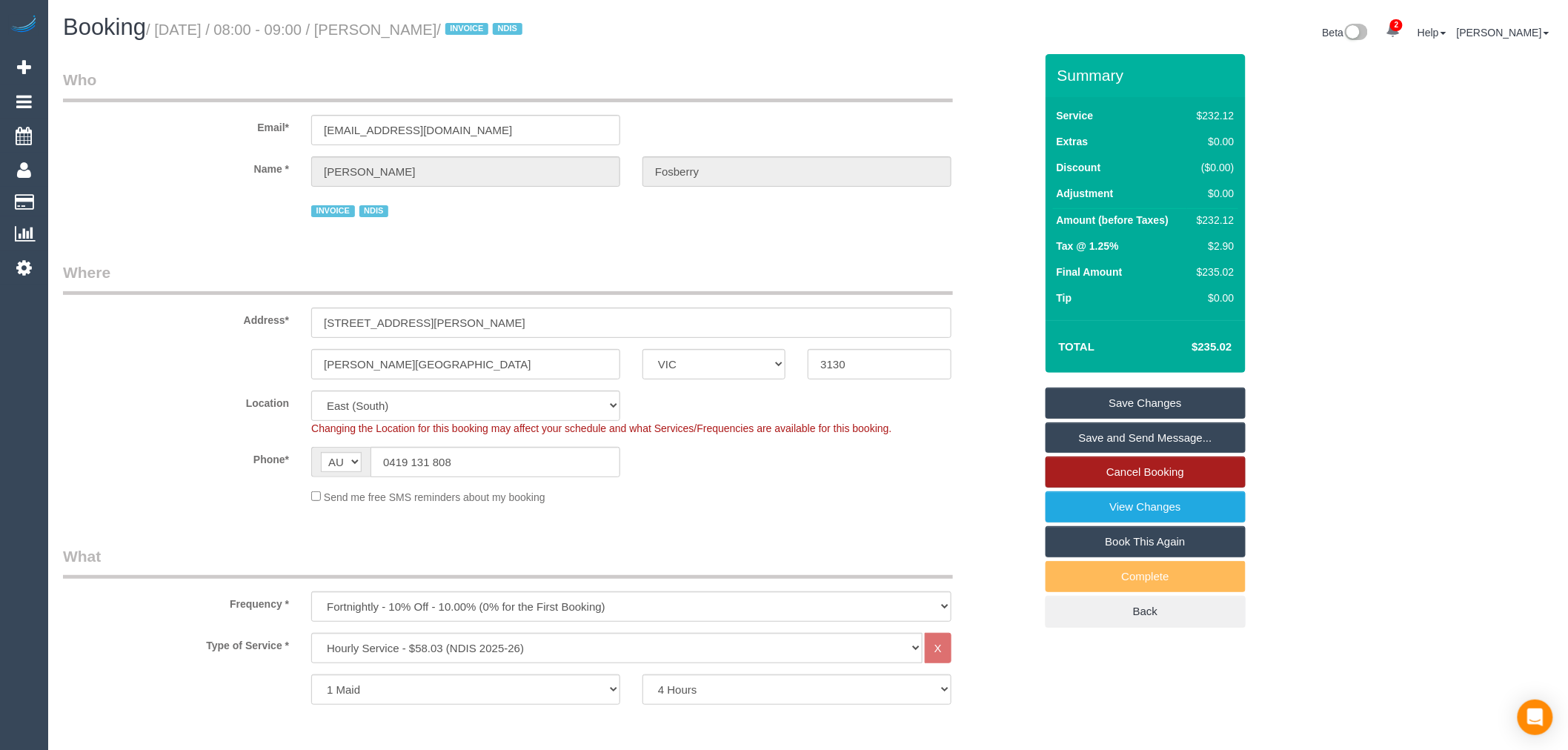
click at [1105, 463] on link "Cancel Booking" at bounding box center [1146, 472] width 200 height 31
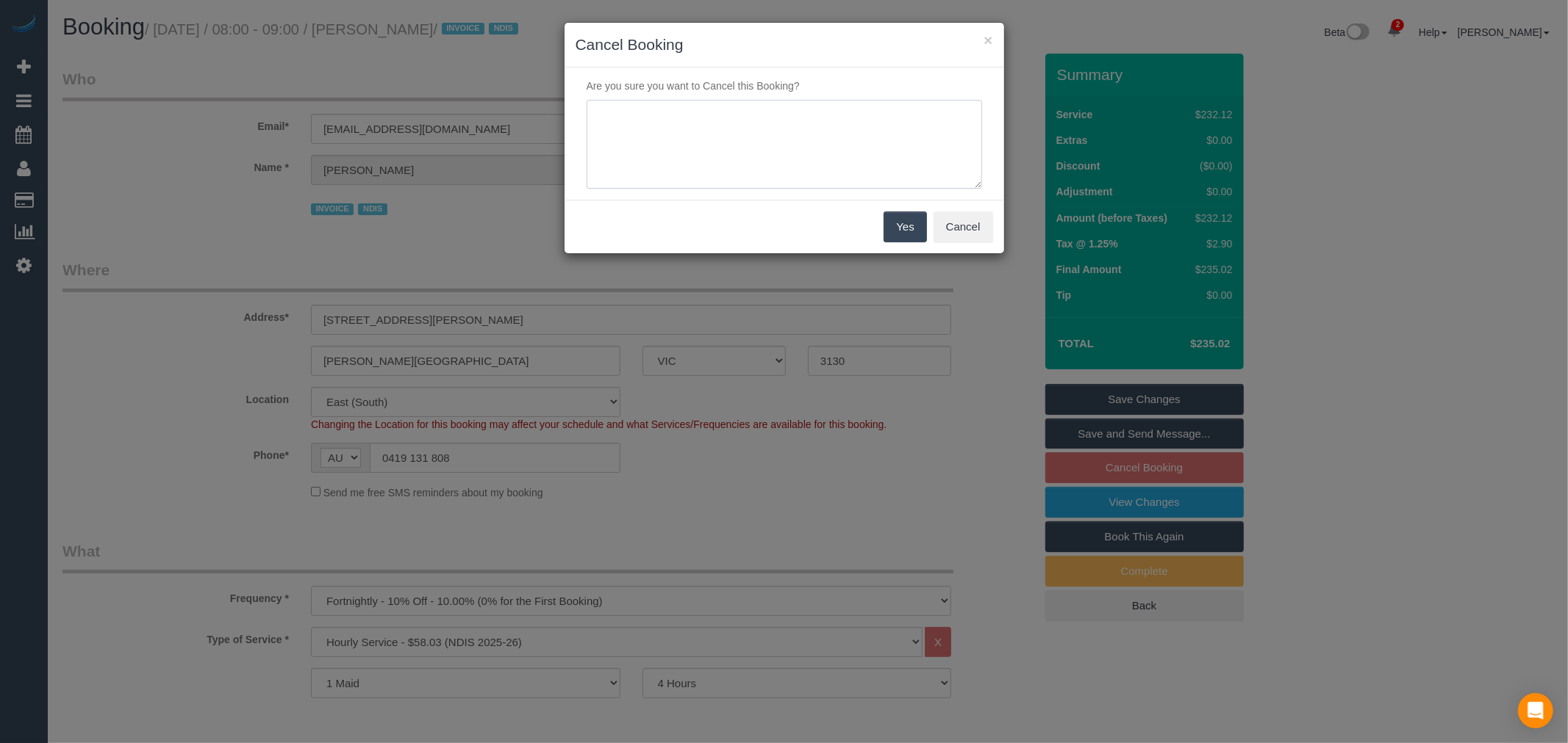
click at [759, 118] on textarea at bounding box center [784, 145] width 395 height 89
type textarea "requested via email - TP"
click at [918, 232] on button "Yes" at bounding box center [905, 227] width 42 height 31
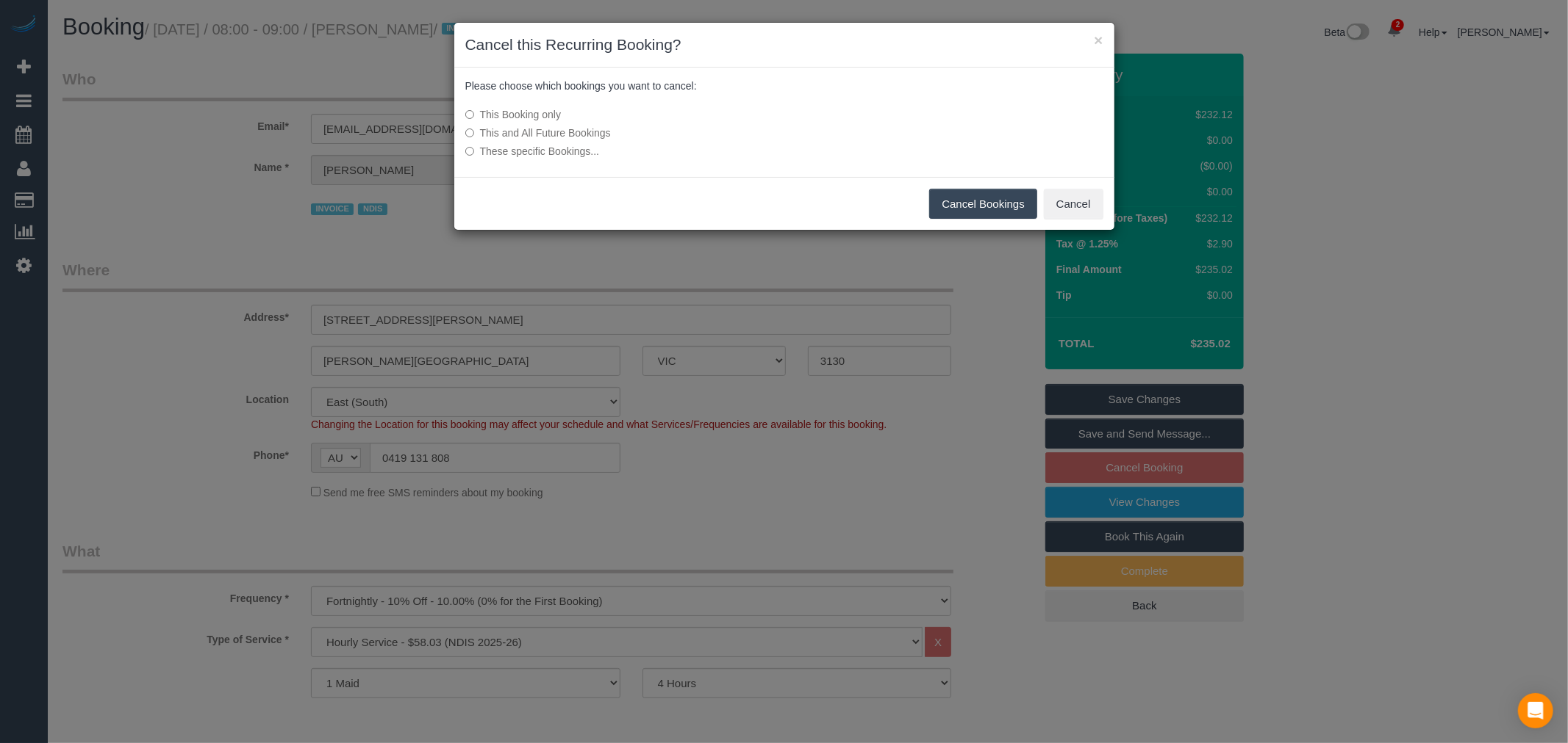
drag, startPoint x: 952, startPoint y: 213, endPoint x: 946, endPoint y: 188, distance: 25.7
click at [952, 213] on button "Cancel Bookings" at bounding box center [983, 204] width 108 height 31
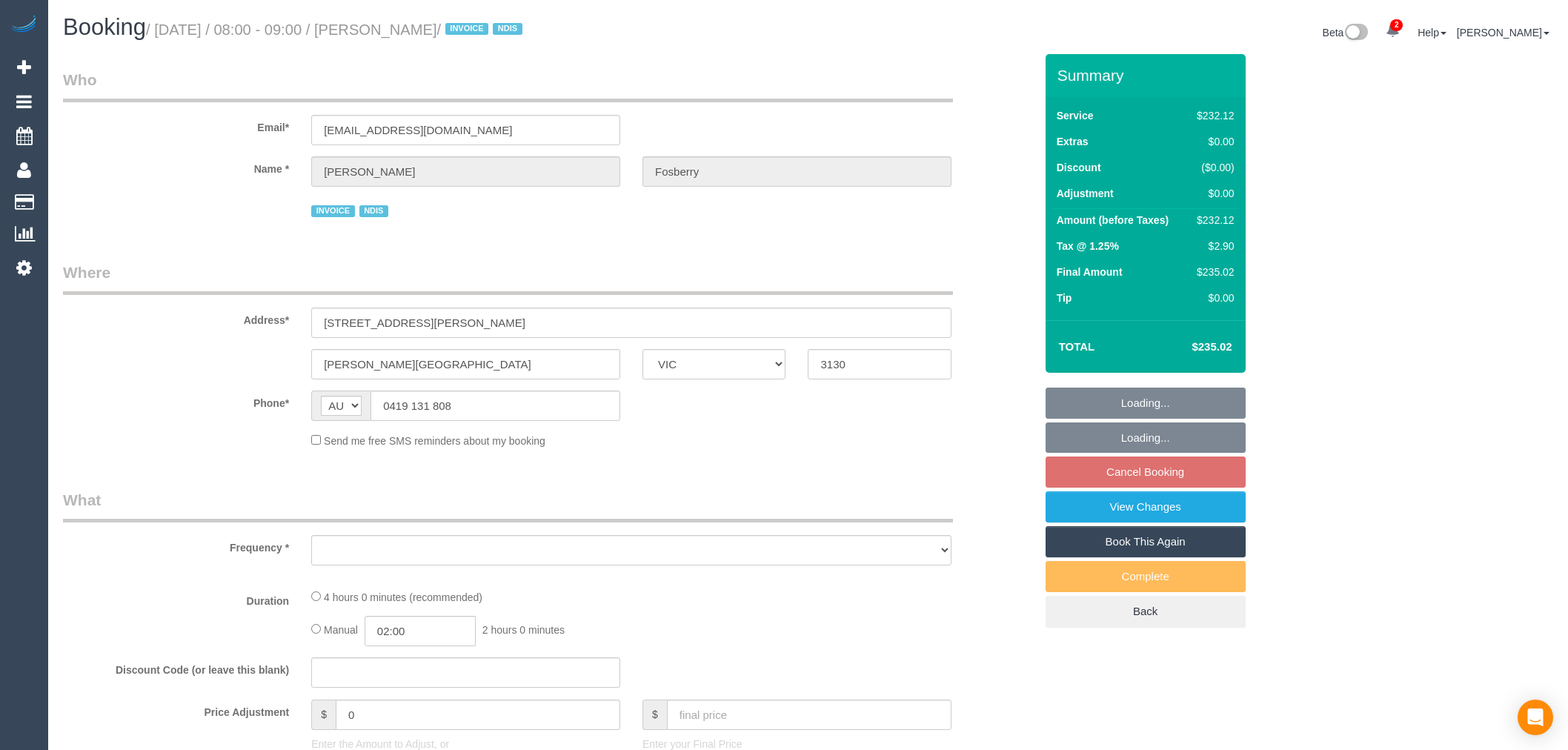
select select "VIC"
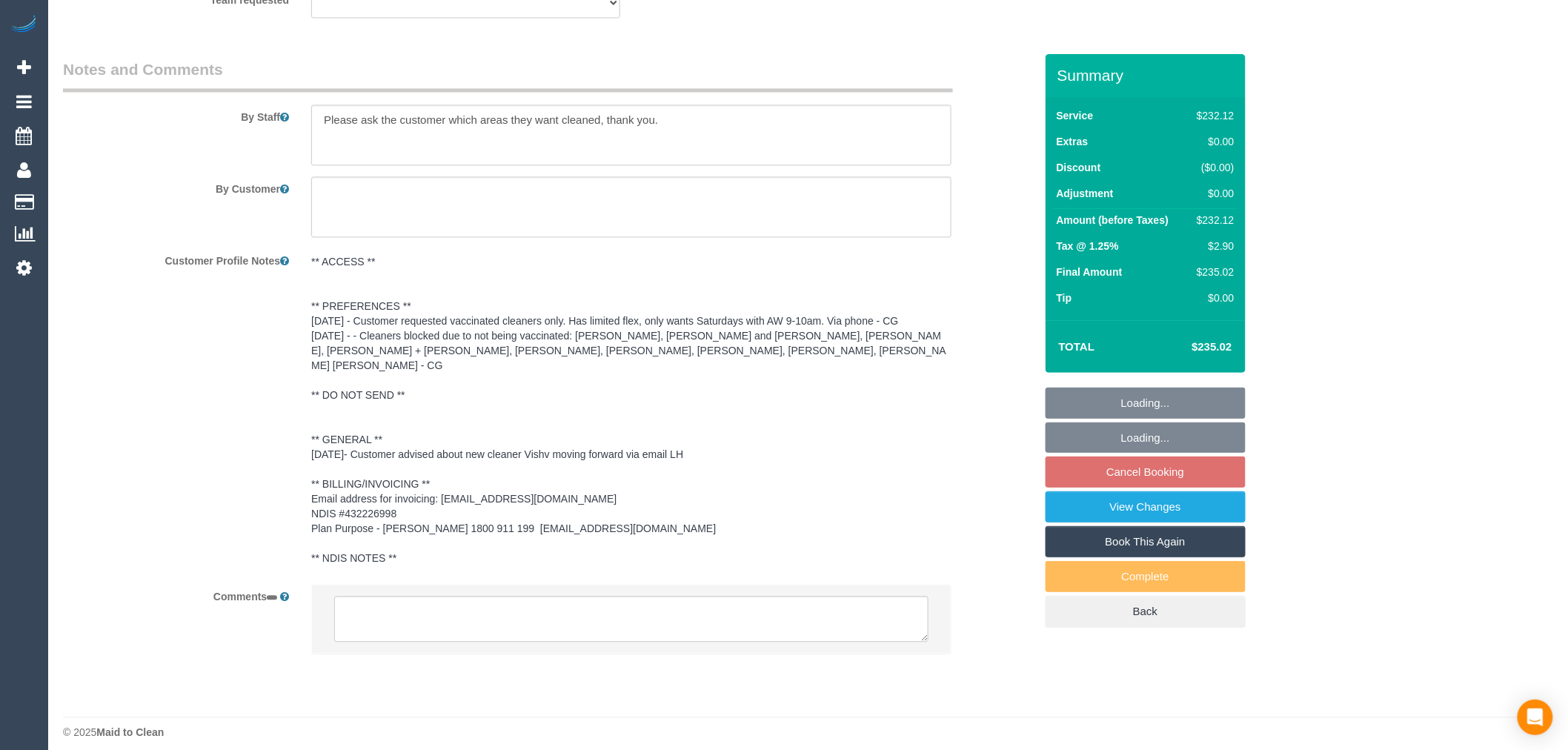
select select "object:537"
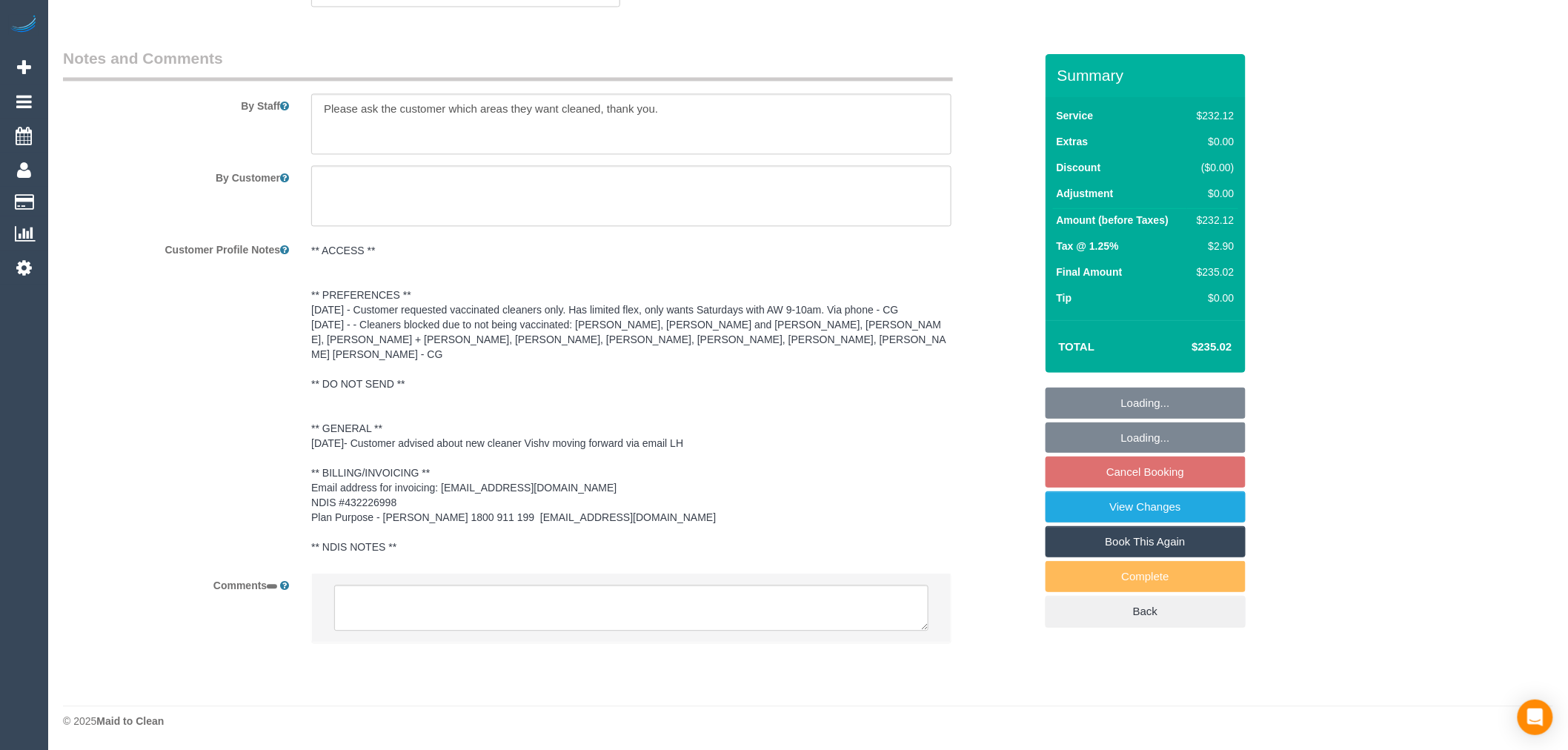
select select "number:28"
select select "number:14"
select select "number:19"
select select "number:25"
select select "number:35"
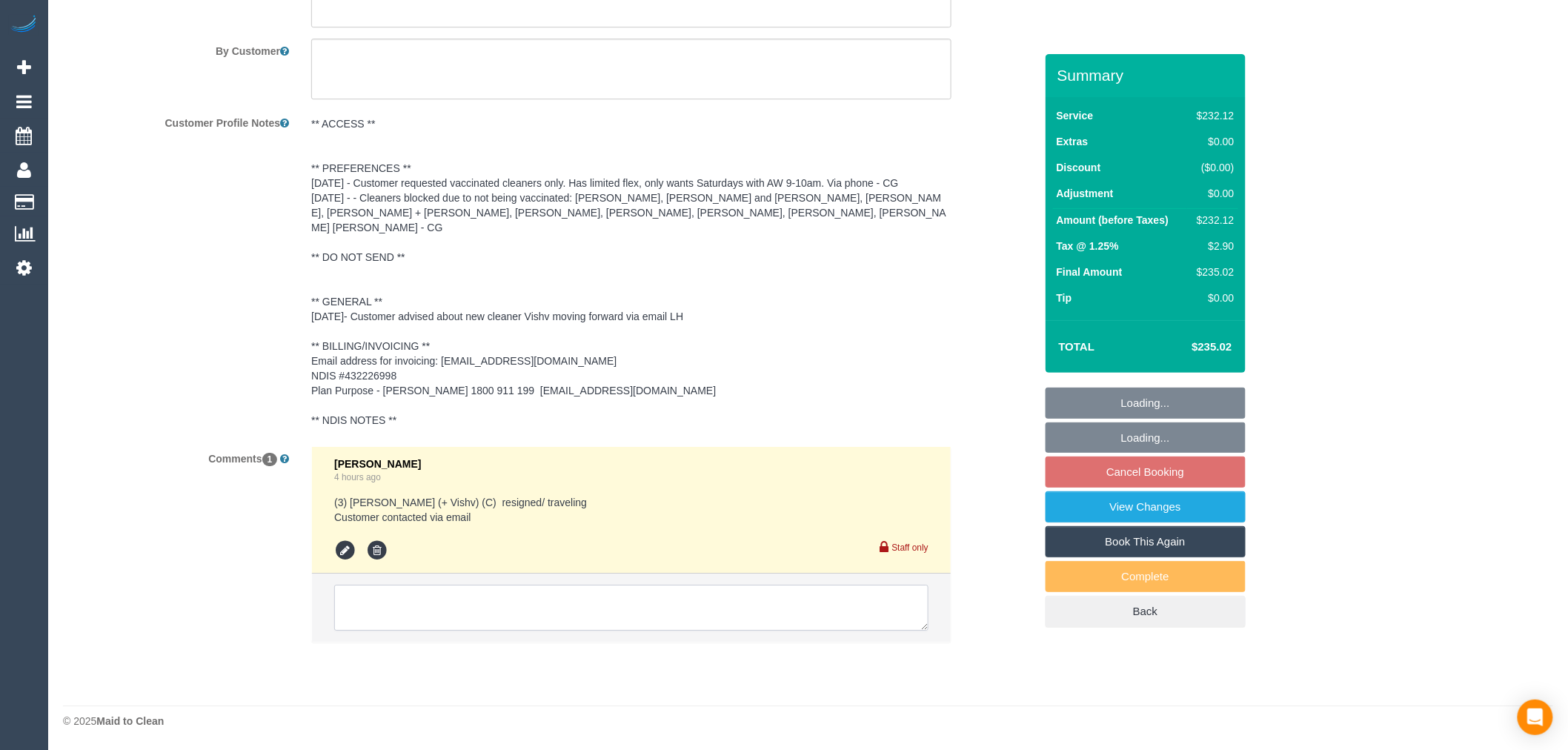
click at [552, 592] on textarea at bounding box center [631, 608] width 595 height 46
select select "object:1227"
select select "240"
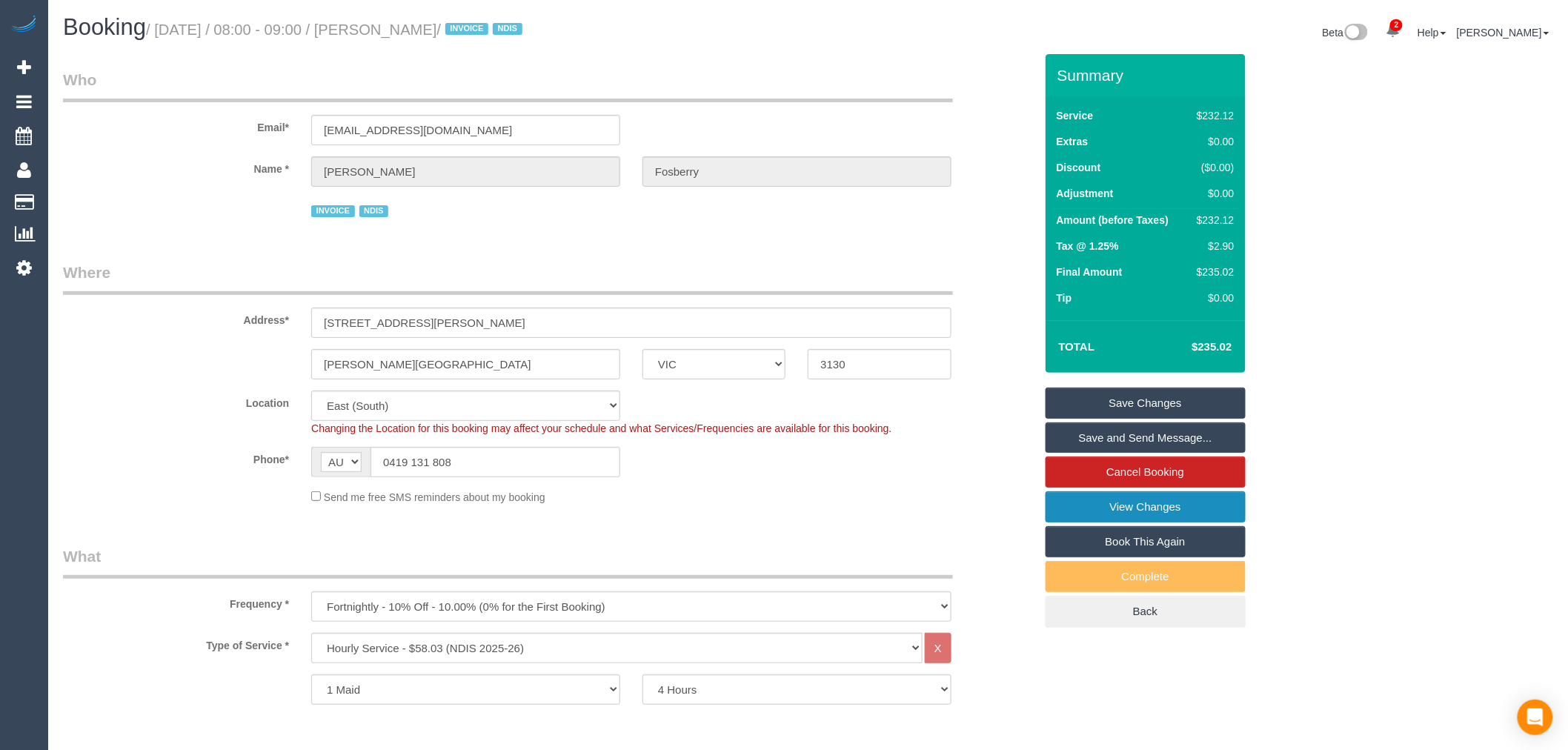
click at [1110, 499] on link "View Changes" at bounding box center [1146, 507] width 200 height 31
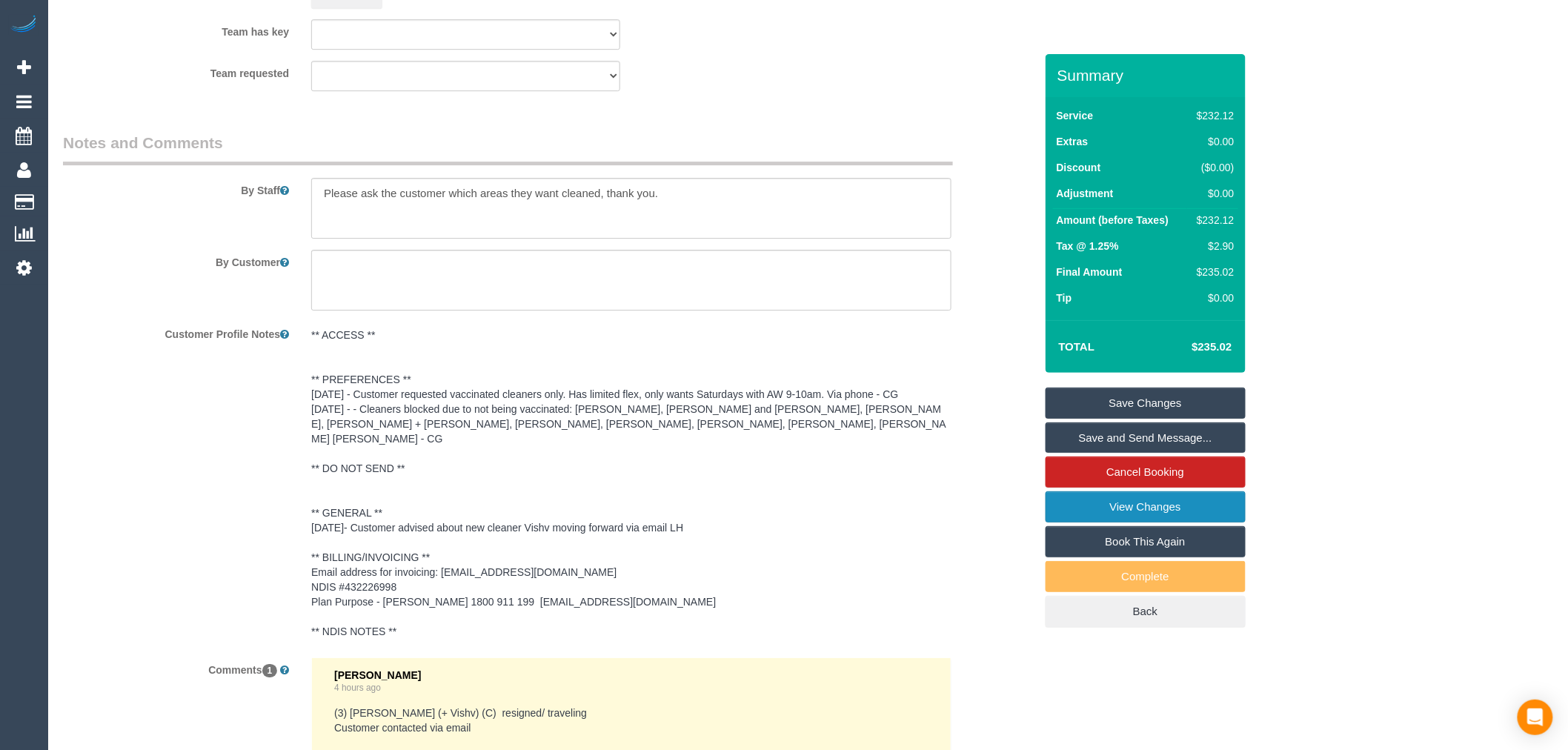
scroll to position [2197, 0]
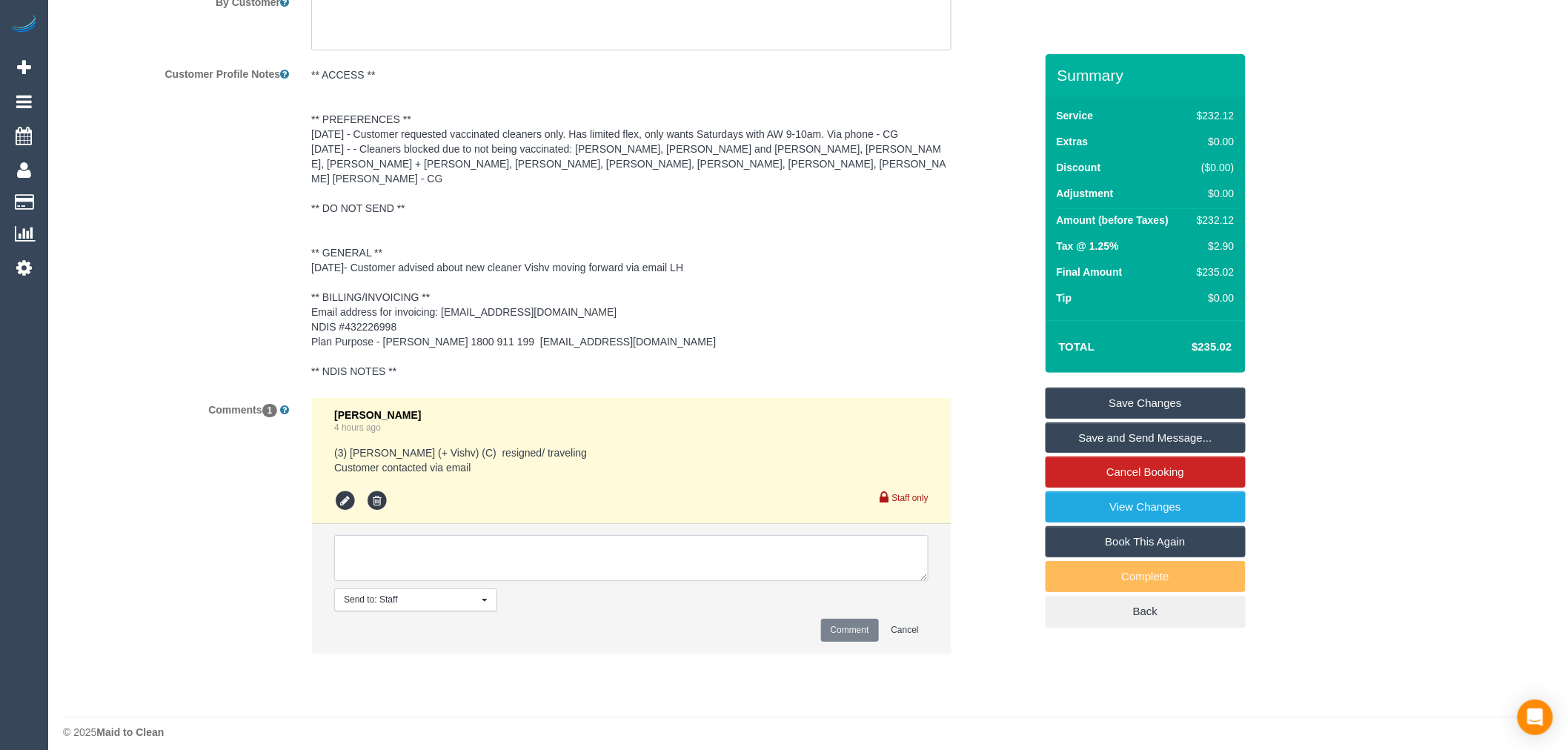
click at [644, 552] on textarea at bounding box center [631, 558] width 595 height 46
click at [803, 570] on li "Send to: Staff Nothing selected Send to: Staff Send to: Customer Send to: Team …" at bounding box center [631, 588] width 639 height 129
click at [779, 535] on textarea at bounding box center [631, 558] width 595 height 46
type textarea "Customer requested a confirmation when we allocate a new cleaner - via email Aw…"
click at [890, 619] on button "Cancel" at bounding box center [905, 631] width 47 height 23
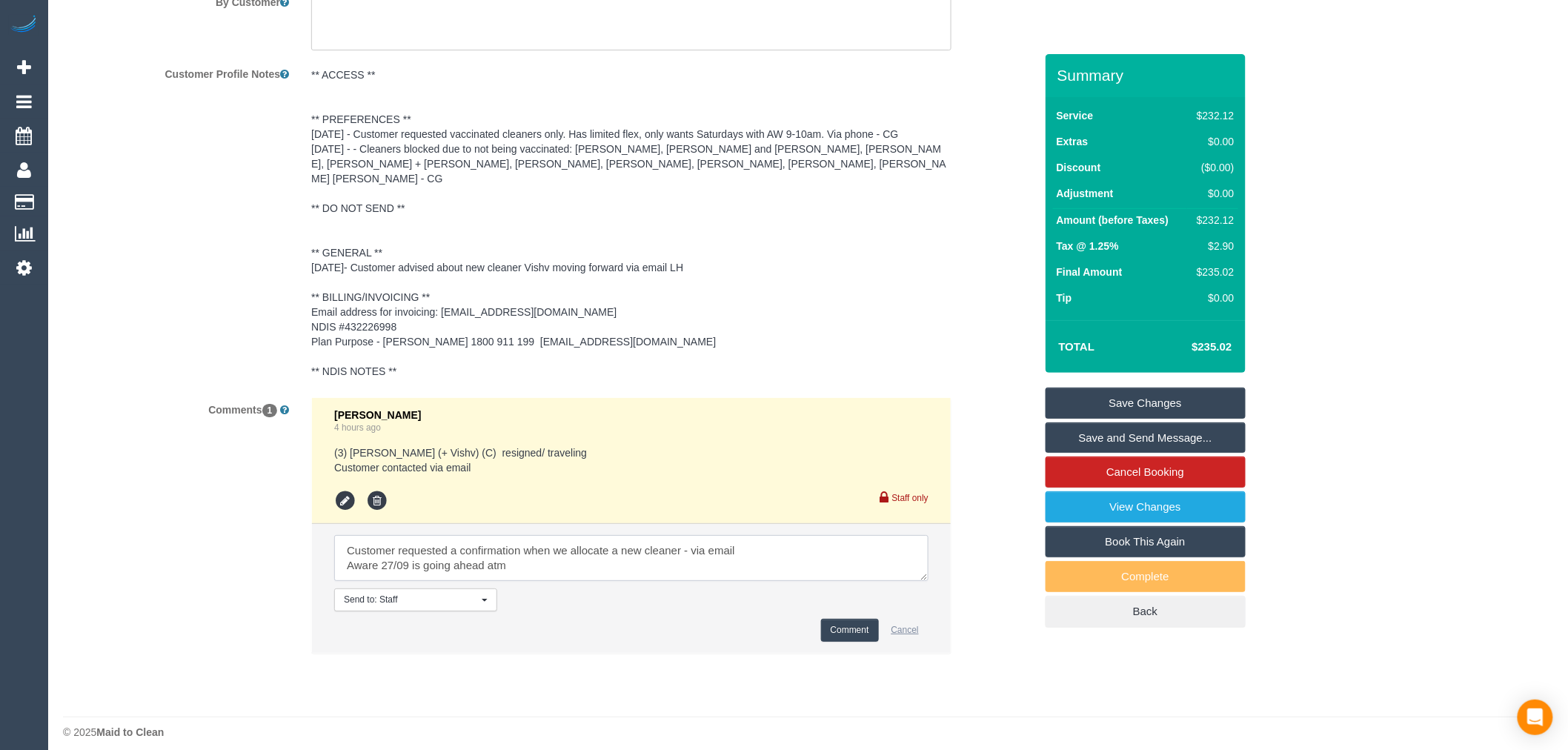
click at [880, 618] on li "Send to: Staff Nothing selected Send to: Staff Send to: Customer Send to: Team …" at bounding box center [631, 588] width 639 height 129
click at [867, 619] on button "Comment" at bounding box center [850, 631] width 58 height 23
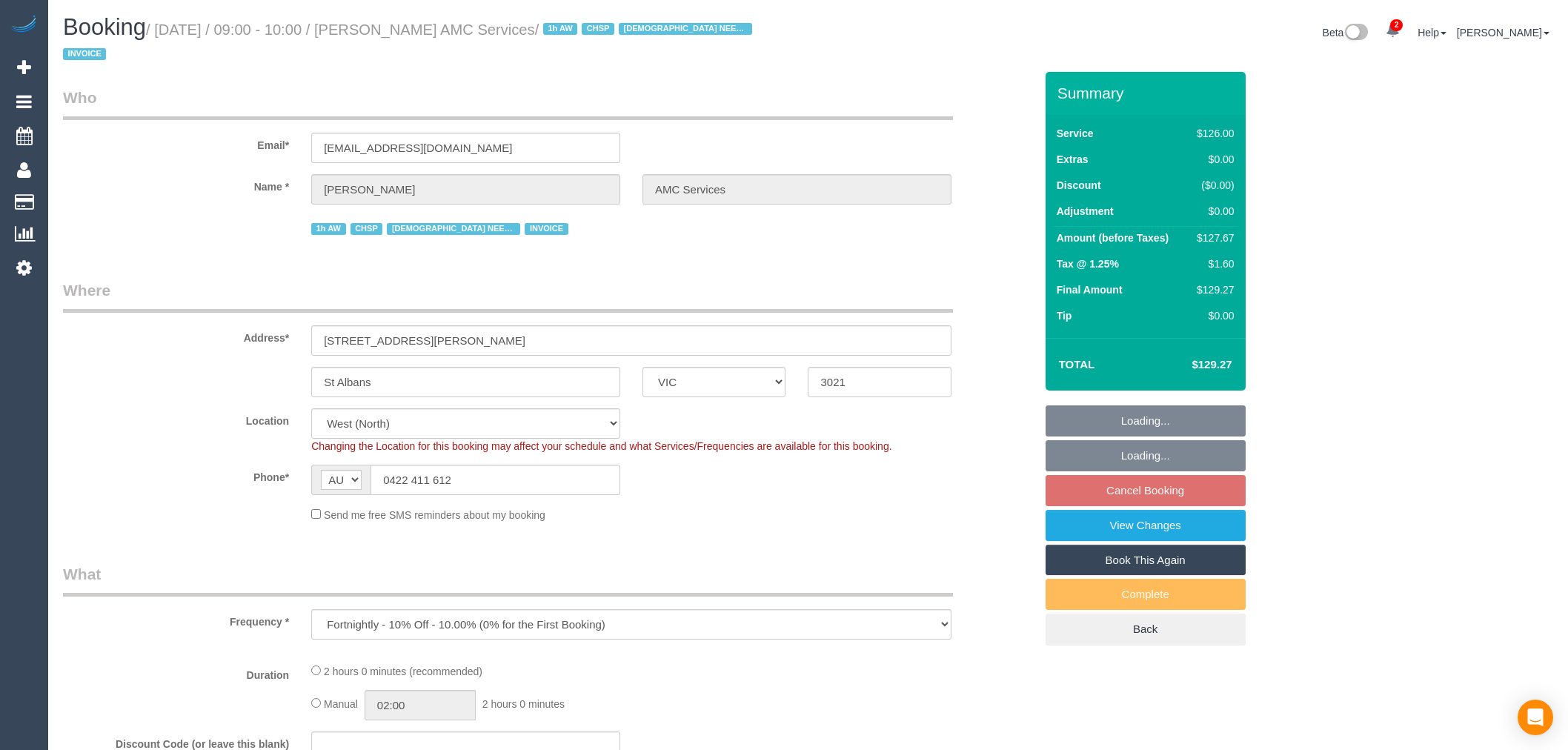
select select "VIC"
select select "object:719"
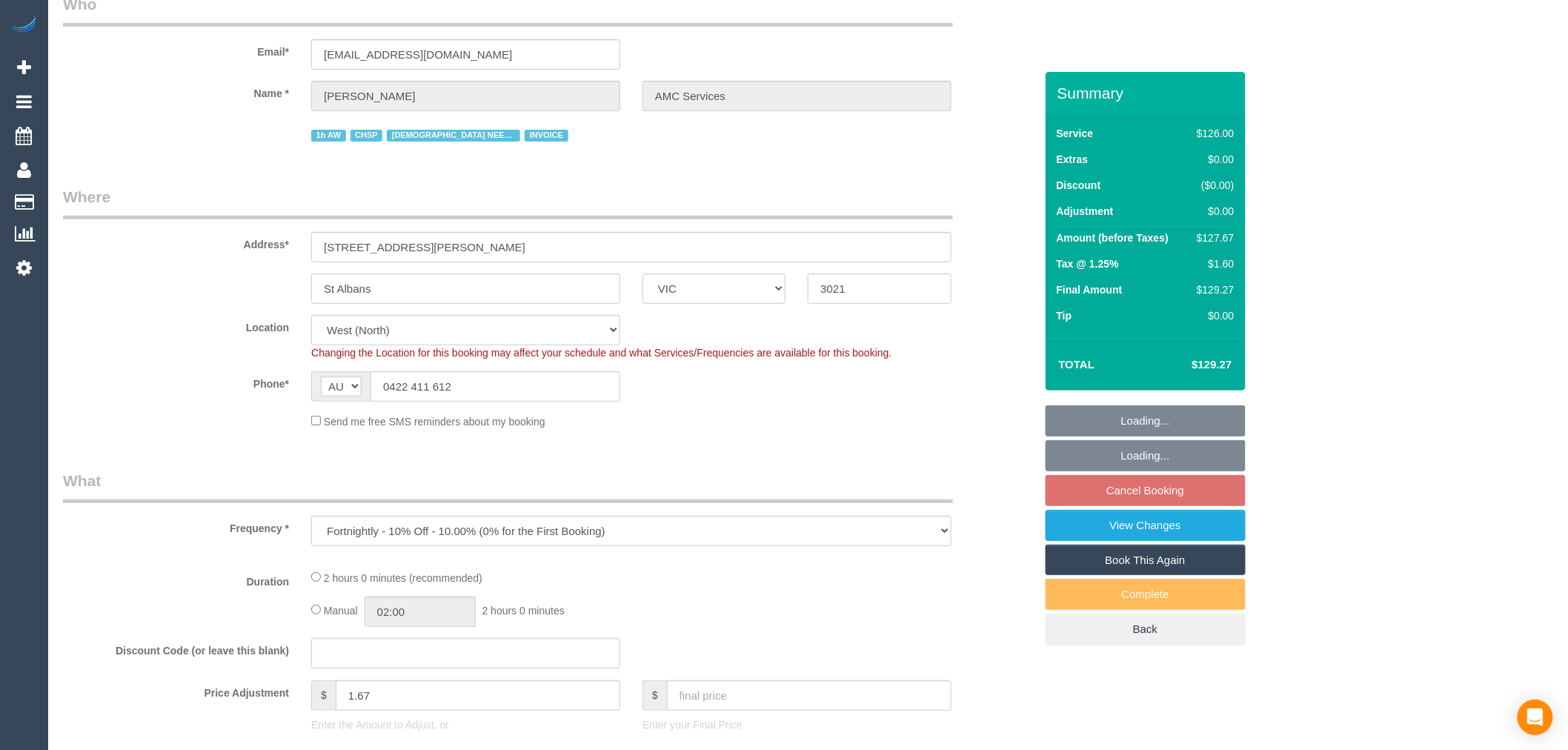
select select "number:28"
select select "number:14"
select select "number:19"
select select "number:25"
select select "number:35"
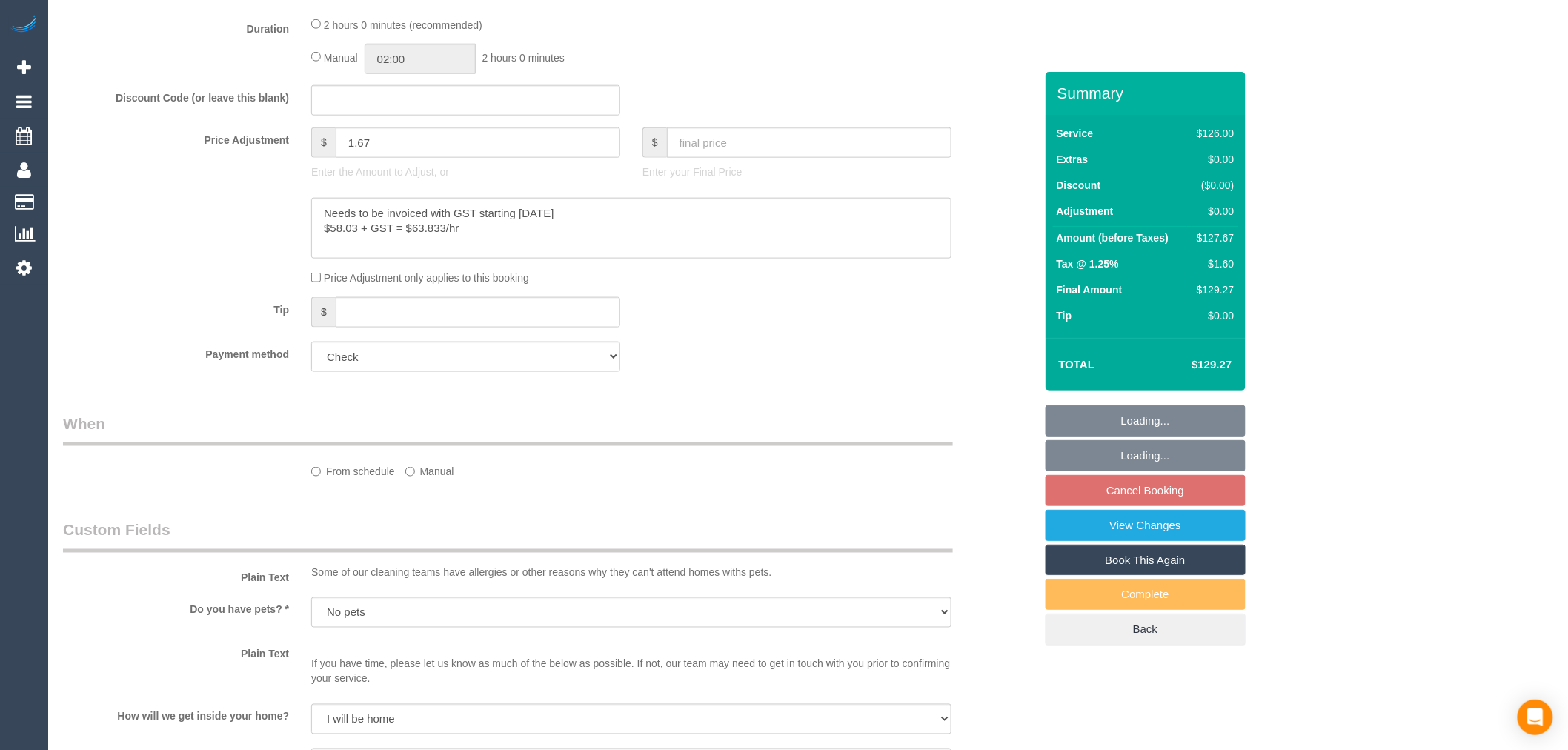
select select "120"
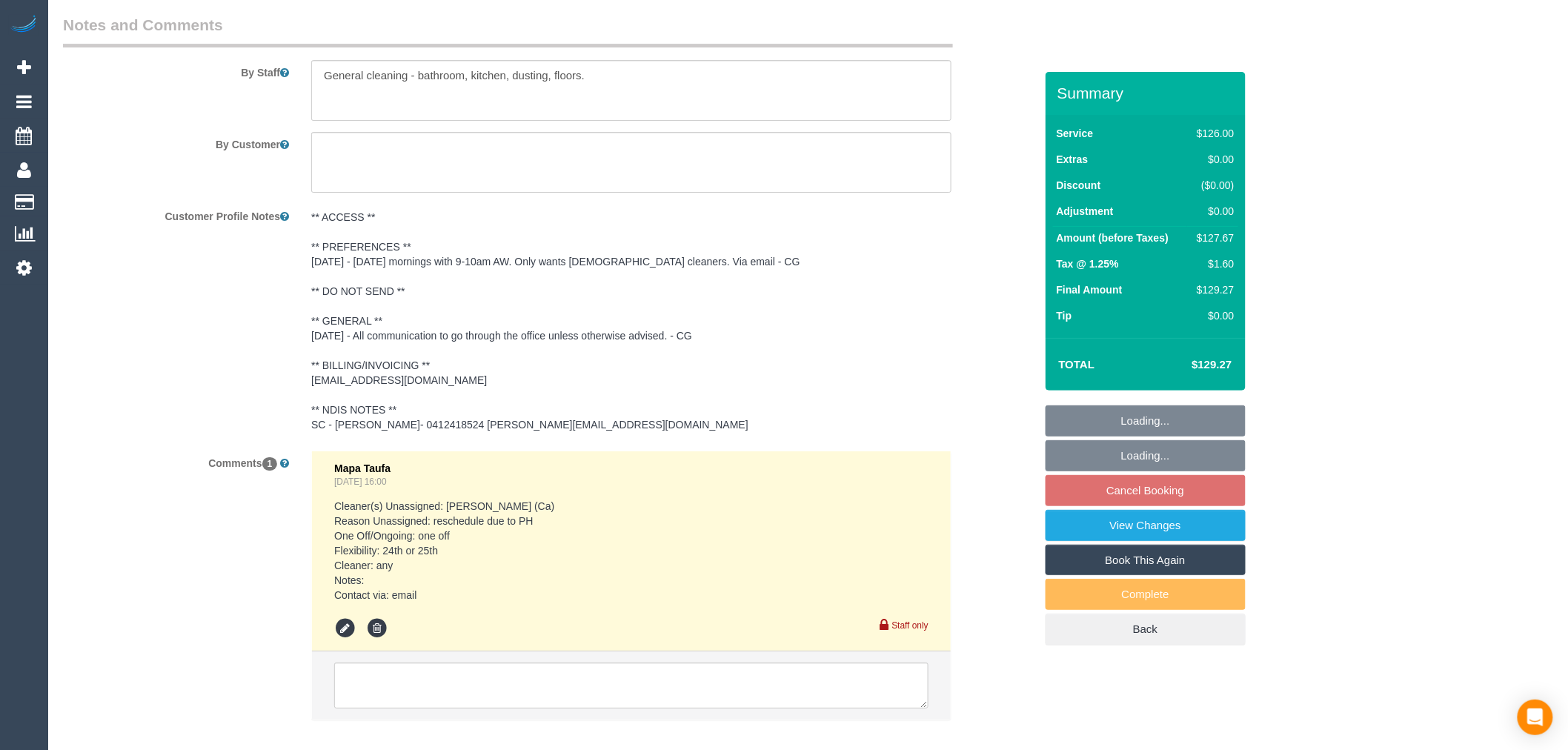
scroll to position [2152, 0]
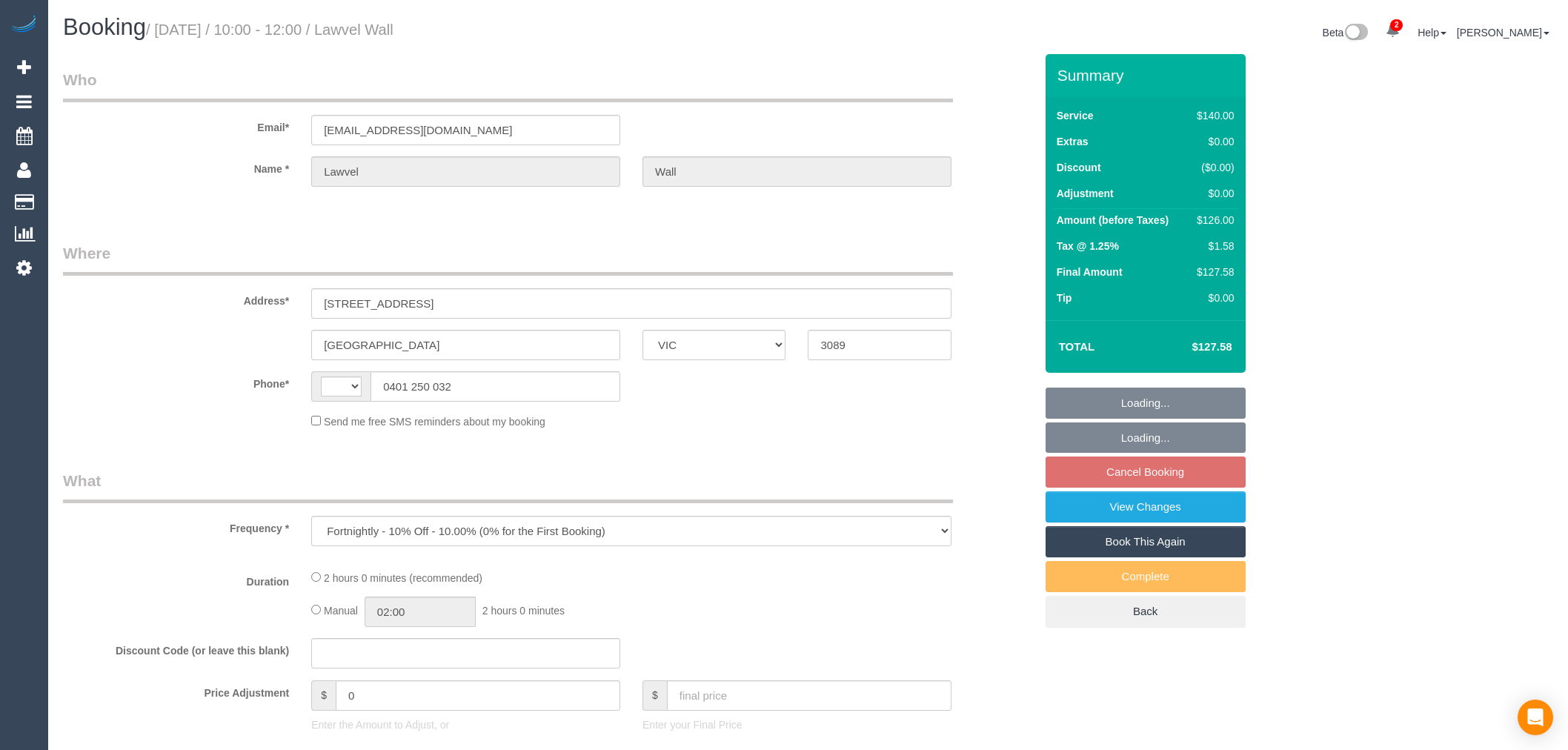
select select "VIC"
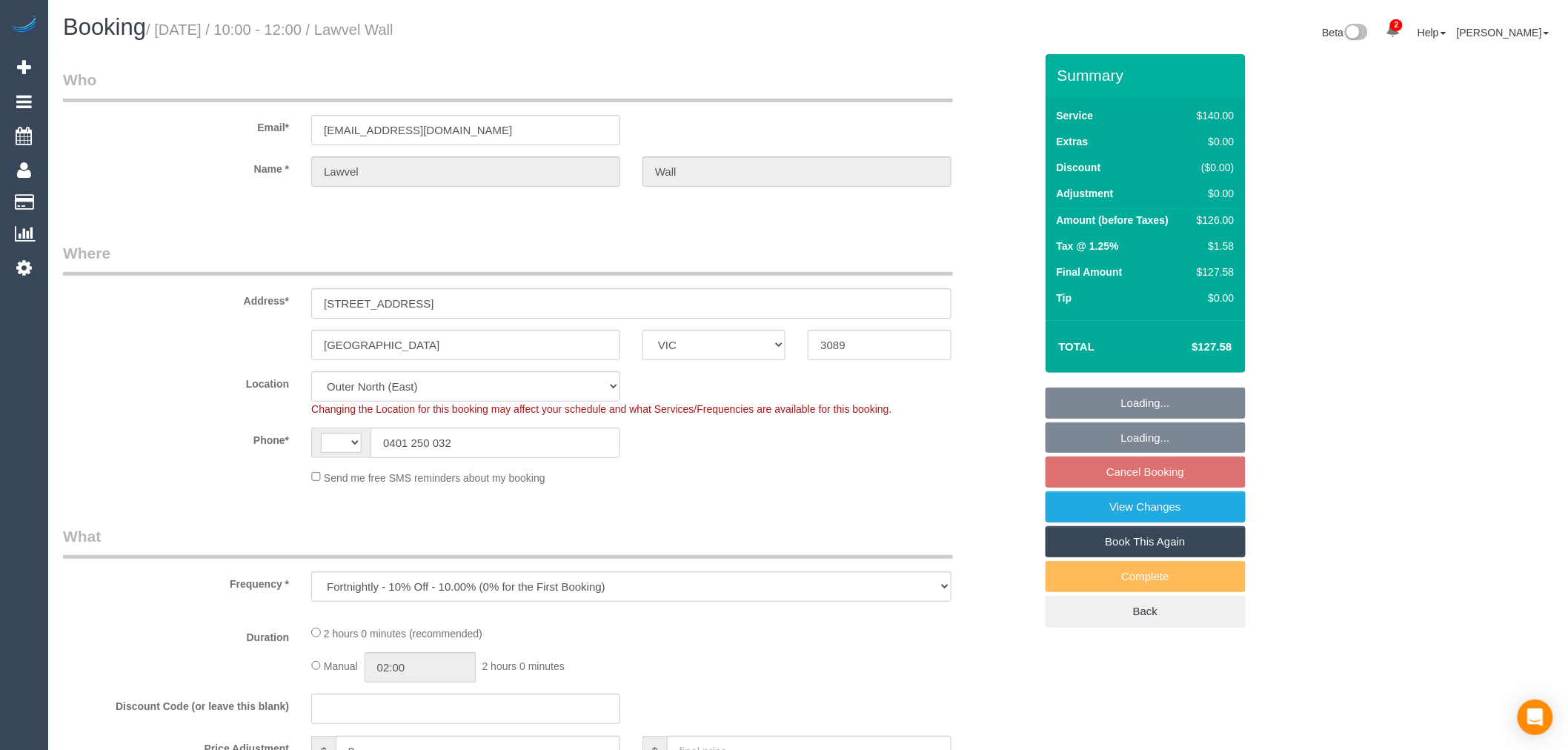
select select "object:306"
select select "string:AU"
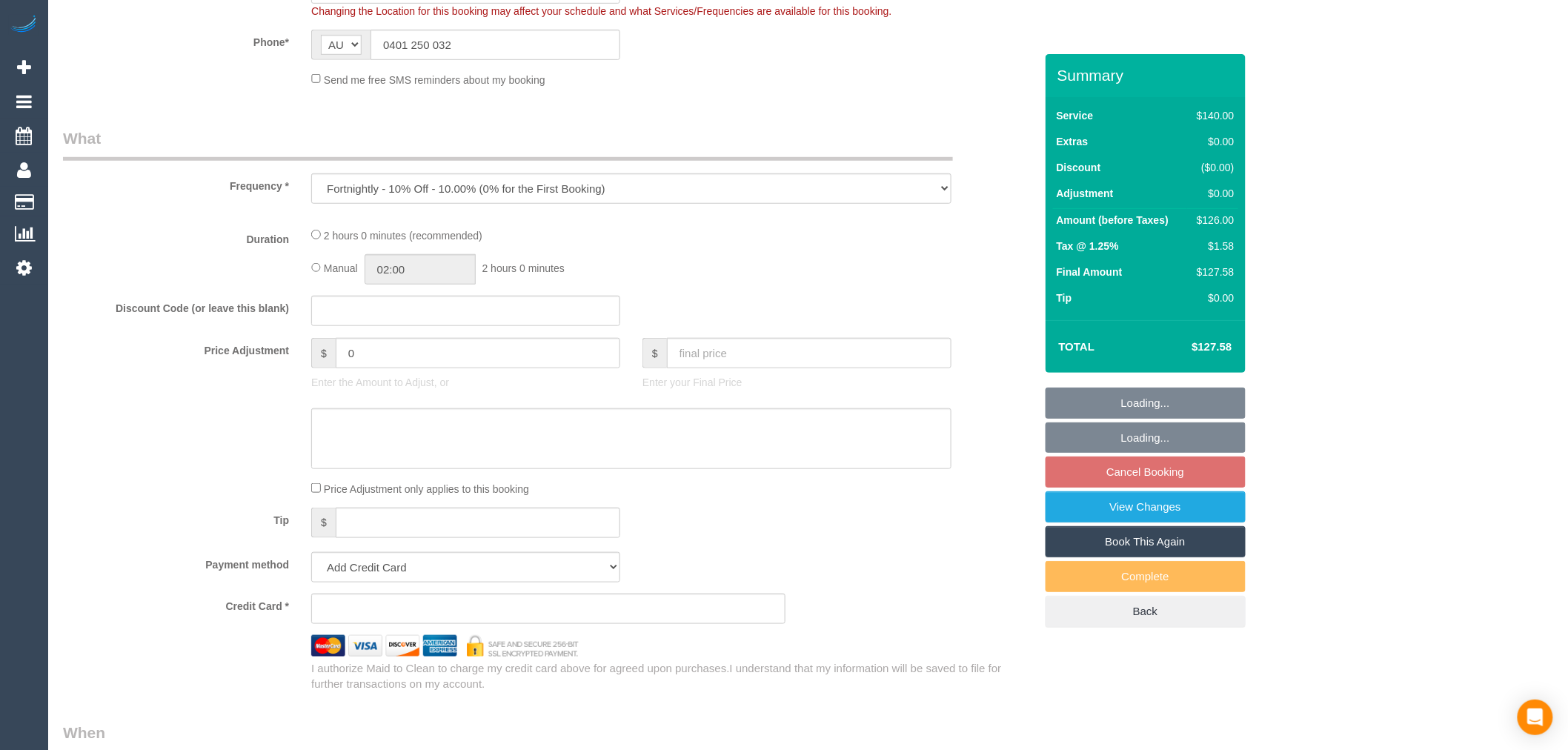
scroll to position [412, 0]
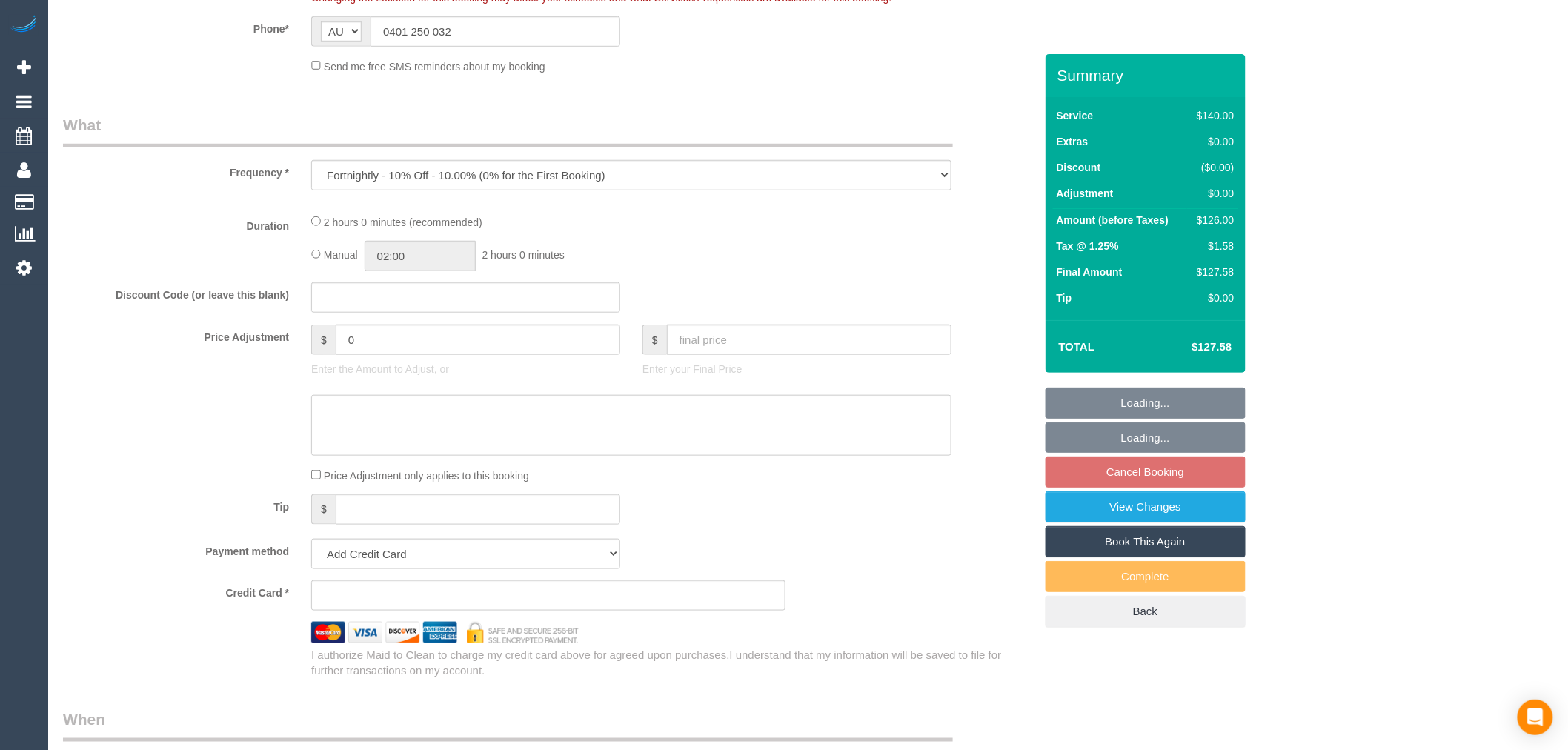
select select "string:stripe-pm_1RwwW42GScqysDRVzz7FZ2bs"
select select "number:29"
select select "number:14"
select select "number:18"
select select "number:22"
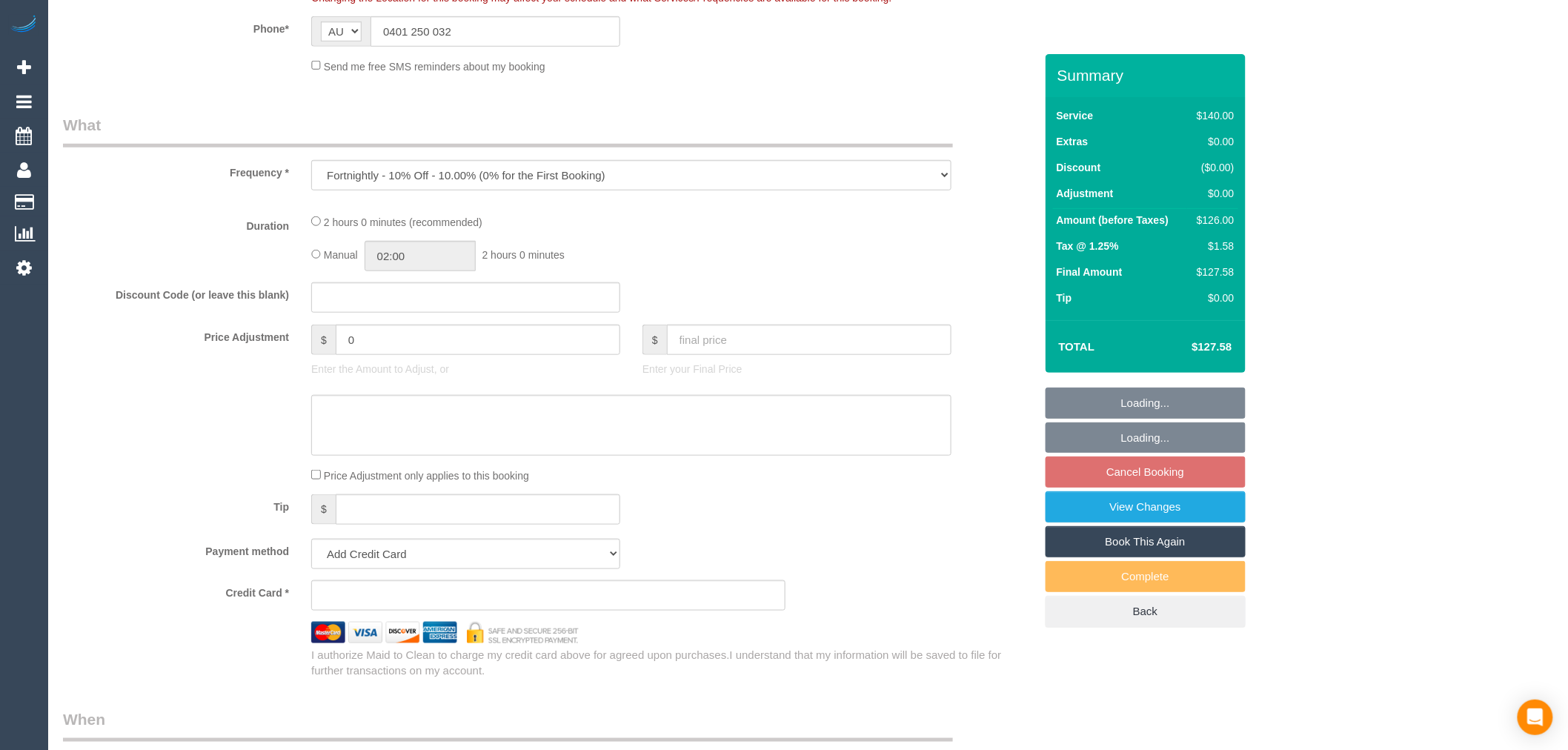
select select "number:34"
select select "number:26"
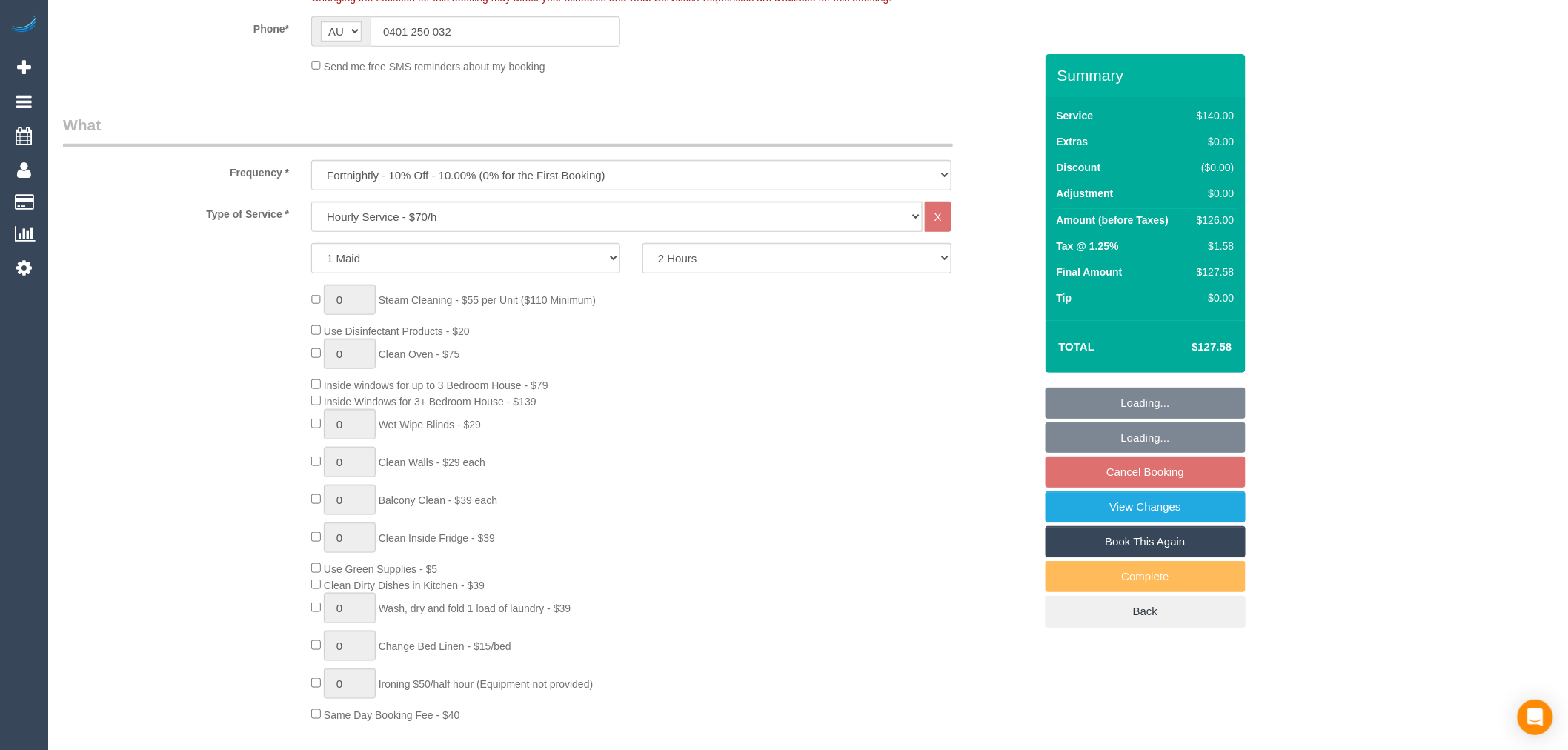
select select "spot3"
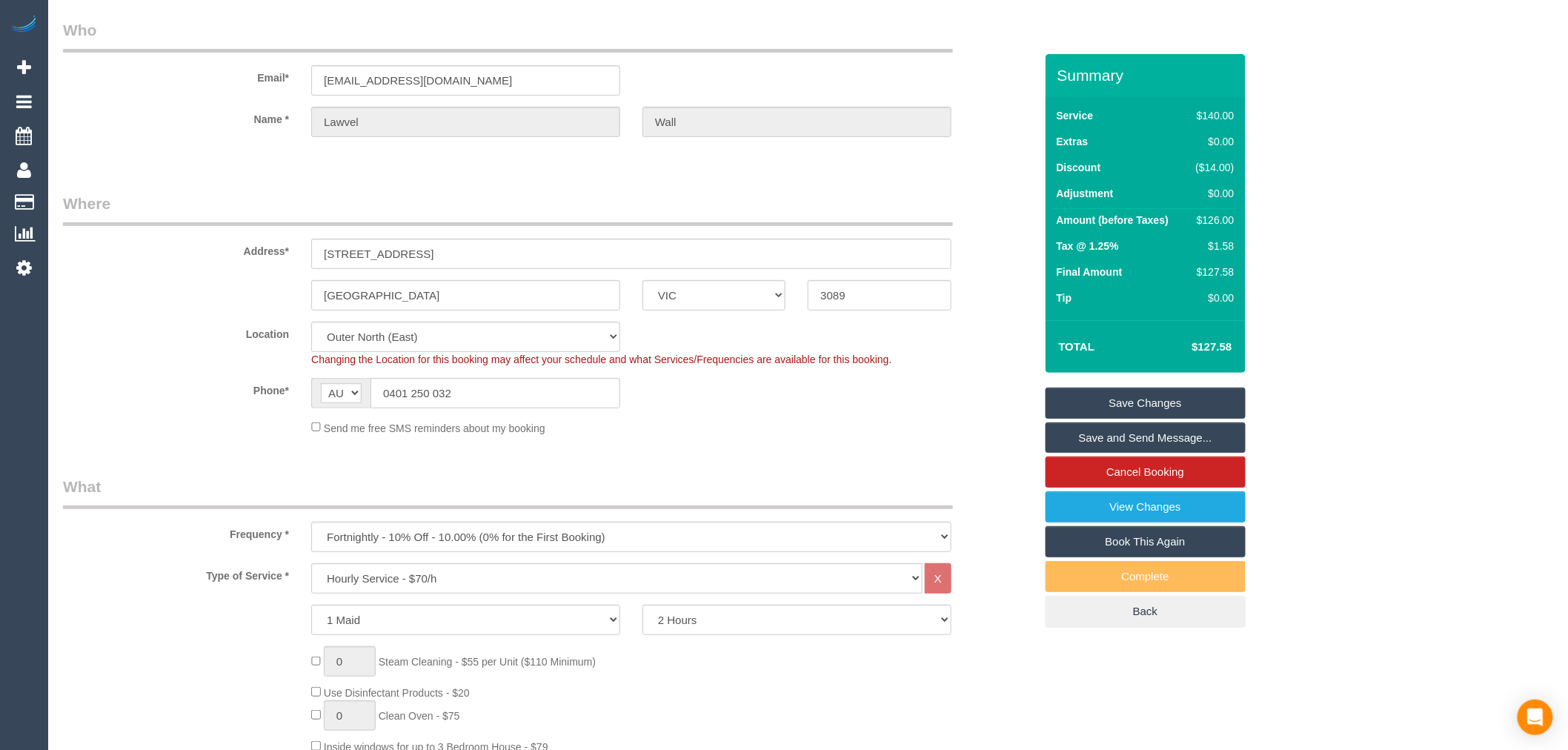
scroll to position [0, 0]
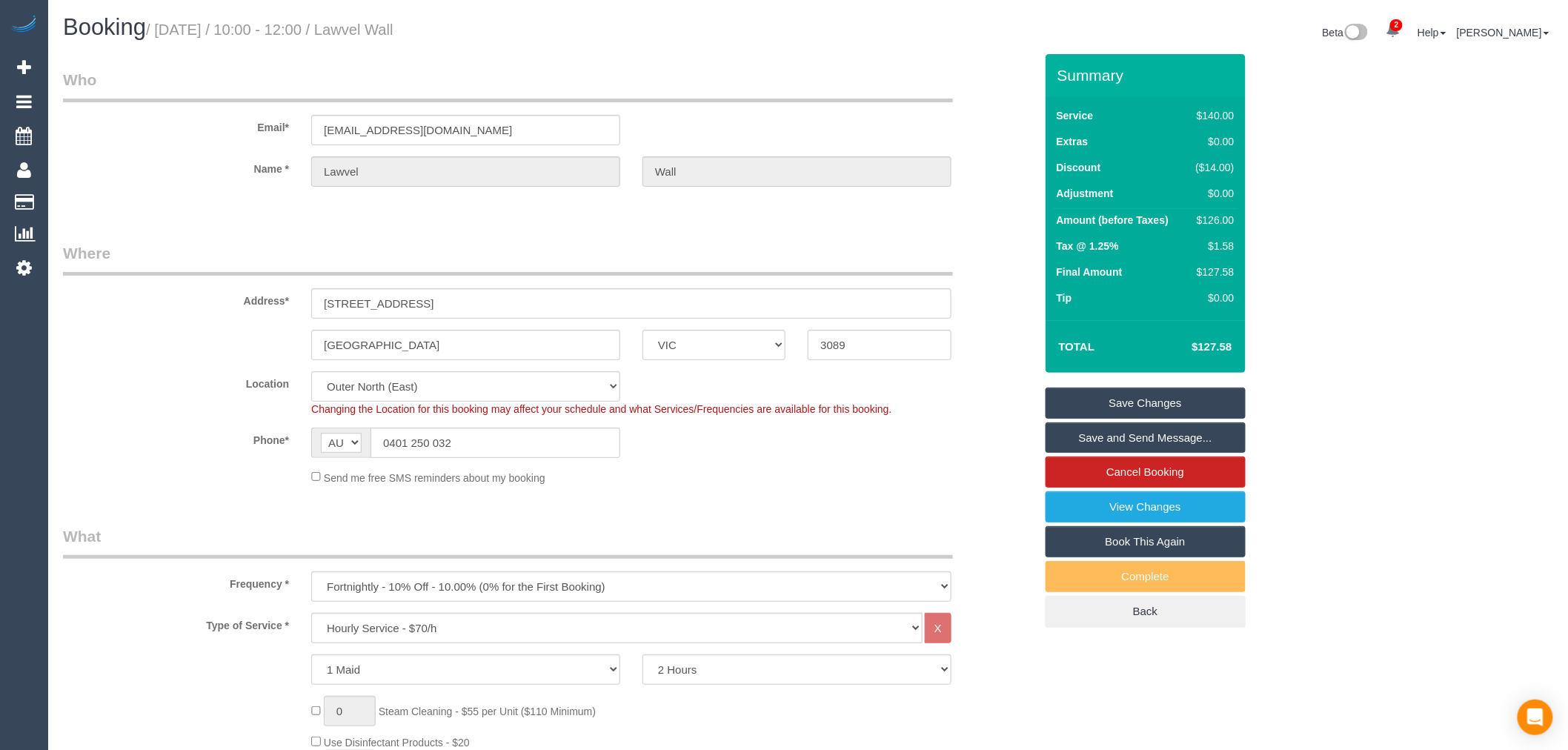
click at [393, 24] on small "/ [DATE] / 10:00 - 12:00 / Lawvel Wall" at bounding box center [269, 29] width 247 height 16
copy small "Lawvel"
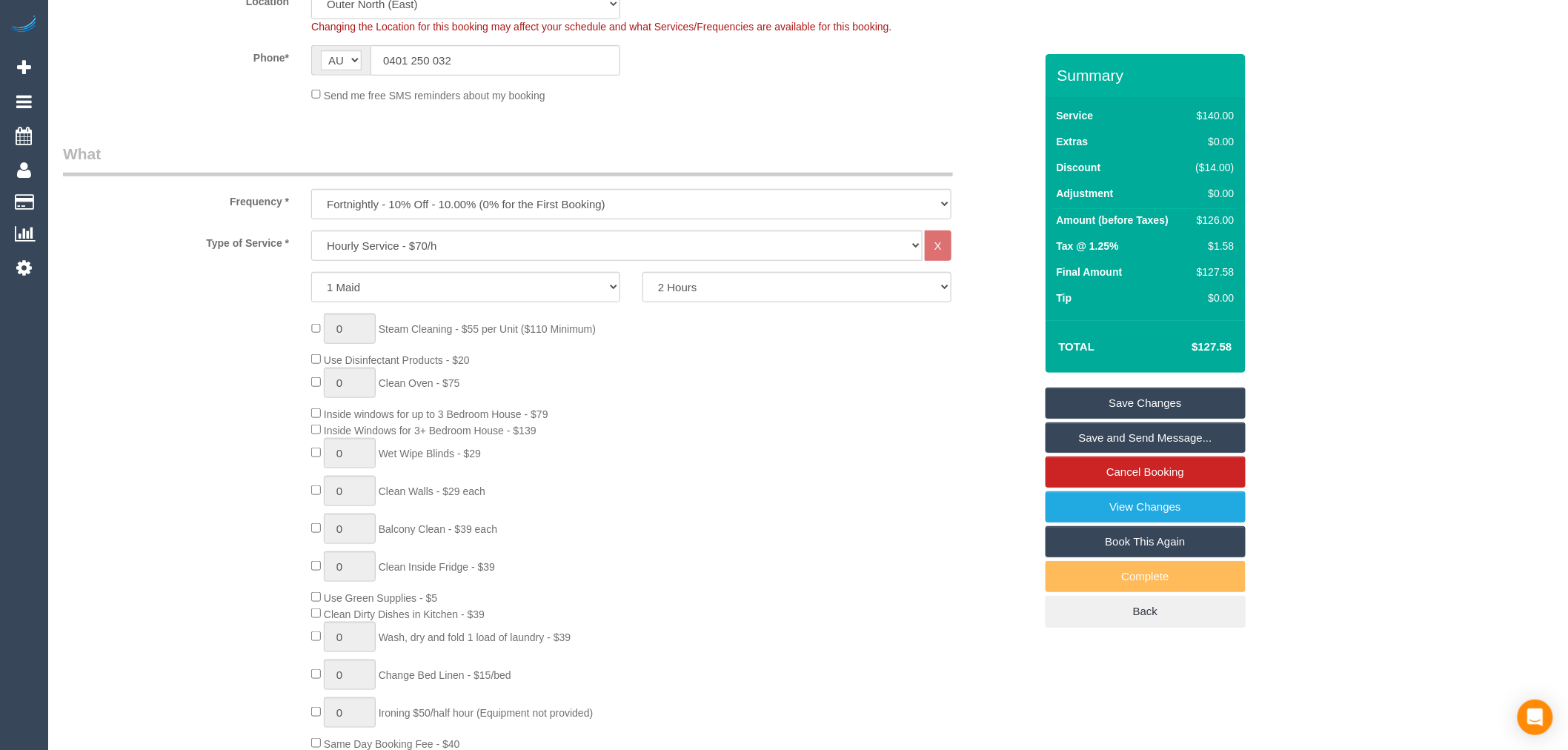
scroll to position [412, 0]
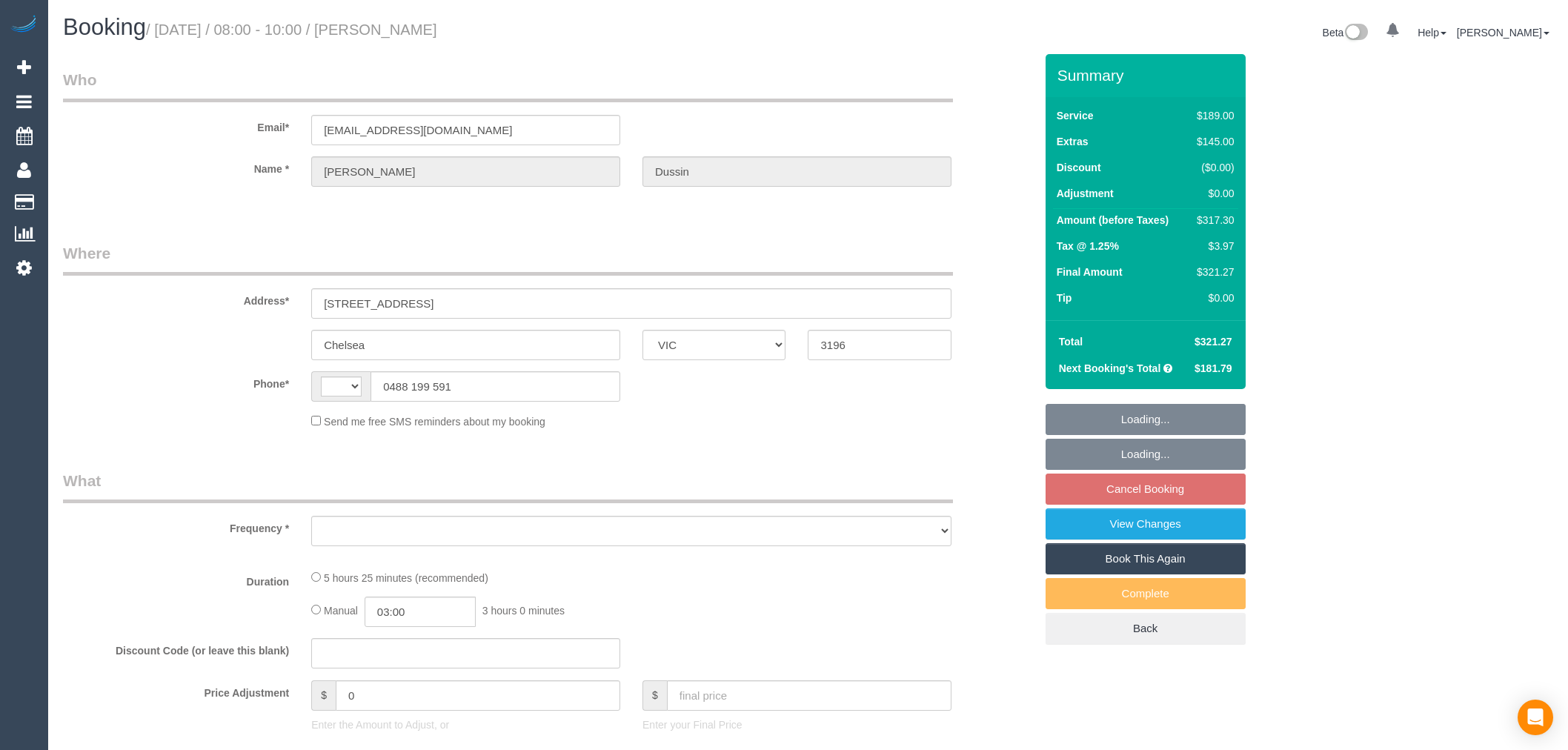
select select "VIC"
select select "string:AU"
select select "object:686"
select select "string:stripe-pm_1RkvUj2GScqysDRVM3jIRHrV"
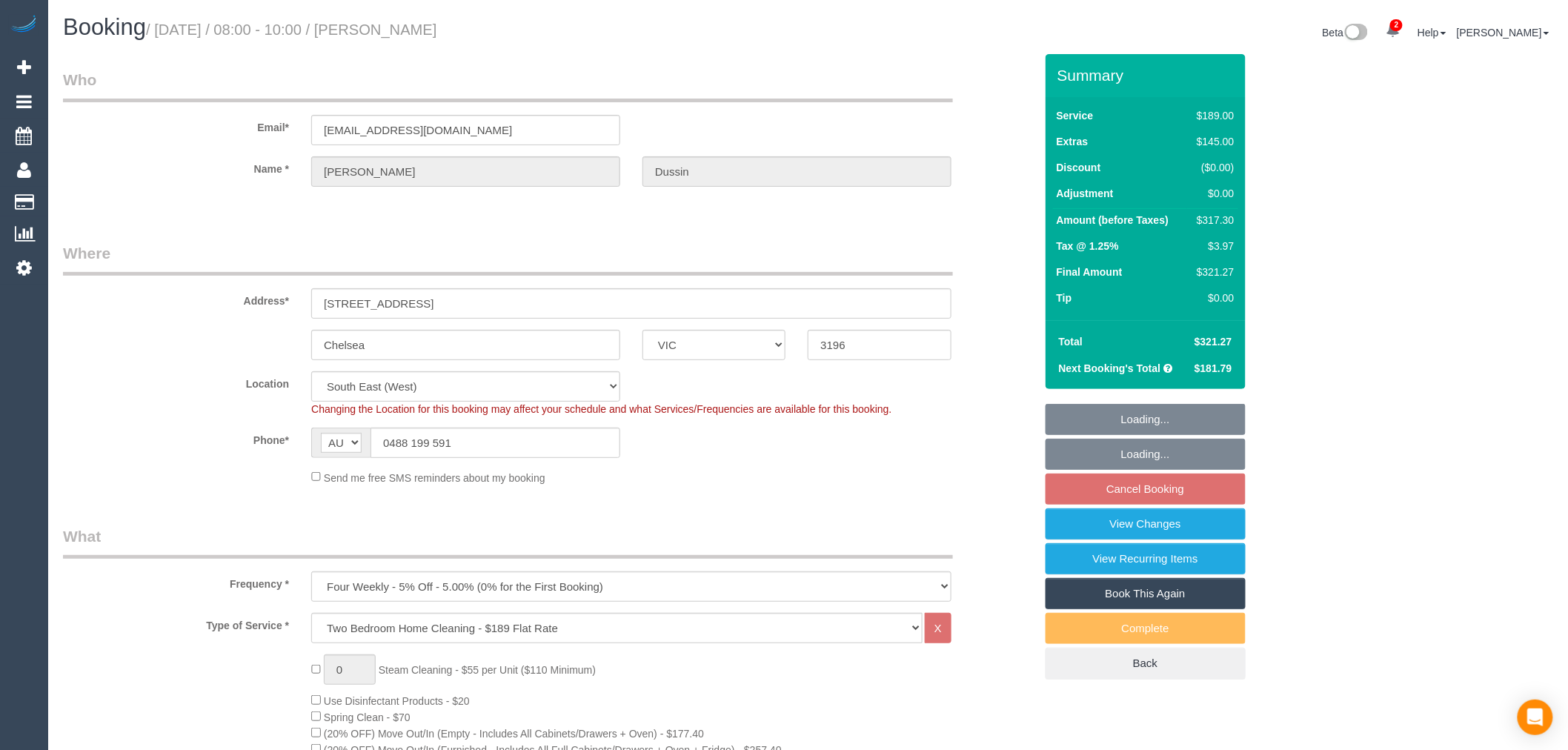
select select "number:27"
select select "number:16"
select select "number:19"
select select "number:22"
select select "number:33"
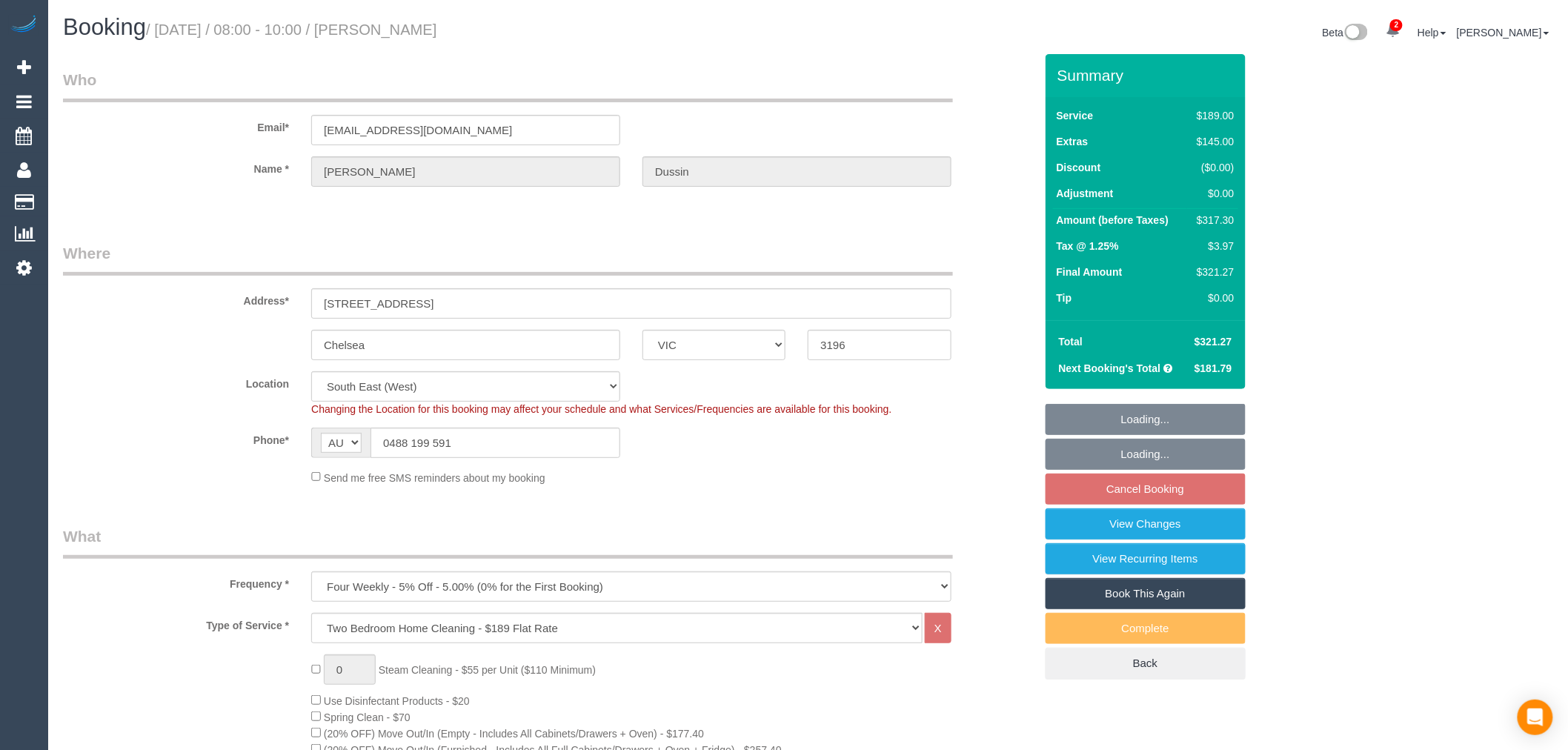
select select "number:13"
select select "object:839"
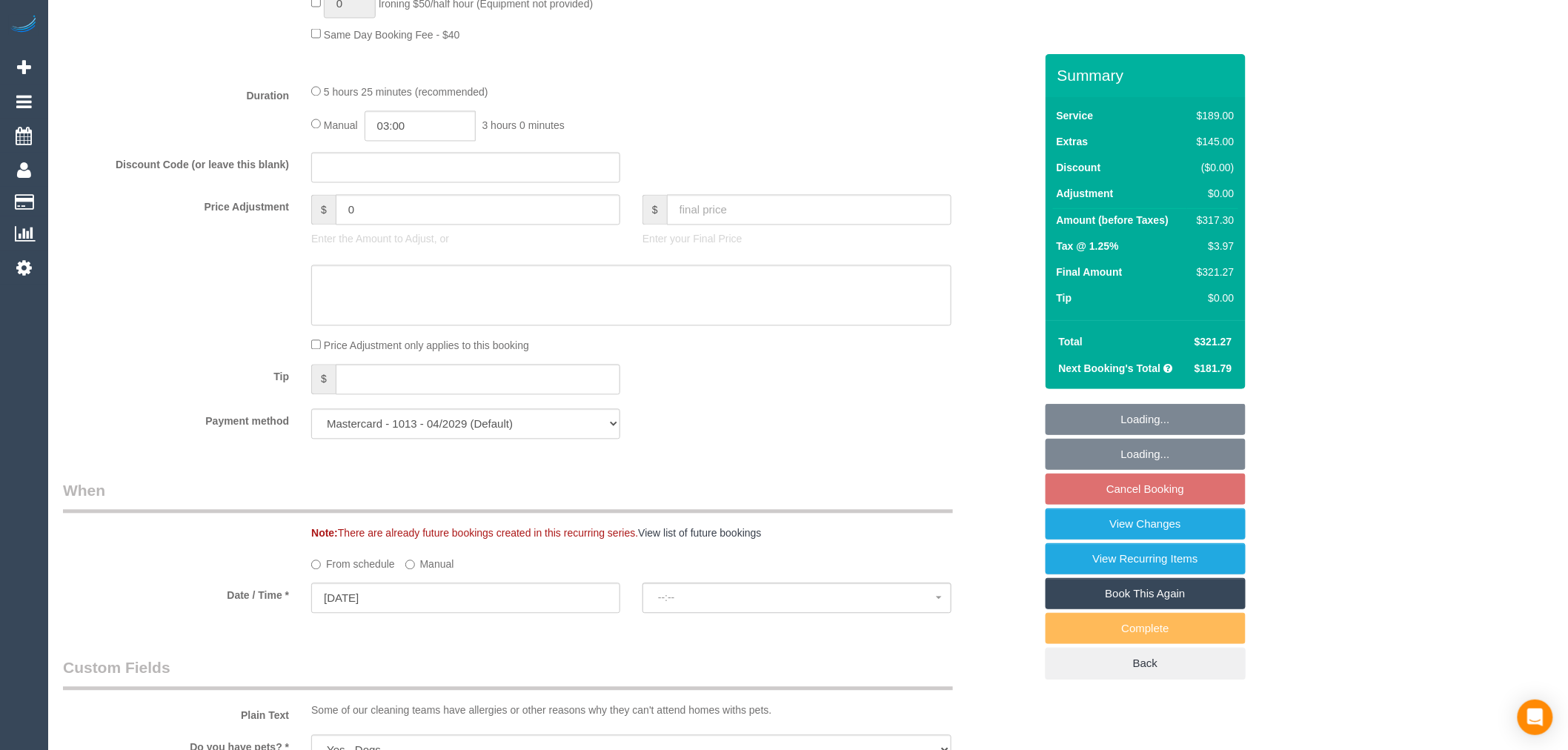
select select "spot2"
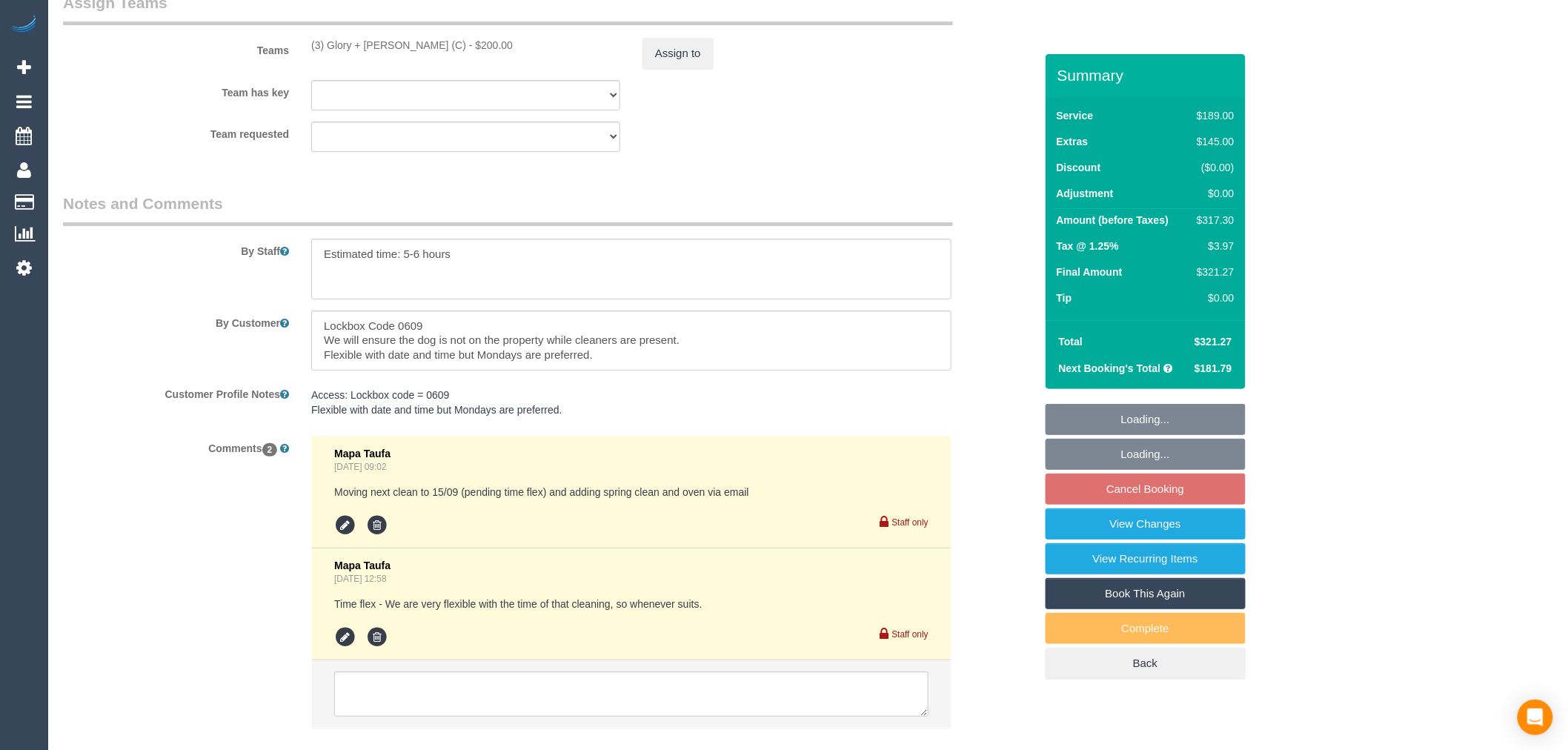
scroll to position [2353, 0]
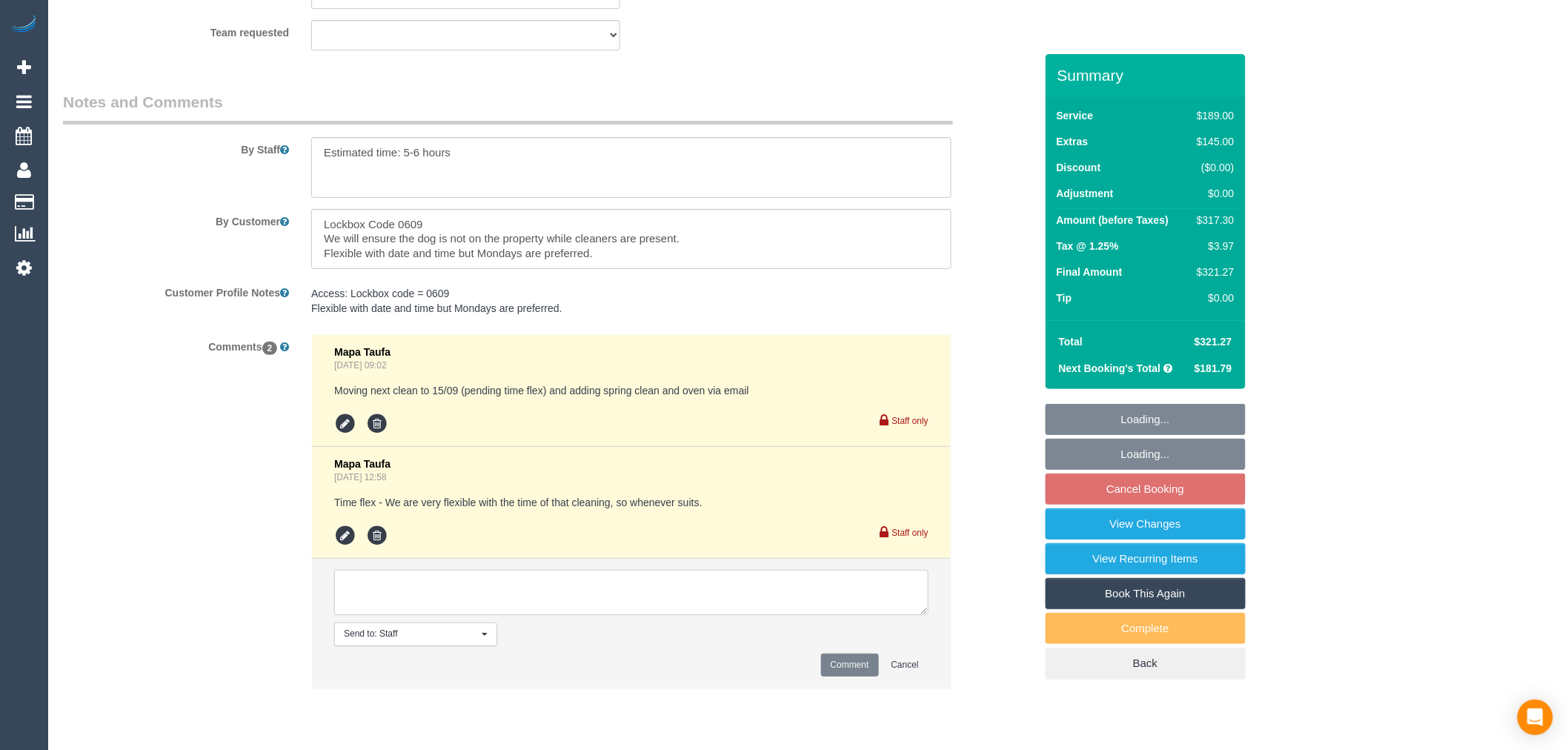
click at [501, 616] on textarea at bounding box center [631, 593] width 595 height 46
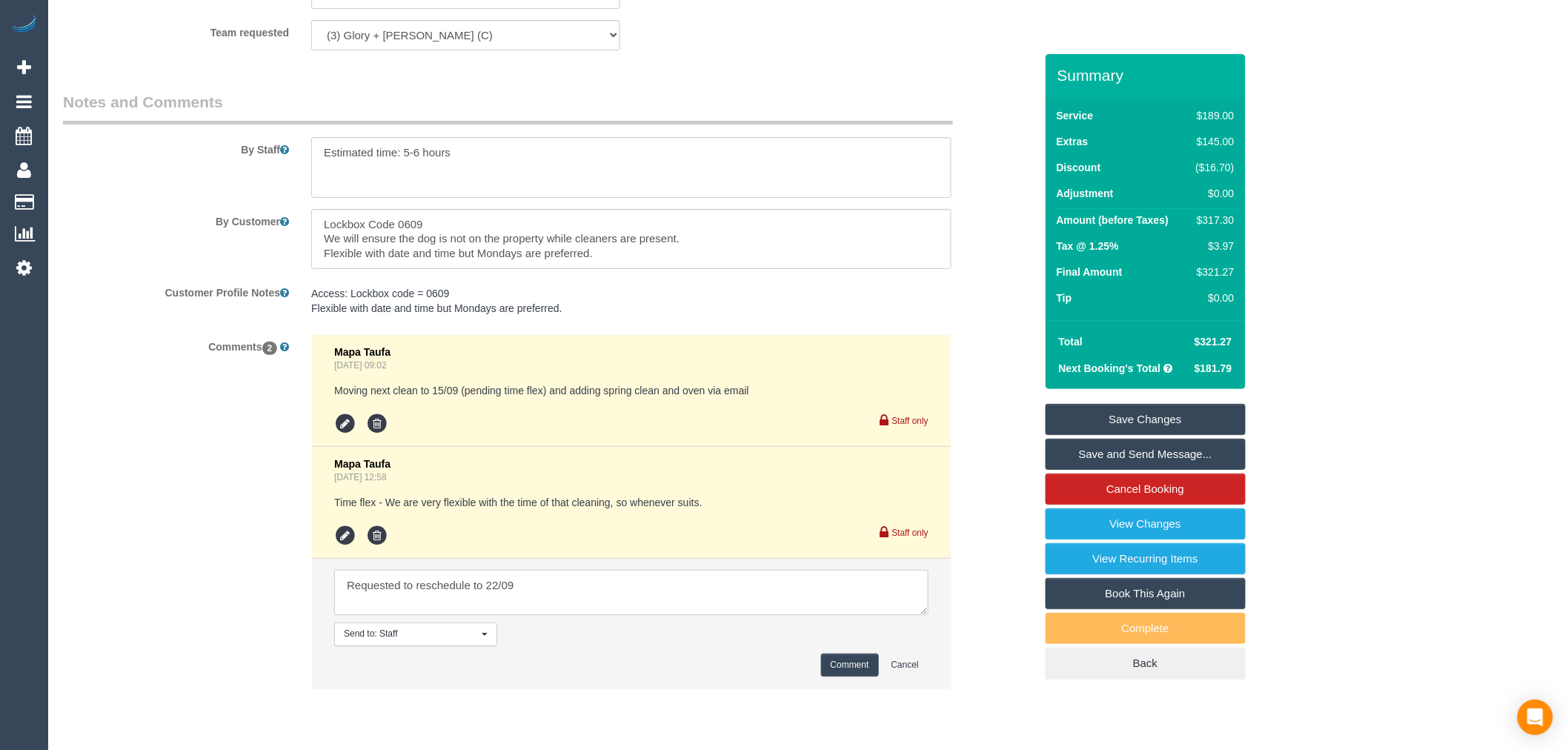
click at [542, 597] on textarea at bounding box center [631, 593] width 595 height 46
type textarea "Requested to reschedule to 22/09 - via email"
click at [844, 677] on button "Comment" at bounding box center [850, 665] width 58 height 23
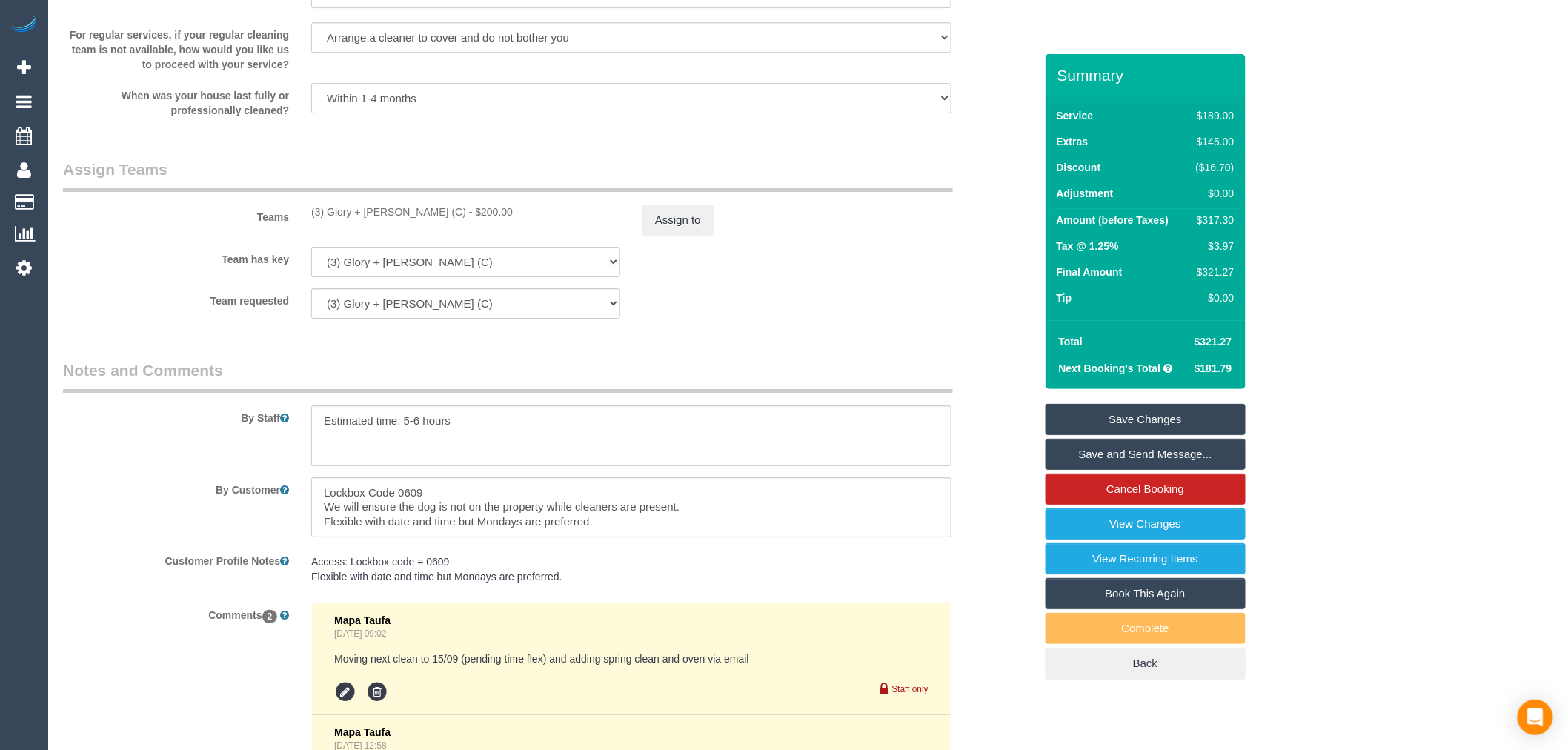
scroll to position [2024, 0]
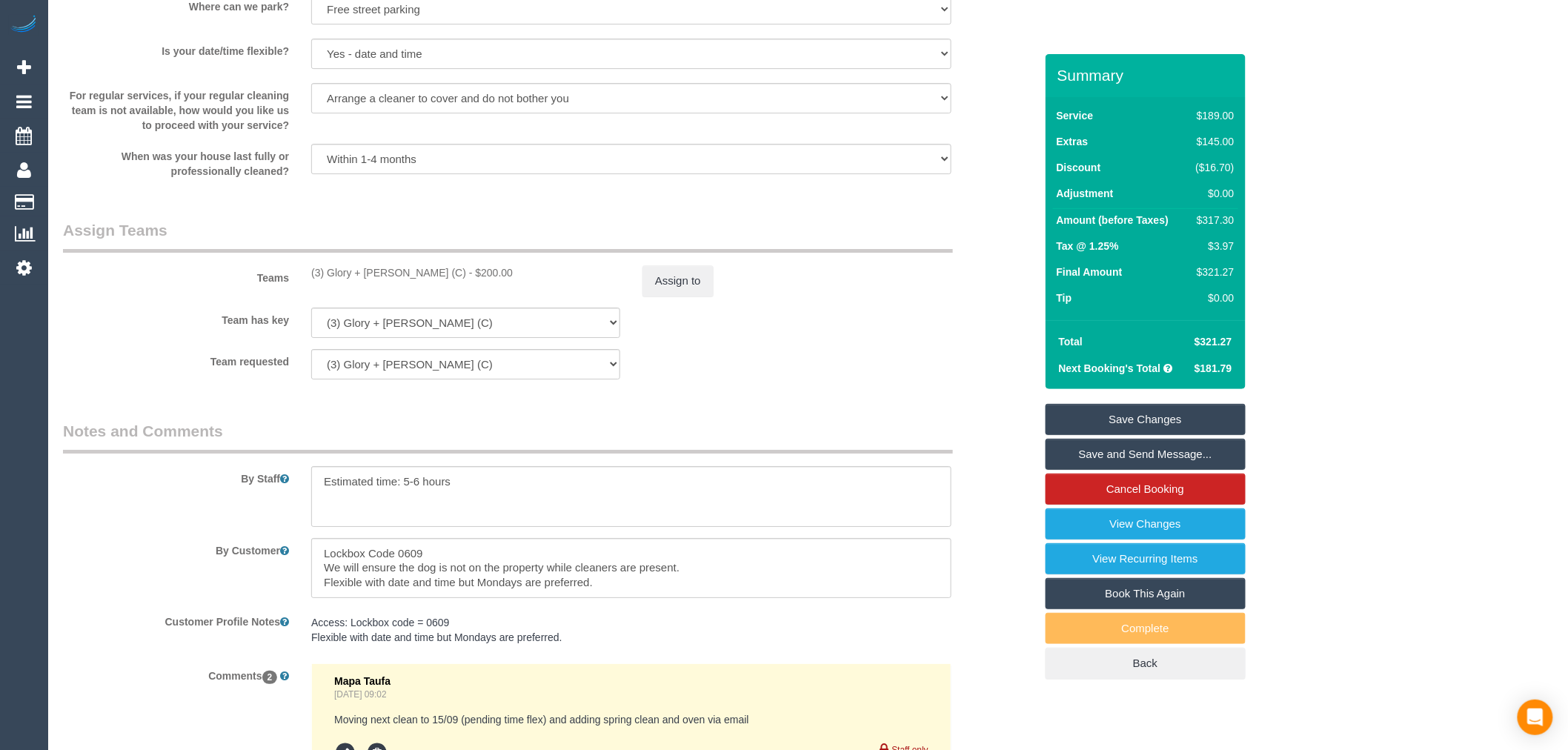
drag, startPoint x: 551, startPoint y: 241, endPoint x: 557, endPoint y: 247, distance: 8.5
click at [557, 247] on legend "Assign Teams" at bounding box center [508, 236] width 890 height 34
click at [634, 294] on div "Assign to" at bounding box center [797, 281] width 331 height 31
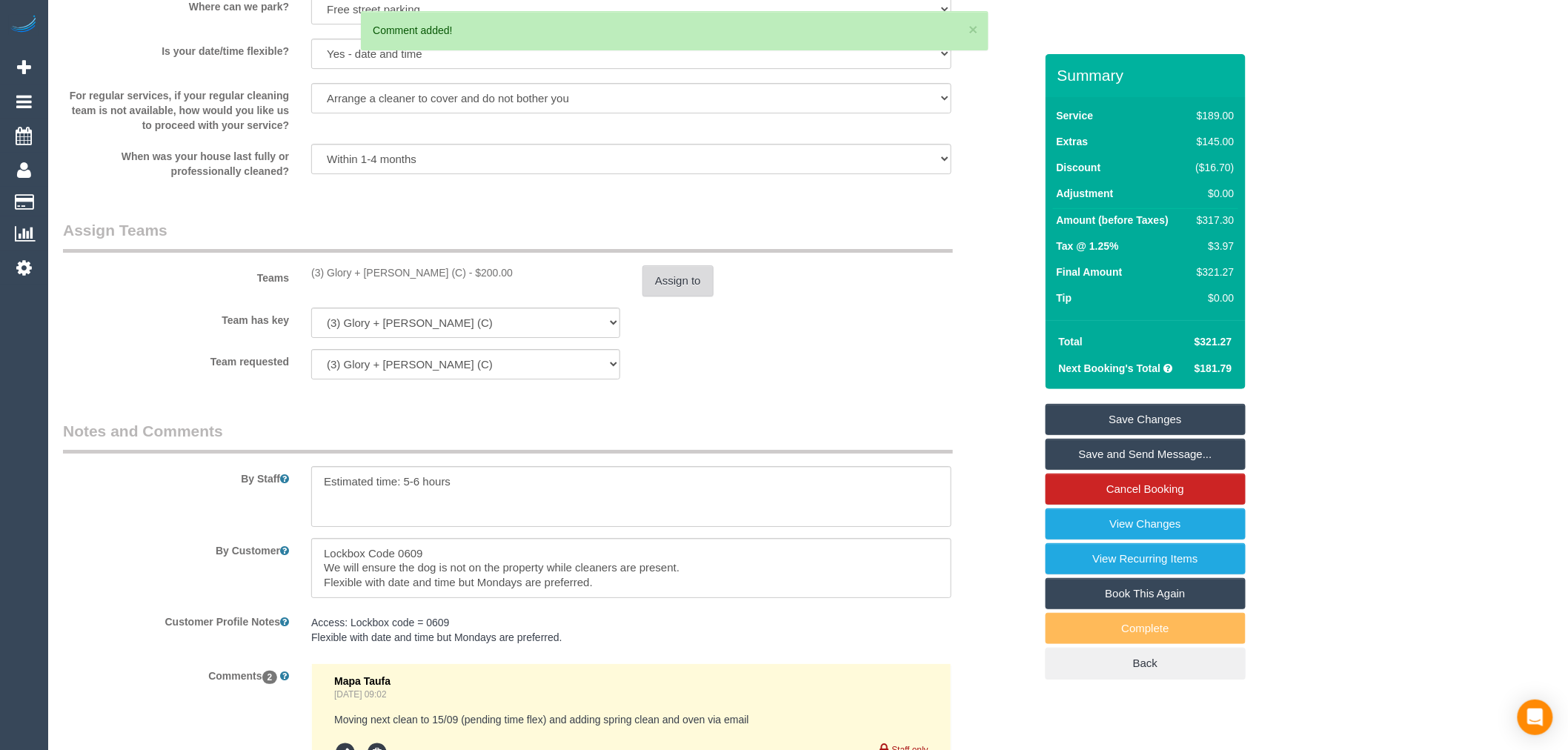
click at [645, 293] on div "Assign to" at bounding box center [797, 281] width 331 height 31
click at [650, 292] on button "Assign to" at bounding box center [678, 281] width 71 height 31
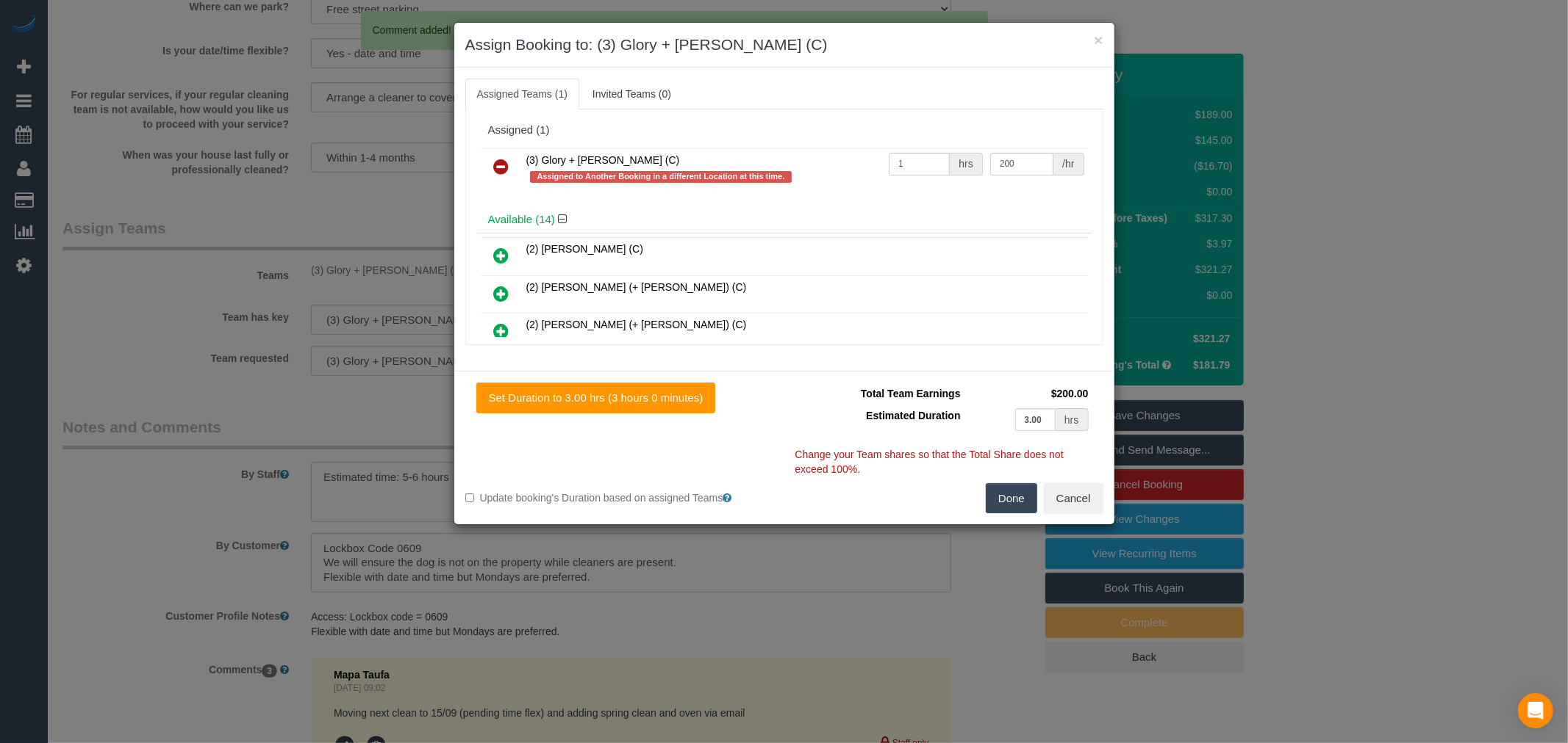
click at [512, 182] on td at bounding box center [501, 169] width 42 height 42
click at [512, 179] on link at bounding box center [502, 167] width 35 height 30
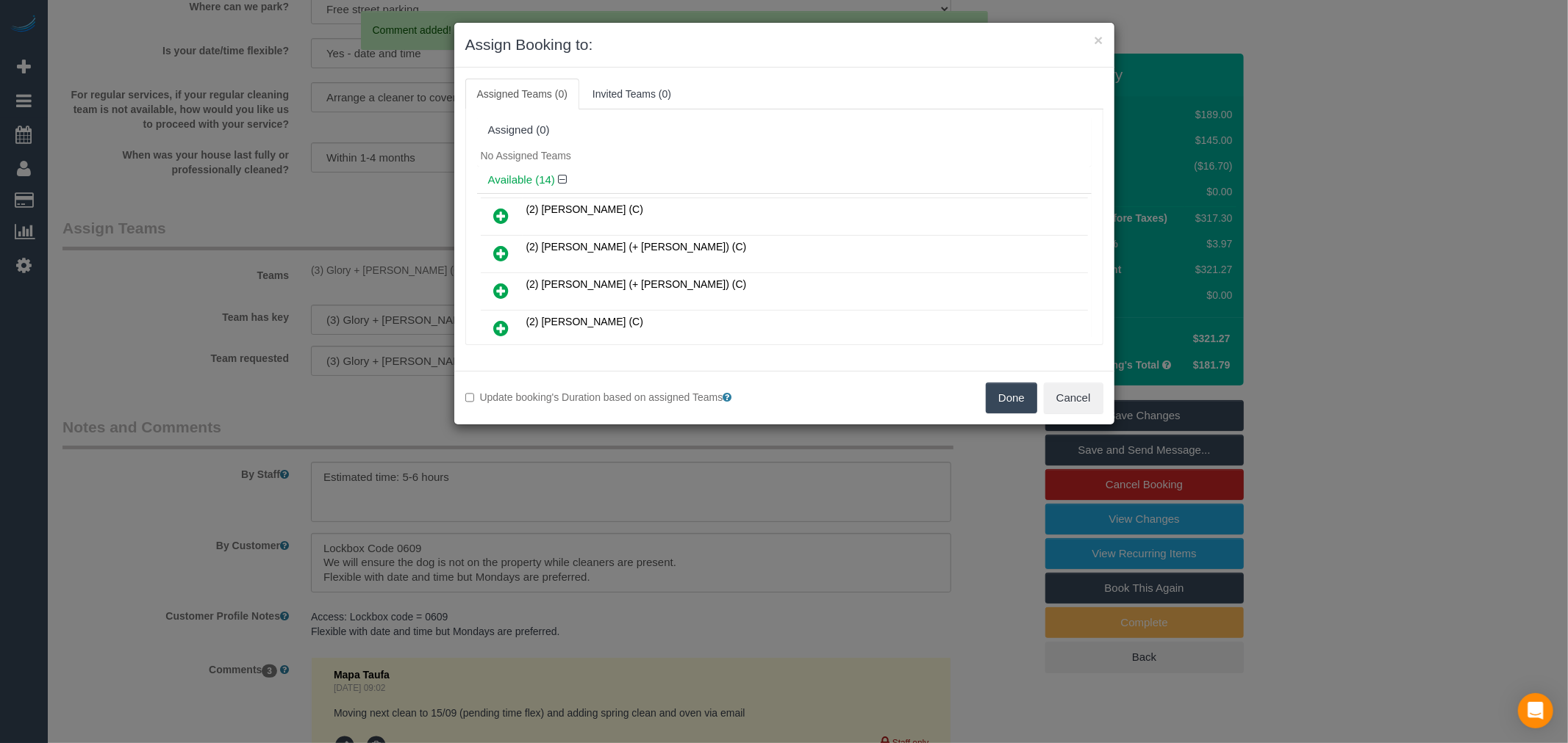
click at [971, 390] on div "Done Cancel" at bounding box center [949, 398] width 330 height 31
click at [990, 388] on button "Done" at bounding box center [1012, 398] width 51 height 31
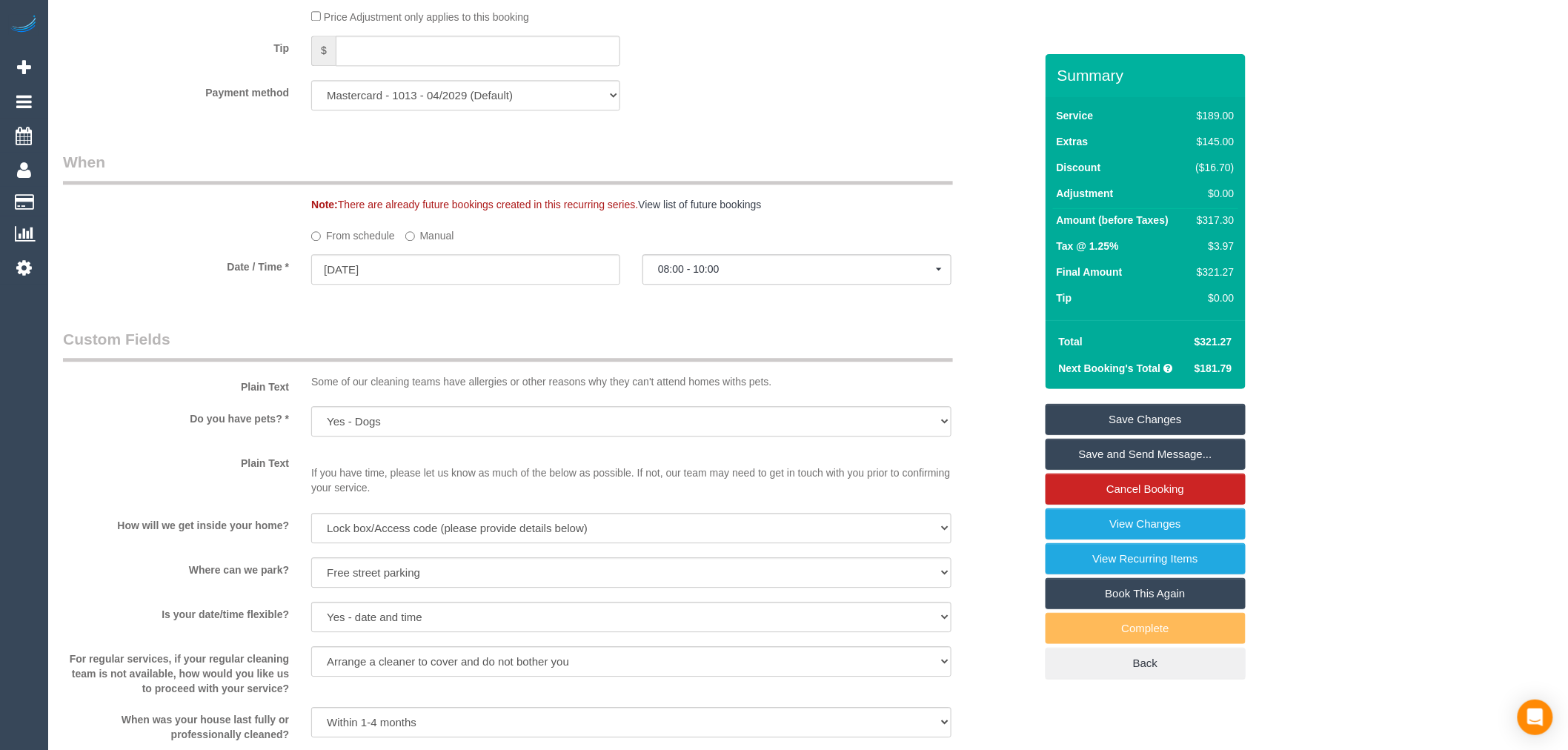
scroll to position [1447, 0]
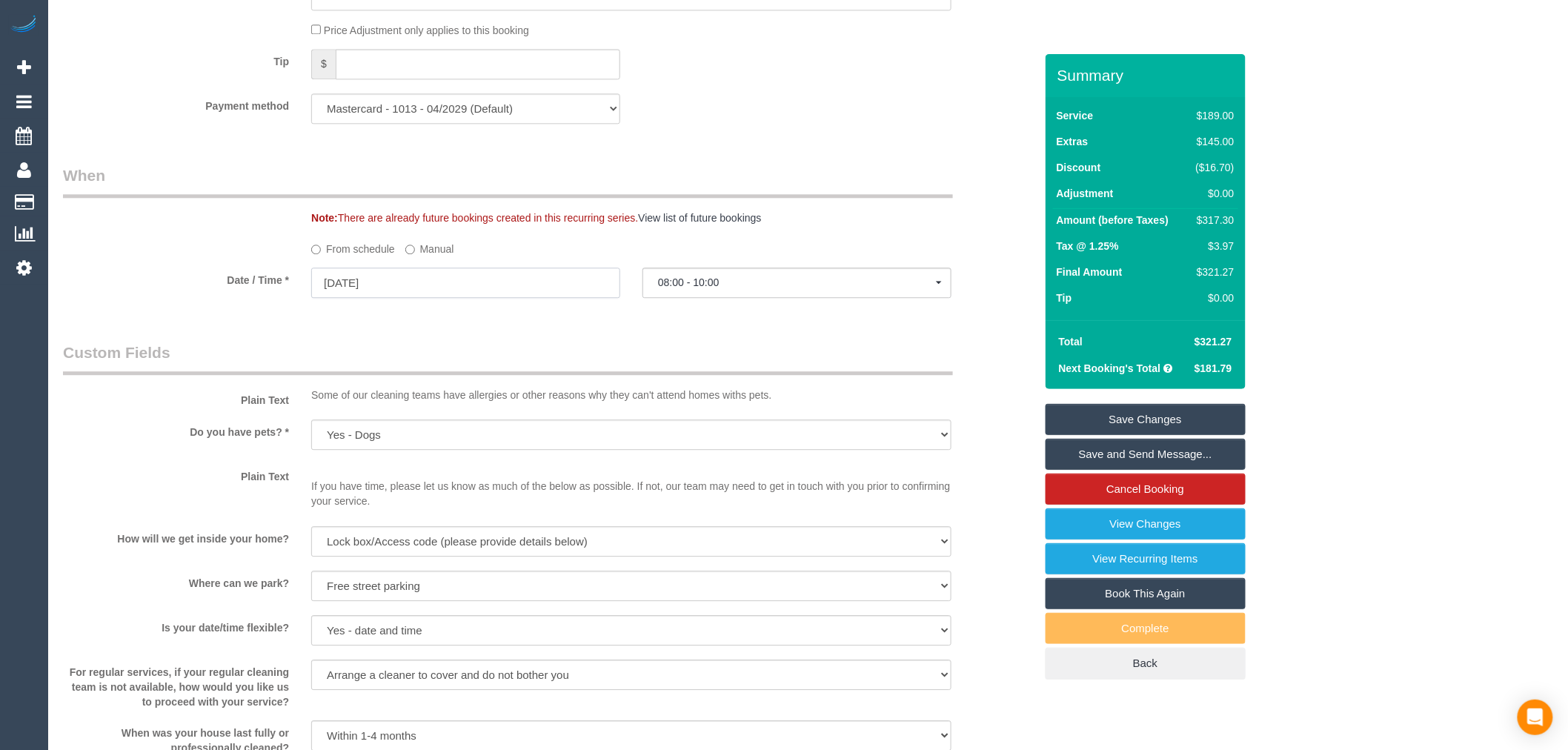
click at [405, 298] on input "[DATE]" at bounding box center [466, 283] width 309 height 31
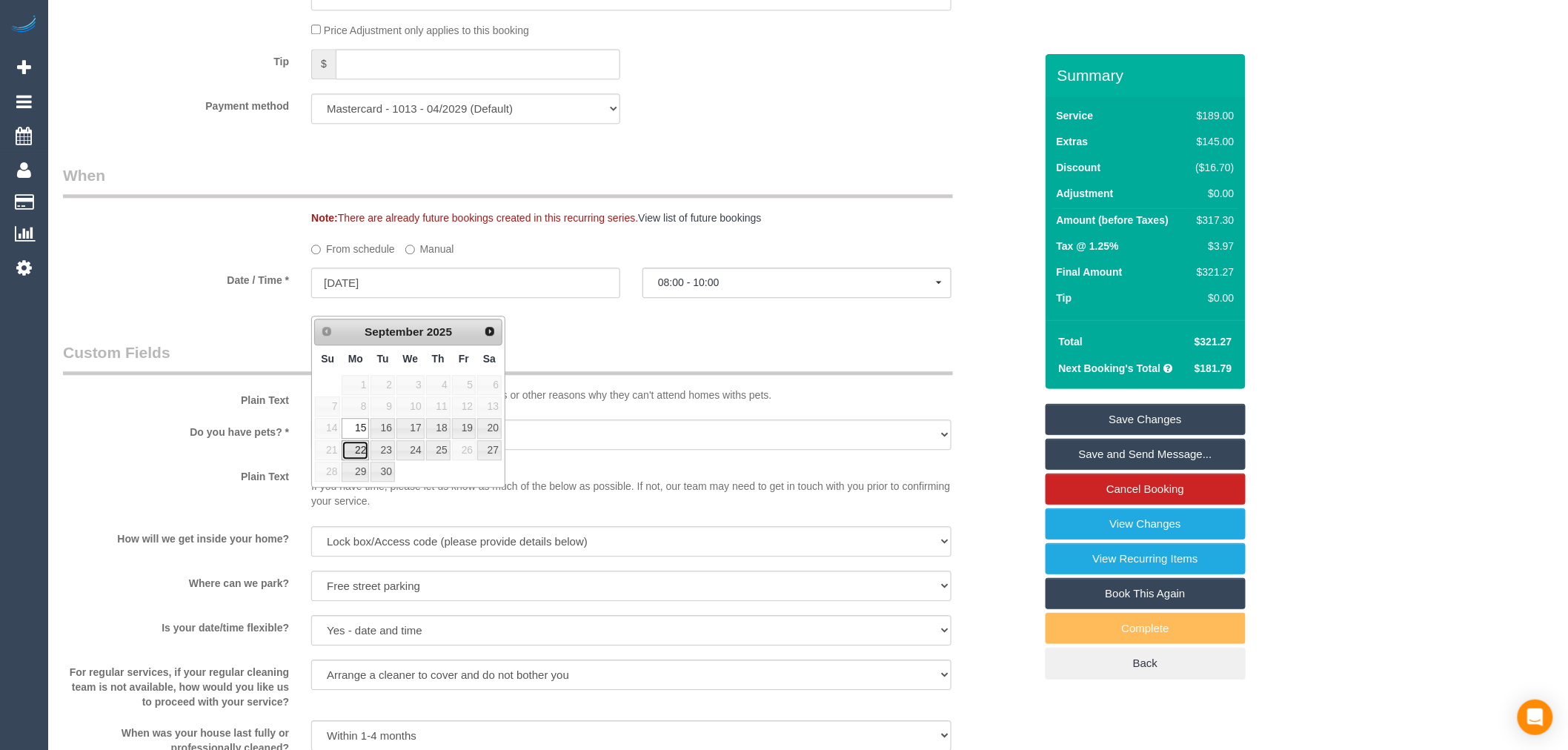
click at [360, 449] on link "22" at bounding box center [356, 451] width 27 height 20
type input "[DATE]"
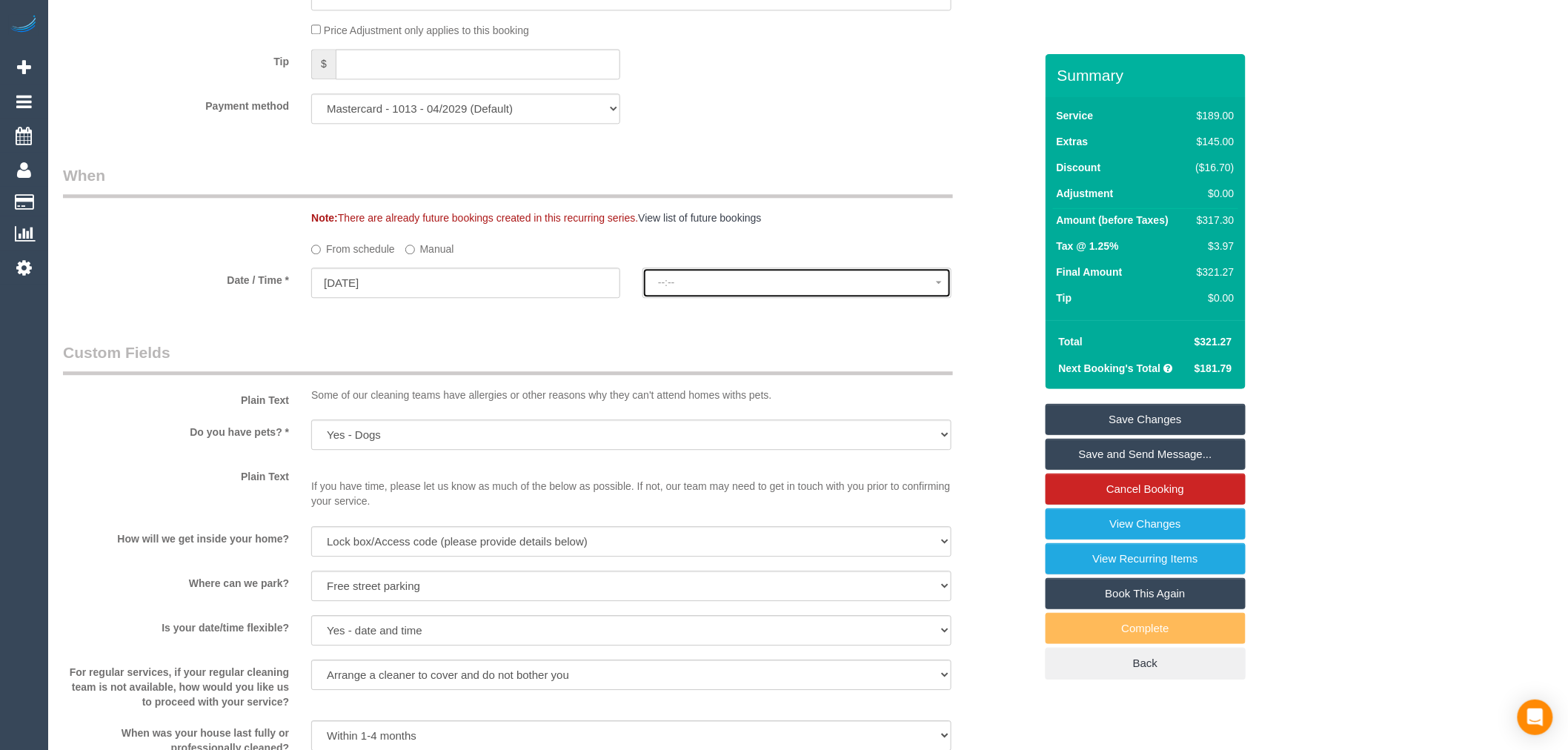
click at [811, 289] on span "--:--" at bounding box center [797, 283] width 278 height 12
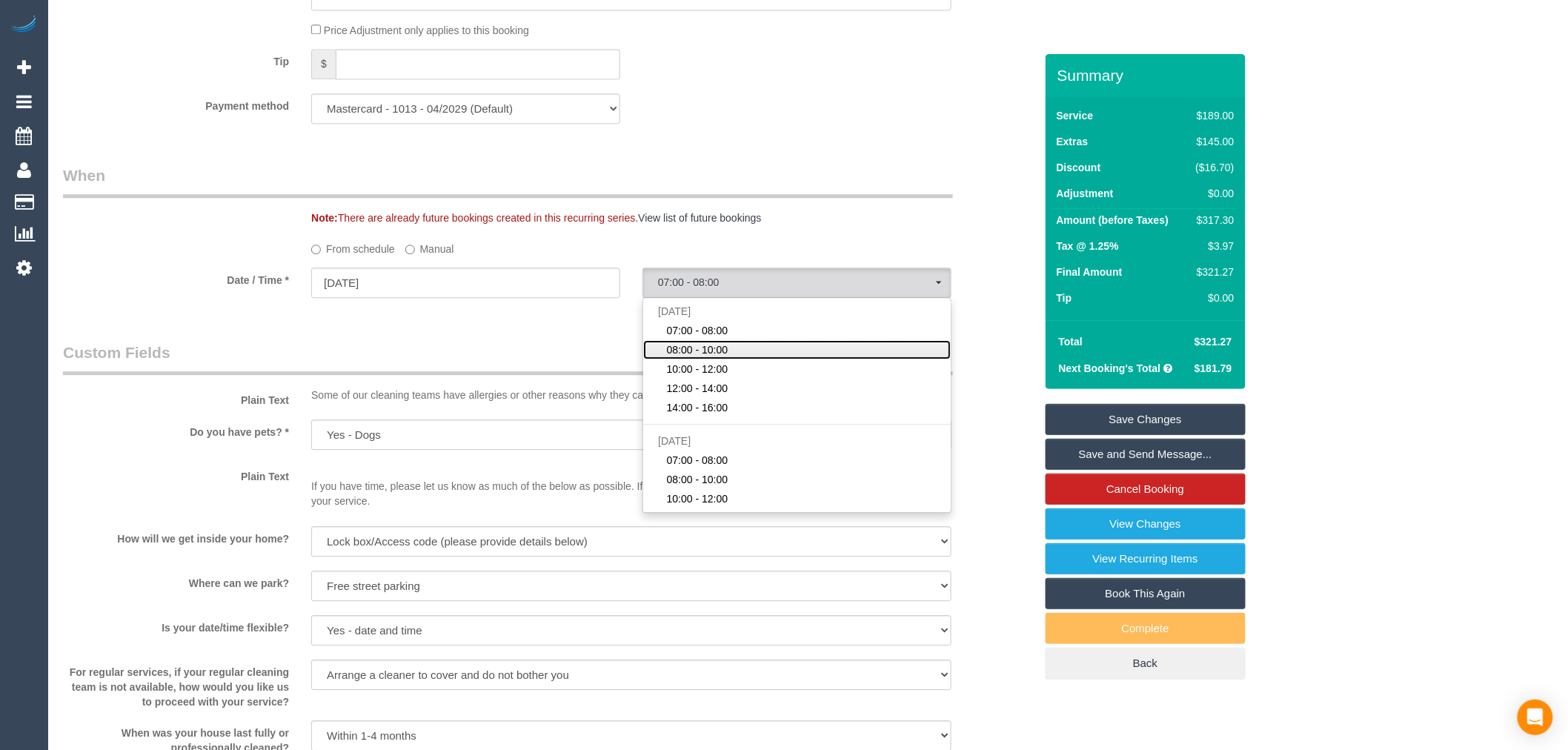
click at [747, 360] on link "08:00 - 10:00" at bounding box center [797, 350] width 308 height 19
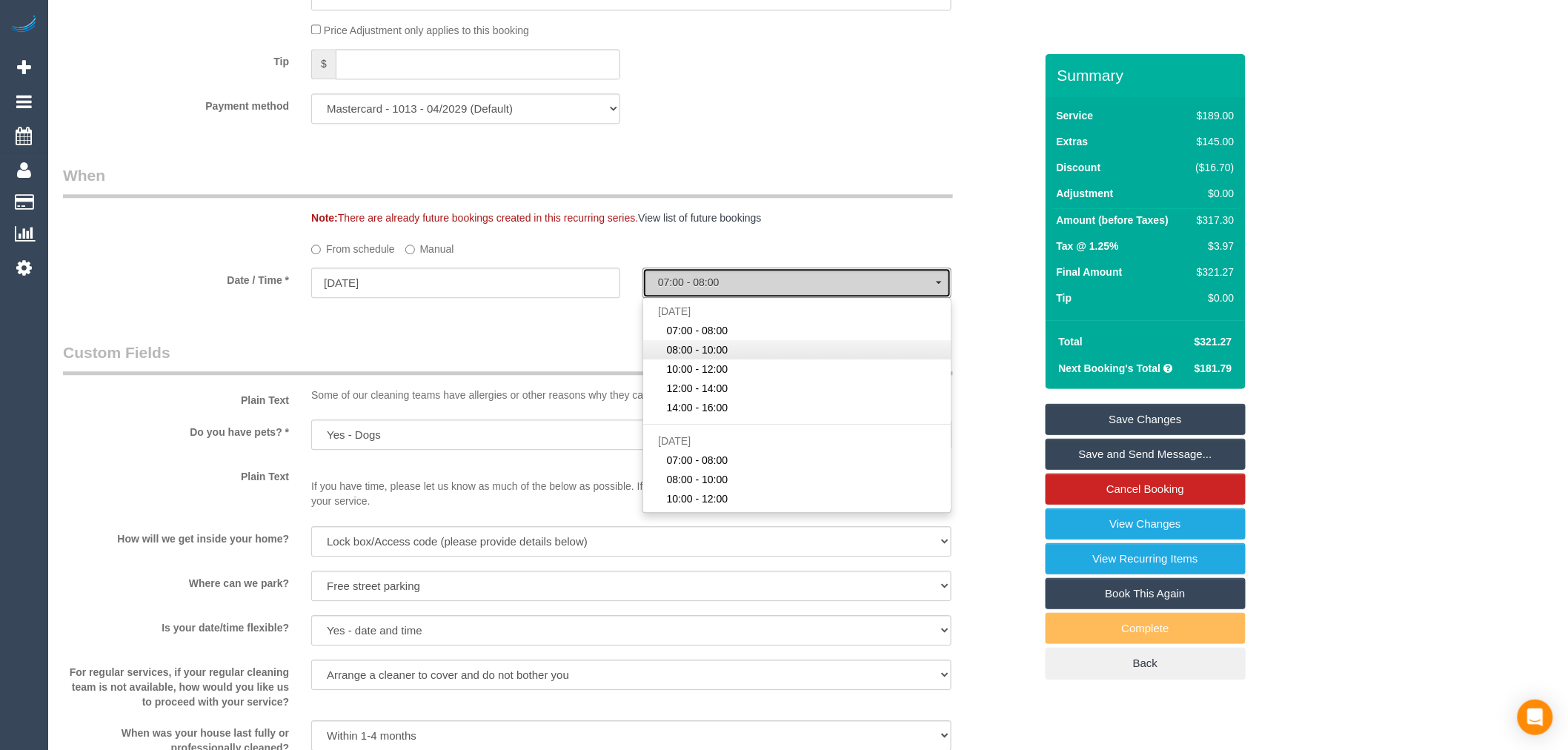
select select "spot24"
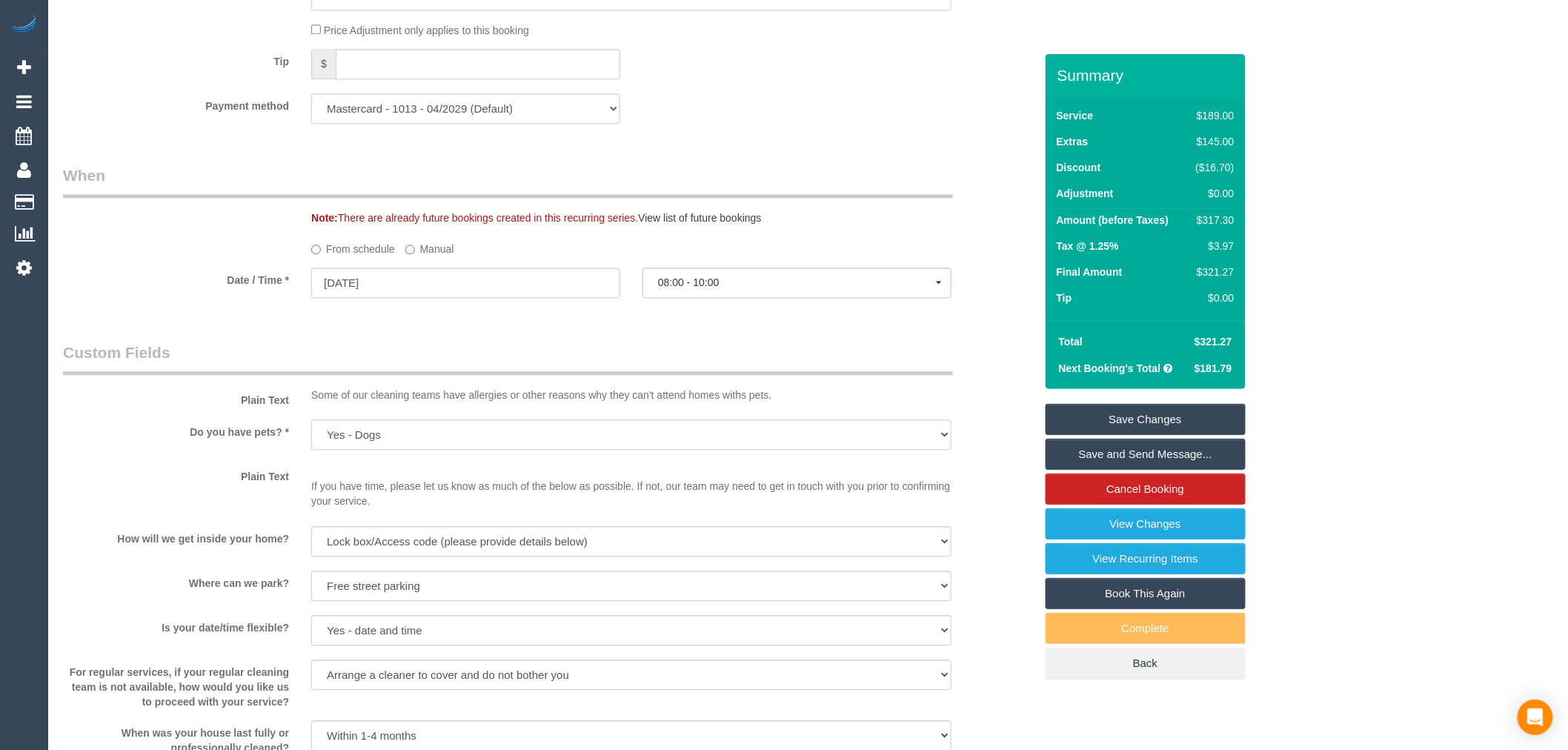
click at [526, 354] on div "Who Email* [EMAIL_ADDRESS][DOMAIN_NAME] Name * [PERSON_NAME][GEOGRAPHIC_DATA] W…" at bounding box center [549, 154] width 994 height 3095
click at [1169, 417] on link "Save Changes" at bounding box center [1146, 419] width 200 height 31
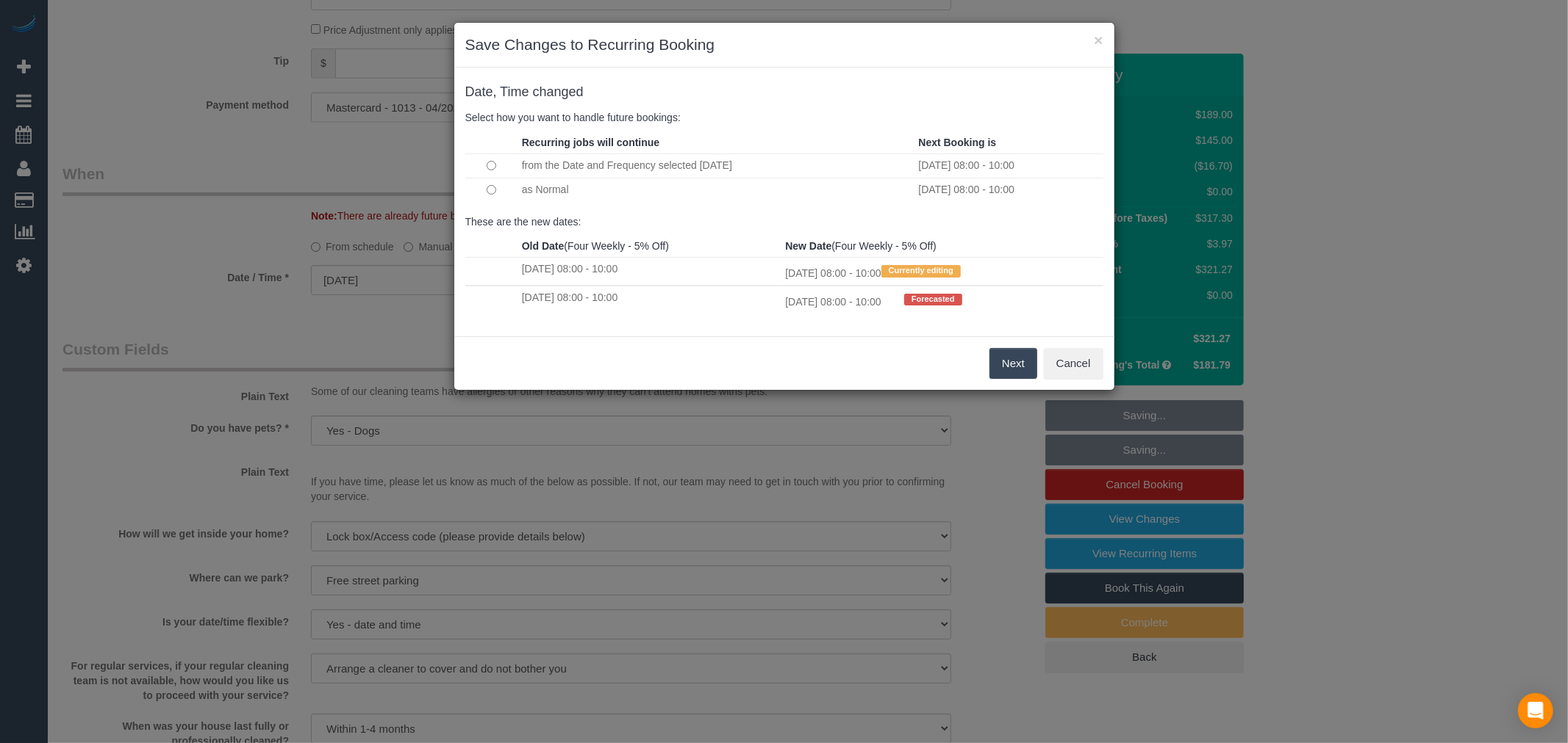
click at [1008, 368] on button "Next" at bounding box center [1013, 363] width 48 height 31
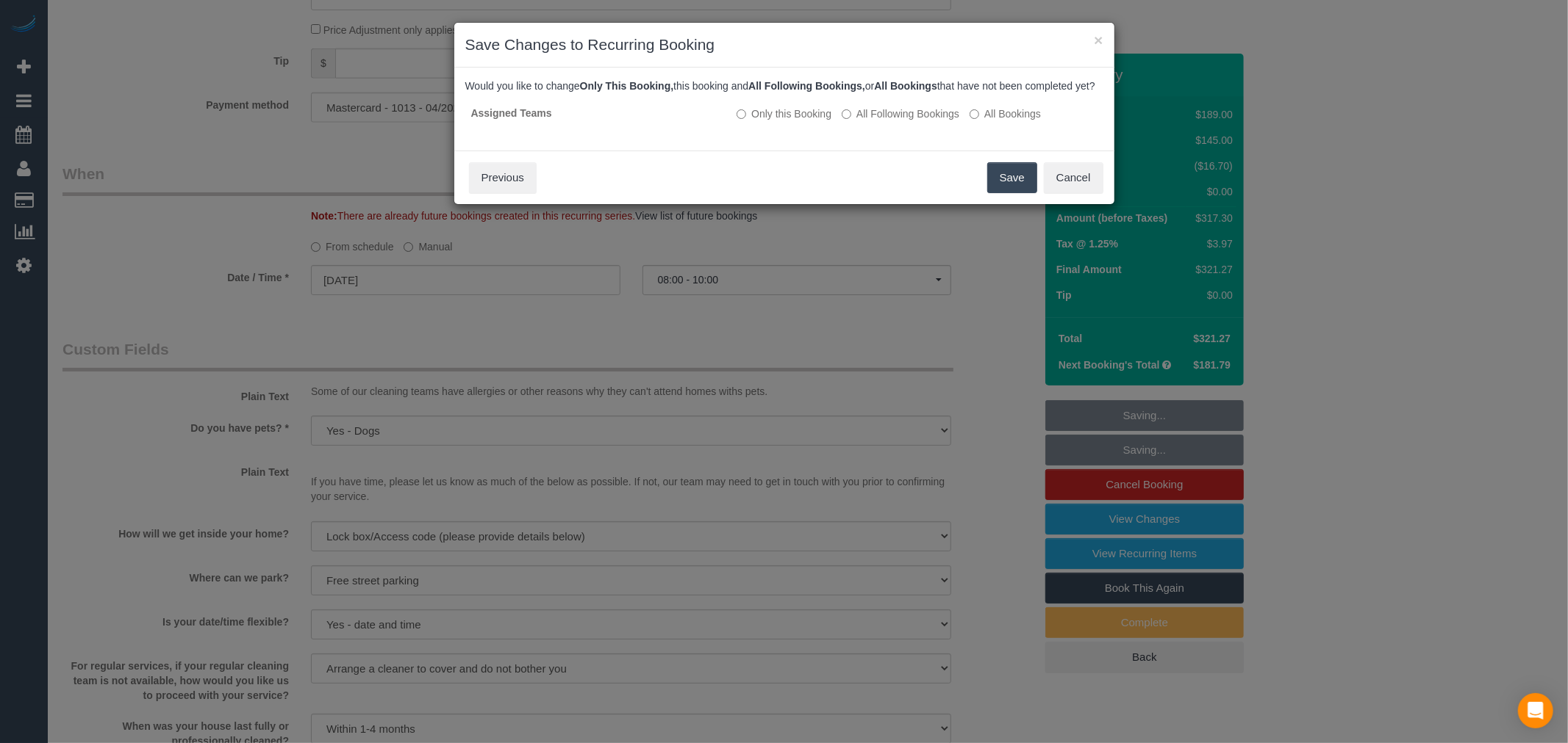
click at [1015, 188] on button "Save" at bounding box center [1012, 178] width 50 height 31
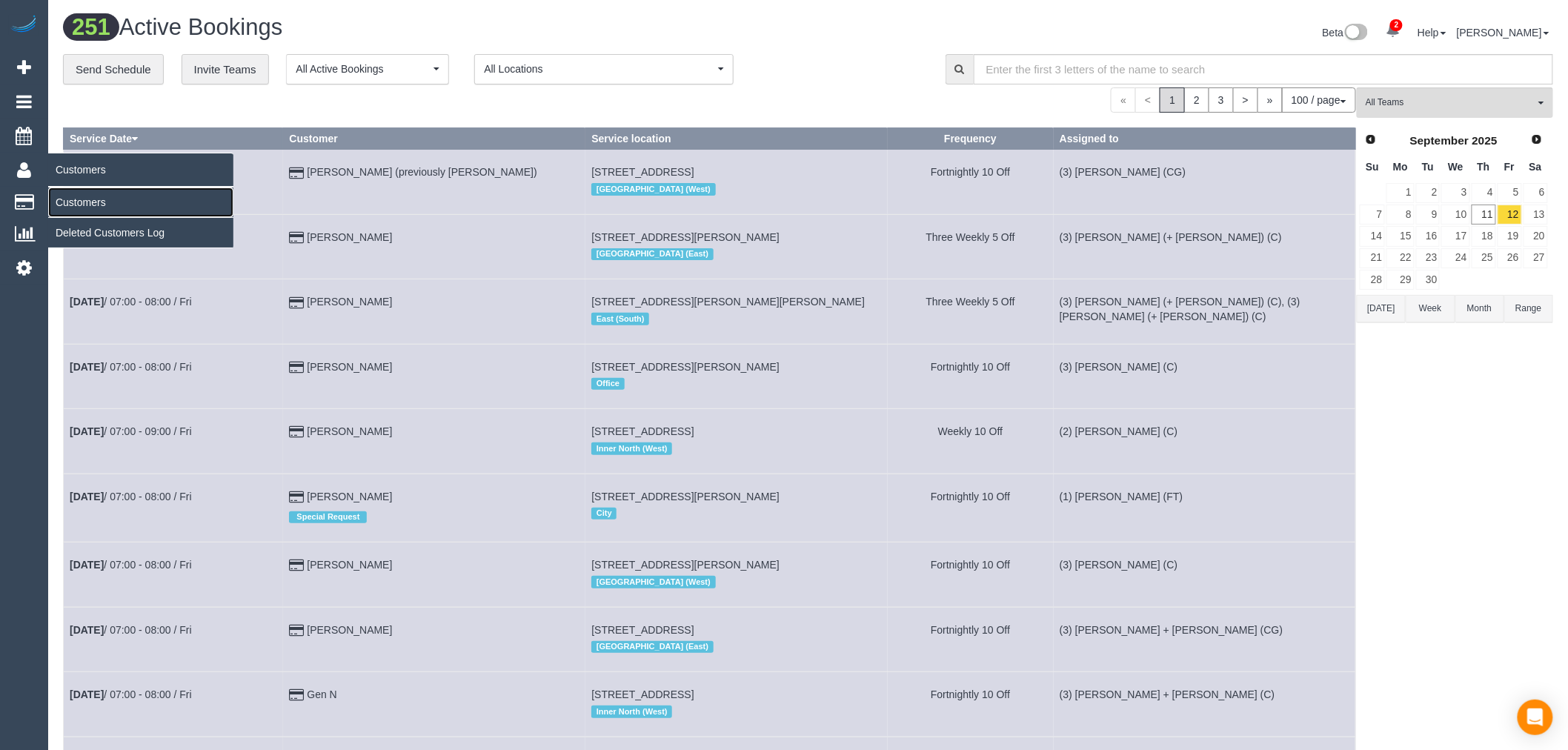
click at [102, 195] on link "Customers" at bounding box center [140, 202] width 186 height 30
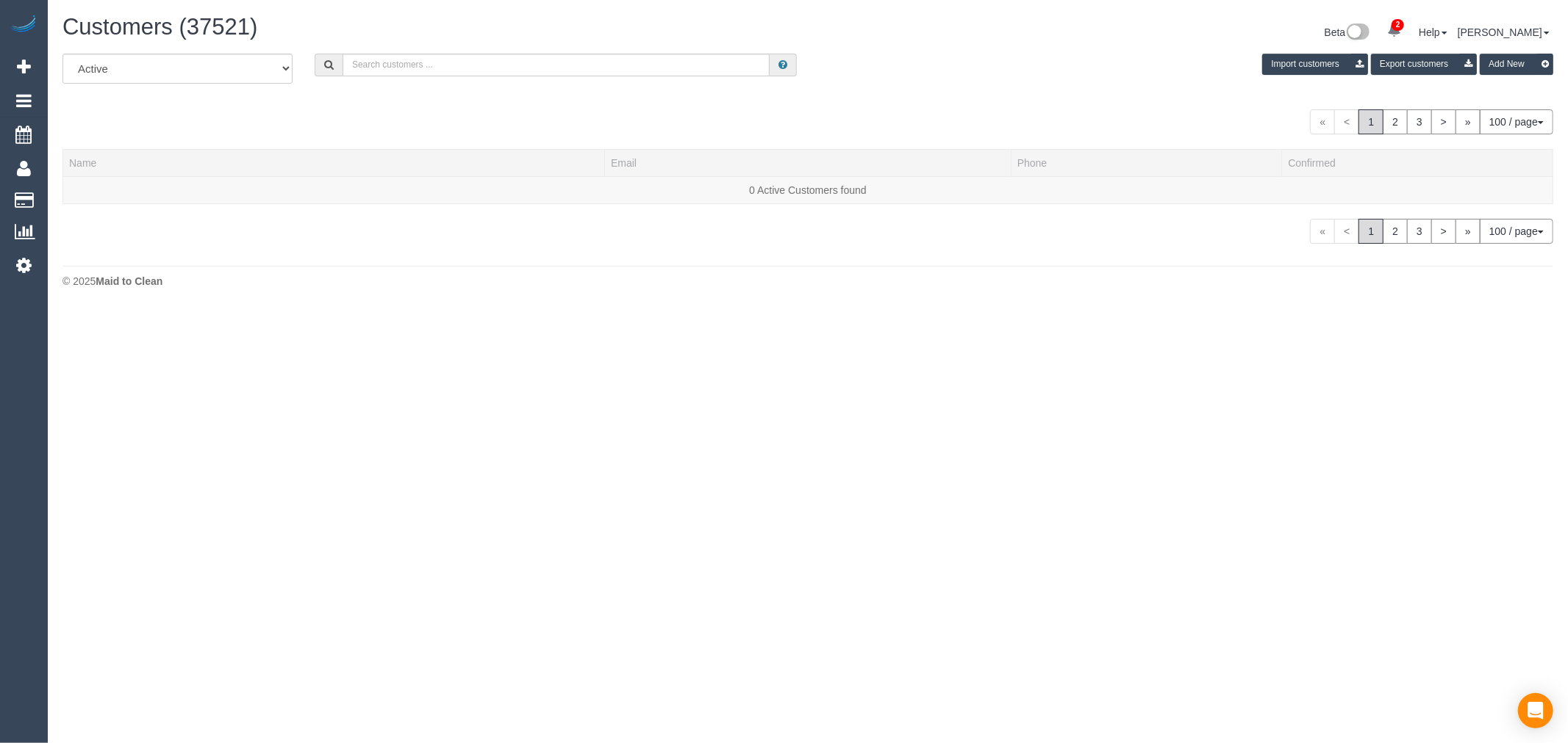
click at [553, 42] on div "Customers (37521)" at bounding box center [429, 30] width 756 height 32
click at [560, 63] on input "text" at bounding box center [556, 65] width 427 height 23
paste input "[EMAIL_ADDRESS][DOMAIN_NAME]"
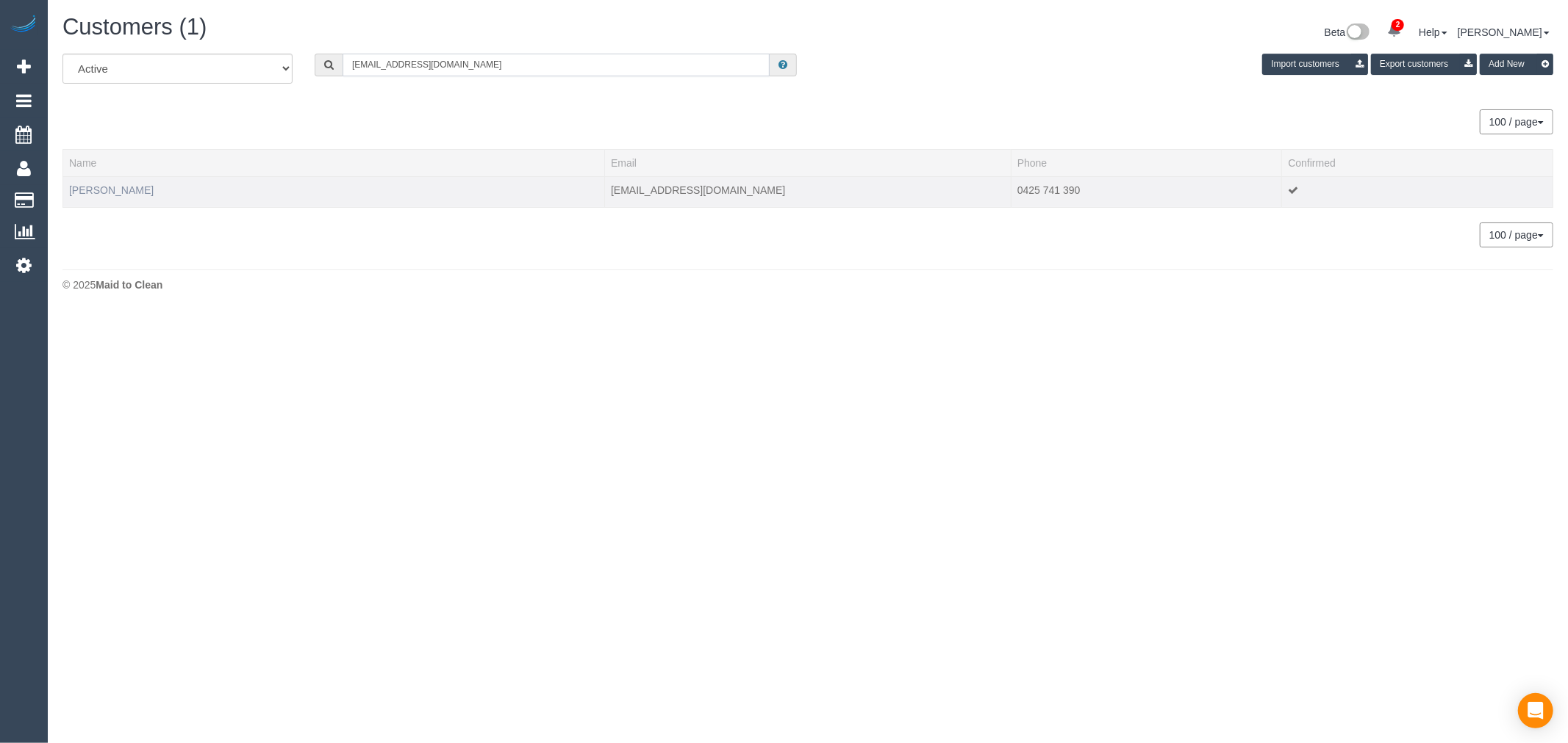
type input "[EMAIL_ADDRESS][DOMAIN_NAME]"
click at [108, 188] on link "MATTHEW SCHOFIELD" at bounding box center [111, 191] width 85 height 12
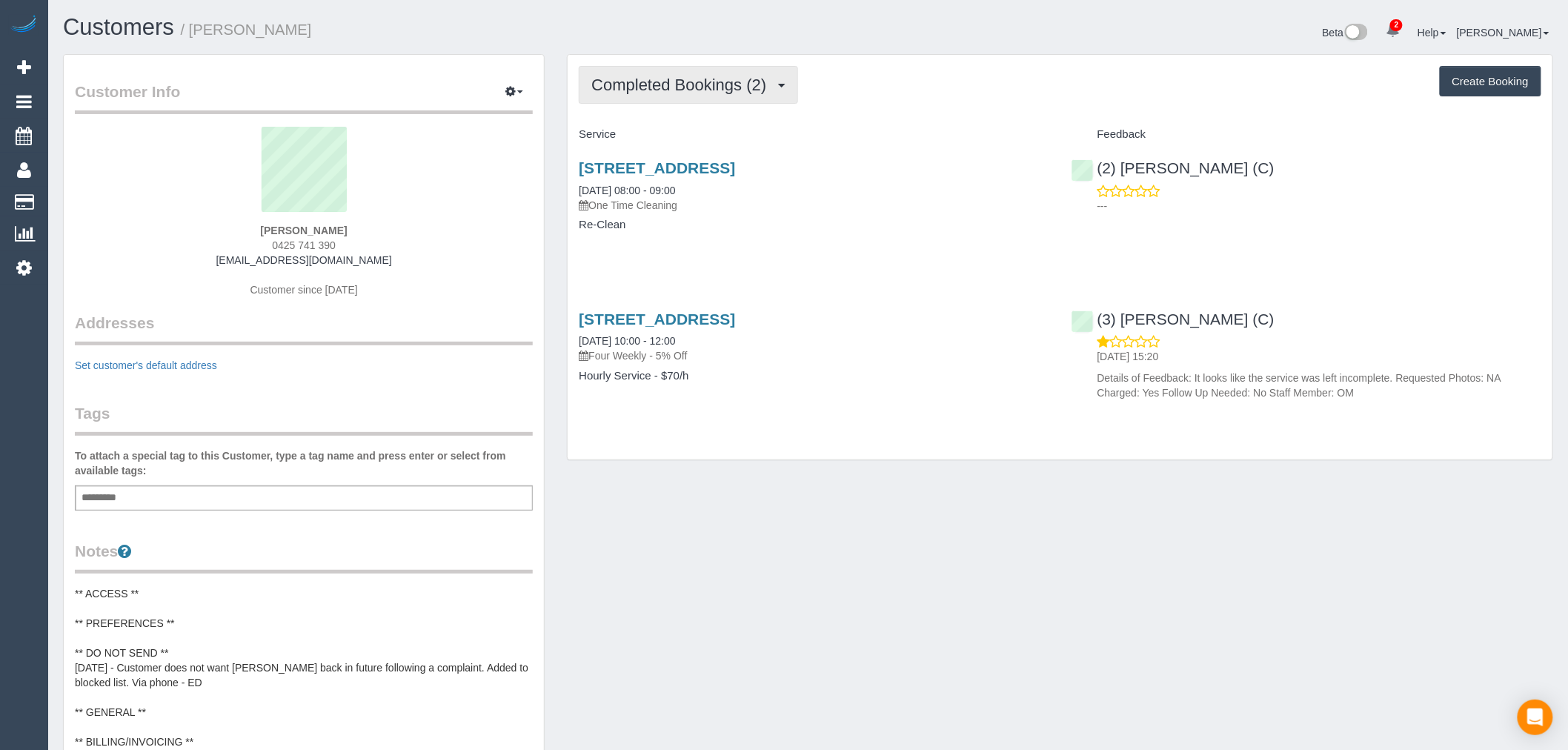
click at [760, 78] on span "Completed Bookings (2)" at bounding box center [682, 85] width 182 height 18
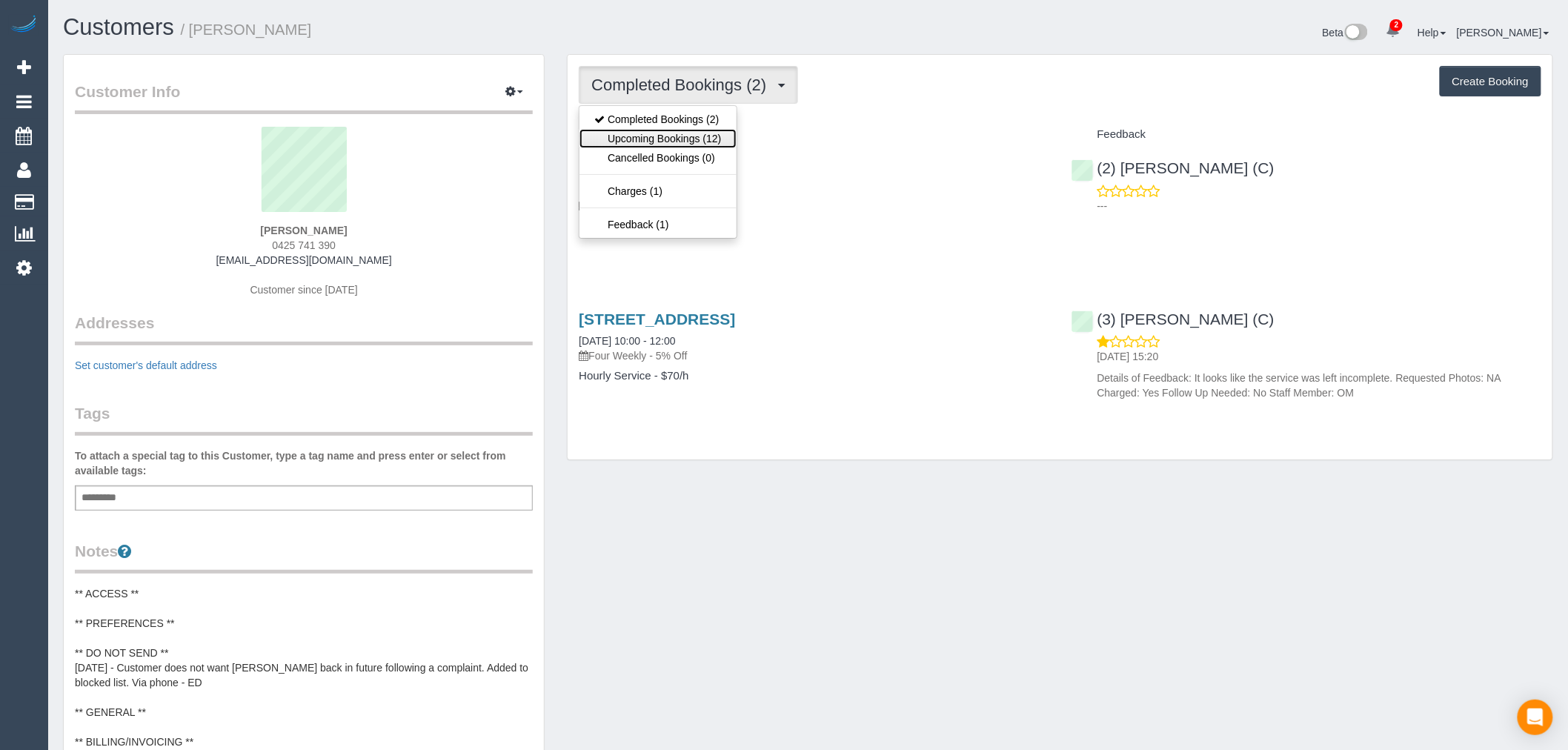
click at [727, 134] on link "Upcoming Bookings (12)" at bounding box center [657, 138] width 156 height 19
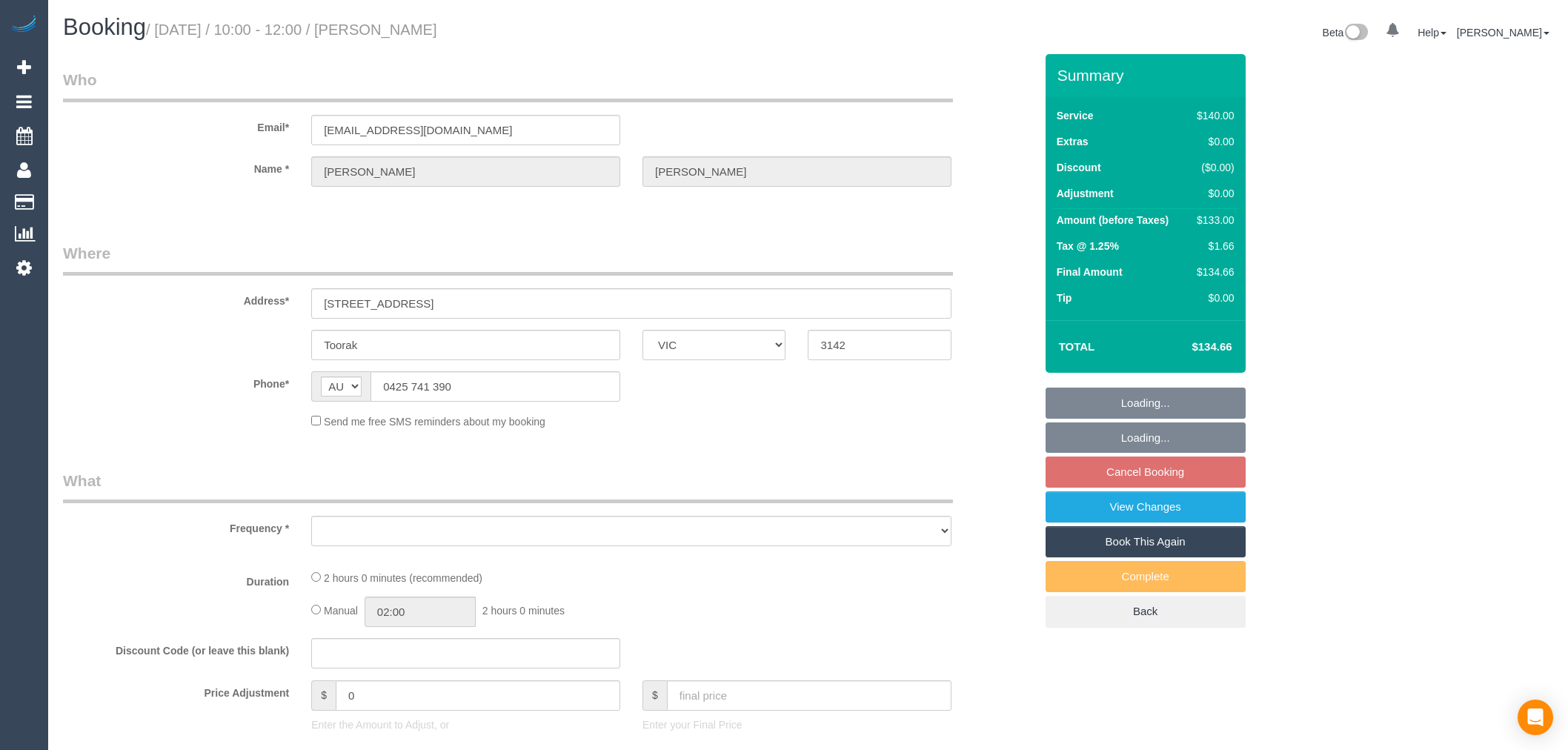
select select "VIC"
select select "string:stripe-pm_1RulWF2GScqysDRVp4WPV6ll"
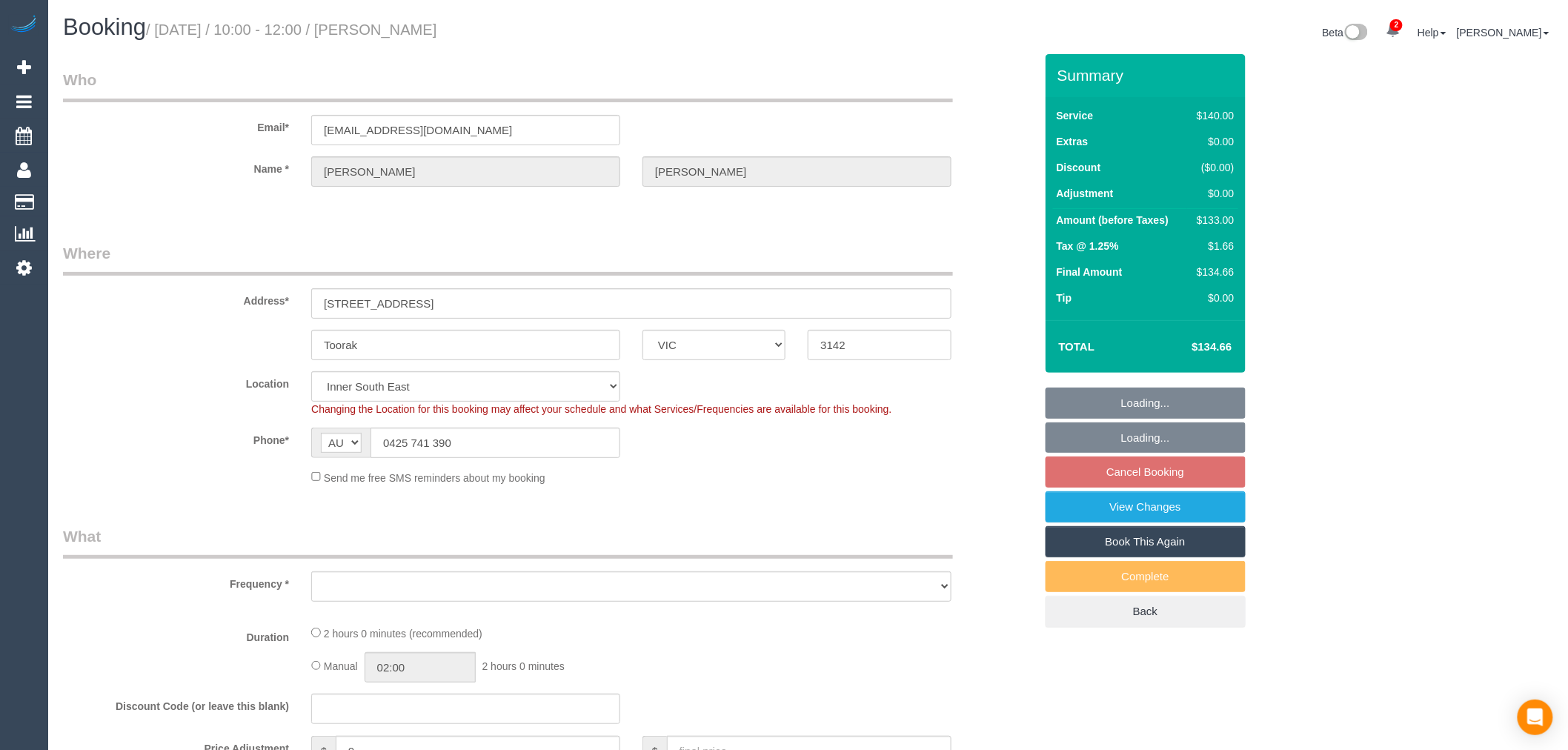
select select "object:1131"
select select "spot3"
select select "object:1451"
select select "number:27"
select select "number:14"
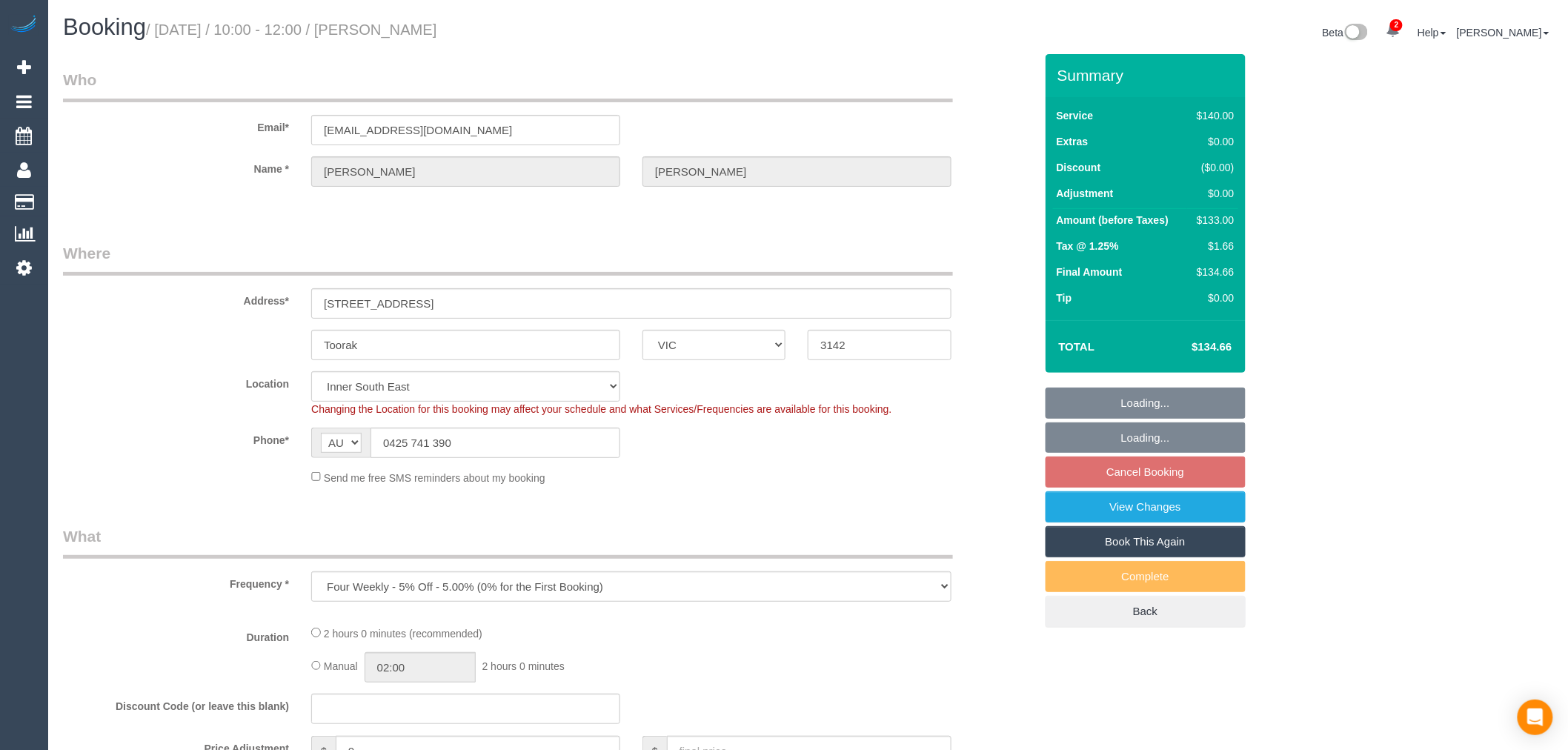
select select "number:19"
select select "number:22"
select select "number:34"
select select "number:13"
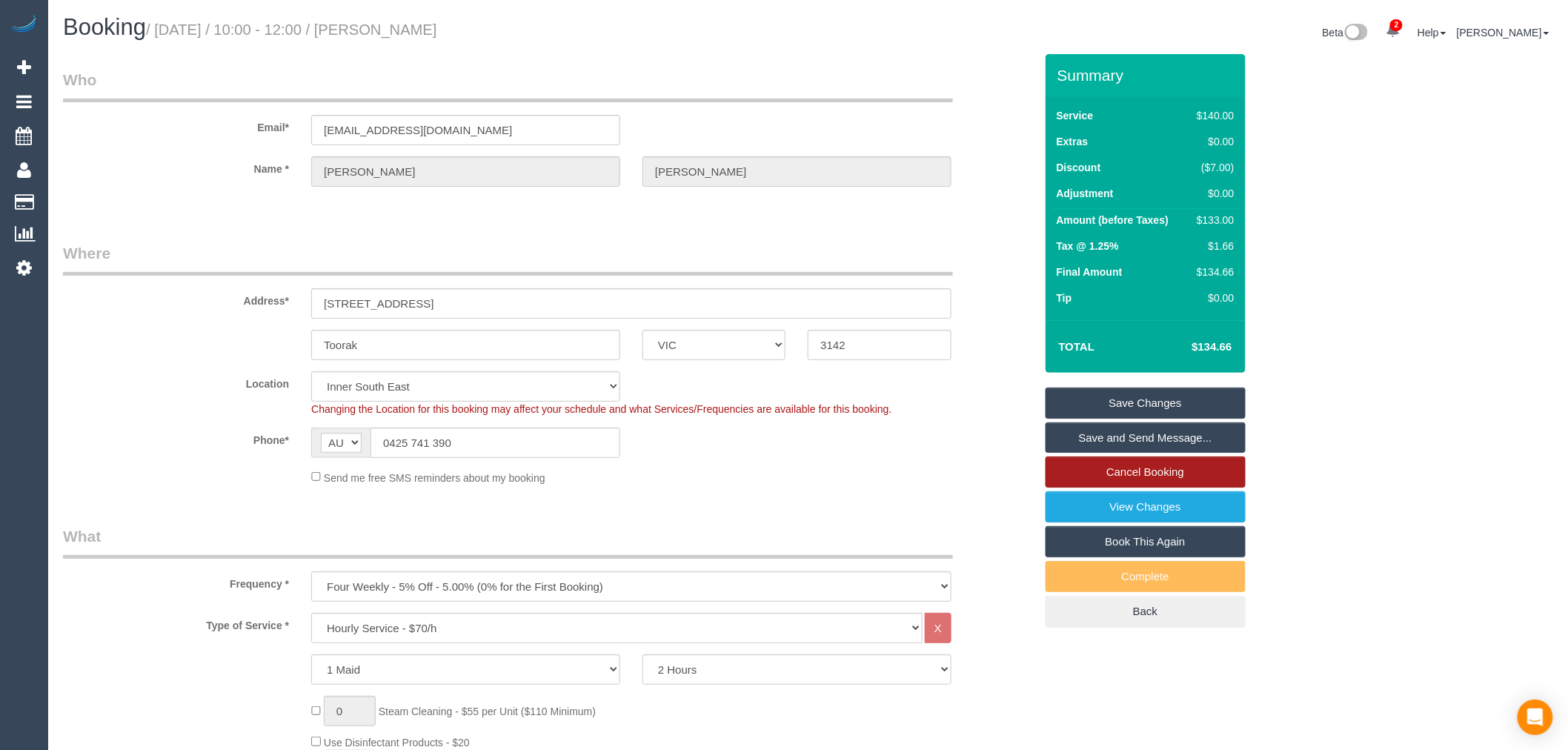
click at [1167, 477] on link "Cancel Booking" at bounding box center [1146, 472] width 200 height 31
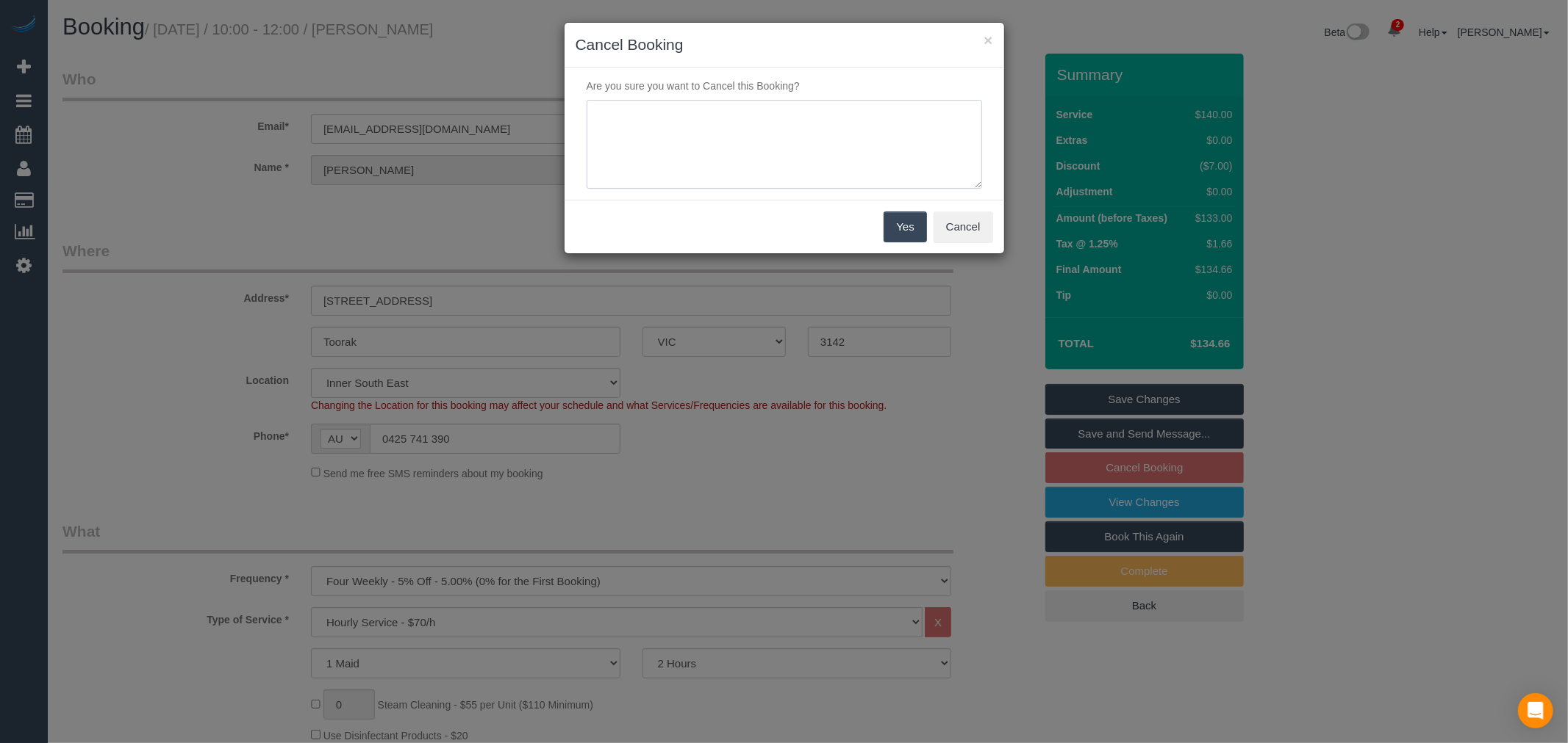
click at [717, 140] on textarea at bounding box center [784, 145] width 395 height 89
drag, startPoint x: 703, startPoint y: 116, endPoint x: 510, endPoint y: 109, distance: 193.1
click at [510, 109] on div "× Cancel Booking Are you sure you want to Cancel this Booking? Yes Cancel" at bounding box center [784, 372] width 1568 height 743
click at [640, 120] on textarea at bounding box center [784, 145] width 395 height 89
type textarea "doesn't need service - via email - TP"
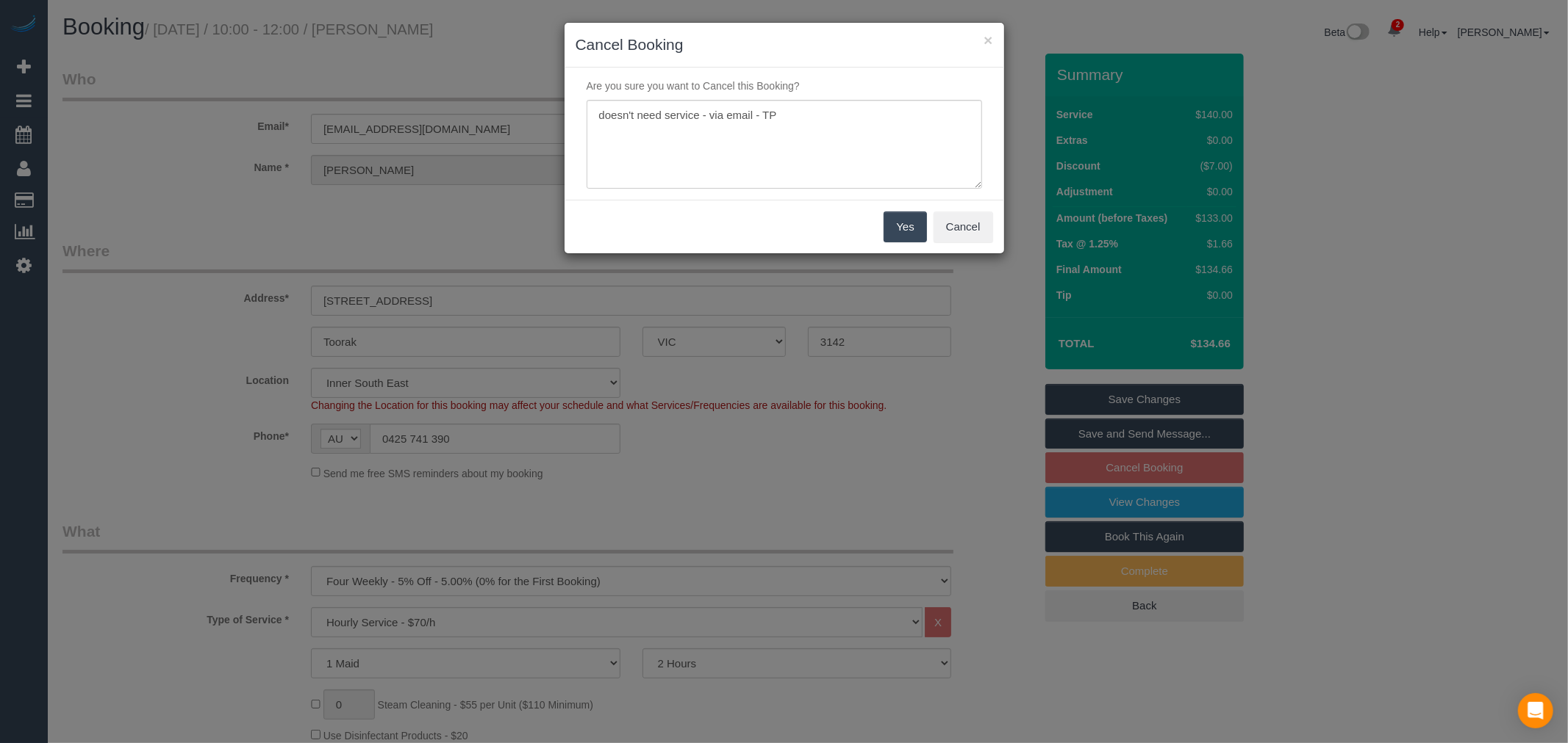
click at [913, 228] on button "Yes" at bounding box center [905, 227] width 42 height 31
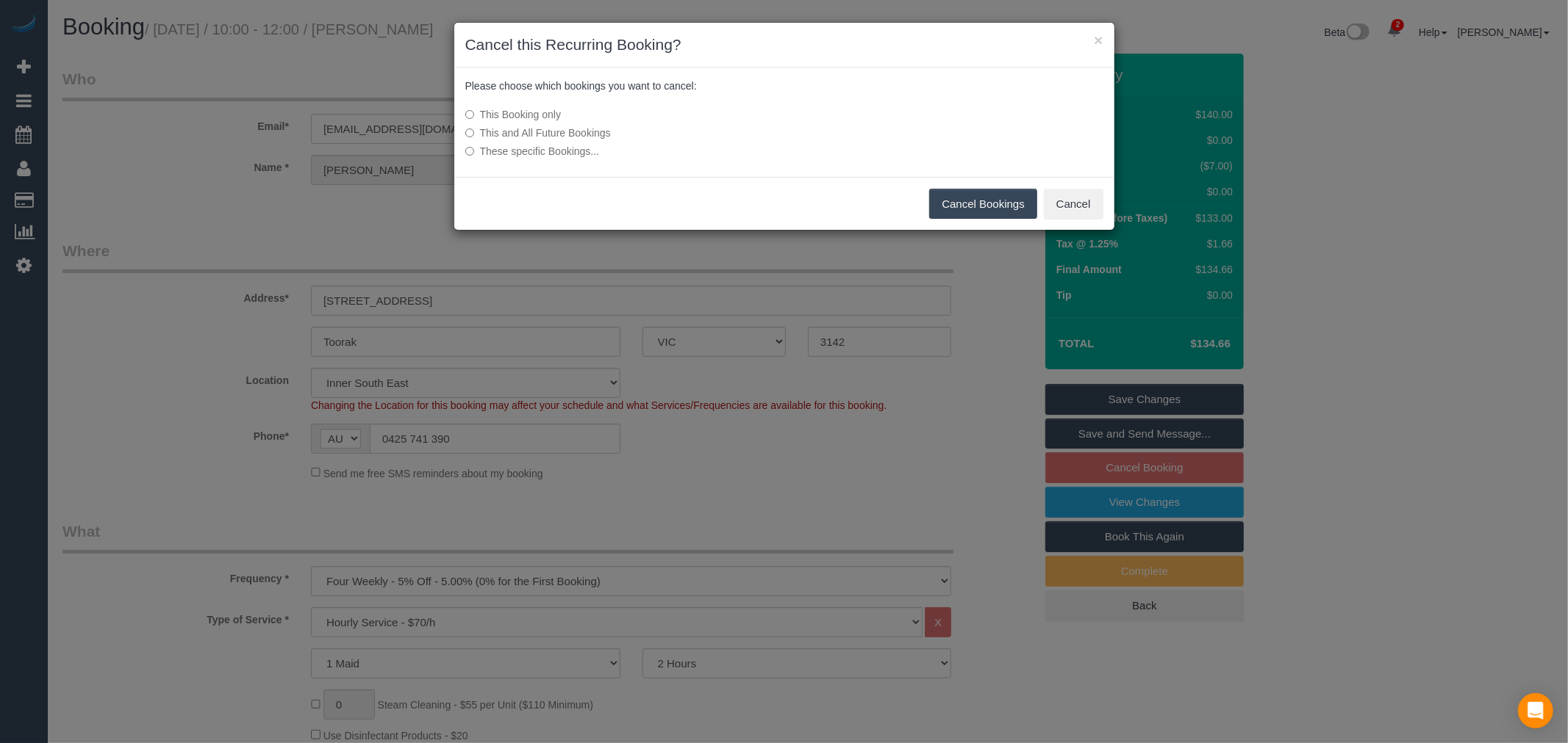
click at [1002, 204] on button "Cancel Bookings" at bounding box center [983, 204] width 108 height 31
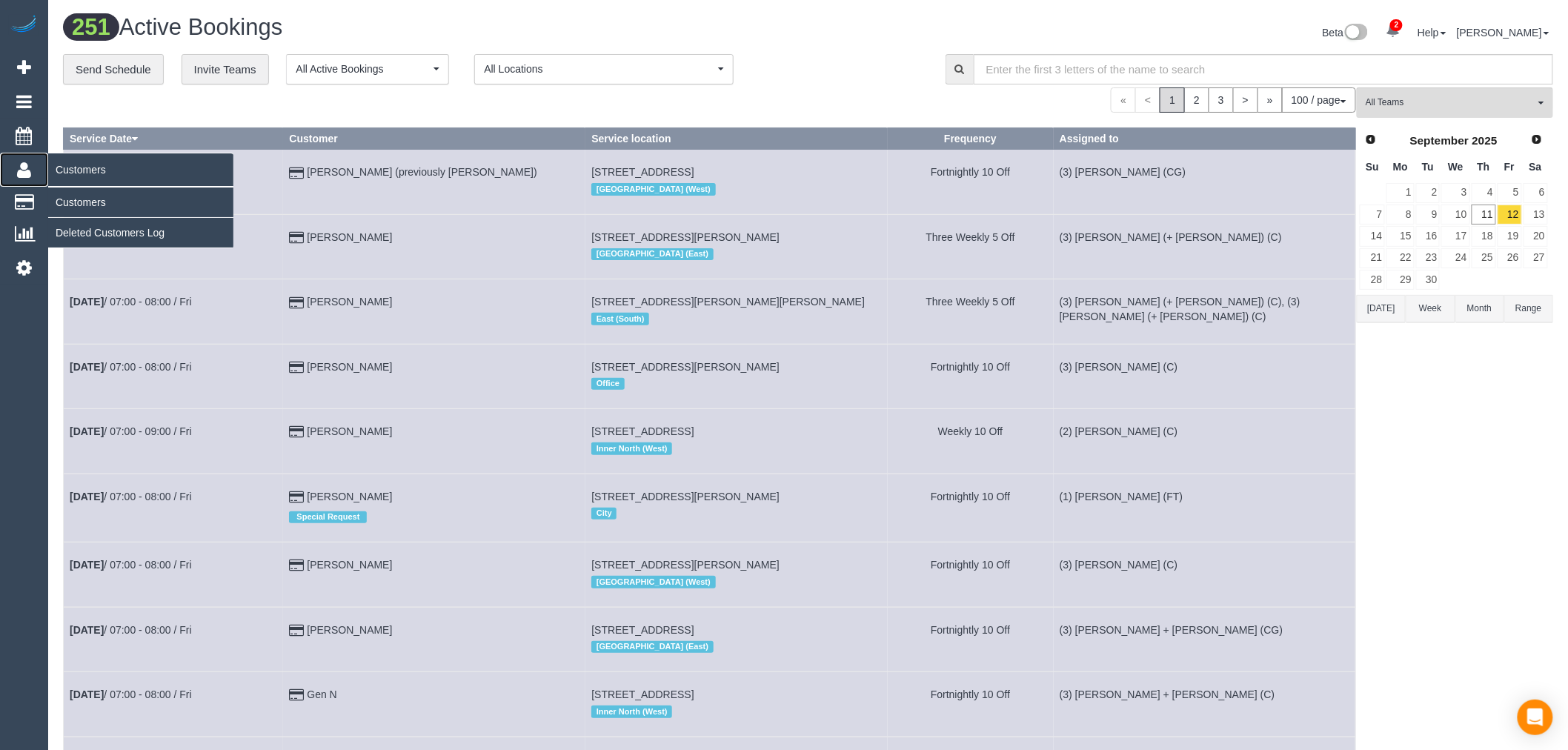
click at [65, 187] on span "Customers" at bounding box center [140, 170] width 186 height 34
click at [78, 201] on link "Customers" at bounding box center [140, 202] width 186 height 30
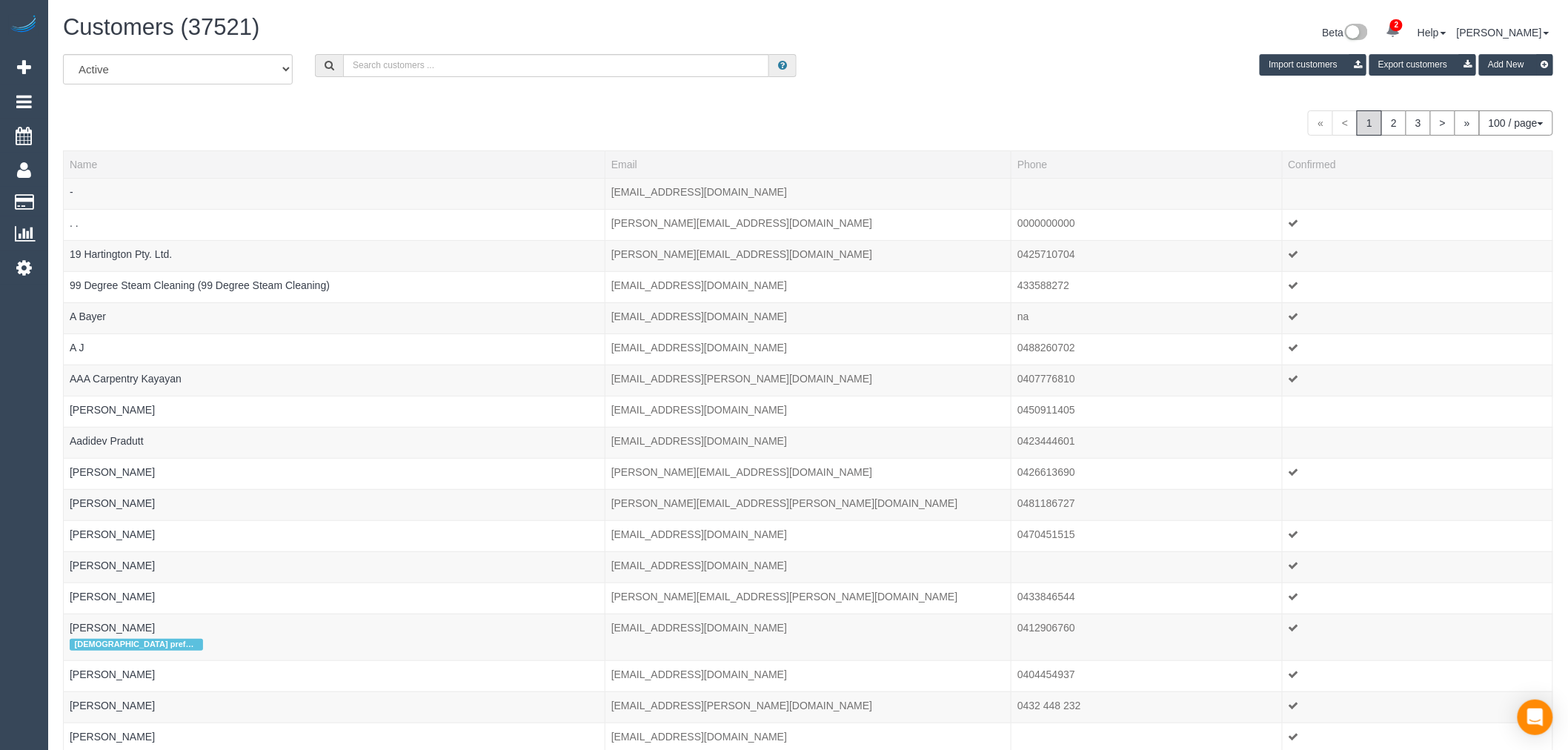
click at [491, 50] on div "Customers (37521) Beta 2 Your Notifications You have 0 alerts × You have 2 to c…" at bounding box center [808, 34] width 1512 height 39
click at [498, 68] on input "text" at bounding box center [556, 66] width 426 height 23
paste input "[PERSON_NAME] [PERSON_NAME]"
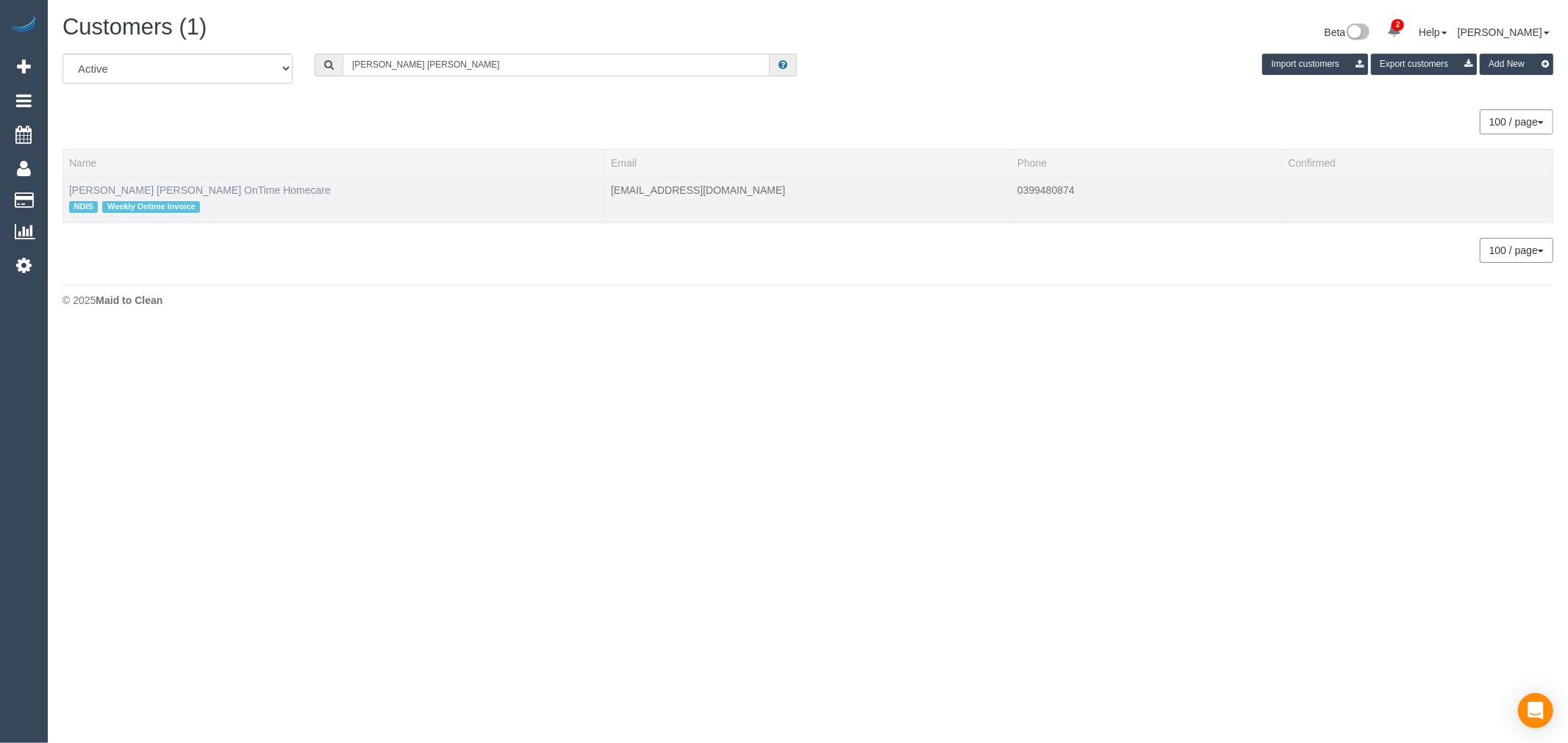
type input "[PERSON_NAME] [PERSON_NAME]"
click at [92, 187] on link "[PERSON_NAME] [PERSON_NAME] OnTime Homecare" at bounding box center [200, 191] width 262 height 12
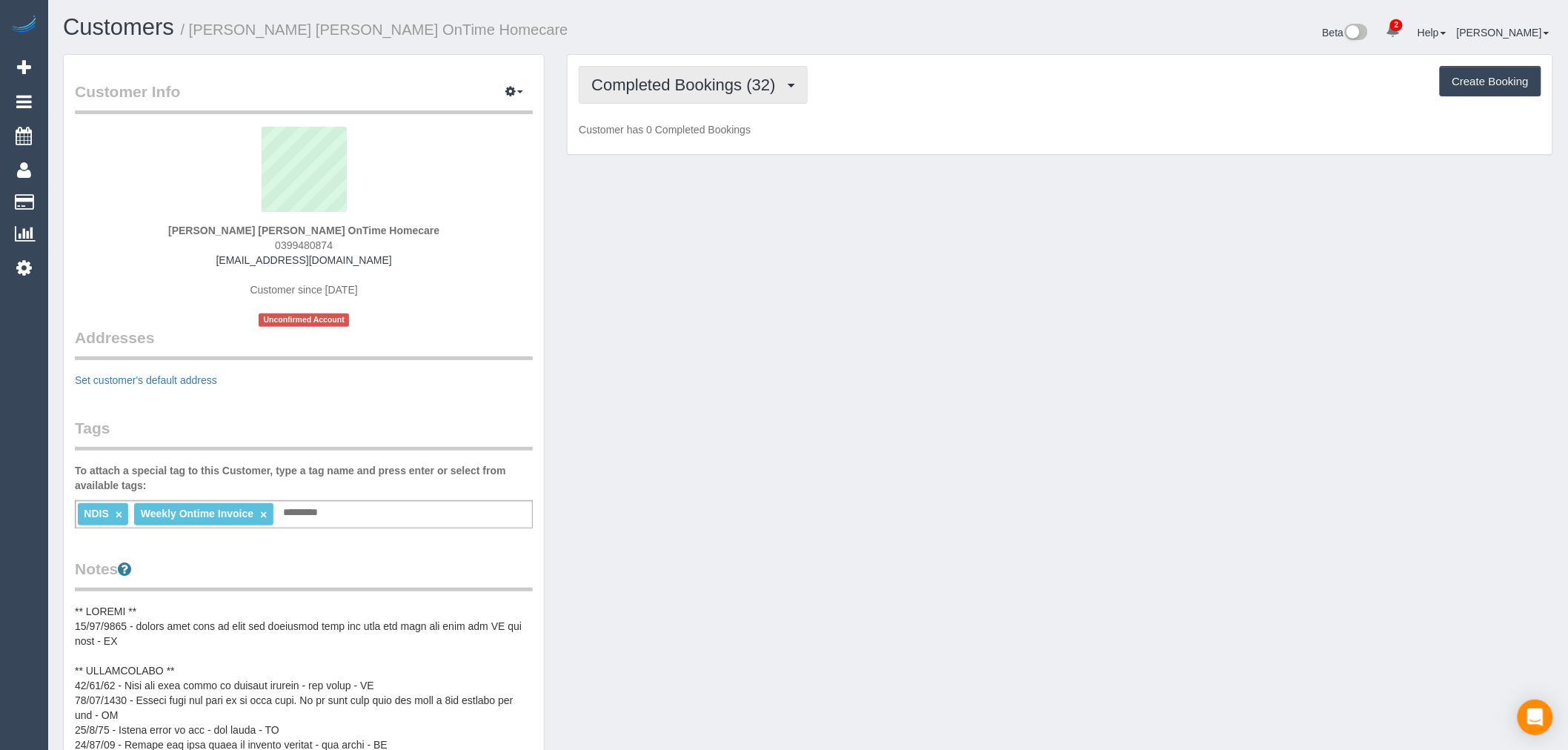
click at [740, 82] on span "Completed Bookings (32)" at bounding box center [687, 85] width 191 height 18
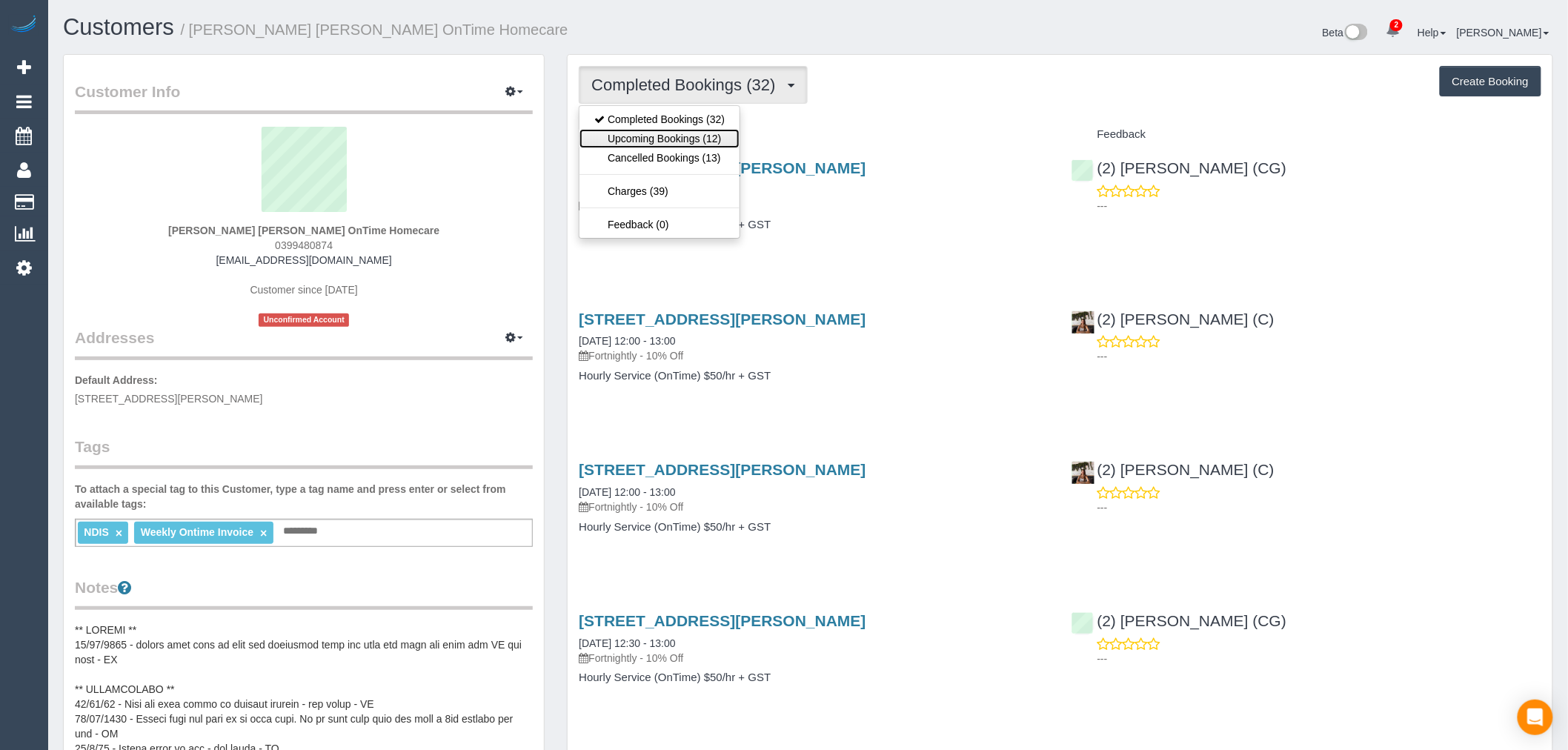
click at [715, 141] on link "Upcoming Bookings (12)" at bounding box center [660, 138] width 160 height 19
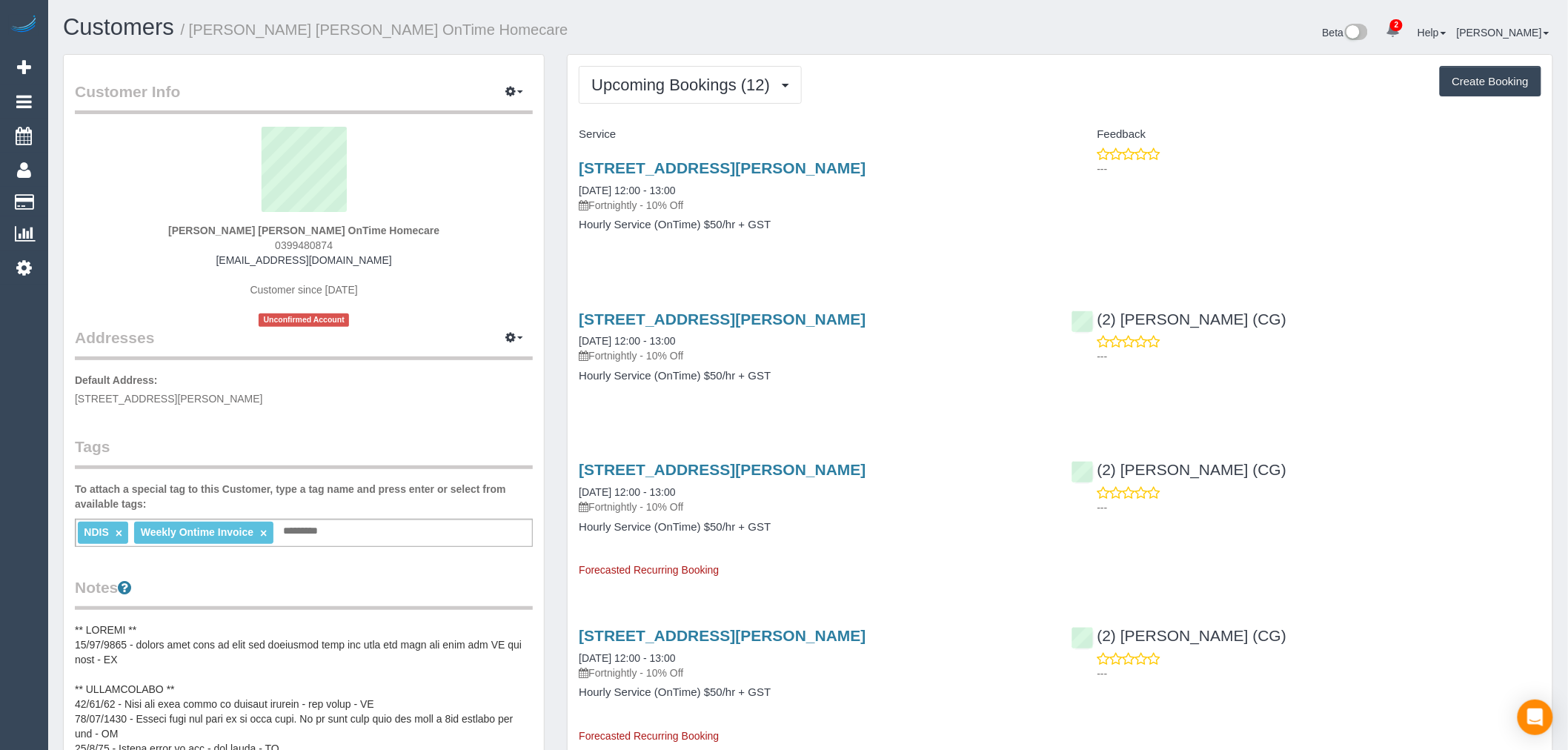
click at [969, 160] on h3 "[STREET_ADDRESS][PERSON_NAME]" at bounding box center [813, 168] width 469 height 17
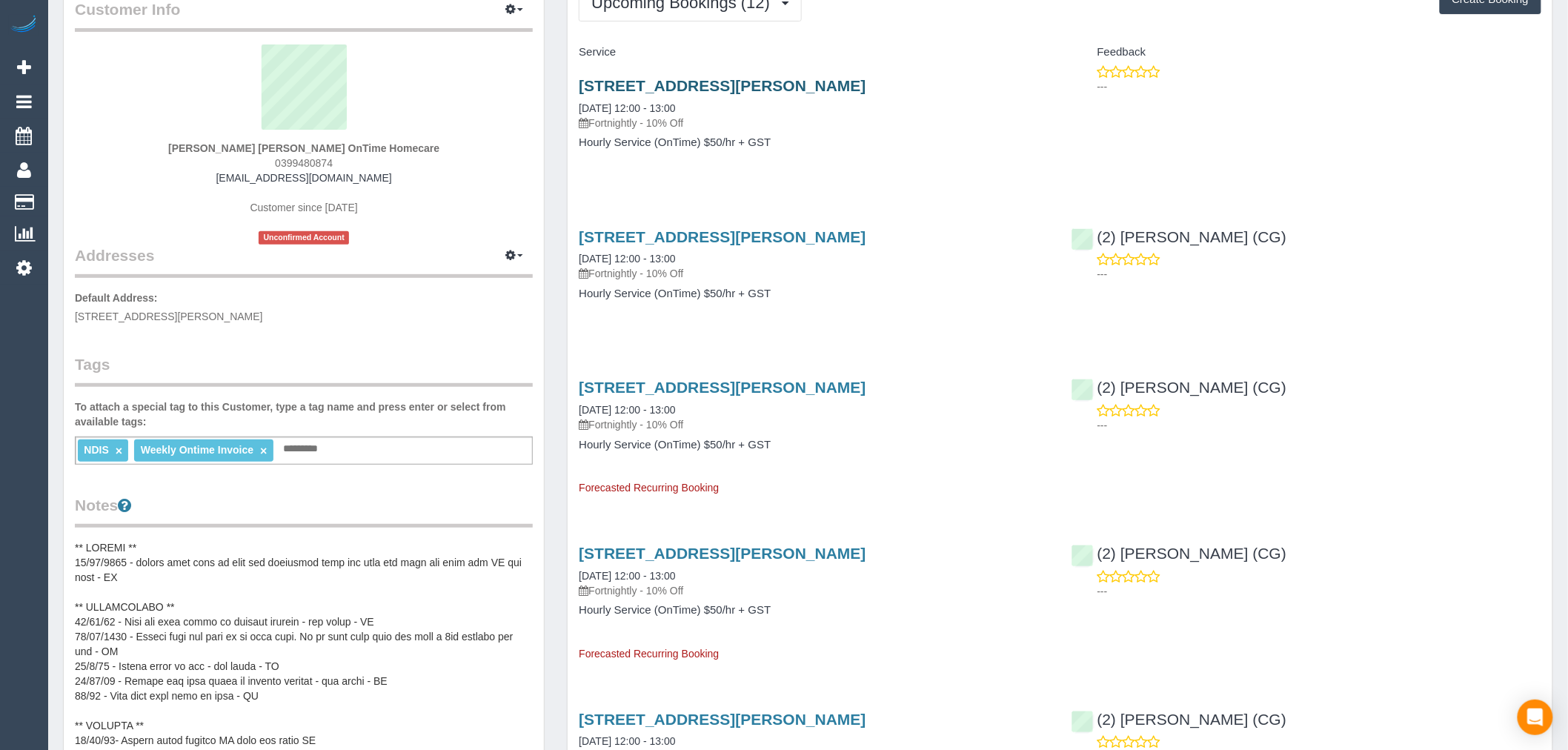
scroll to position [57, 0]
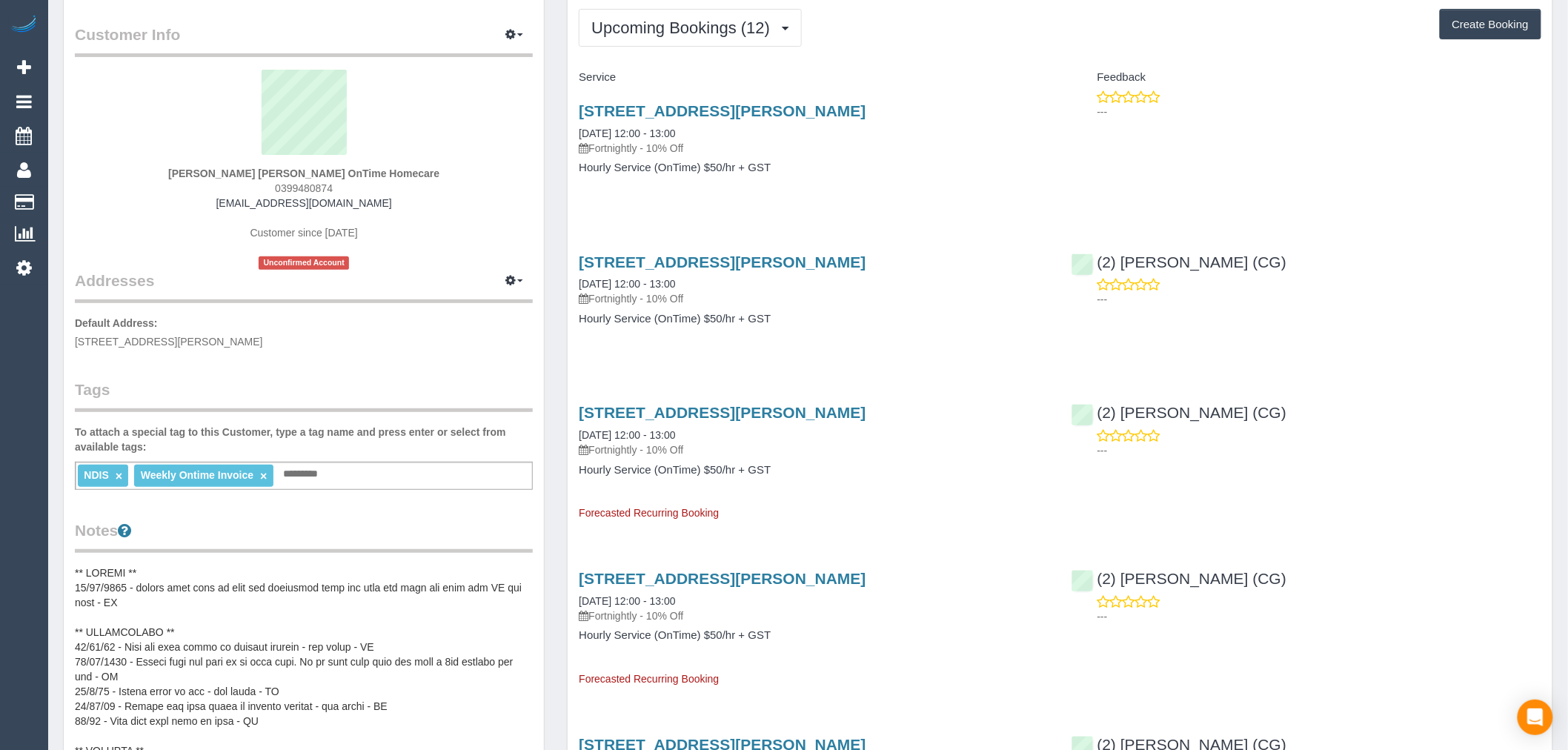
click at [104, 27] on legend "Customer Info Edit Contact Info Send Message Email Preferences Special Sales Ta…" at bounding box center [304, 40] width 458 height 34
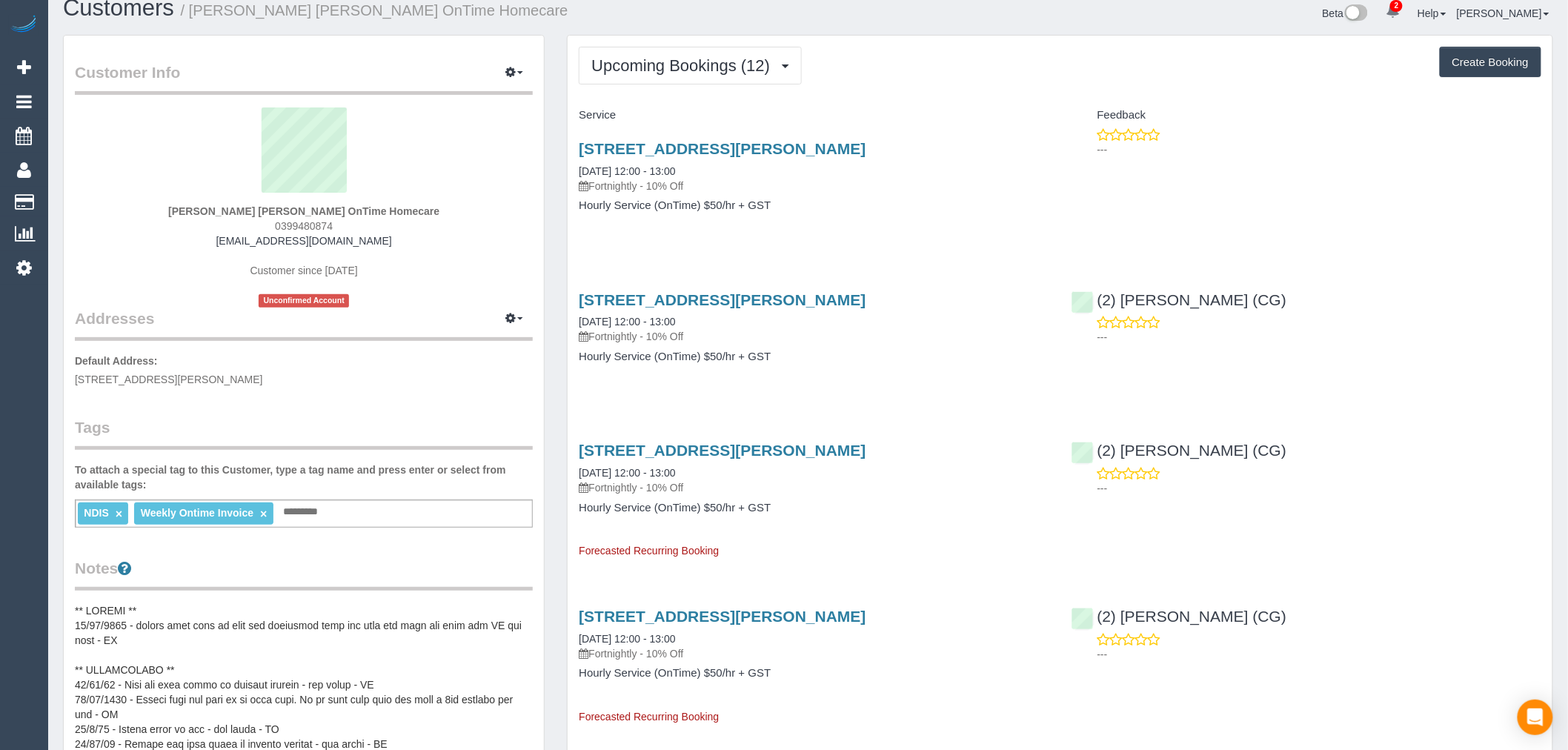
scroll to position [0, 0]
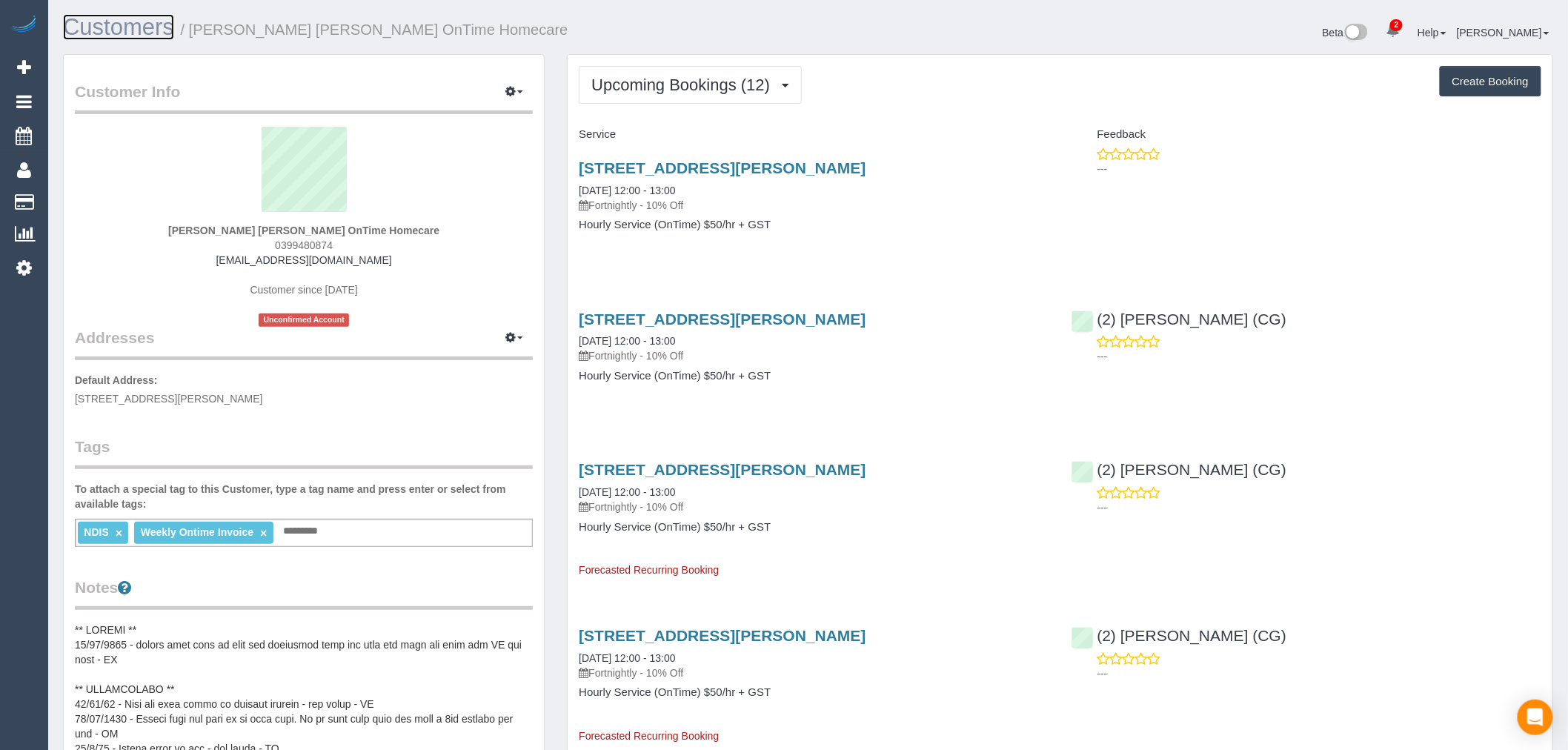
click at [115, 24] on link "Customers" at bounding box center [119, 27] width 111 height 26
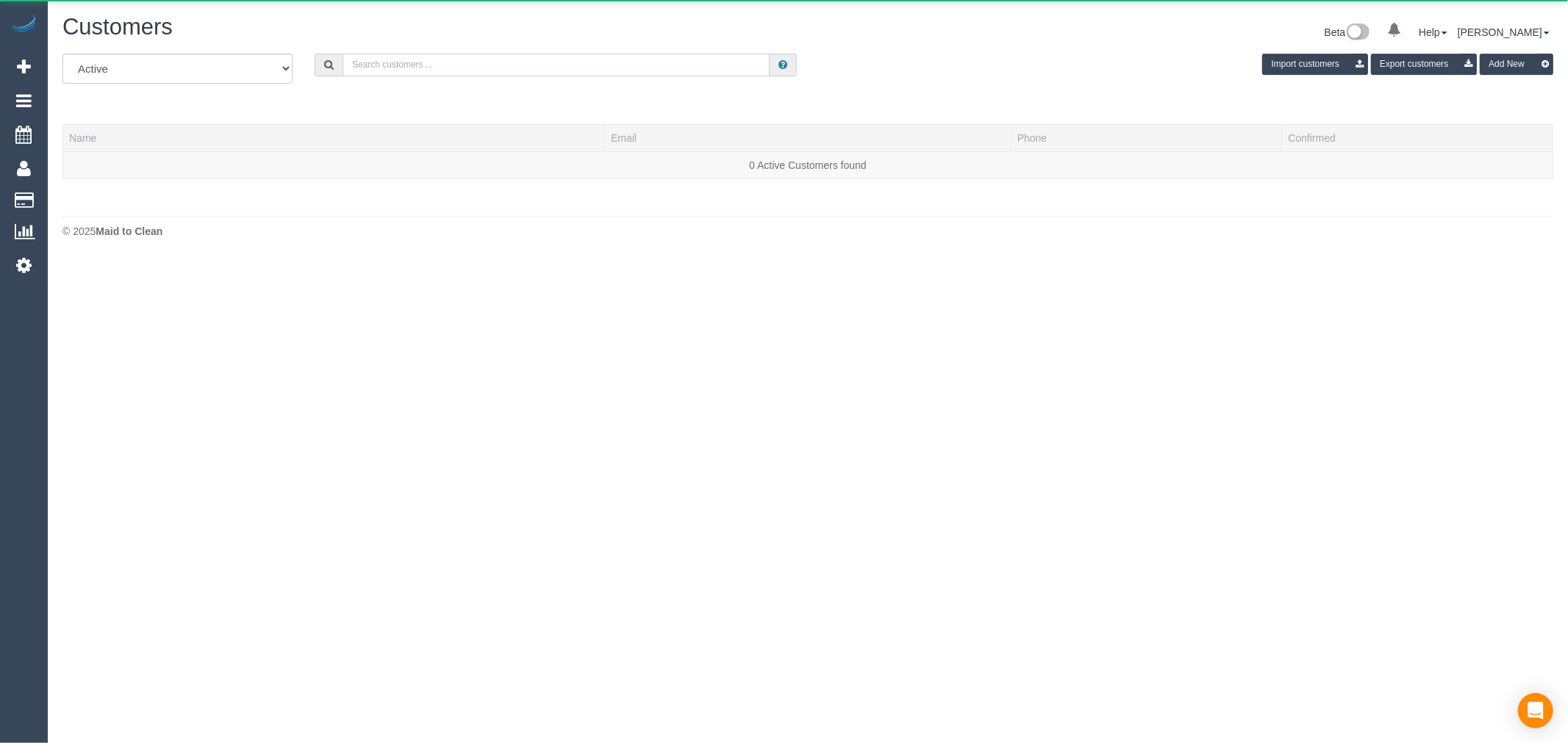
click at [546, 58] on input "text" at bounding box center [556, 65] width 427 height 23
paste input "jacquigwithers@gmail.com"
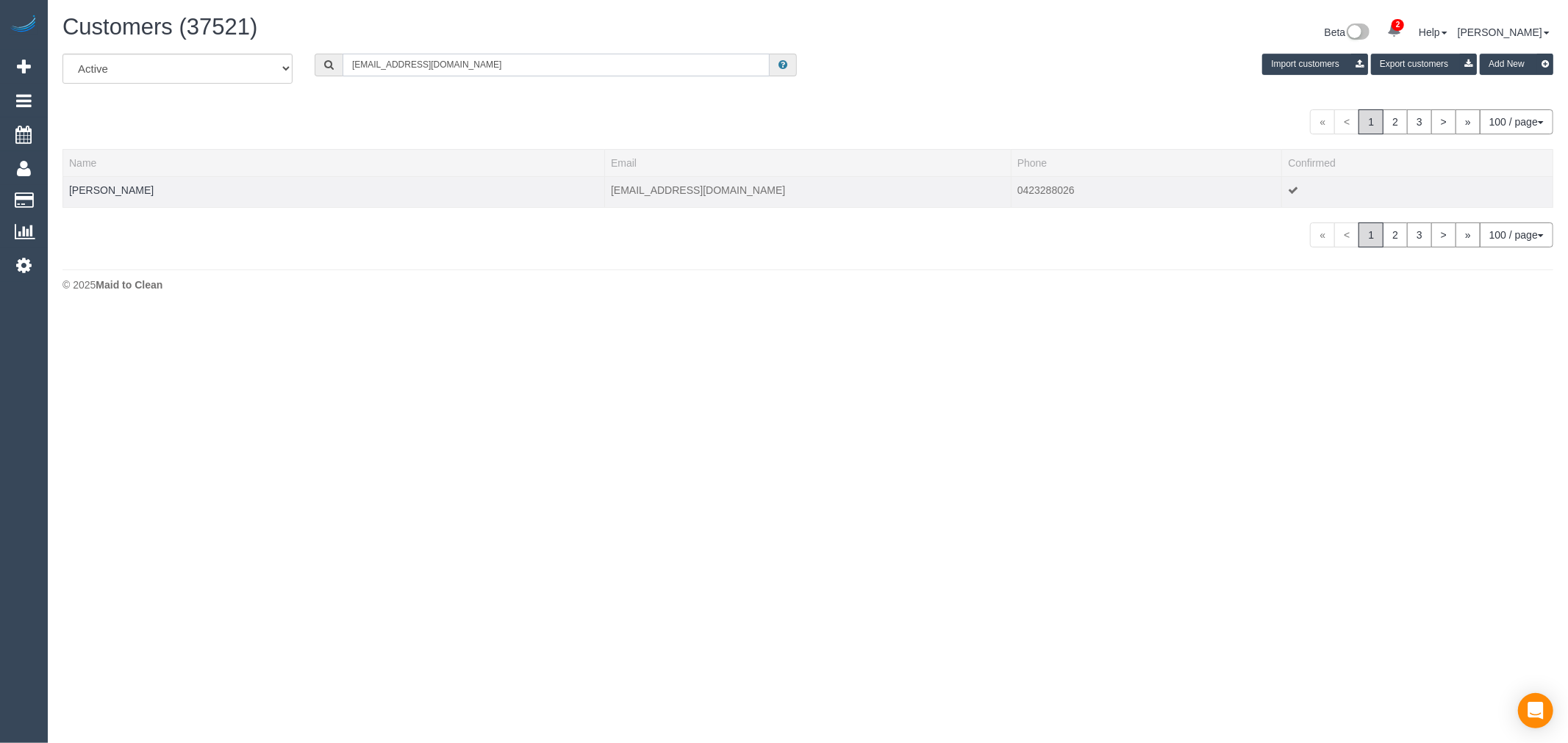
type input "jacquigwithers@gmail.com"
click at [101, 196] on td "Jacqueline Withers" at bounding box center [333, 191] width 541 height 31
click at [106, 194] on link "Jacqueline Withers" at bounding box center [111, 191] width 85 height 12
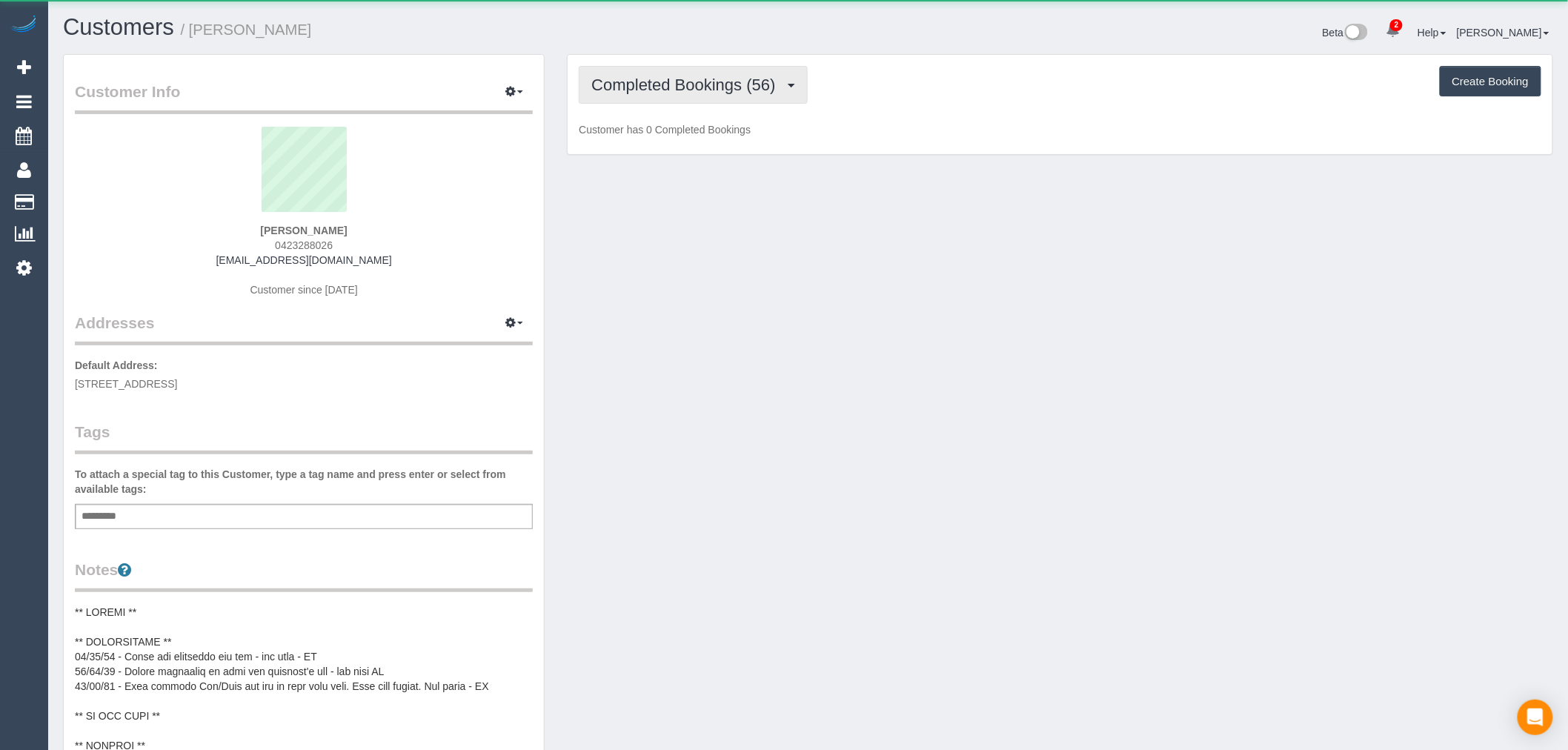
click at [688, 88] on span "Completed Bookings (56)" at bounding box center [687, 85] width 191 height 18
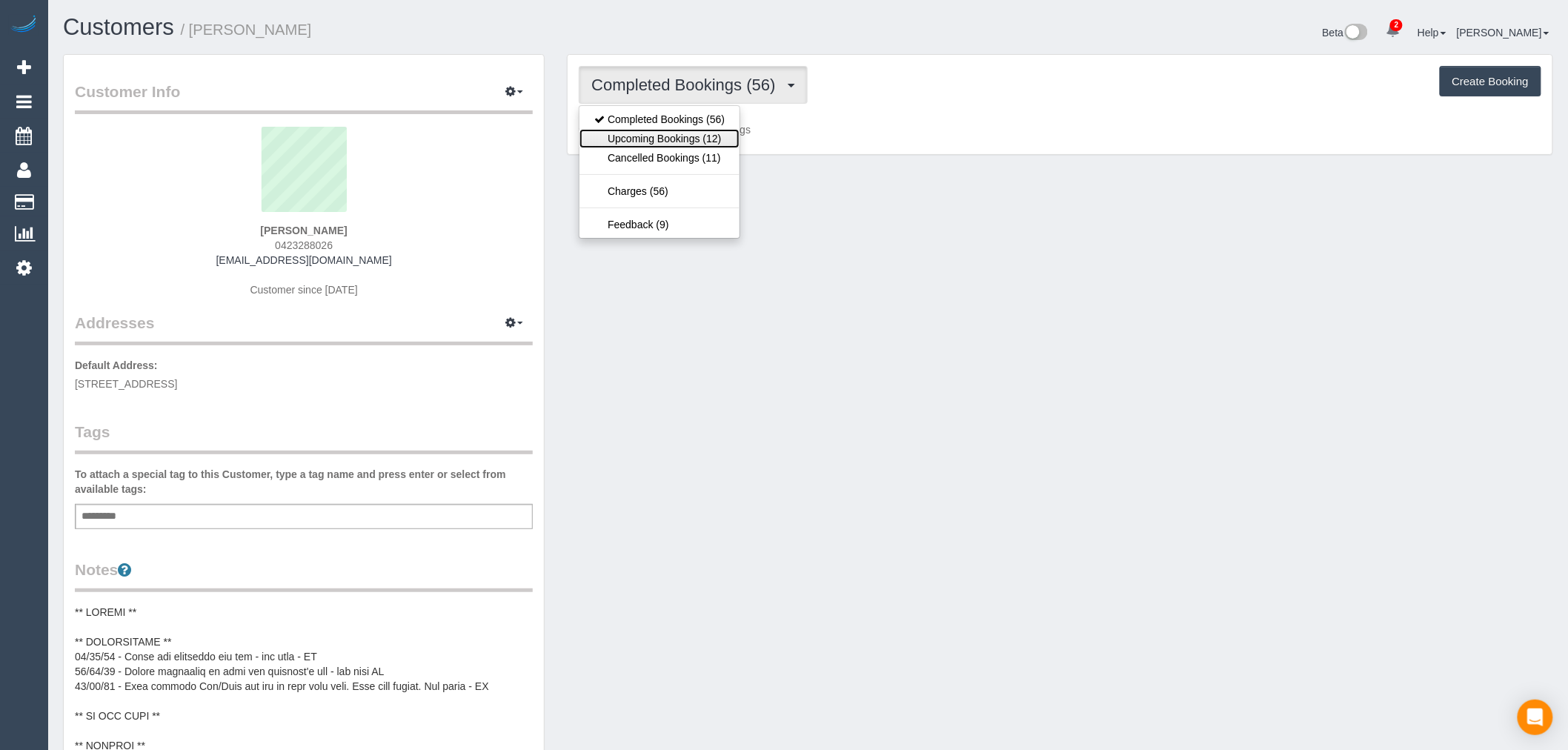
click at [698, 138] on link "Upcoming Bookings (12)" at bounding box center [660, 138] width 160 height 19
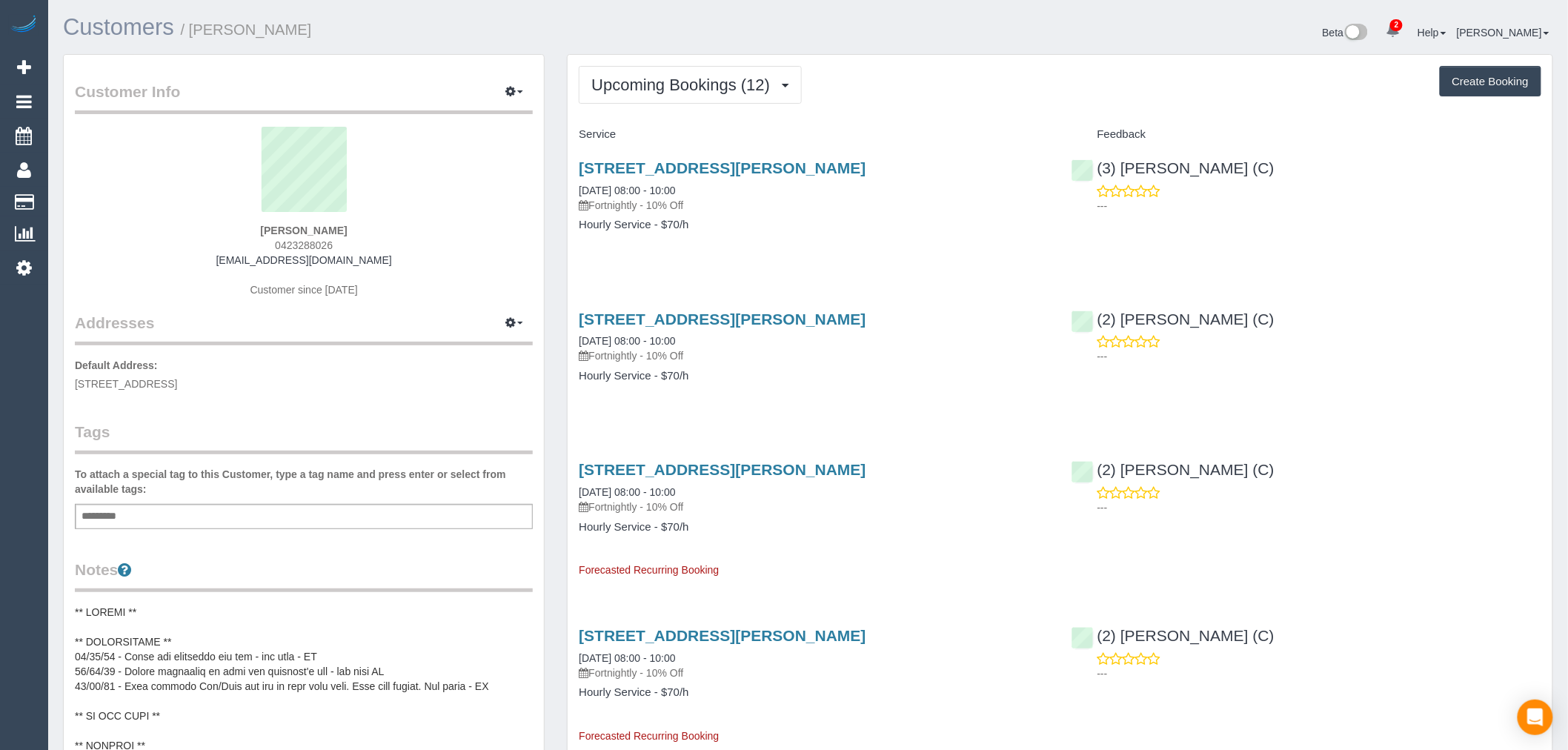
scroll to position [1, 0]
click at [936, 101] on div "Upcoming Bookings (12) Completed Bookings (56) Upcoming Bookings (12) Cancelled…" at bounding box center [1060, 84] width 963 height 38
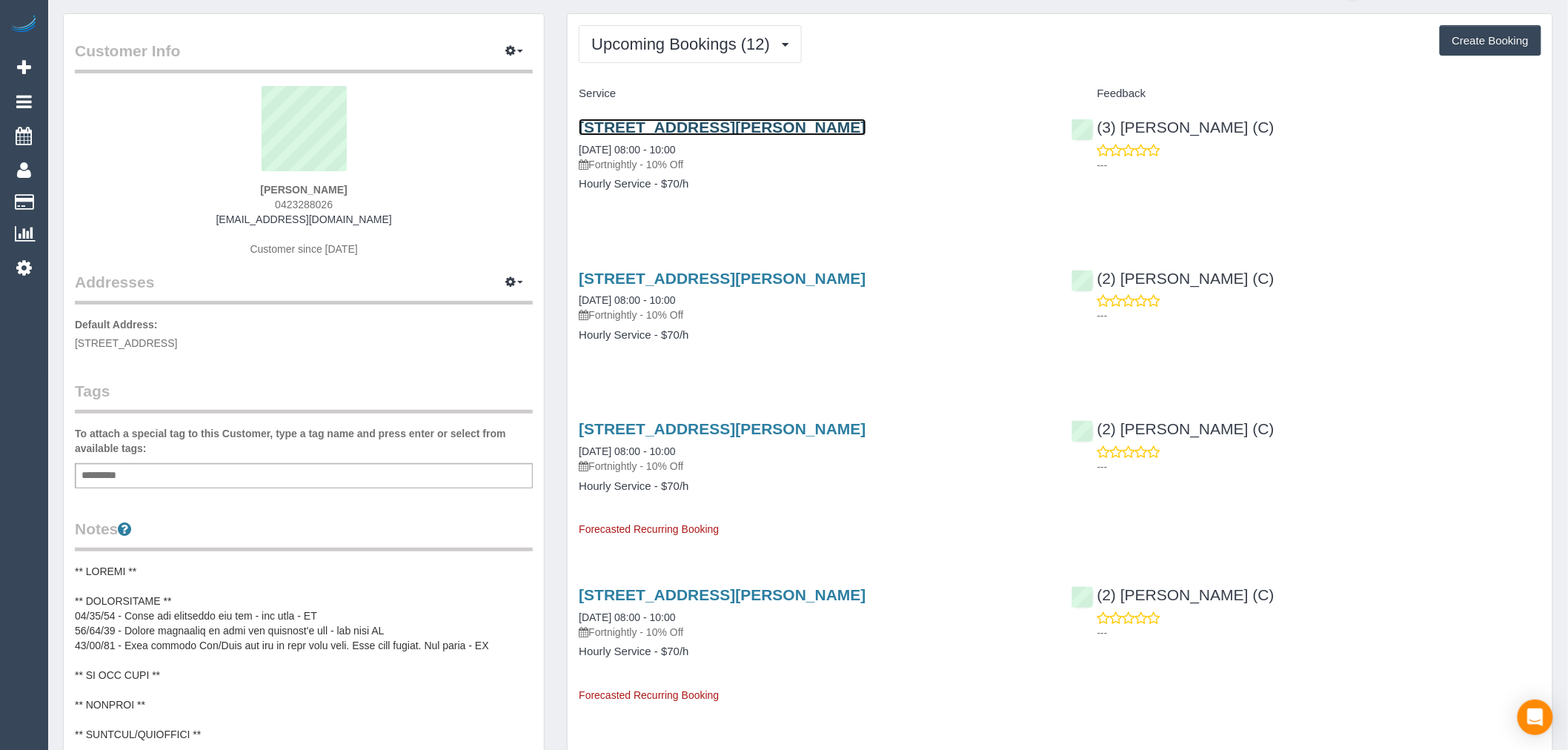
scroll to position [82, 0]
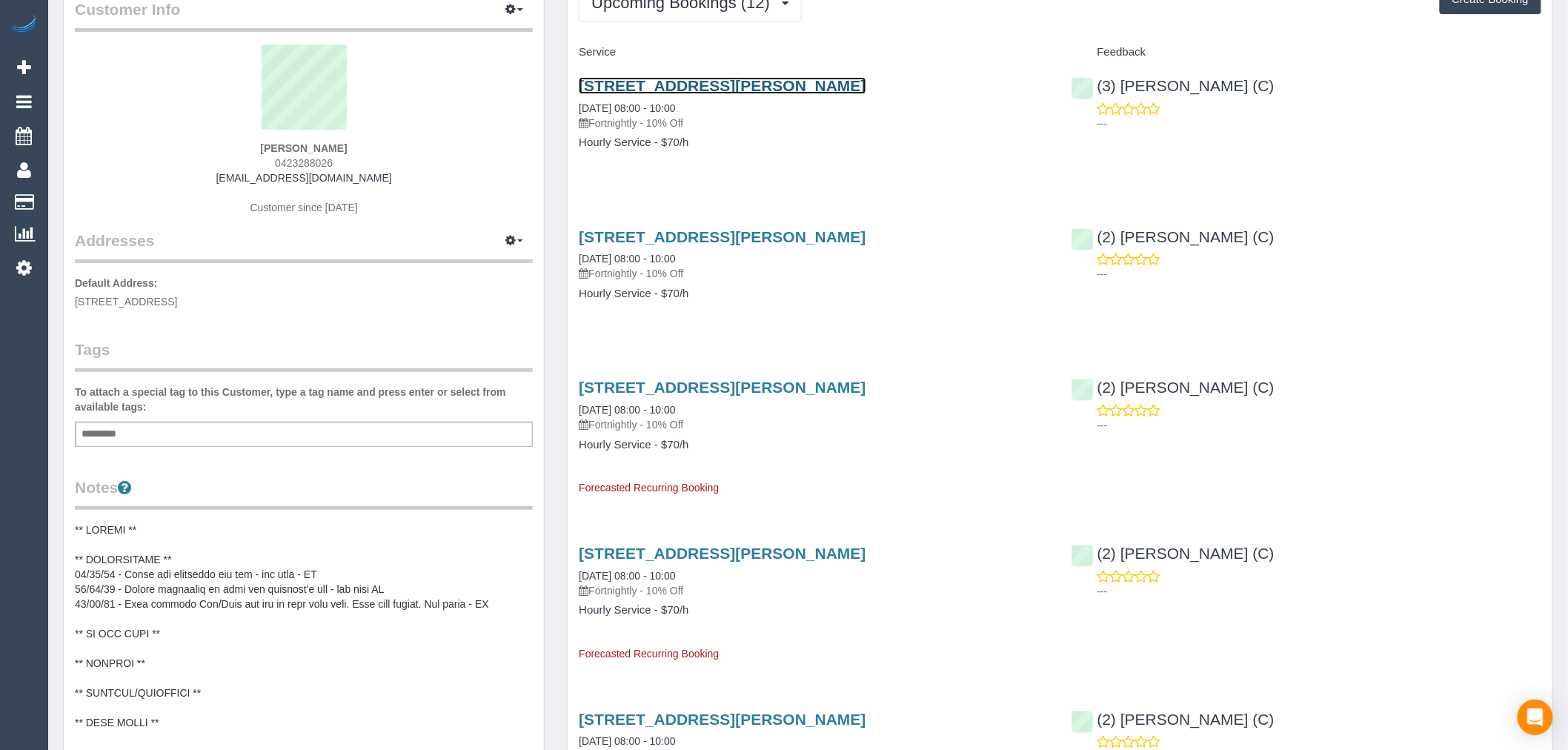
click at [672, 89] on link "76 Tucker Road, Bentleigh, VIC 3204" at bounding box center [722, 86] width 287 height 17
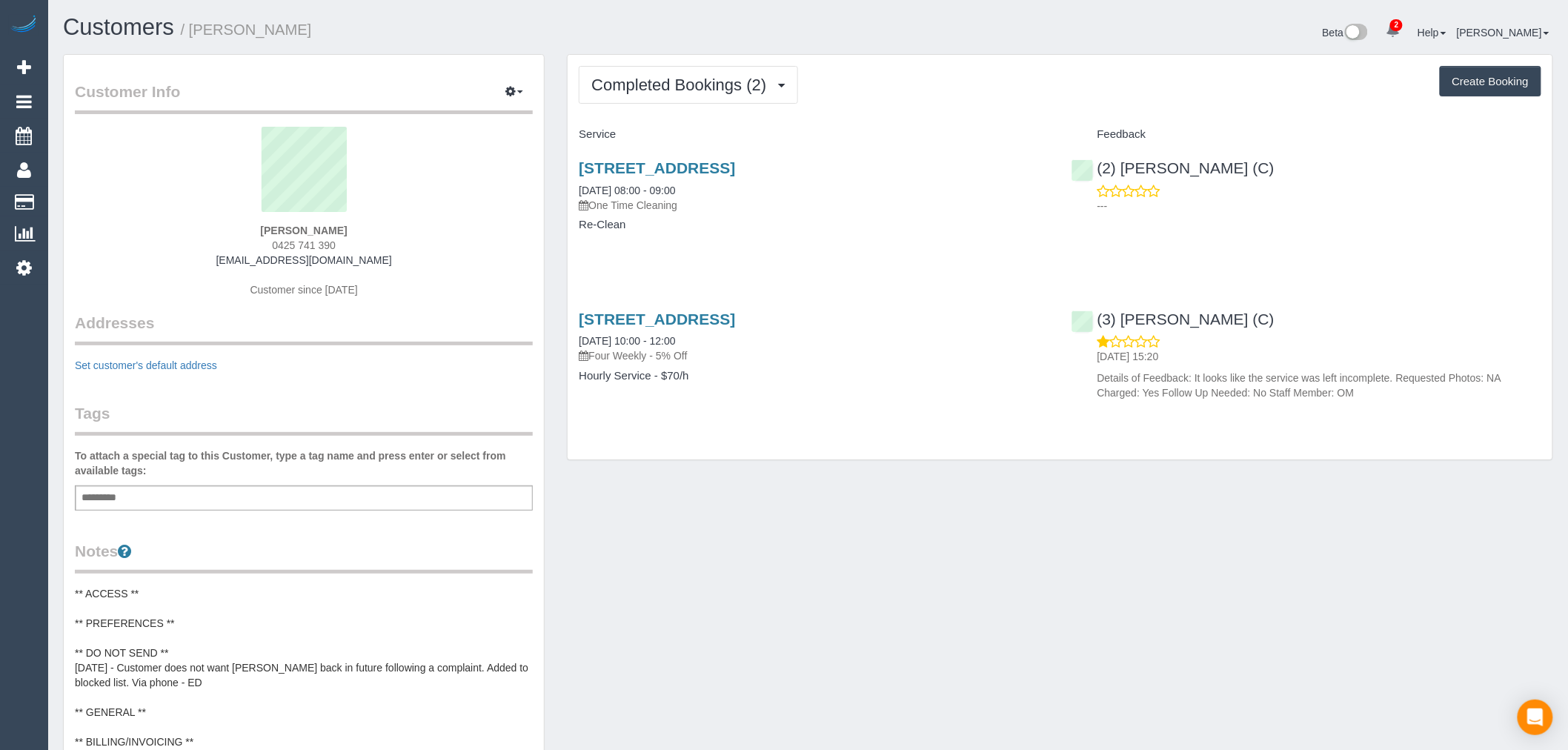
click at [764, 62] on div "Completed Bookings (2) Completed Bookings (2) Upcoming Bookings (11) Cancelled …" at bounding box center [1060, 257] width 985 height 406
click at [773, 77] on span "Completed Bookings (2)" at bounding box center [682, 85] width 182 height 18
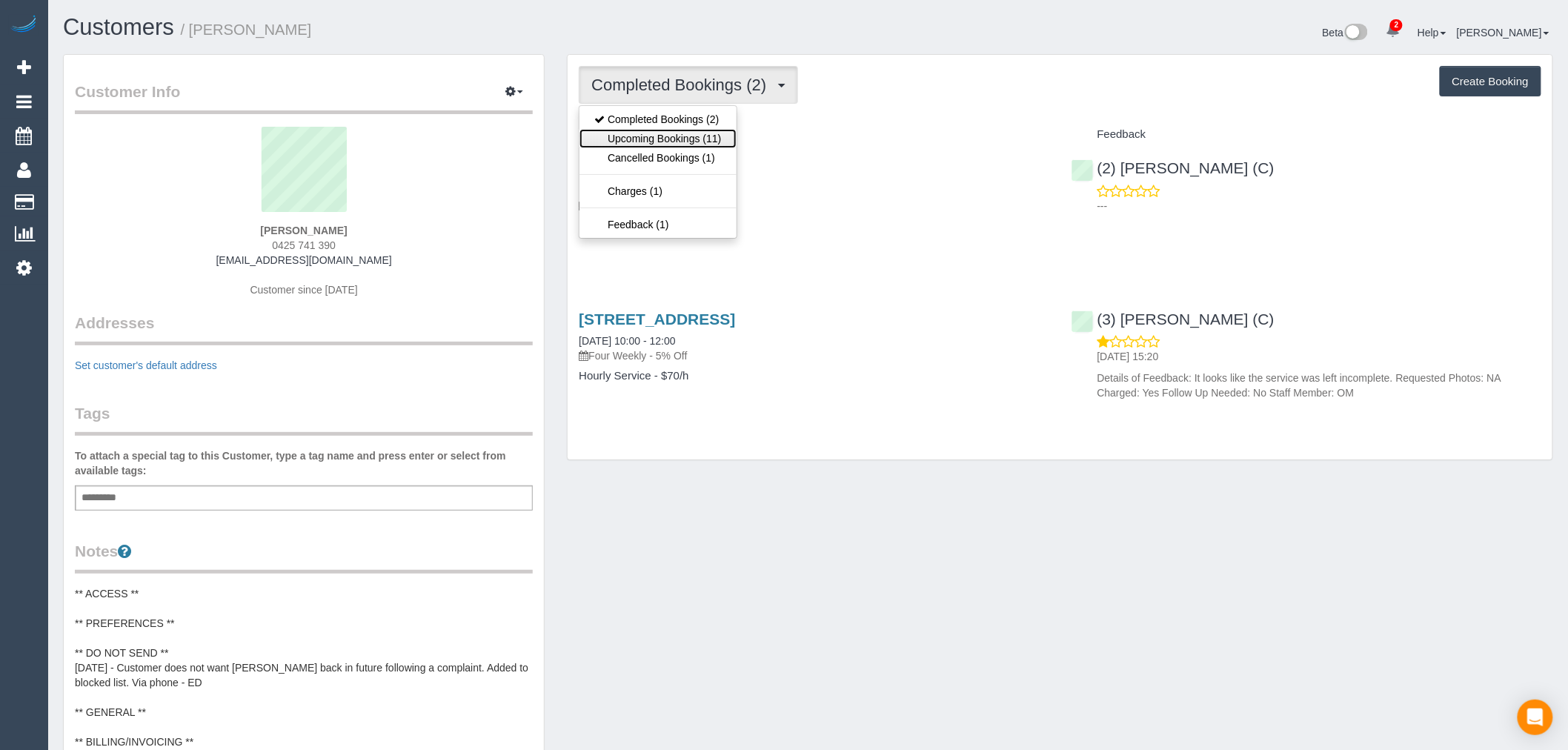
click at [695, 137] on link "Upcoming Bookings (11)" at bounding box center [657, 138] width 156 height 19
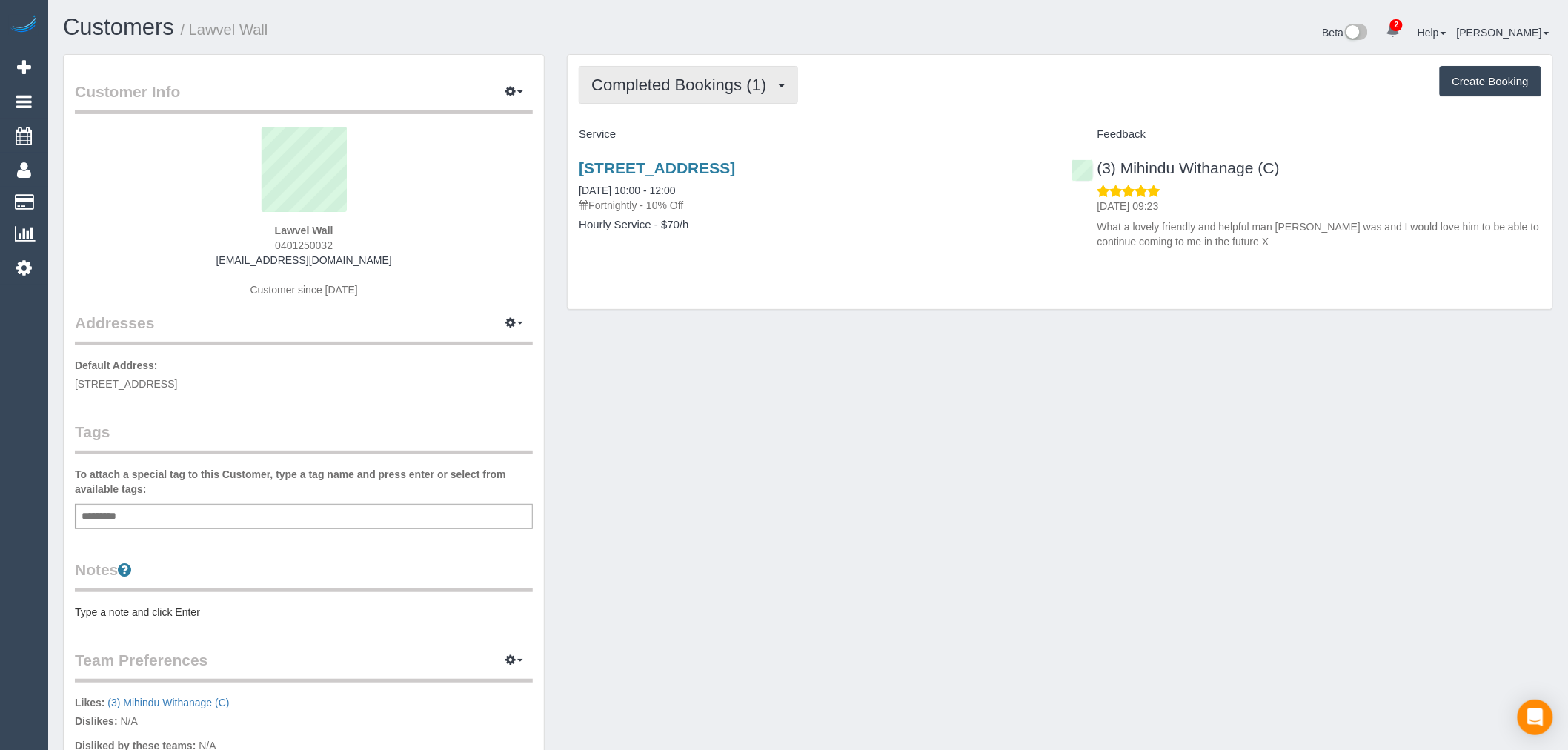
click at [706, 75] on button "Completed Bookings (1)" at bounding box center [688, 85] width 219 height 38
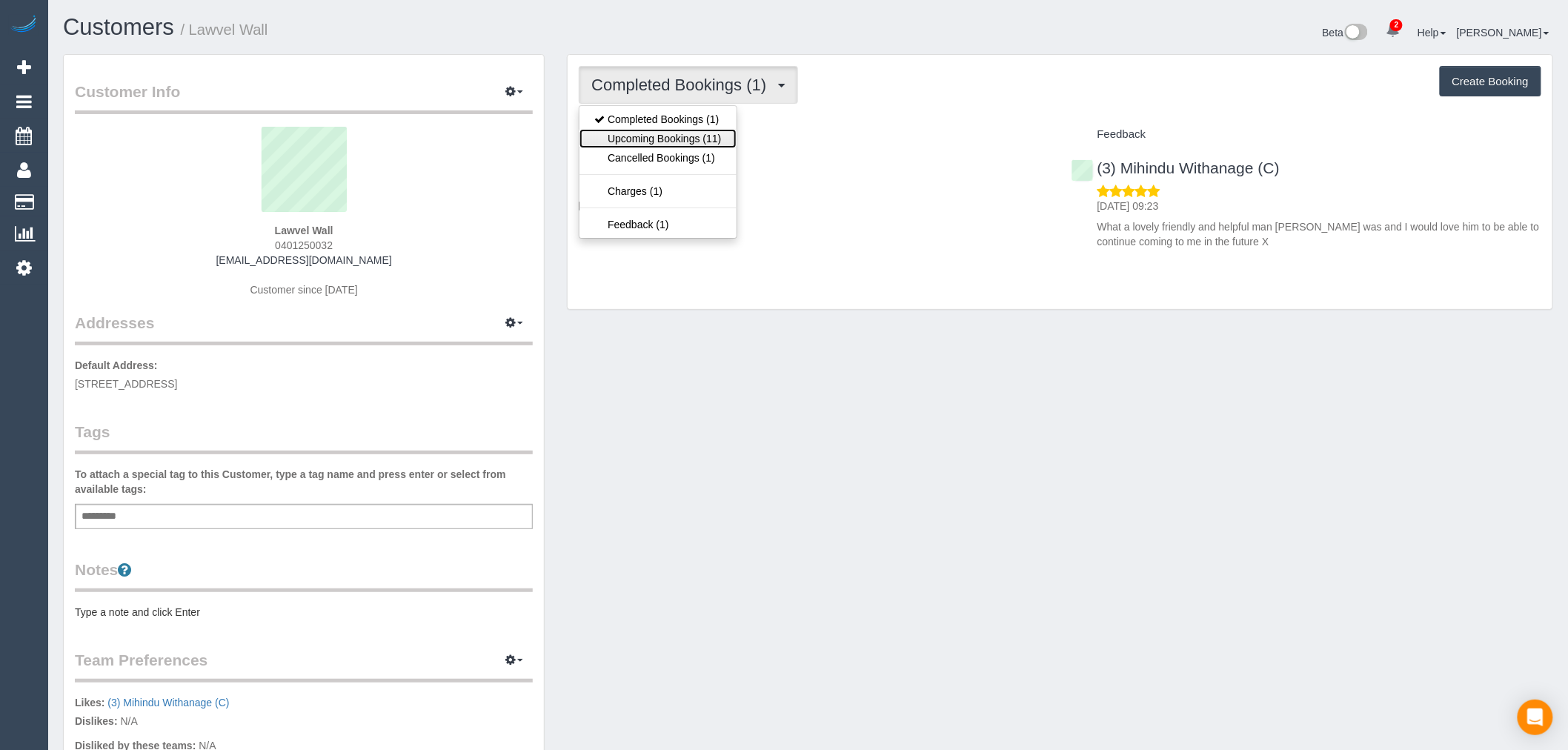
click at [726, 135] on link "Upcoming Bookings (11)" at bounding box center [657, 138] width 156 height 19
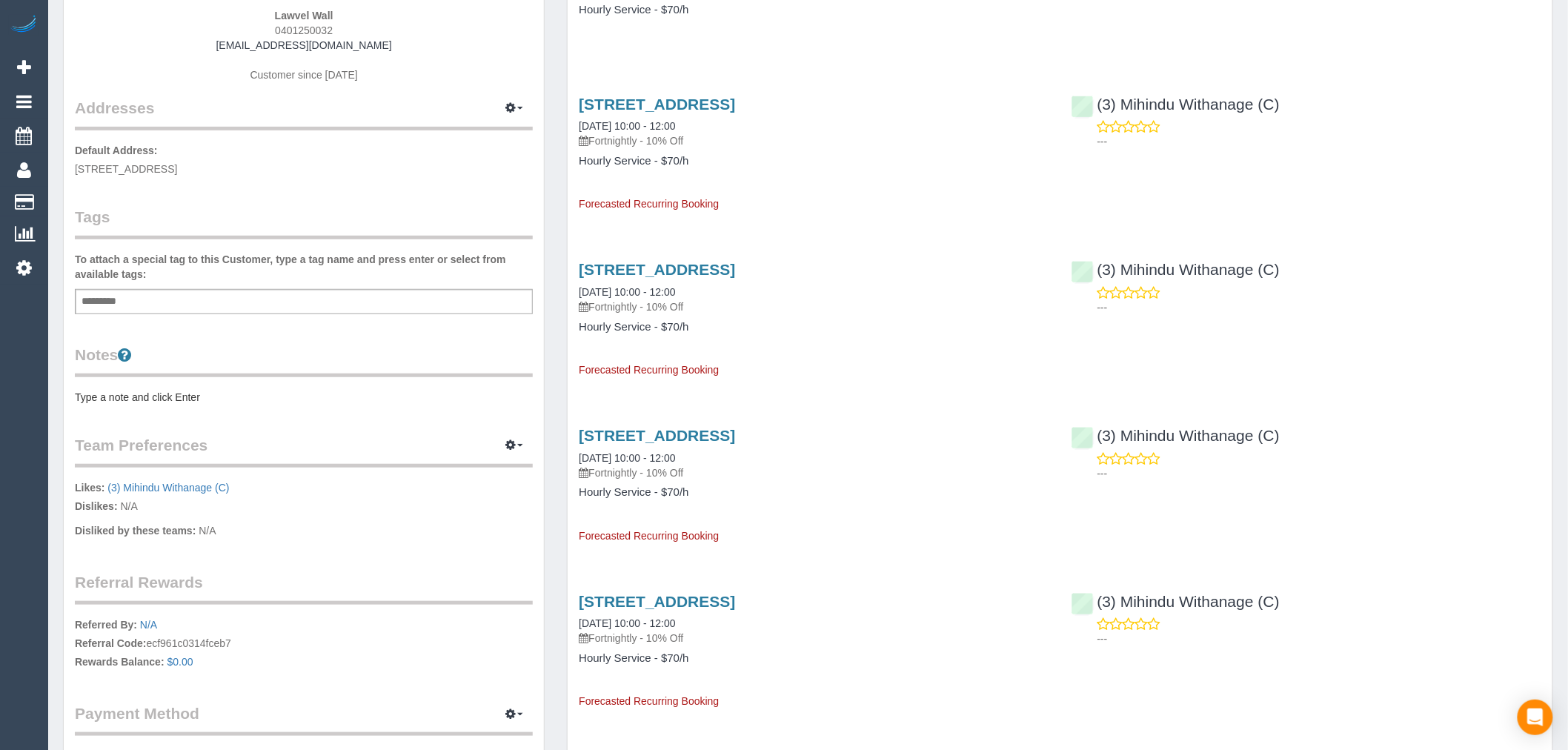
scroll to position [247, 0]
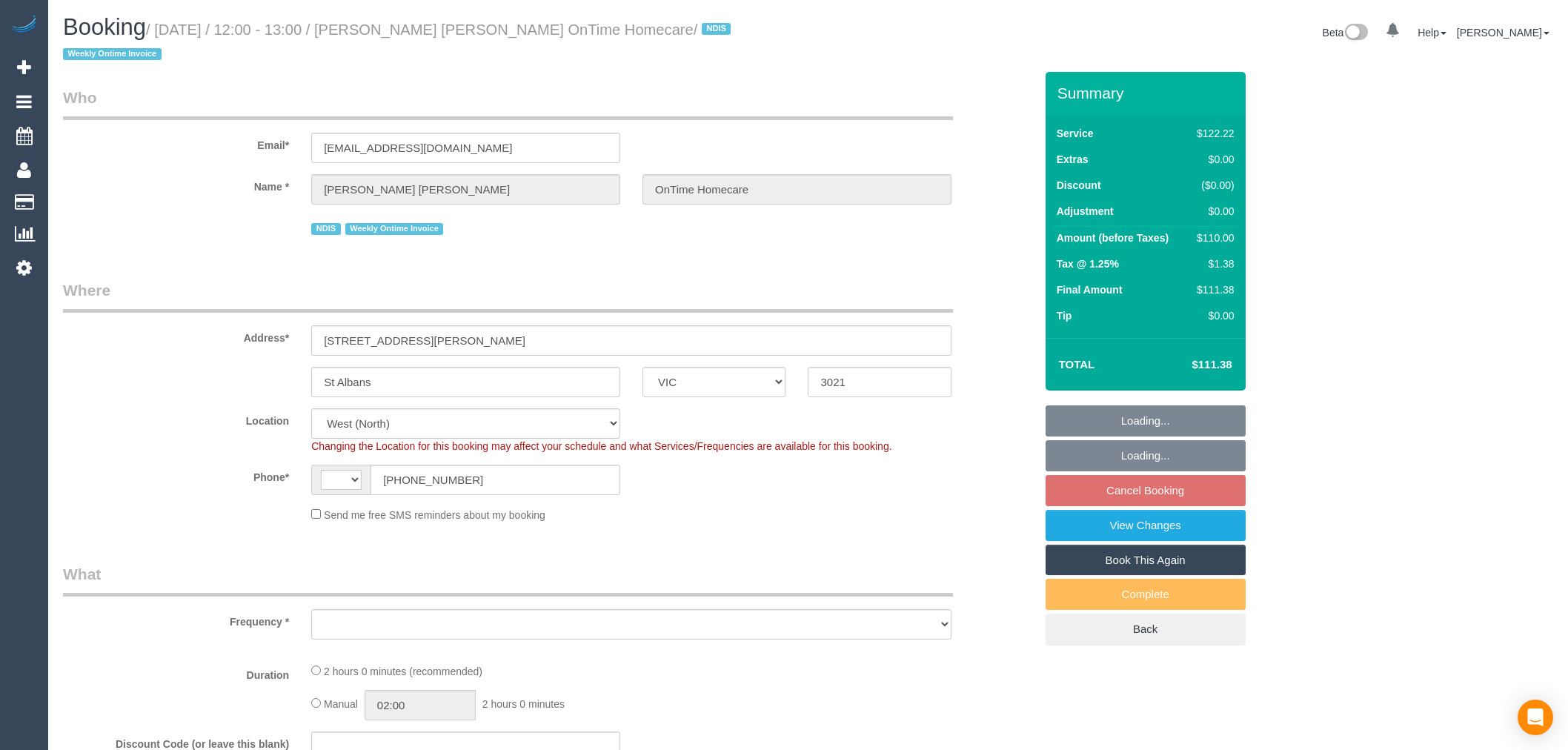
select select "VIC"
select select "number:28"
select select "number:14"
select select "number:19"
select select "number:22"
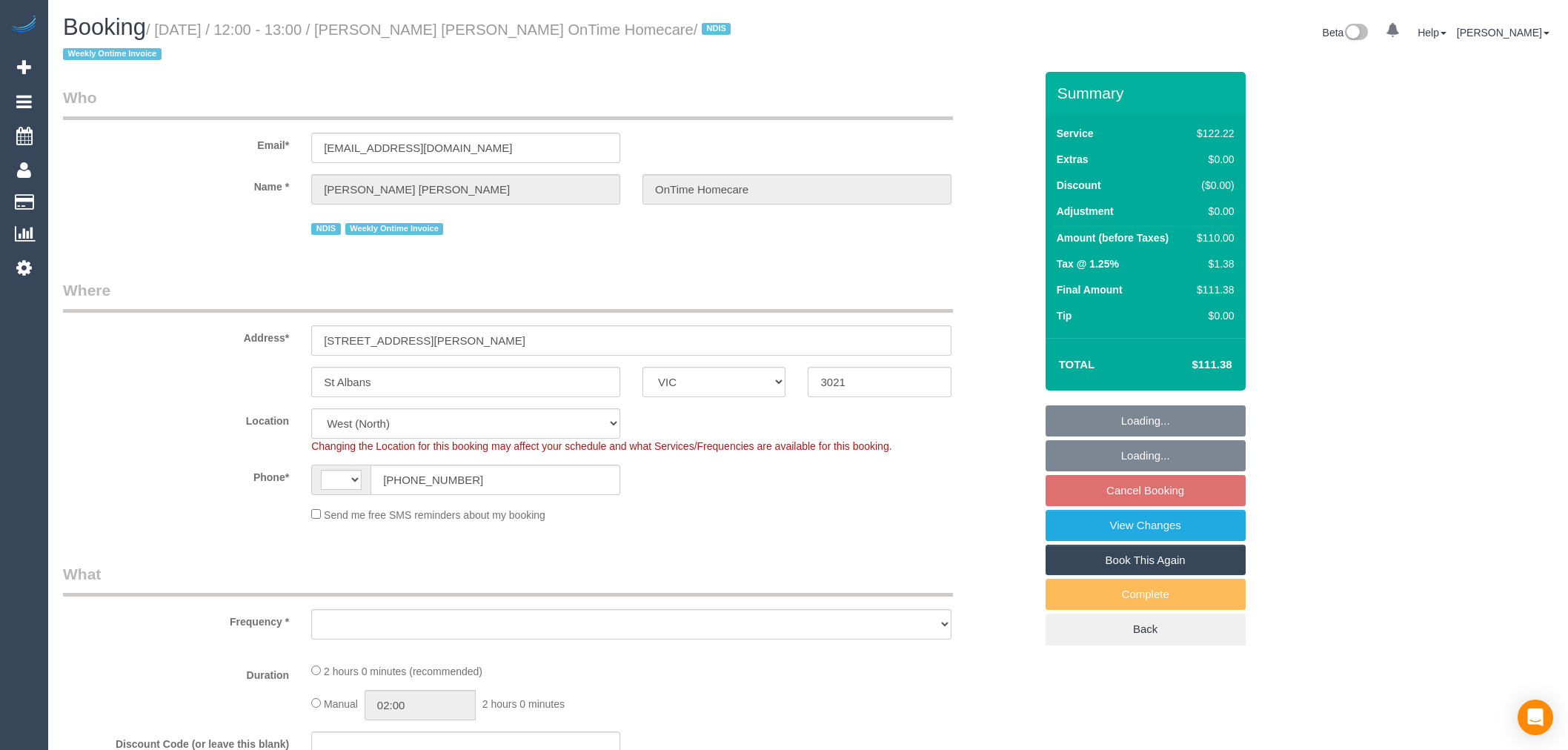
select select "number:35"
select select "string:AU"
select select "object:1280"
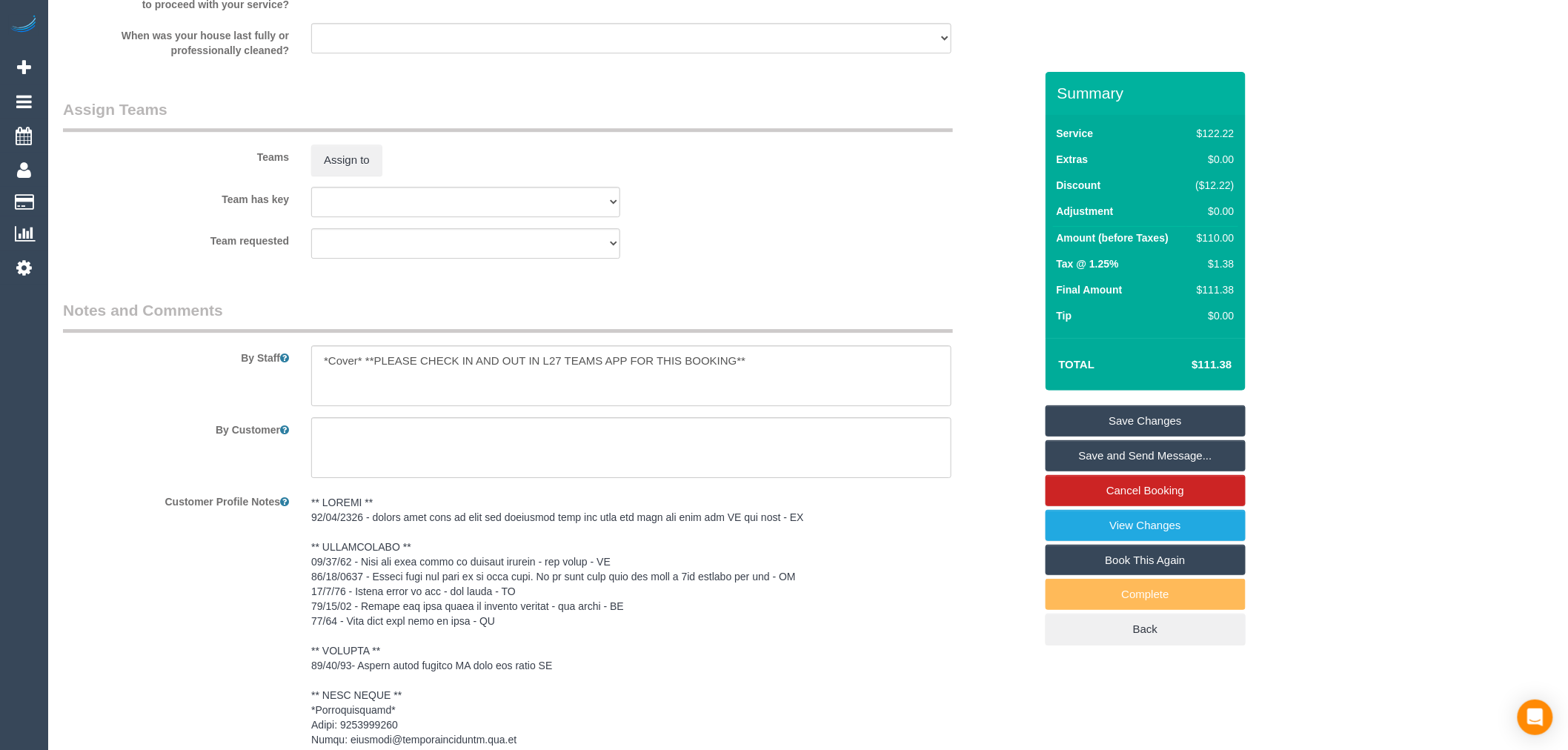
scroll to position [2365, 0]
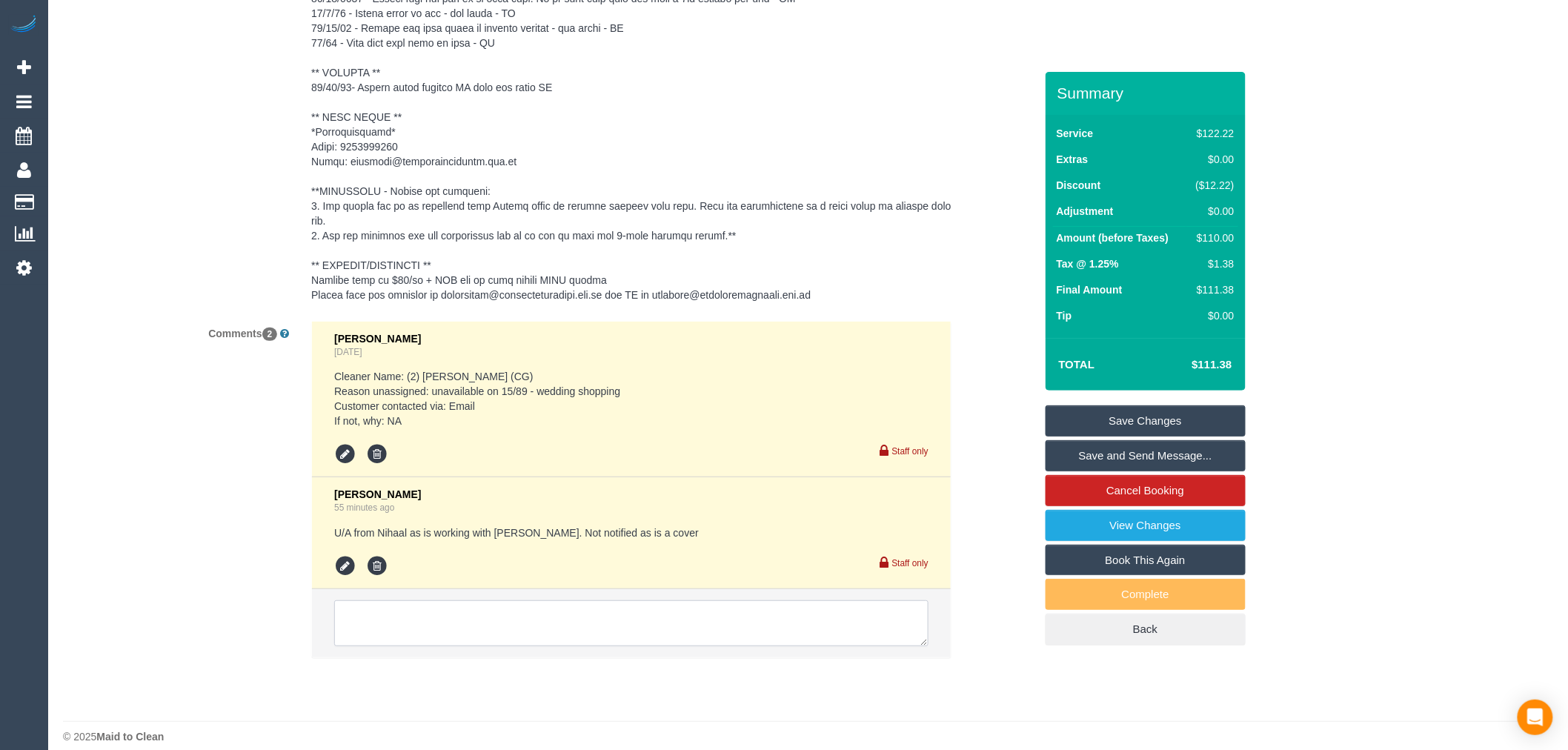
click at [514, 611] on textarea at bounding box center [631, 623] width 595 height 46
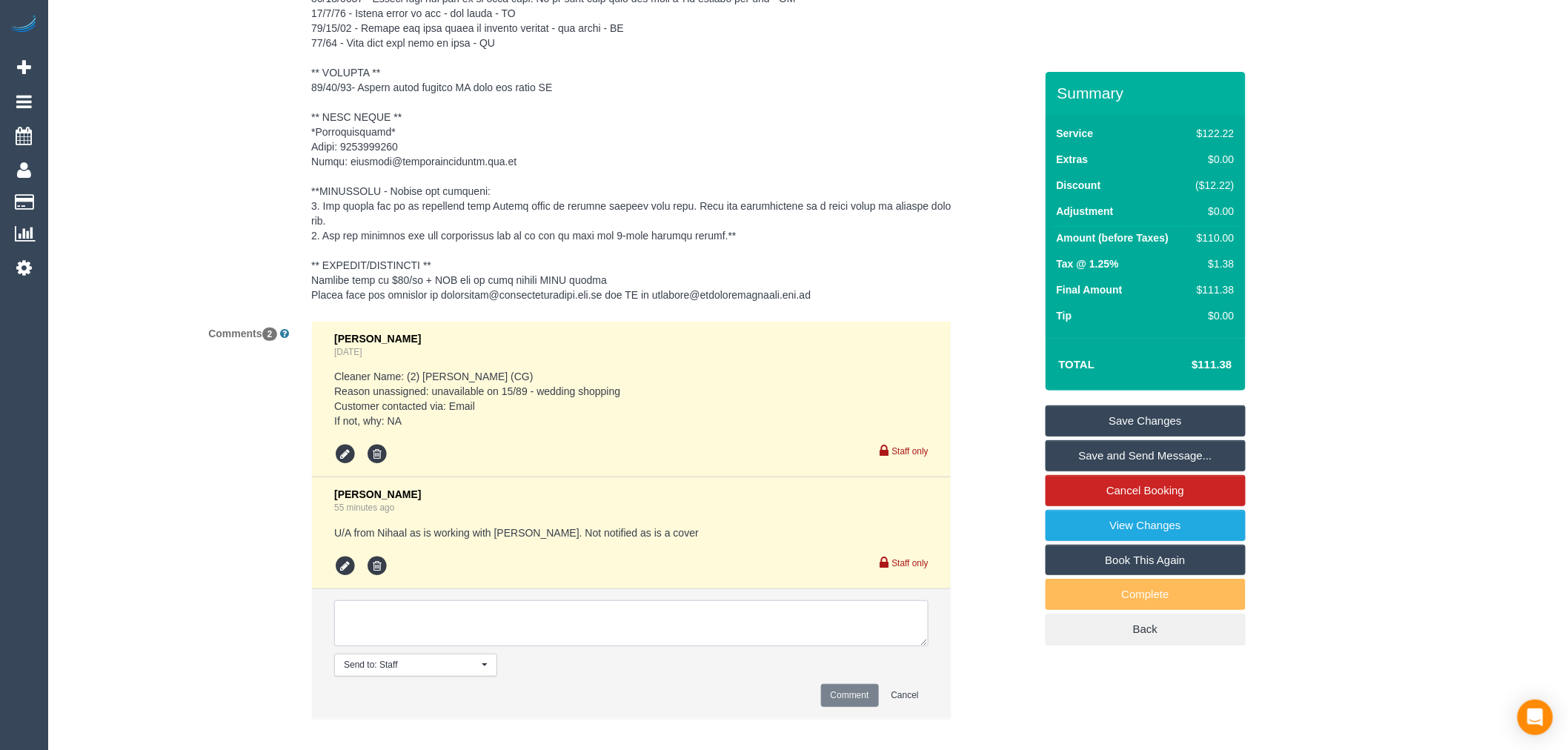
click at [514, 611] on textarea at bounding box center [631, 623] width 595 height 46
type textarea "Available any day and time this week - via email with OnTime"
click at [848, 684] on button "Comment" at bounding box center [850, 696] width 58 height 23
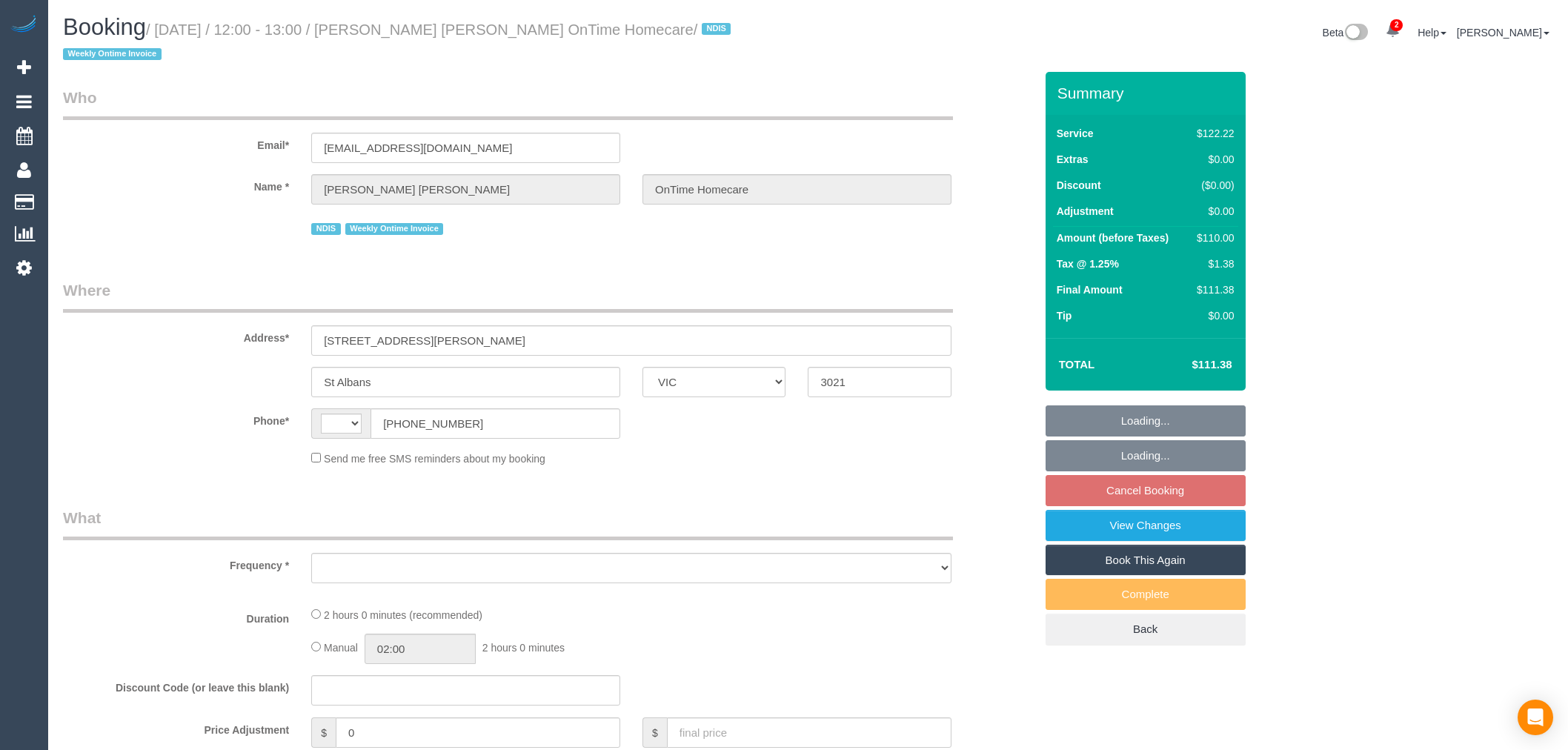
select select "VIC"
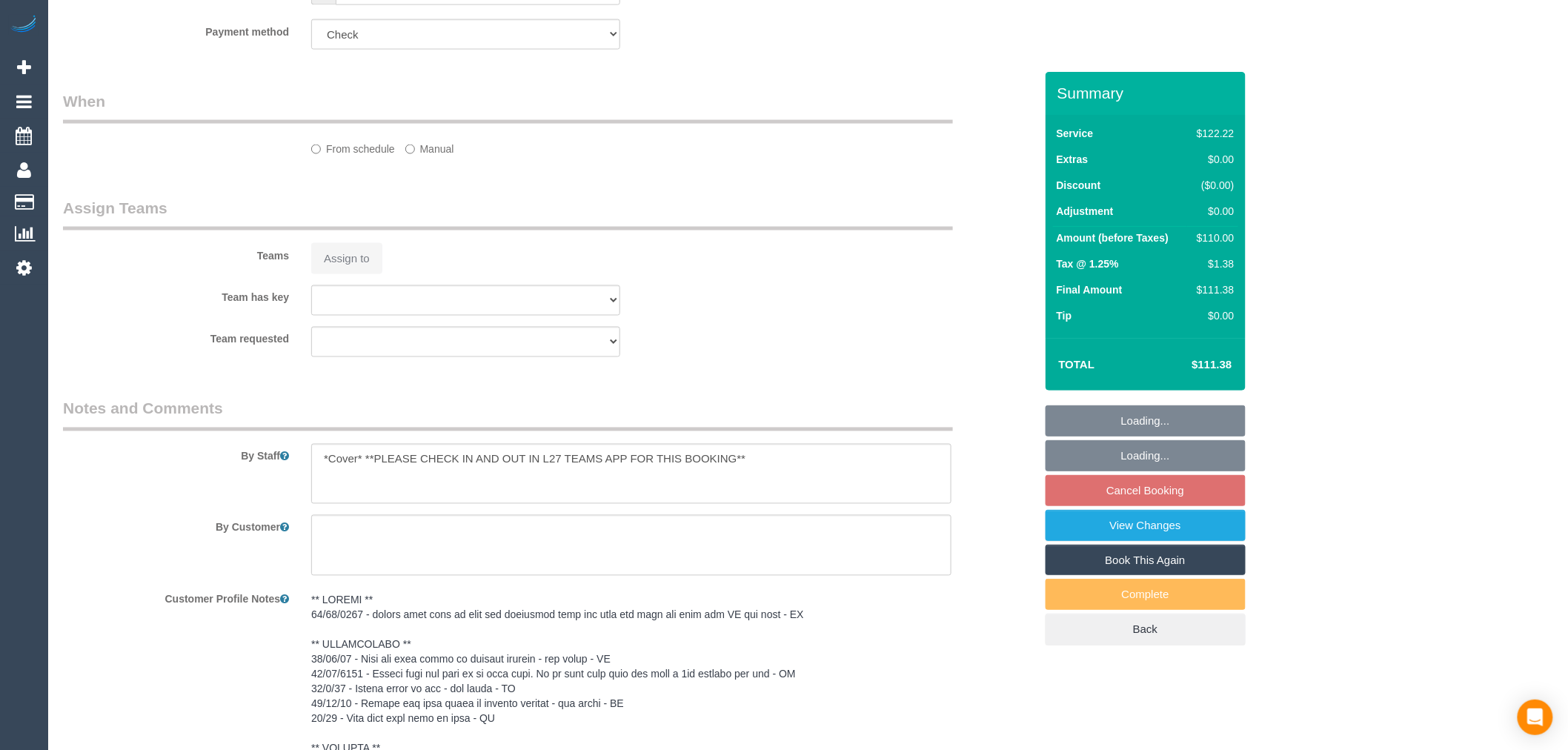
select select "number:28"
select select "number:14"
select select "number:19"
select select "number:22"
select select "number:35"
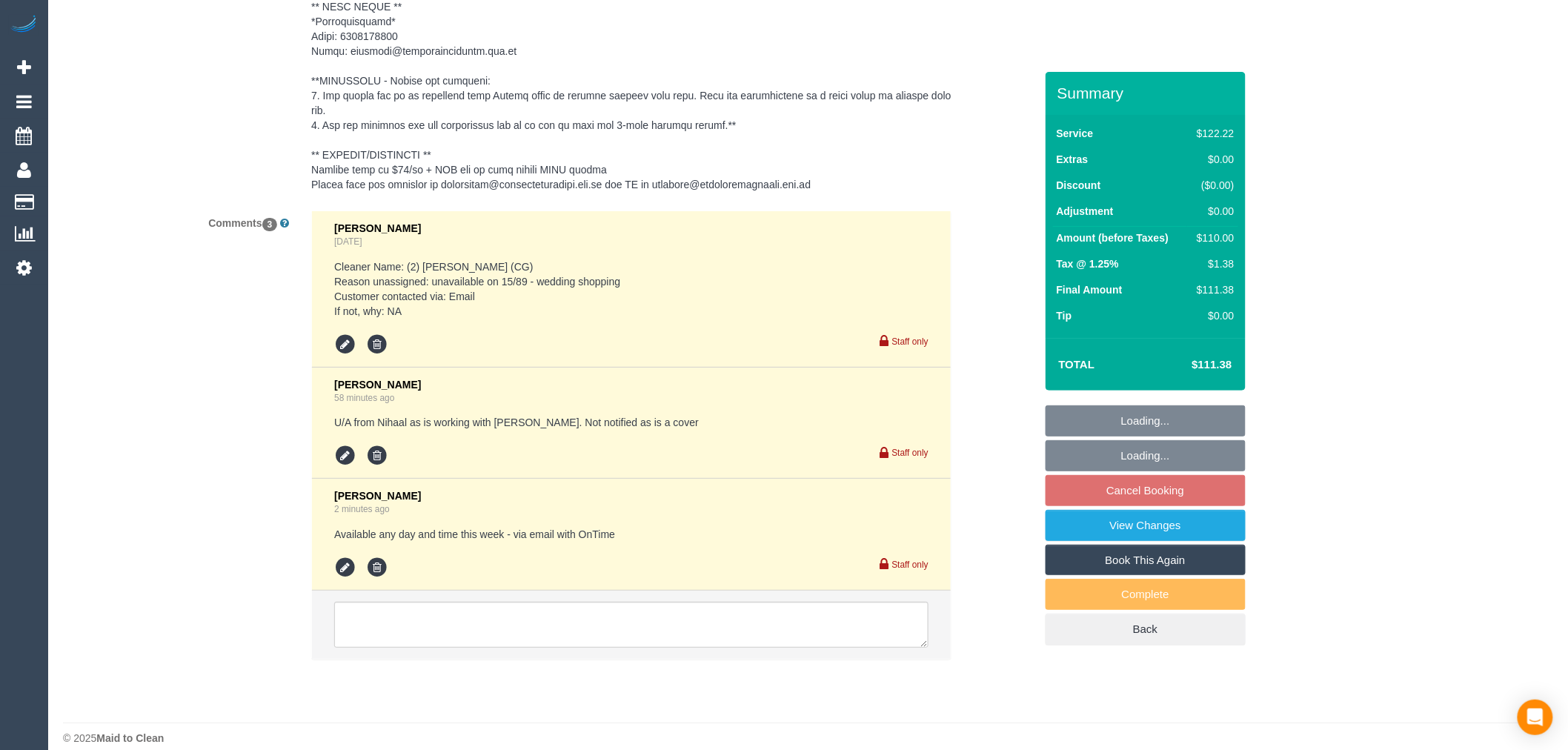
select select "string:AU"
select select "object:1357"
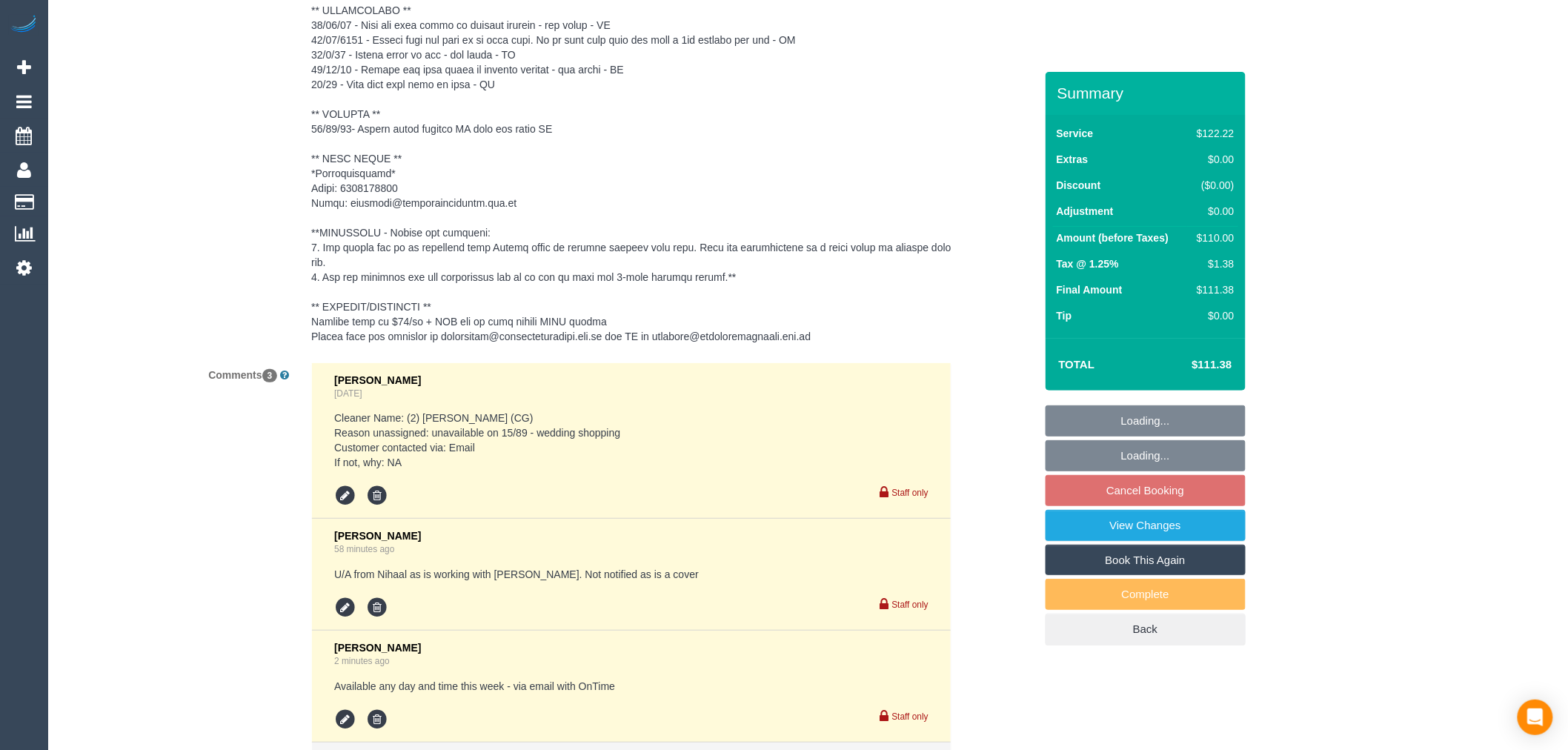
scroll to position [2475, 0]
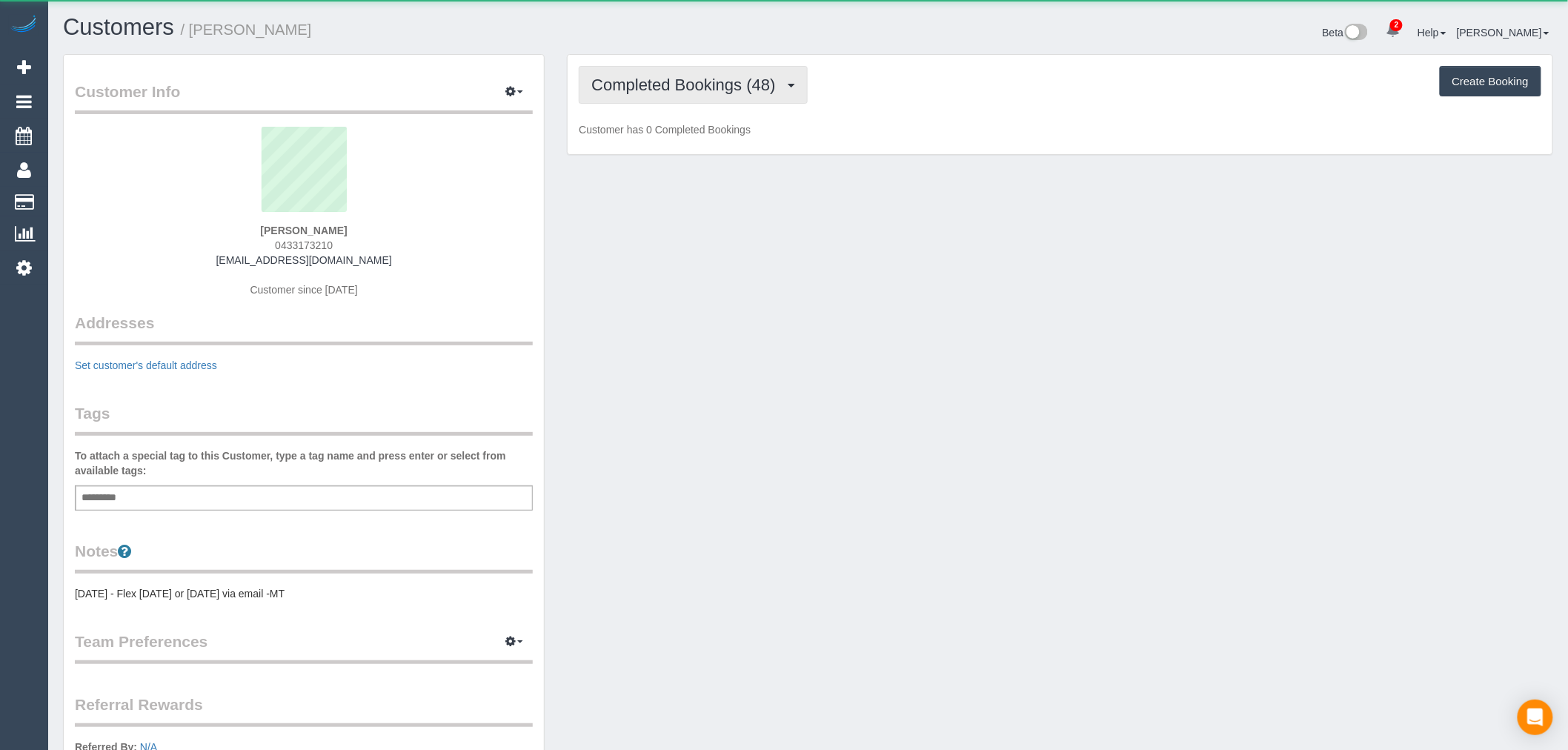
click at [665, 83] on span "Completed Bookings (48)" at bounding box center [687, 85] width 191 height 18
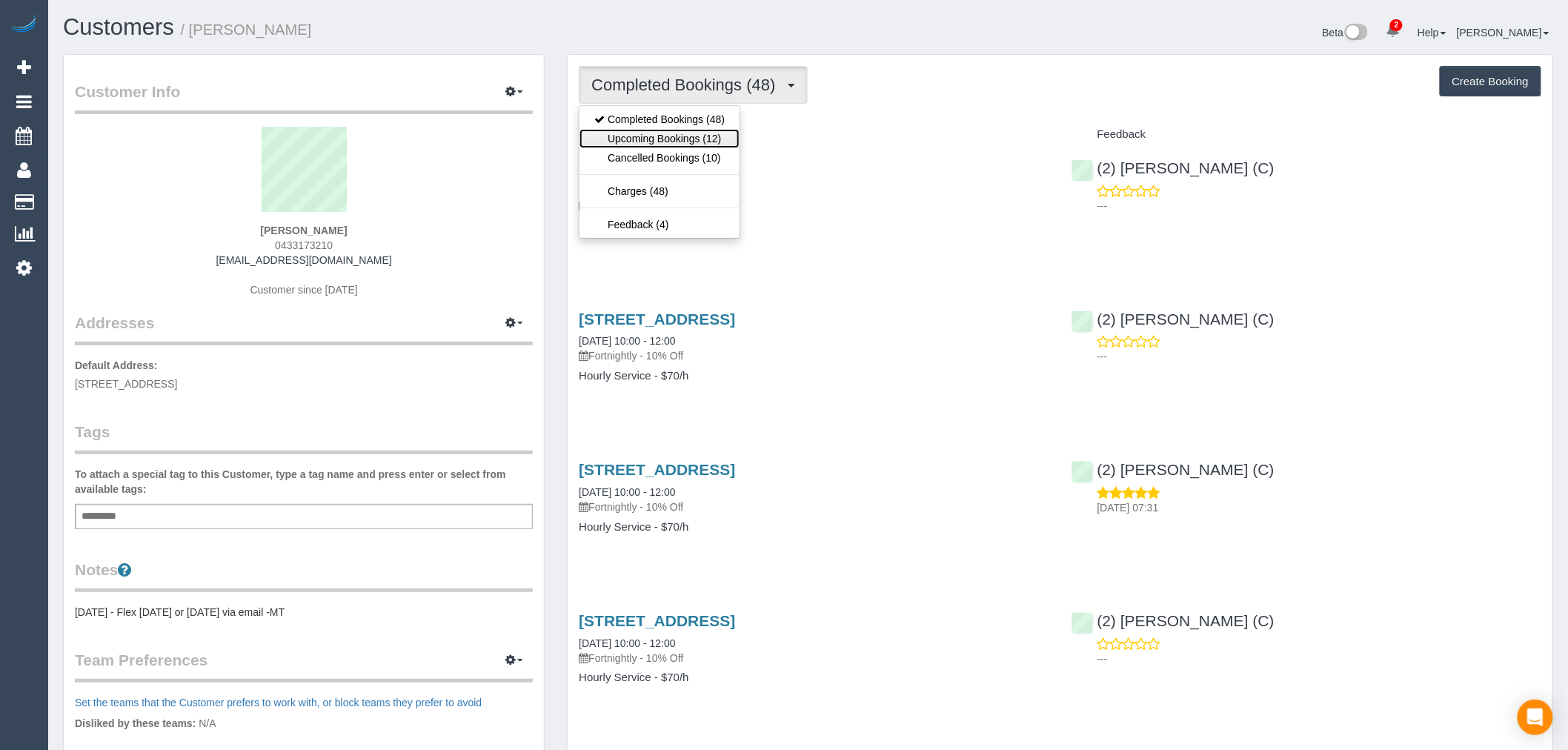
click at [682, 137] on link "Upcoming Bookings (12)" at bounding box center [660, 138] width 160 height 19
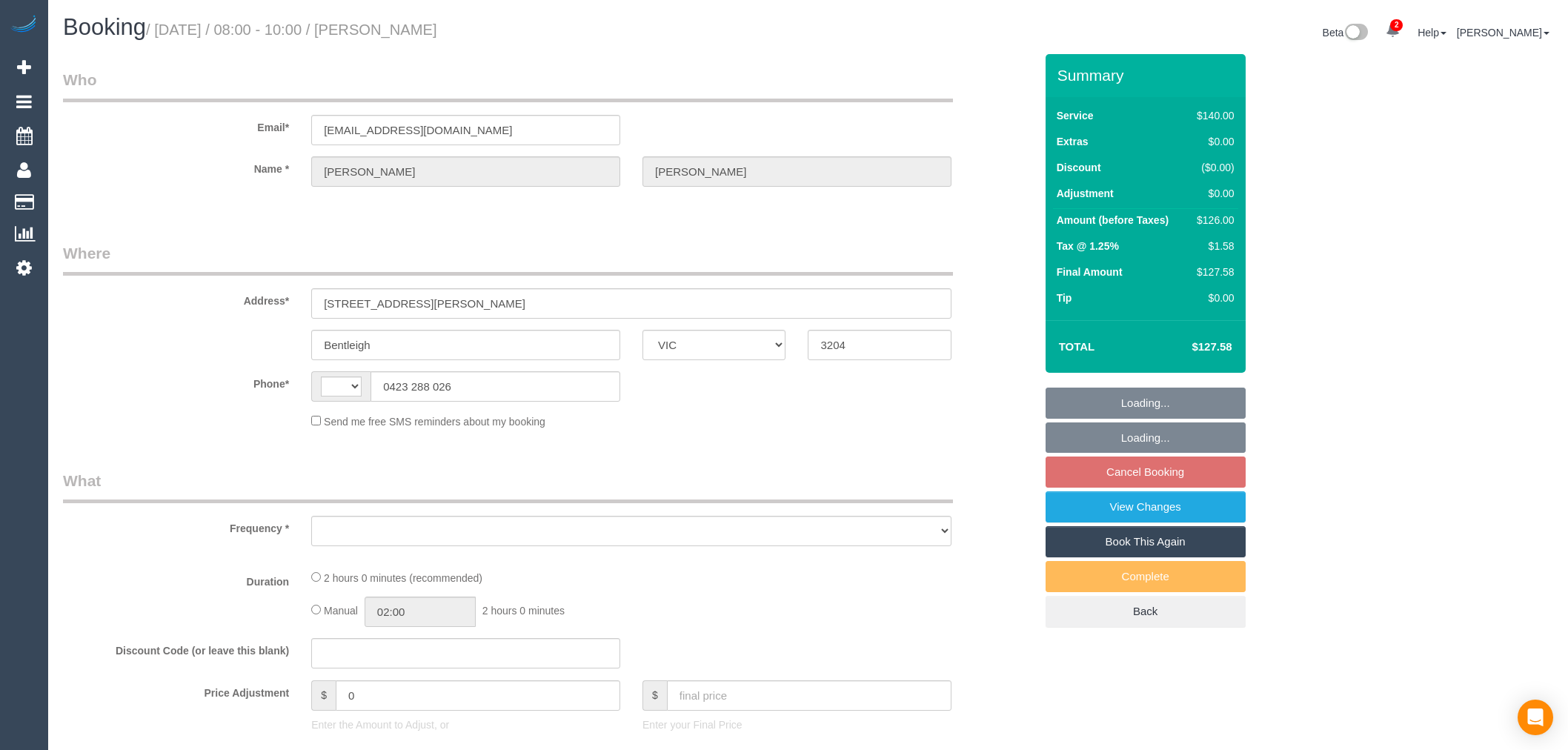
select select "VIC"
select select "string:AU"
select select "object:1449"
select select "string:stripe-pm_1RaTqt2GScqysDRVtZ3gVlk6"
select select "21130"
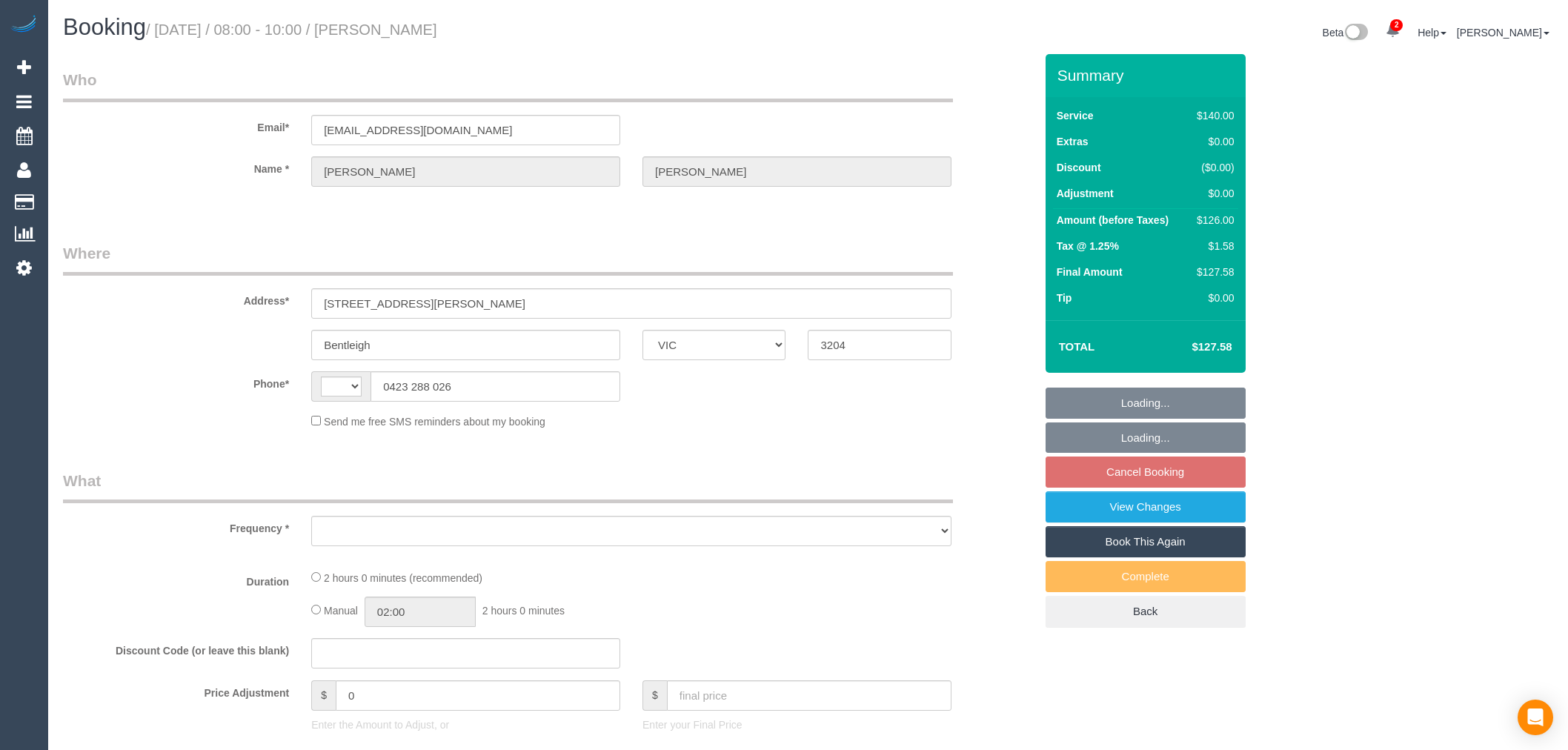
select select "number:28"
select select "number:14"
select select "number:19"
select select "number:36"
select select "number:34"
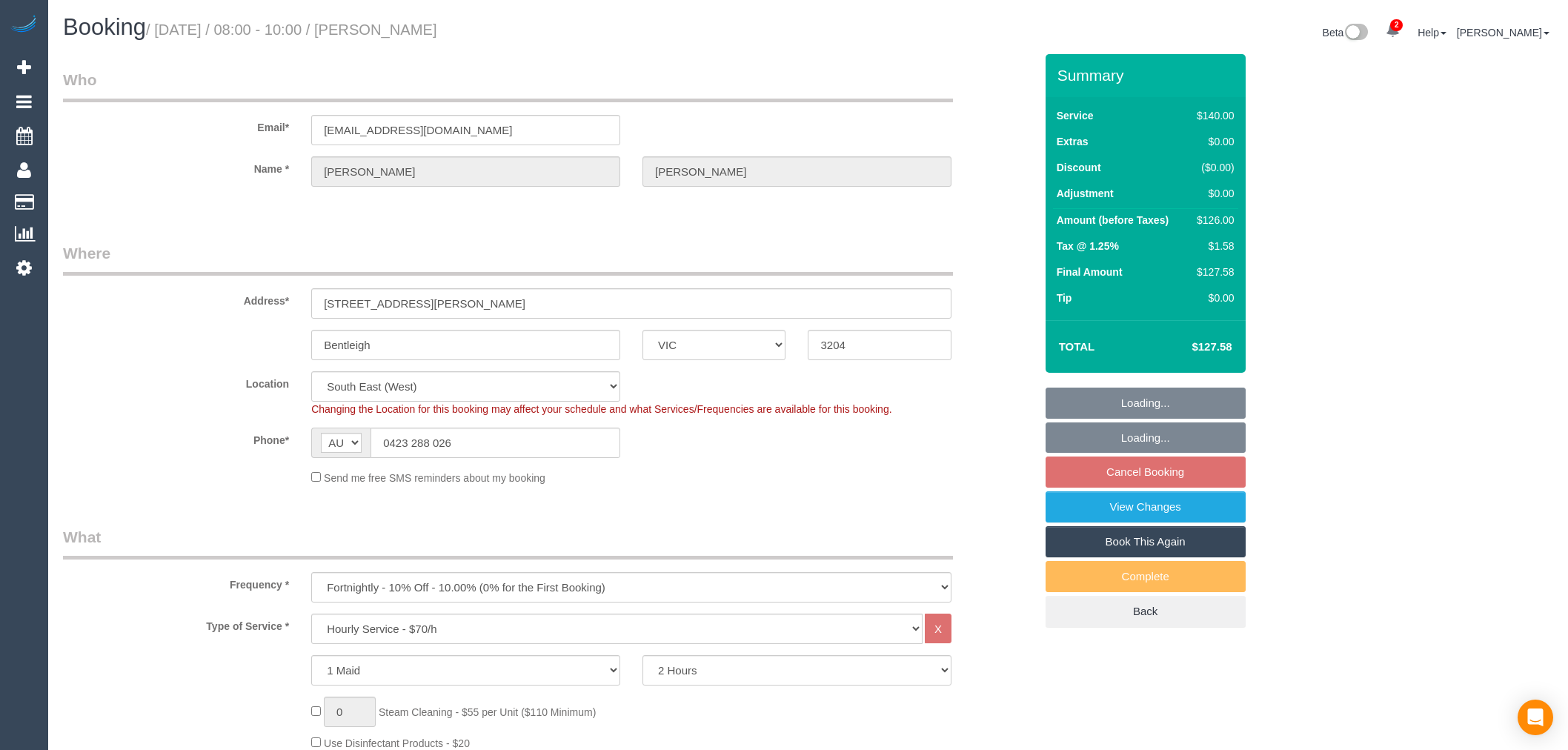
select select "spot2"
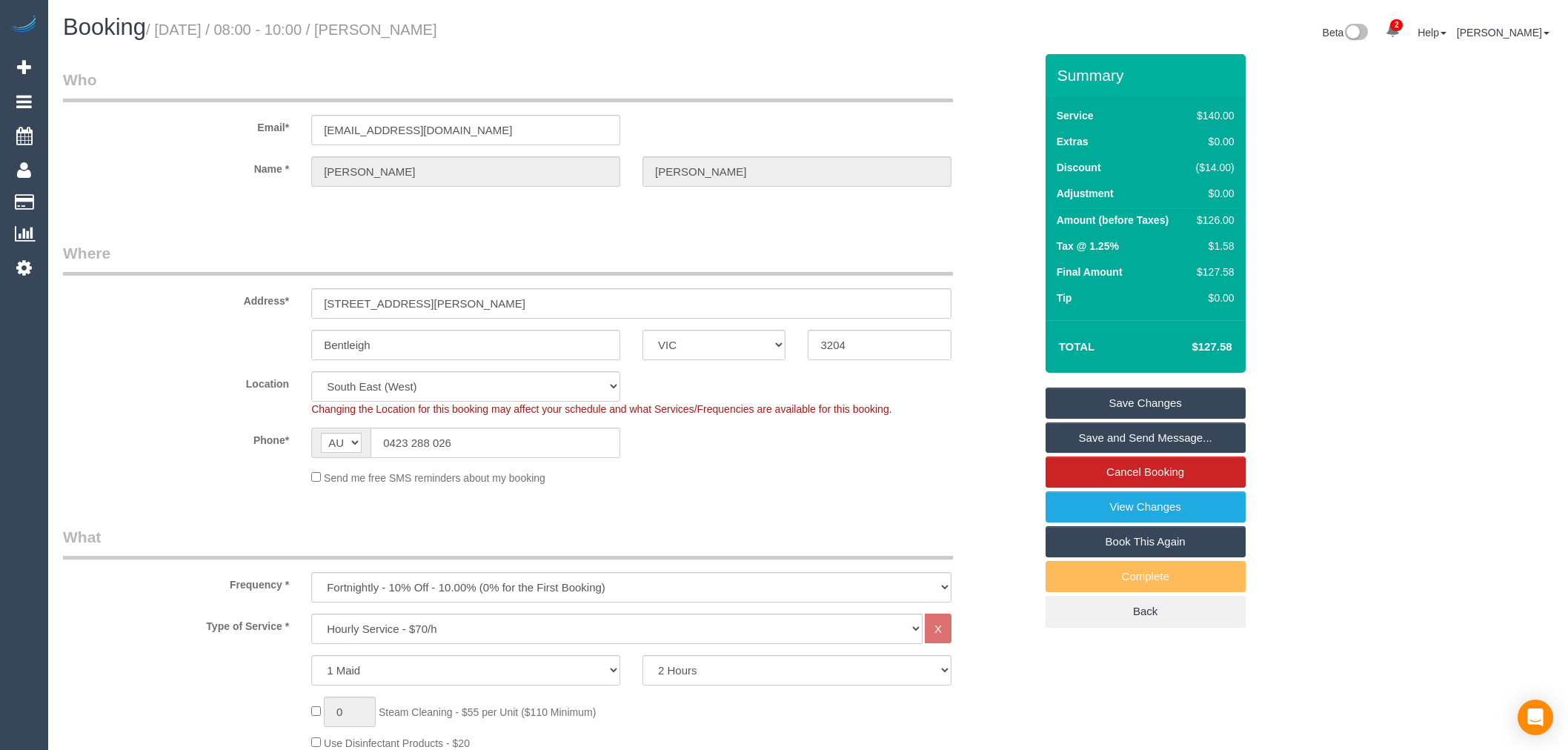
select select "21130"
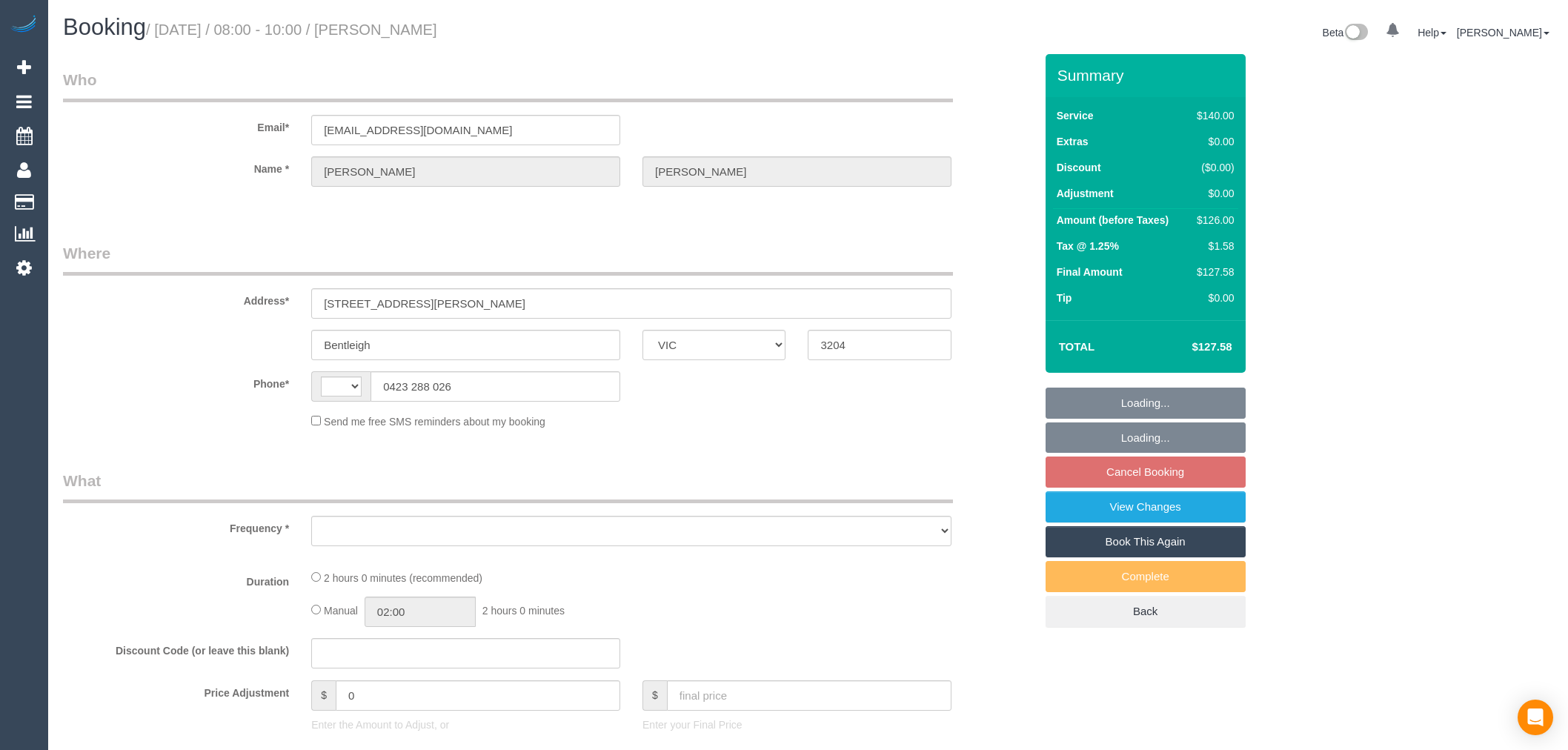
select select "VIC"
select select "string:AU"
select select "object:590"
select select "string:stripe-pm_1RaTqt2GScqysDRVtZ3gVlk6"
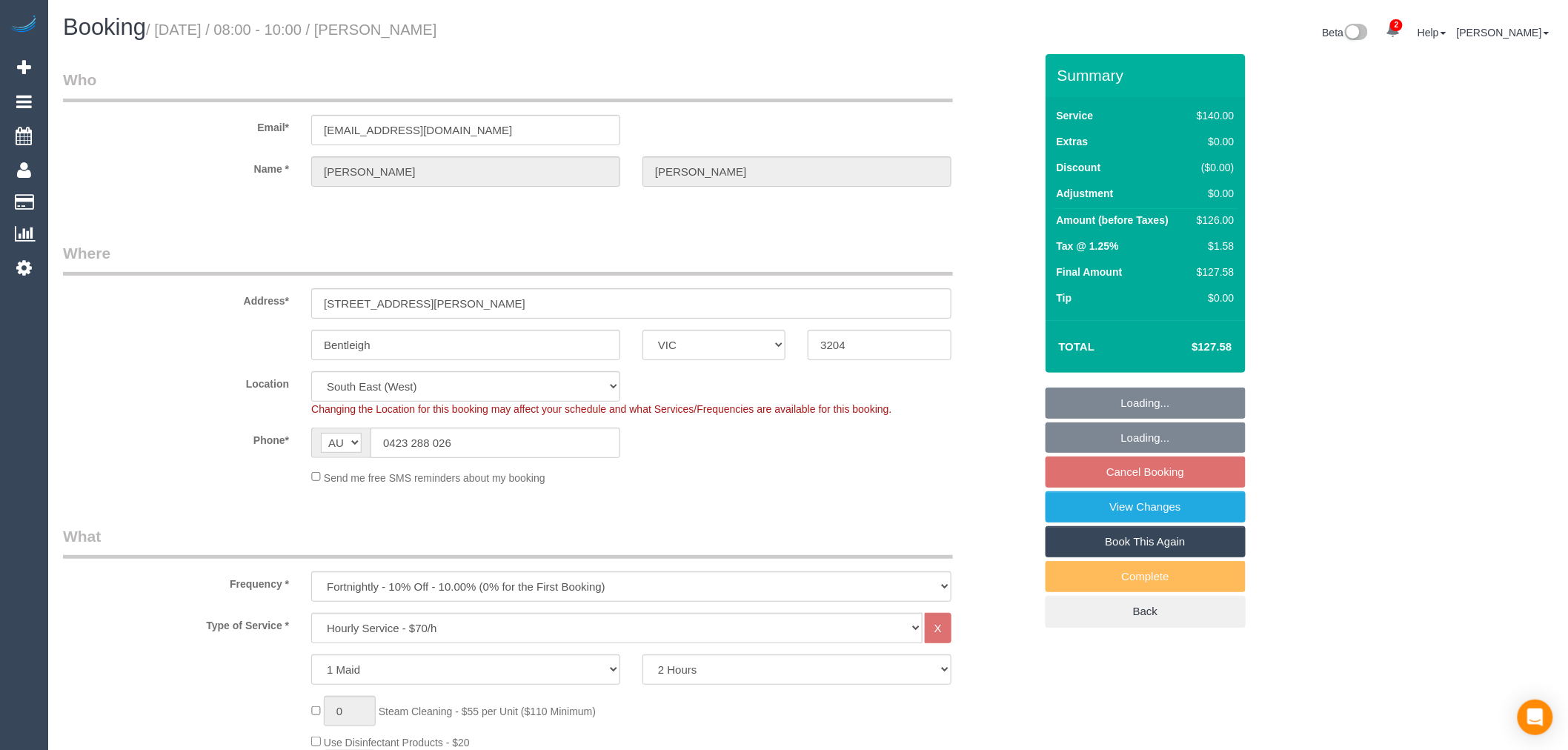
select select "number:28"
select select "number:14"
select select "number:19"
select select "number:36"
select select "number:34"
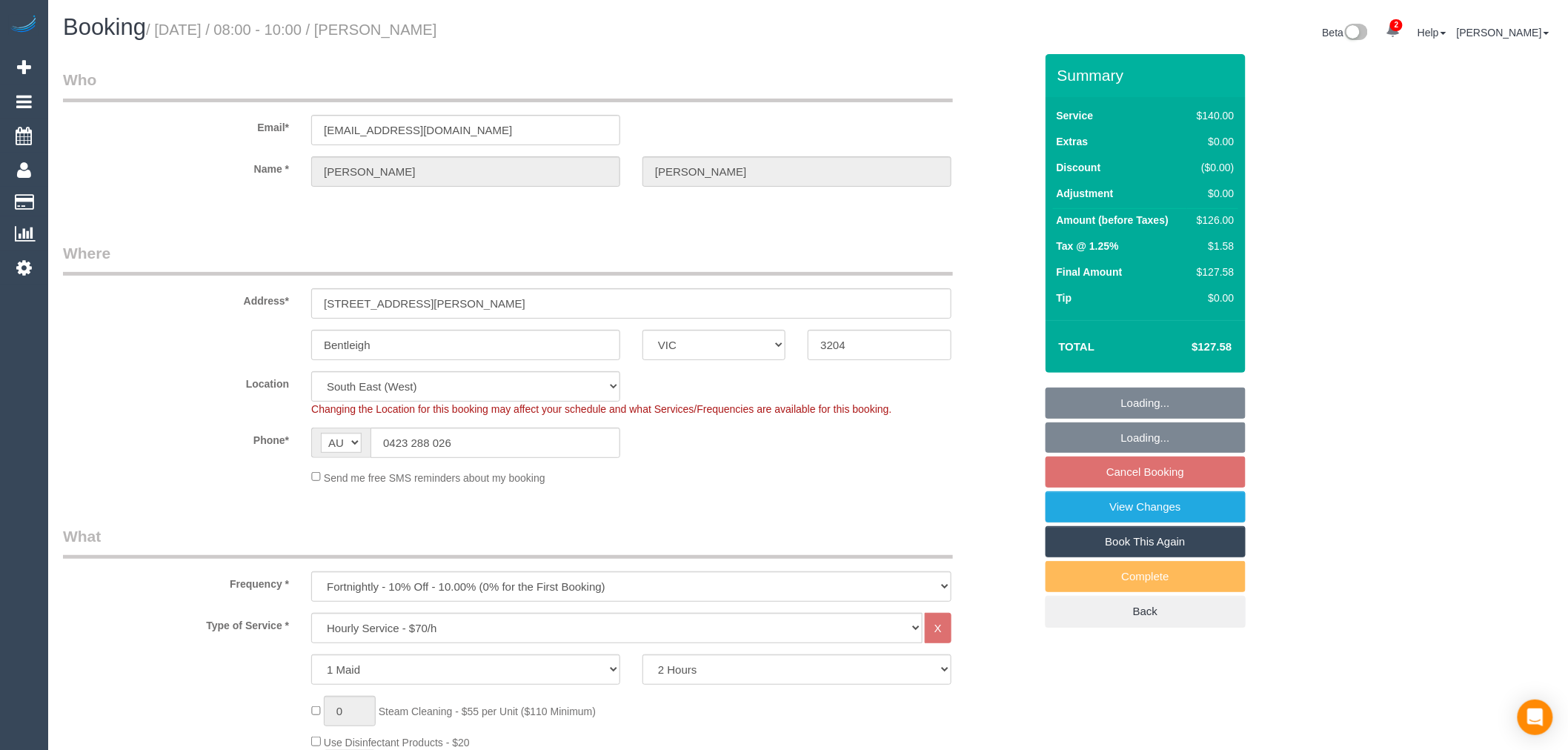
select select "object:911"
select select "21130"
select select "spot2"
click at [1150, 473] on fieldset "Loading... Loading... Cancel Booking View Changes Book This Again Complete Back" at bounding box center [1146, 508] width 200 height 241
click at [1124, 472] on fieldset "Loading... Loading... Cancel Booking View Changes Book This Again Complete Back" at bounding box center [1146, 508] width 200 height 241
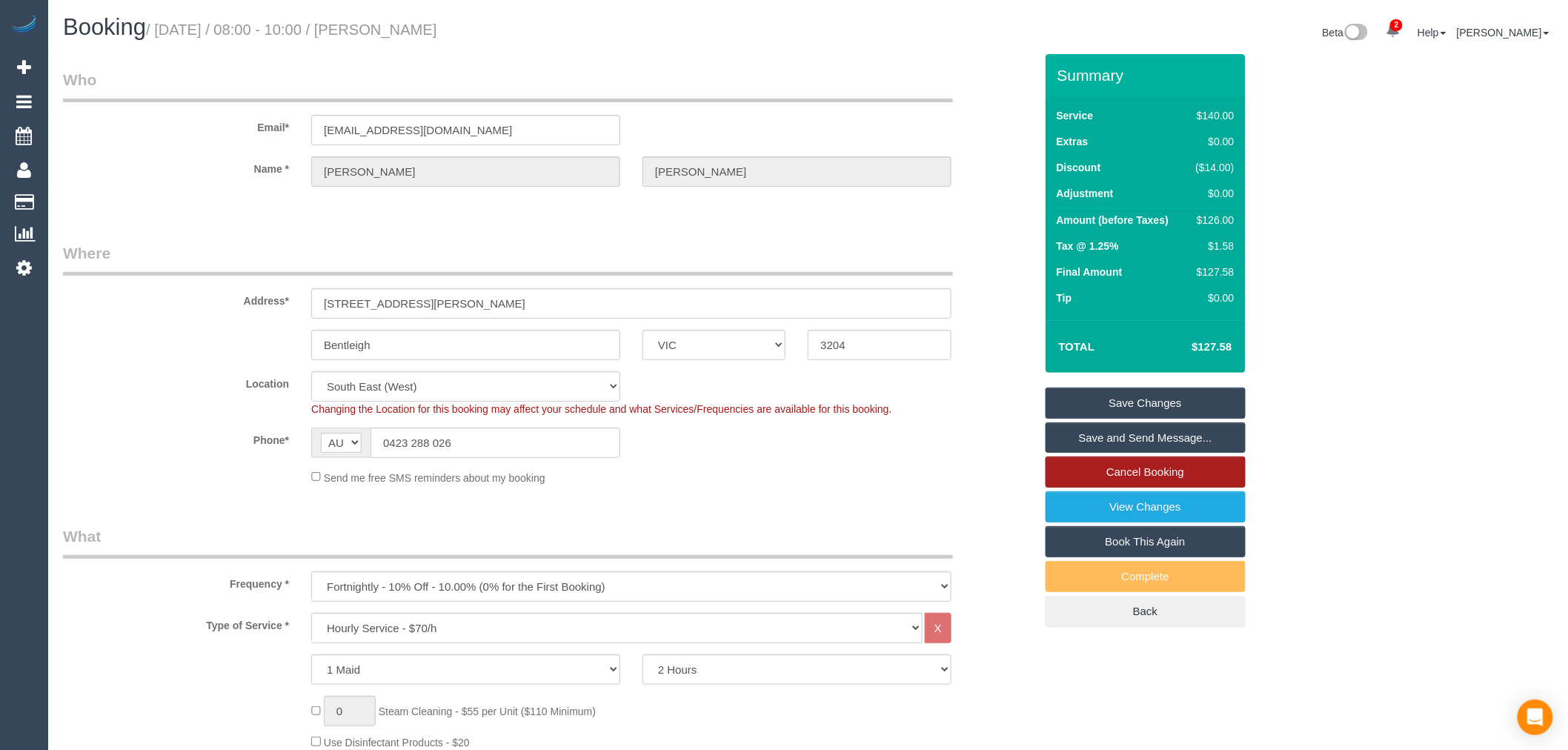
click at [1087, 475] on link "Cancel Booking" at bounding box center [1146, 472] width 200 height 31
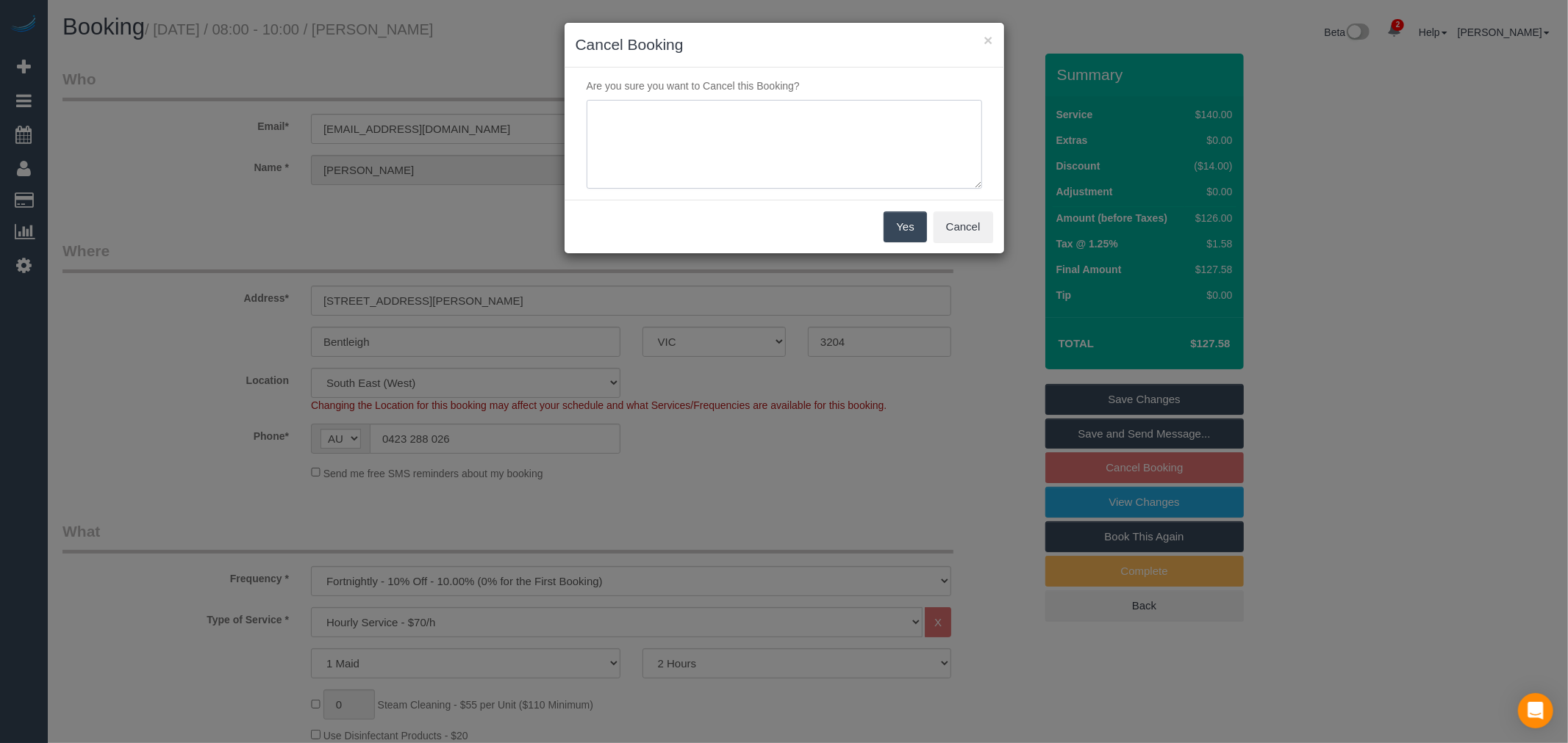
click at [783, 160] on textarea at bounding box center [784, 145] width 395 height 89
type textarea "requested to skip - via email - TP"
click at [906, 236] on button "Yes" at bounding box center [905, 227] width 42 height 31
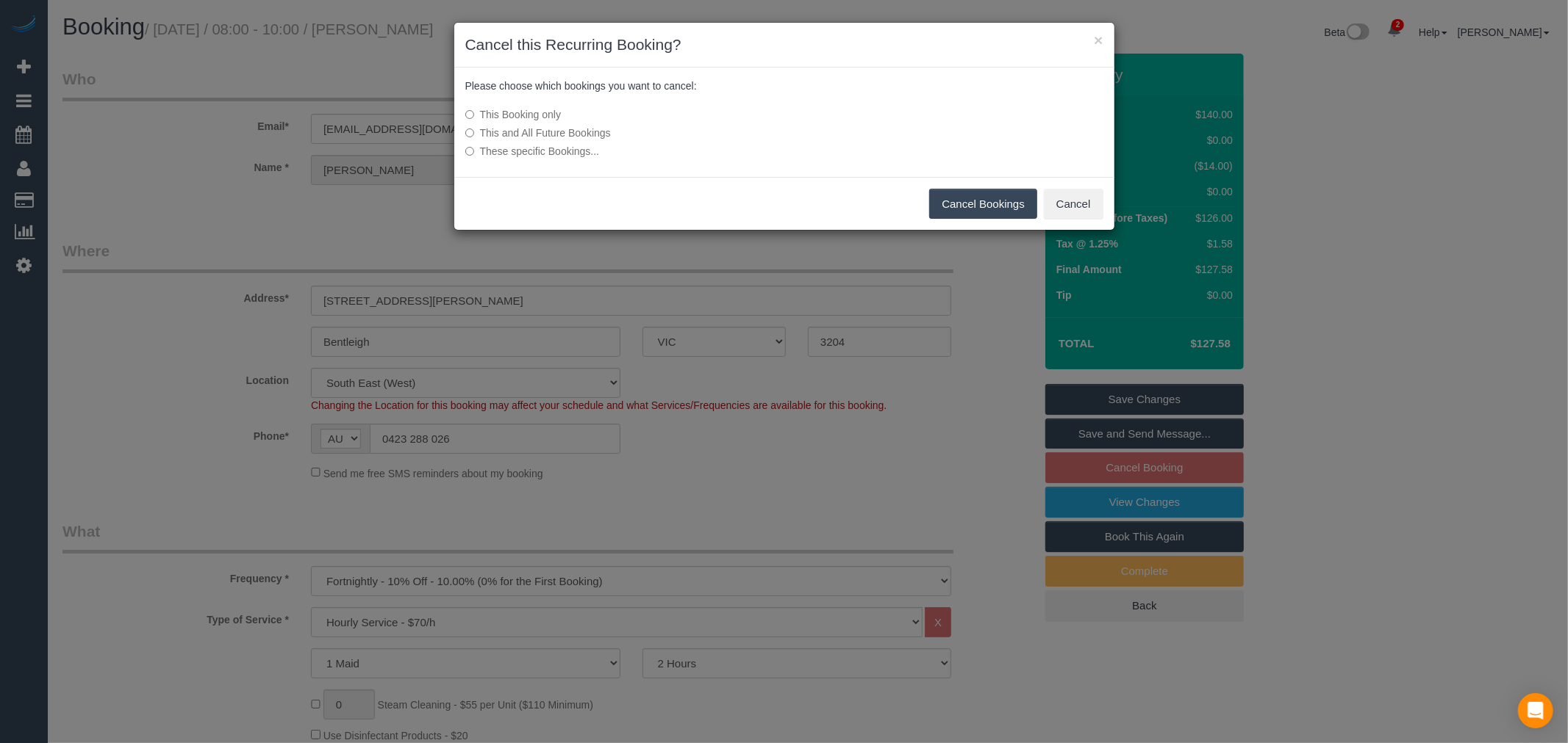
click at [989, 208] on button "Cancel Bookings" at bounding box center [983, 204] width 108 height 31
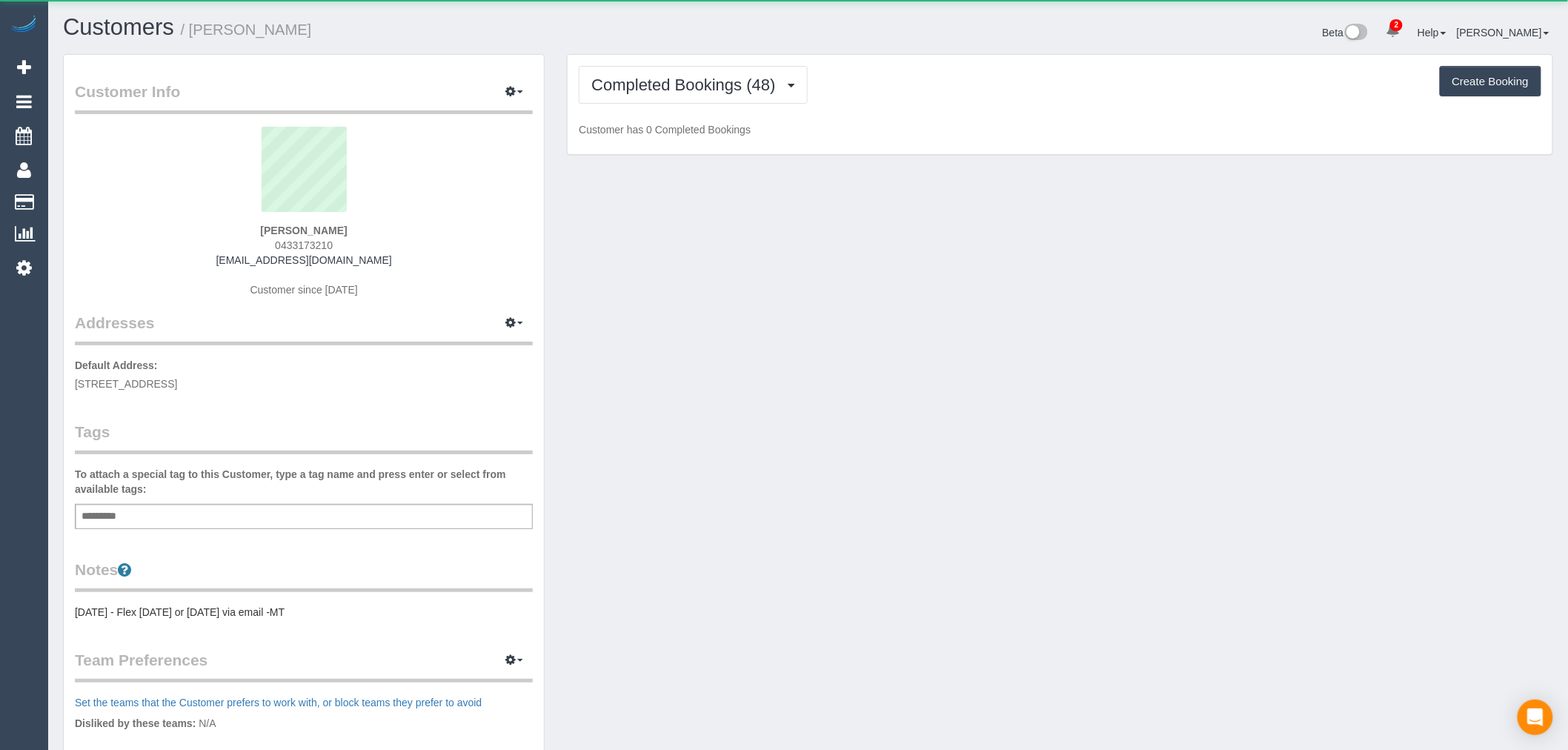
scroll to position [1068, 1568]
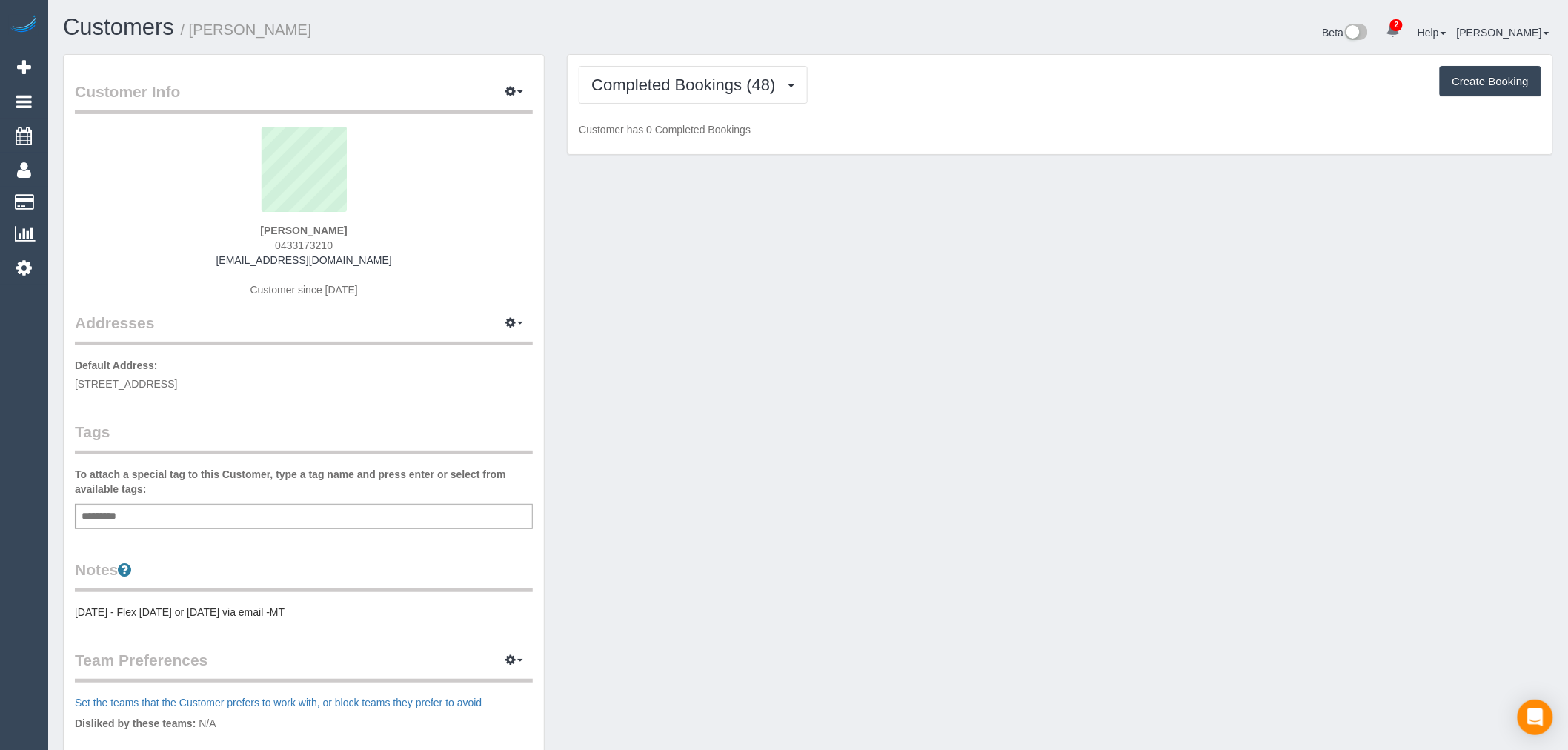
click at [835, 80] on div "Completed Bookings (48) Completed Bookings (48) Upcoming Bookings (12) Cancelle…" at bounding box center [1060, 85] width 963 height 38
click at [793, 72] on button "Completed Bookings (48)" at bounding box center [692, 85] width 228 height 38
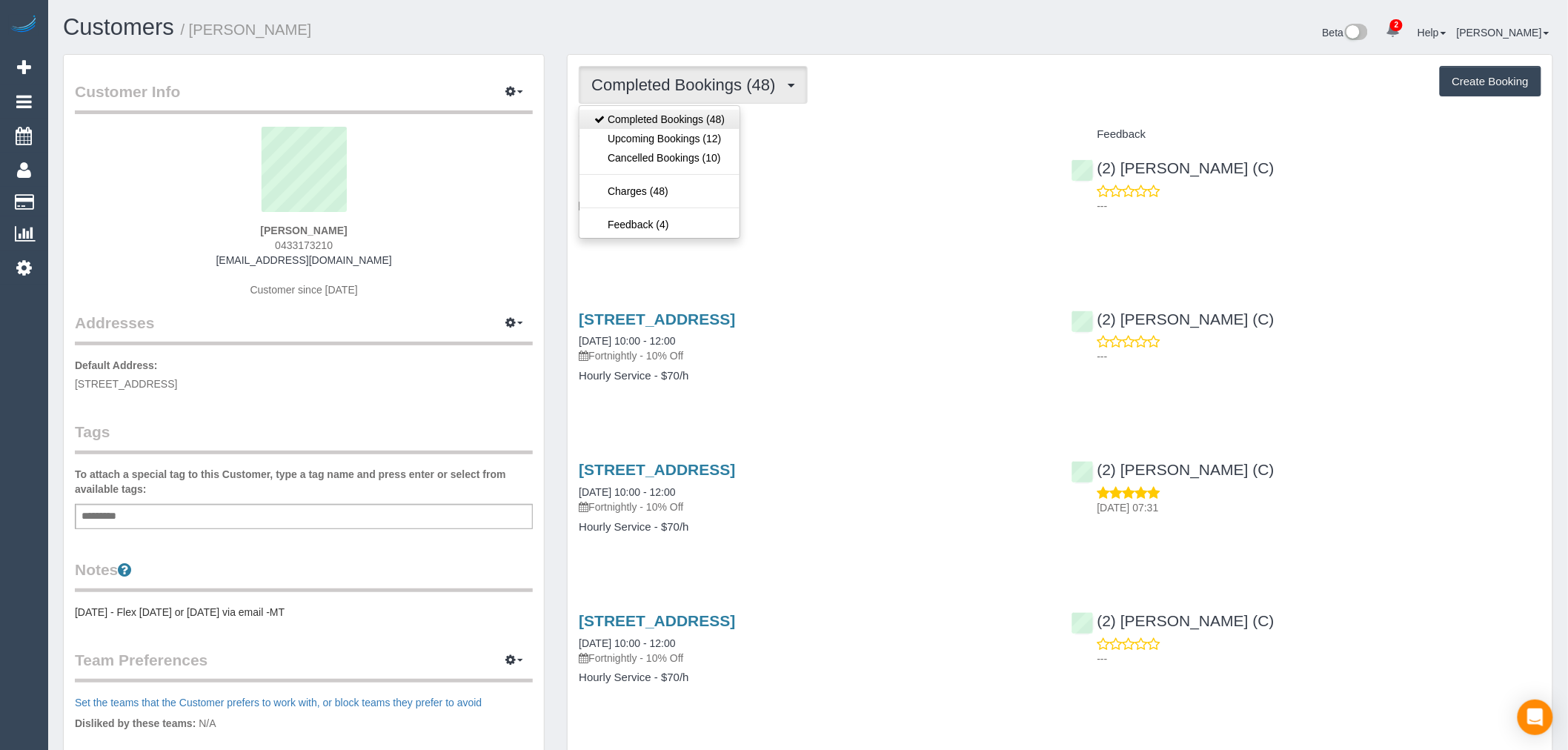
scroll to position [70143, 72539]
click at [702, 131] on link "Upcoming Bookings (12)" at bounding box center [660, 138] width 160 height 19
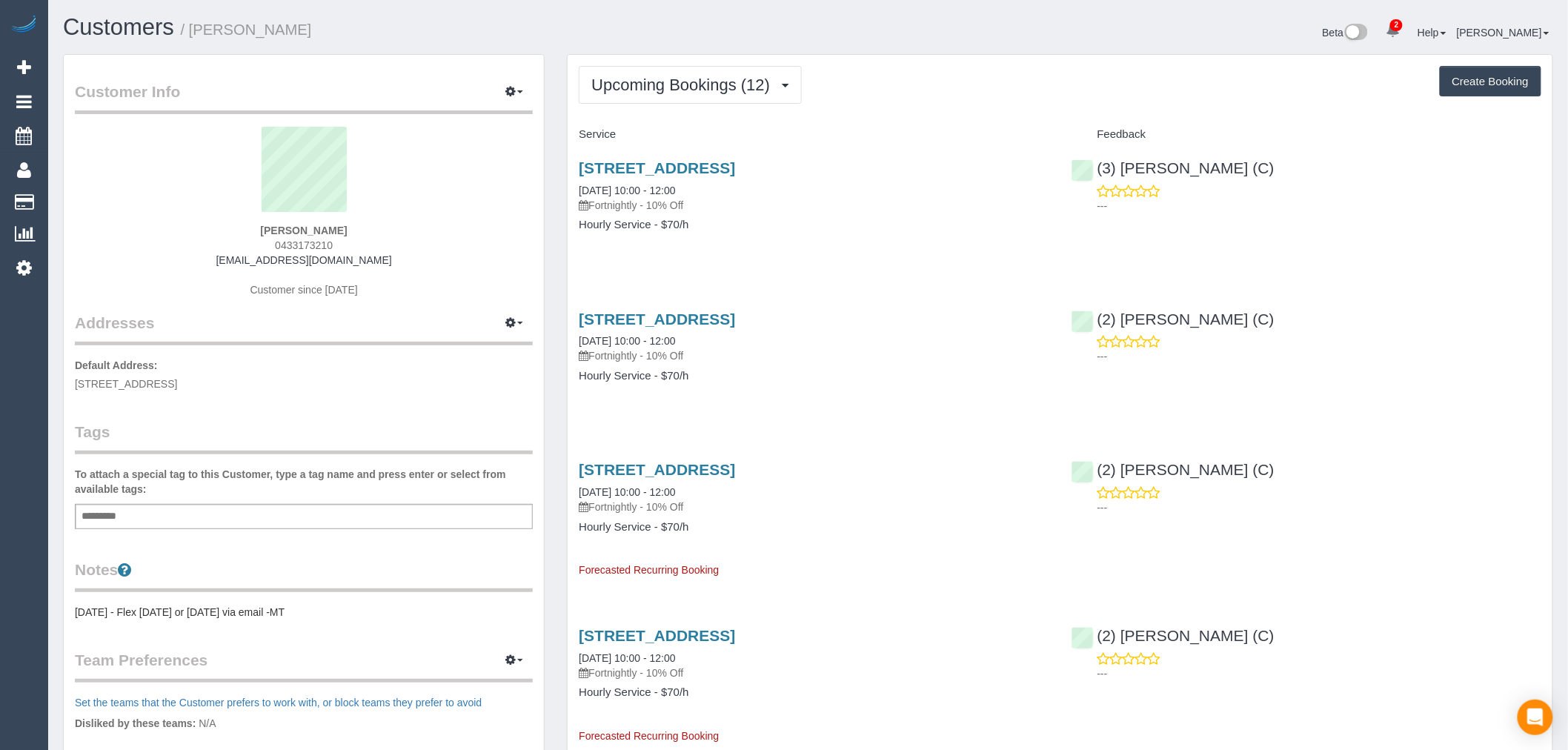
scroll to position [2185, 1568]
click at [735, 314] on link "[STREET_ADDRESS]" at bounding box center [657, 319] width 156 height 17
click at [22, 275] on icon at bounding box center [24, 267] width 15 height 18
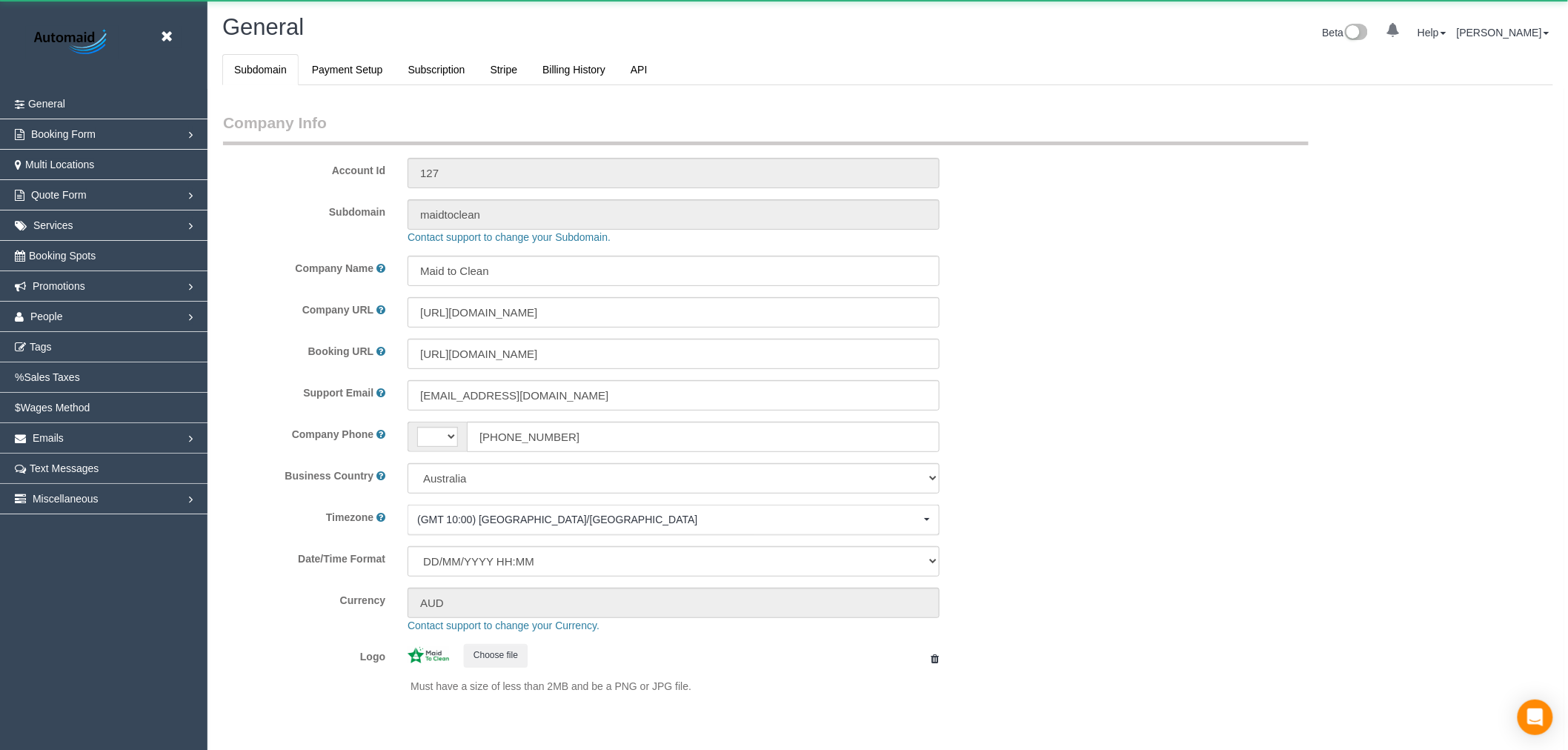
select select "string:AU"
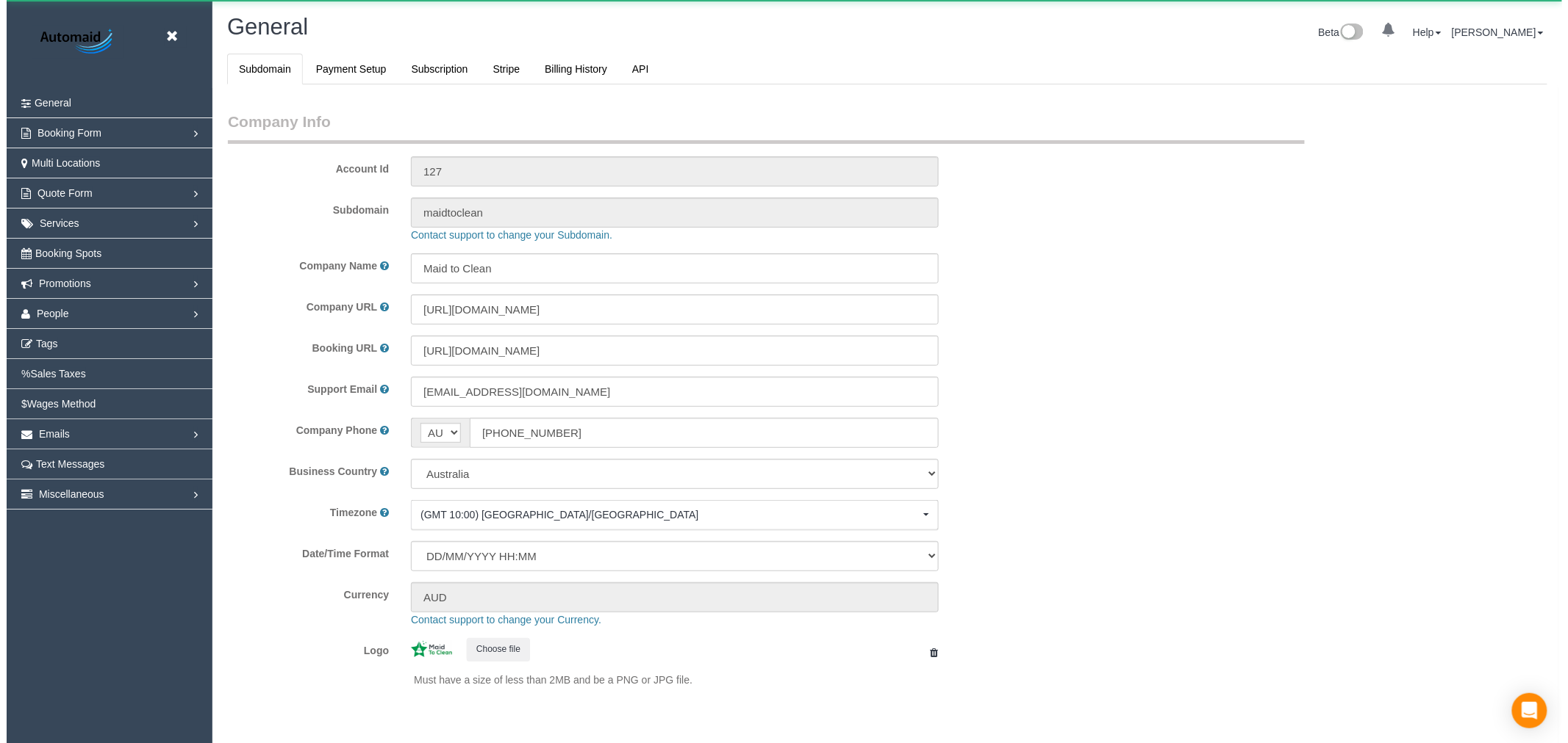
scroll to position [3308, 1555]
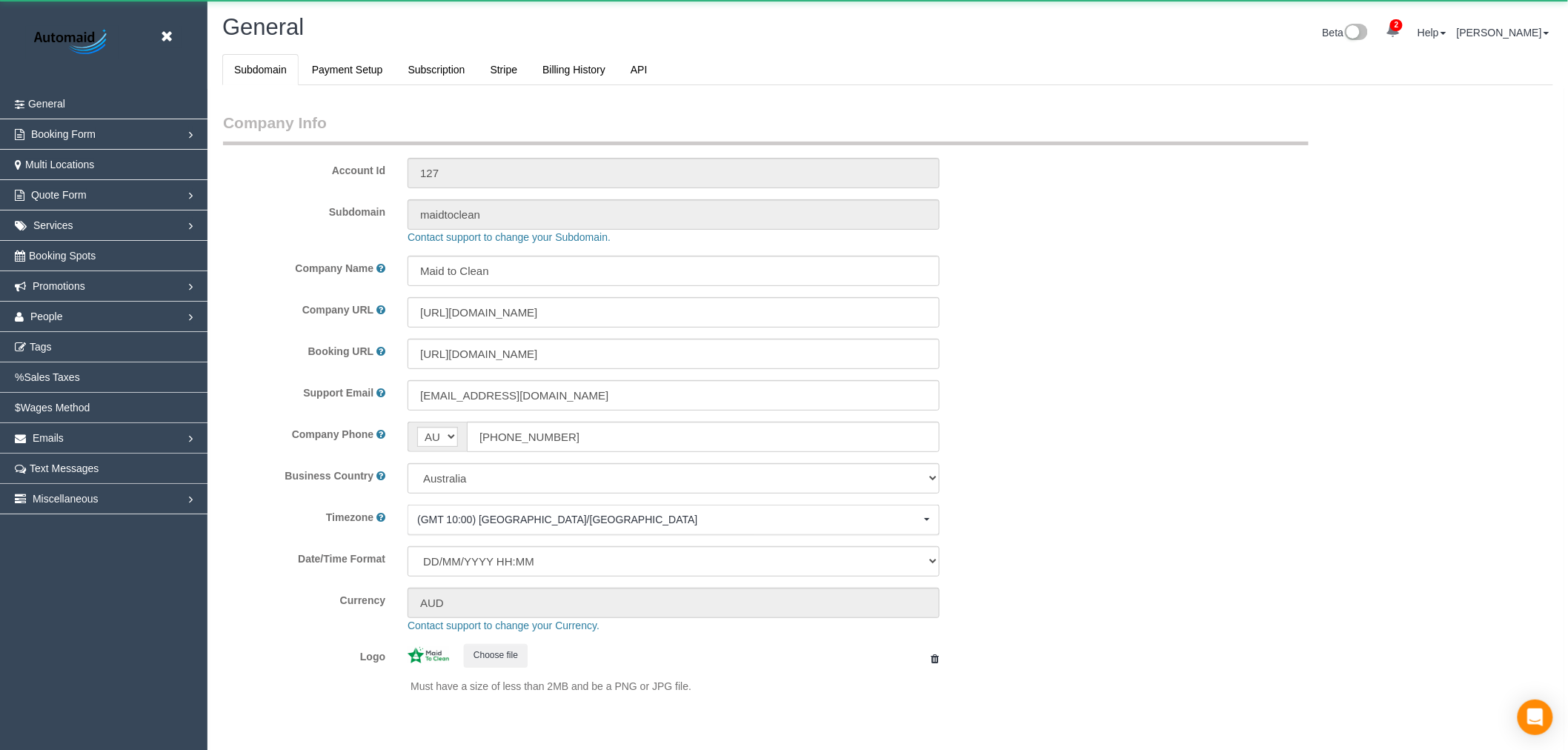
select select "1"
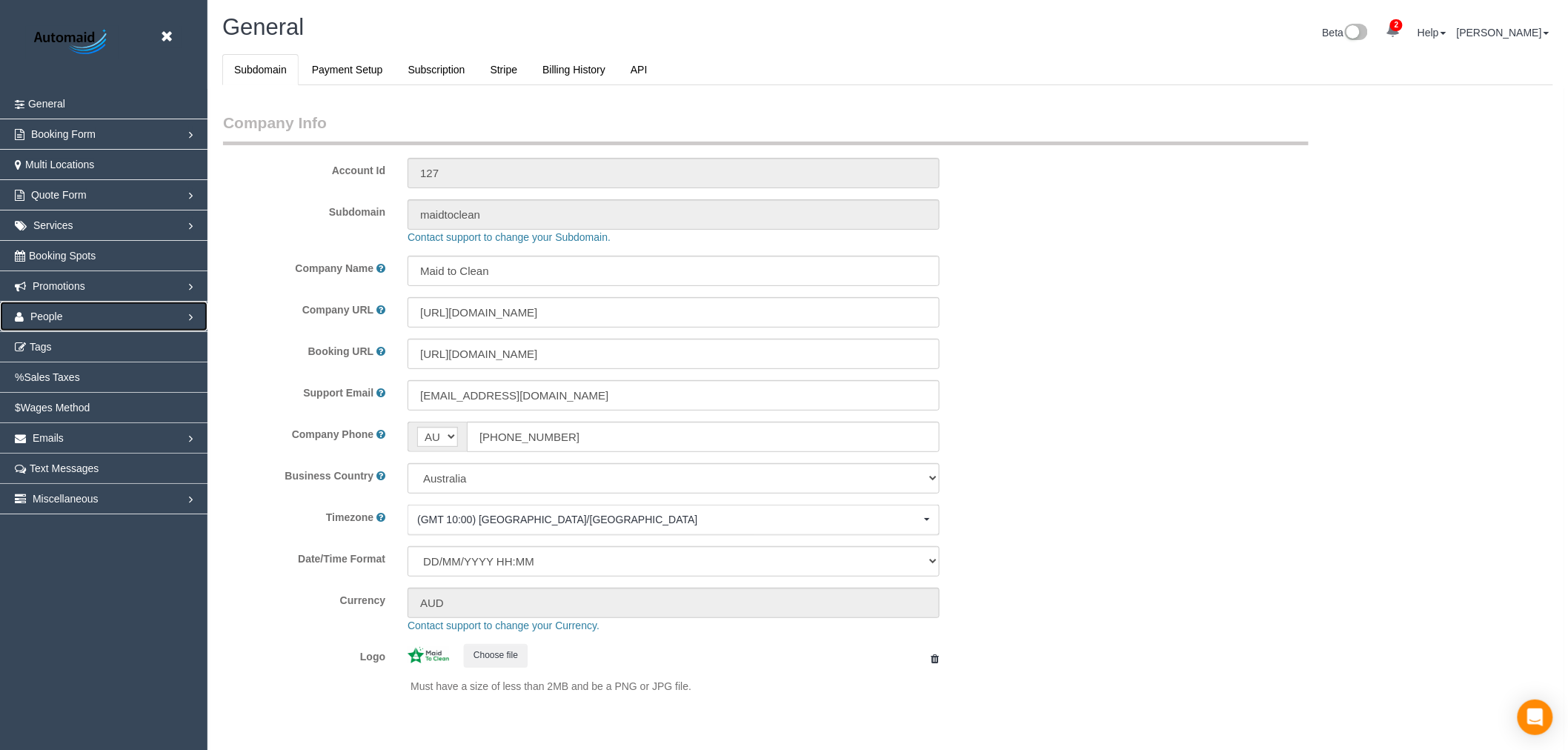
click at [134, 315] on link "People" at bounding box center [104, 316] width 208 height 30
click at [66, 345] on link "Teams" at bounding box center [104, 347] width 208 height 30
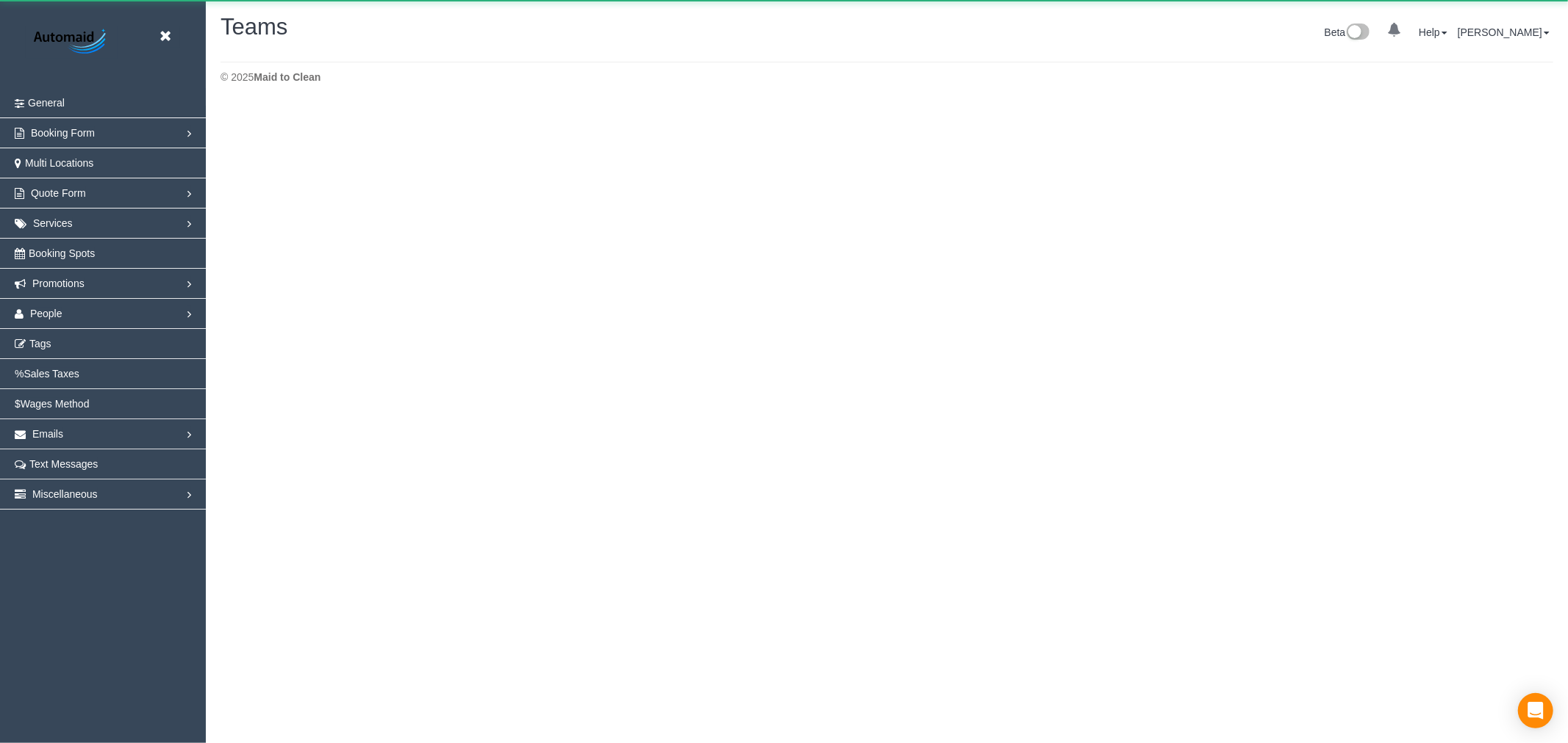
scroll to position [260, 1568]
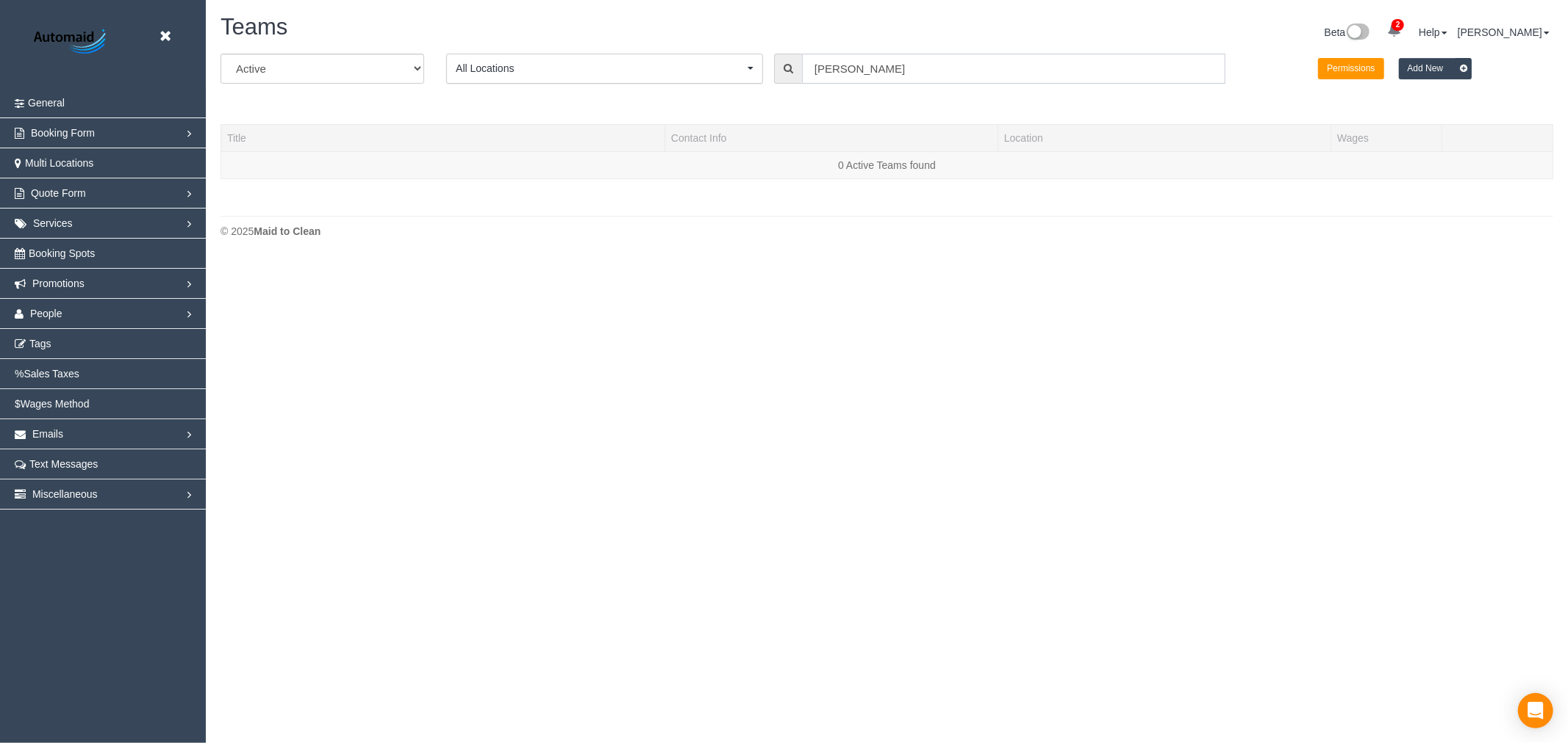
click at [832, 66] on input "[PERSON_NAME]" at bounding box center [1013, 69] width 423 height 30
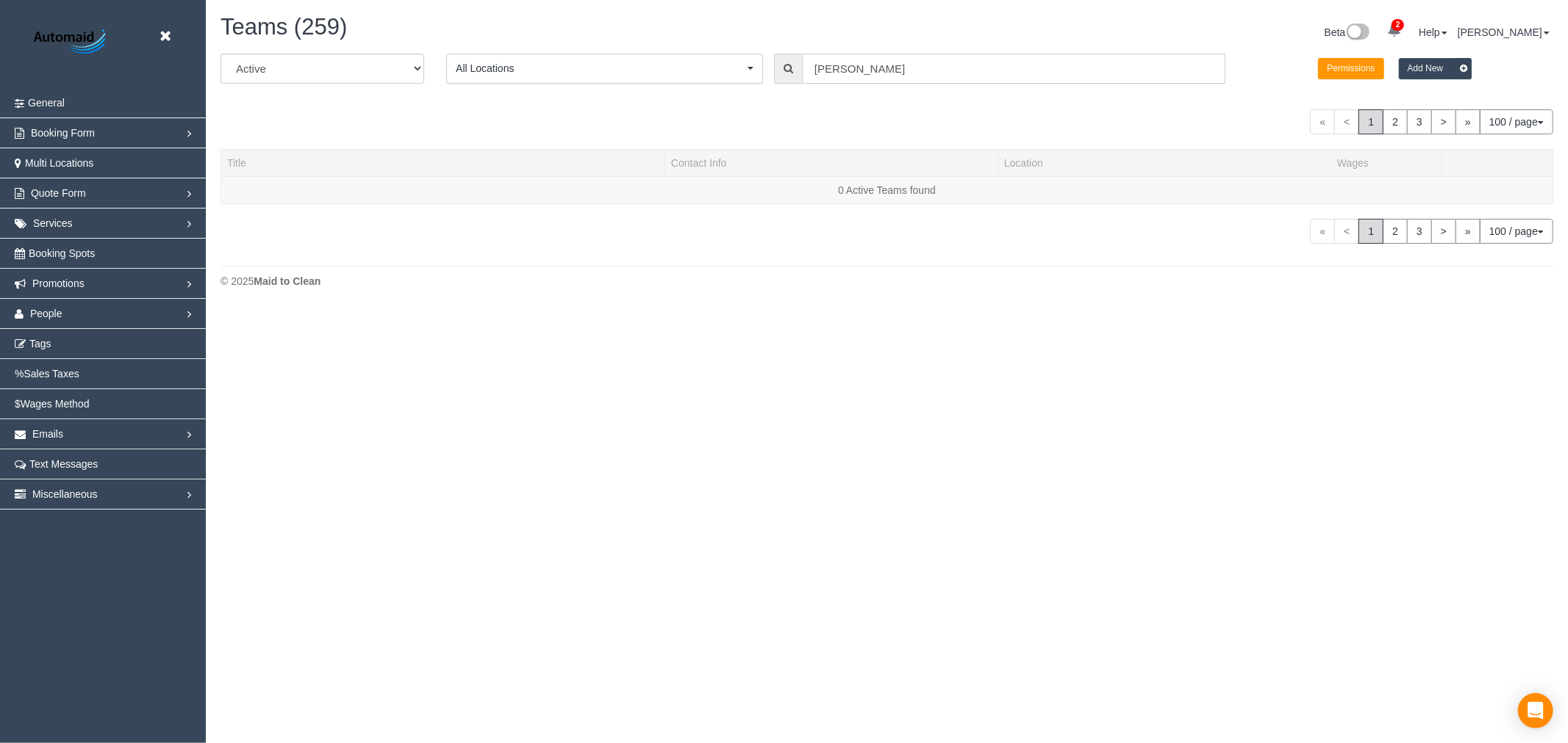
drag, startPoint x: 878, startPoint y: 63, endPoint x: 626, endPoint y: 54, distance: 252.2
click at [626, 54] on div "All Active Archived All Locations All Locations Active Locations Office [defaul…" at bounding box center [887, 74] width 1354 height 41
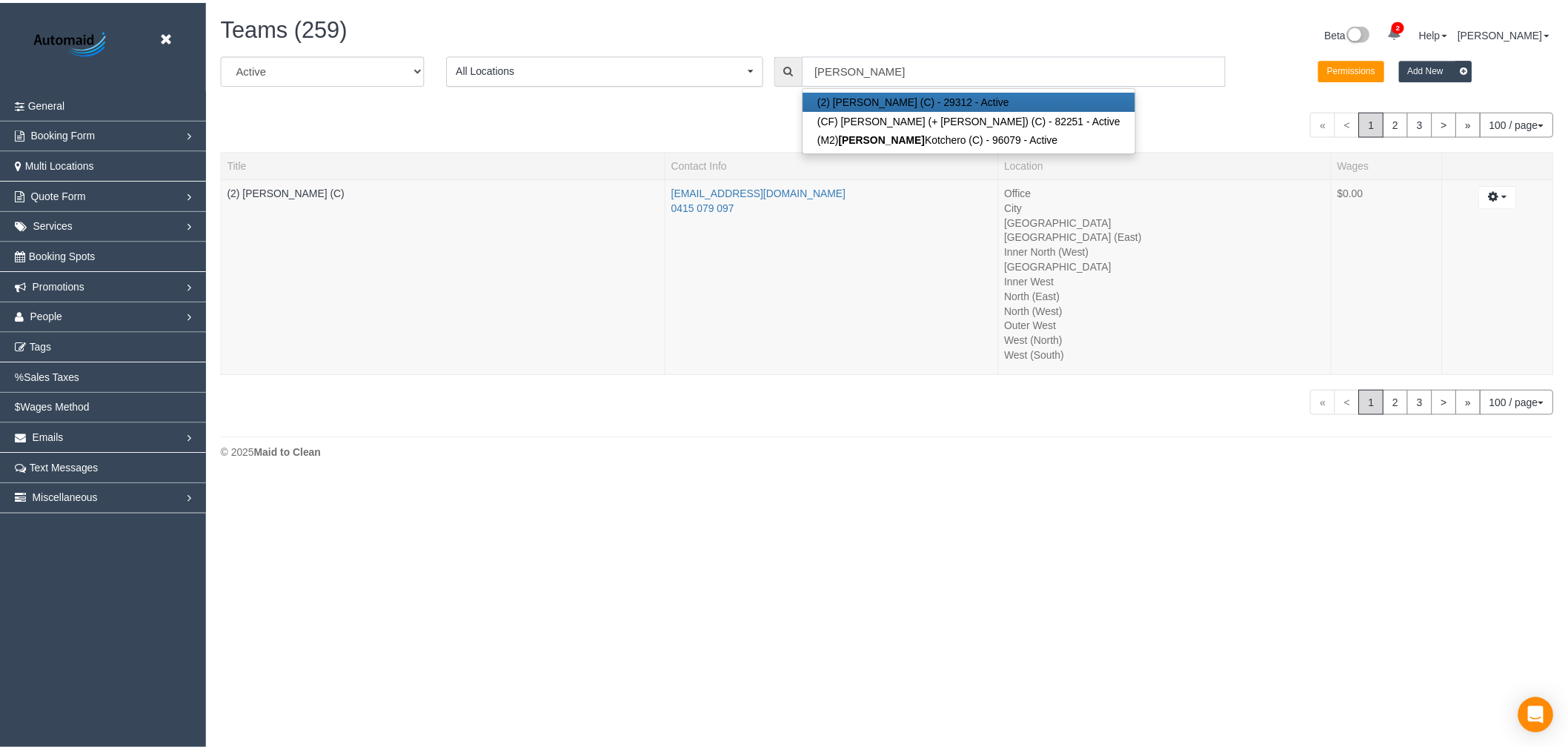
scroll to position [669, 1581]
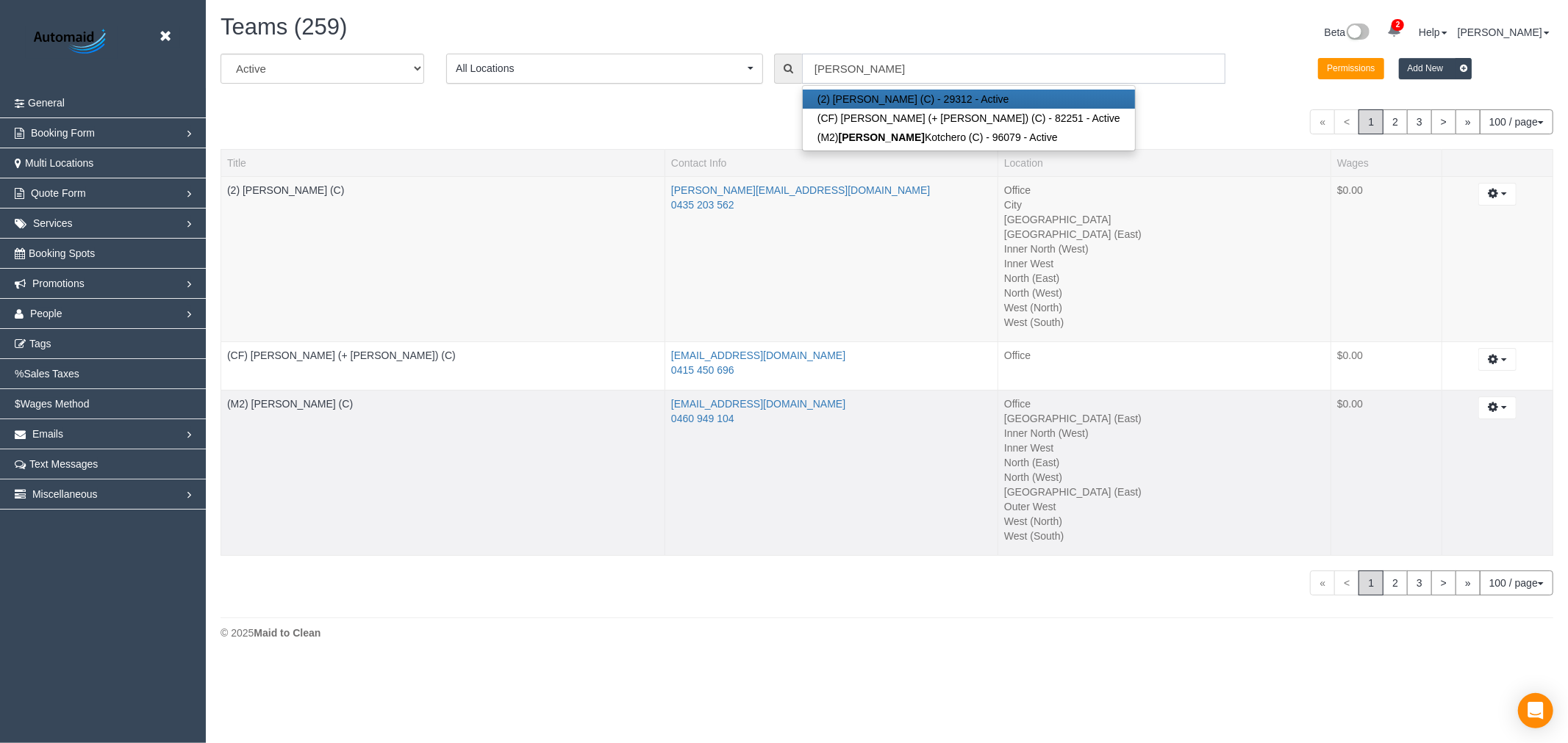
type input "[PERSON_NAME]"
click at [292, 414] on div at bounding box center [443, 413] width 432 height 4
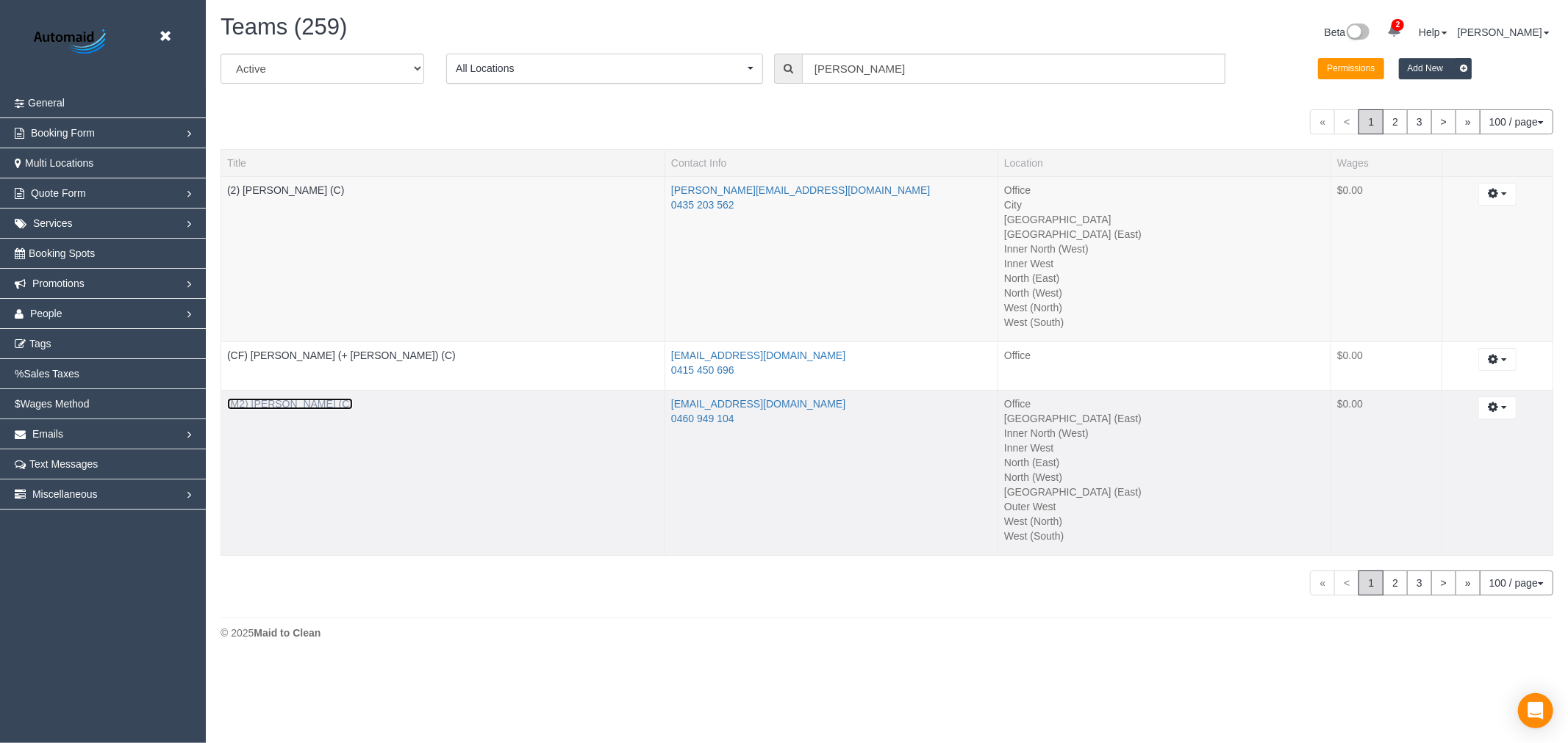
click at [295, 402] on link "(M2) [PERSON_NAME] (C)" at bounding box center [290, 404] width 126 height 12
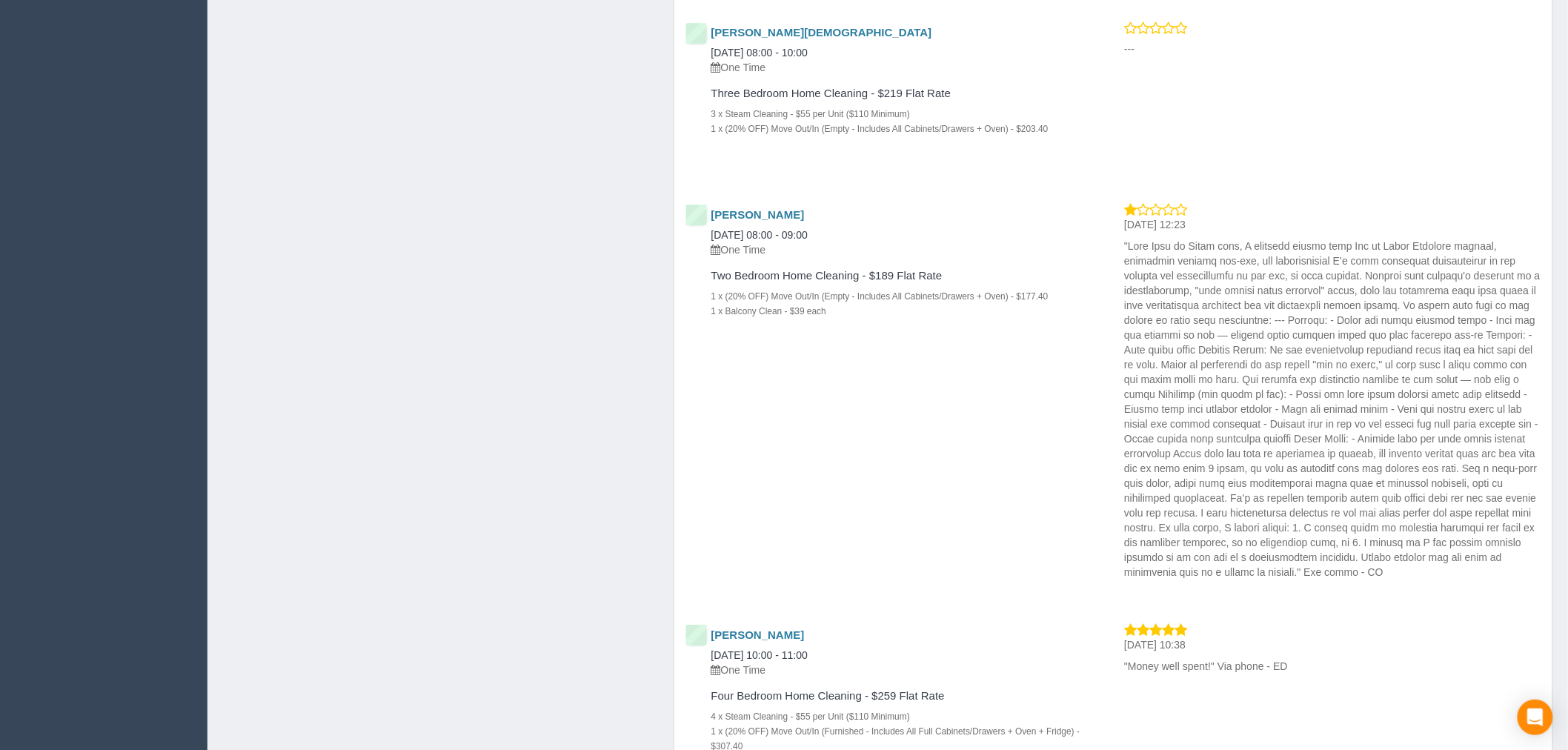
scroll to position [1560, 0]
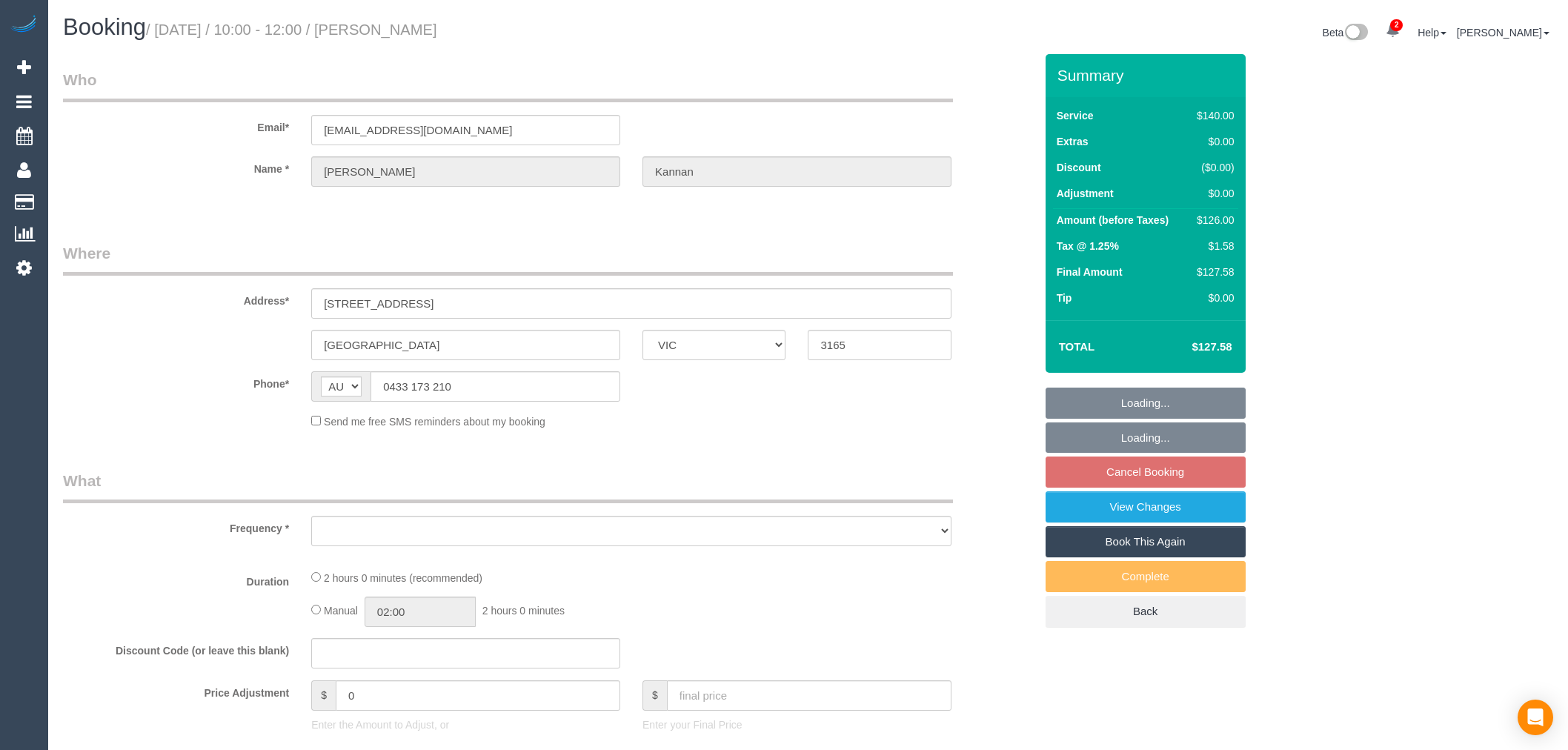
select select "VIC"
select select "number:28"
select select "number:14"
select select "number:18"
select select "number:24"
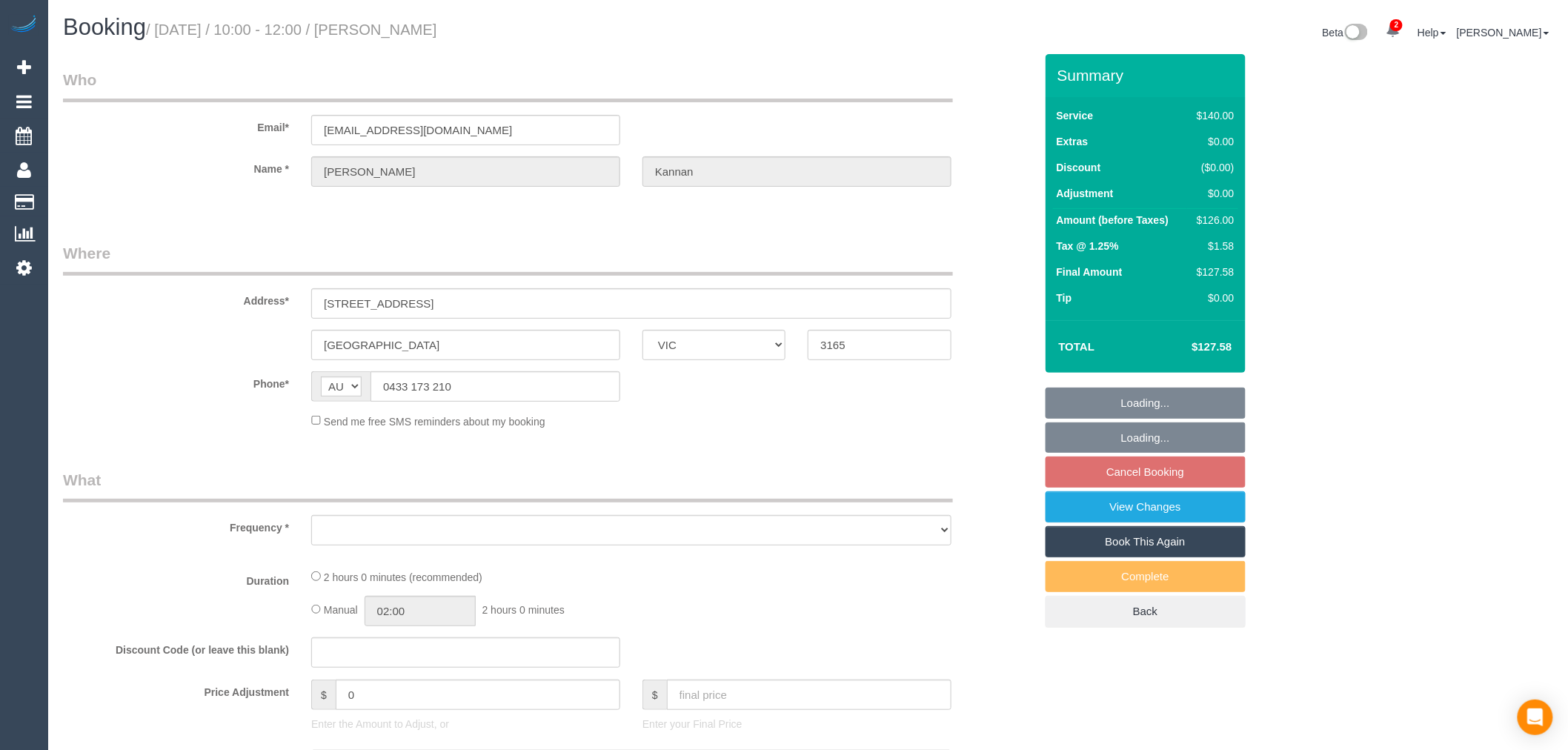
select select "number:35"
select select "number:11"
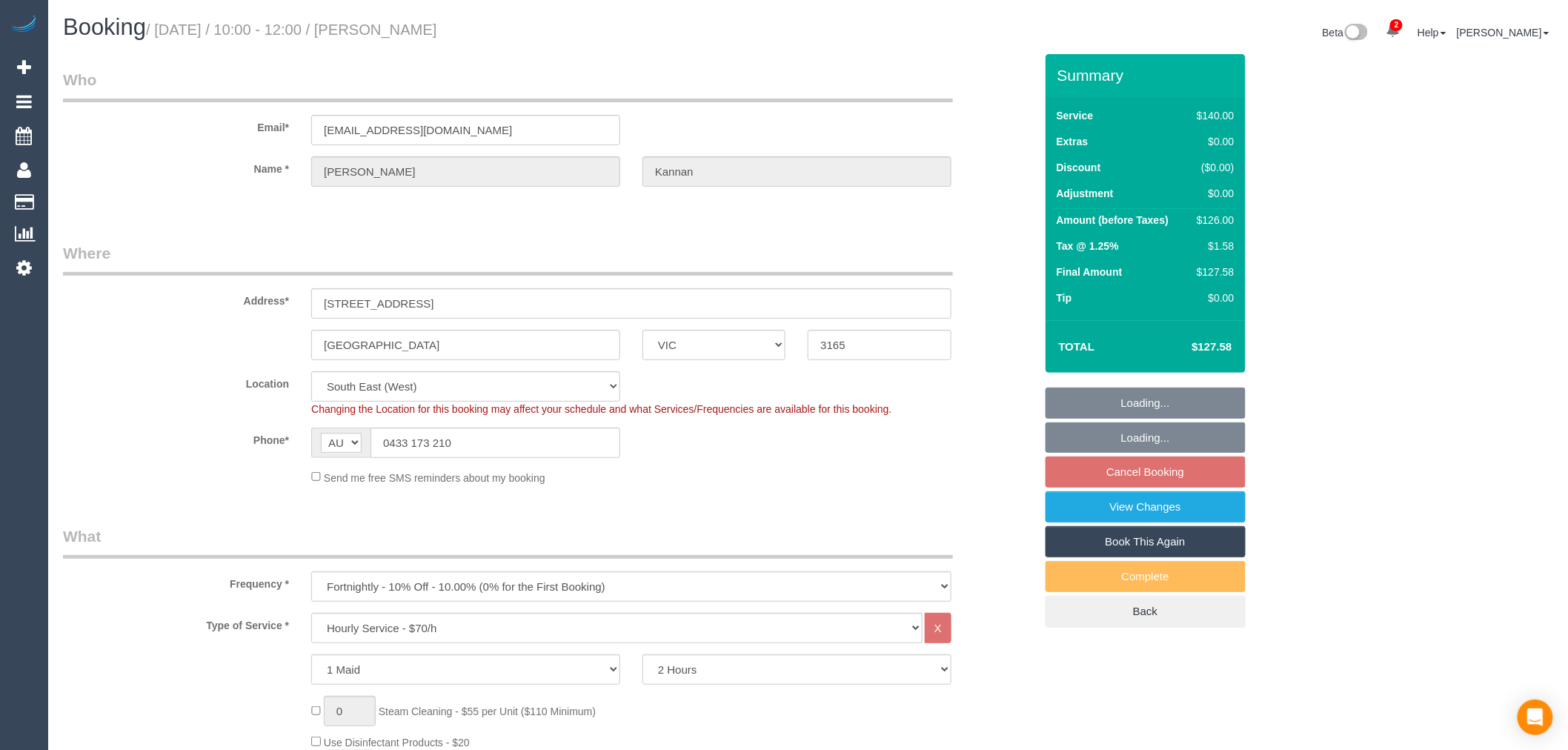
select select "object:863"
select select "string:stripe-pm_1NHz8y2GScqysDRVaNaCkNcm"
select select "spot3"
